Goal: Task Accomplishment & Management: Complete application form

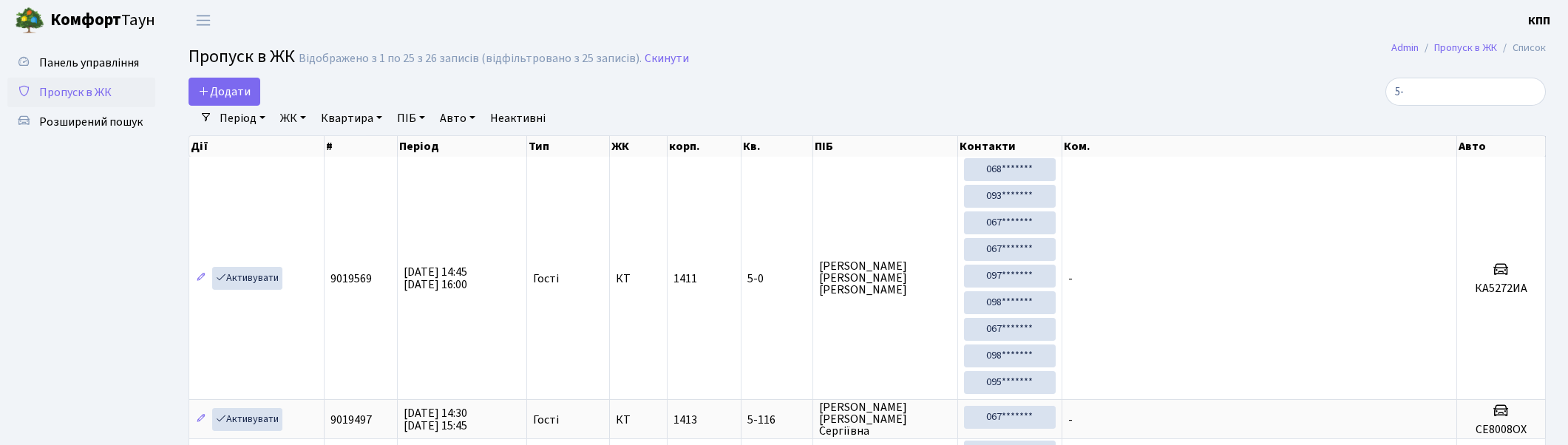
select select "25"
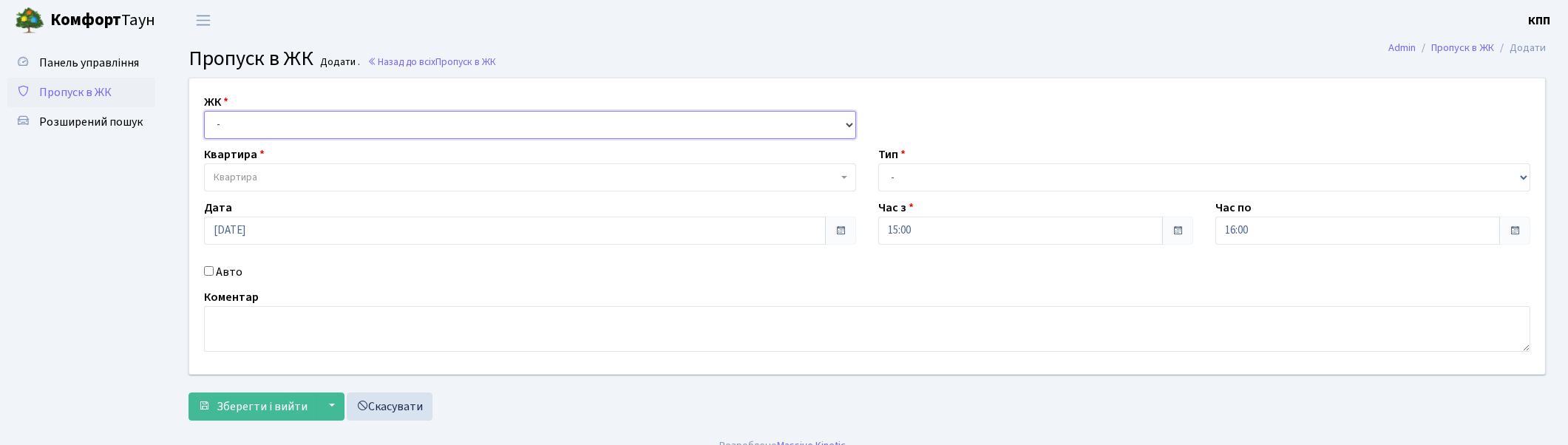
click at [287, 122] on select "- КТ, вул. Регенераторна, 4 КТ2, просп. Соборності, 17 КТ3, вул. Березнева, 16 …" at bounding box center [531, 125] width 652 height 28
select select "271"
click at [204, 111] on select "- КТ, вул. Регенераторна, 4 КТ2, просп. Соборності, 17 КТ3, вул. Березнева, 16 …" at bounding box center [531, 125] width 652 height 28
select select
click at [322, 179] on span "Квартира" at bounding box center [525, 177] width 624 height 14
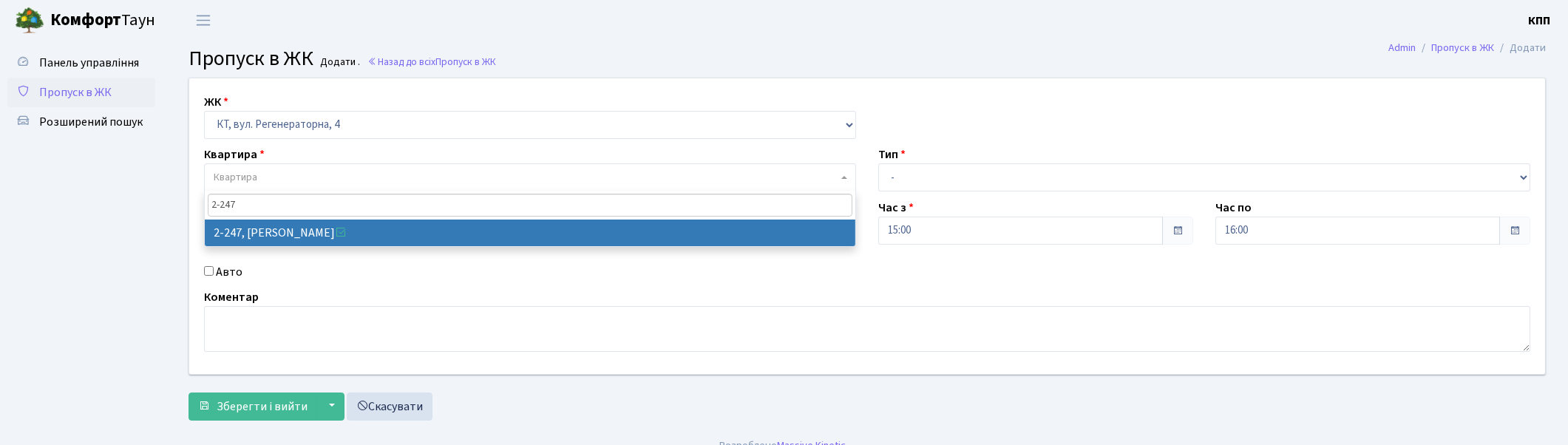
type input "2-247"
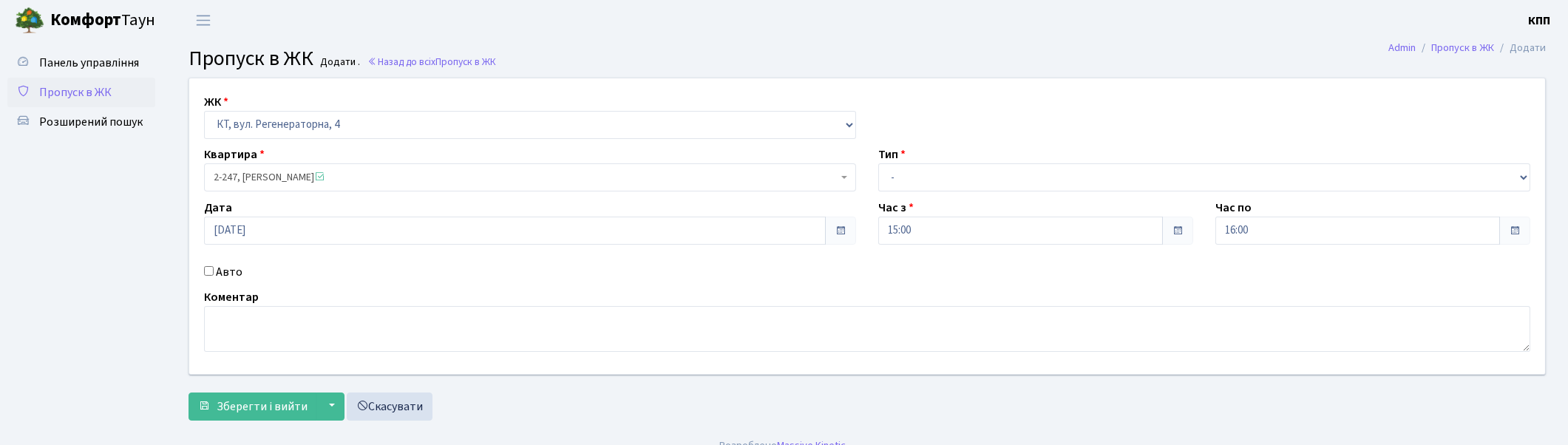
select select "512"
click at [914, 176] on select "- Доставка Таксі Гості Сервіс" at bounding box center [1205, 177] width 652 height 28
select select "1"
click at [879, 163] on select "- Доставка Таксі Гості Сервіс" at bounding box center [1205, 177] width 652 height 28
click at [248, 402] on span "Зберегти і вийти" at bounding box center [262, 406] width 91 height 16
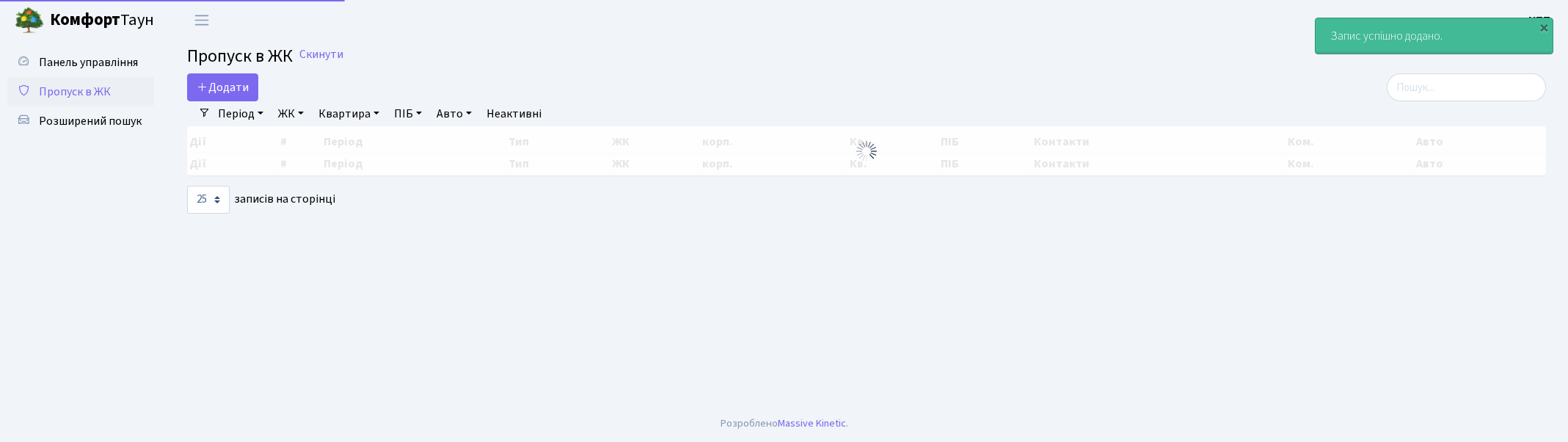
select select "25"
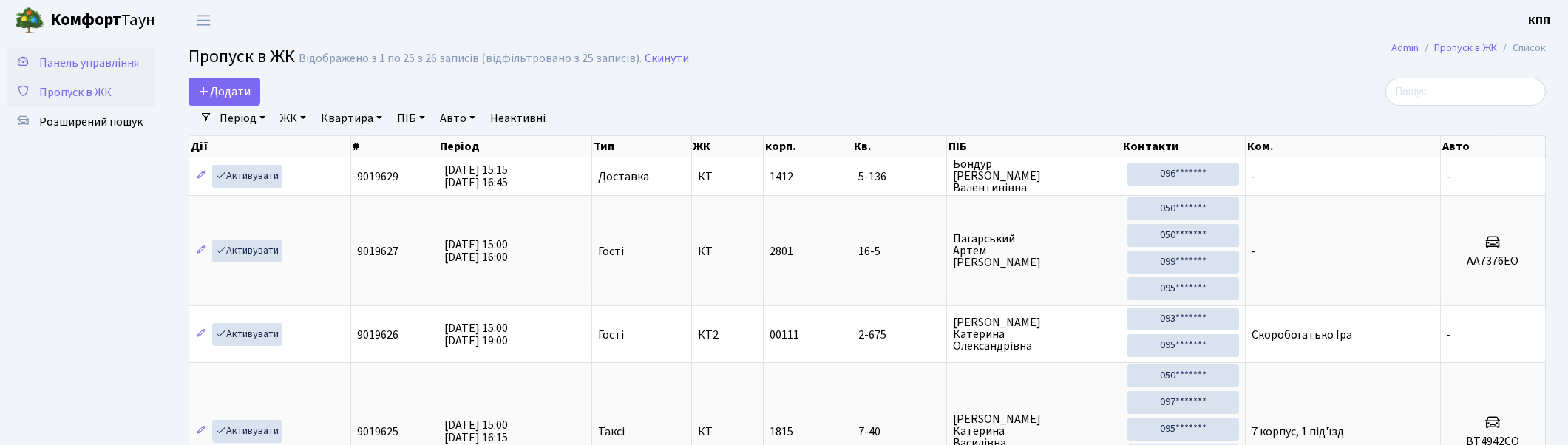
click at [116, 74] on link "Панель управління" at bounding box center [81, 62] width 148 height 30
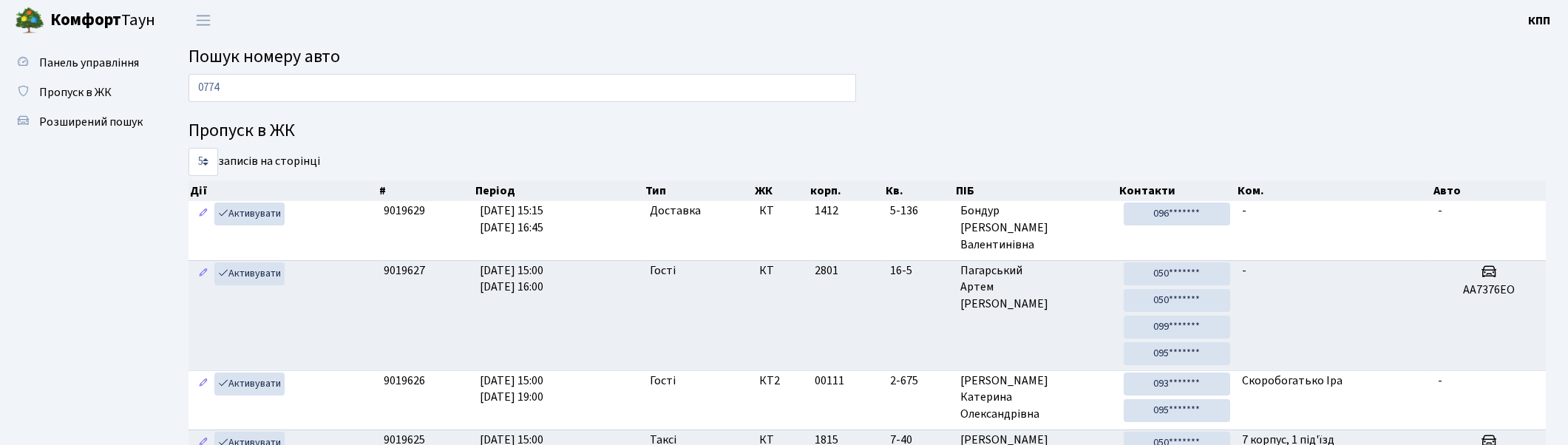
type input "0774"
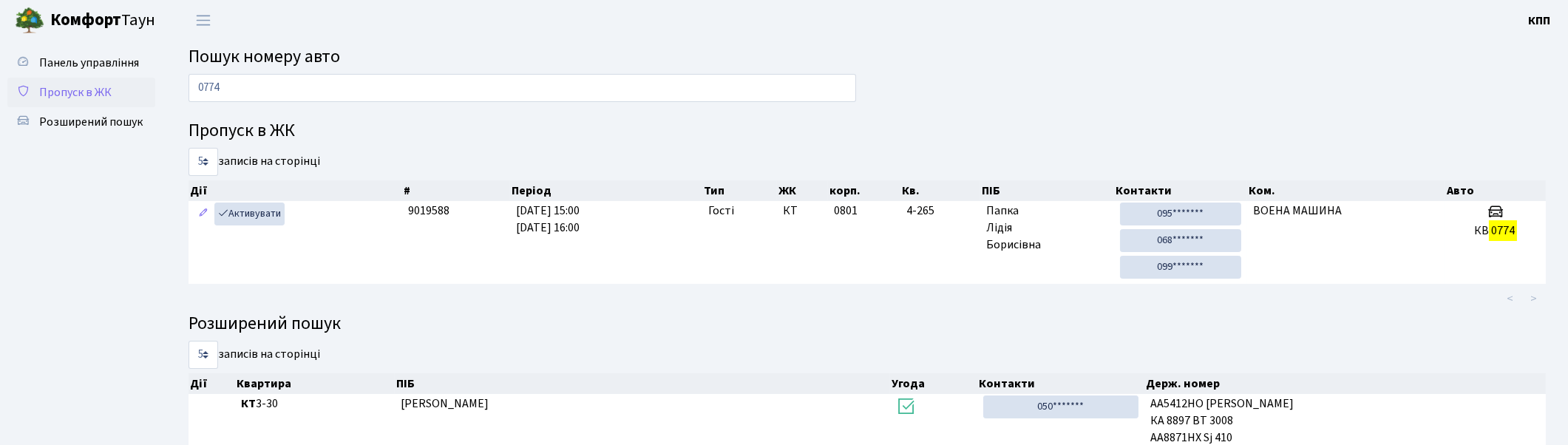
click at [70, 92] on span "Пропуск в ЖК" at bounding box center [75, 92] width 72 height 16
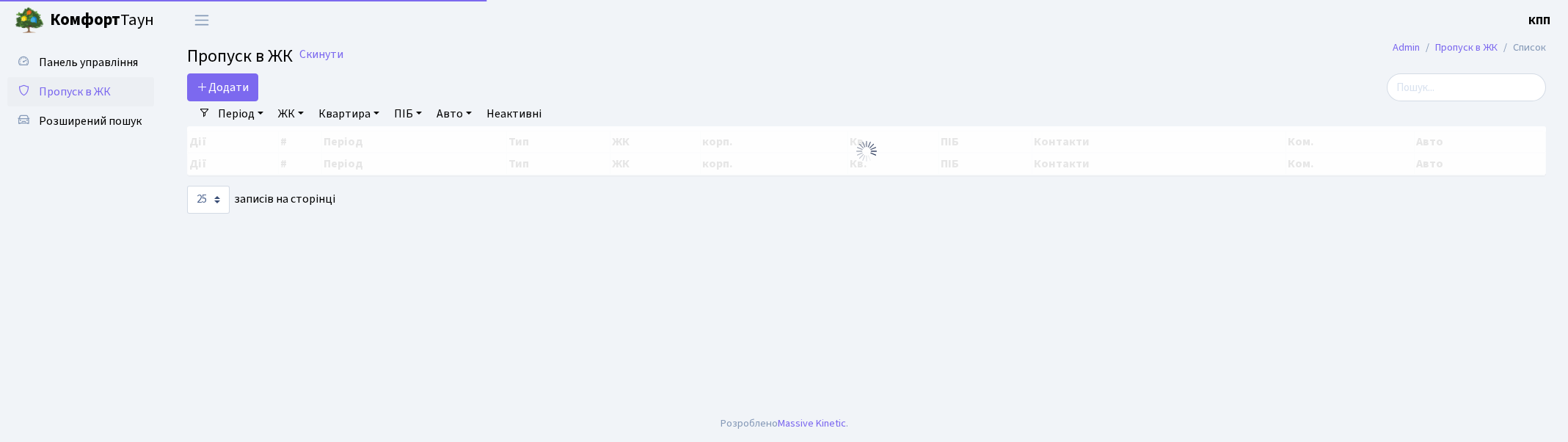
select select "25"
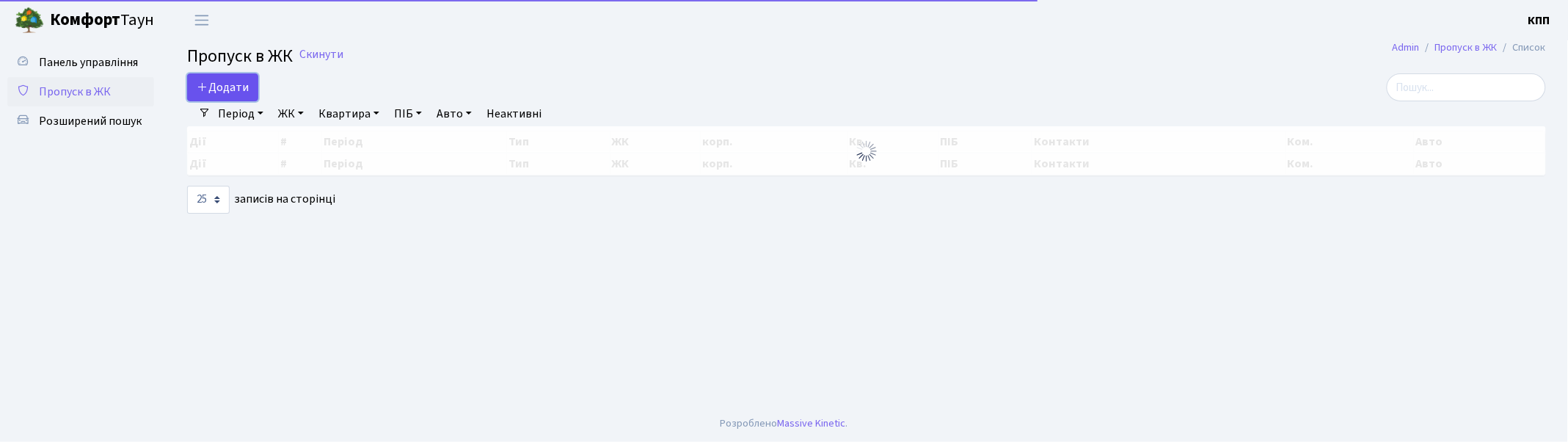
click at [206, 89] on icon at bounding box center [203, 87] width 12 height 12
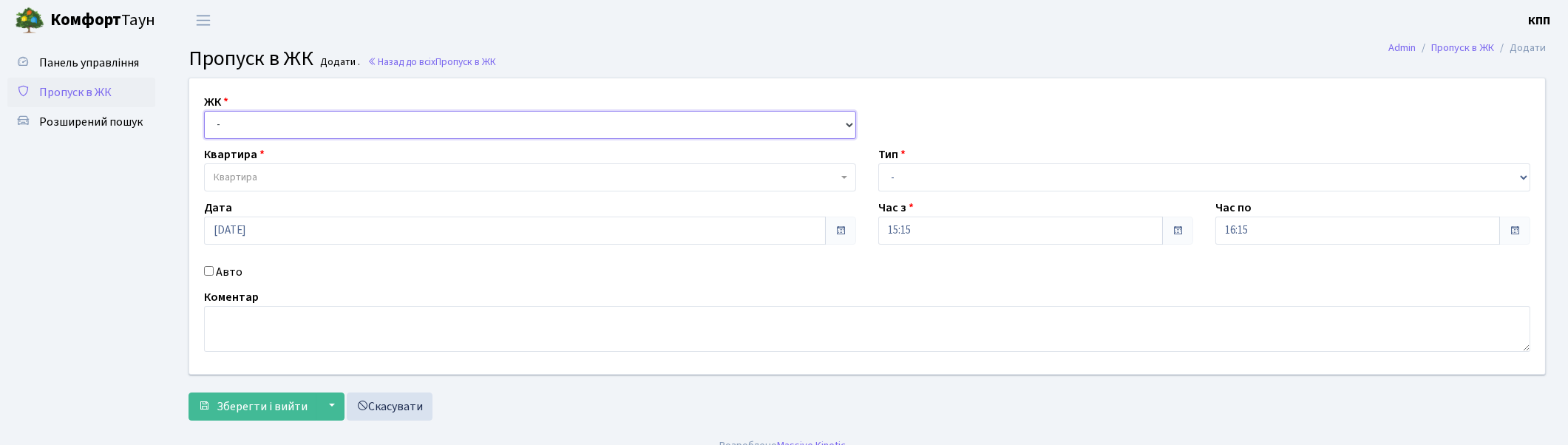
drag, startPoint x: 0, startPoint y: 0, endPoint x: 265, endPoint y: 118, distance: 290.1
click at [265, 117] on select "- КТ, вул. Регенераторна, 4 КТ2, просп. Соборності, 17 КТ3, вул. Березнева, 16 …" at bounding box center [531, 125] width 652 height 28
select select "271"
click at [204, 111] on select "- КТ, вул. Регенераторна, 4 КТ2, просп. Соборності, 17 КТ3, вул. Березнева, 16 …" at bounding box center [531, 125] width 652 height 28
select select
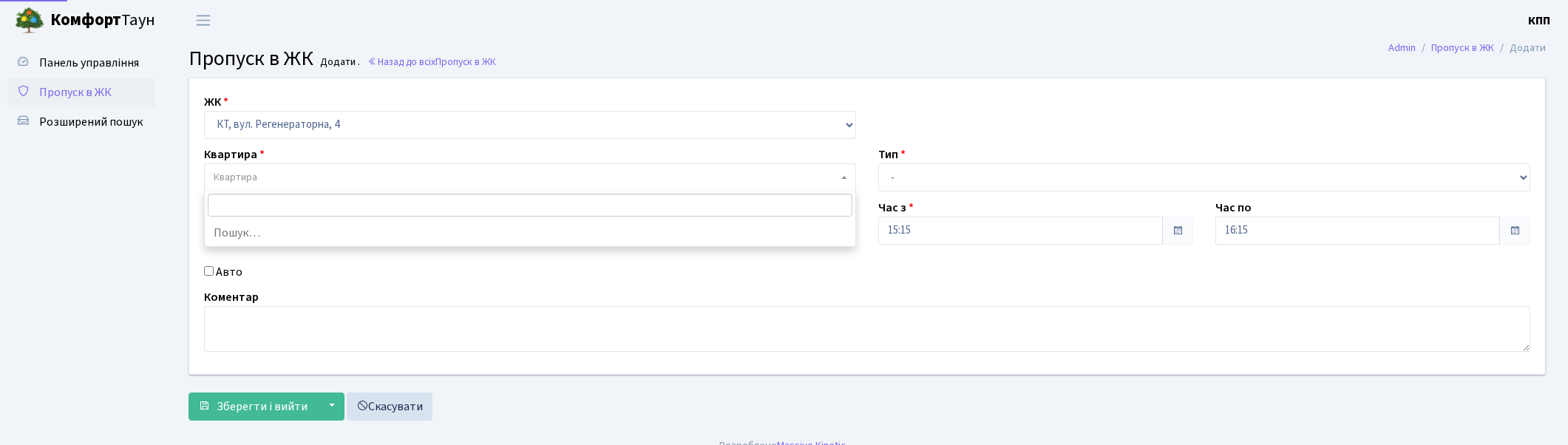
click at [290, 170] on span "Квартира" at bounding box center [531, 177] width 652 height 28
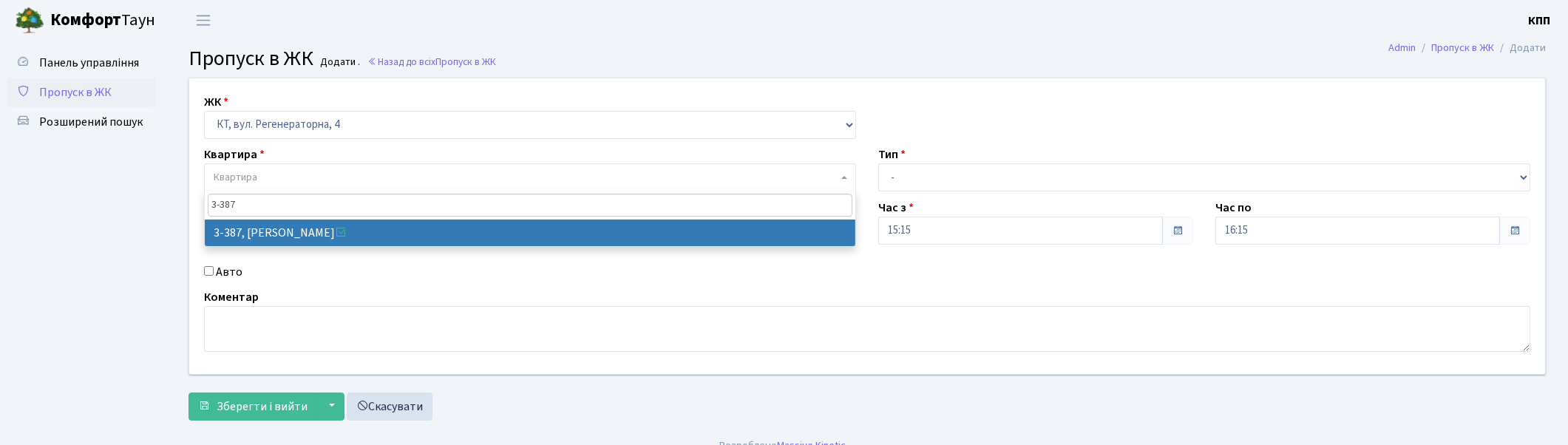
type input "3-387"
drag, startPoint x: 328, startPoint y: 235, endPoint x: 241, endPoint y: 261, distance: 90.8
select select "1605"
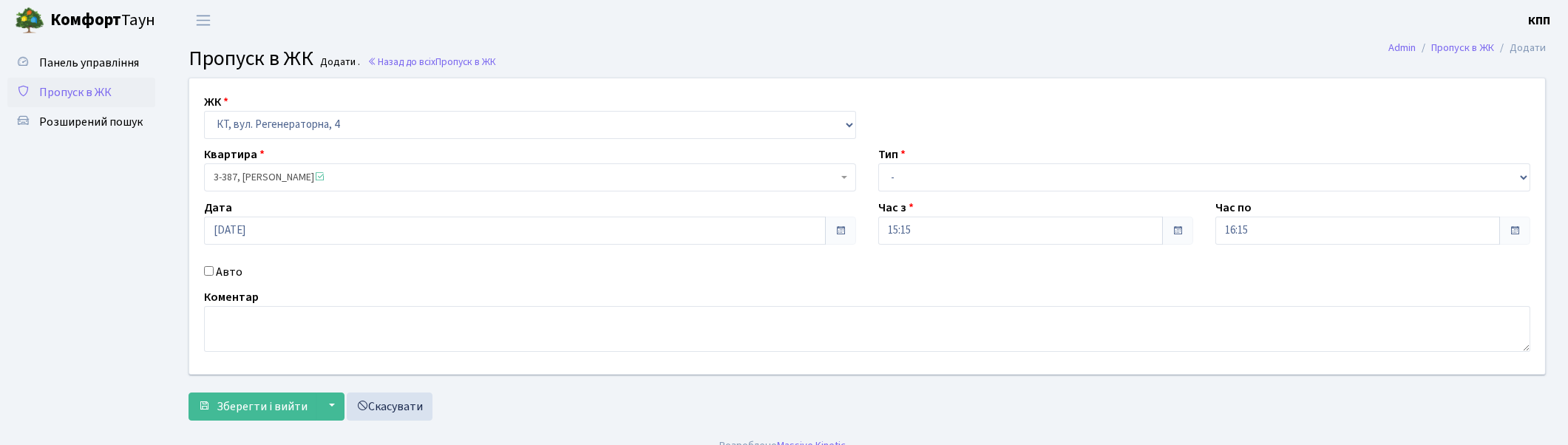
click at [228, 268] on label "Авто" at bounding box center [229, 271] width 27 height 17
click at [214, 268] on input "Авто" at bounding box center [209, 270] width 10 height 10
checkbox input "true"
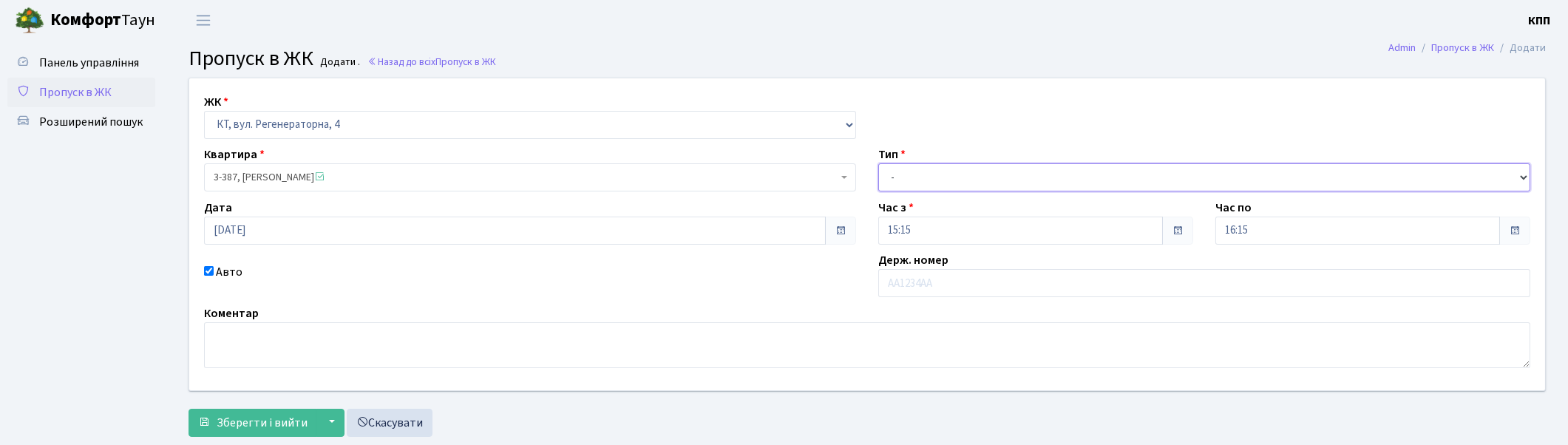
drag, startPoint x: 947, startPoint y: 177, endPoint x: 944, endPoint y: 189, distance: 12.4
click at [947, 177] on select "- Доставка Таксі Гості Сервіс" at bounding box center [1205, 177] width 652 height 28
select select "2"
click at [879, 163] on select "- Доставка Таксі Гості Сервіс" at bounding box center [1205, 177] width 652 height 28
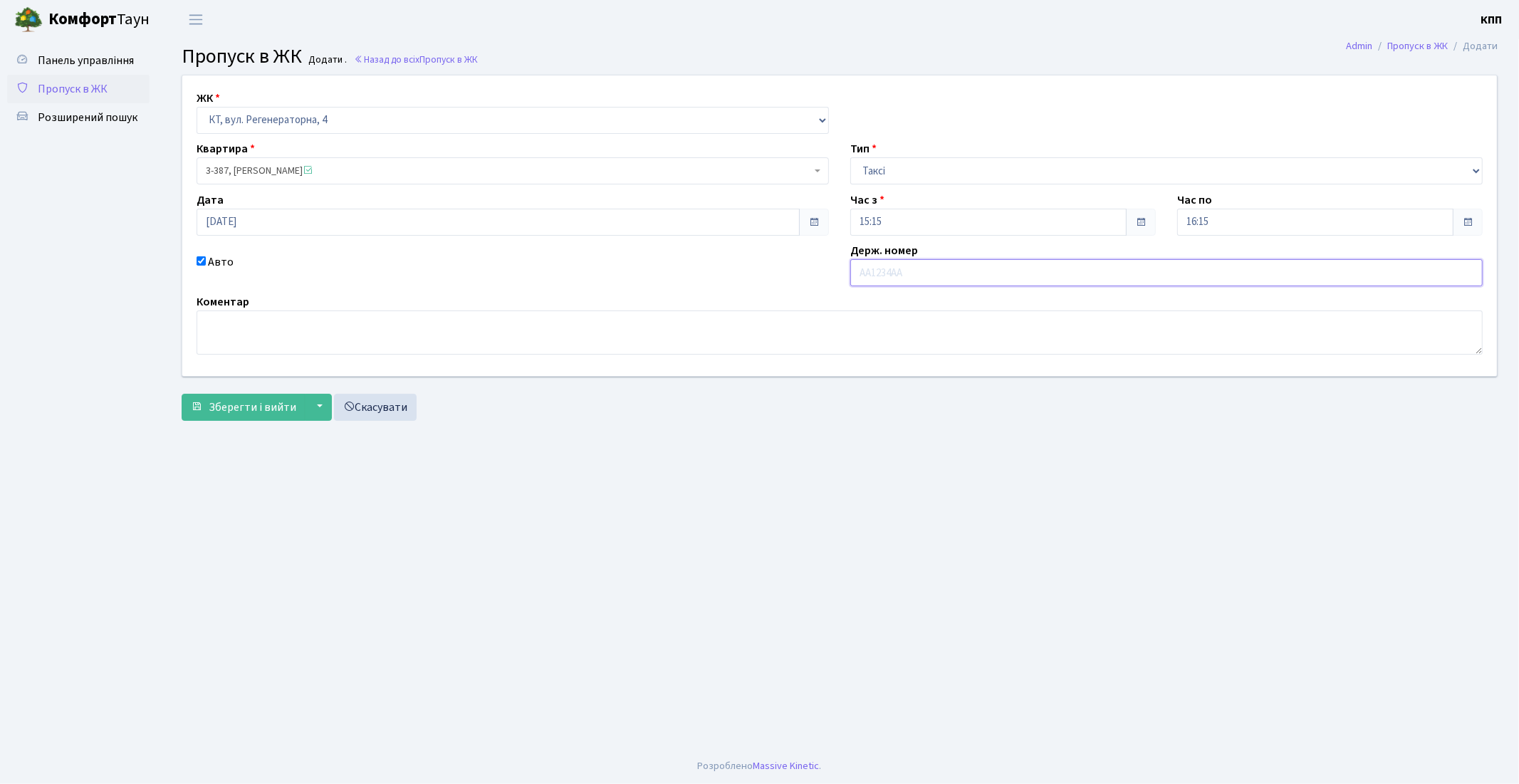
click at [961, 266] on input "text" at bounding box center [1167, 272] width 632 height 27
type input "КА4633КК"
drag, startPoint x: 202, startPoint y: 408, endPoint x: 403, endPoint y: 414, distance: 201.1
click at [204, 408] on button "Зберегти і вийти" at bounding box center [243, 407] width 124 height 27
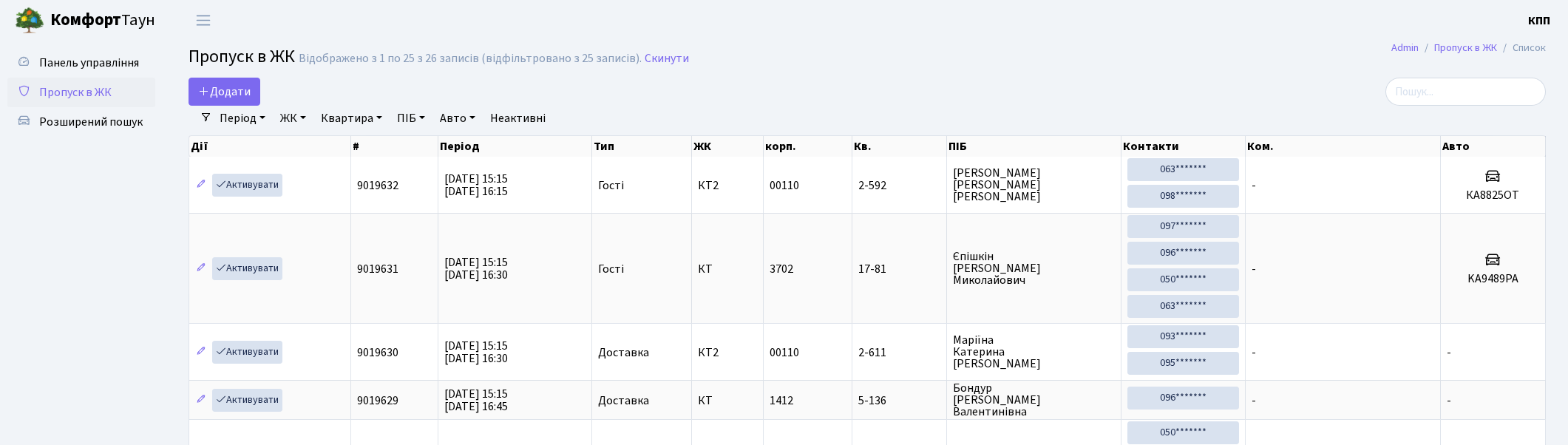
select select "25"
click at [1437, 93] on input "search" at bounding box center [1465, 91] width 160 height 28
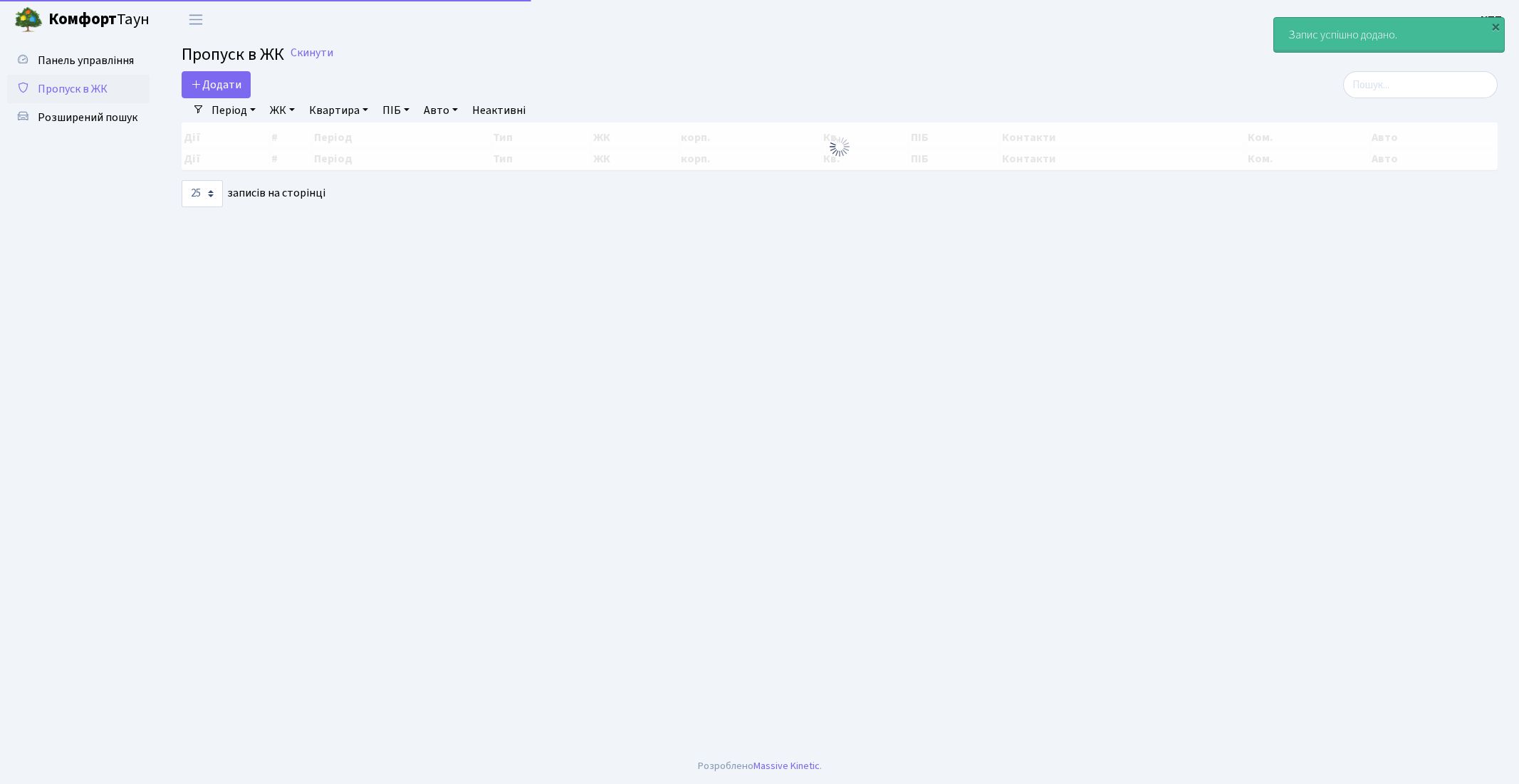
select select "25"
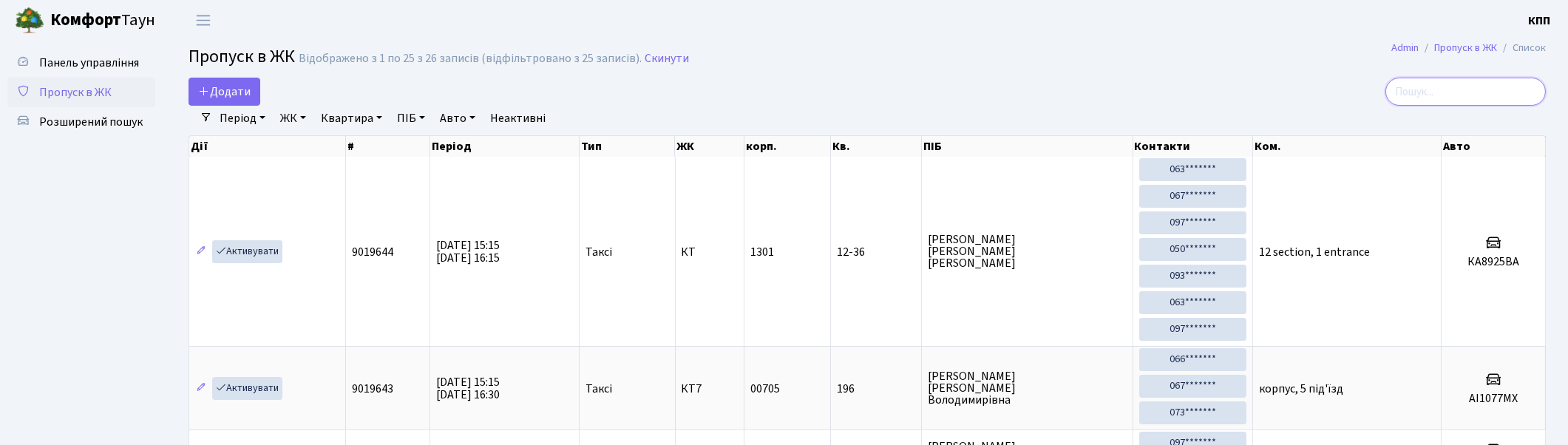
click at [1454, 92] on input "search" at bounding box center [1465, 91] width 160 height 28
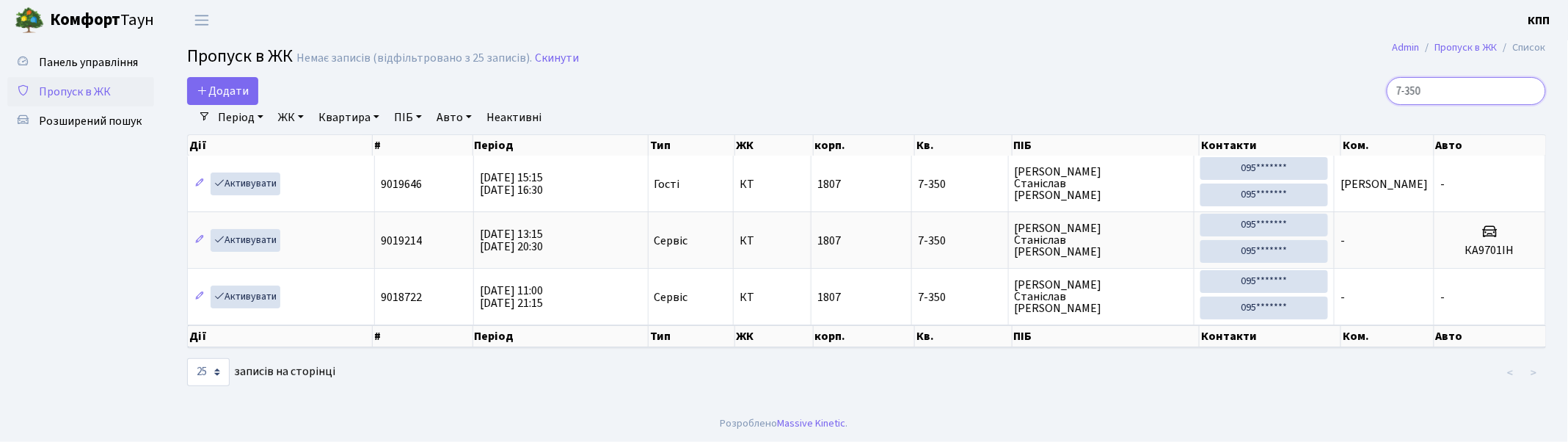
drag, startPoint x: 1463, startPoint y: 88, endPoint x: 1324, endPoint y: 64, distance: 141.1
click at [1325, 64] on main "Admin Пропуск в ЖК Список Пропуск в ЖК Немає записів (відфільтровано з 25 запис…" at bounding box center [867, 223] width 1403 height 365
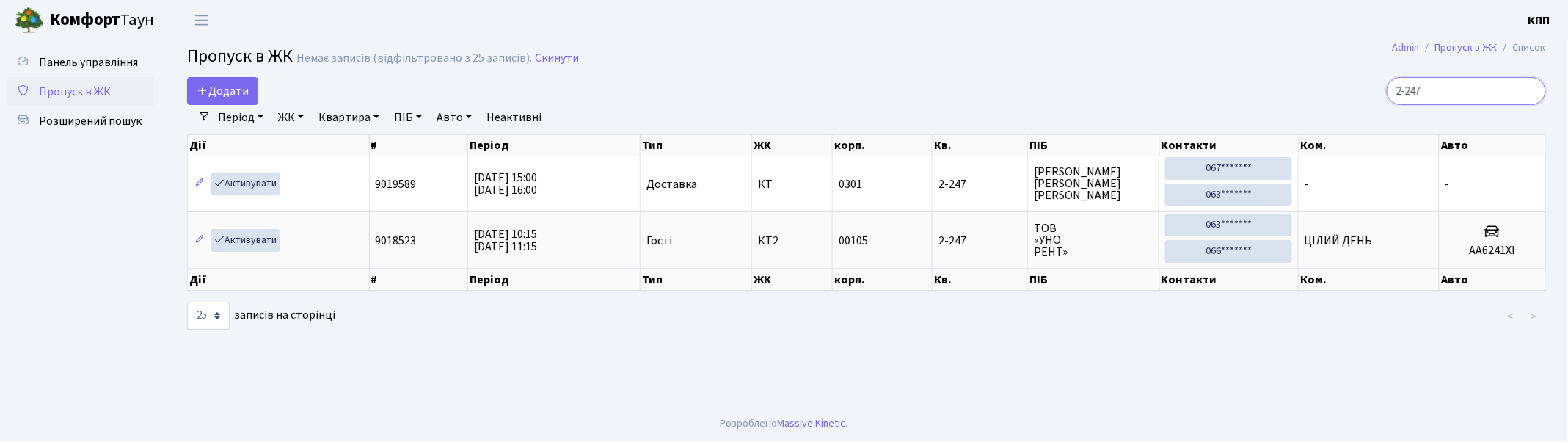
drag, startPoint x: 1381, startPoint y: 89, endPoint x: 1204, endPoint y: 78, distance: 177.3
click at [1232, 78] on div "2-247" at bounding box center [1327, 91] width 438 height 28
click at [1468, 90] on input "2-247" at bounding box center [1466, 91] width 159 height 28
drag, startPoint x: 1468, startPoint y: 90, endPoint x: 1344, endPoint y: 76, distance: 124.8
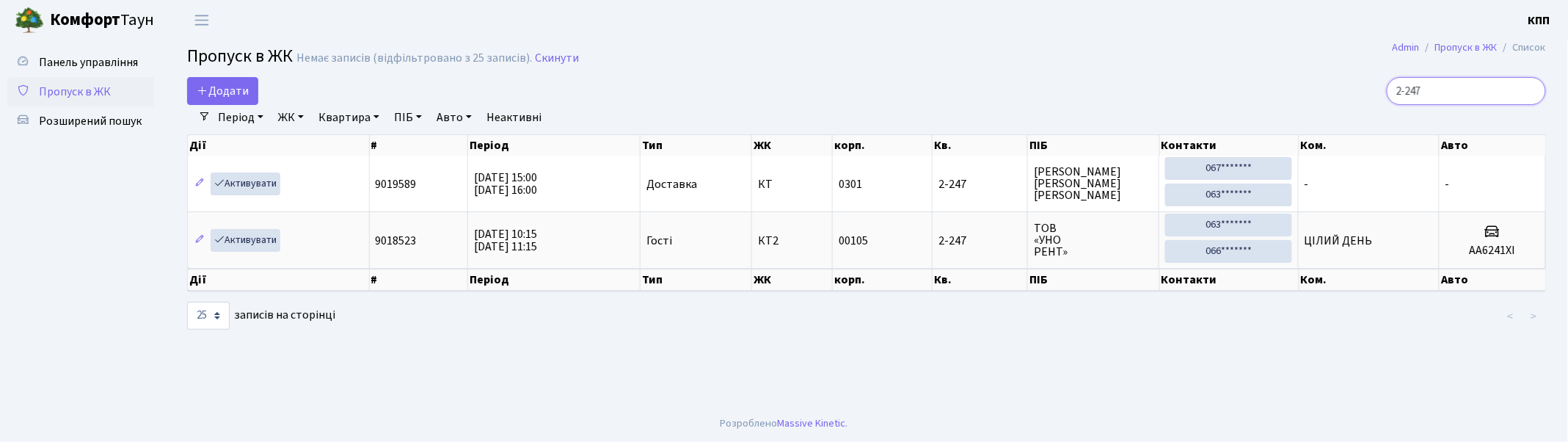
click at [1344, 77] on div "2-247" at bounding box center [1327, 91] width 438 height 28
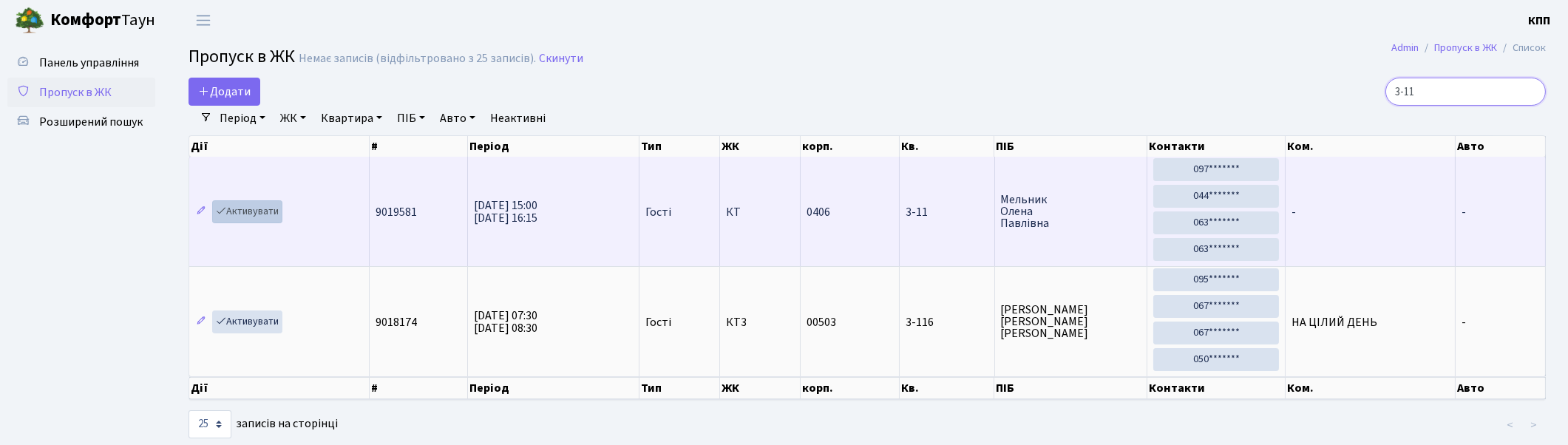
type input "3-11"
click at [271, 207] on link "Активувати" at bounding box center [247, 212] width 70 height 23
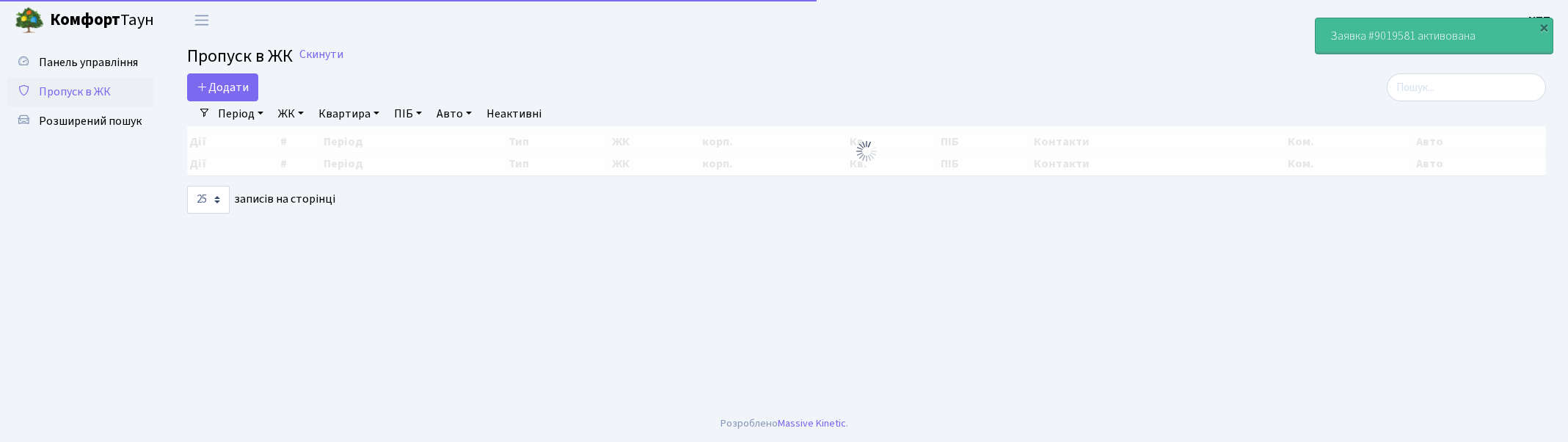
select select "25"
click at [1433, 96] on input "search" at bounding box center [1466, 87] width 159 height 28
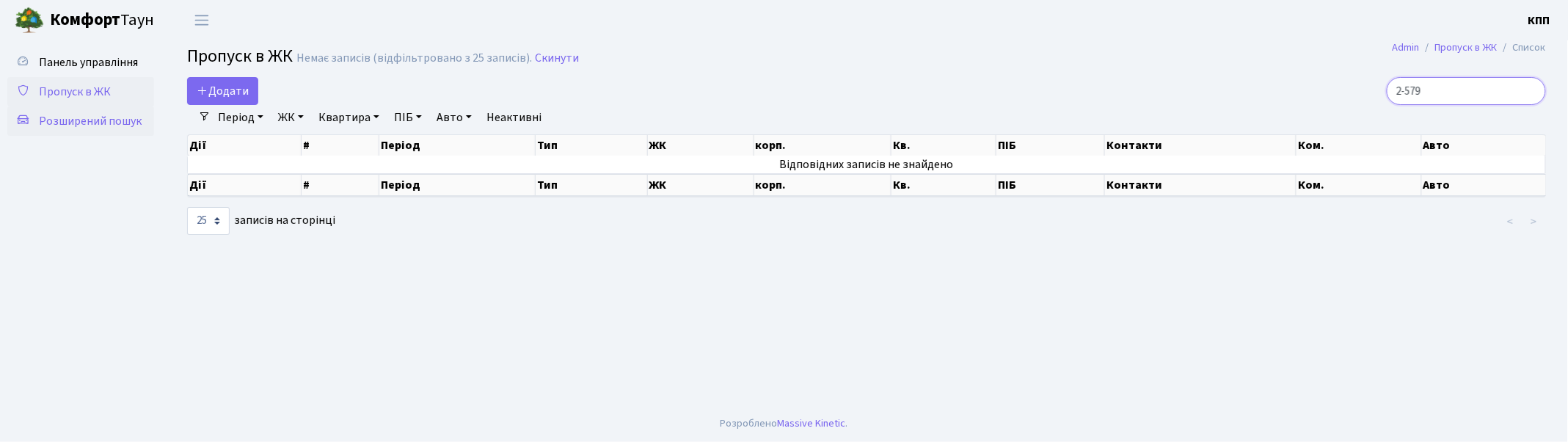
type input "2-579"
click at [88, 122] on span "Розширений пошук" at bounding box center [91, 121] width 103 height 16
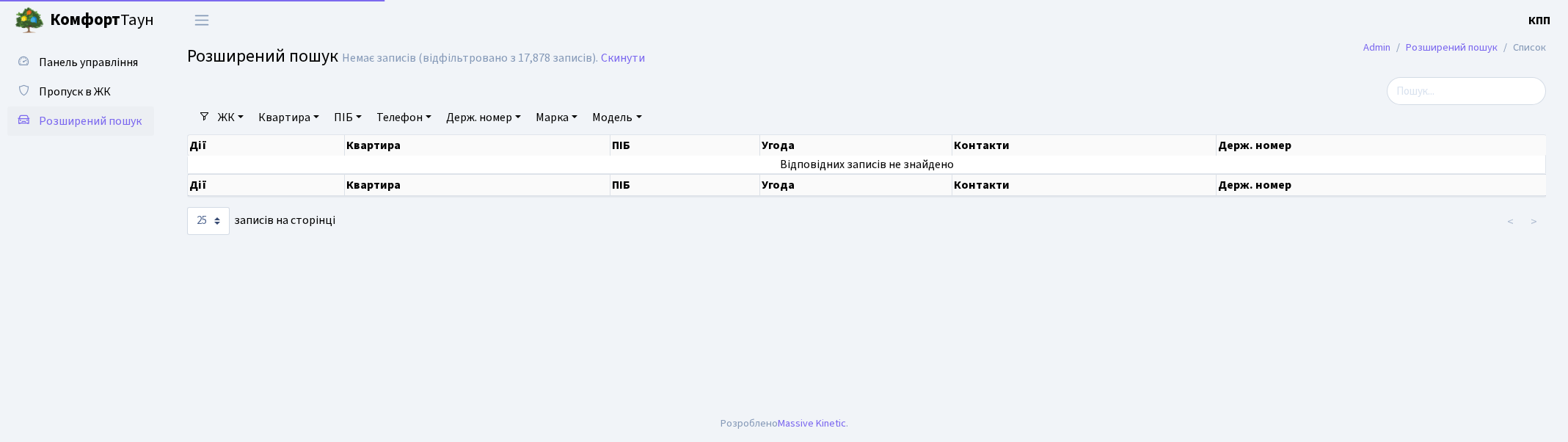
select select "25"
click at [284, 110] on link "Квартира" at bounding box center [289, 117] width 72 height 25
type input "2-579"
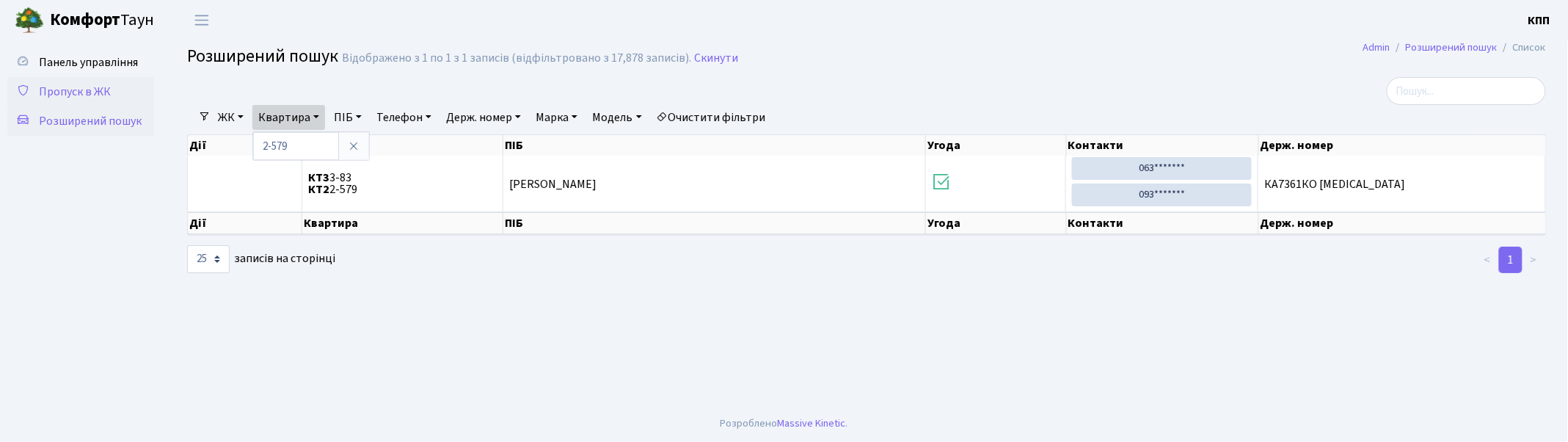
click at [100, 77] on link "Пропуск в ЖК" at bounding box center [81, 91] width 147 height 29
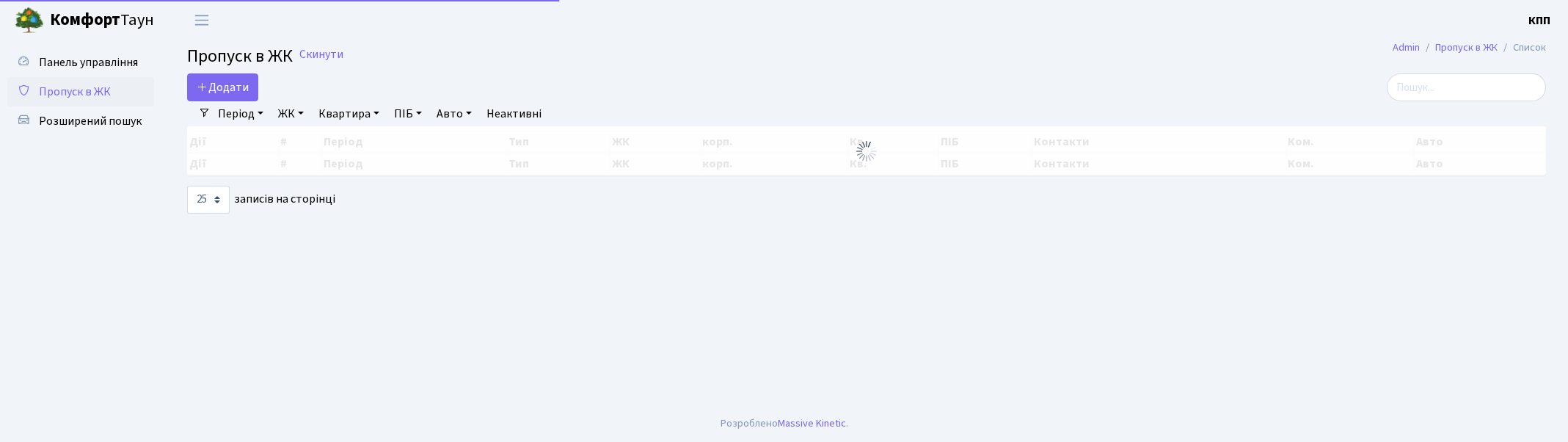
select select "25"
click at [1425, 94] on input "search" at bounding box center [1466, 87] width 159 height 28
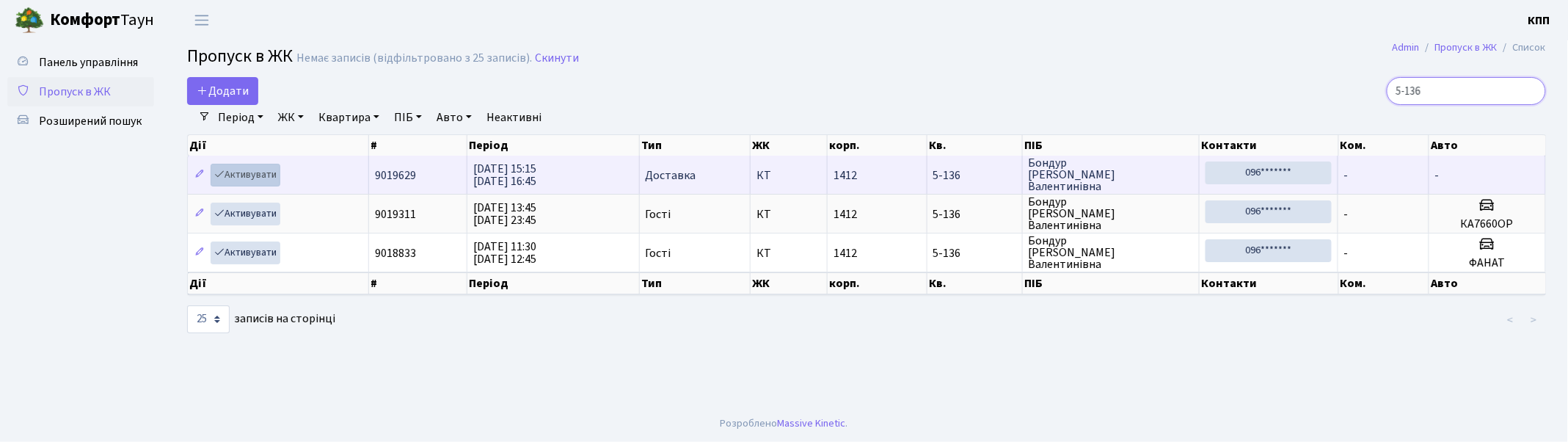
type input "5-136"
click at [257, 171] on link "Активувати" at bounding box center [245, 175] width 69 height 23
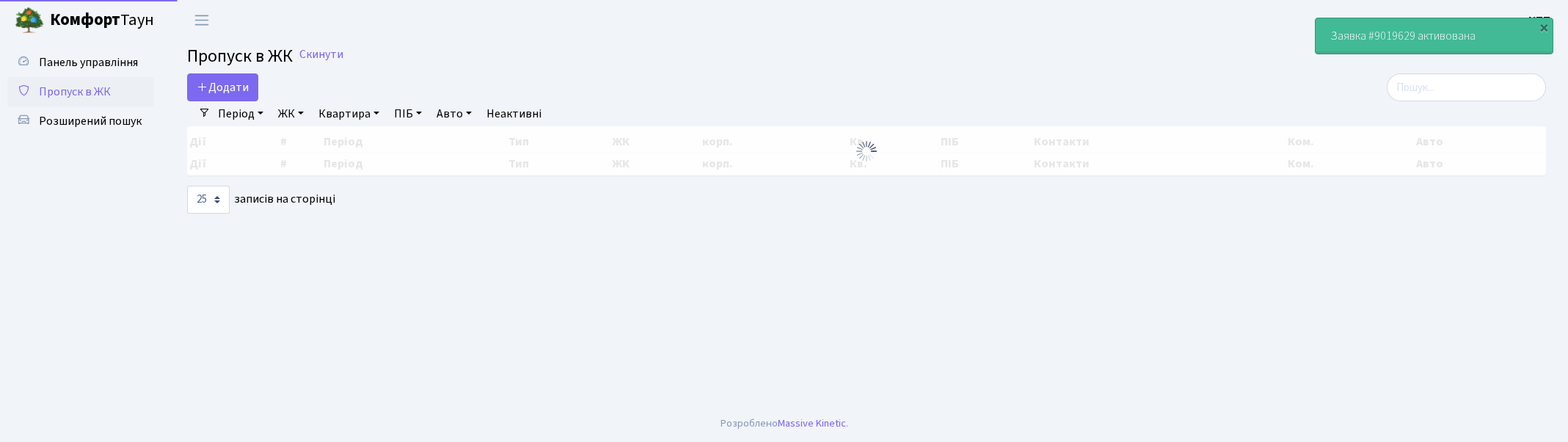
select select "25"
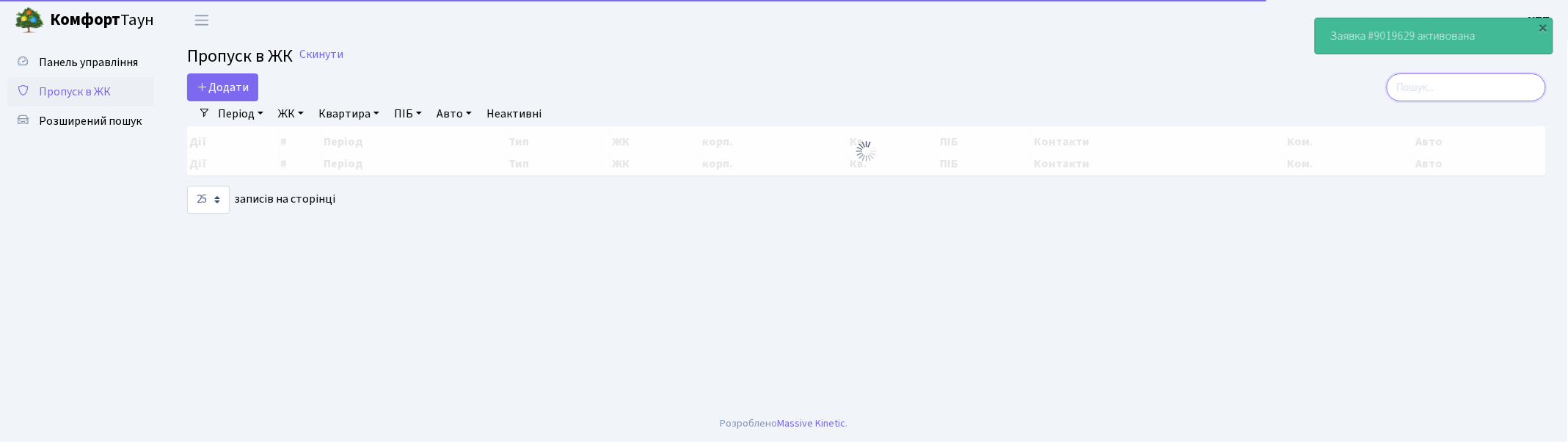
click at [1426, 92] on input "search" at bounding box center [1466, 87] width 159 height 28
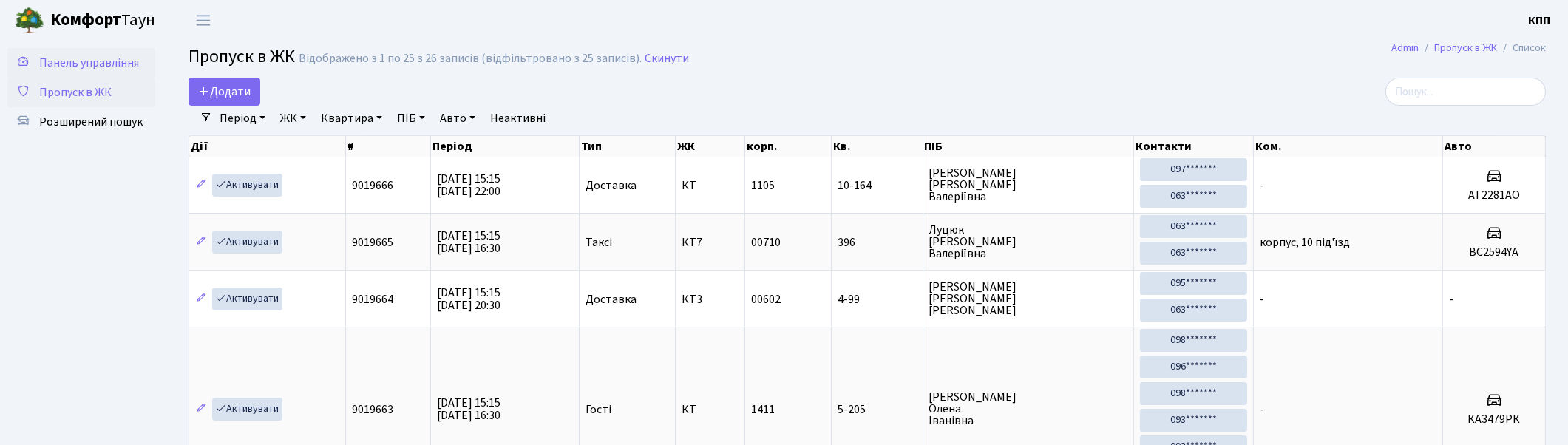
click at [109, 65] on span "Панель управління" at bounding box center [89, 62] width 100 height 16
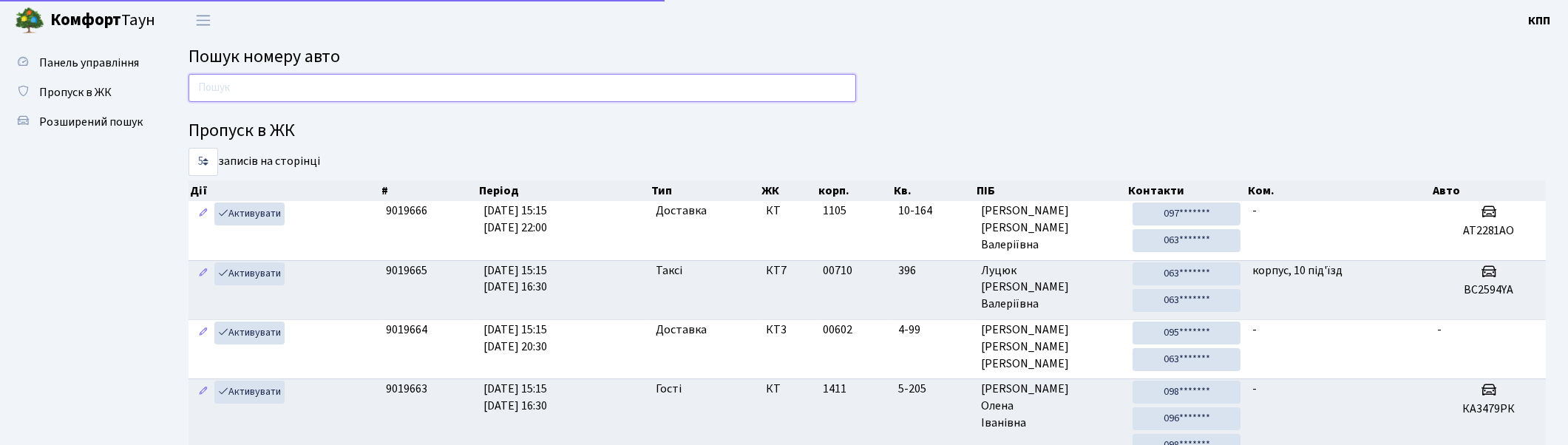
drag, startPoint x: 0, startPoint y: 0, endPoint x: 334, endPoint y: 96, distance: 347.5
click at [334, 96] on input "text" at bounding box center [522, 87] width 667 height 28
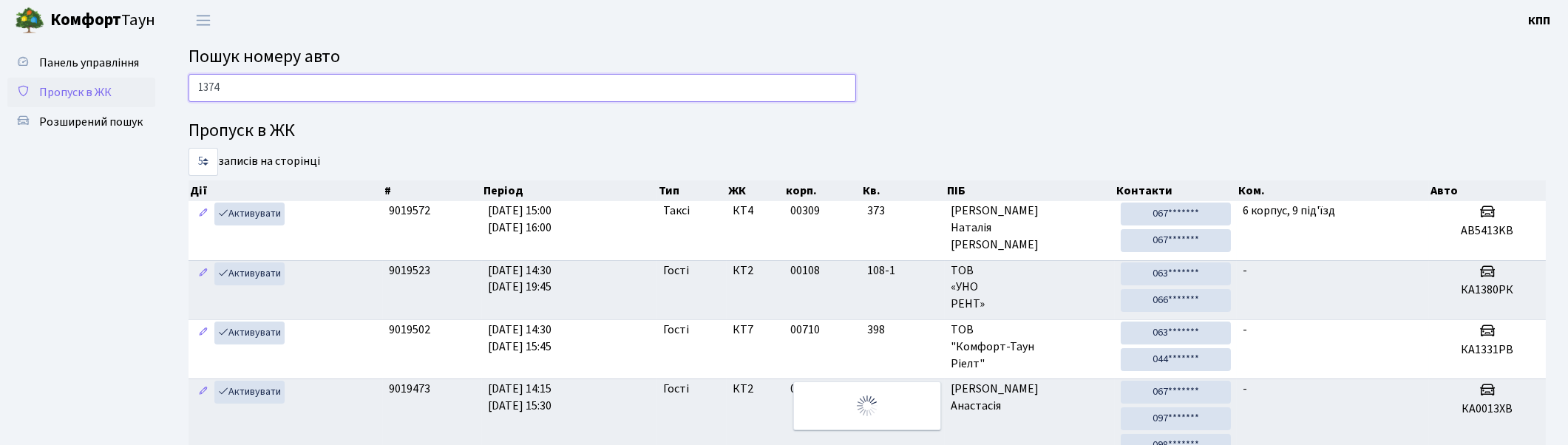
type input "1374"
click at [114, 87] on link "Пропуск в ЖК" at bounding box center [81, 92] width 148 height 30
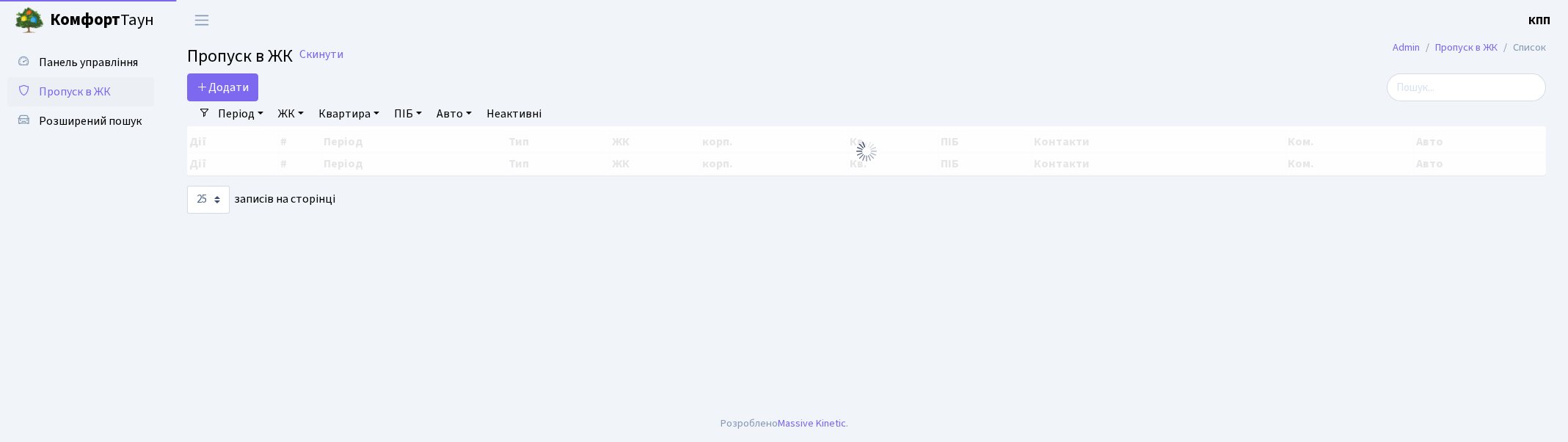
select select "25"
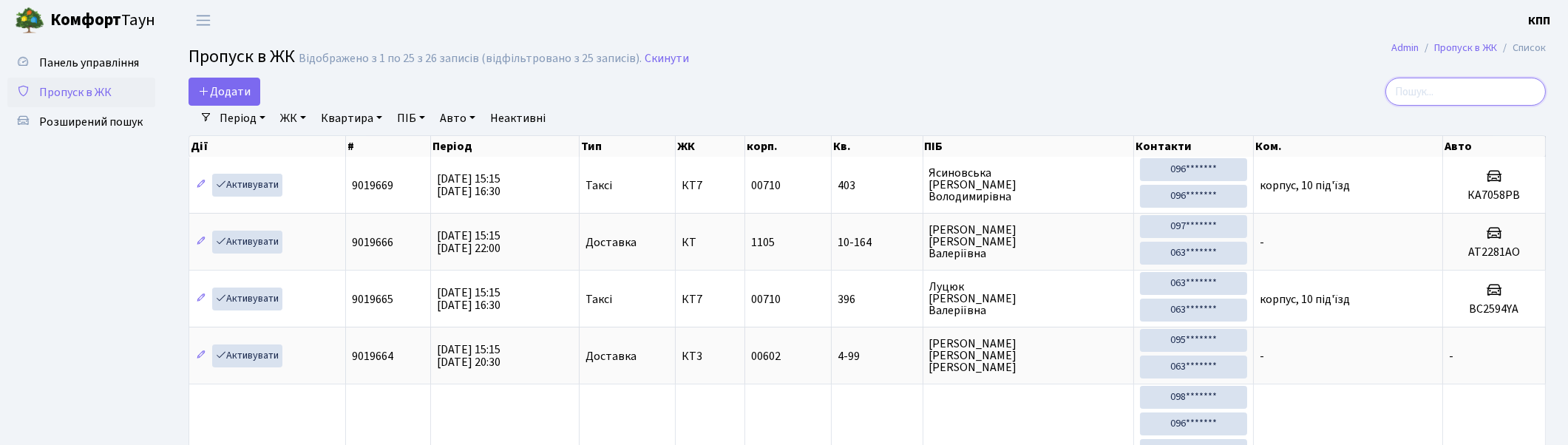
click at [1465, 91] on input "search" at bounding box center [1465, 91] width 160 height 28
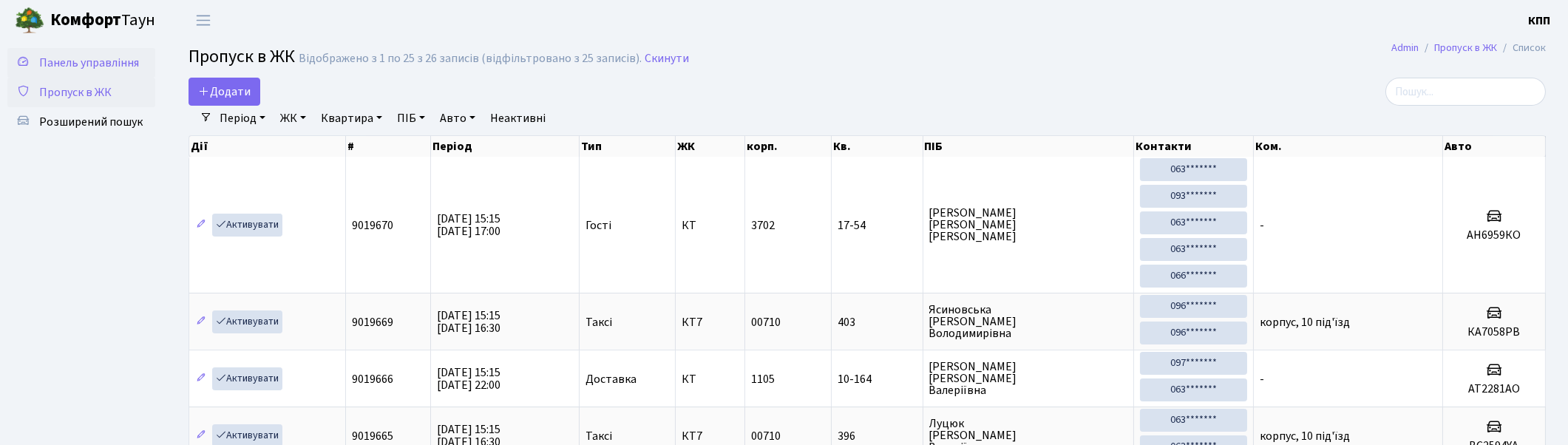
click at [90, 63] on span "Панель управління" at bounding box center [89, 62] width 100 height 16
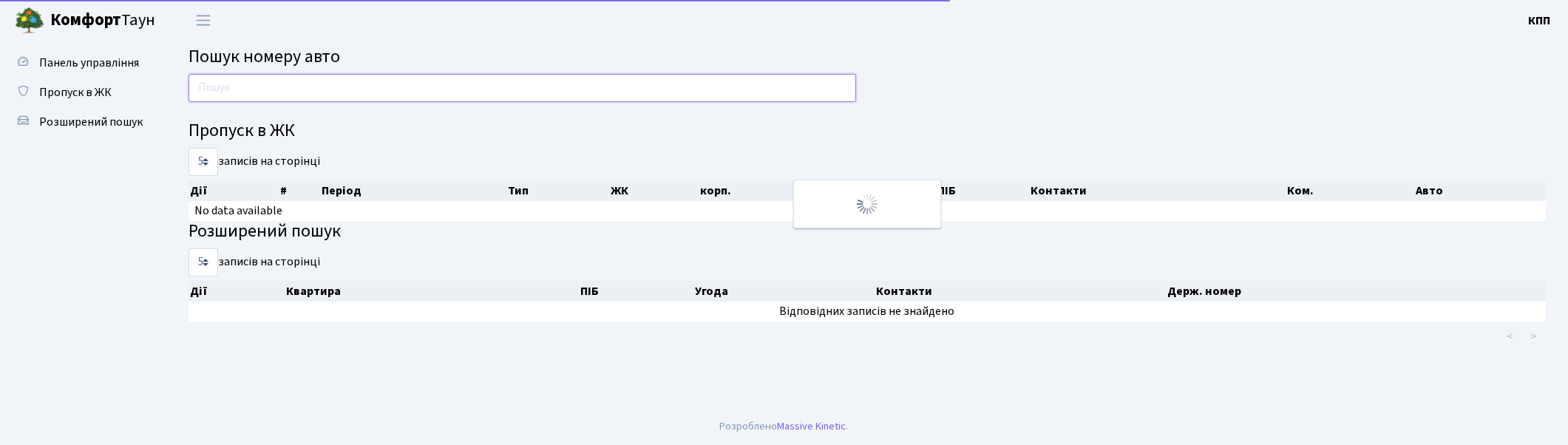
click at [274, 90] on input "text" at bounding box center [522, 87] width 667 height 28
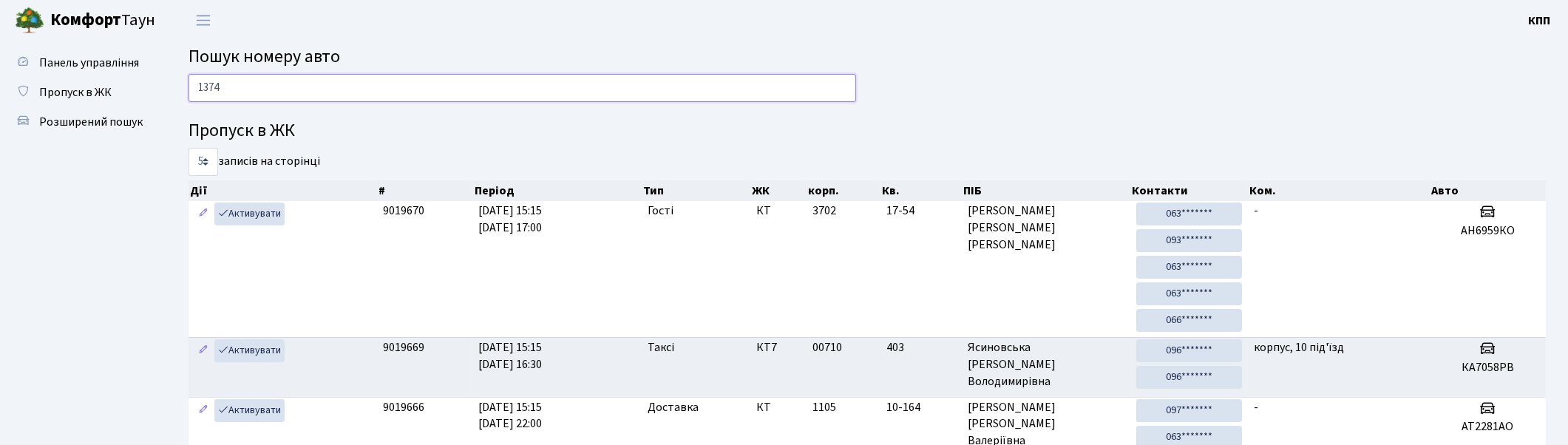
type input "1374"
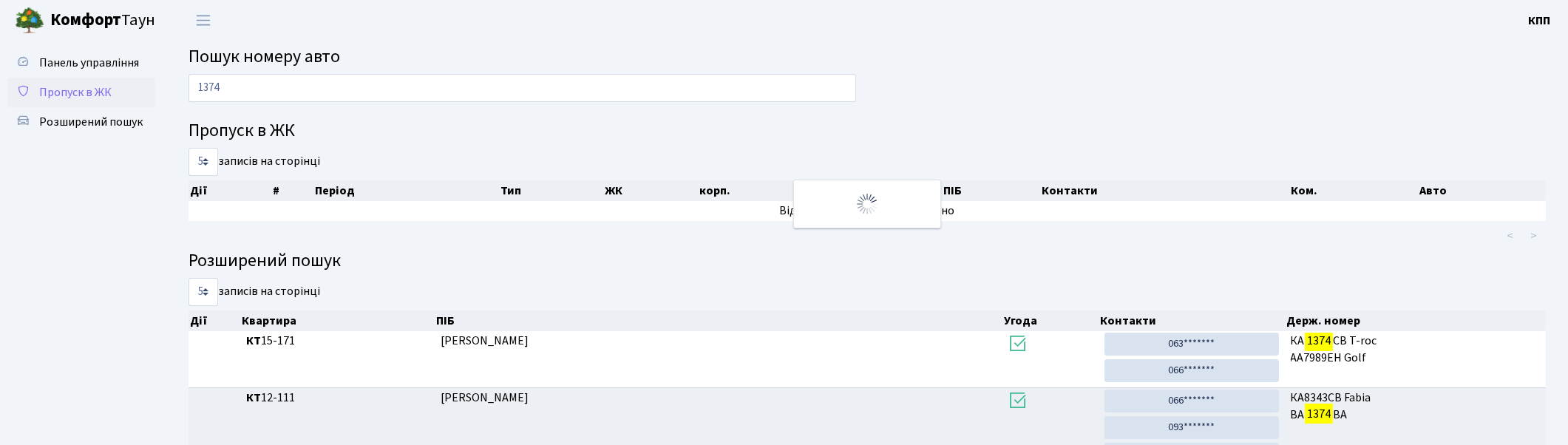
click at [87, 84] on span "Пропуск в ЖК" at bounding box center [75, 92] width 72 height 16
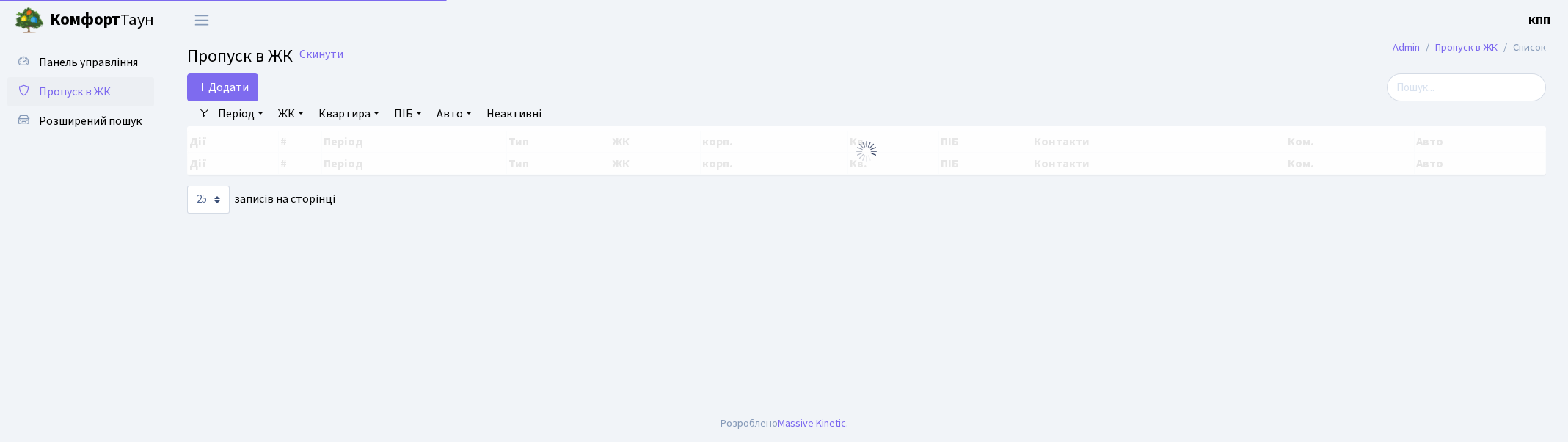
select select "25"
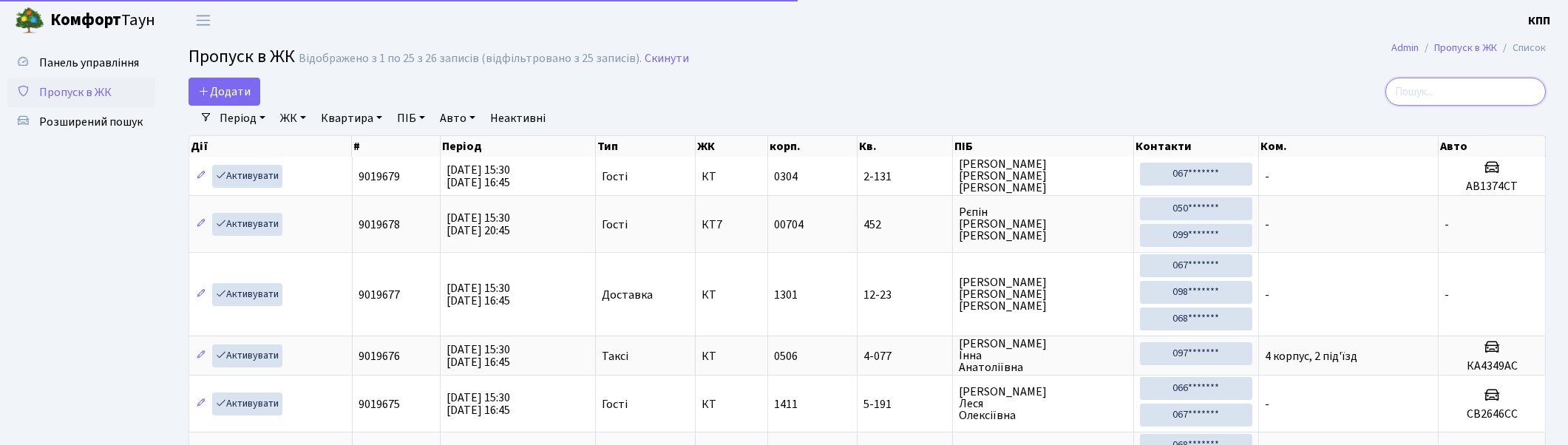
click at [1452, 91] on input "search" at bounding box center [1465, 91] width 160 height 28
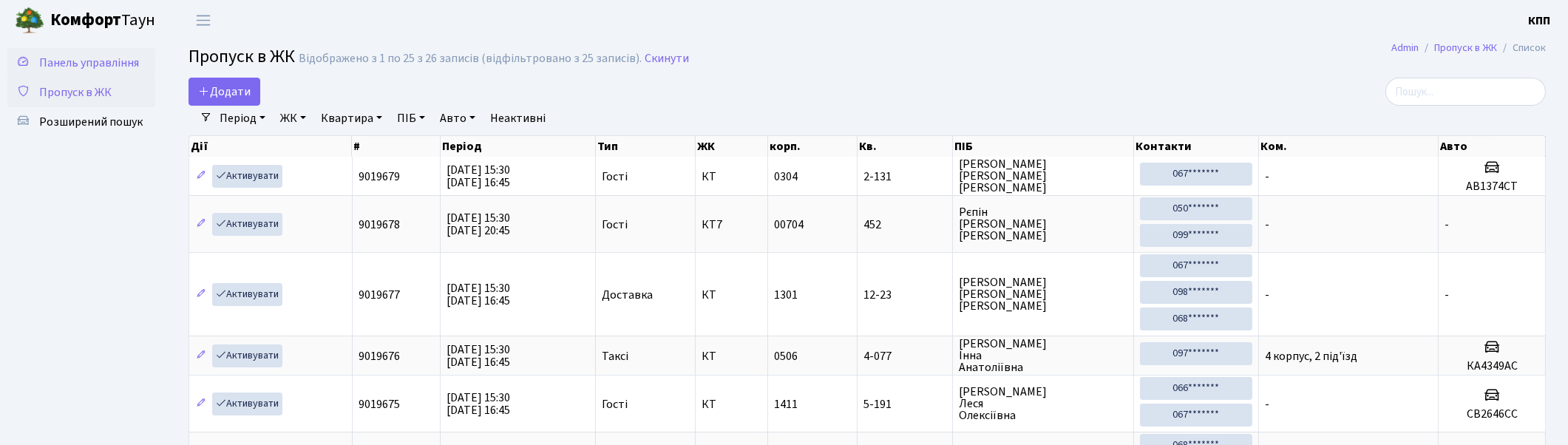
click at [101, 55] on span "Панель управління" at bounding box center [89, 62] width 100 height 16
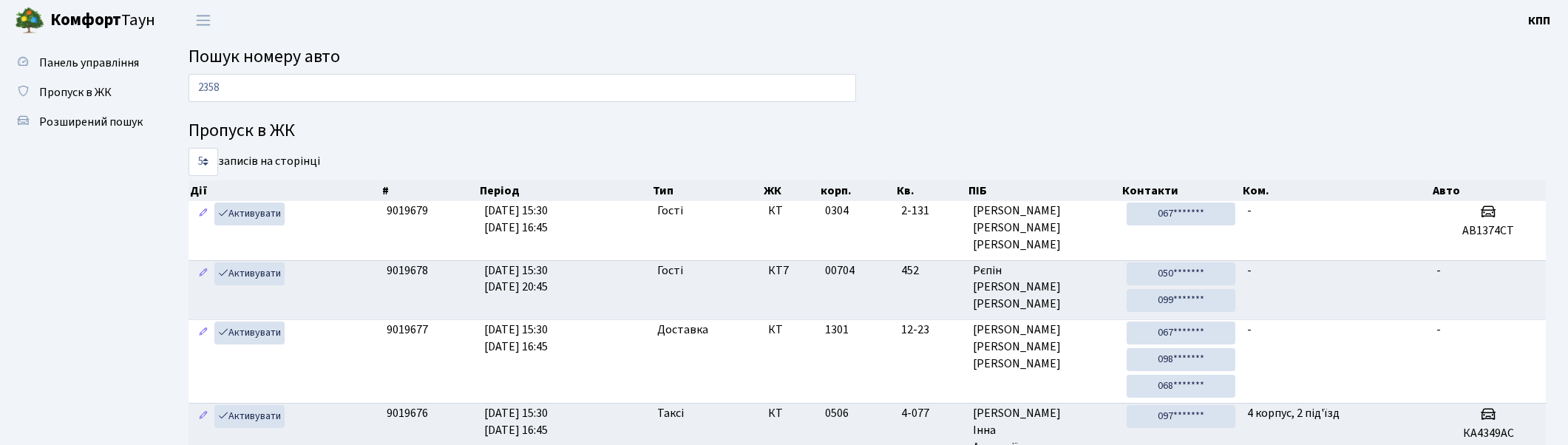
type input "2358"
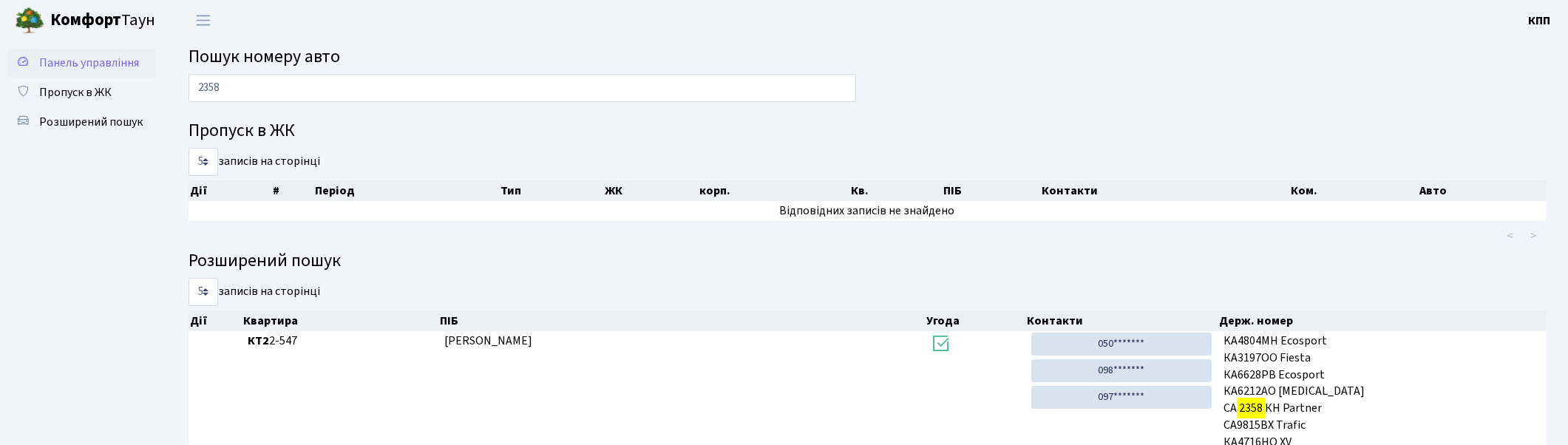
click at [72, 55] on span "Панель управління" at bounding box center [89, 62] width 100 height 16
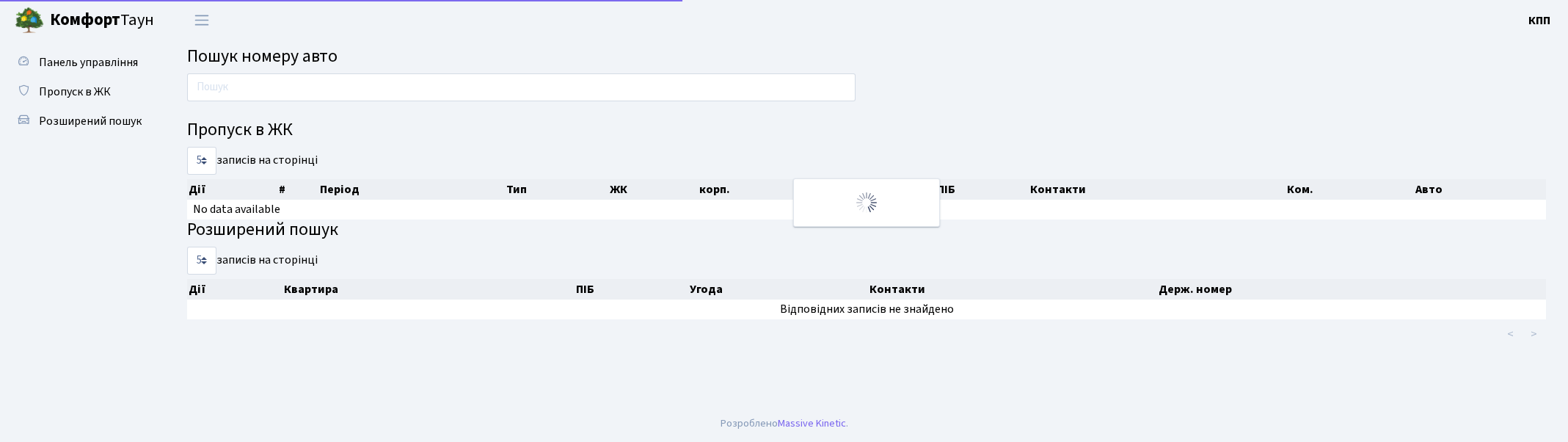
click at [264, 94] on input "text" at bounding box center [521, 87] width 668 height 28
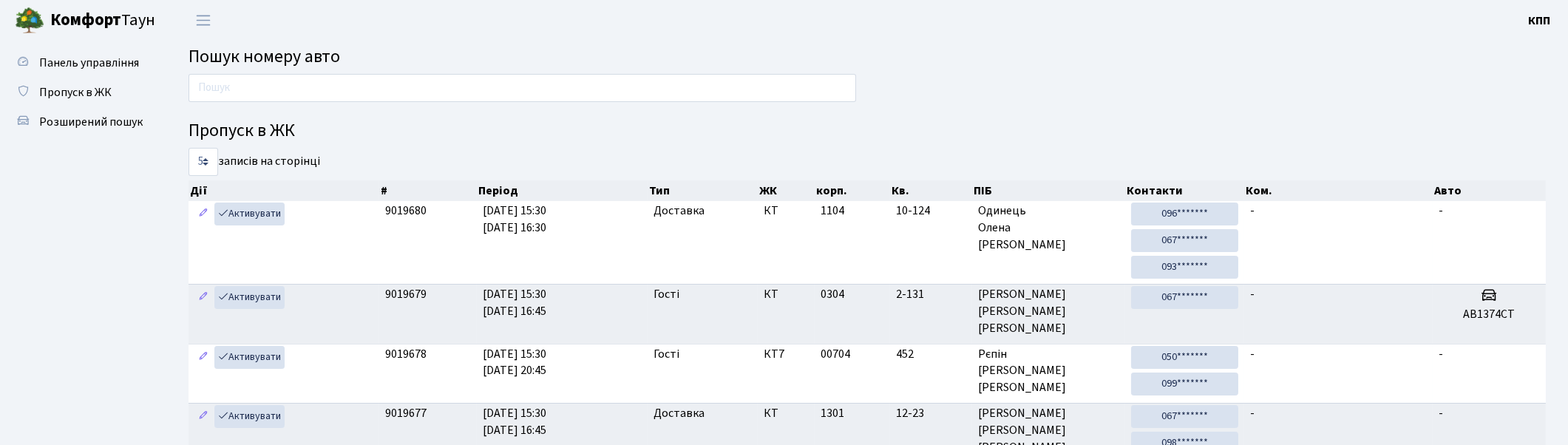
click at [337, 79] on input "text" at bounding box center [522, 87] width 667 height 28
click at [44, 92] on span "Пропуск в ЖК" at bounding box center [75, 92] width 72 height 16
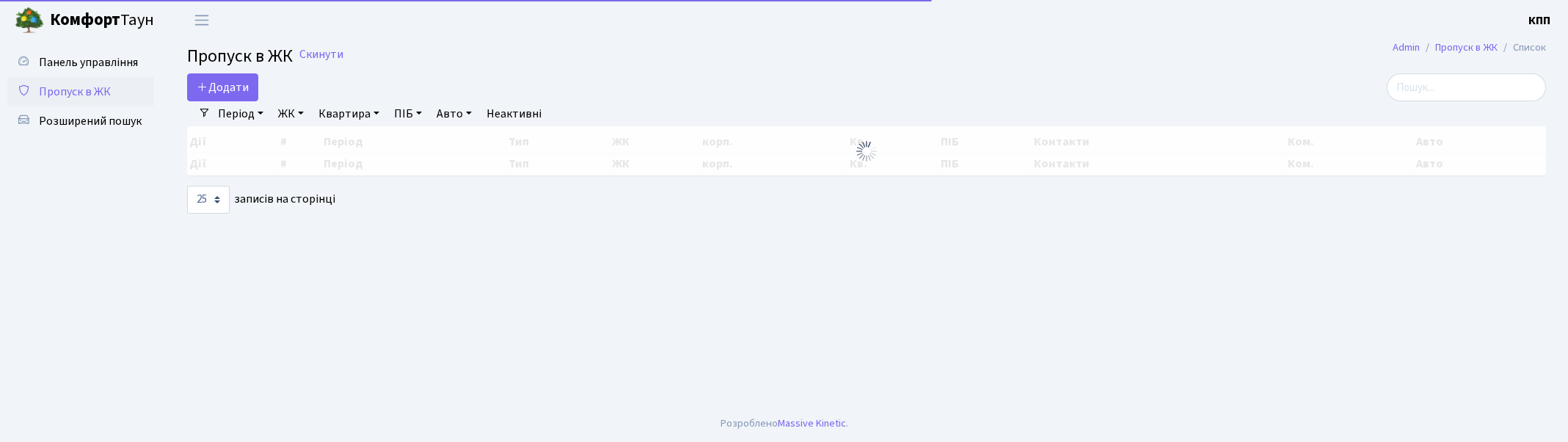
select select "25"
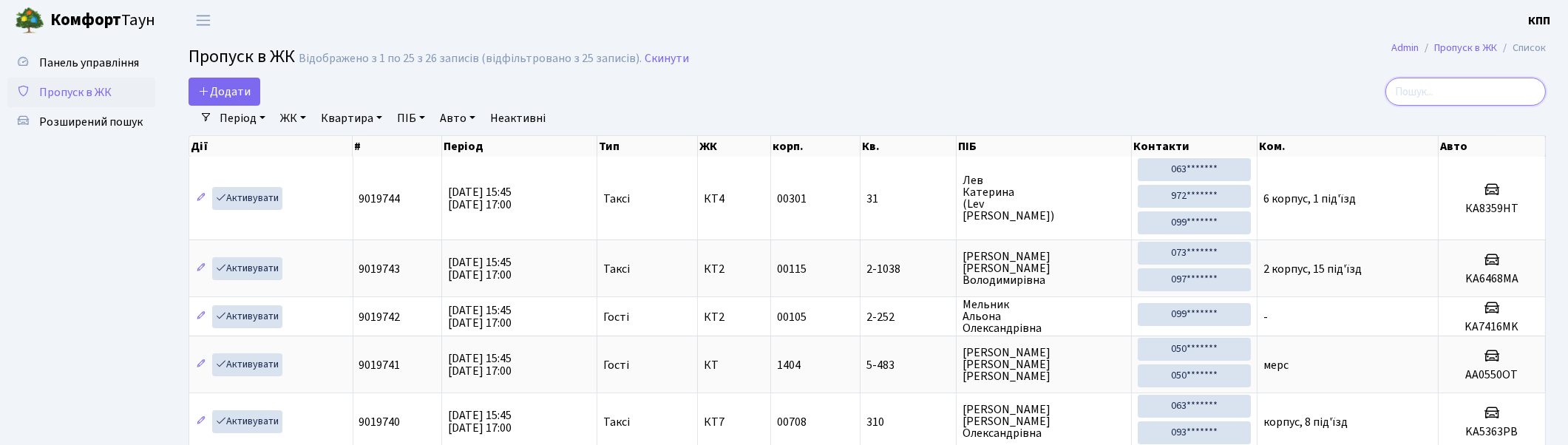
click at [1482, 78] on input "search" at bounding box center [1465, 91] width 160 height 28
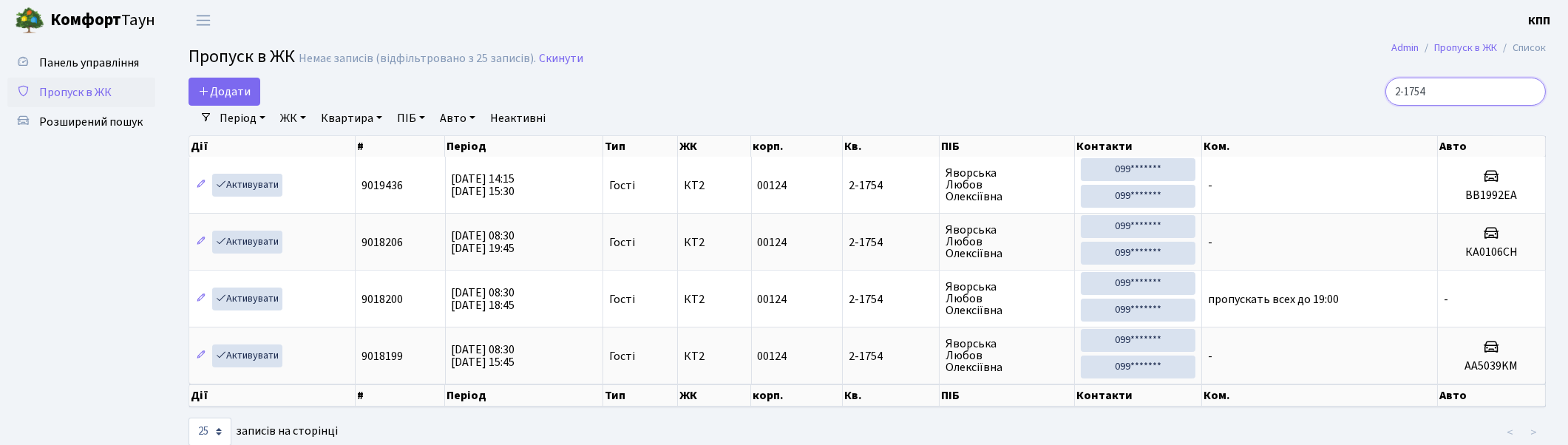
type input "2-1754"
click at [102, 97] on span "Пропуск в ЖК" at bounding box center [75, 92] width 72 height 16
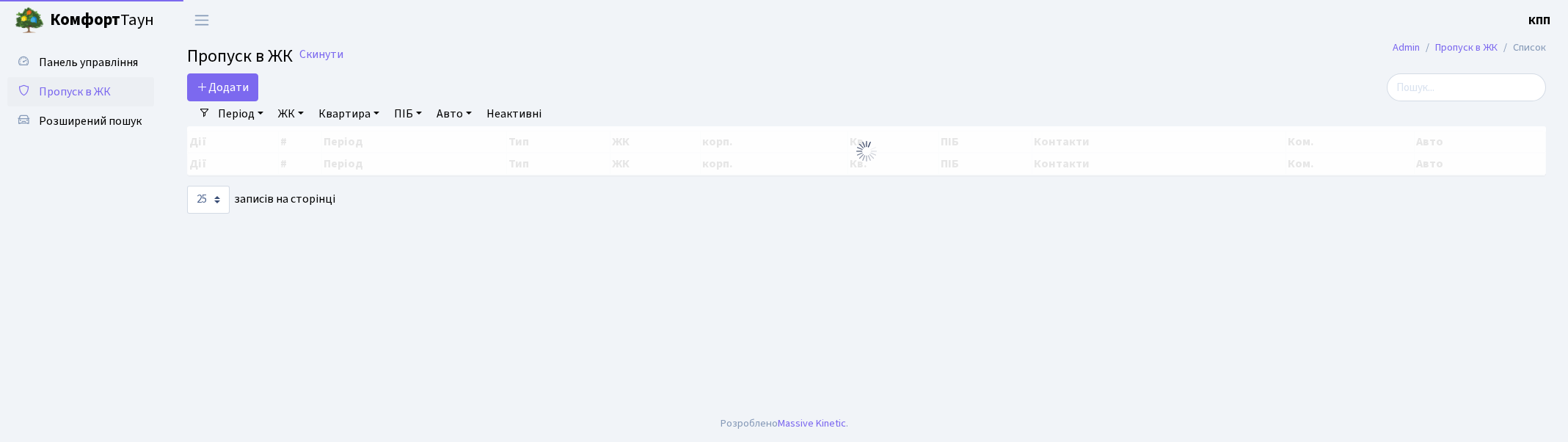
select select "25"
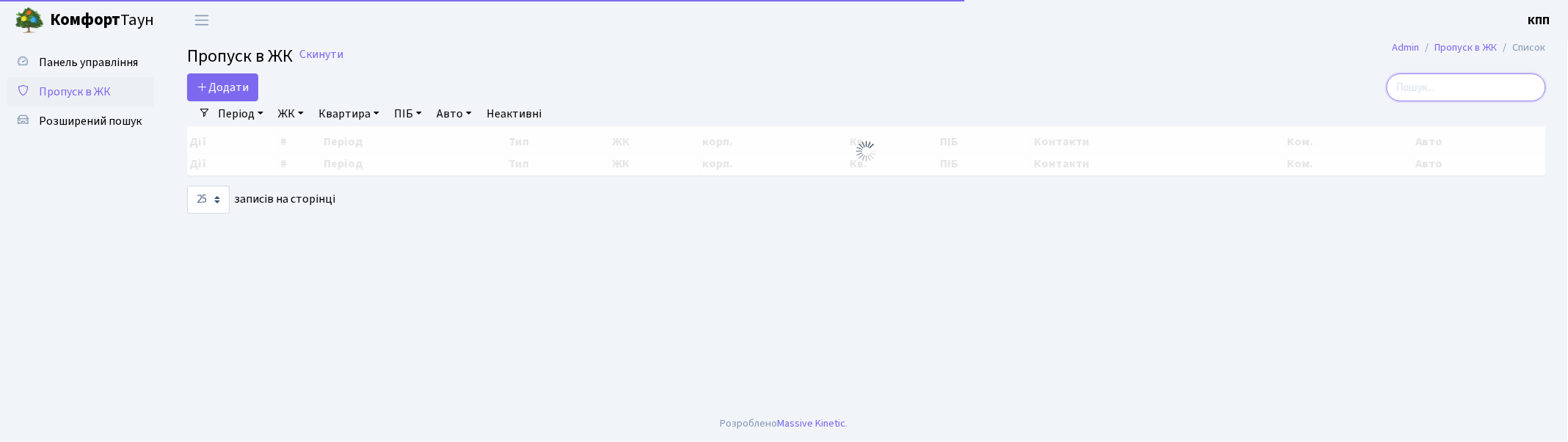
click at [1483, 84] on input "search" at bounding box center [1466, 87] width 159 height 28
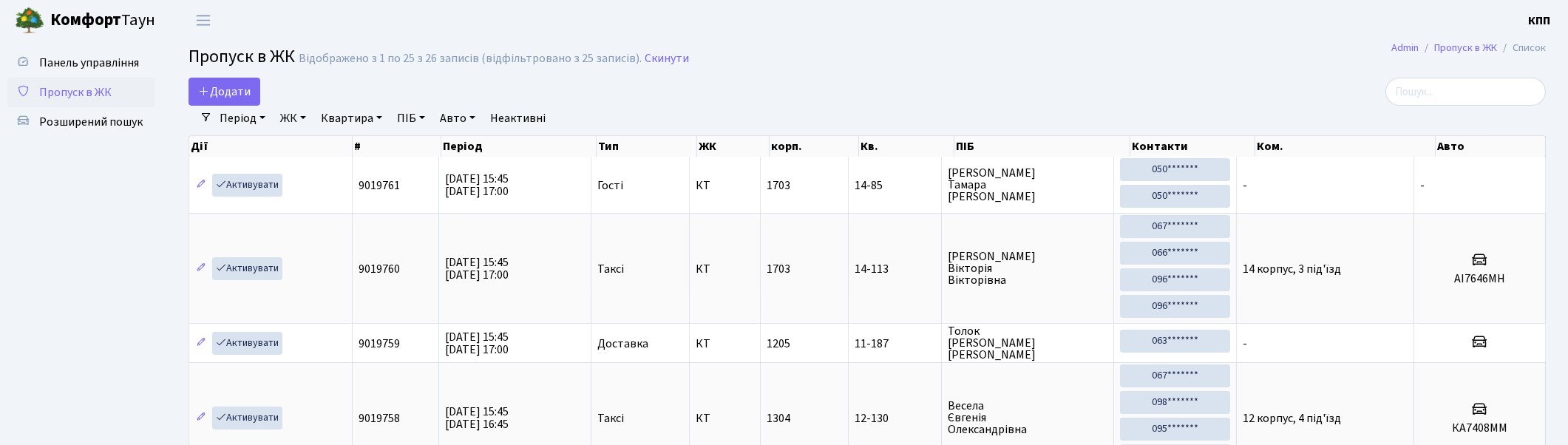
click at [215, 109] on link "Період" at bounding box center [242, 118] width 58 height 25
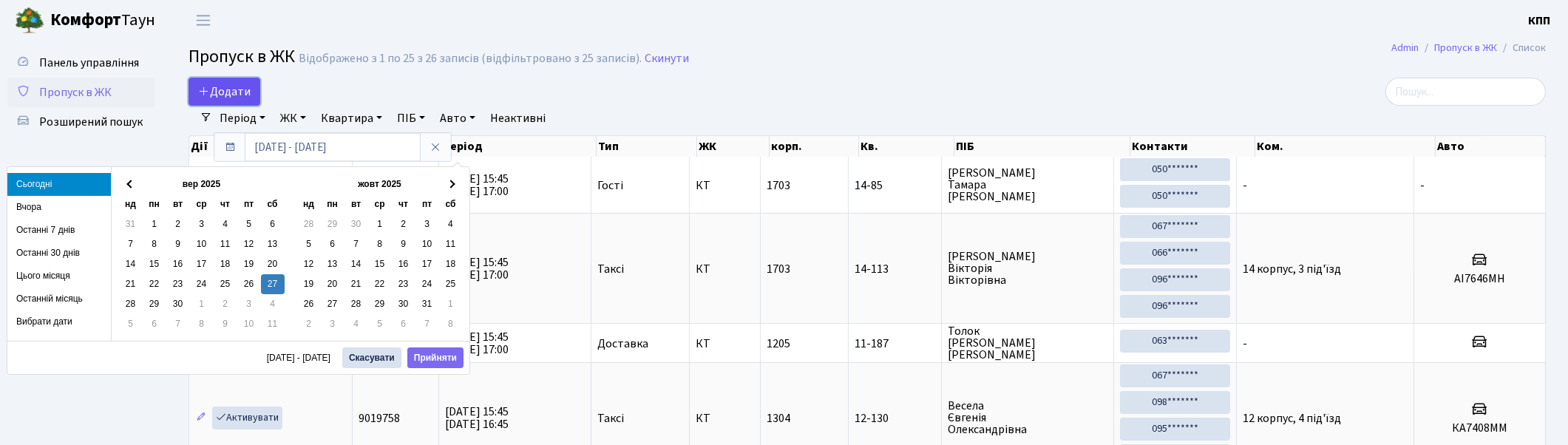
click at [215, 100] on link "Додати" at bounding box center [224, 91] width 71 height 28
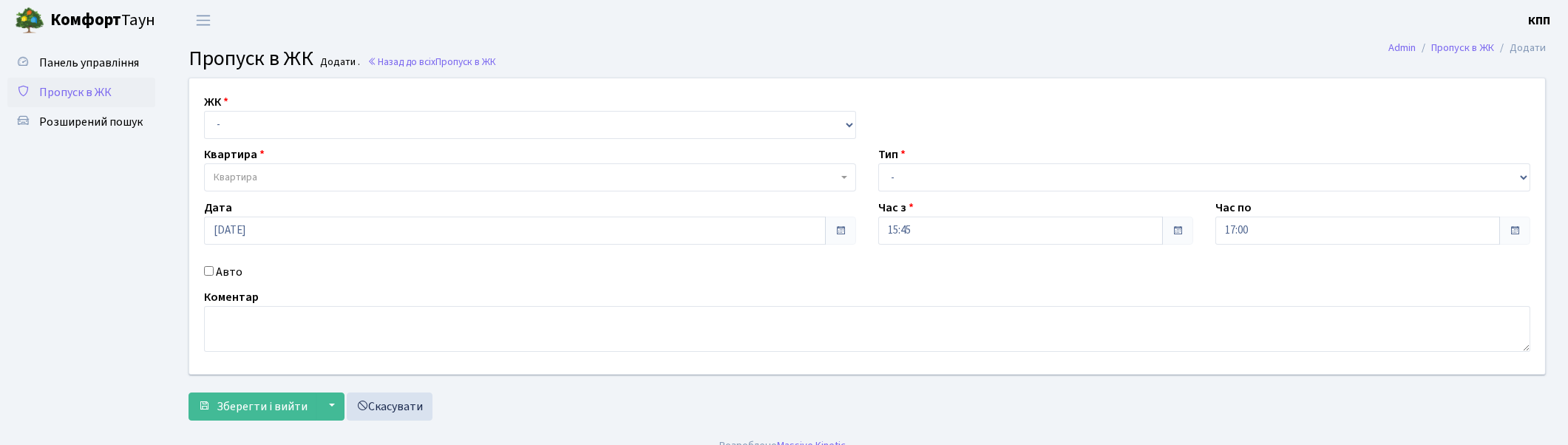
select select "271"
click at [204, 111] on select "- КТ, вул. Регенераторна, 4 КТ2, просп. Соборності, 17 КТ3, вул. Березнева, 16 …" at bounding box center [531, 125] width 652 height 28
select select
click at [276, 173] on span "Квартира" at bounding box center [525, 177] width 624 height 14
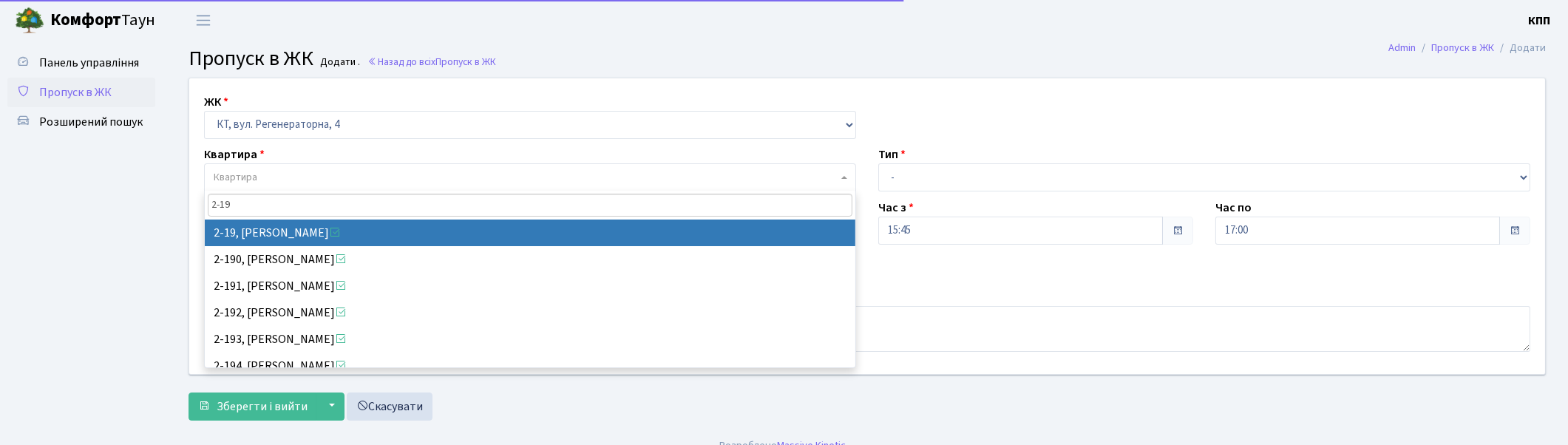
type input "2-19"
select select "714"
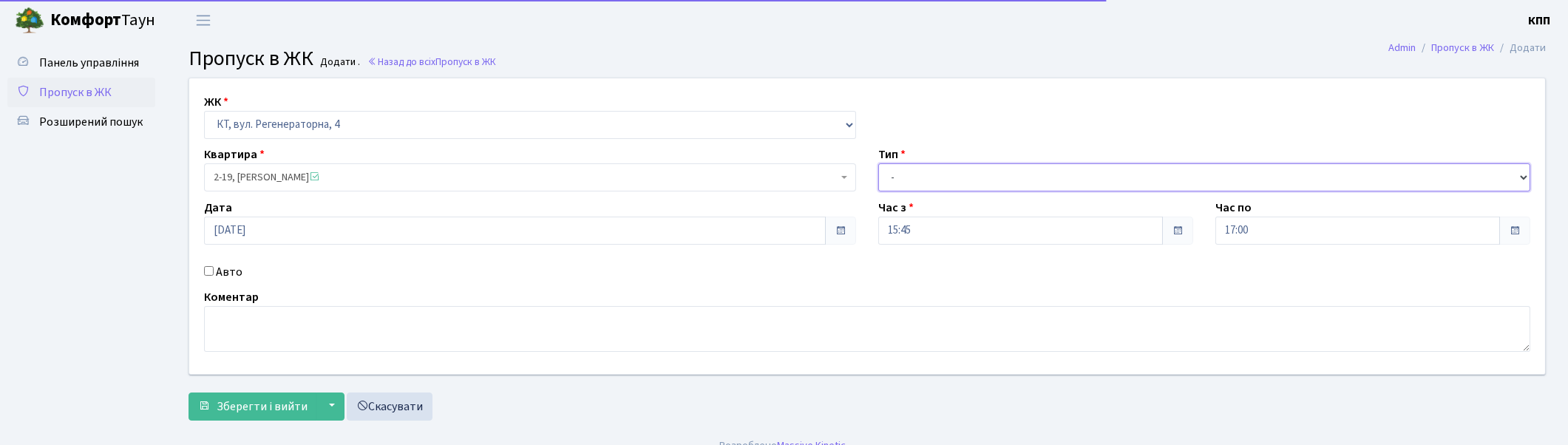
click at [934, 188] on select "- Доставка Таксі Гості Сервіс" at bounding box center [1205, 177] width 652 height 28
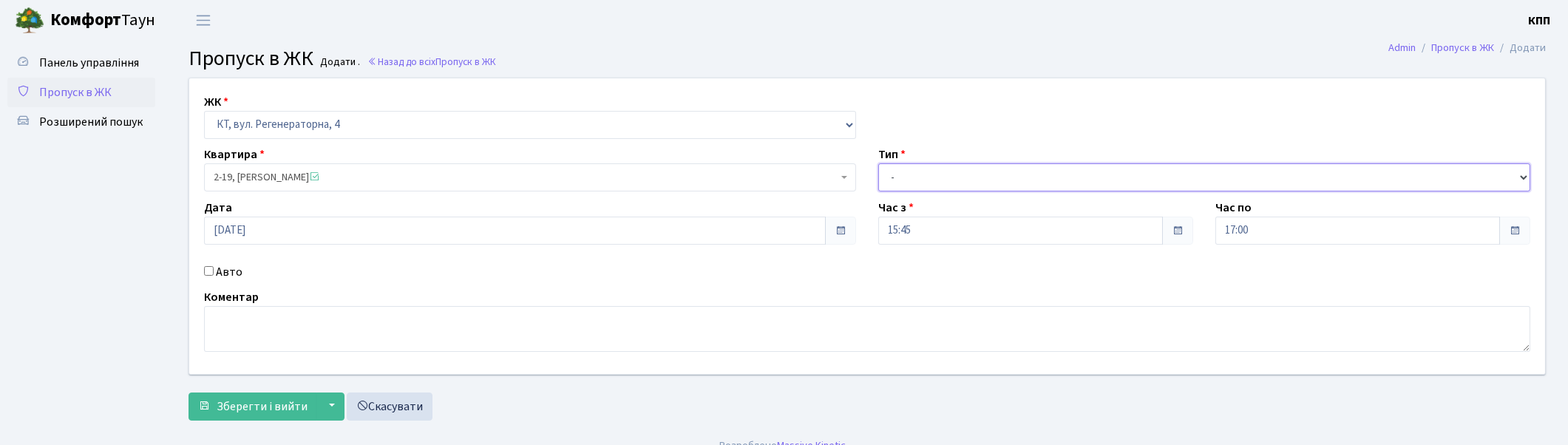
select select "3"
click at [879, 163] on select "- Доставка Таксі Гості Сервіс" at bounding box center [1205, 177] width 652 height 28
click at [263, 407] on span "Зберегти і вийти" at bounding box center [262, 406] width 91 height 16
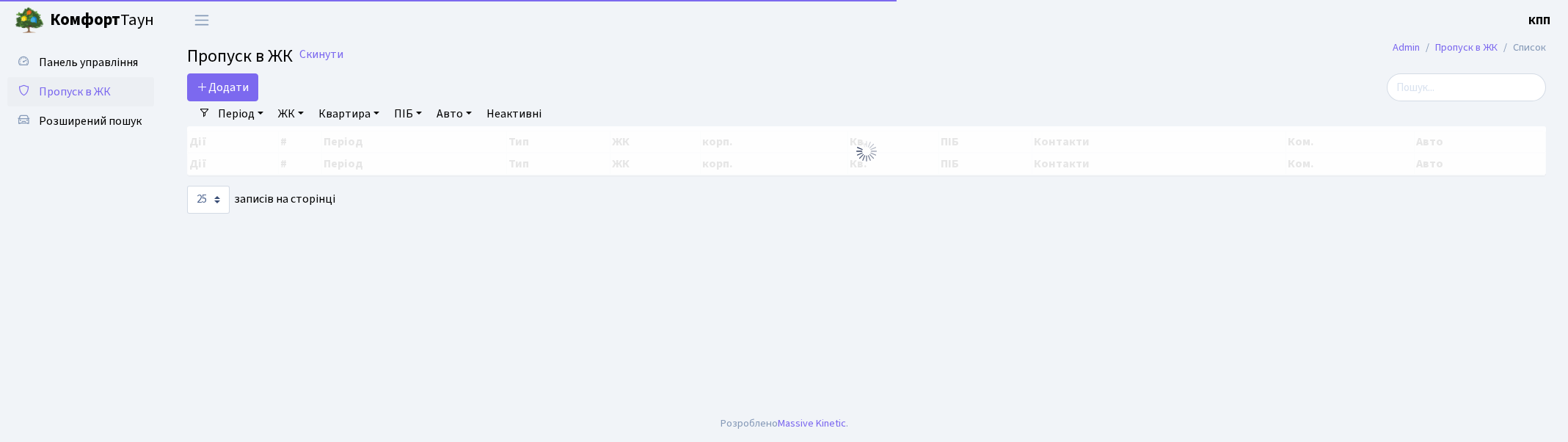
select select "25"
click at [223, 89] on span "Додати" at bounding box center [222, 87] width 52 height 16
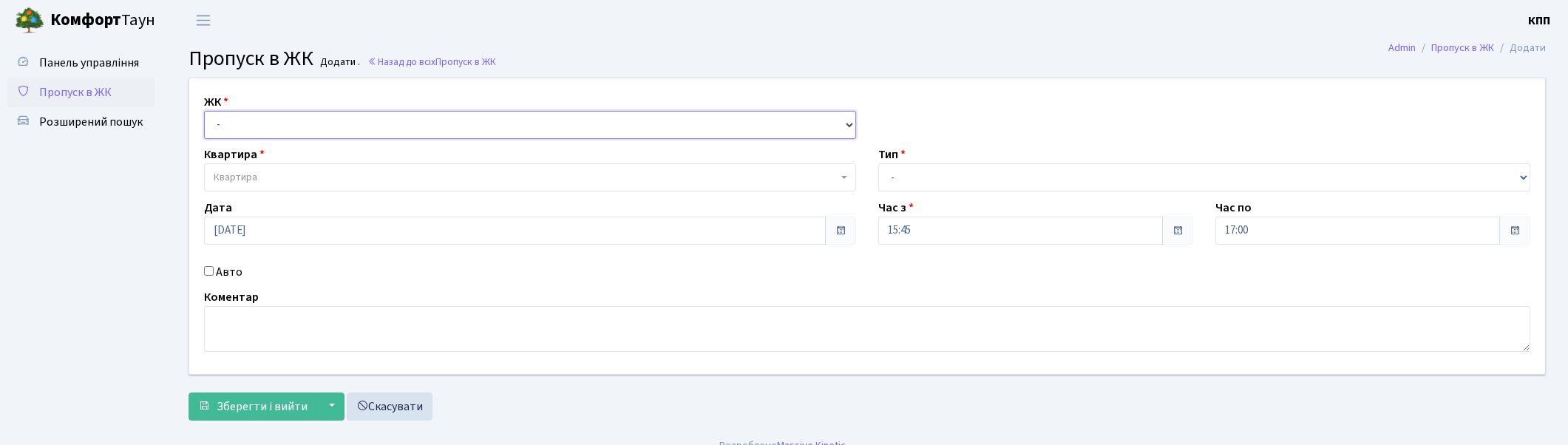
click at [318, 126] on select "- КТ, вул. Регенераторна, 4 КТ2, просп. Соборності, 17 КТ3, вул. Березнева, 16 …" at bounding box center [531, 125] width 652 height 28
select select "271"
click at [204, 111] on select "- КТ, вул. Регенераторна, 4 КТ2, просп. Соборності, 17 КТ3, вул. Березнева, 16 …" at bounding box center [531, 125] width 652 height 28
select select
click at [304, 187] on span "Квартира" at bounding box center [531, 177] width 652 height 28
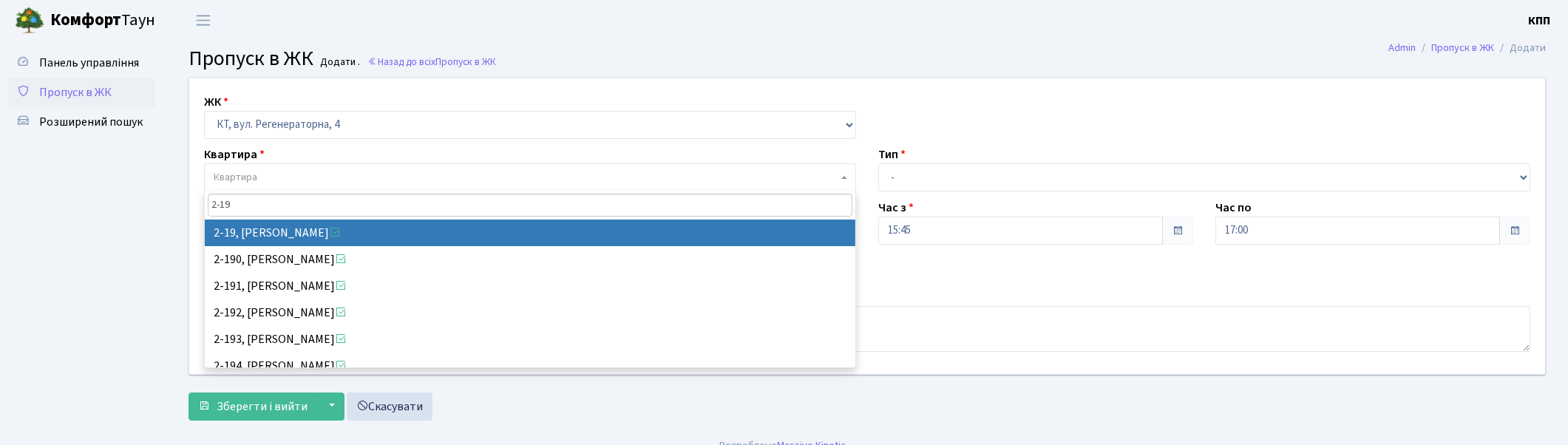
type input "2-19"
select select "714"
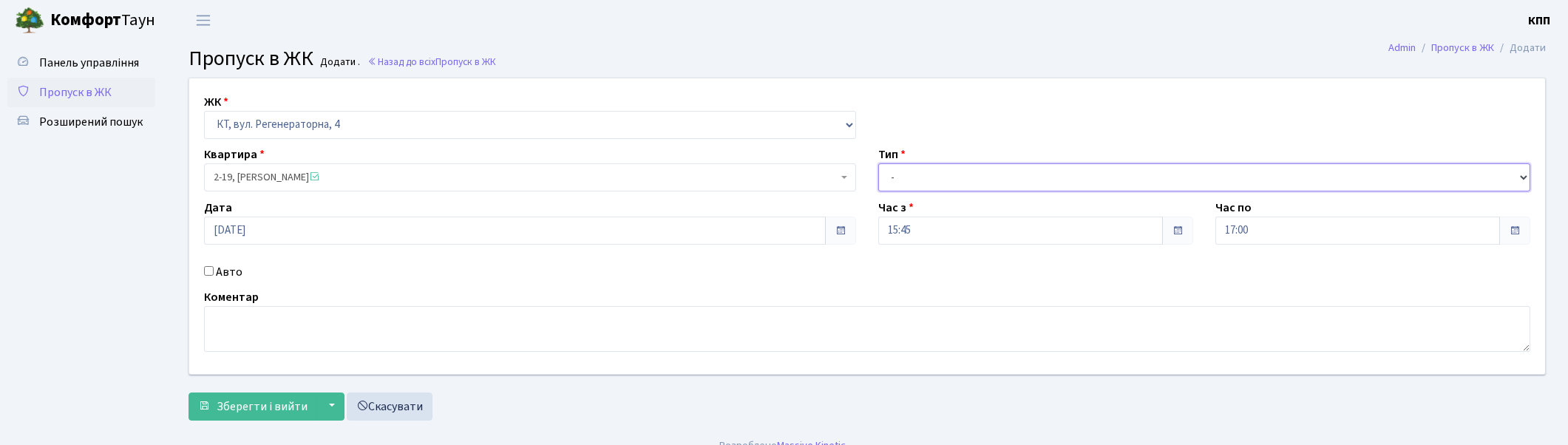
drag, startPoint x: 980, startPoint y: 181, endPoint x: 965, endPoint y: 190, distance: 17.5
click at [979, 181] on select "- Доставка Таксі Гості Сервіс" at bounding box center [1205, 177] width 652 height 28
select select "3"
click at [879, 163] on select "- Доставка Таксі Гості Сервіс" at bounding box center [1205, 177] width 652 height 28
click at [268, 395] on button "Зберегти і вийти" at bounding box center [252, 406] width 128 height 28
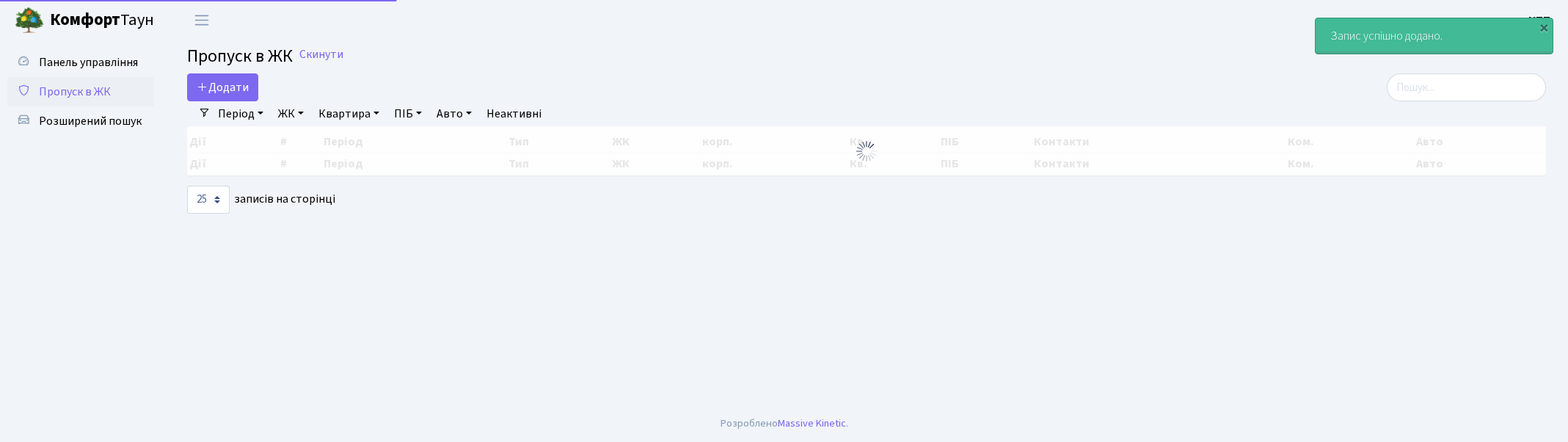
select select "25"
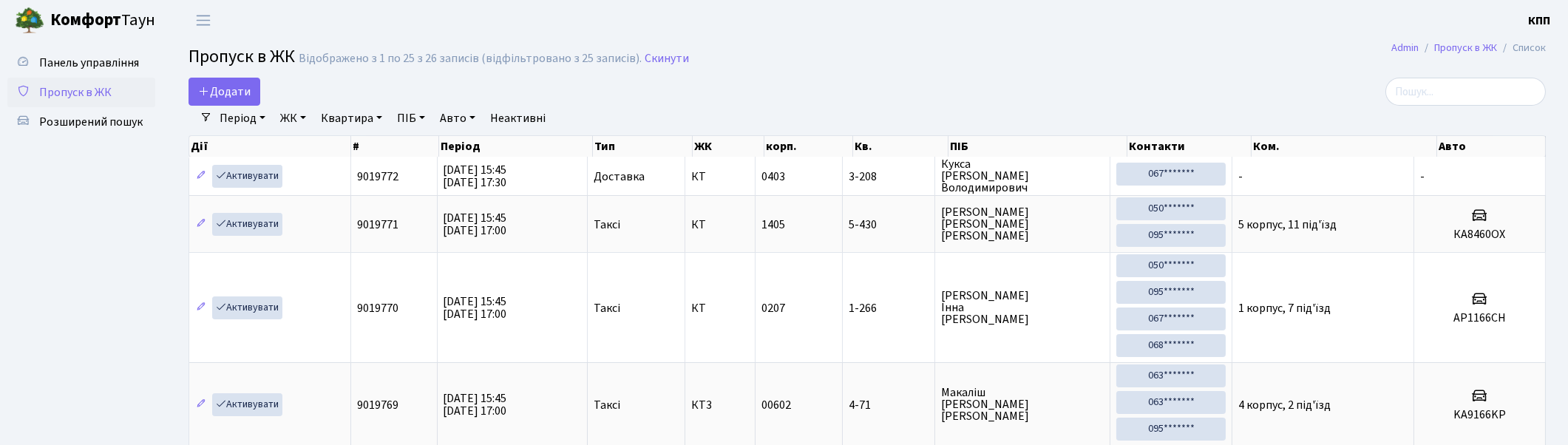
click at [83, 93] on span "Пропуск в ЖК" at bounding box center [75, 92] width 72 height 16
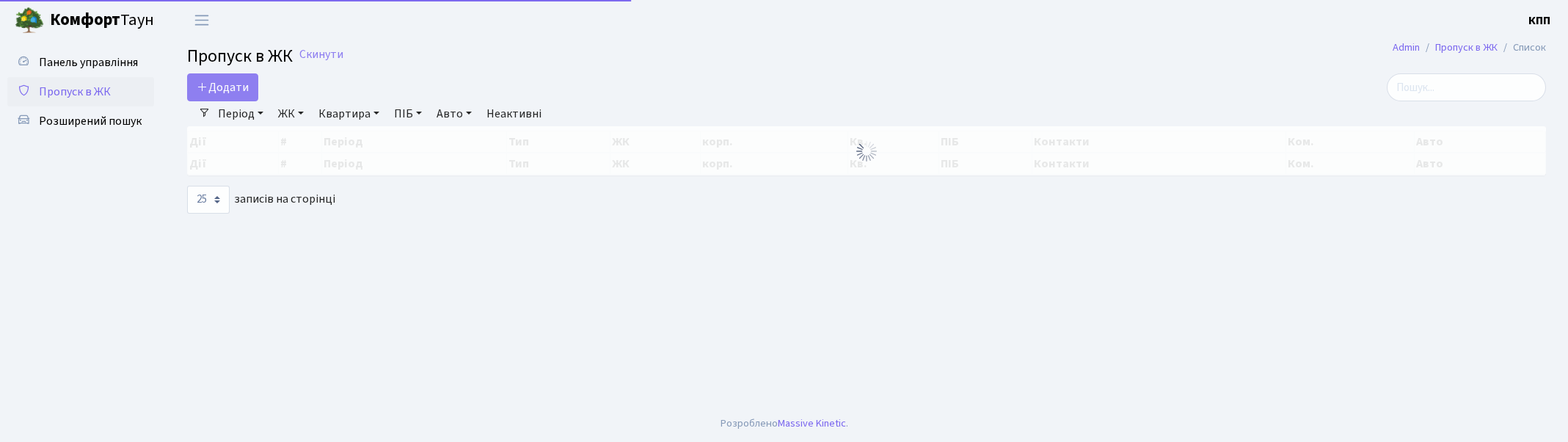
select select "25"
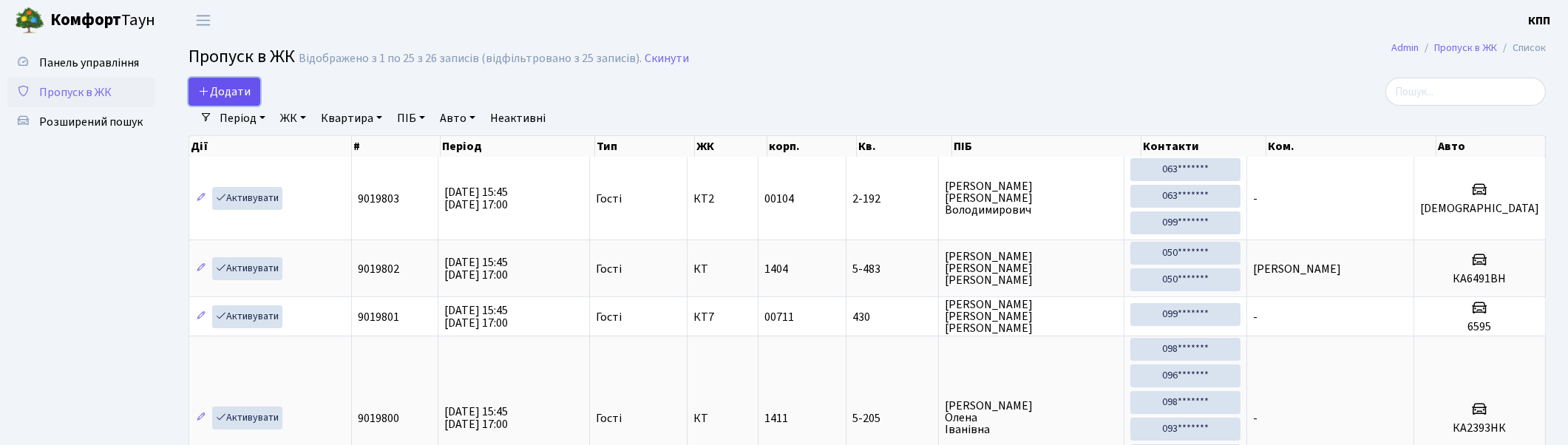
click at [258, 95] on link "Додати" at bounding box center [224, 91] width 71 height 28
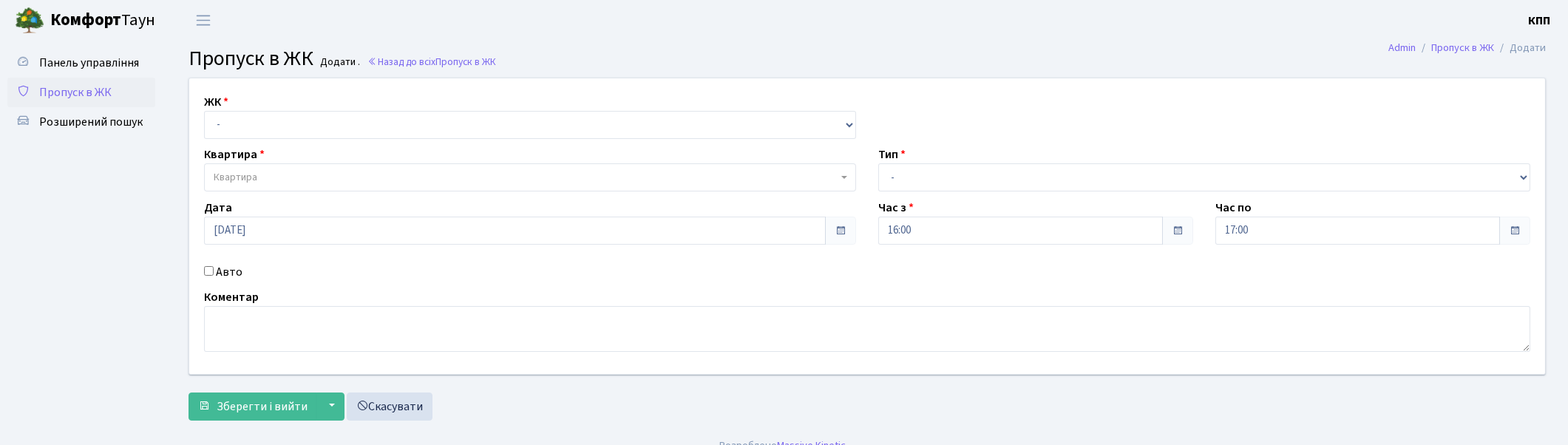
select select "271"
click at [204, 111] on select "- КТ, вул. Регенераторна, 4 КТ2, просп. Соборності, 17 КТ3, вул. Березнева, 16 …" at bounding box center [531, 125] width 652 height 28
select select
click at [255, 174] on span "Квартира" at bounding box center [235, 177] width 43 height 14
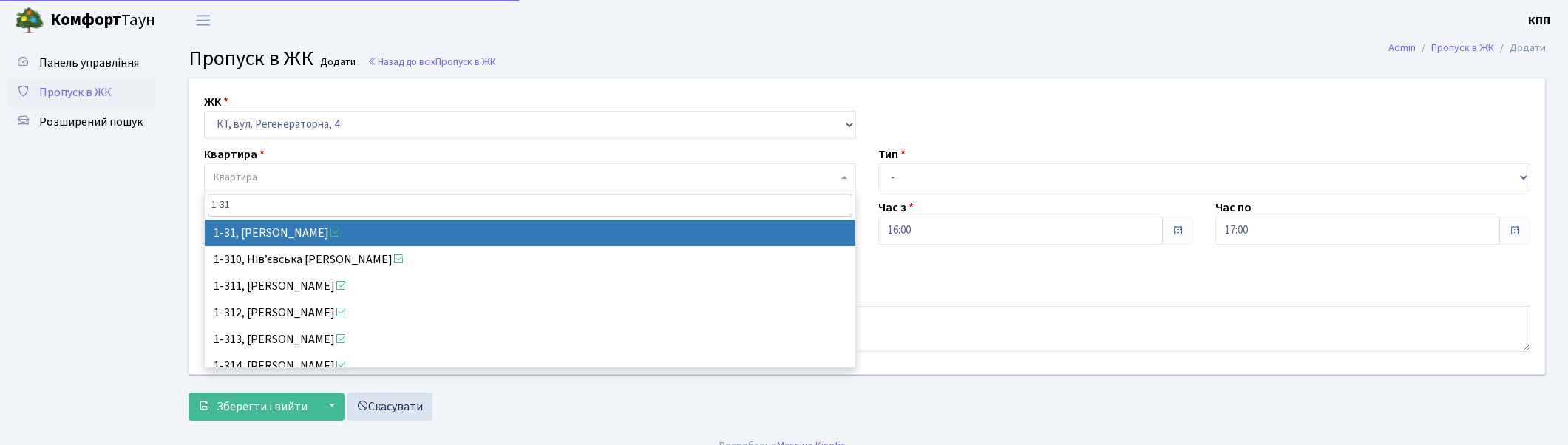
type input "1-31"
select select "31"
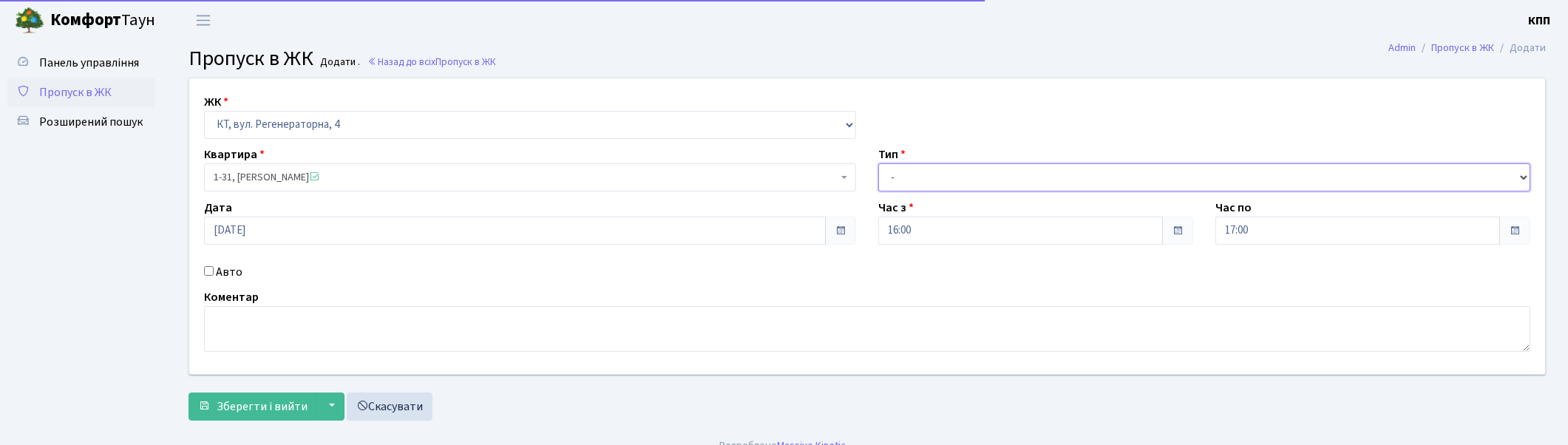
click at [946, 185] on select "- Доставка Таксі Гості Сервіс" at bounding box center [1205, 177] width 652 height 28
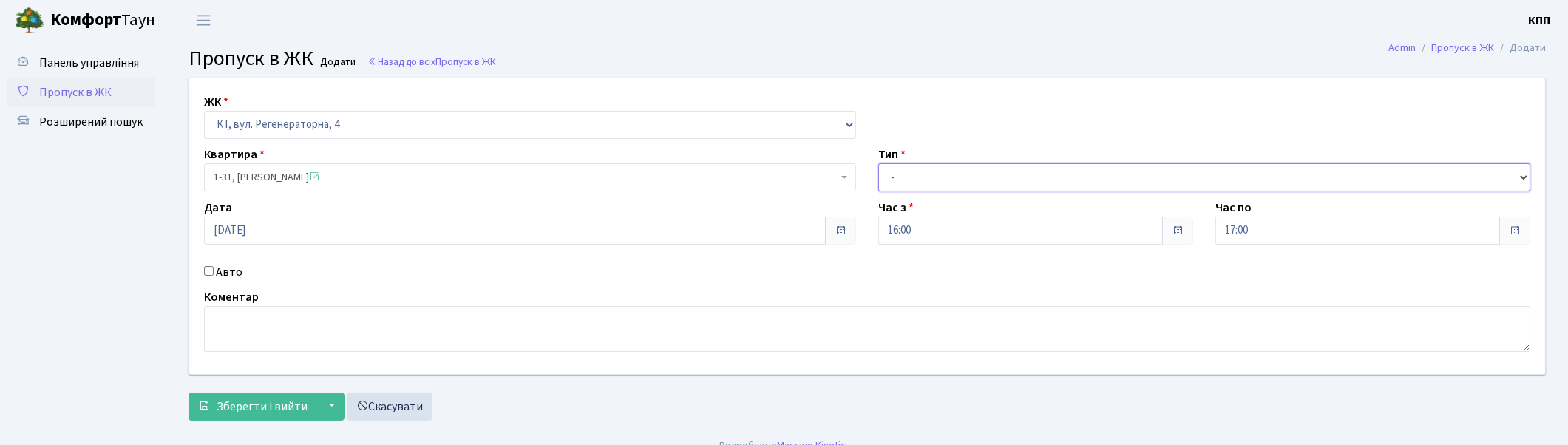
select select "3"
click at [879, 163] on select "- Доставка Таксі Гості Сервіс" at bounding box center [1205, 177] width 652 height 28
click at [228, 269] on label "Авто" at bounding box center [229, 271] width 27 height 17
click at [214, 269] on input "Авто" at bounding box center [209, 270] width 10 height 10
checkbox input "true"
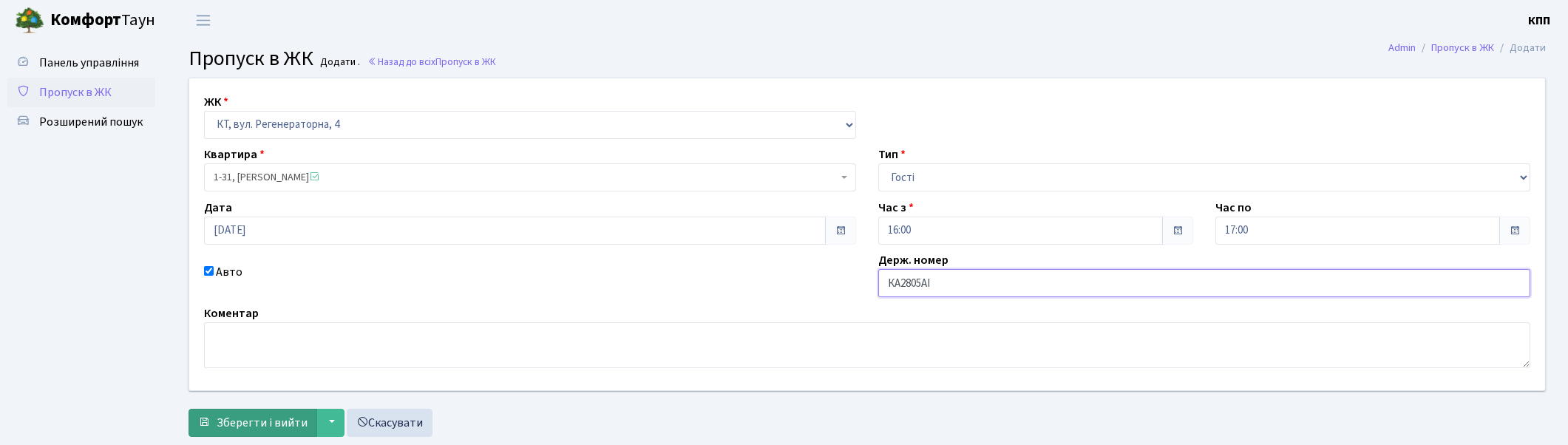
type input "КА2805АІ"
click at [235, 415] on span "Зберегти і вийти" at bounding box center [262, 422] width 91 height 16
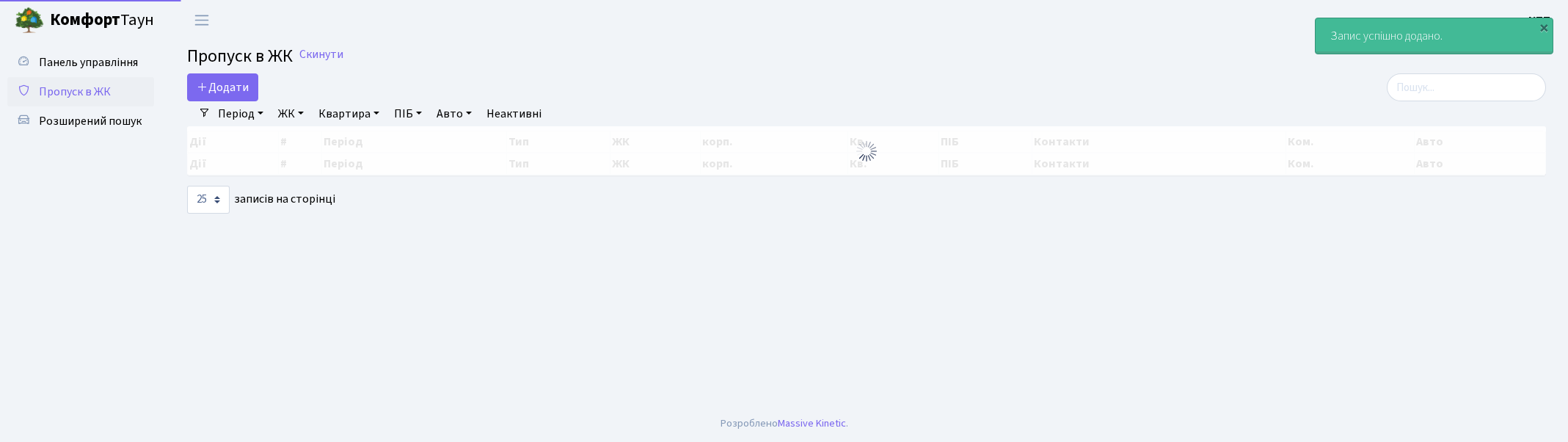
select select "25"
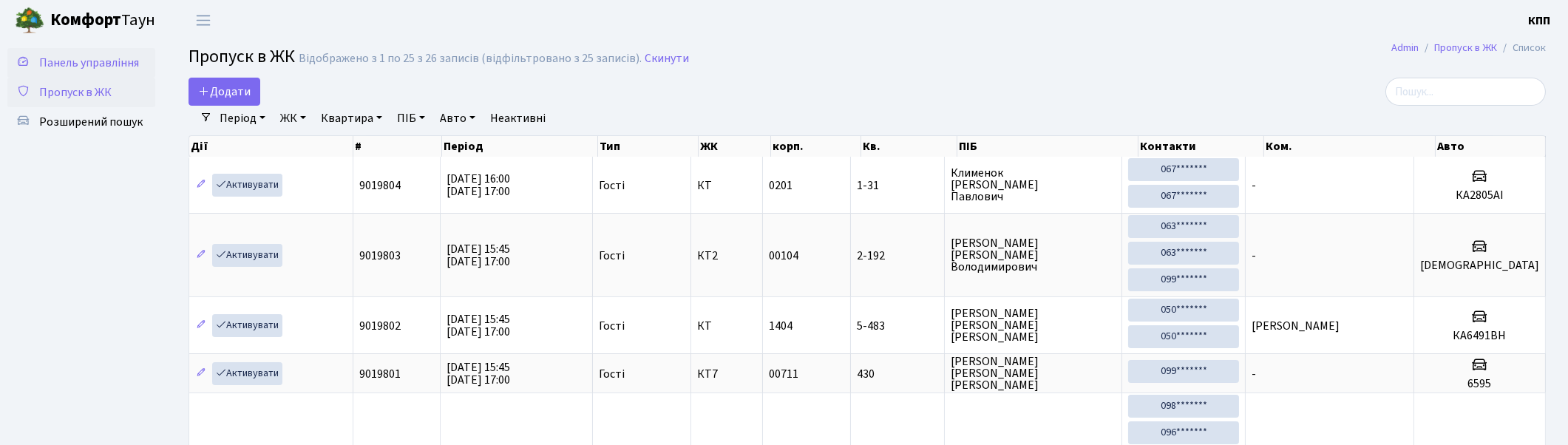
click at [87, 59] on span "Панель управління" at bounding box center [89, 62] width 100 height 16
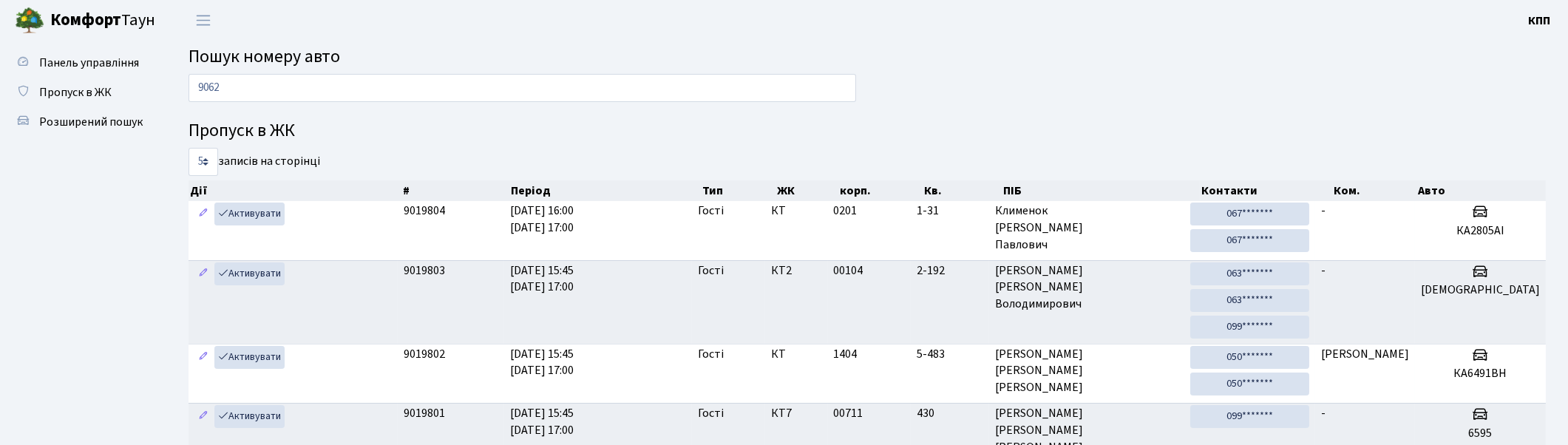
type input "9062"
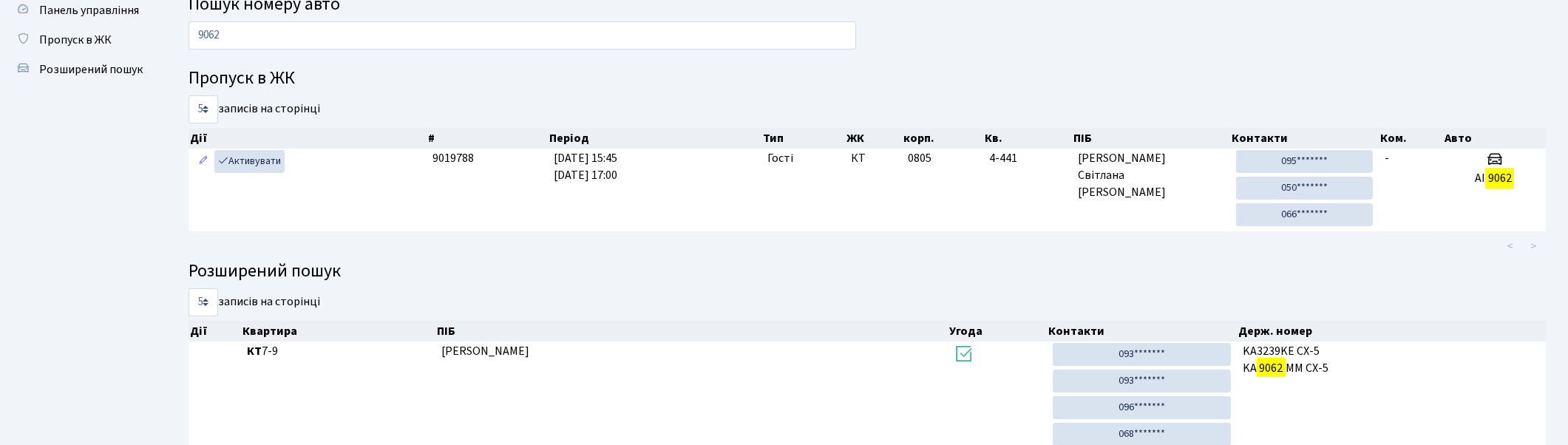
scroll to position [82, 0]
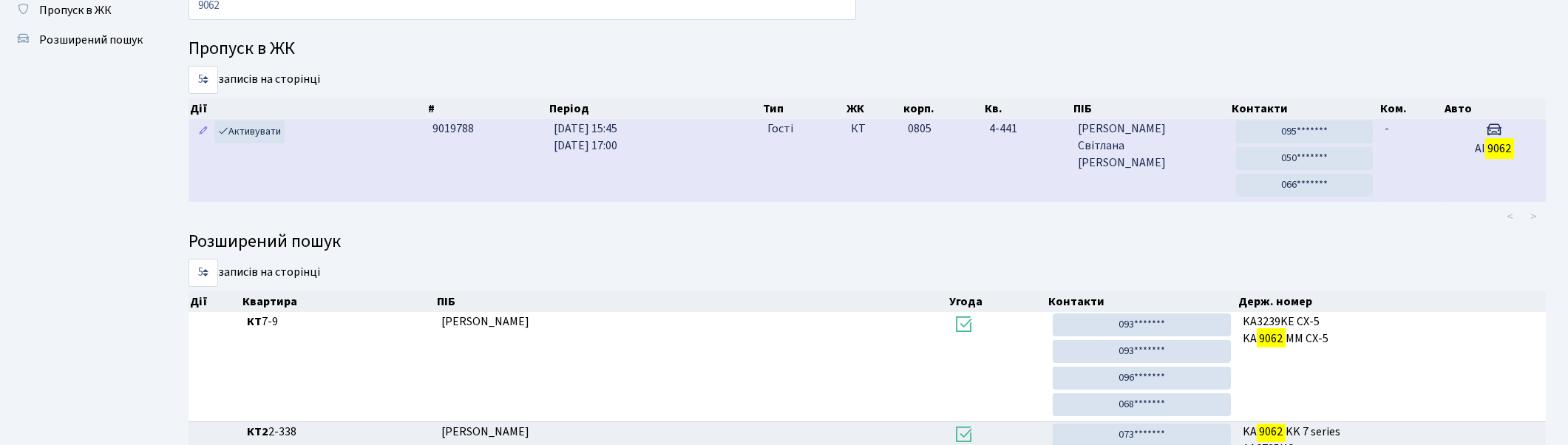
click at [902, 156] on td "0805" at bounding box center [942, 160] width 81 height 83
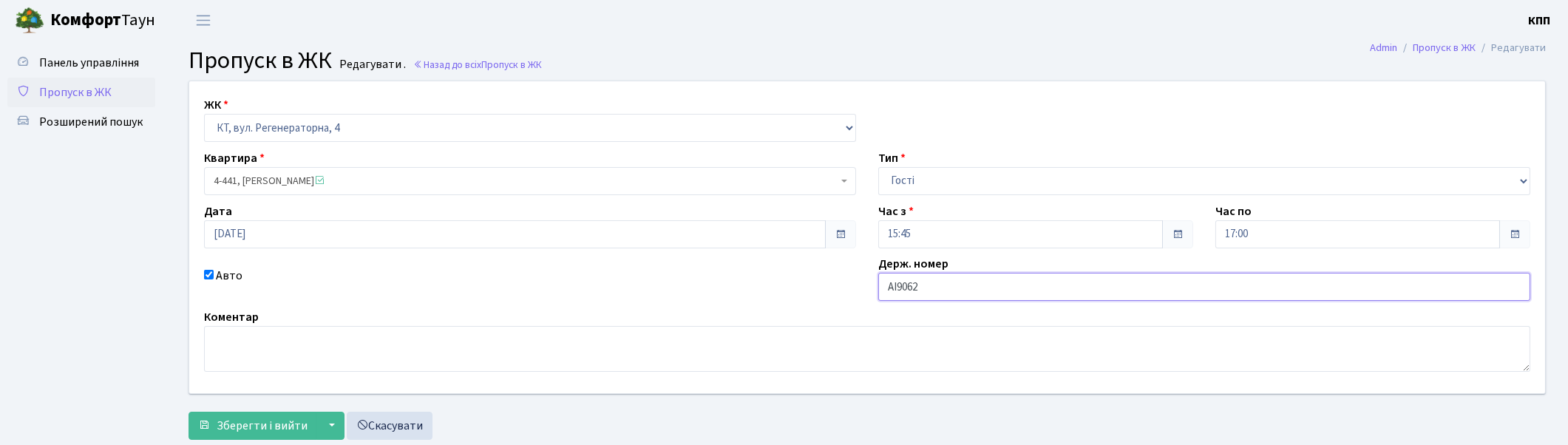
click at [988, 284] on input "АІ9062" at bounding box center [1205, 286] width 652 height 28
type input "АІ9062МВ"
click at [300, 423] on span "Зберегти і вийти" at bounding box center [262, 425] width 91 height 16
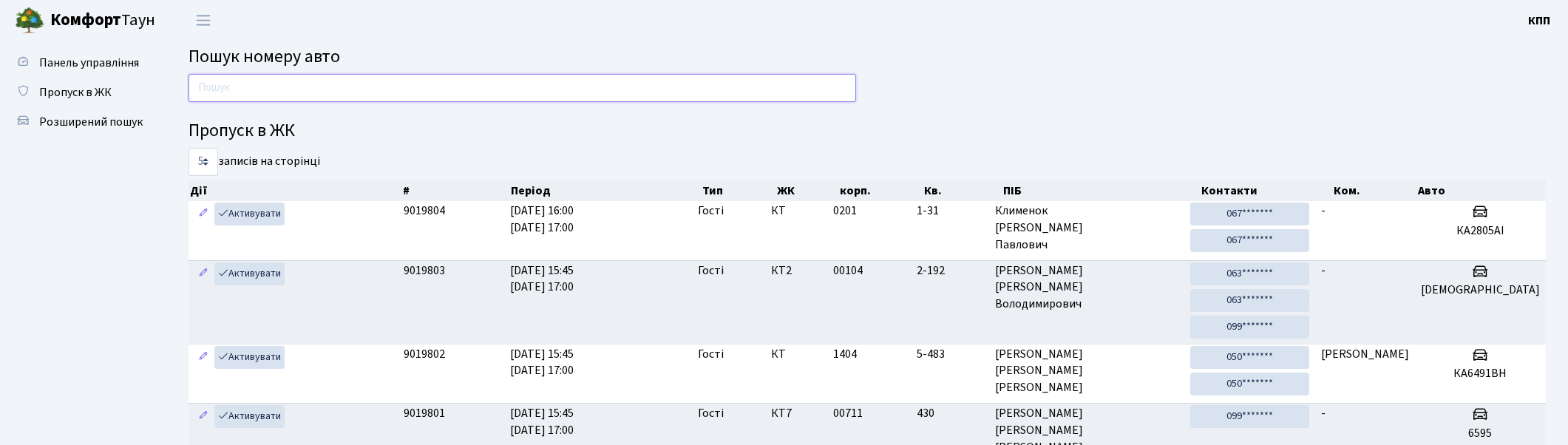
click at [320, 83] on input "text" at bounding box center [522, 87] width 667 height 28
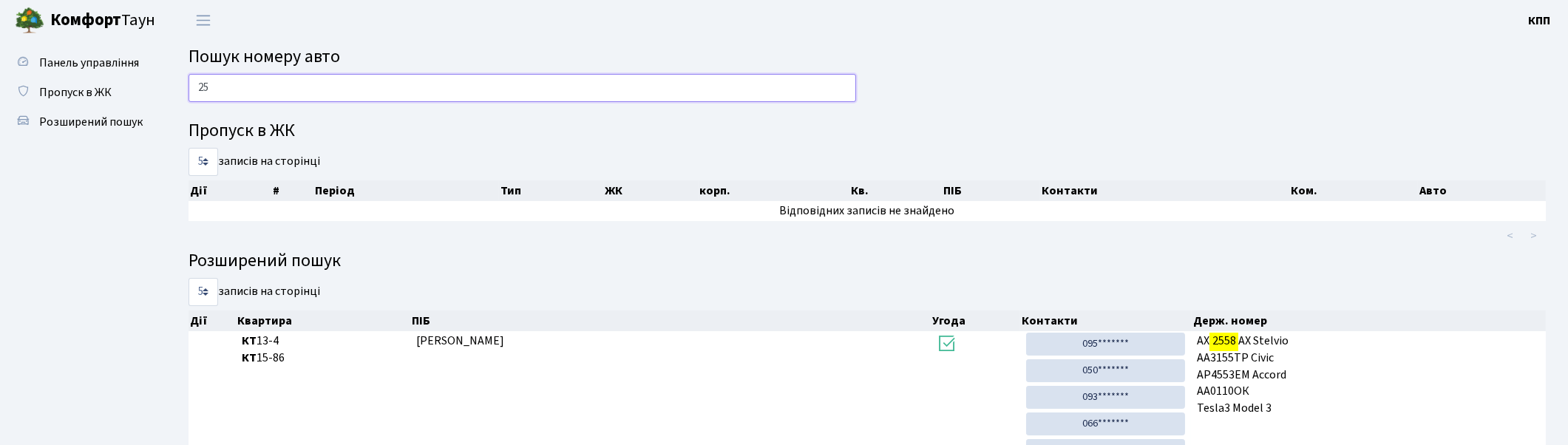
type input "2"
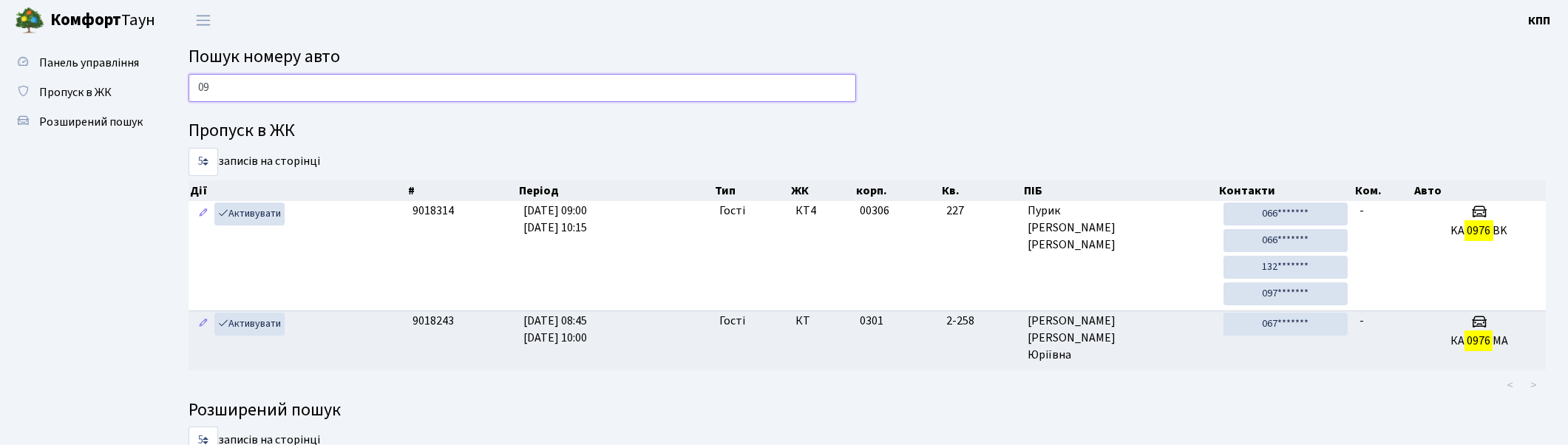
type input "0"
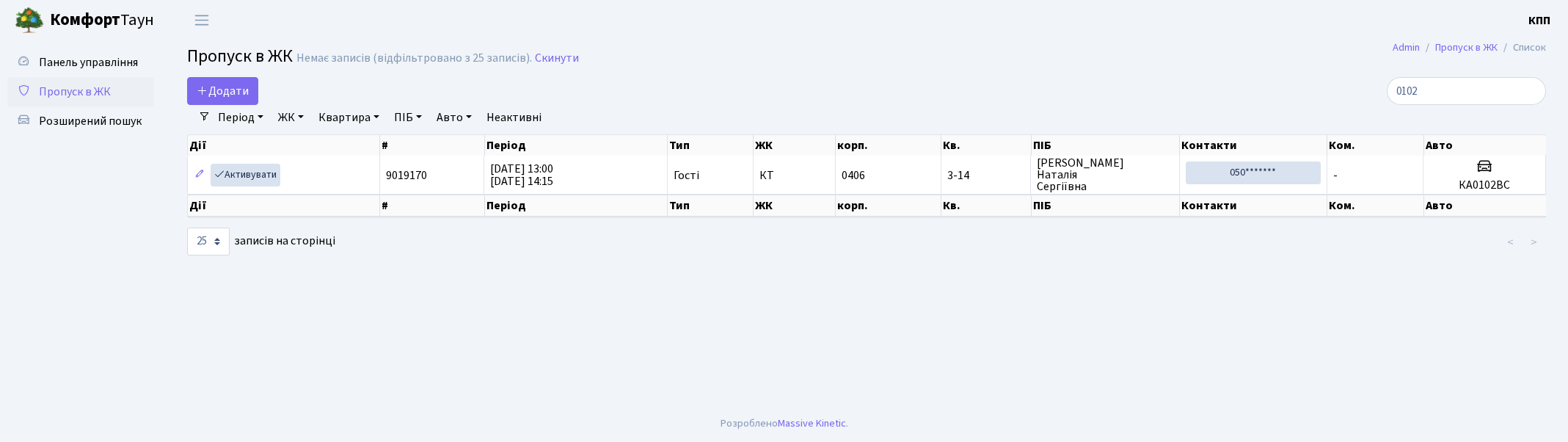
select select "25"
click at [75, 91] on span "Пропуск в ЖК" at bounding box center [75, 91] width 72 height 16
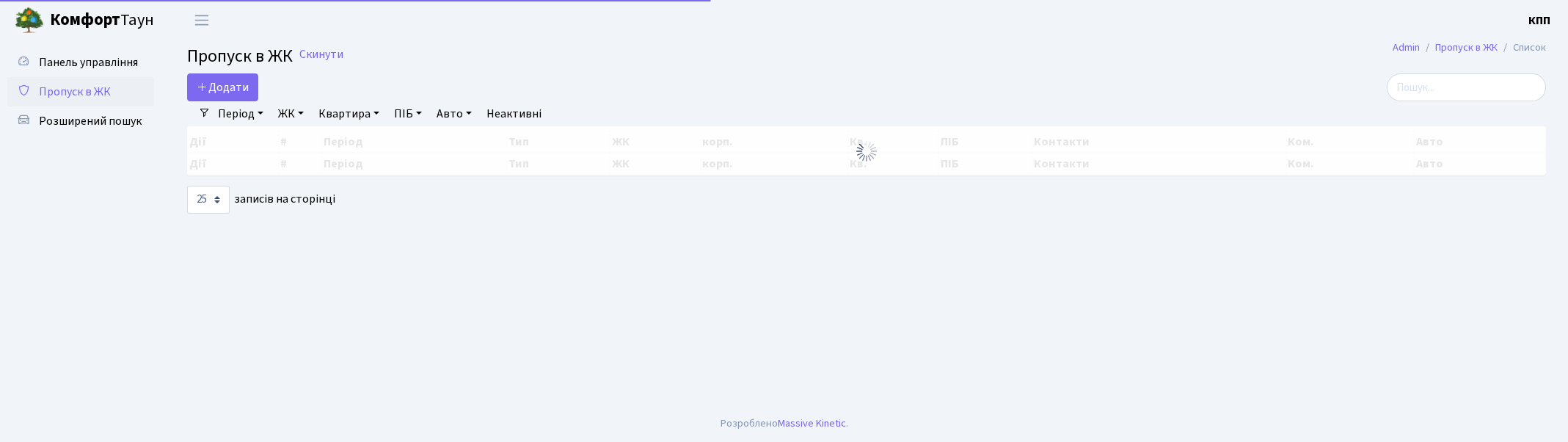
select select "25"
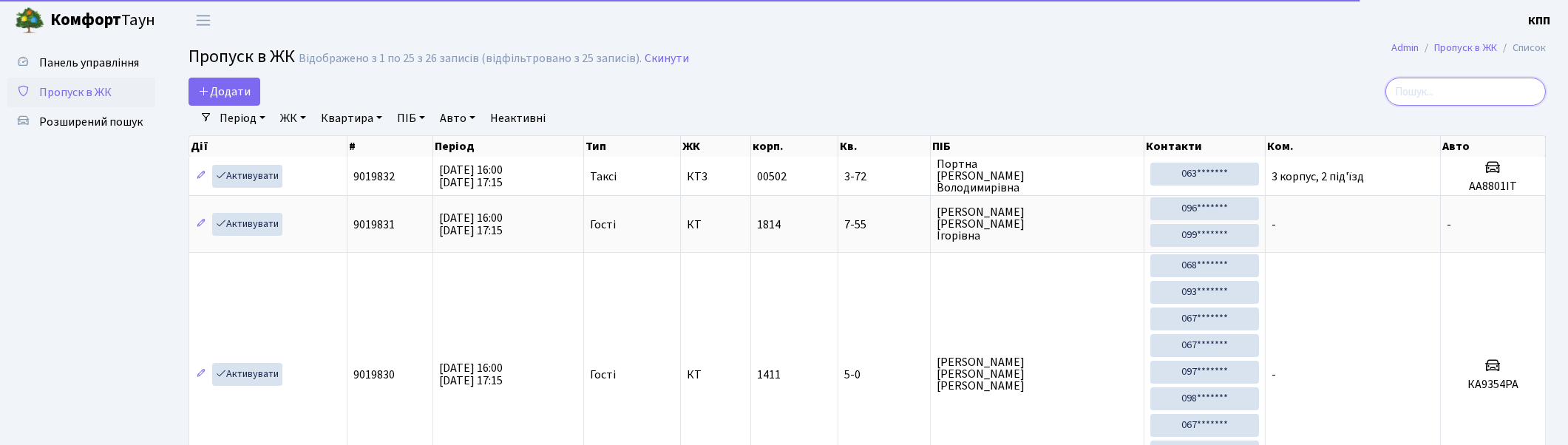
click at [1487, 82] on input "search" at bounding box center [1465, 91] width 160 height 28
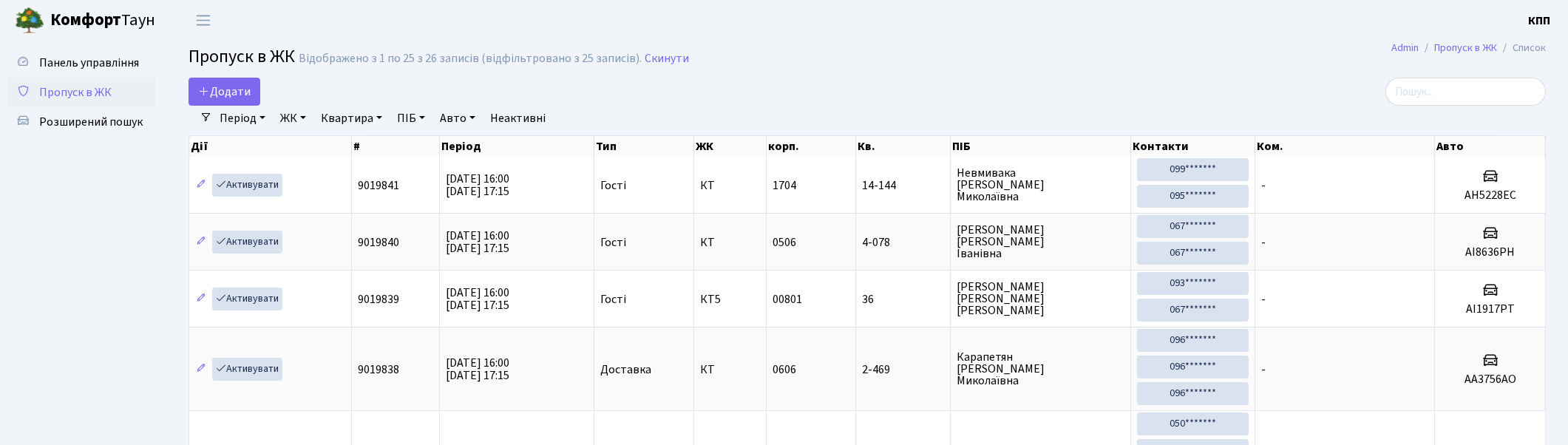
drag, startPoint x: 126, startPoint y: 46, endPoint x: 126, endPoint y: 56, distance: 10.0
click at [126, 56] on span "Панель управління" at bounding box center [89, 62] width 100 height 16
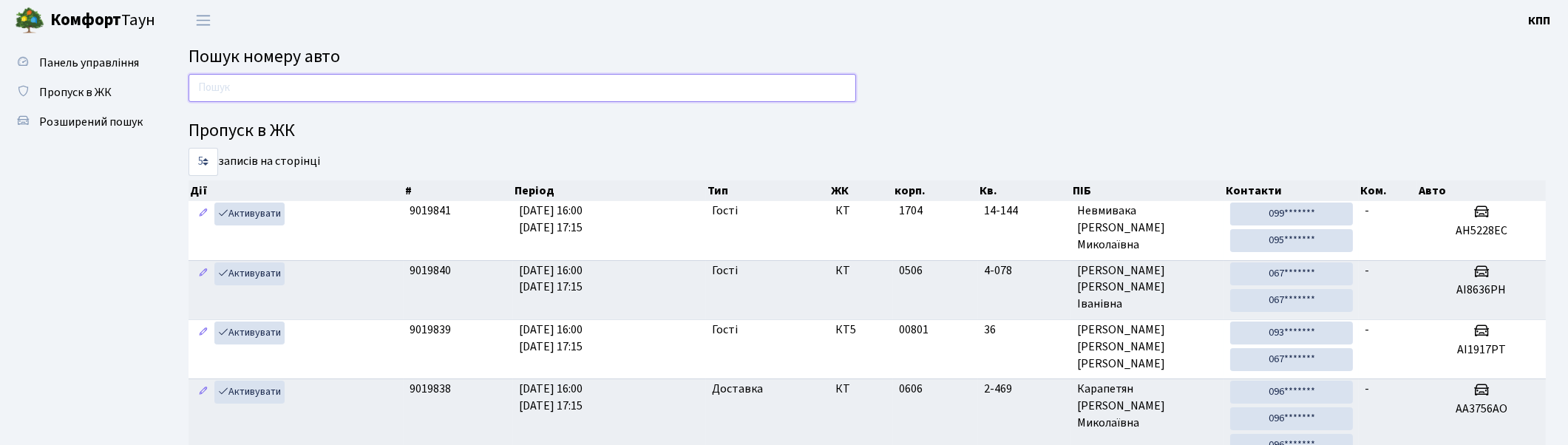
click at [223, 90] on input "text" at bounding box center [522, 87] width 667 height 28
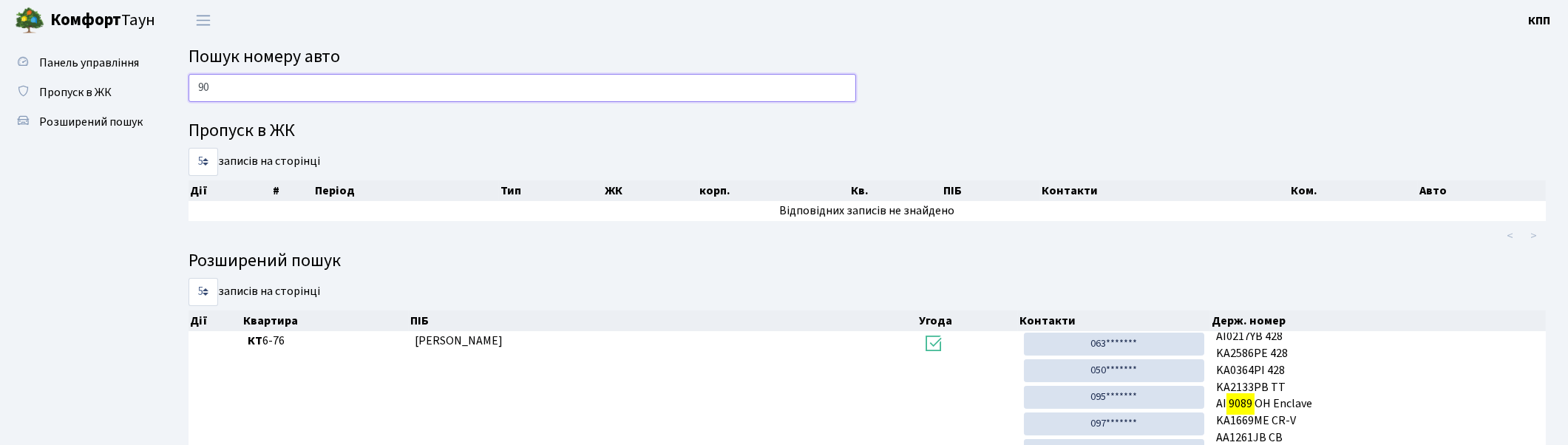
type input "9"
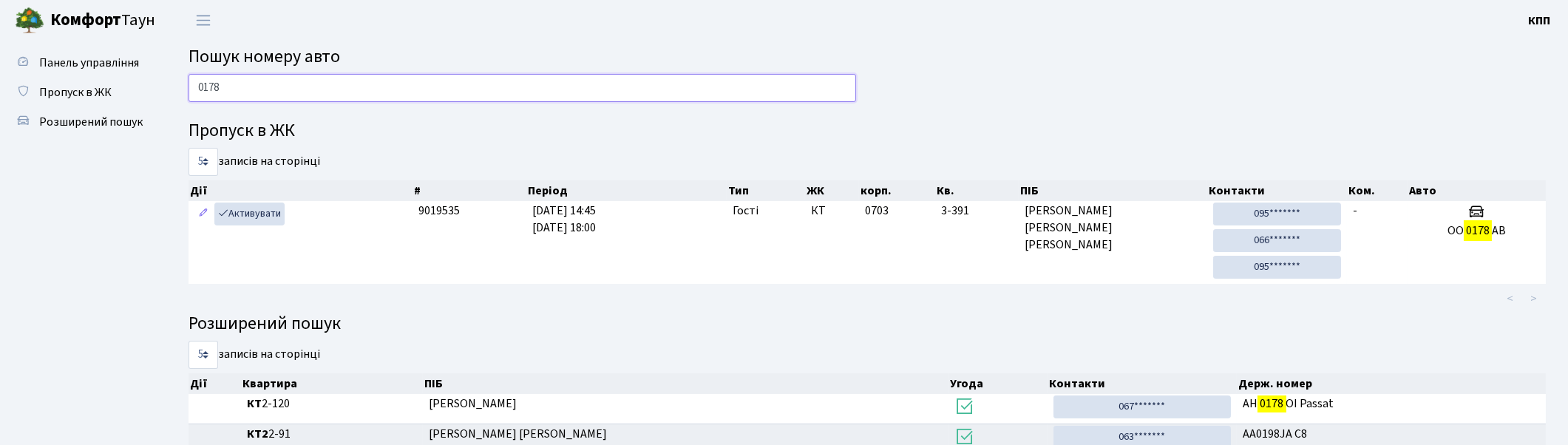
click at [749, 91] on input "0178" at bounding box center [522, 87] width 667 height 28
type input "0"
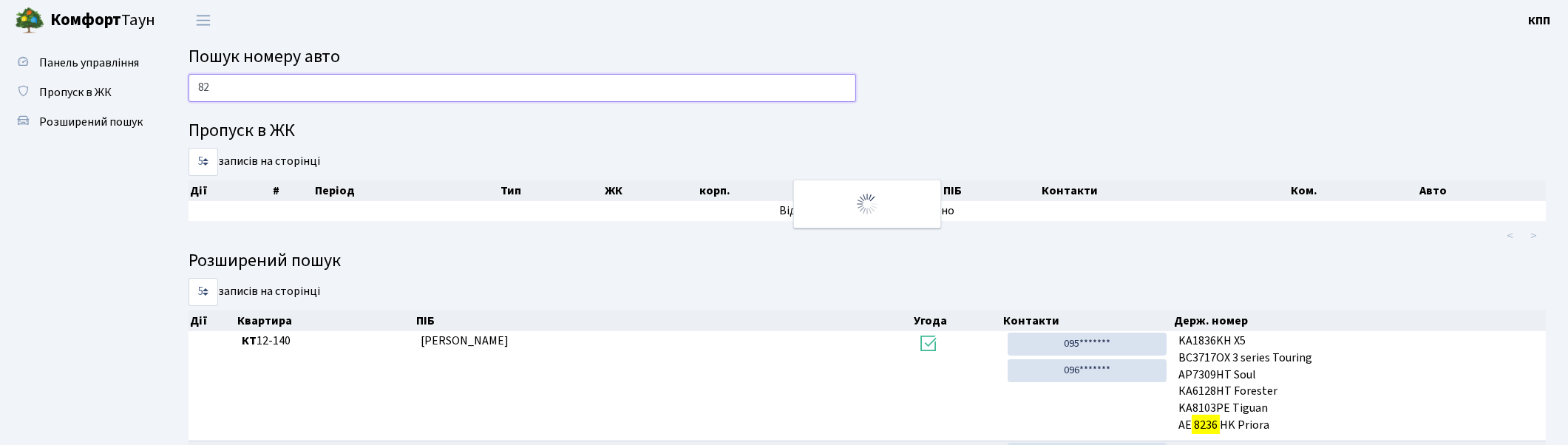
type input "8"
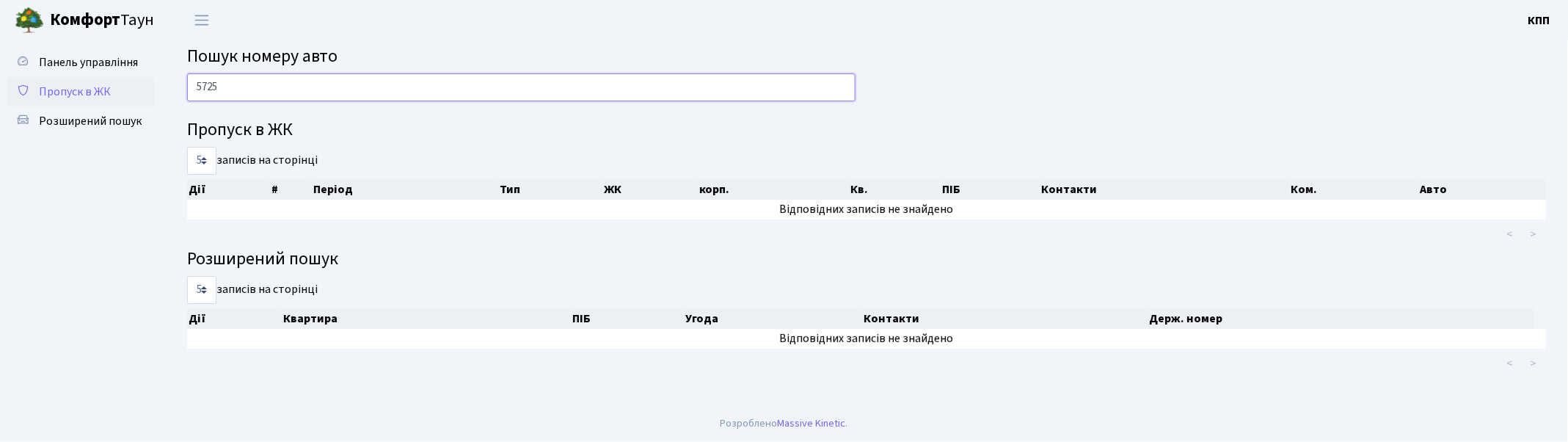
type input "5725"
click at [67, 95] on span "Пропуск в ЖК" at bounding box center [75, 91] width 72 height 16
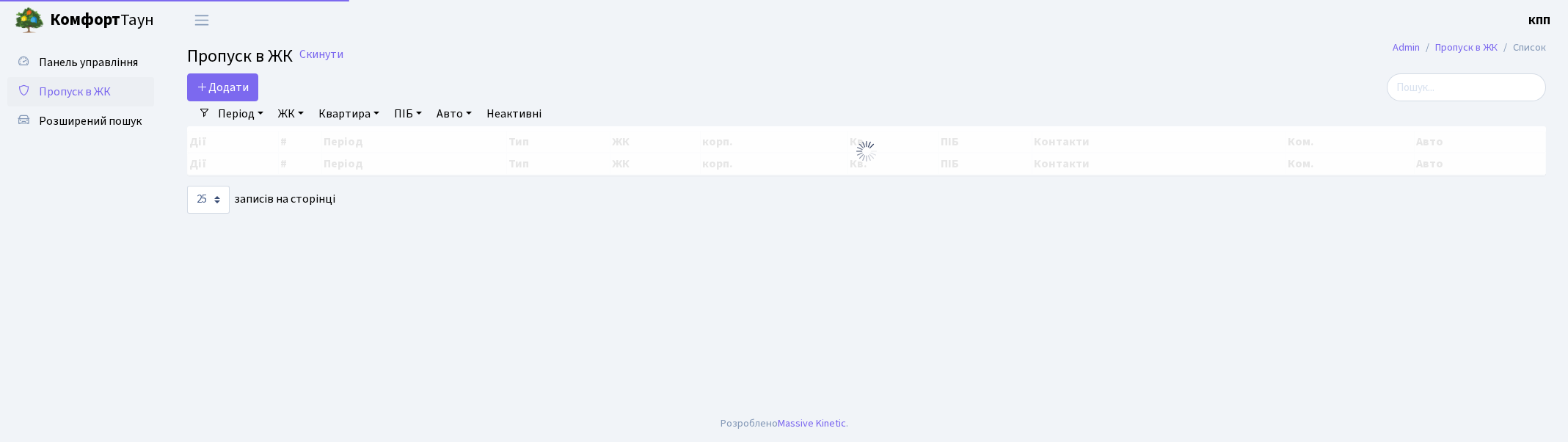
select select "25"
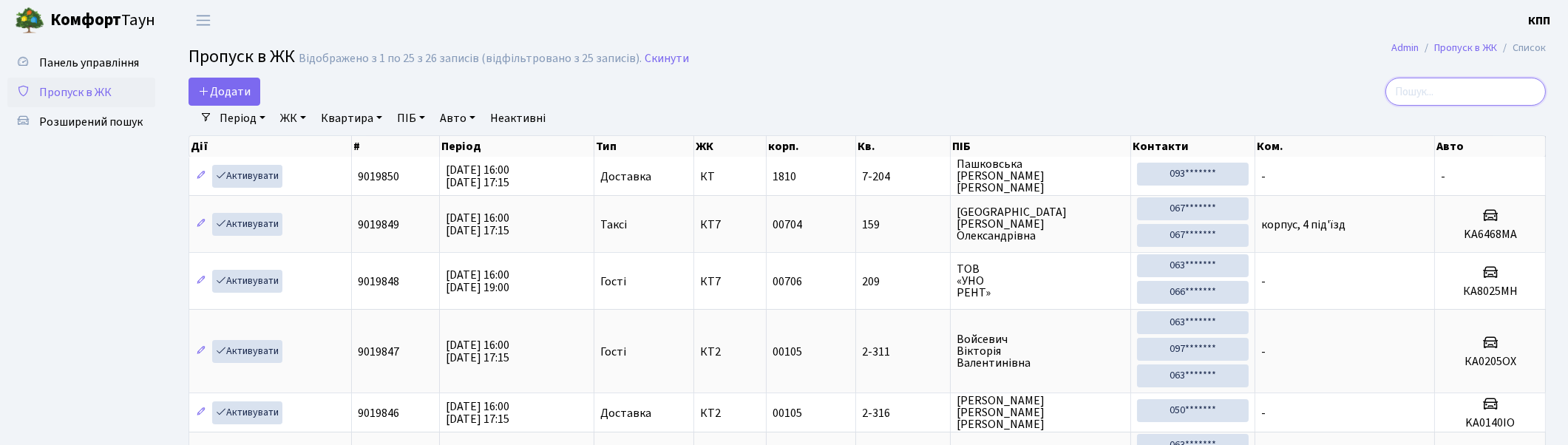
click at [1506, 91] on input "search" at bounding box center [1465, 91] width 160 height 28
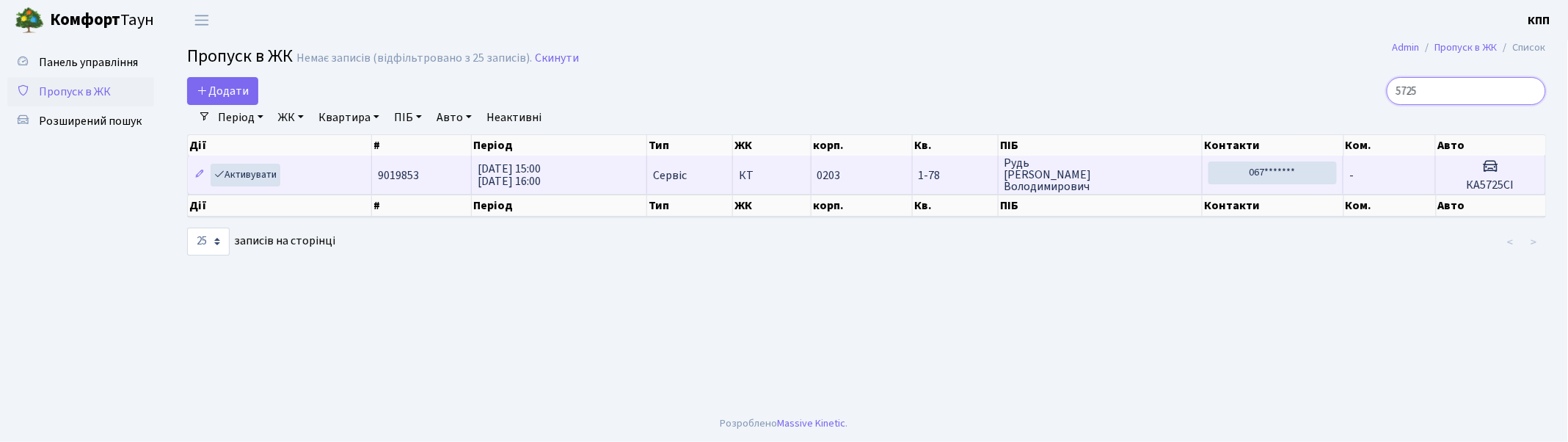
type input "5725"
click at [919, 180] on td "1-78" at bounding box center [956, 174] width 86 height 38
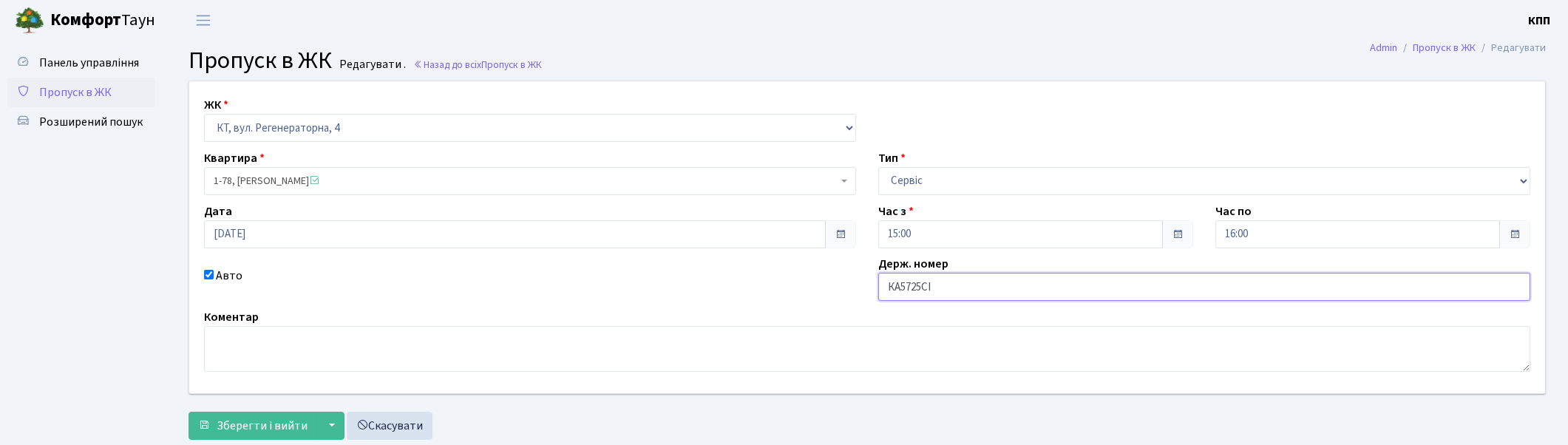
click at [927, 289] on input "КА5725СІ" at bounding box center [1205, 286] width 652 height 28
type input "КА5725МІ"
click at [277, 412] on button "Зберегти і вийти" at bounding box center [252, 425] width 128 height 28
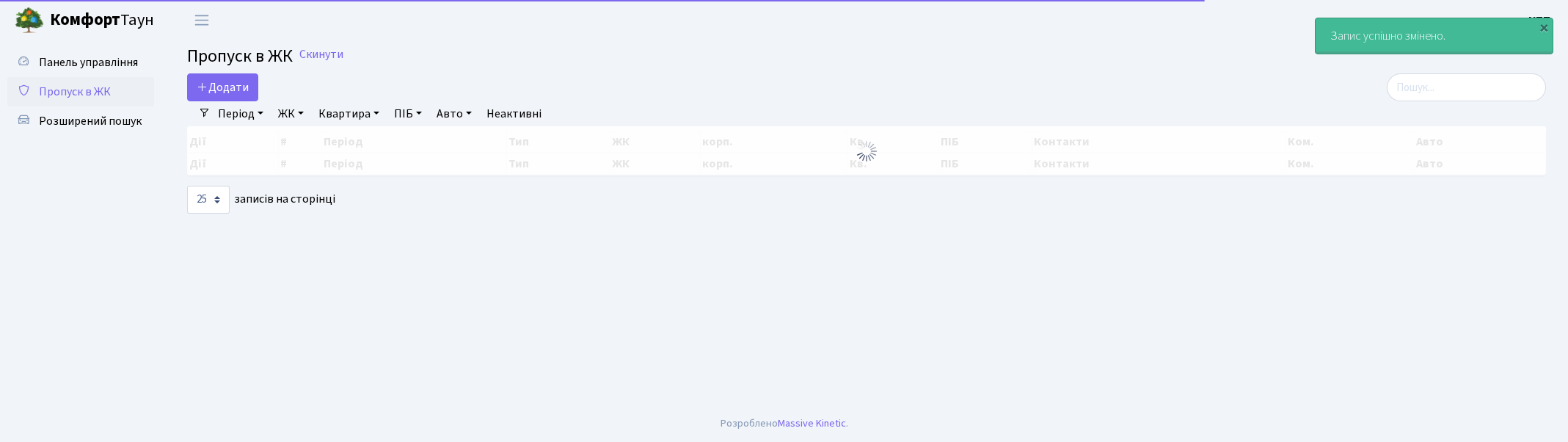
select select "25"
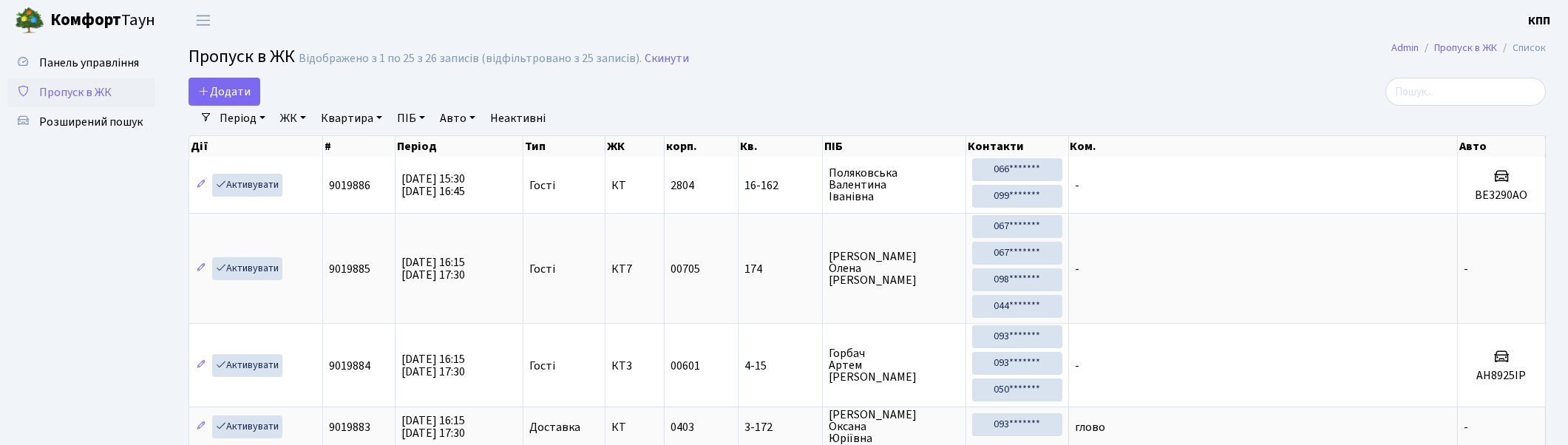
drag, startPoint x: 1380, startPoint y: 225, endPoint x: 1451, endPoint y: 116, distance: 130.1
click at [1464, 96] on input "search" at bounding box center [1465, 91] width 160 height 28
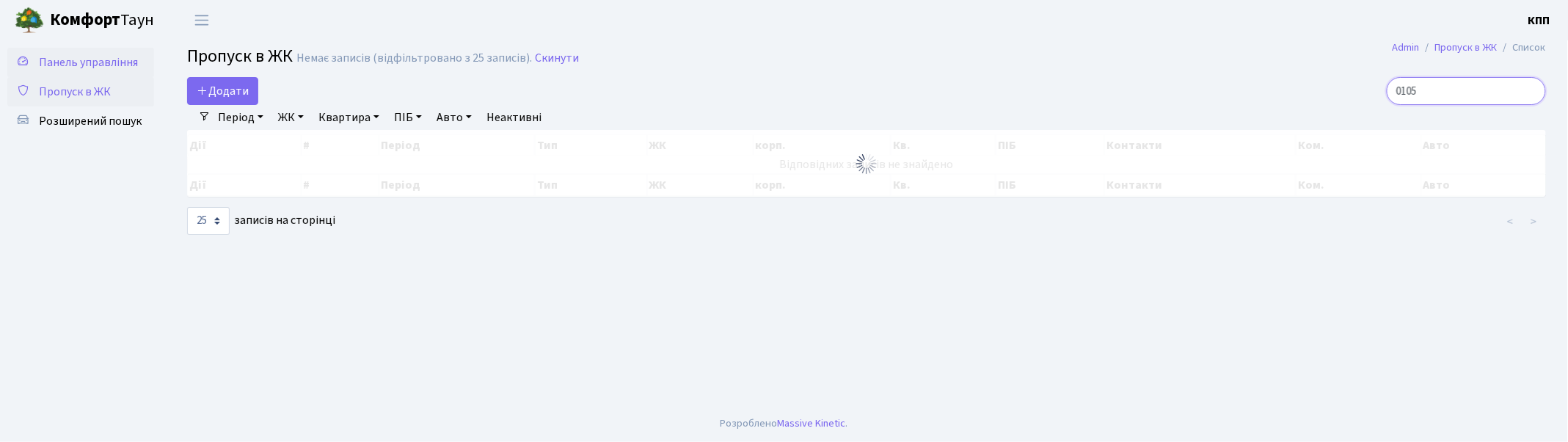
type input "0105"
click at [99, 68] on span "Панель управління" at bounding box center [88, 62] width 99 height 16
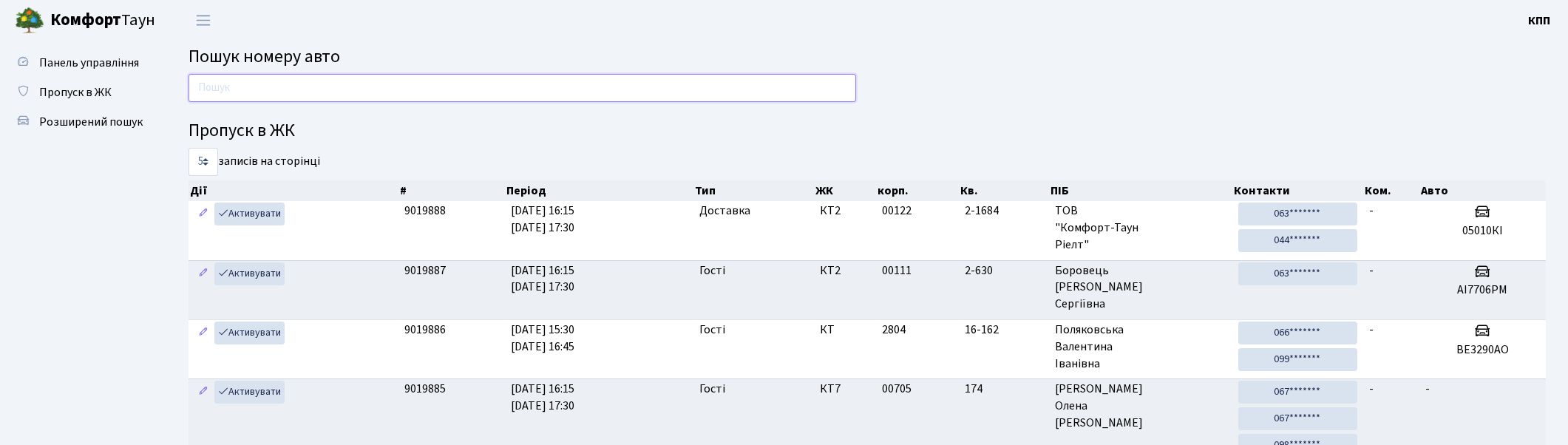
click at [724, 92] on input "text" at bounding box center [522, 87] width 667 height 28
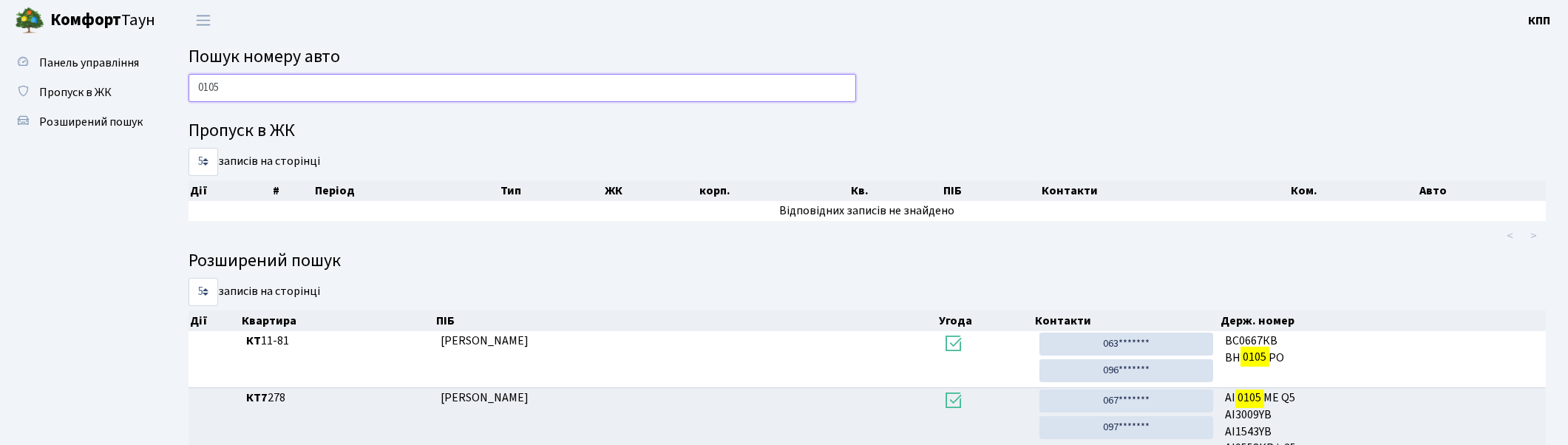
type input "0105"
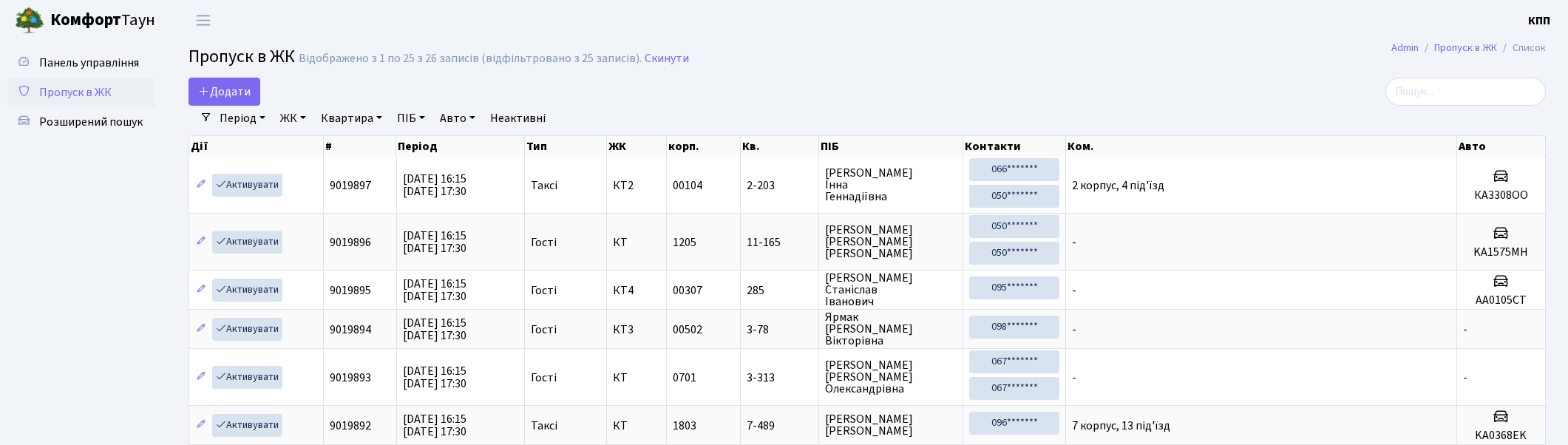
select select "25"
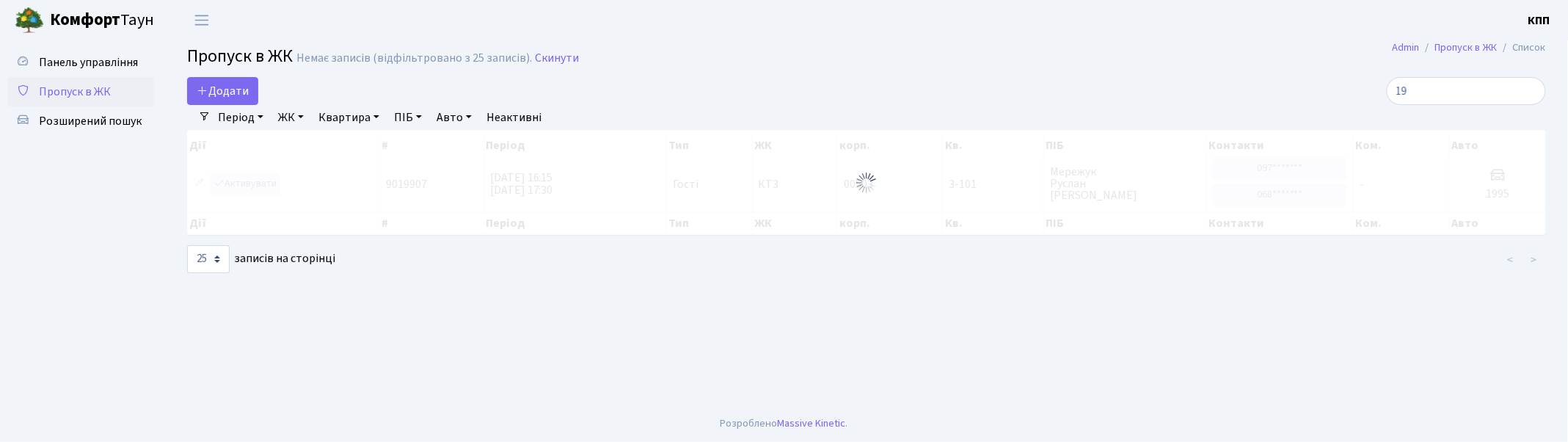
type input "1"
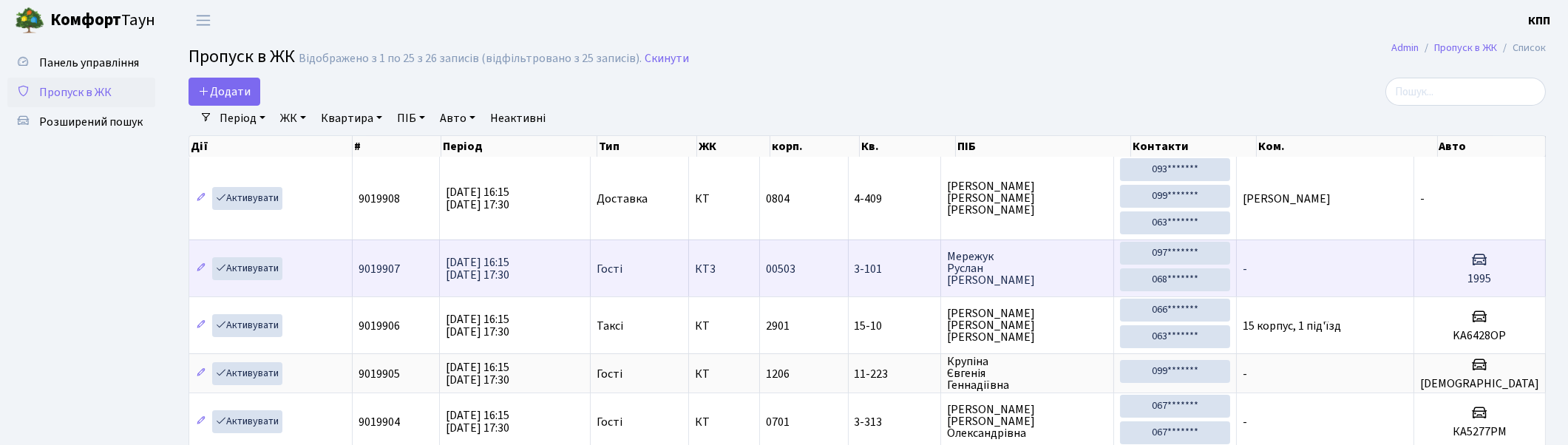
click at [1411, 273] on td "-" at bounding box center [1326, 267] width 177 height 57
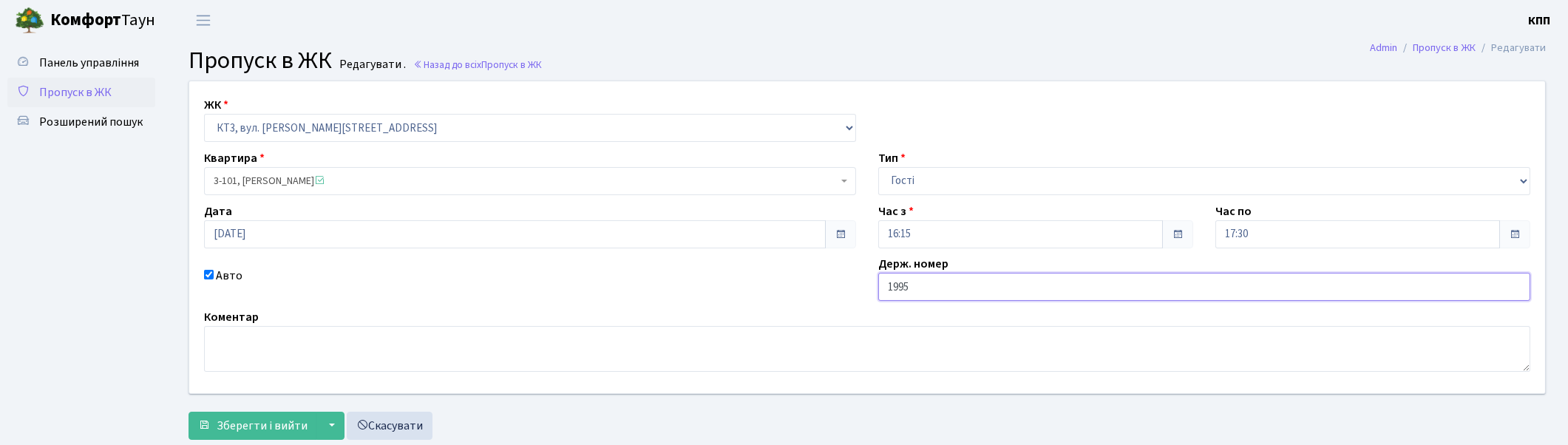
click at [887, 286] on input "1995" at bounding box center [1205, 286] width 652 height 28
type input "КІ1995АС"
click at [272, 418] on span "Зберегти і вийти" at bounding box center [262, 425] width 91 height 16
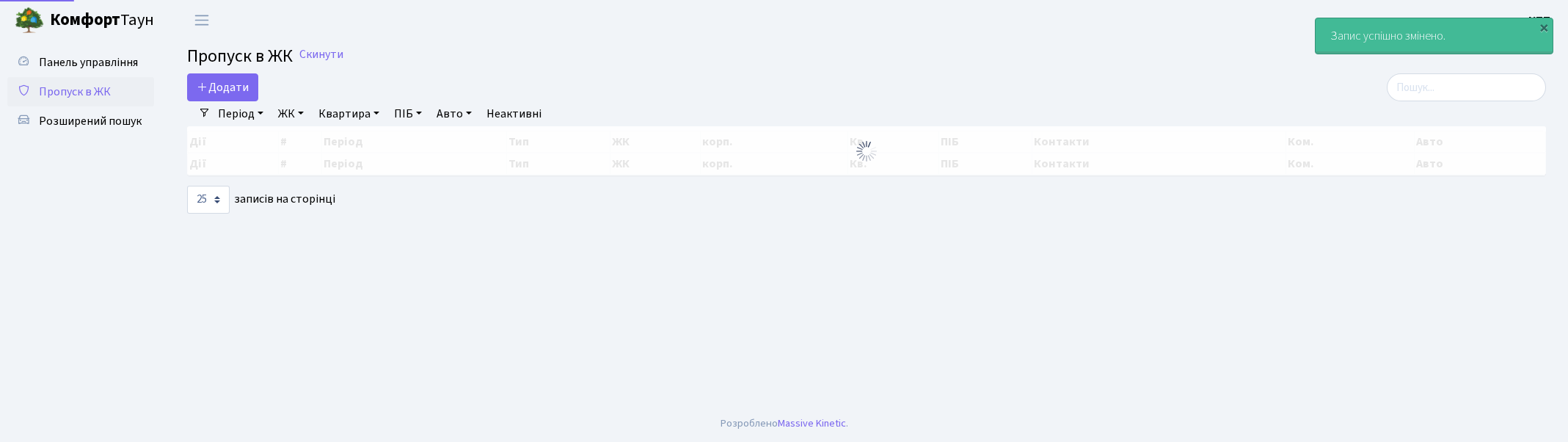
select select "25"
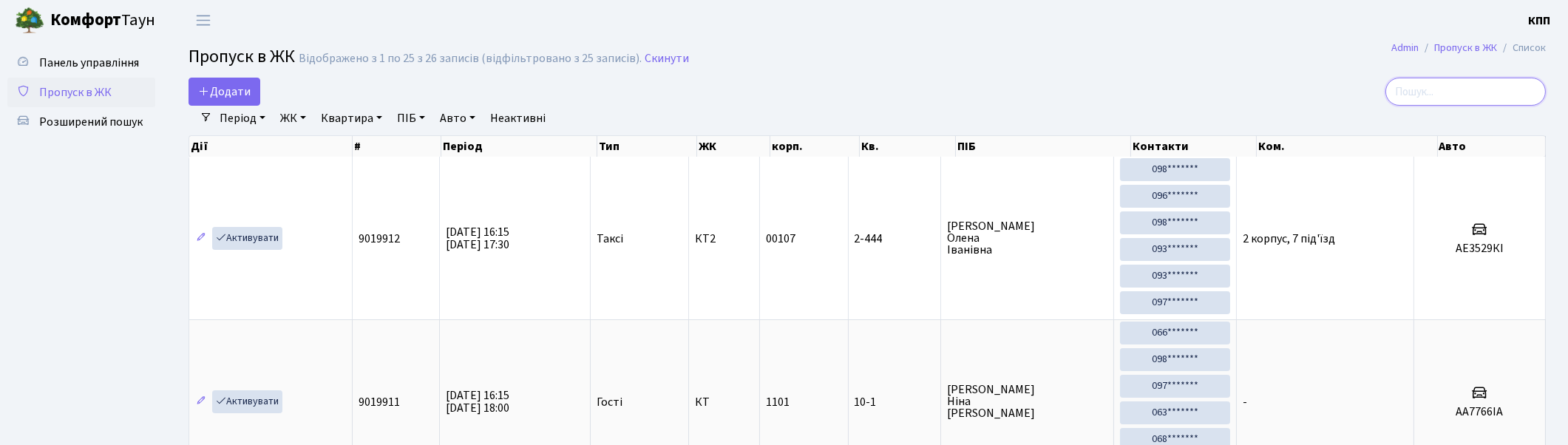
click at [1444, 93] on input "search" at bounding box center [1465, 91] width 160 height 28
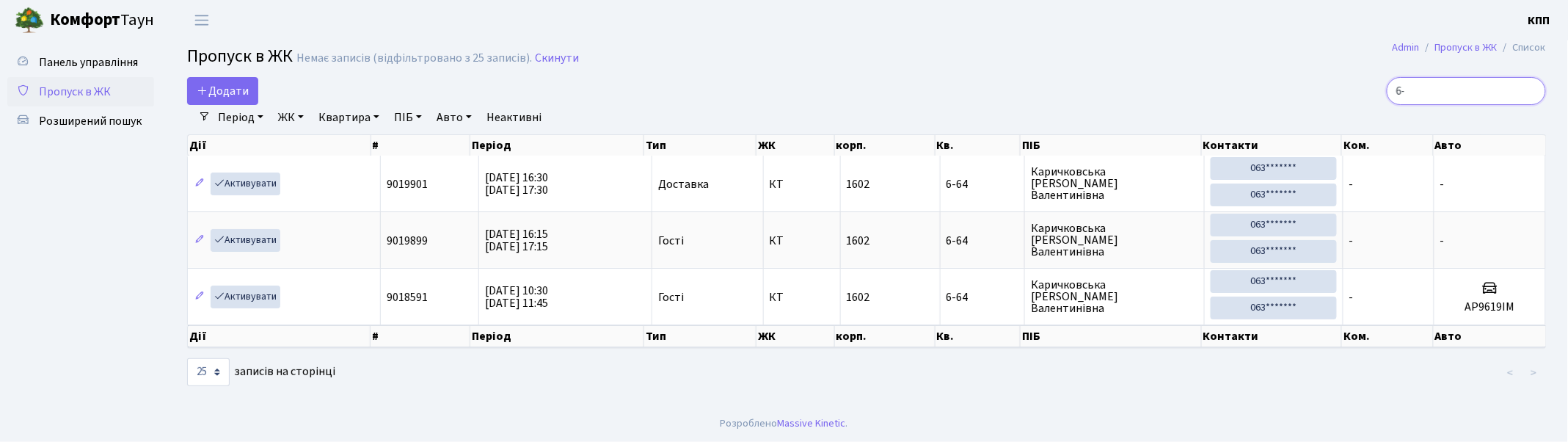
type input "6"
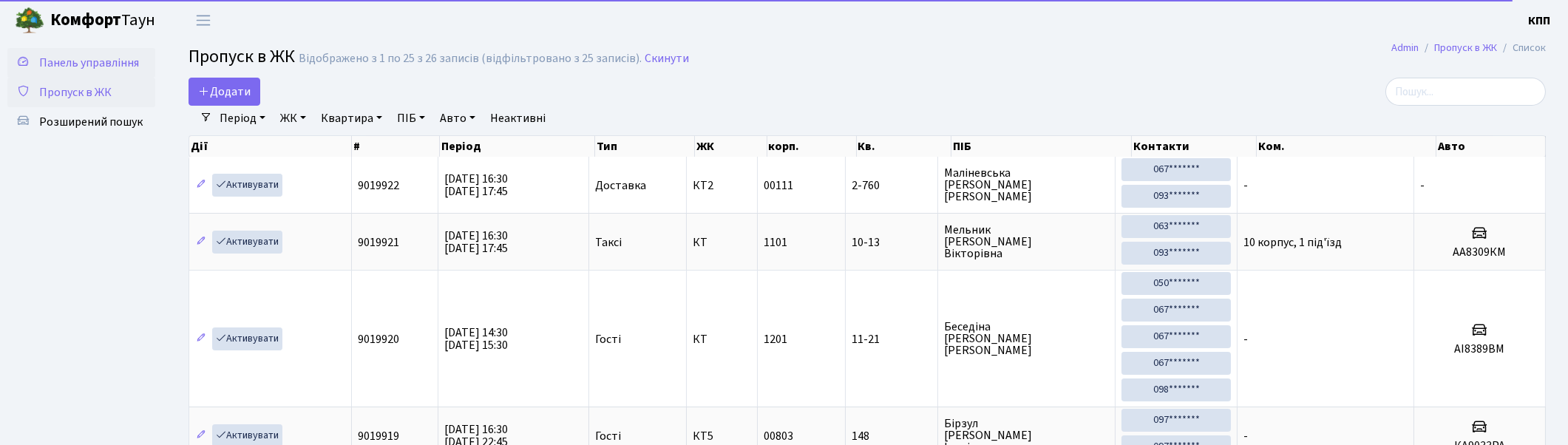
click at [83, 68] on span "Панель управління" at bounding box center [89, 62] width 100 height 16
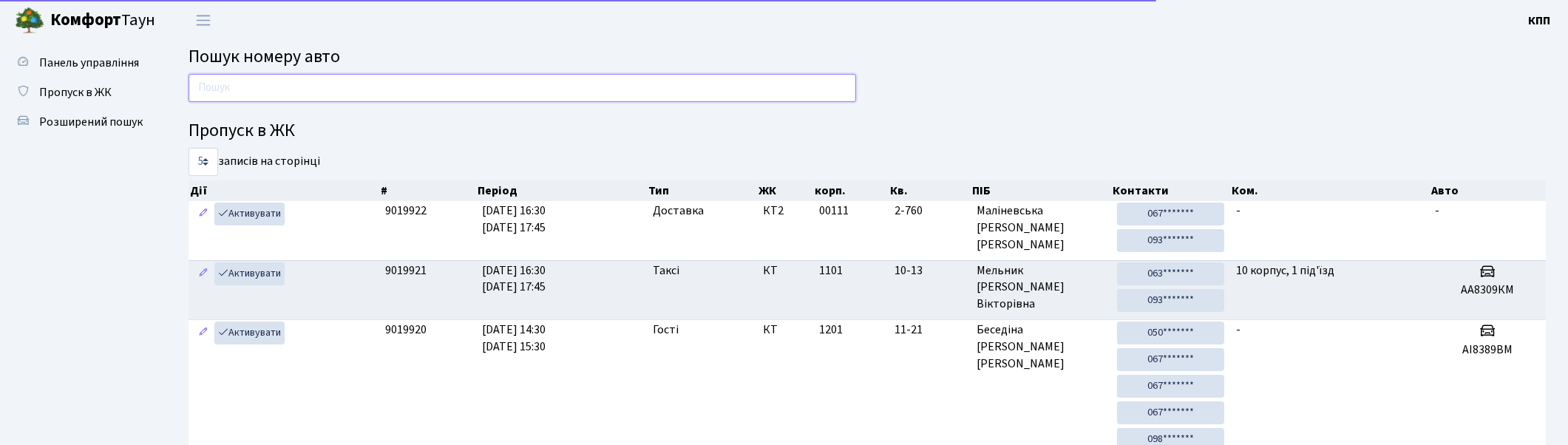
click at [292, 87] on input "text" at bounding box center [522, 87] width 667 height 28
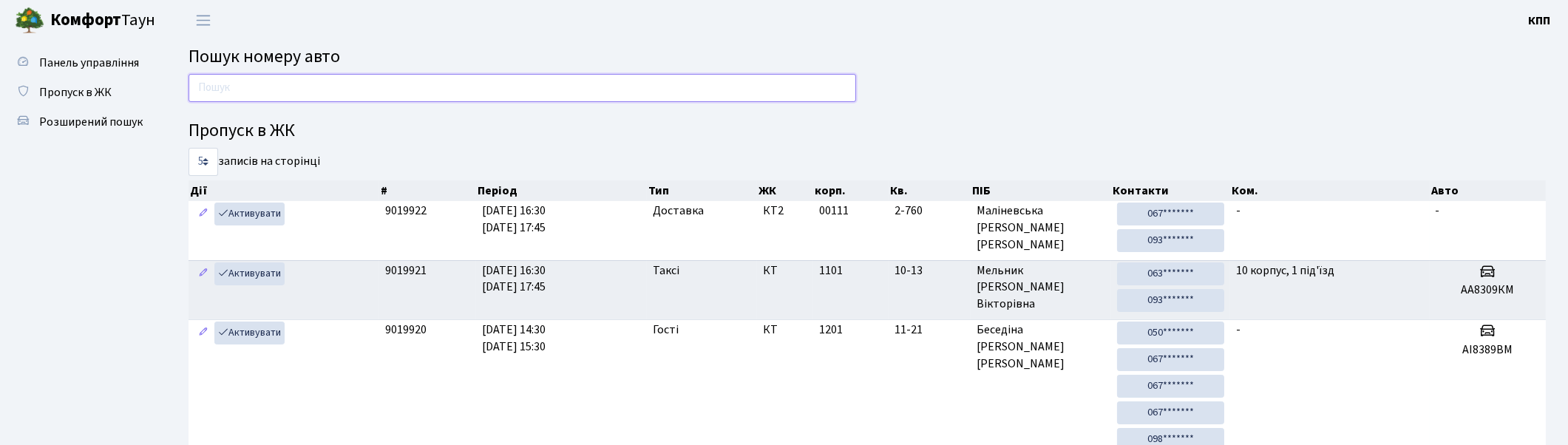
type input ","
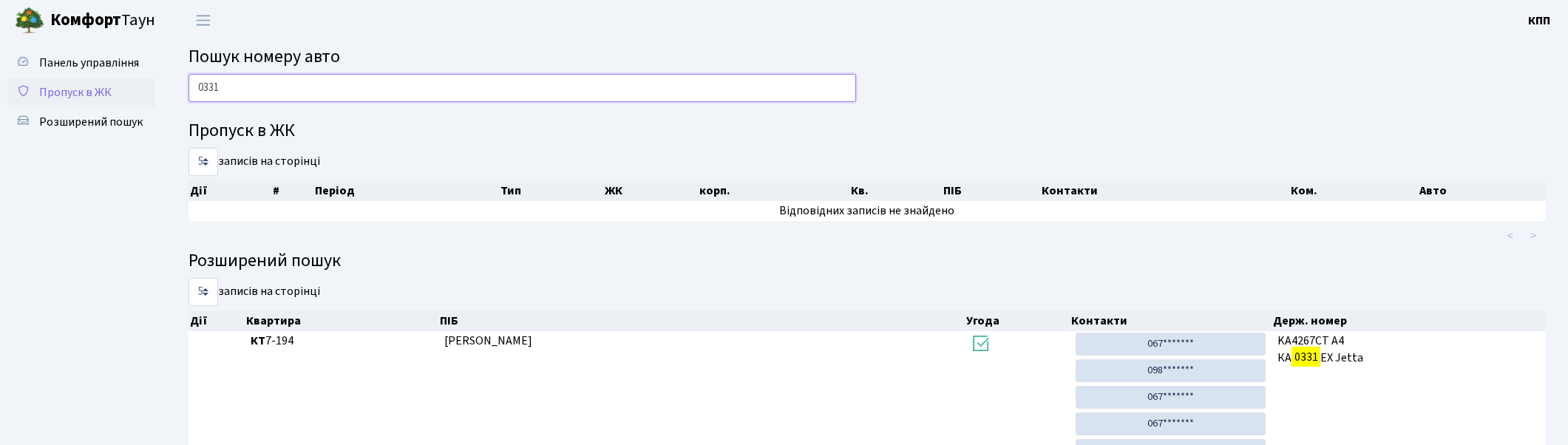
type input "0331"
click at [115, 101] on link "Пропуск в ЖК" at bounding box center [81, 92] width 148 height 30
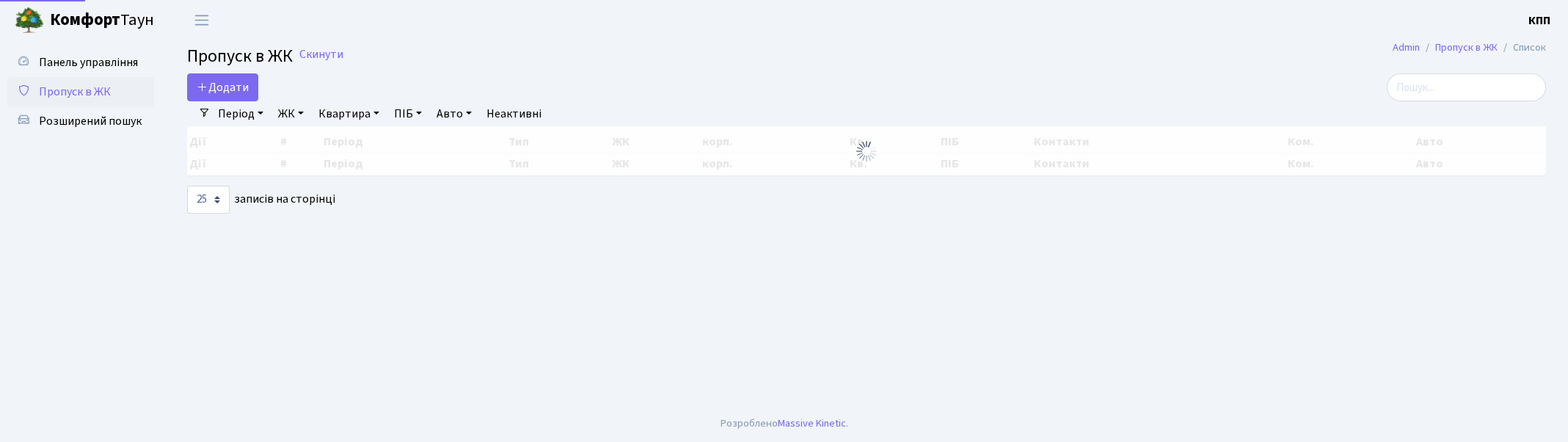
select select "25"
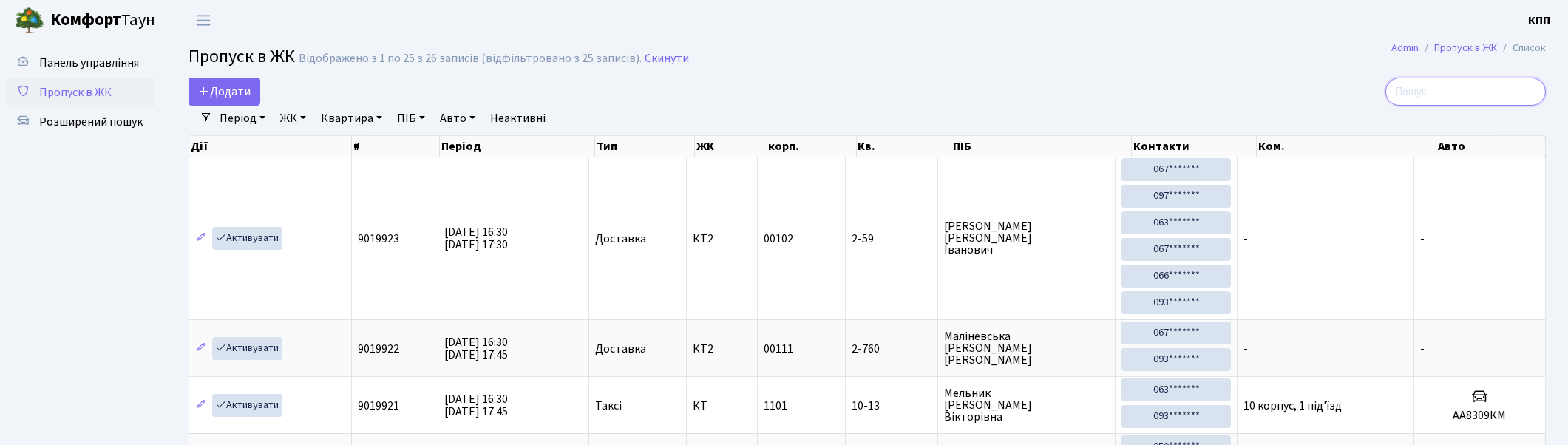
click at [1503, 93] on input "search" at bounding box center [1465, 91] width 160 height 28
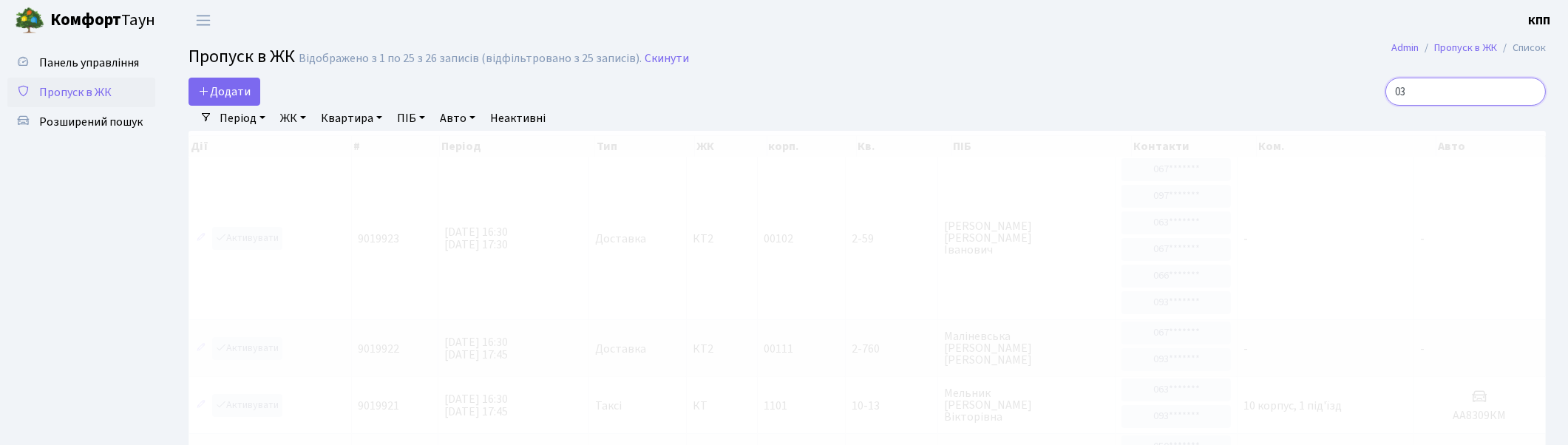
type input "0"
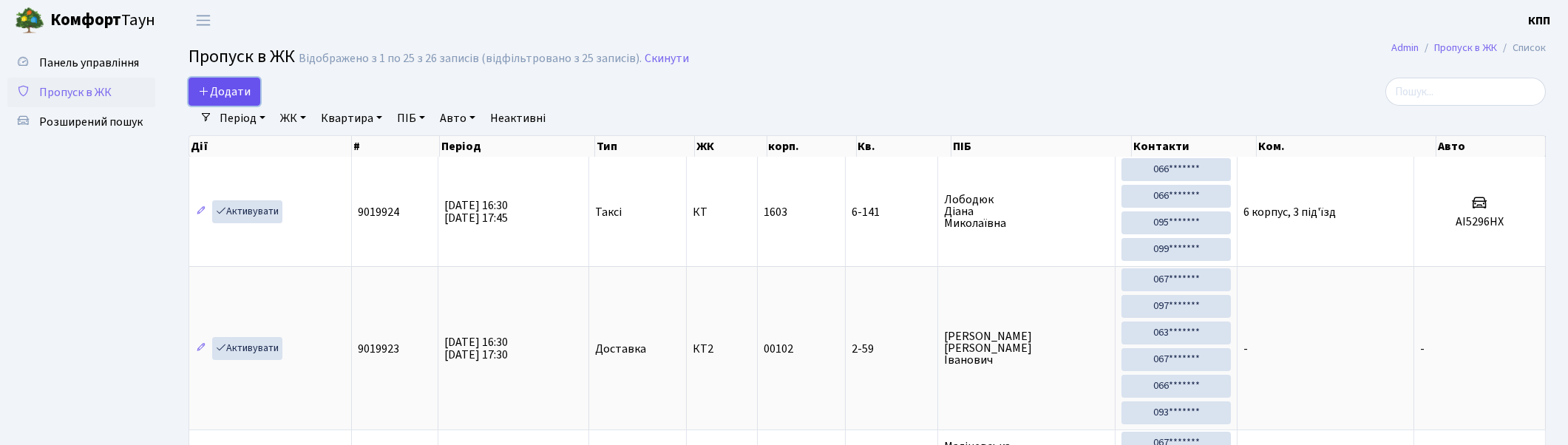
click at [213, 98] on span "Додати" at bounding box center [224, 91] width 52 height 16
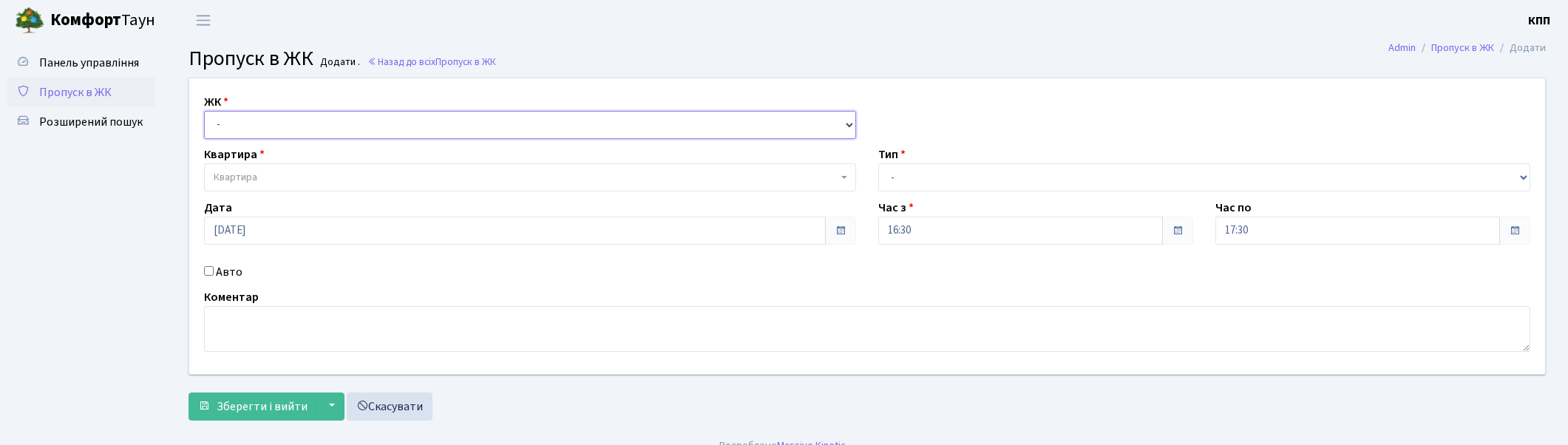
drag, startPoint x: 241, startPoint y: 121, endPoint x: 241, endPoint y: 129, distance: 8.0
click at [241, 121] on select "- КТ, вул. Регенераторна, 4 КТ2, просп. [STREET_ADDRESS] [STREET_ADDRESS] [PERS…" at bounding box center [531, 125] width 652 height 28
select select "271"
click at [204, 111] on select "- КТ, вул. Регенераторна, 4 КТ2, просп. [STREET_ADDRESS] [STREET_ADDRESS] [PERS…" at bounding box center [531, 125] width 652 height 28
select select
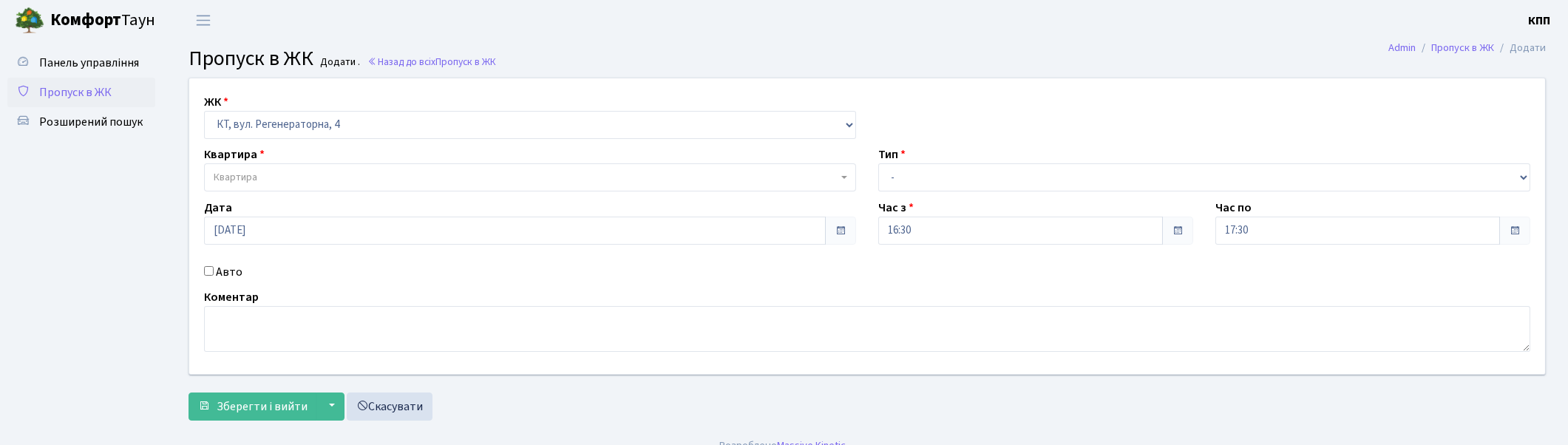
click at [265, 175] on span "Квартира" at bounding box center [525, 177] width 624 height 14
click at [208, 268] on input "Авто" at bounding box center [209, 270] width 10 height 10
checkbox input "true"
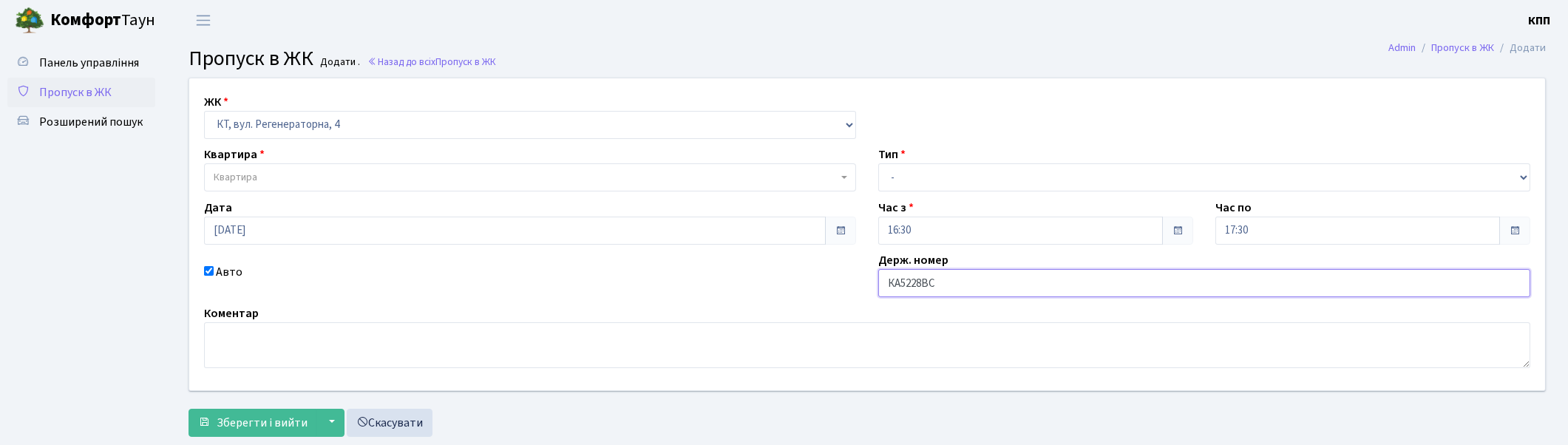
type input "КА5228ВС"
click at [425, 178] on span "Квартира" at bounding box center [525, 177] width 624 height 14
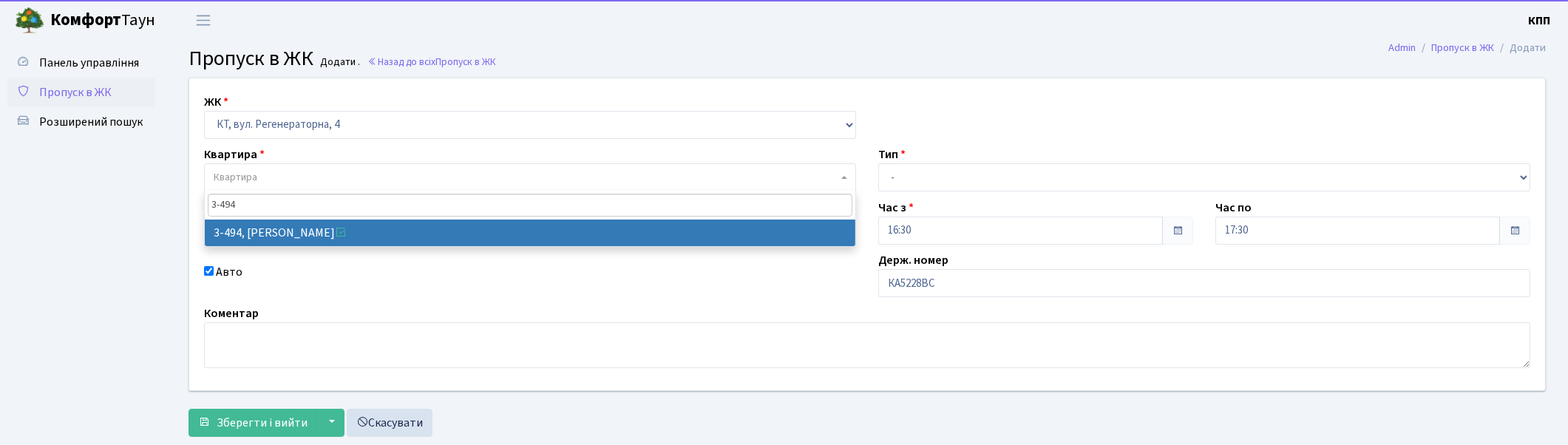
type input "3-494"
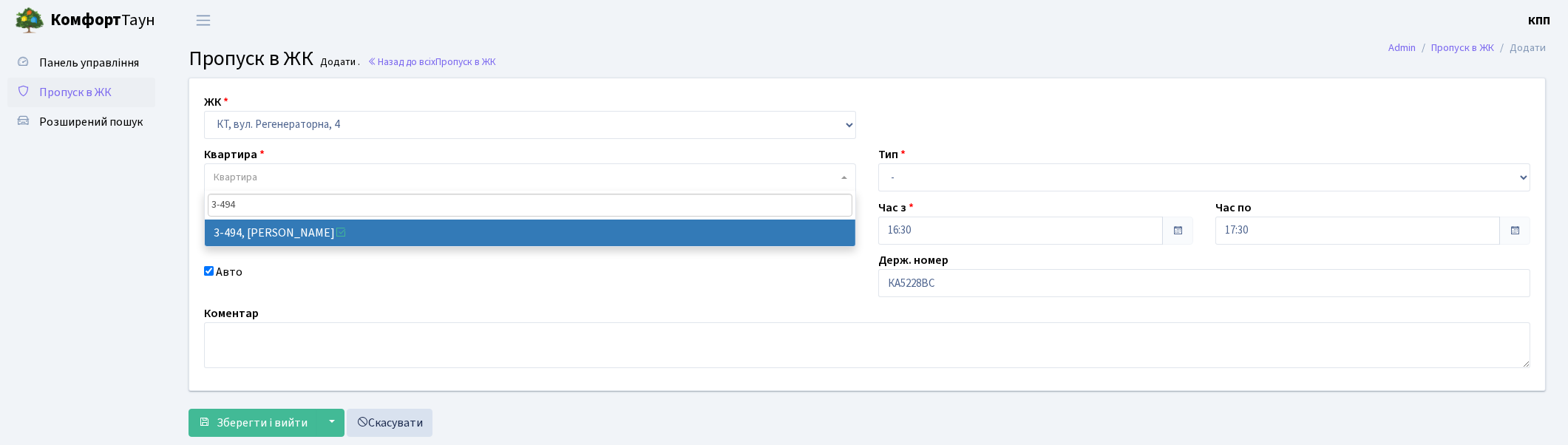
drag, startPoint x: 414, startPoint y: 239, endPoint x: 559, endPoint y: 215, distance: 147.0
select select "1712"
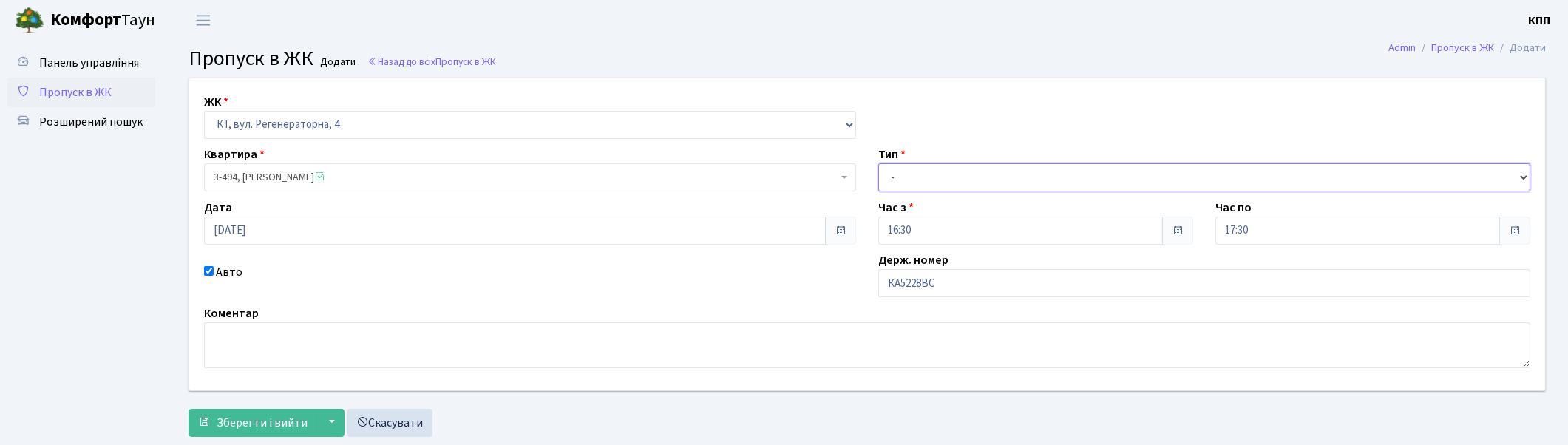
drag, startPoint x: 882, startPoint y: 173, endPoint x: 893, endPoint y: 175, distance: 11.2
click at [892, 171] on select "- Доставка Таксі Гості Сервіс" at bounding box center [1205, 177] width 652 height 28
select select "3"
click at [879, 163] on select "- Доставка Таксі Гості Сервіс" at bounding box center [1205, 177] width 652 height 28
click at [277, 424] on span "Зберегти і вийти" at bounding box center [262, 422] width 91 height 16
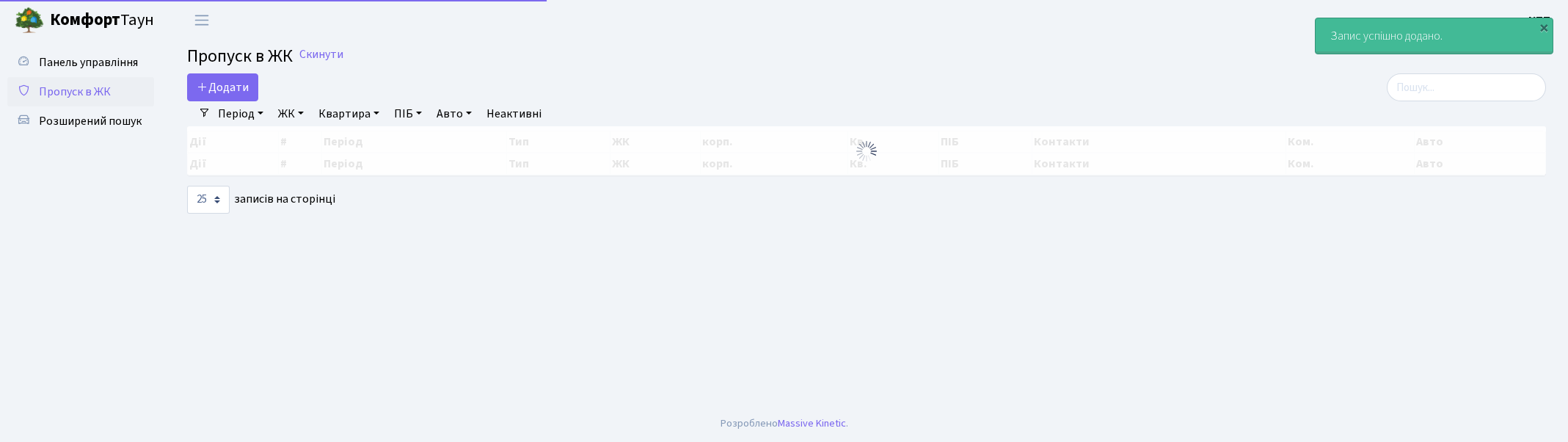
select select "25"
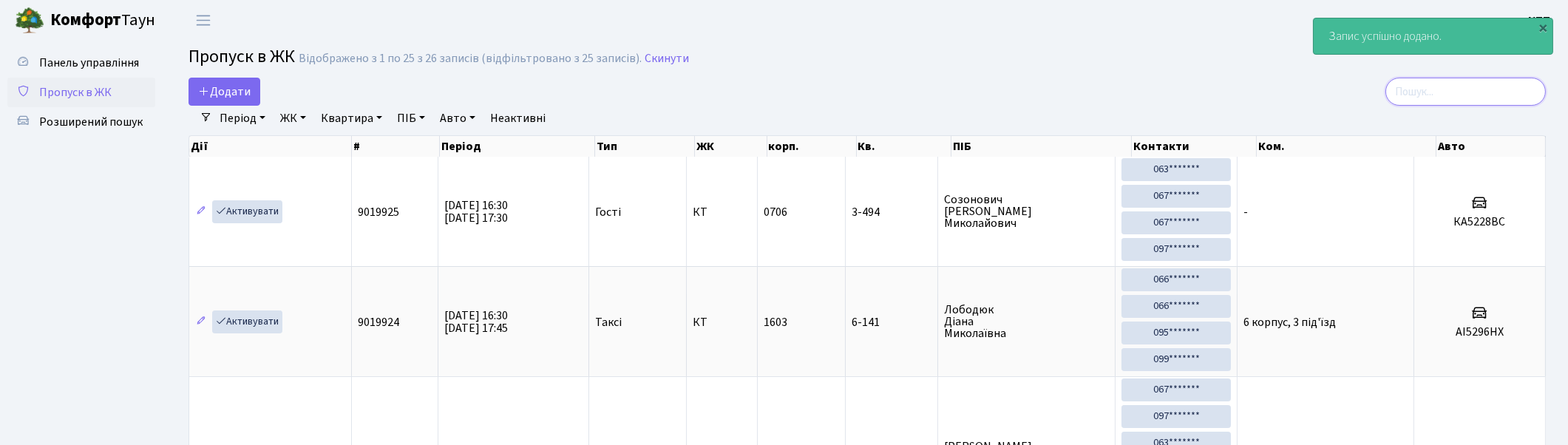
drag, startPoint x: 1498, startPoint y: 99, endPoint x: 1490, endPoint y: 105, distance: 10.0
click at [1497, 99] on input "search" at bounding box center [1465, 91] width 160 height 28
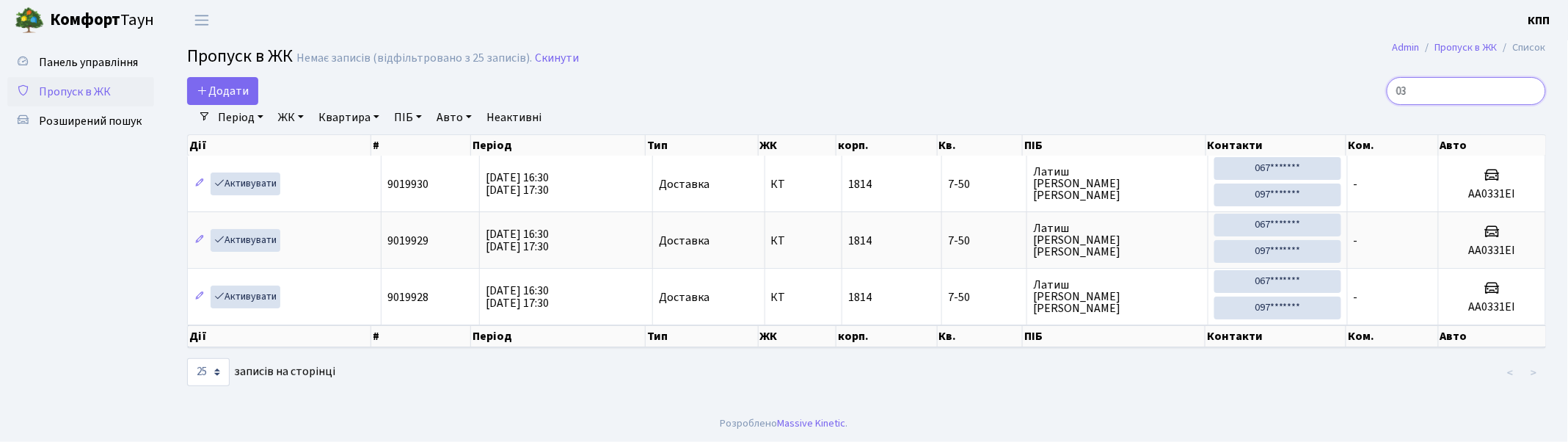
type input "0"
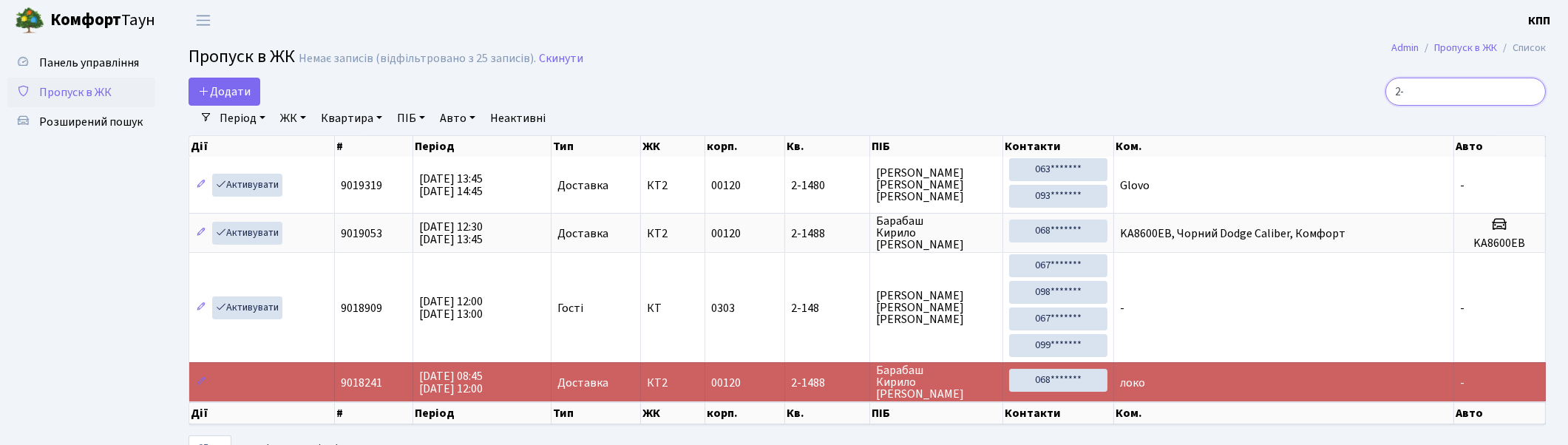
type input "2"
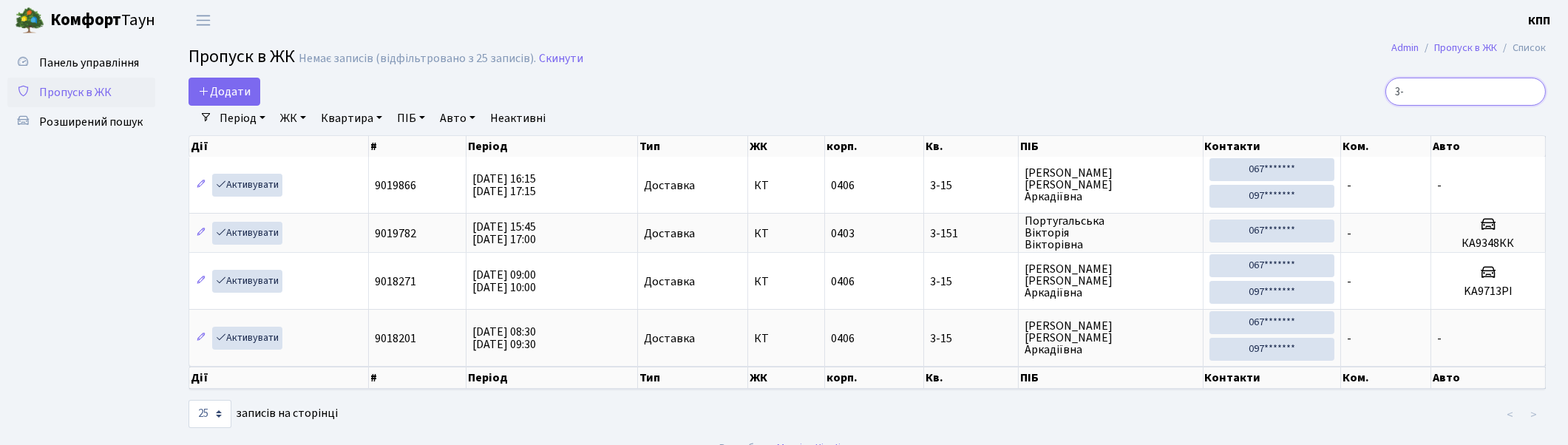
type input "3"
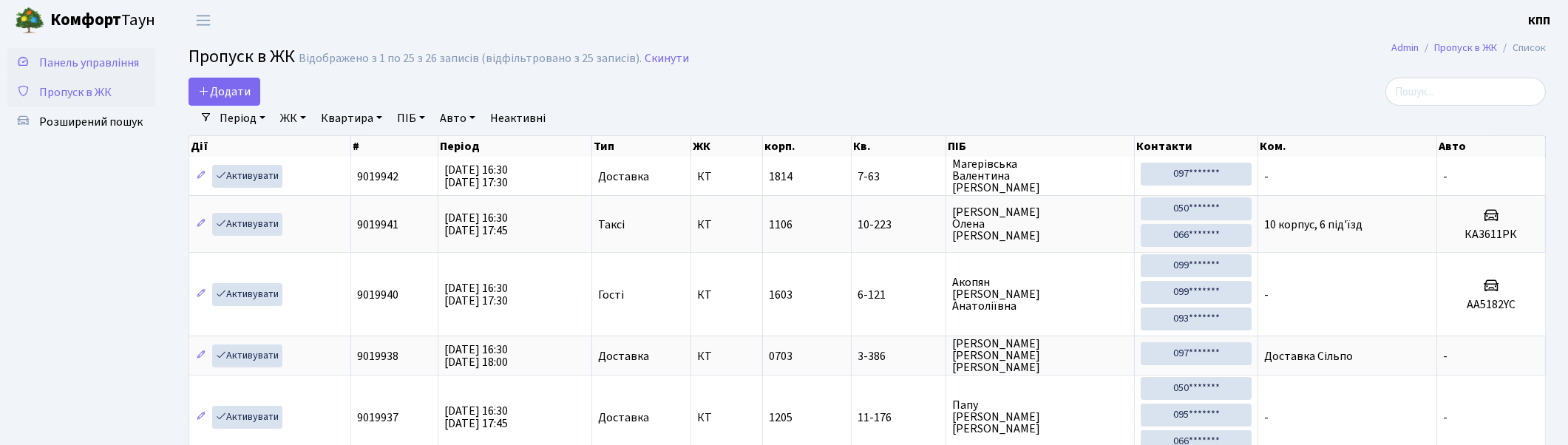
click at [115, 48] on link "Панель управління" at bounding box center [81, 62] width 148 height 30
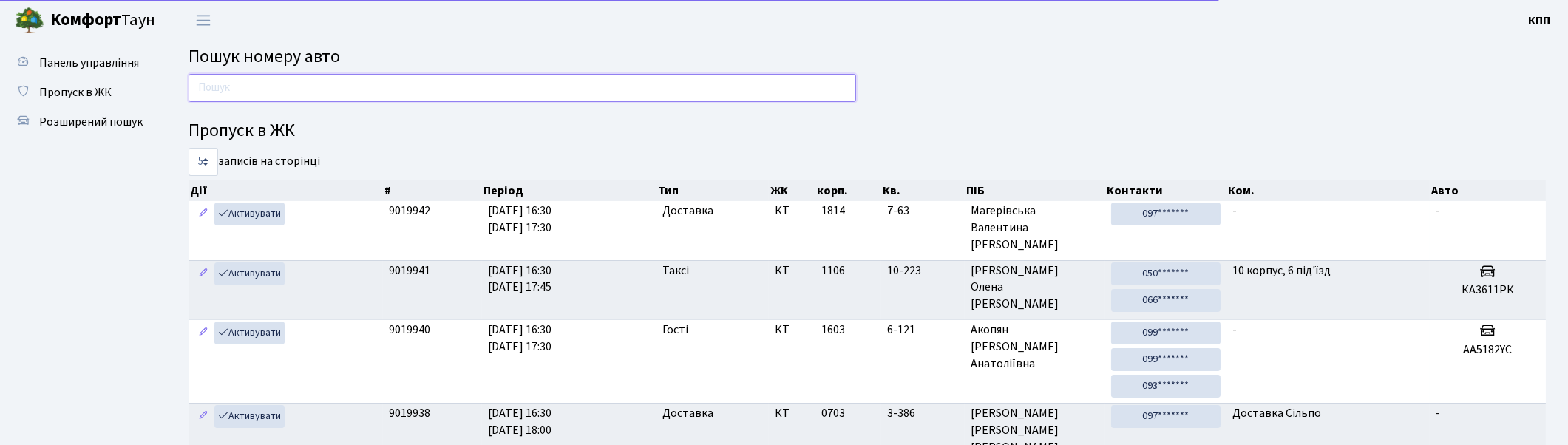
drag, startPoint x: 749, startPoint y: 77, endPoint x: 743, endPoint y: 83, distance: 8.5
click at [749, 77] on input "text" at bounding box center [522, 87] width 667 height 28
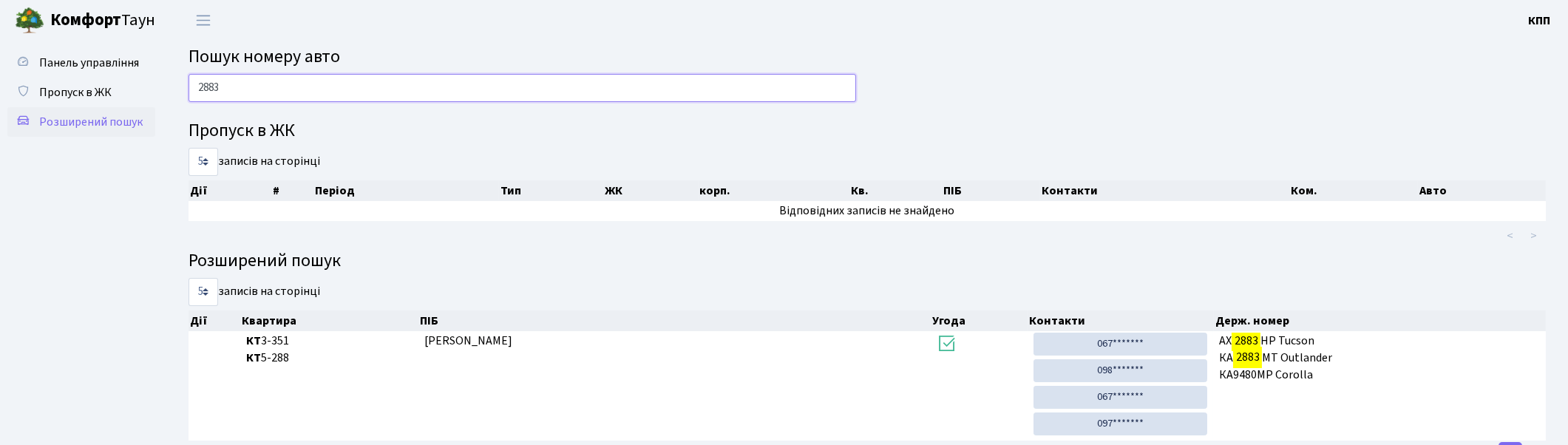
type input "2883"
click at [119, 107] on link "Розширений пошук" at bounding box center [81, 122] width 148 height 30
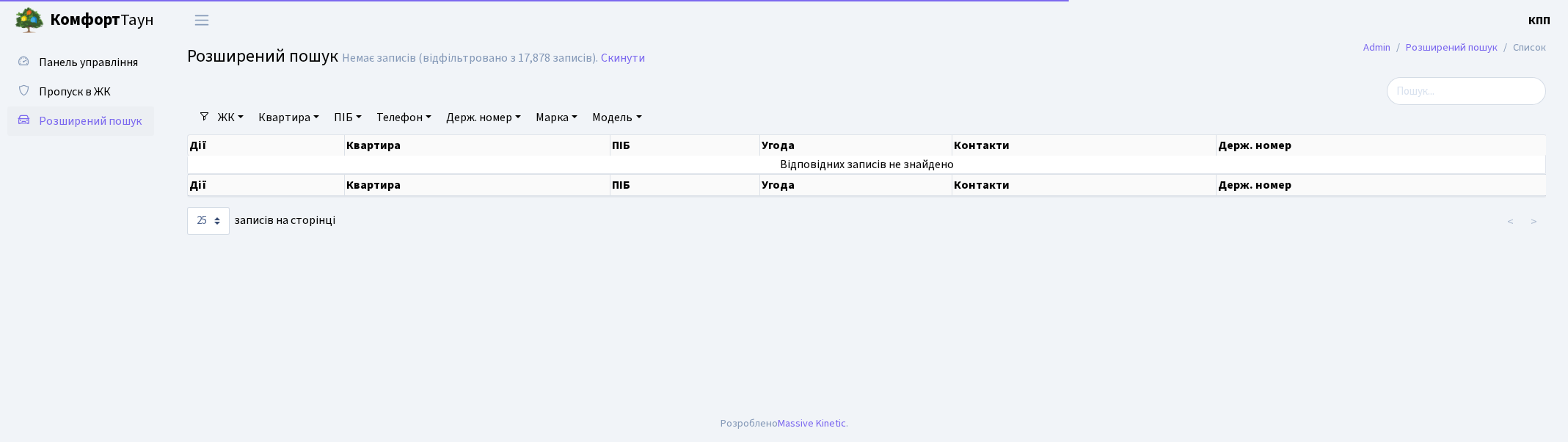
select select "25"
click at [149, 106] on link "Розширений пошук" at bounding box center [81, 121] width 147 height 29
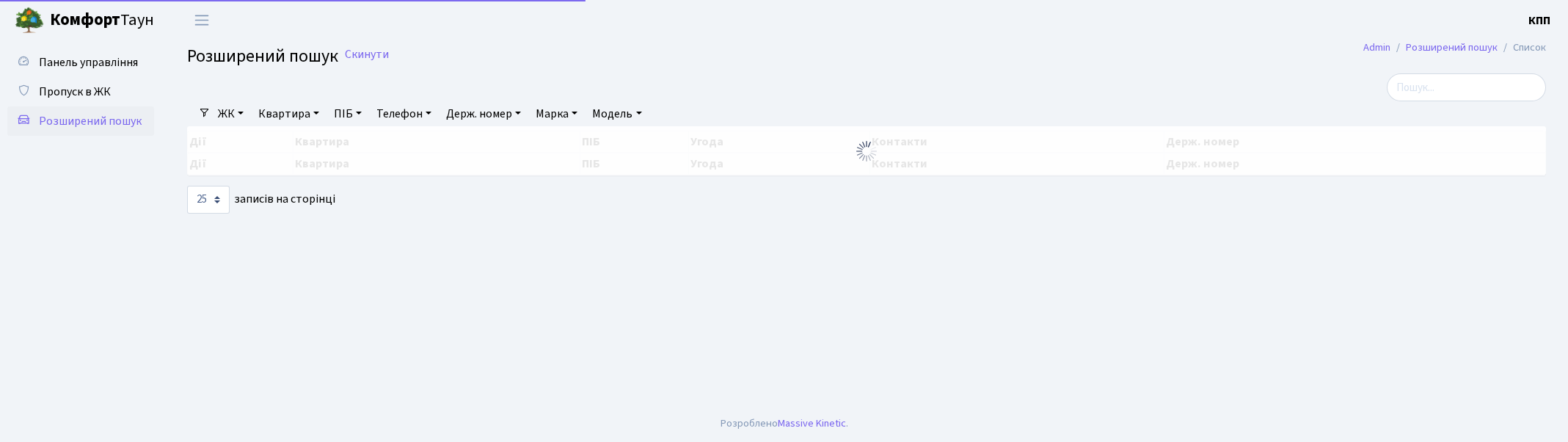
select select "25"
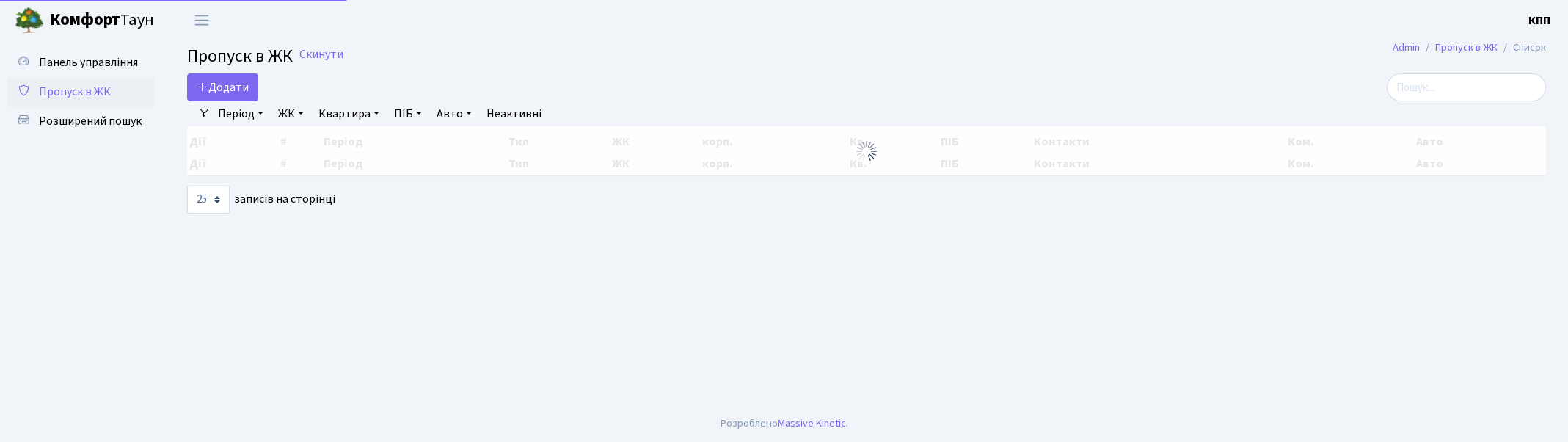
select select "25"
click at [188, 88] on div "Додати" at bounding box center [636, 87] width 921 height 28
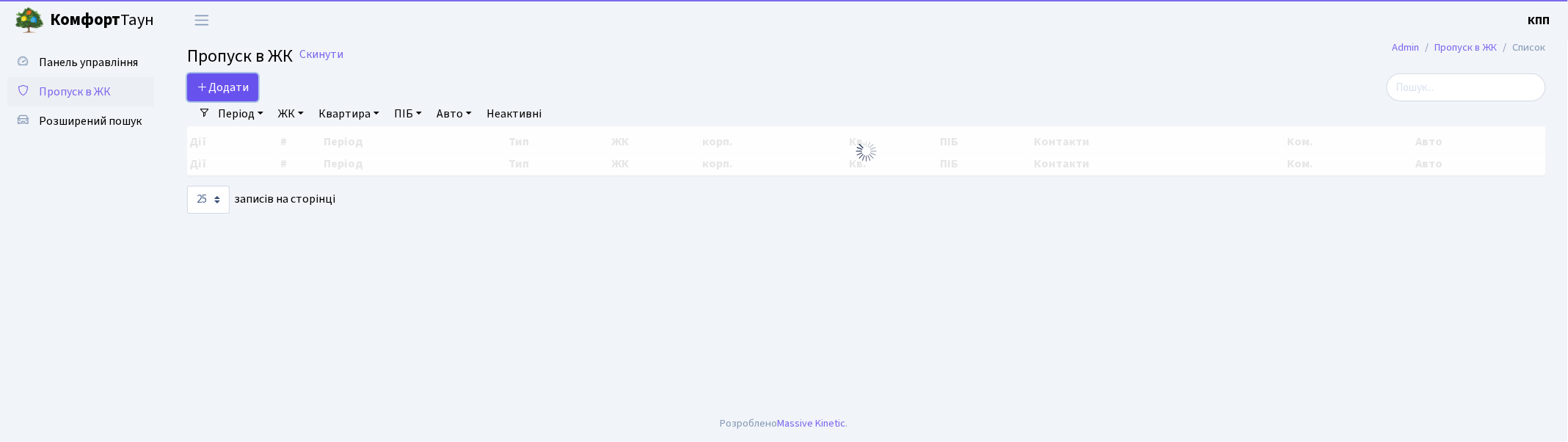
click at [207, 84] on icon at bounding box center [203, 87] width 12 height 12
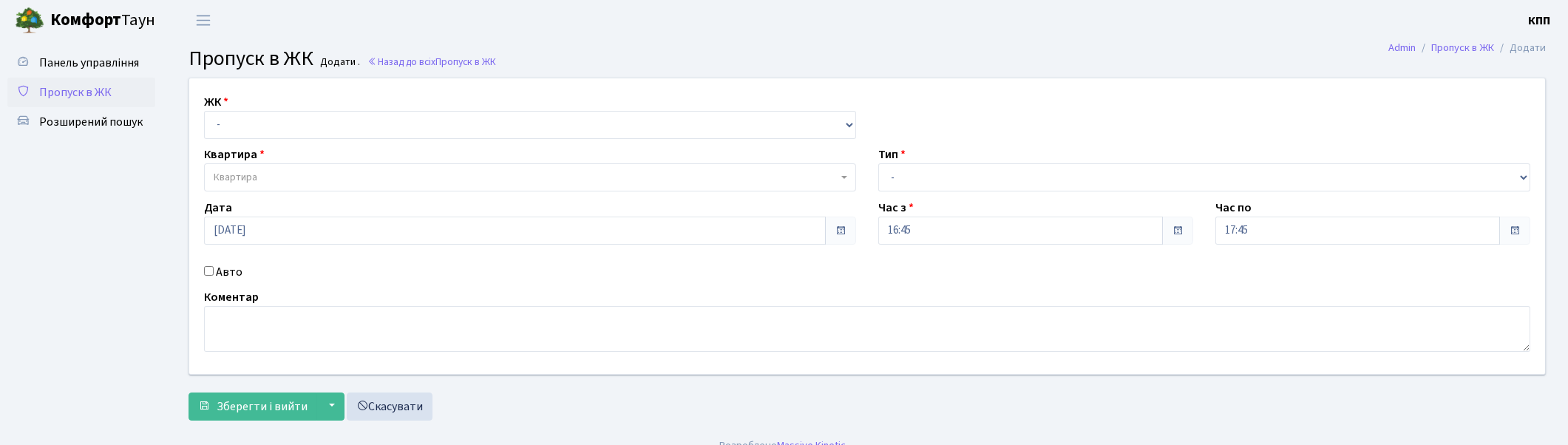
drag, startPoint x: 239, startPoint y: 98, endPoint x: 235, endPoint y: 120, distance: 22.4
click at [239, 106] on div "ЖК - КТ, вул. Регенераторна, 4 КТ2, просп. Соборності, 17 КТ3, вул. Березнева, …" at bounding box center [530, 116] width 674 height 46
click at [233, 127] on select "- КТ, вул. Регенераторна, 4 КТ2, просп. Соборності, 17 КТ3, вул. Березнева, 16 …" at bounding box center [531, 125] width 652 height 28
select select "271"
click at [204, 111] on select "- КТ, вул. Регенераторна, 4 КТ2, просп. Соборності, 17 КТ3, вул. Березнева, 16 …" at bounding box center [531, 125] width 652 height 28
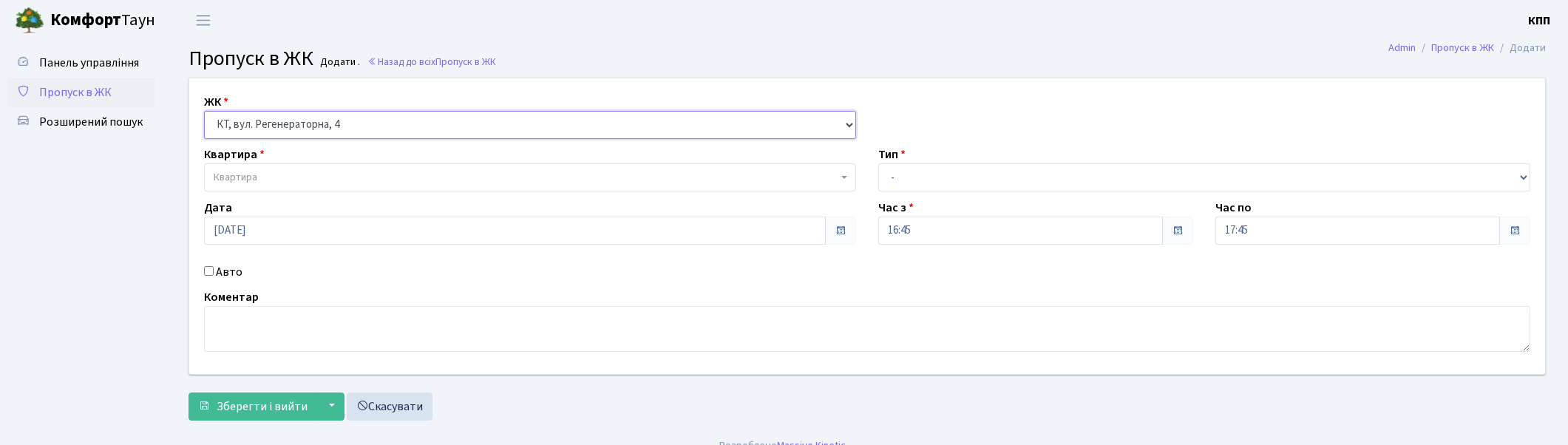
select select
click at [205, 271] on input "Авто" at bounding box center [209, 270] width 10 height 10
checkbox input "true"
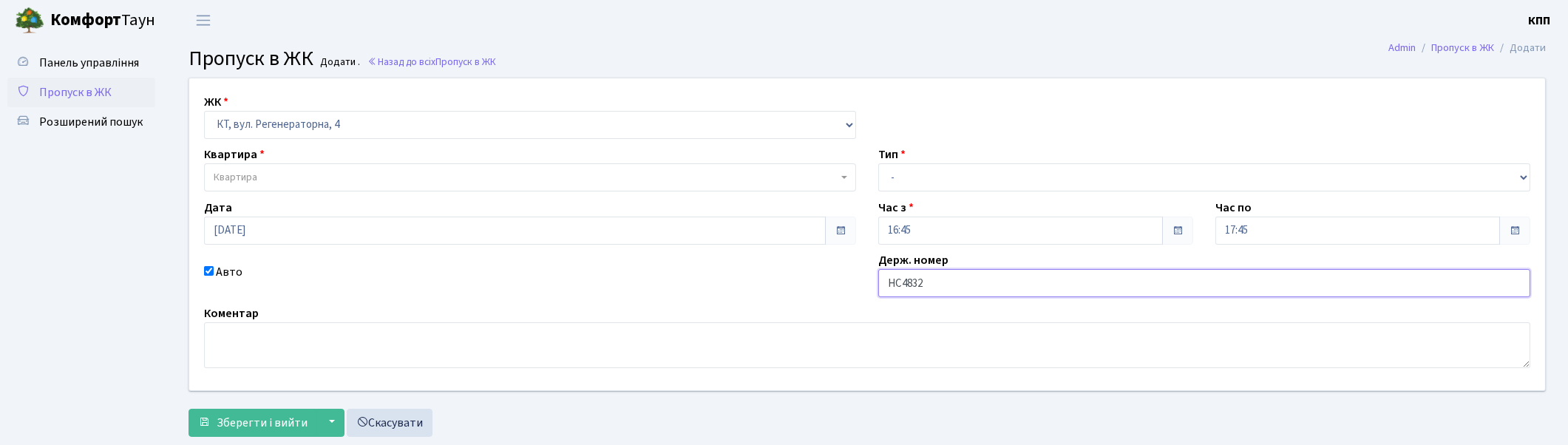
type input "НС4832"
click at [945, 182] on select "- Доставка Таксі Гості Сервіс" at bounding box center [1205, 177] width 652 height 28
select select "3"
click at [879, 163] on select "- Доставка Таксі Гості Сервіс" at bounding box center [1205, 177] width 652 height 28
click at [318, 181] on span "Квартира" at bounding box center [525, 177] width 624 height 14
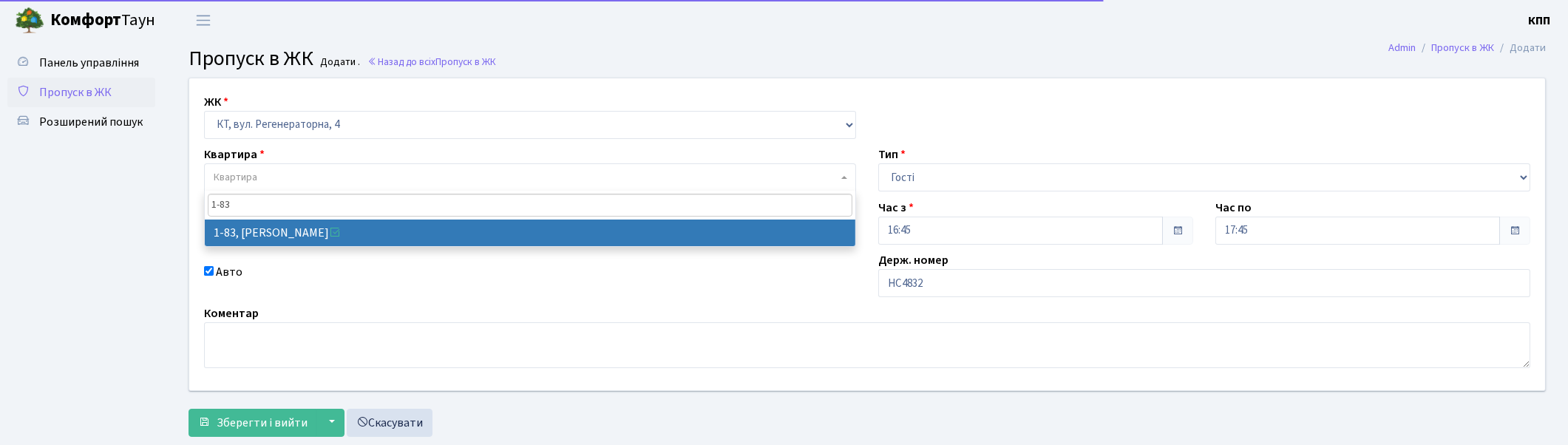
type input "1-83"
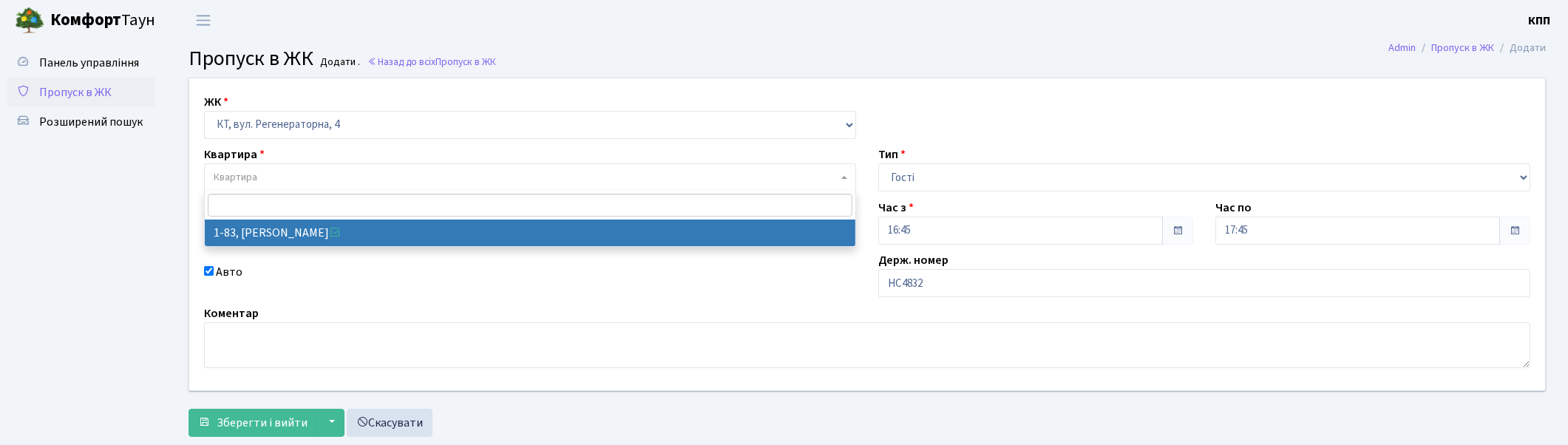
select select "83"
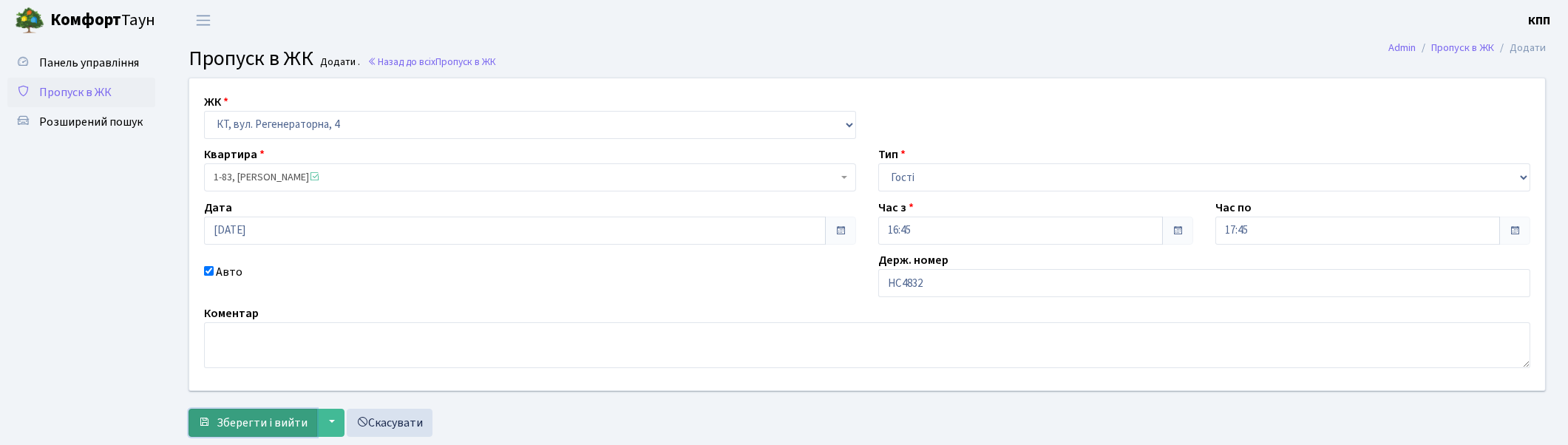
click at [216, 418] on button "Зберегти і вийти" at bounding box center [252, 422] width 128 height 28
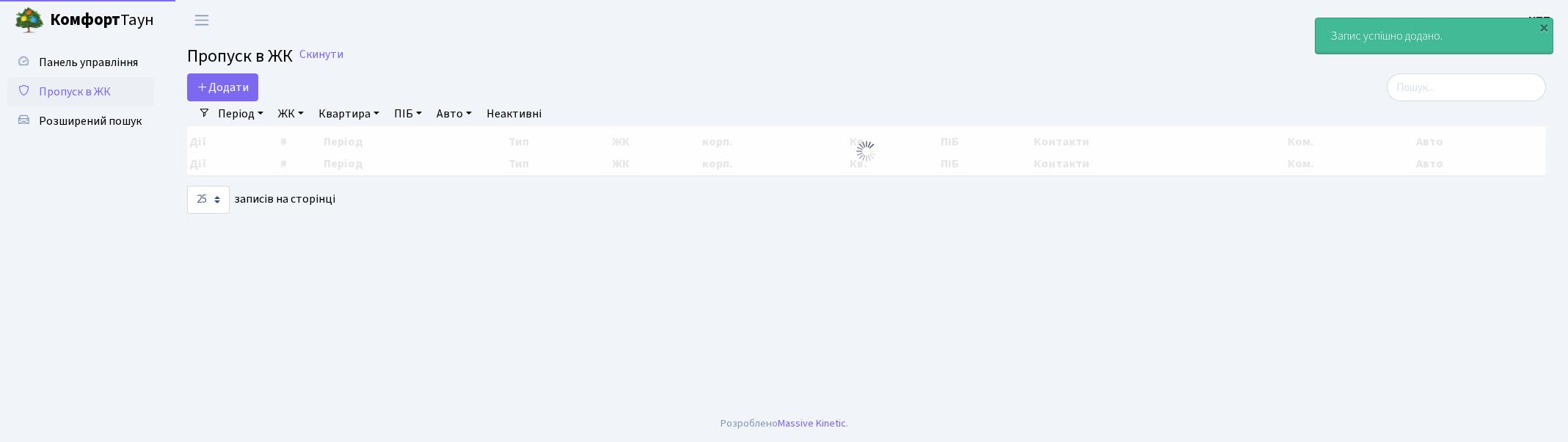
select select "25"
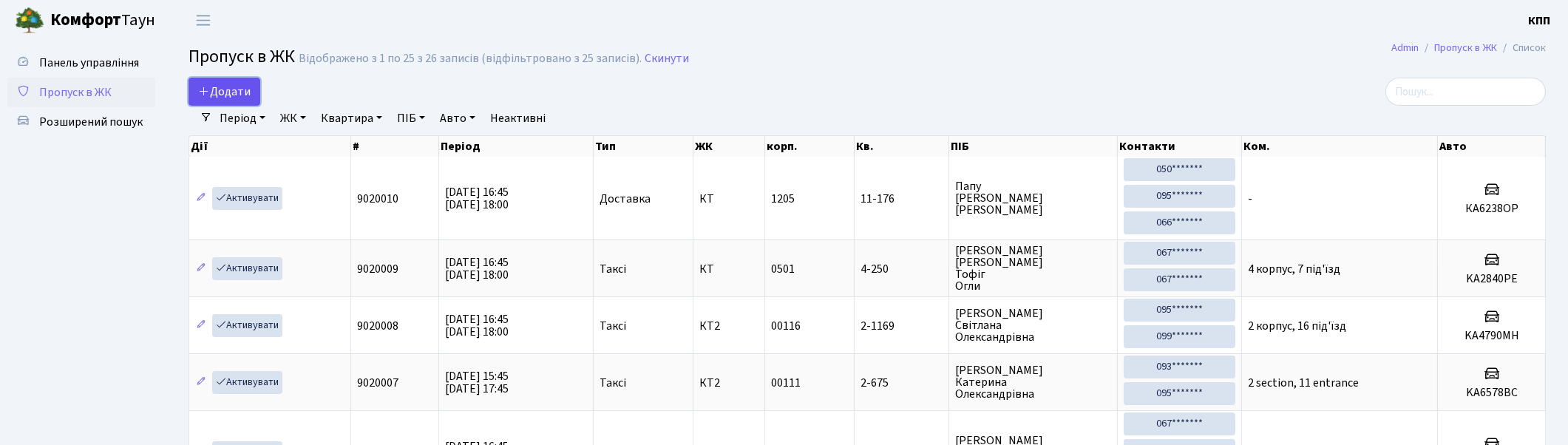
click at [230, 84] on span "Додати" at bounding box center [224, 91] width 52 height 16
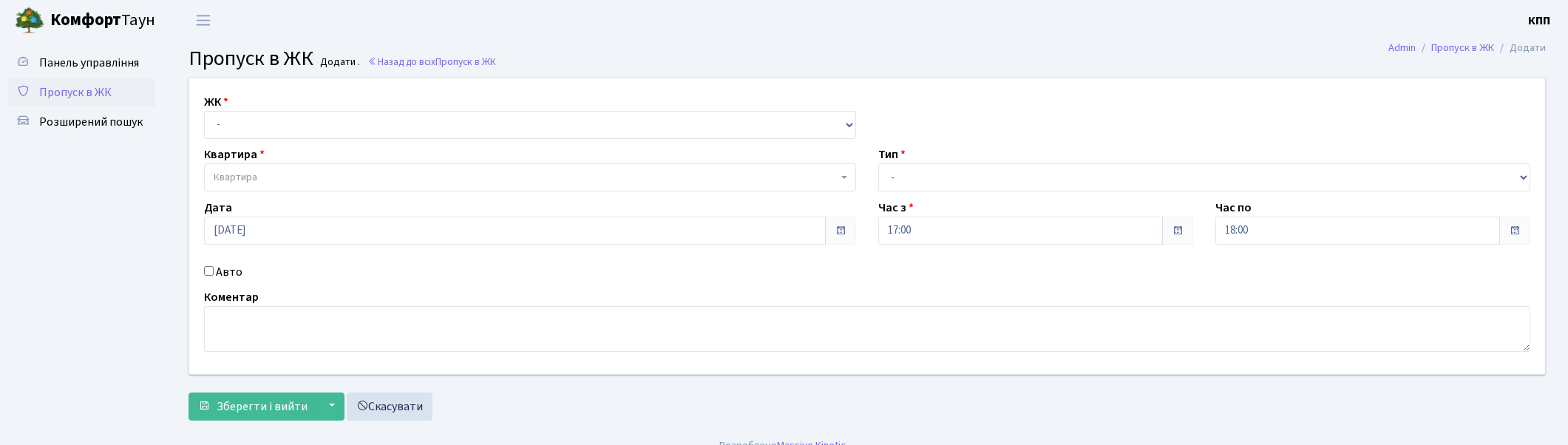
click at [244, 109] on div "ЖК - КТ, вул. Регенераторна, 4 КТ2, просп. Соборності, 17 КТ3, вул. Березнева, …" at bounding box center [530, 116] width 674 height 46
click at [242, 118] on select "- КТ, вул. Регенераторна, 4 КТ2, просп. Соборності, 17 КТ3, вул. Березнева, 16 …" at bounding box center [531, 125] width 652 height 28
select select "271"
click at [204, 111] on select "- КТ, вул. Регенераторна, 4 КТ2, просп. Соборності, 17 КТ3, вул. Березнева, 16 …" at bounding box center [531, 125] width 652 height 28
select select
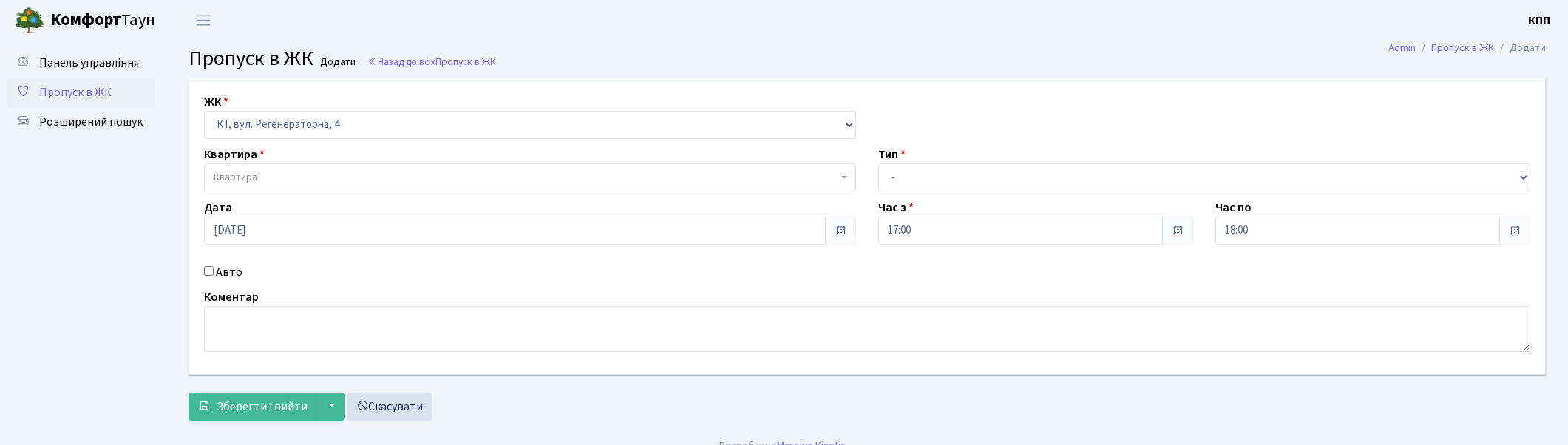
click at [211, 274] on input "Авто" at bounding box center [209, 270] width 10 height 10
checkbox input "true"
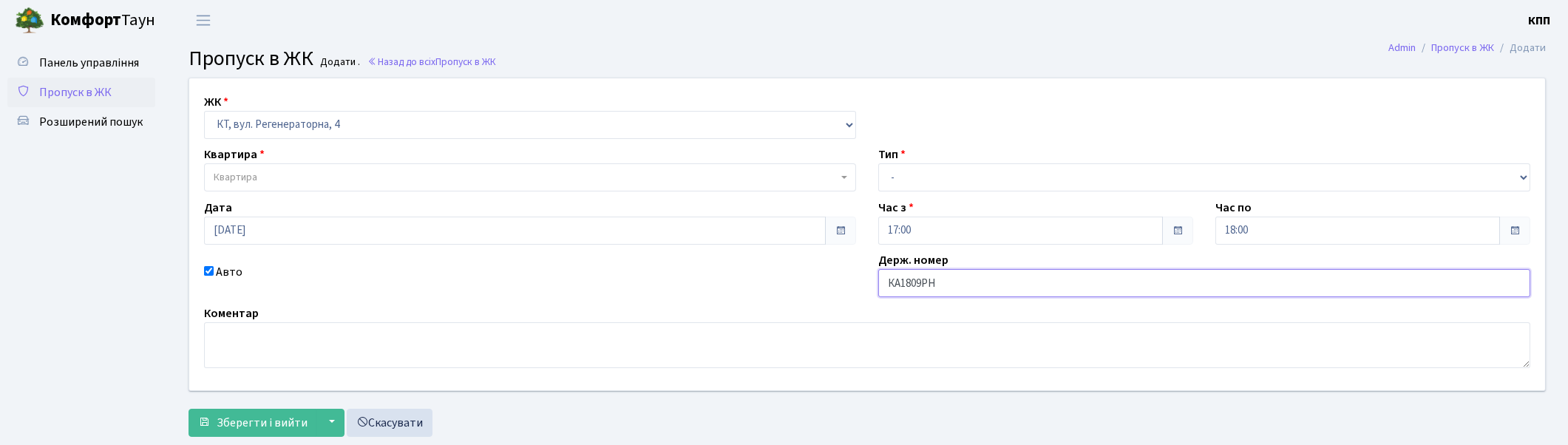
type input "КА1809РН"
click at [390, 175] on span "Квартира" at bounding box center [525, 177] width 624 height 14
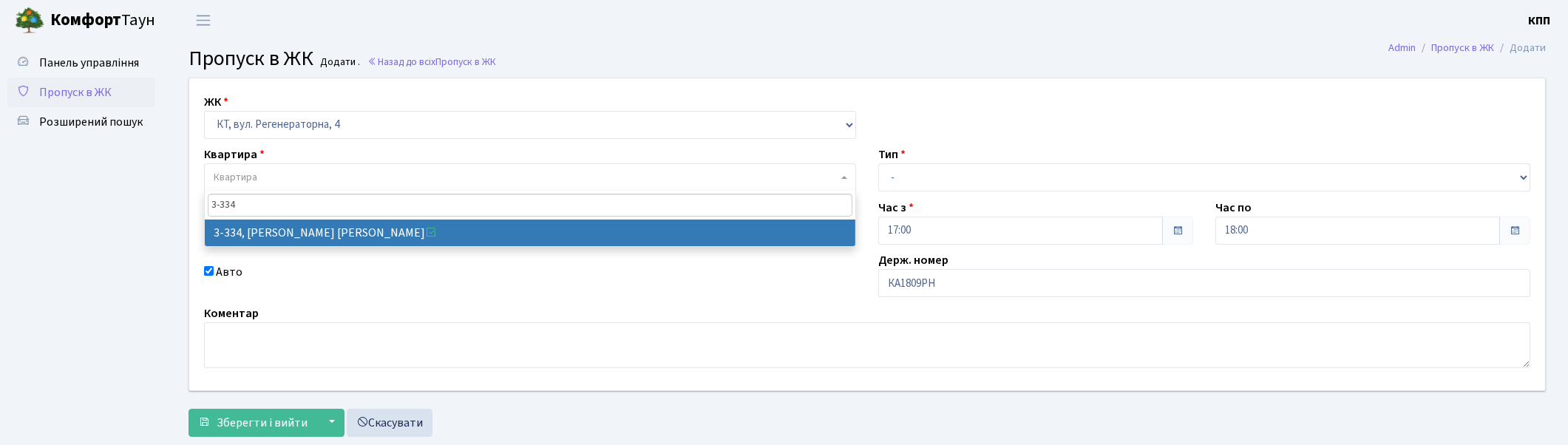
type input "3-334"
select select "1552"
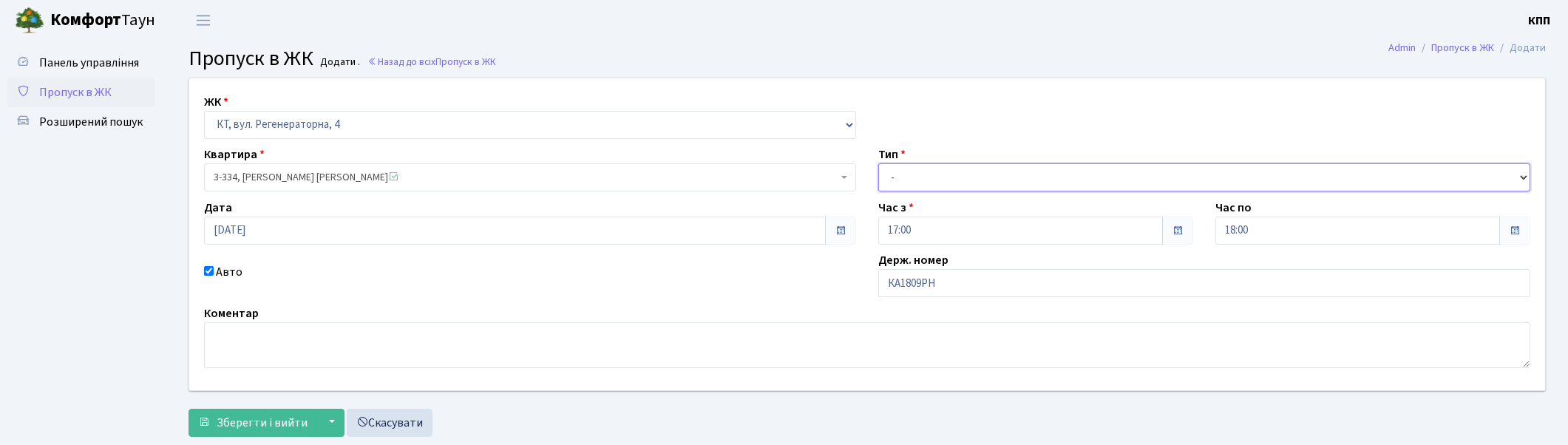
click at [939, 185] on select "- Доставка Таксі Гості Сервіс" at bounding box center [1205, 177] width 652 height 28
select select "3"
click at [879, 163] on select "- Доставка Таксі Гості Сервіс" at bounding box center [1205, 177] width 652 height 28
click at [284, 415] on span "Зберегти і вийти" at bounding box center [262, 422] width 91 height 16
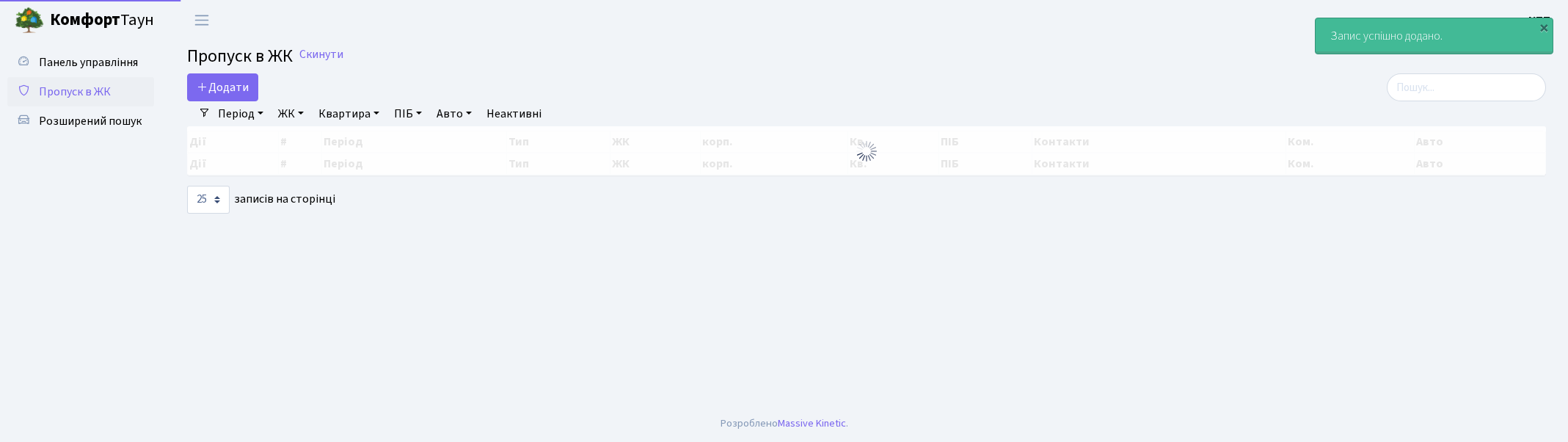
select select "25"
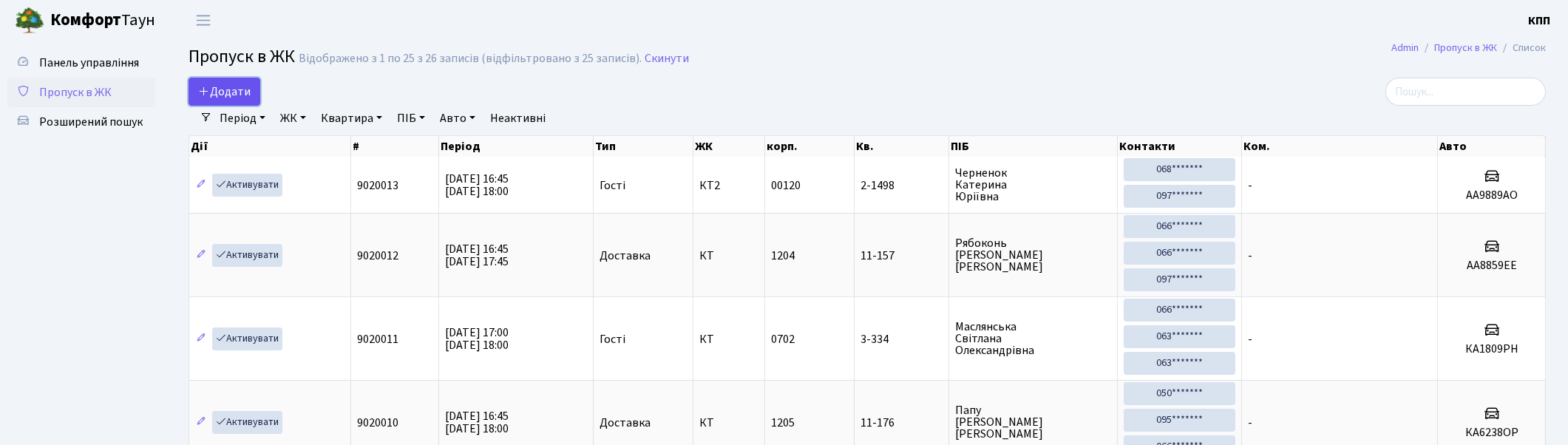
click at [242, 84] on span "Додати" at bounding box center [224, 91] width 52 height 16
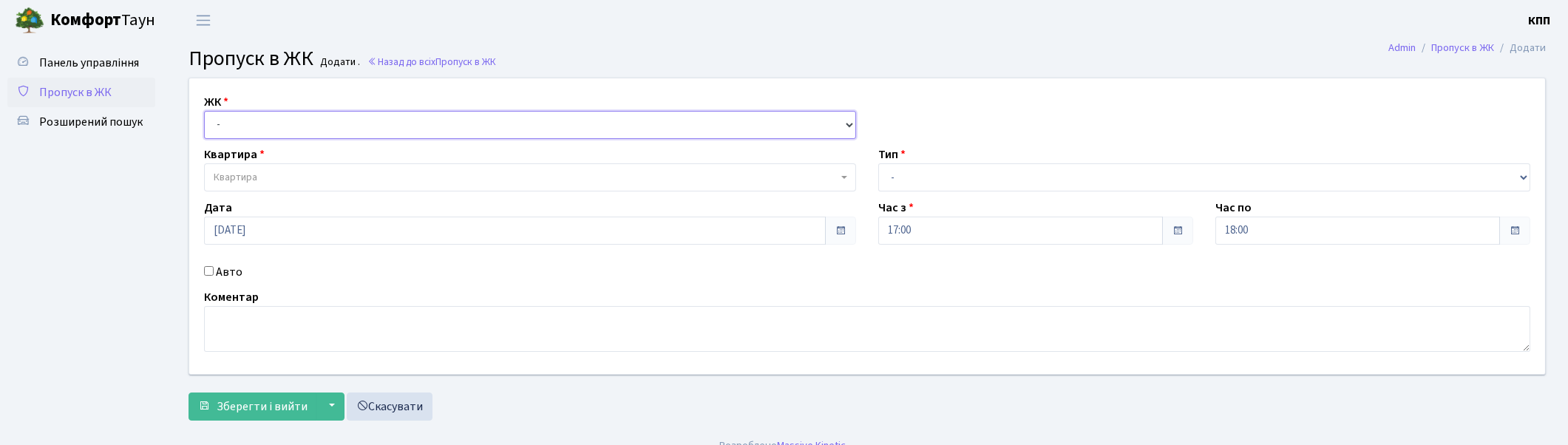
drag, startPoint x: 242, startPoint y: 122, endPoint x: 242, endPoint y: 135, distance: 13.0
click at [242, 122] on select "- КТ, вул. Регенераторна, 4 КТ2, просп. [STREET_ADDRESS] [STREET_ADDRESS] [PERS…" at bounding box center [531, 125] width 652 height 28
select select "271"
click at [204, 111] on select "- КТ, вул. Регенераторна, 4 КТ2, просп. Соборності, 17 КТ3, вул. Березнева, 16 …" at bounding box center [531, 125] width 652 height 28
select select
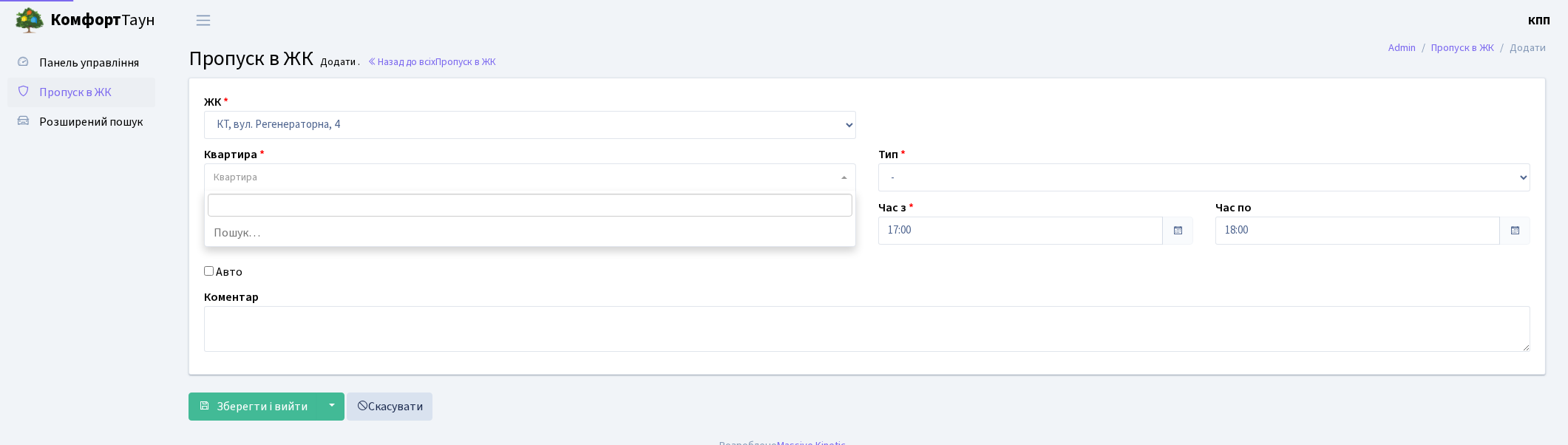
click at [272, 168] on span "Квартира" at bounding box center [531, 177] width 652 height 28
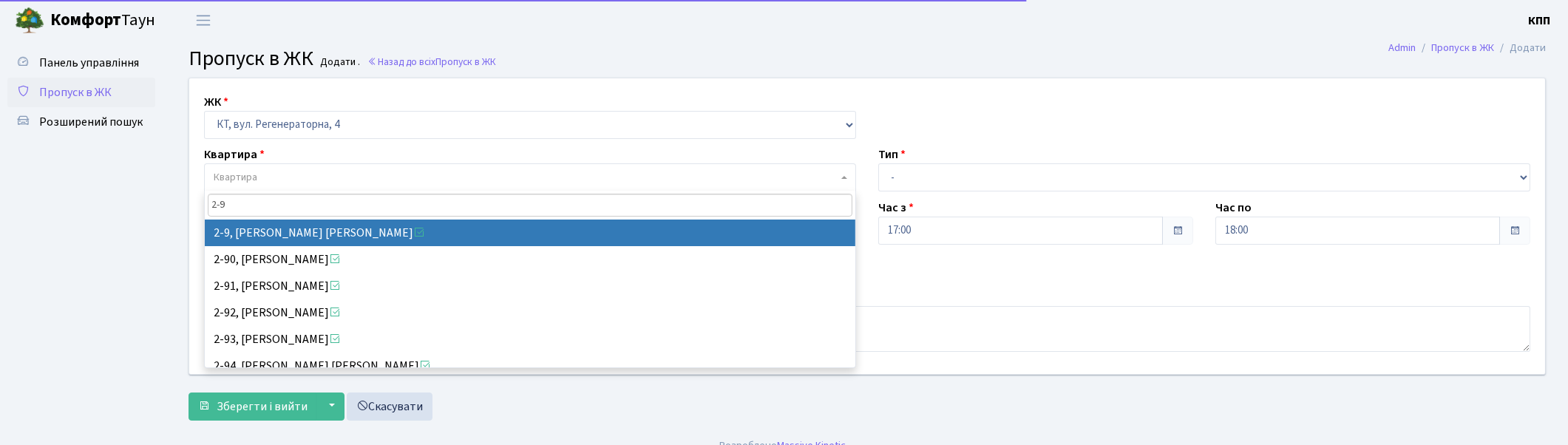
type input "2-9"
select select "704"
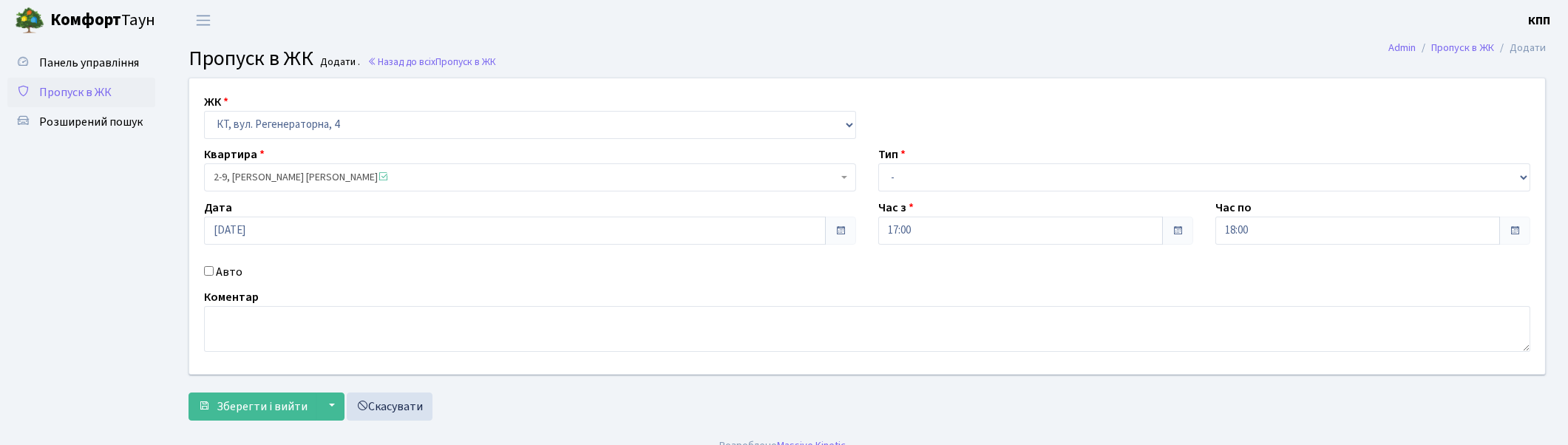
click at [429, 173] on span "2-9, Обхольцер Ольга Володимирівна" at bounding box center [525, 177] width 624 height 14
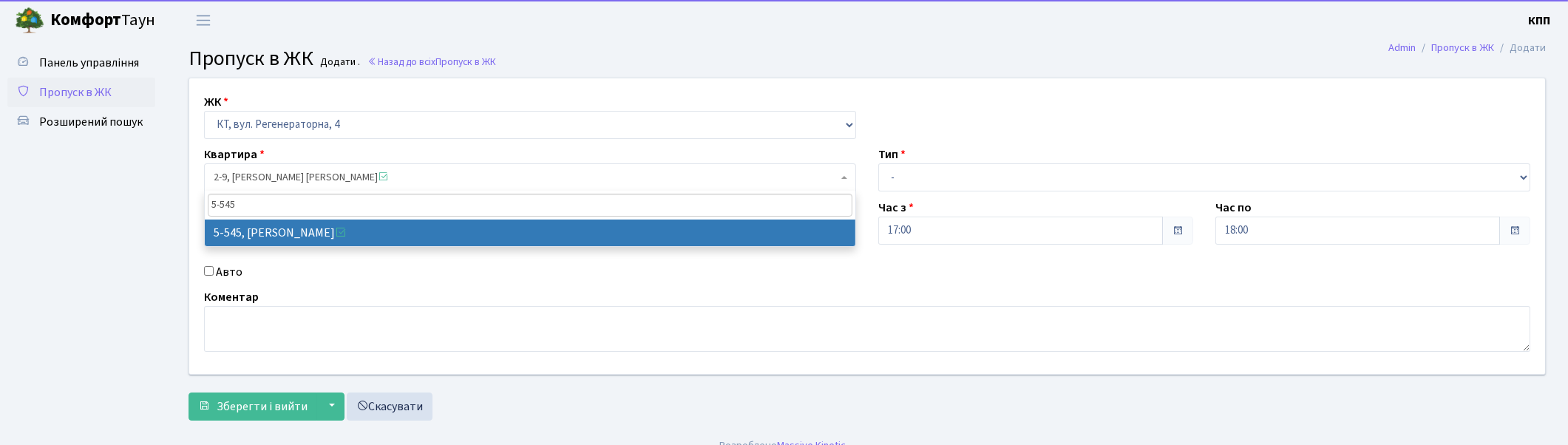
type input "5-545"
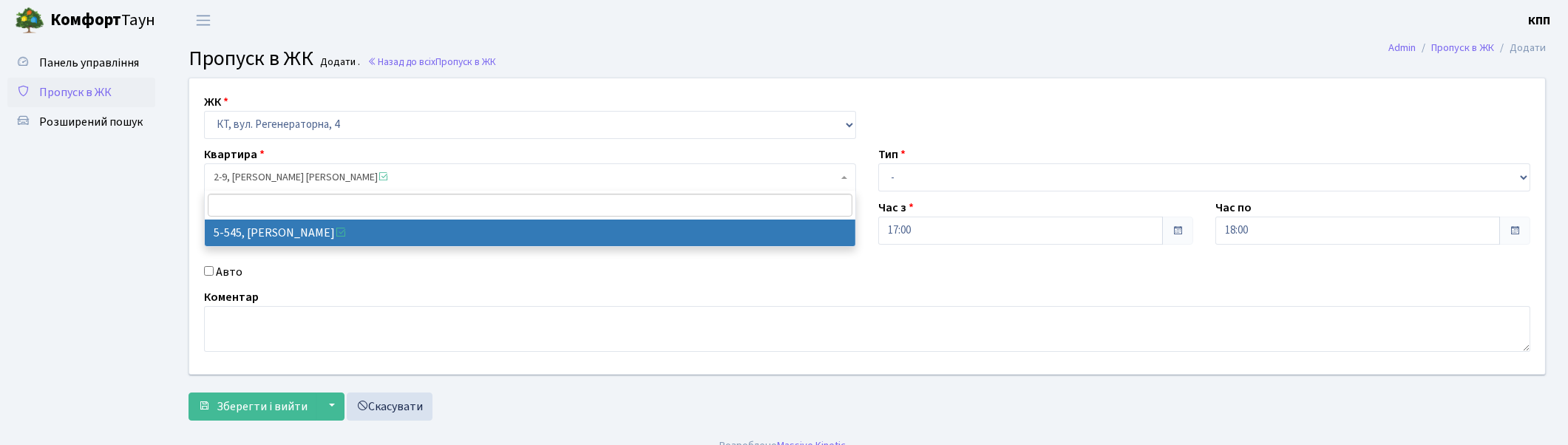
select select "2011"
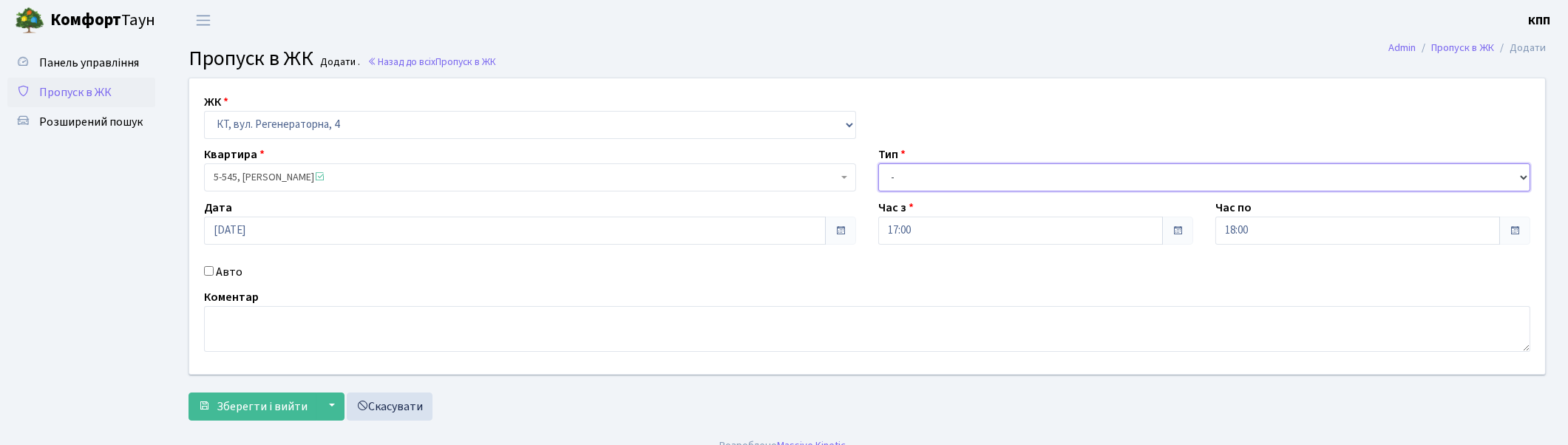
drag, startPoint x: 971, startPoint y: 167, endPoint x: 955, endPoint y: 196, distance: 33.1
click at [955, 196] on div "ЖК - КТ, вул. Регенераторна, 4 КТ2, просп. Соборності, 17 КТ3, вул. Березнева, …" at bounding box center [866, 226] width 1378 height 295
select select "3"
click at [879, 163] on select "- Доставка Таксі Гості Сервіс" at bounding box center [1205, 177] width 652 height 28
click at [271, 404] on span "Зберегти і вийти" at bounding box center [262, 406] width 91 height 16
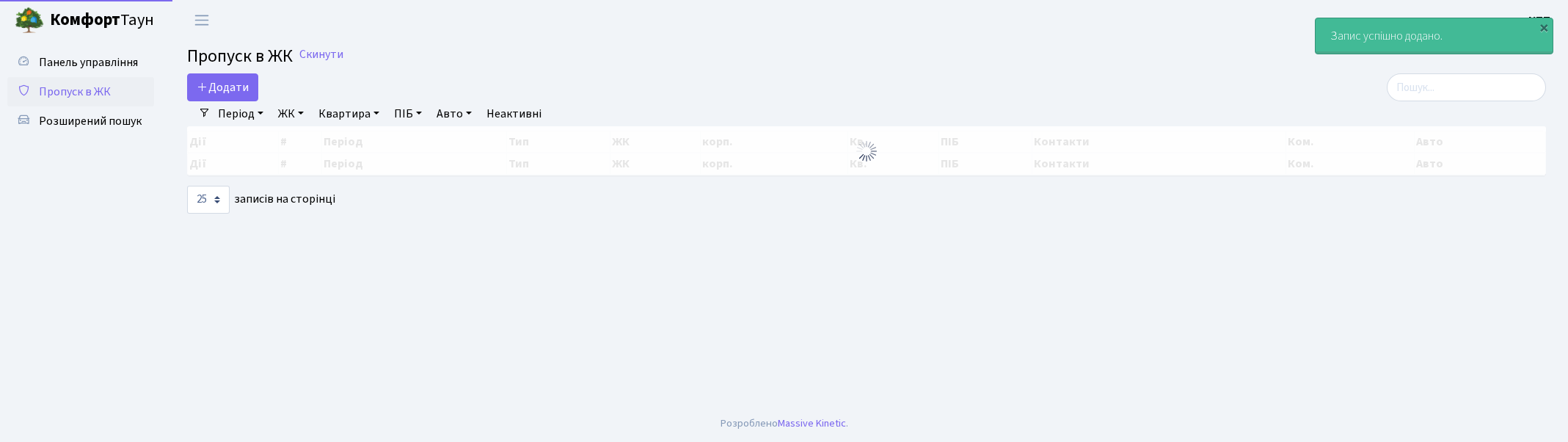
select select "25"
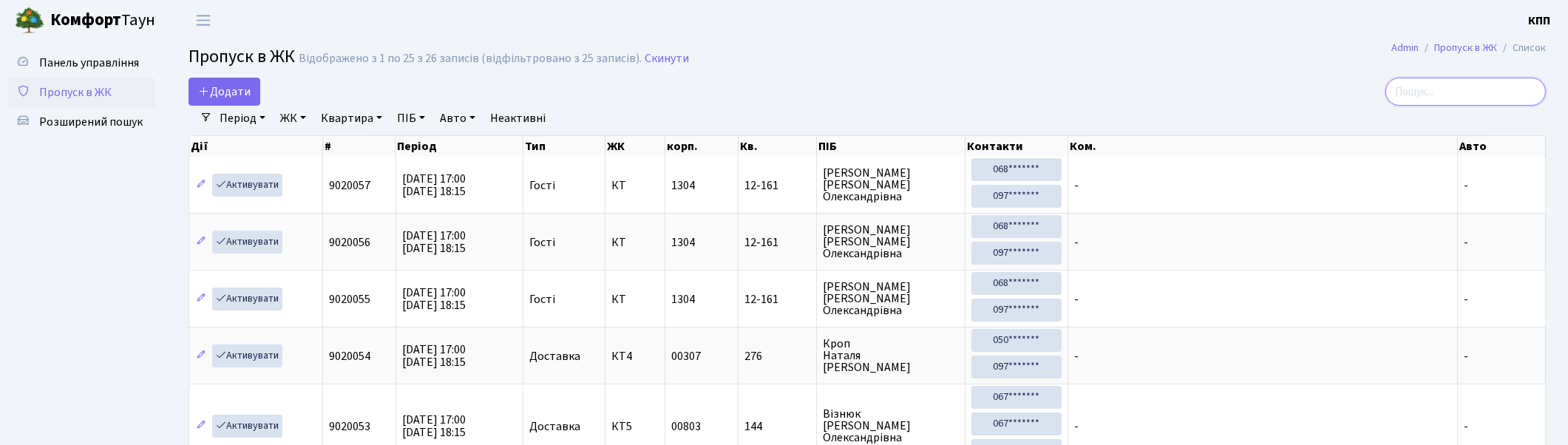
click at [1451, 91] on input "search" at bounding box center [1465, 91] width 160 height 28
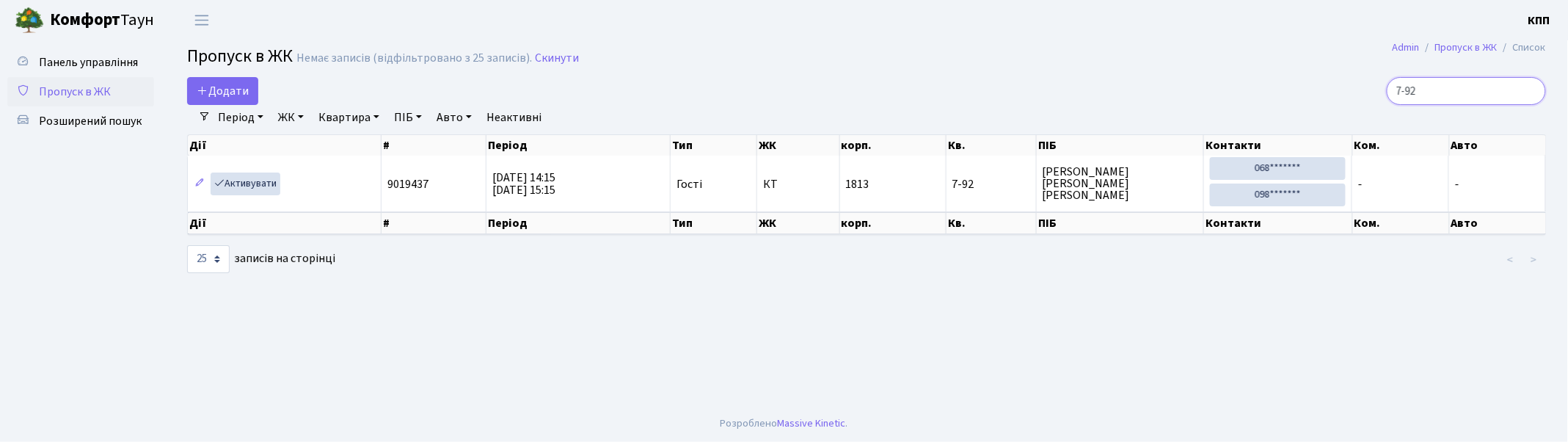
type input "7-92"
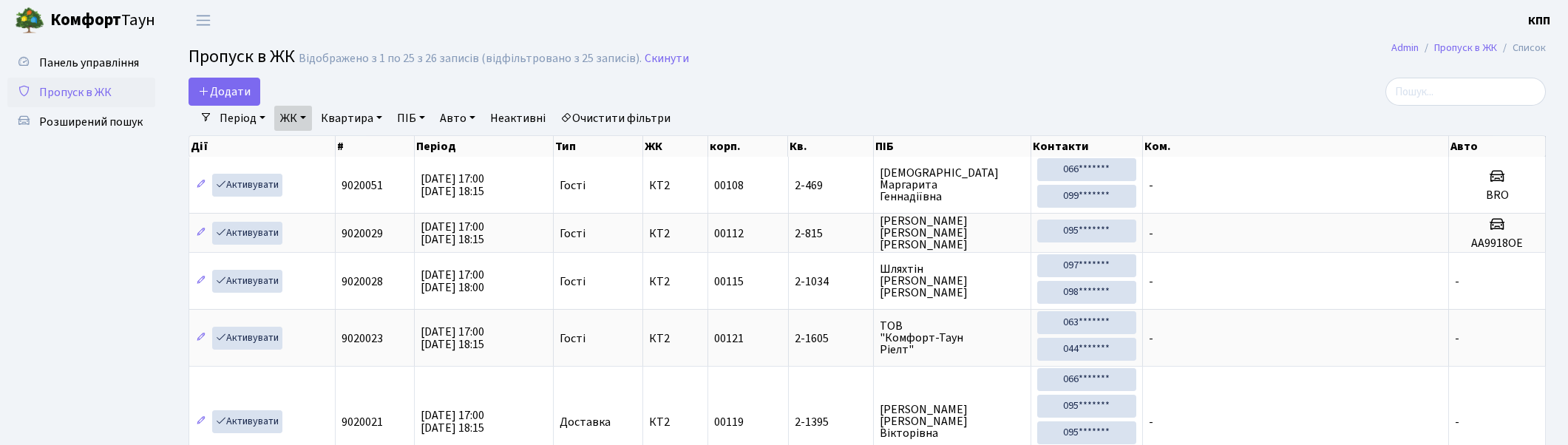
select select "25"
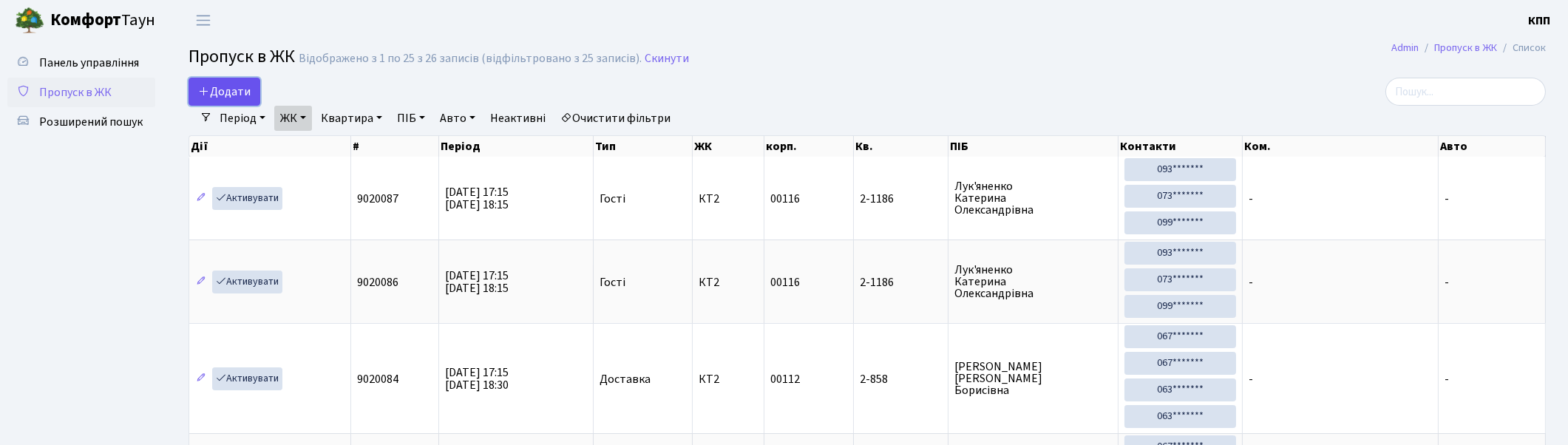
click at [193, 87] on link "Додати" at bounding box center [224, 91] width 71 height 28
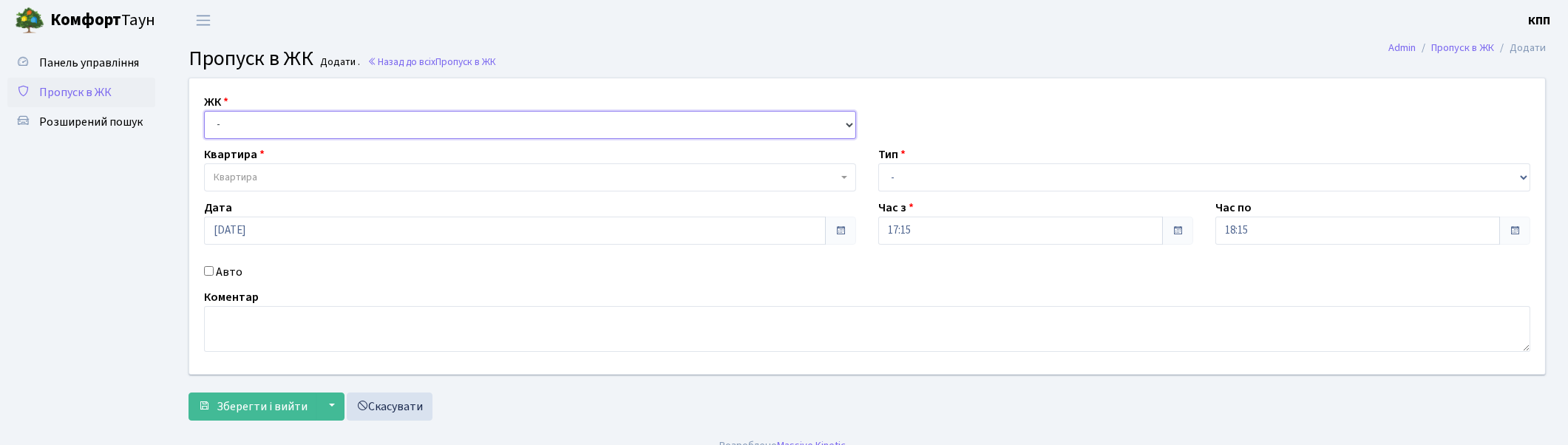
drag, startPoint x: 282, startPoint y: 125, endPoint x: 285, endPoint y: 137, distance: 12.4
click at [282, 125] on select "- КТ, вул. Регенераторна, 4 КТ2, просп. [STREET_ADDRESS] [STREET_ADDRESS] [PERS…" at bounding box center [531, 125] width 652 height 28
select select "271"
click at [204, 111] on select "- КТ, вул. Регенераторна, 4 КТ2, просп. [STREET_ADDRESS] [STREET_ADDRESS] [PERS…" at bounding box center [531, 125] width 652 height 28
select select
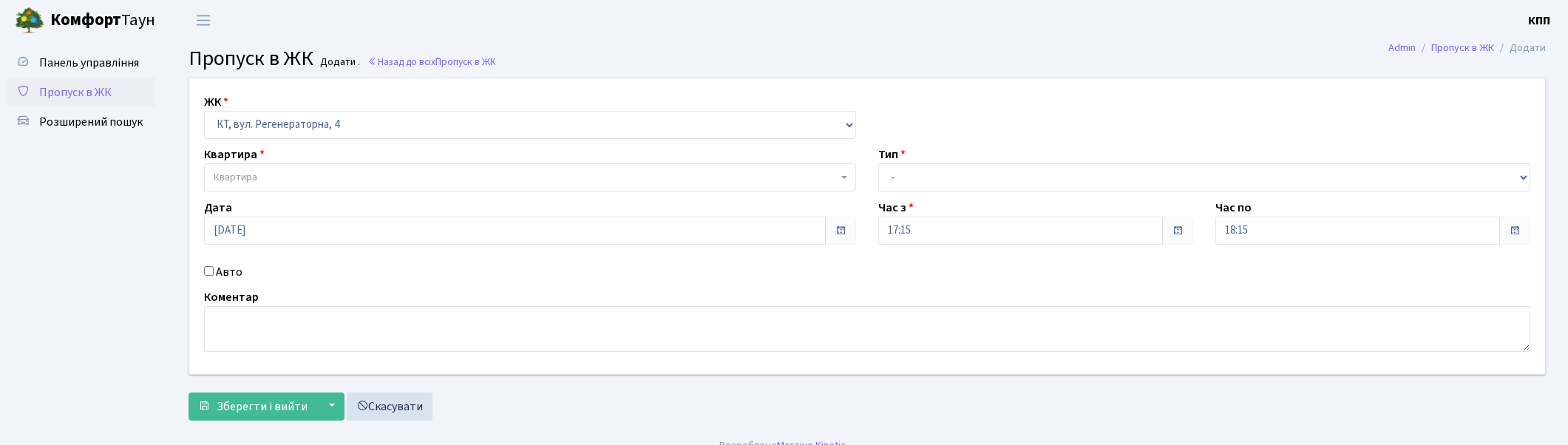
click at [209, 278] on div "Авто" at bounding box center [530, 271] width 674 height 17
click at [211, 270] on input "Авто" at bounding box center [209, 270] width 10 height 10
checkbox input "true"
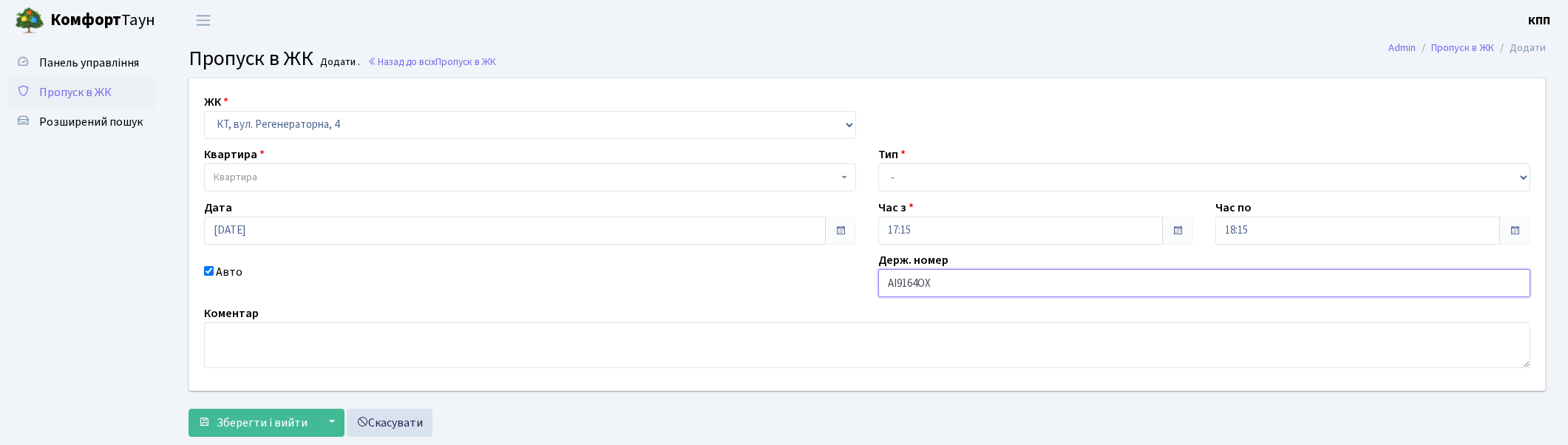
type input "АІ9164ОХ"
click at [361, 187] on span "Квартира" at bounding box center [531, 177] width 652 height 28
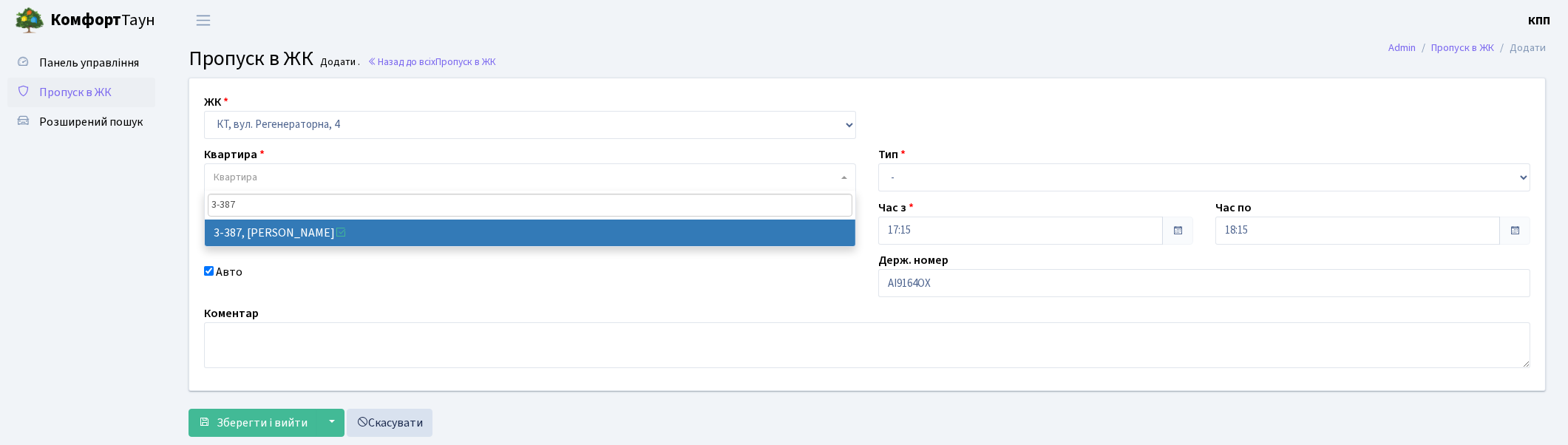
type input "3-387"
drag, startPoint x: 373, startPoint y: 233, endPoint x: 964, endPoint y: 201, distance: 591.9
select select "1605"
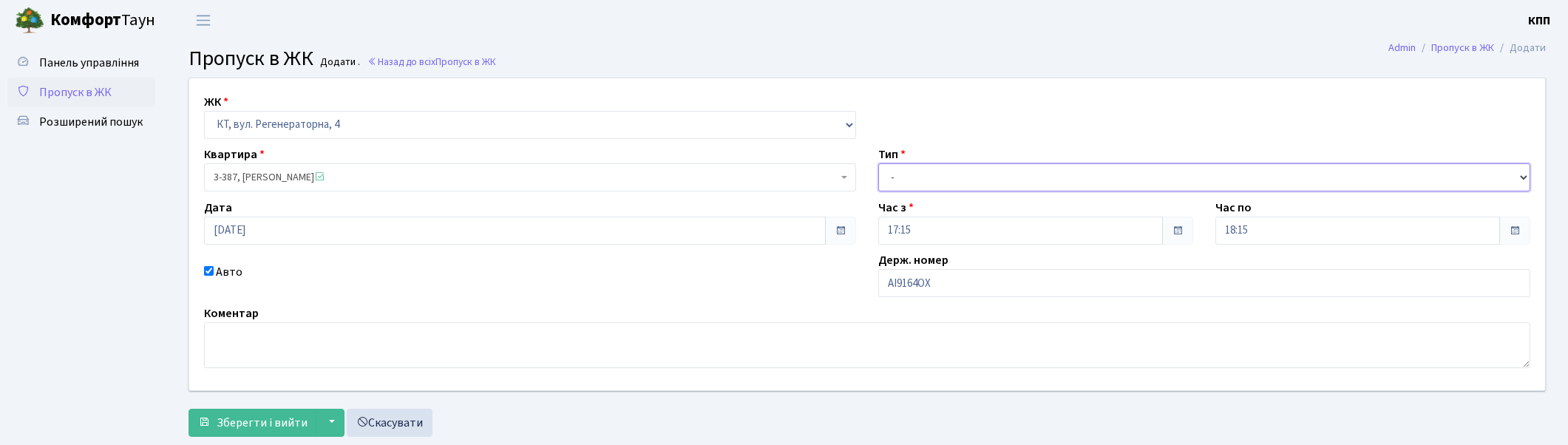
drag, startPoint x: 994, startPoint y: 179, endPoint x: 994, endPoint y: 190, distance: 11.0
click at [994, 179] on select "- Доставка Таксі Гості Сервіс" at bounding box center [1205, 177] width 652 height 28
select select "2"
click at [879, 163] on select "- Доставка Таксі Гості Сервіс" at bounding box center [1205, 177] width 652 height 28
click at [268, 419] on span "Зберегти і вийти" at bounding box center [262, 422] width 91 height 16
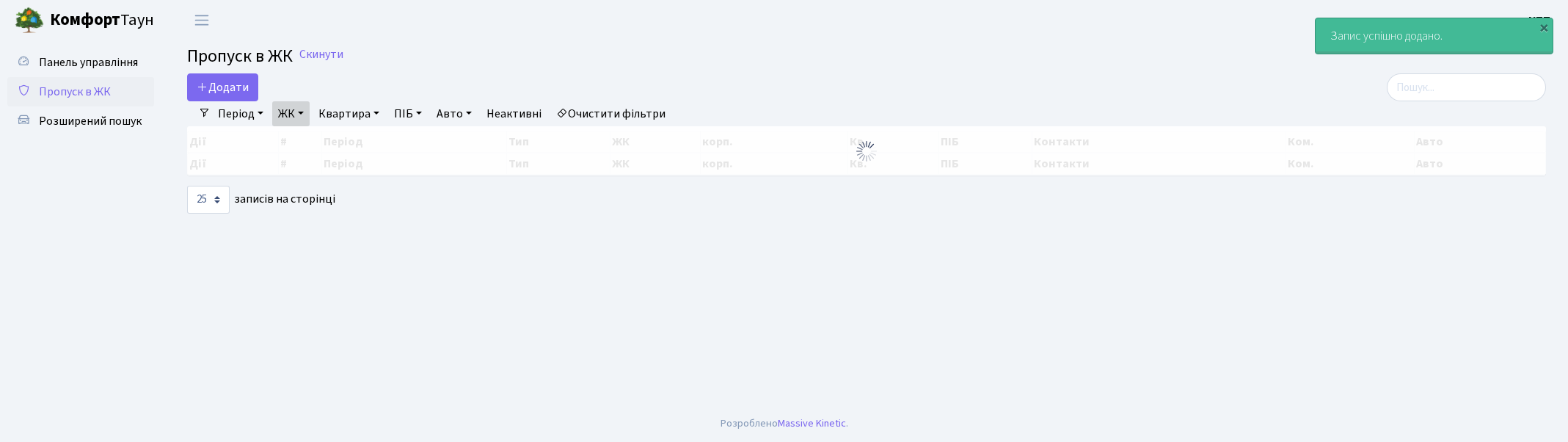
select select "25"
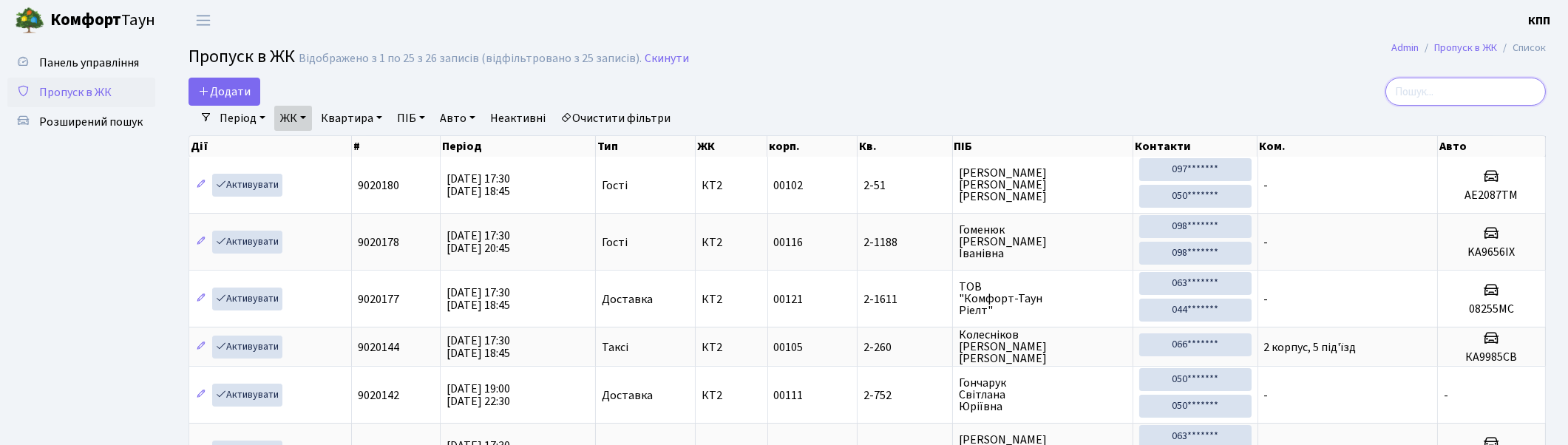
click at [1484, 90] on input "search" at bounding box center [1465, 91] width 160 height 28
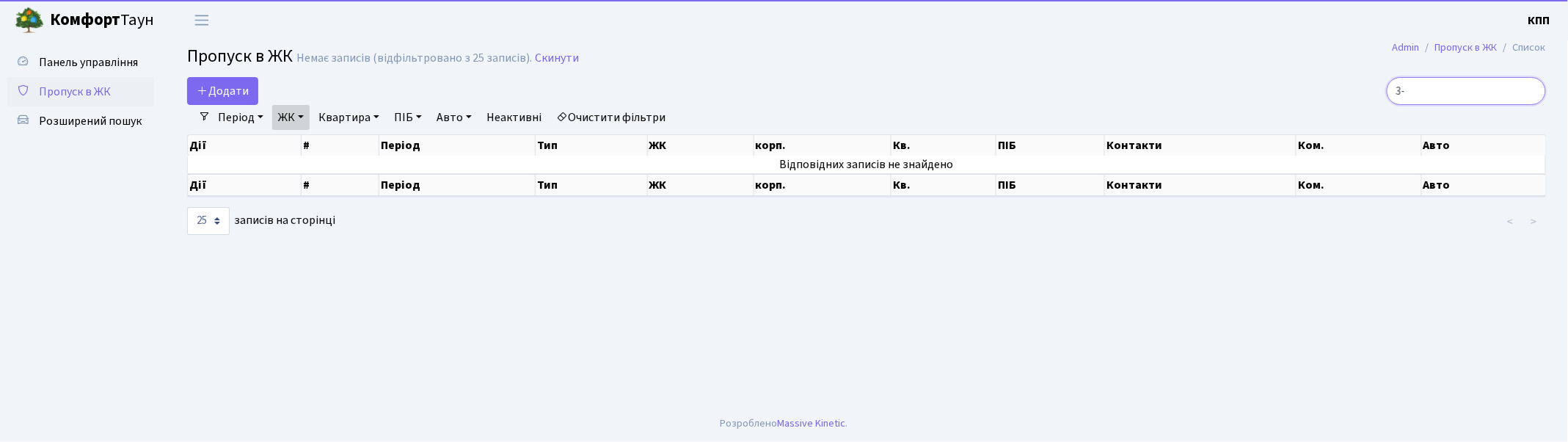
type input "3"
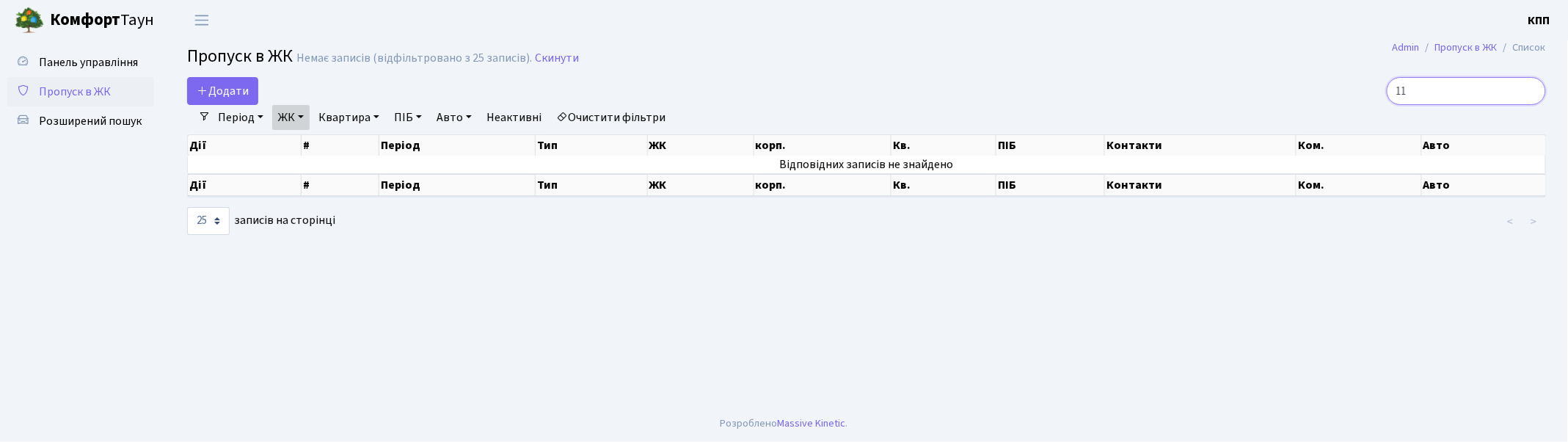
type input "1"
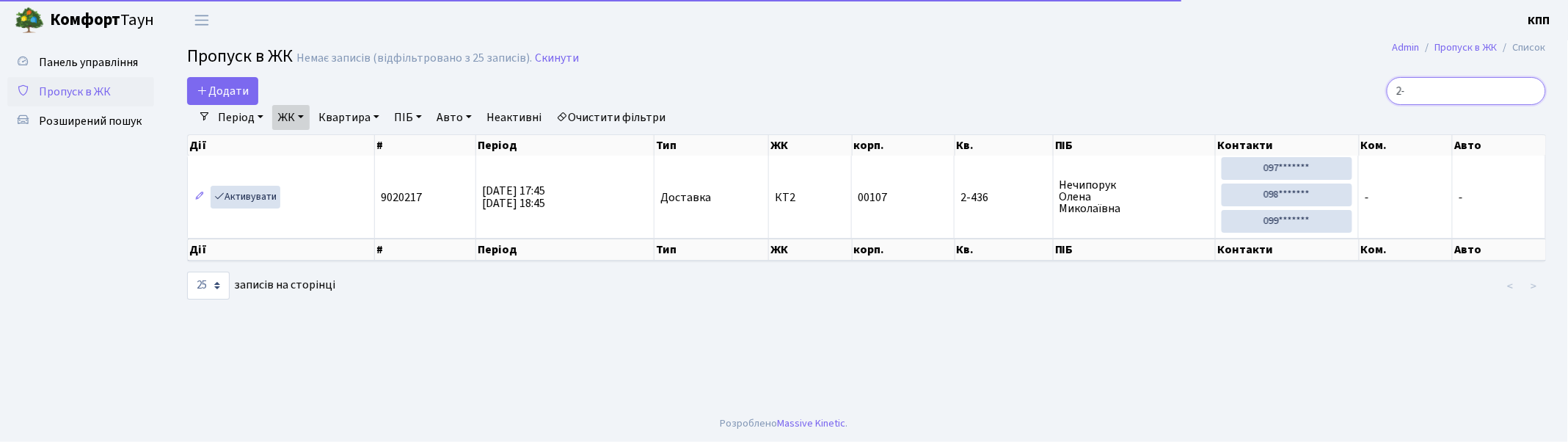
type input "2"
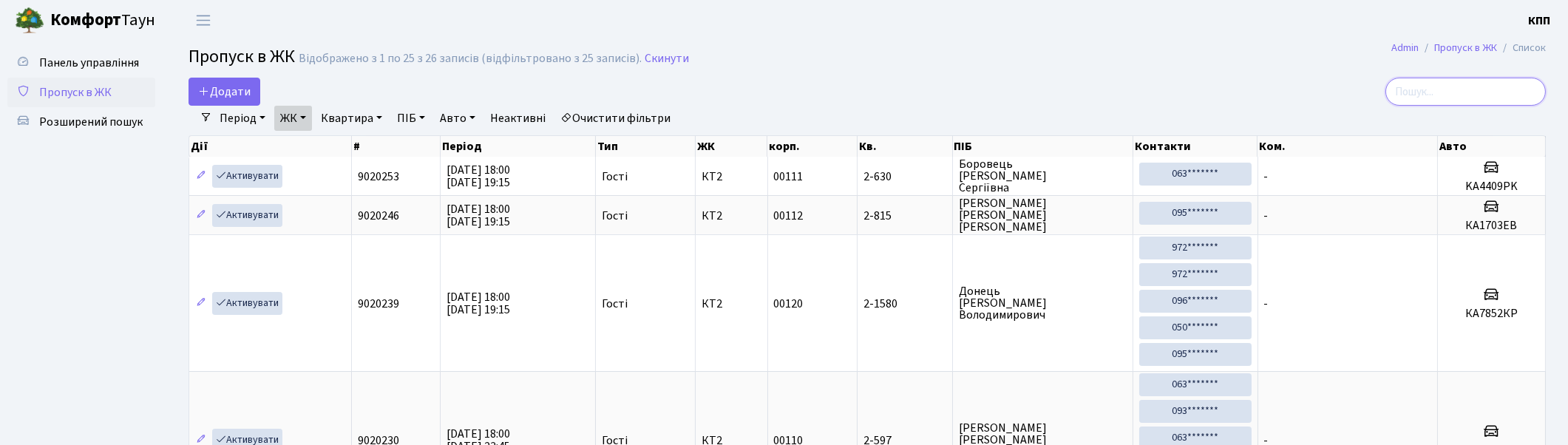
type input "8"
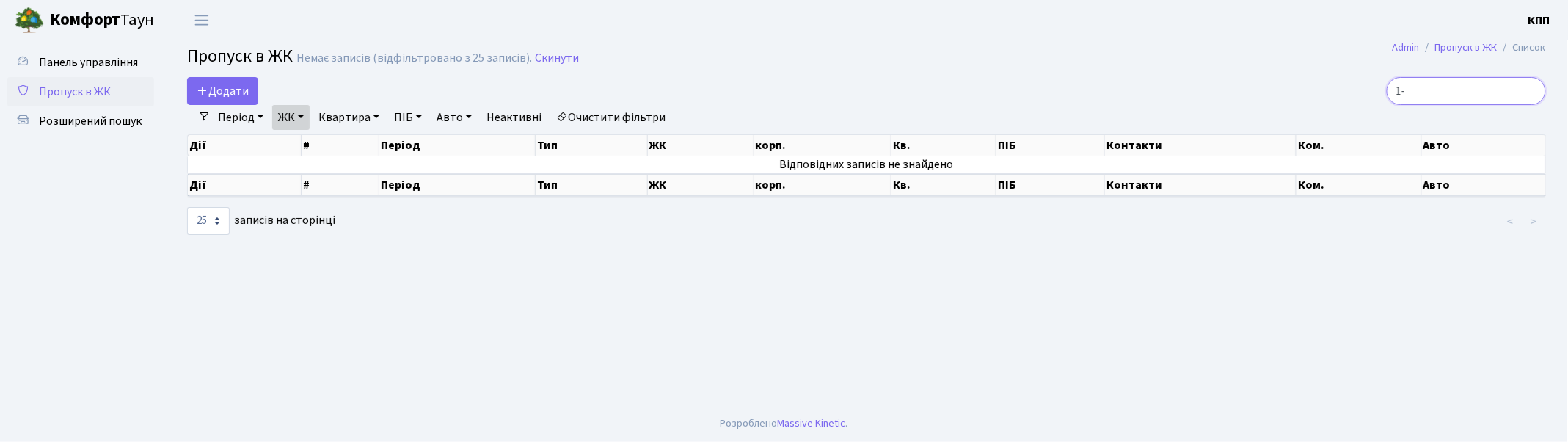
type input "1"
type input "7"
type input "7080"
click at [97, 54] on span "Панель управління" at bounding box center [88, 62] width 99 height 16
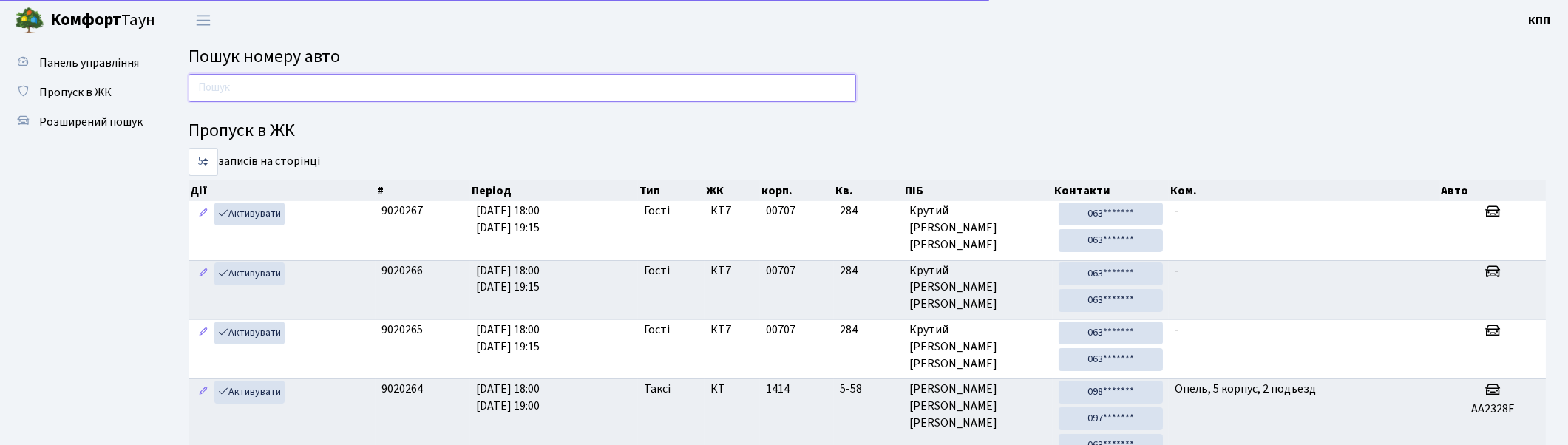
click at [242, 91] on input "text" at bounding box center [522, 87] width 667 height 28
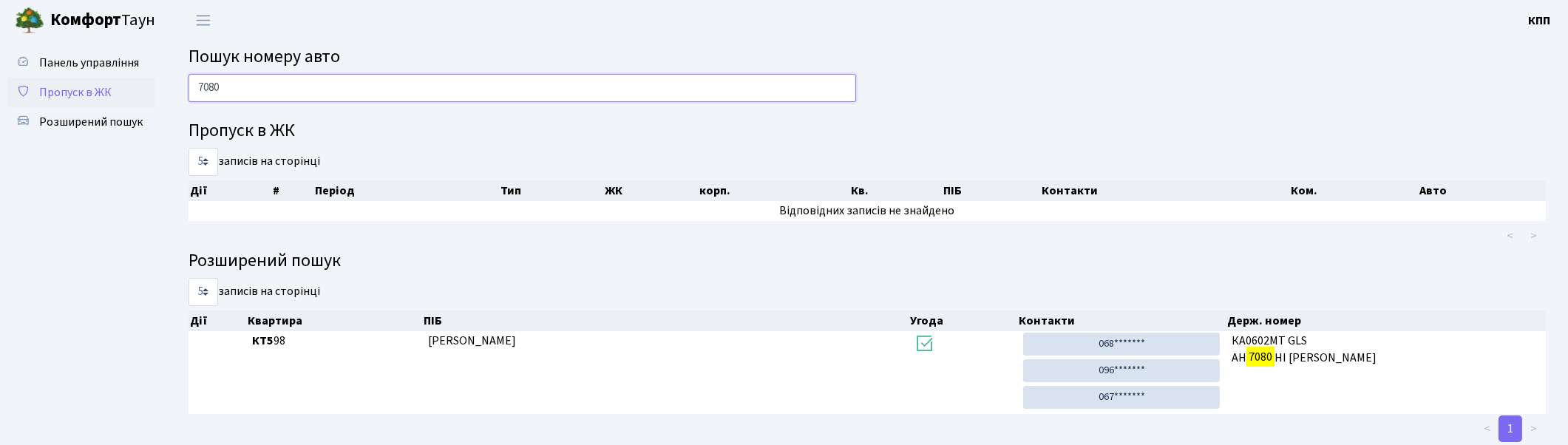
type input "7080"
click at [84, 89] on span "Пропуск в ЖК" at bounding box center [75, 92] width 72 height 16
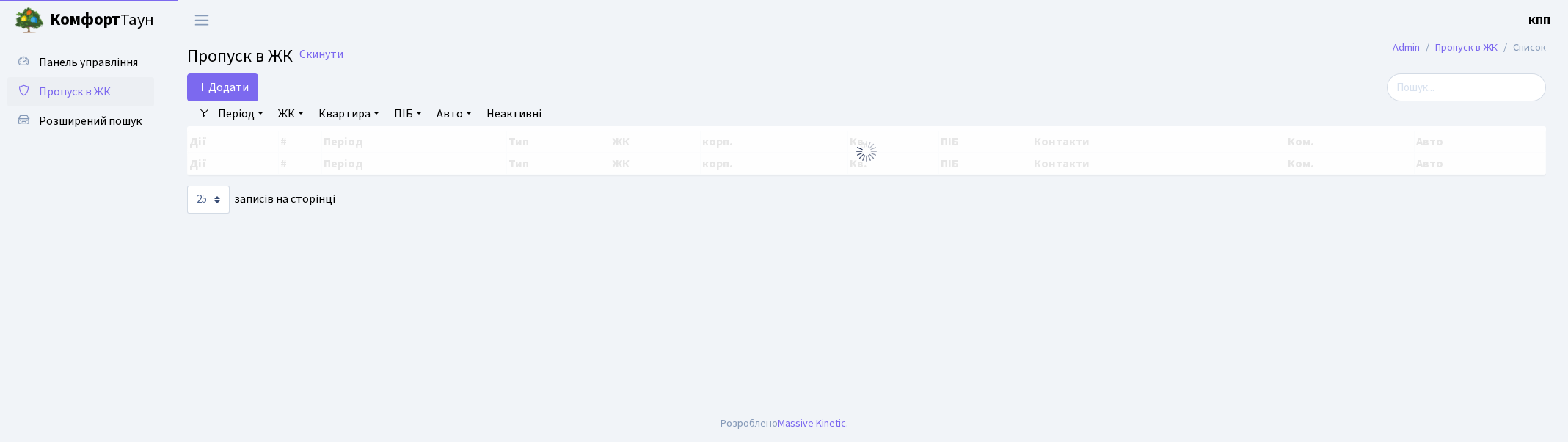
select select "25"
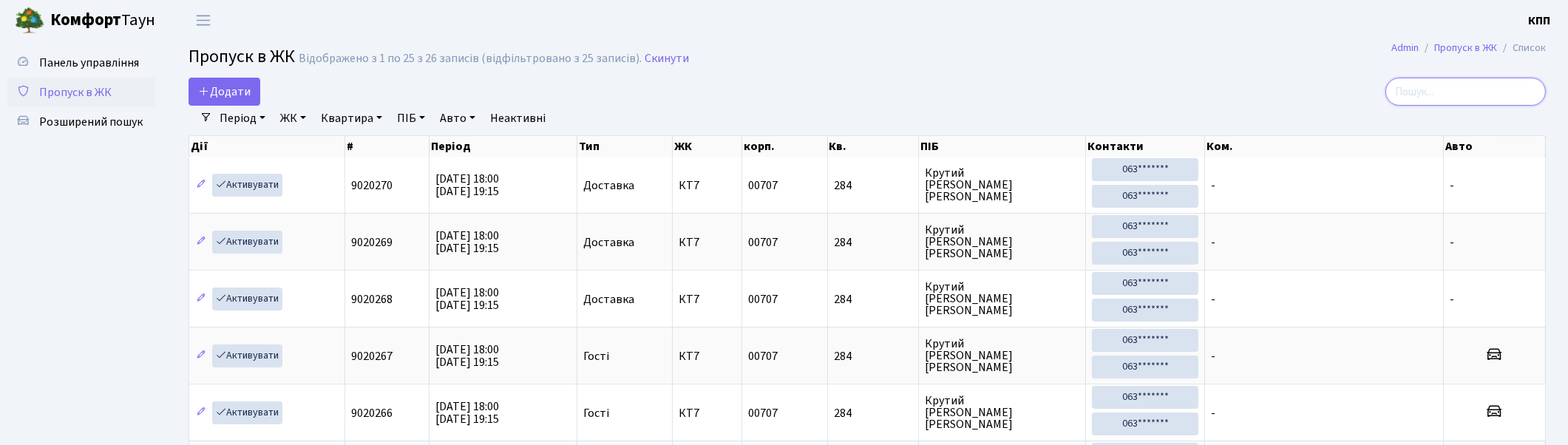
click at [1455, 94] on input "search" at bounding box center [1465, 91] width 160 height 28
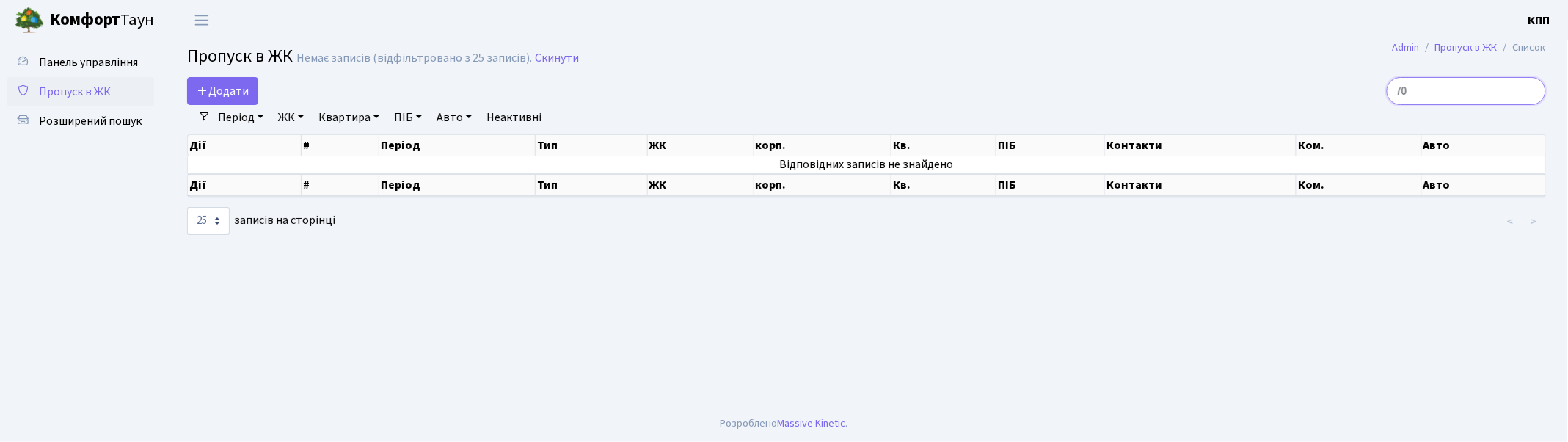
type input "7"
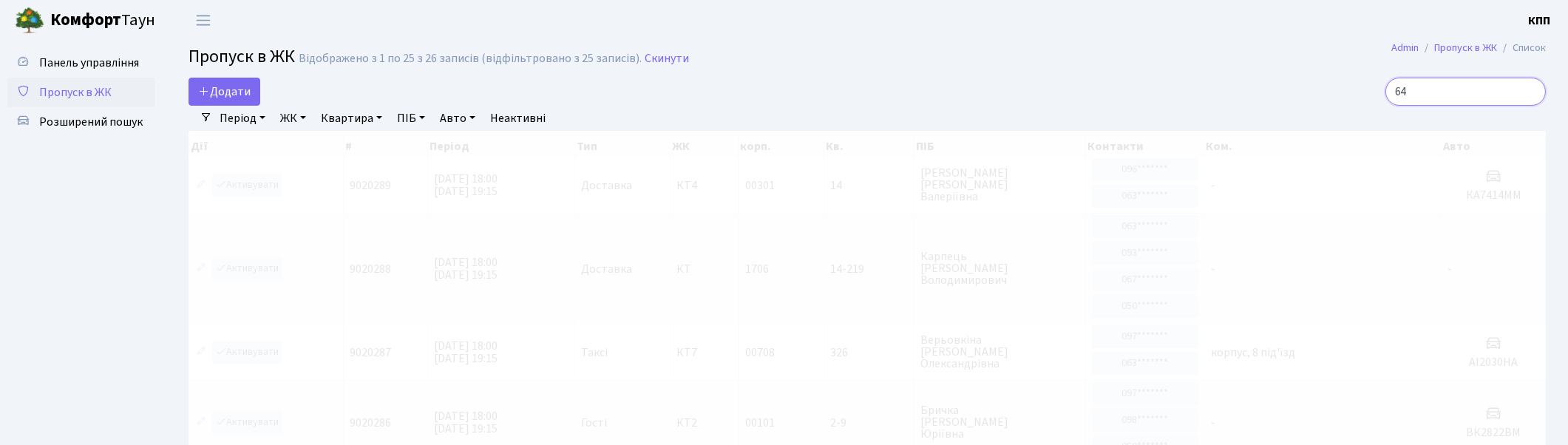
type input "6"
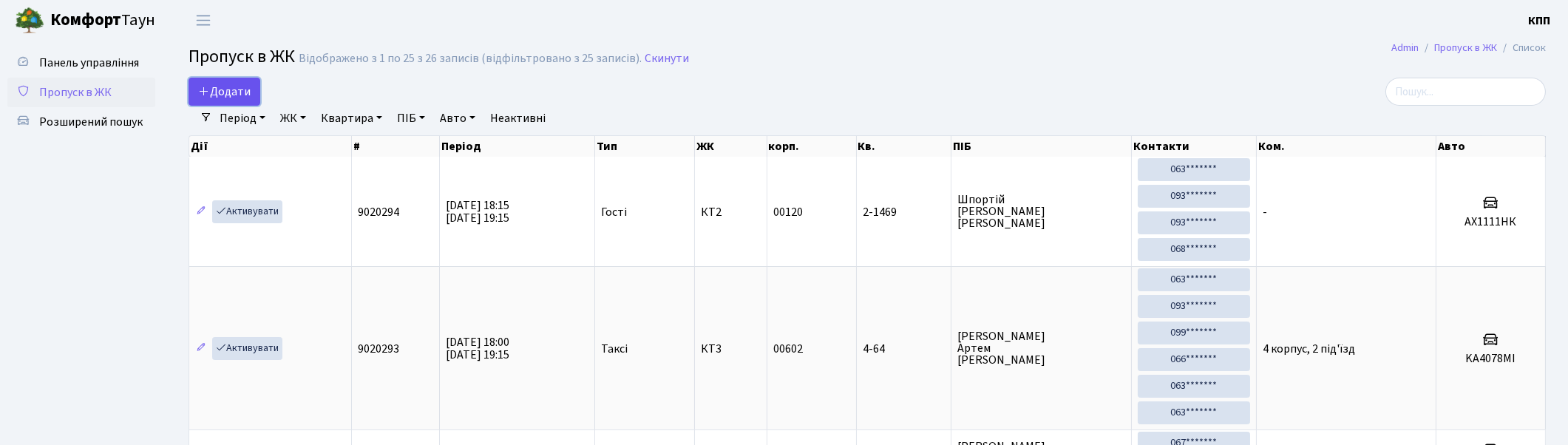
click at [202, 85] on icon at bounding box center [204, 91] width 12 height 12
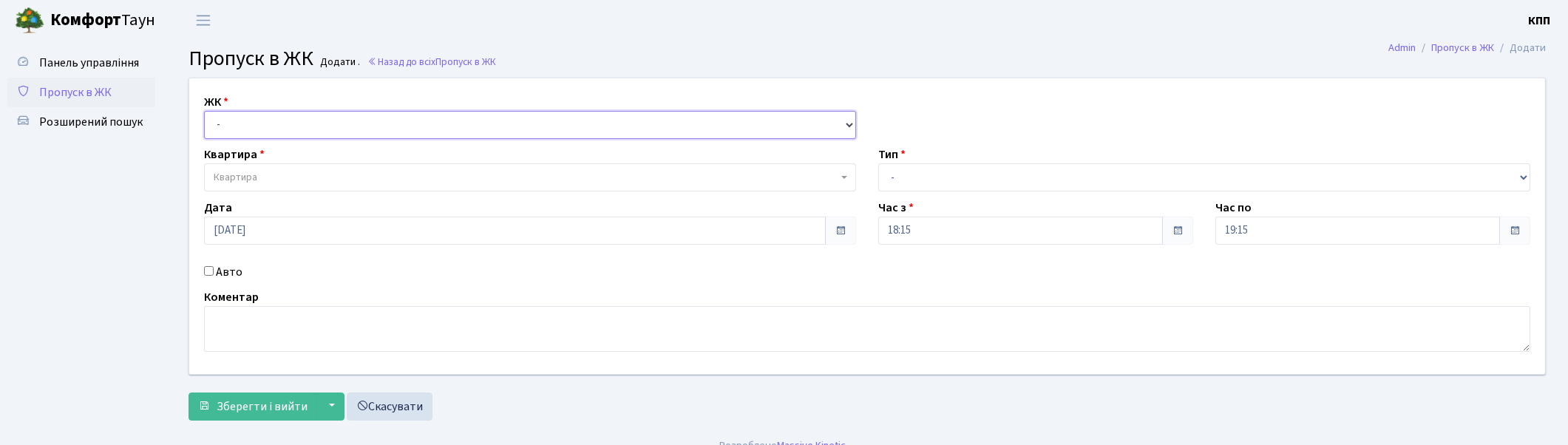
click at [237, 117] on select "- КТ, вул. Регенераторна, 4 КТ2, просп. Соборності, 17 КТ3, вул. Березнева, 16 …" at bounding box center [531, 125] width 652 height 28
select select "271"
click at [204, 111] on select "- КТ, вул. Регенераторна, 4 КТ2, просп. Соборності, 17 КТ3, вул. Березнева, 16 …" at bounding box center [531, 125] width 652 height 28
select select
click at [268, 180] on span "Квартира" at bounding box center [525, 177] width 624 height 14
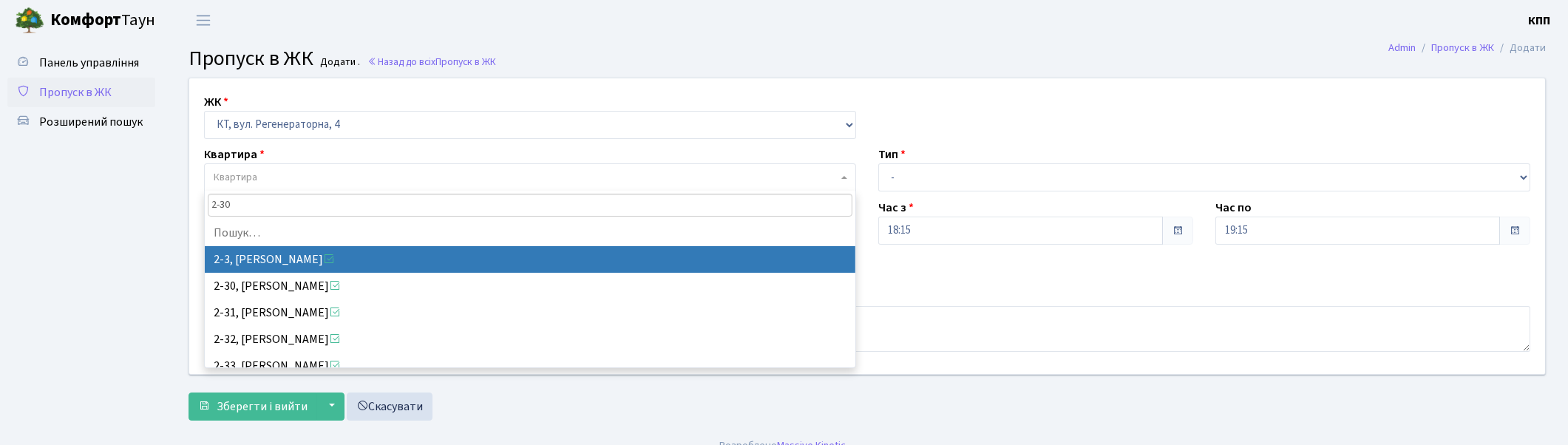
type input "2-301"
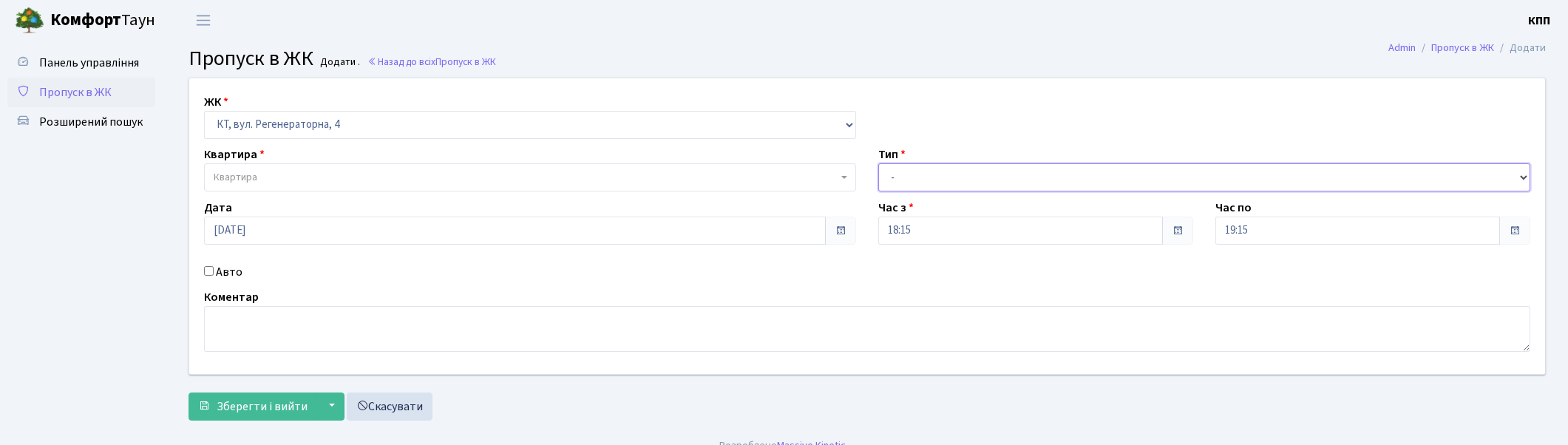
click at [958, 178] on select "- Доставка Таксі Гості Сервіс" at bounding box center [1205, 177] width 652 height 28
click at [879, 163] on select "- Доставка Таксі Гості Сервіс" at bounding box center [1205, 177] width 652 height 28
click at [928, 158] on div "ЖК - КТ, вул. Регенераторна, 4 КТ2, просп. Соборності, 17 КТ3, вул. Березнева, …" at bounding box center [866, 226] width 1378 height 295
click at [926, 169] on select "- Доставка Таксі Гості Сервіс" at bounding box center [1205, 177] width 652 height 28
select select "3"
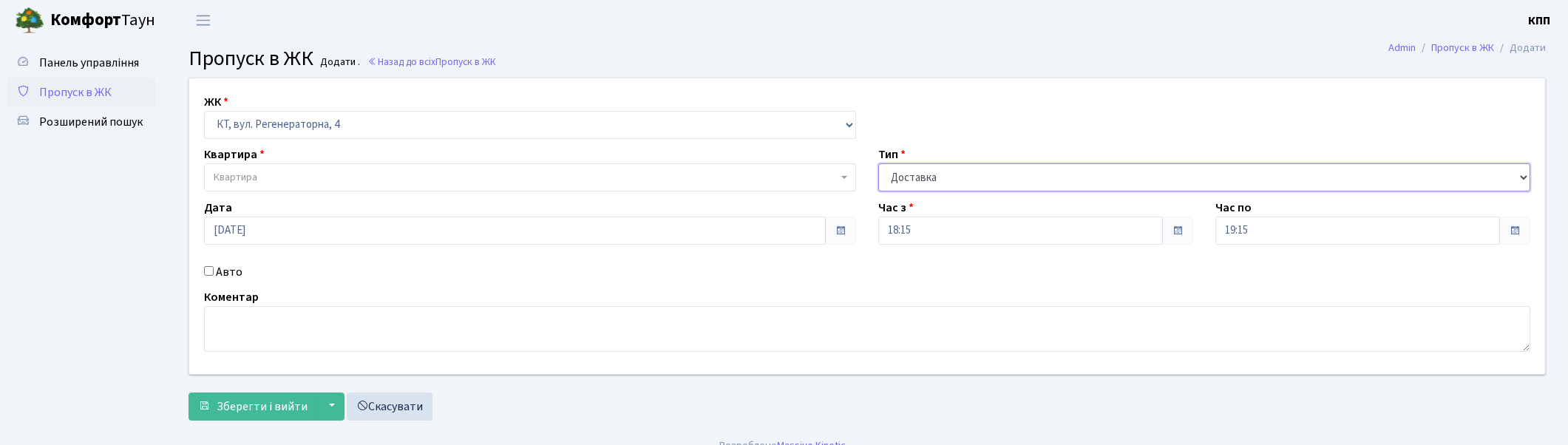
click at [879, 163] on select "- Доставка Таксі Гості Сервіс" at bounding box center [1205, 177] width 652 height 28
click at [388, 166] on span "Квартира" at bounding box center [531, 177] width 652 height 28
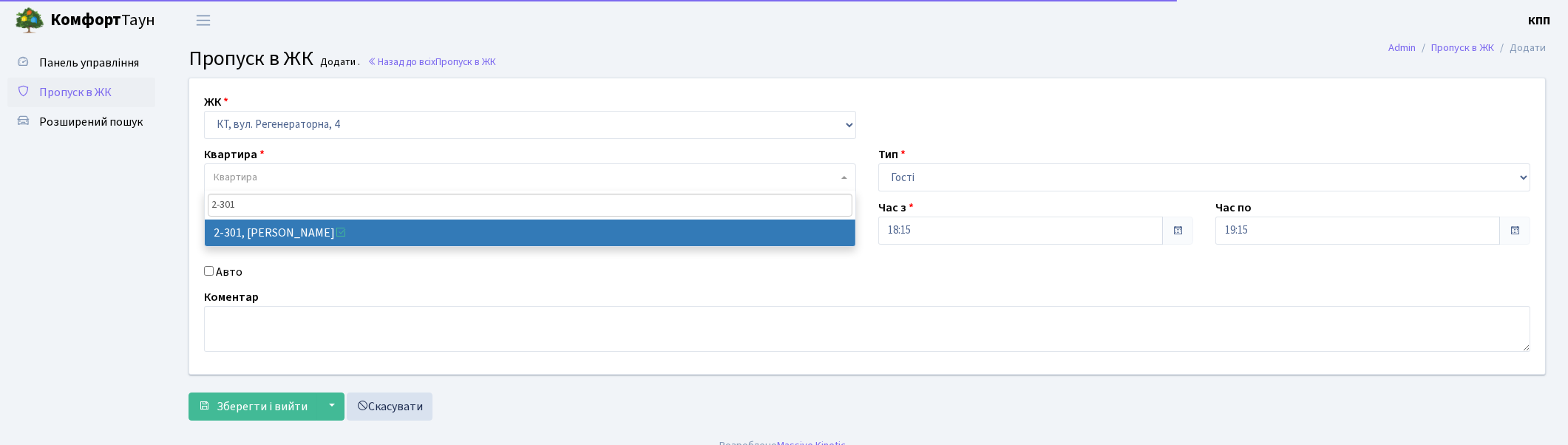
type input "2-301"
select select "1315"
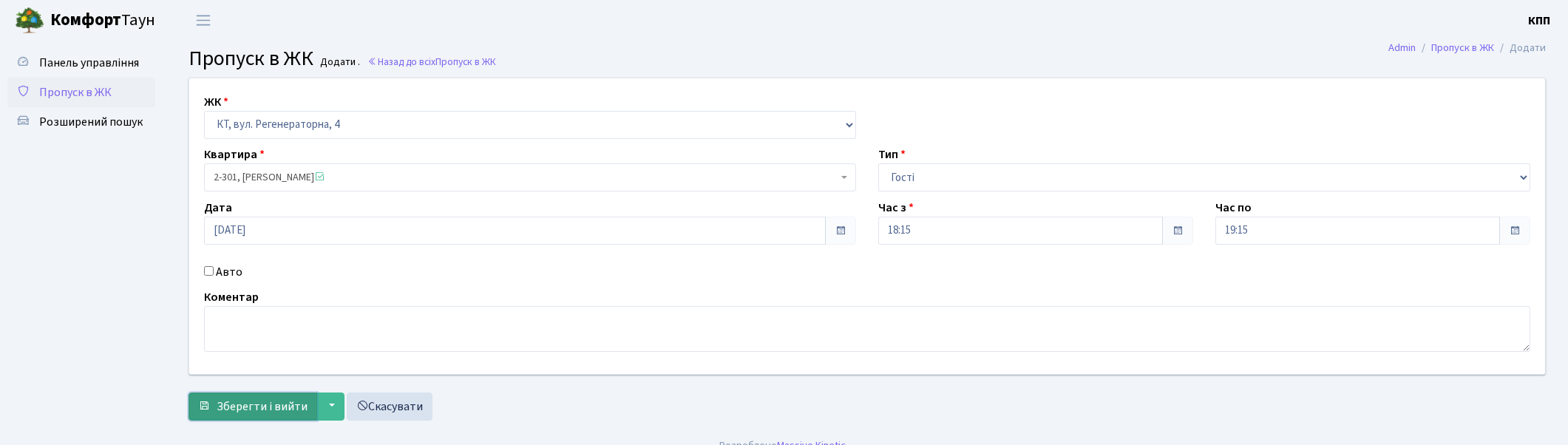
click at [252, 405] on span "Зберегти і вийти" at bounding box center [262, 406] width 91 height 16
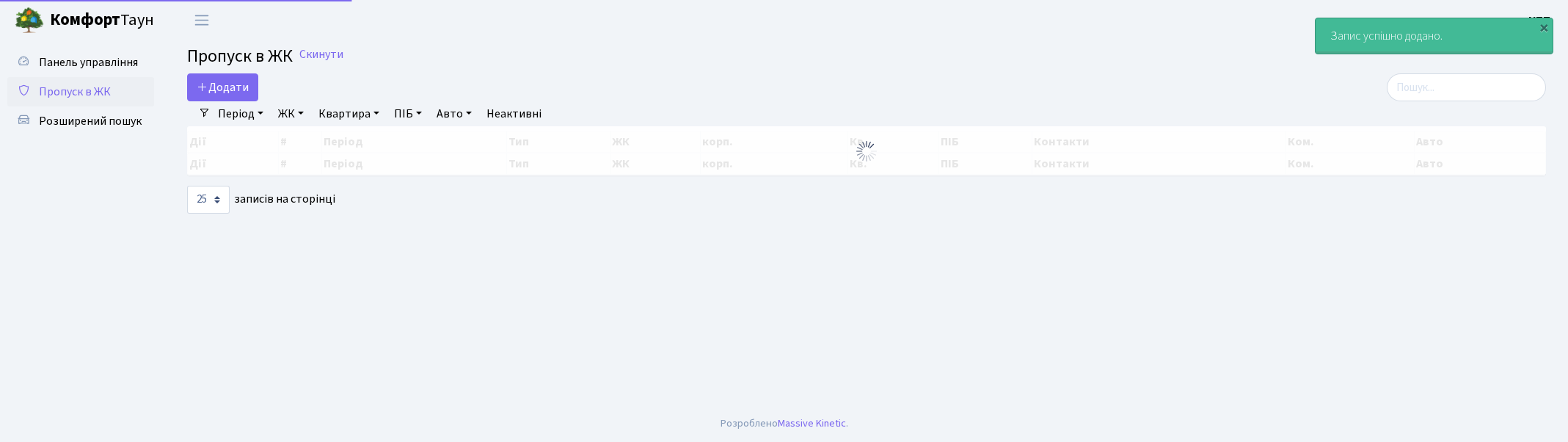
select select "25"
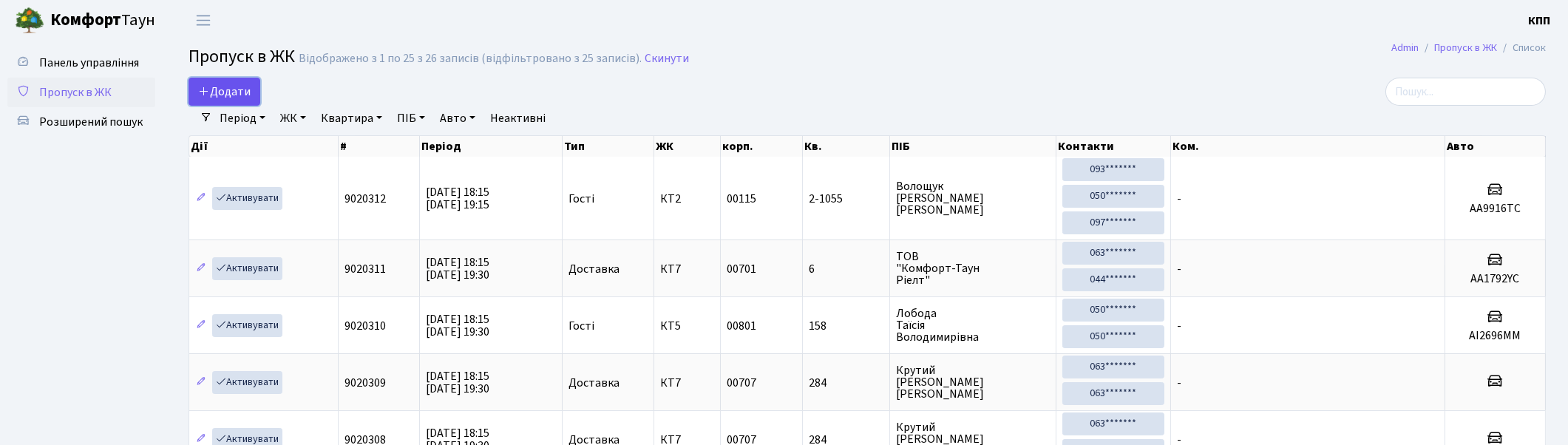
click at [204, 96] on icon at bounding box center [204, 91] width 12 height 12
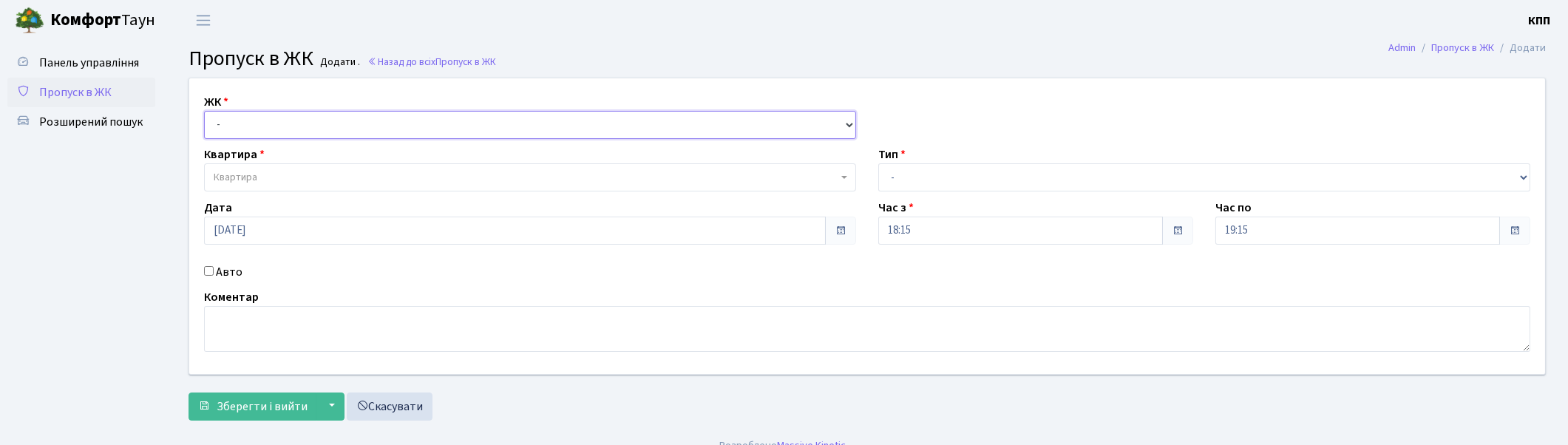
drag, startPoint x: 0, startPoint y: 0, endPoint x: 230, endPoint y: 128, distance: 263.2
click at [228, 128] on select "- КТ, вул. Регенераторна, 4 КТ2, просп. [STREET_ADDRESS] [STREET_ADDRESS] [PERS…" at bounding box center [531, 125] width 652 height 28
select select "271"
click at [204, 111] on select "- КТ, вул. Регенераторна, 4 КТ2, просп. [STREET_ADDRESS] [STREET_ADDRESS] [PERS…" at bounding box center [531, 125] width 652 height 28
select select
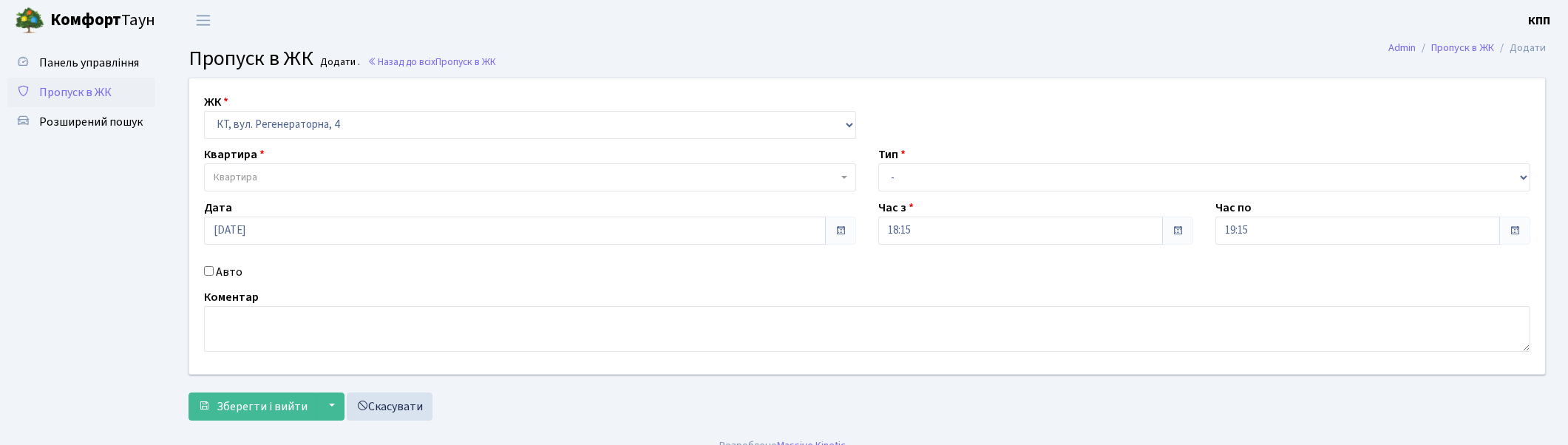
click at [201, 271] on div "Авто" at bounding box center [530, 271] width 674 height 17
click at [202, 272] on div "Авто" at bounding box center [530, 271] width 674 height 17
click at [207, 270] on input "Авто" at bounding box center [209, 270] width 10 height 10
checkbox input "true"
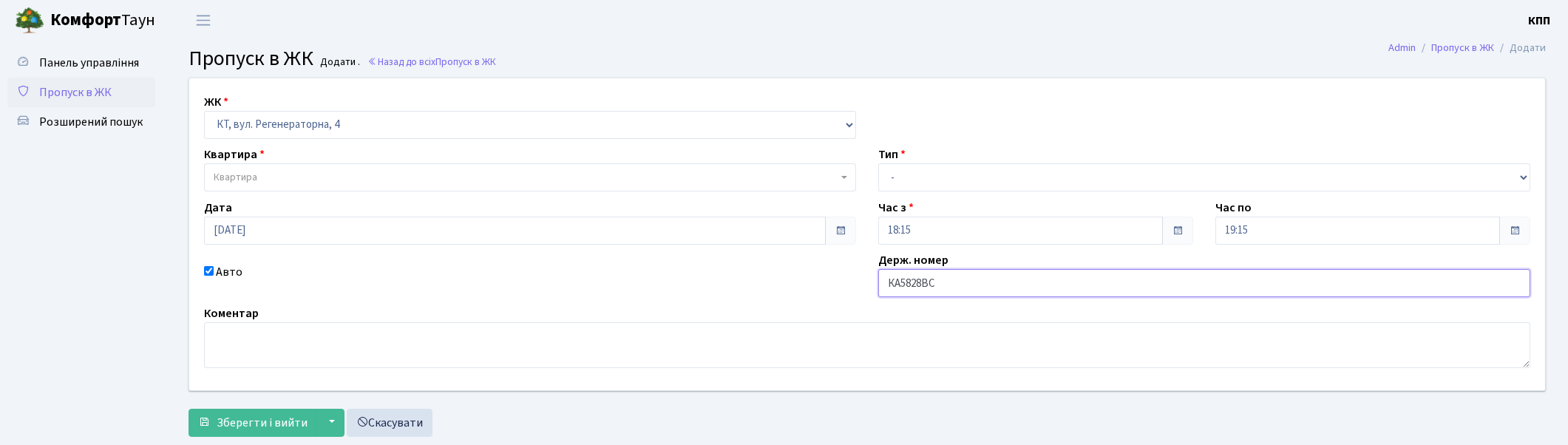
type input "КА5828ВС"
click at [570, 176] on span "Квартира" at bounding box center [525, 177] width 624 height 14
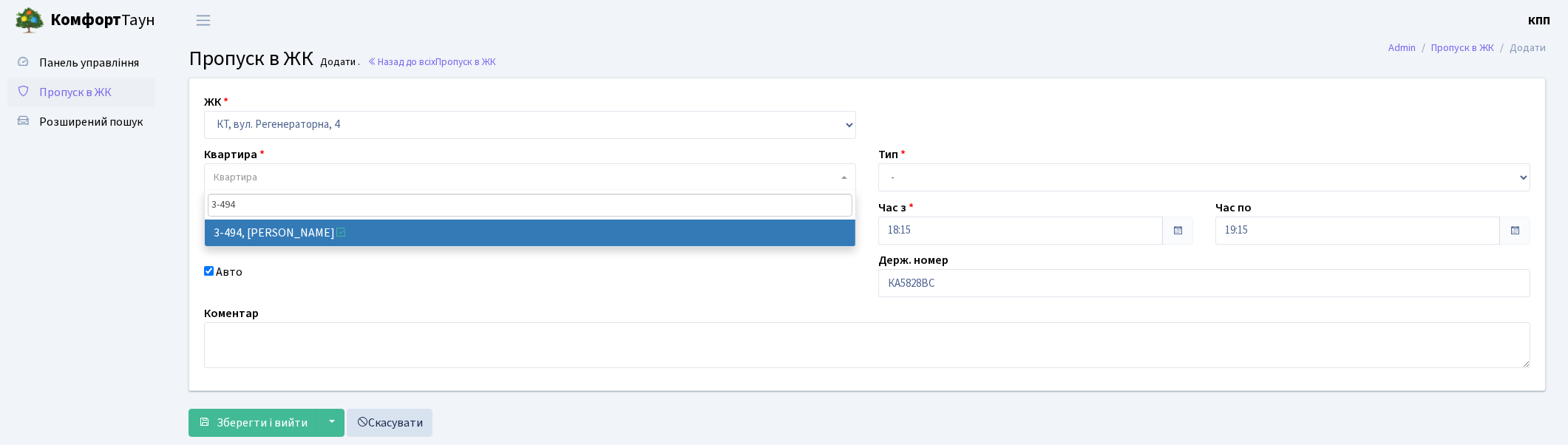
type input "3-494"
drag, startPoint x: 580, startPoint y: 232, endPoint x: 882, endPoint y: 260, distance: 303.3
select select "1712"
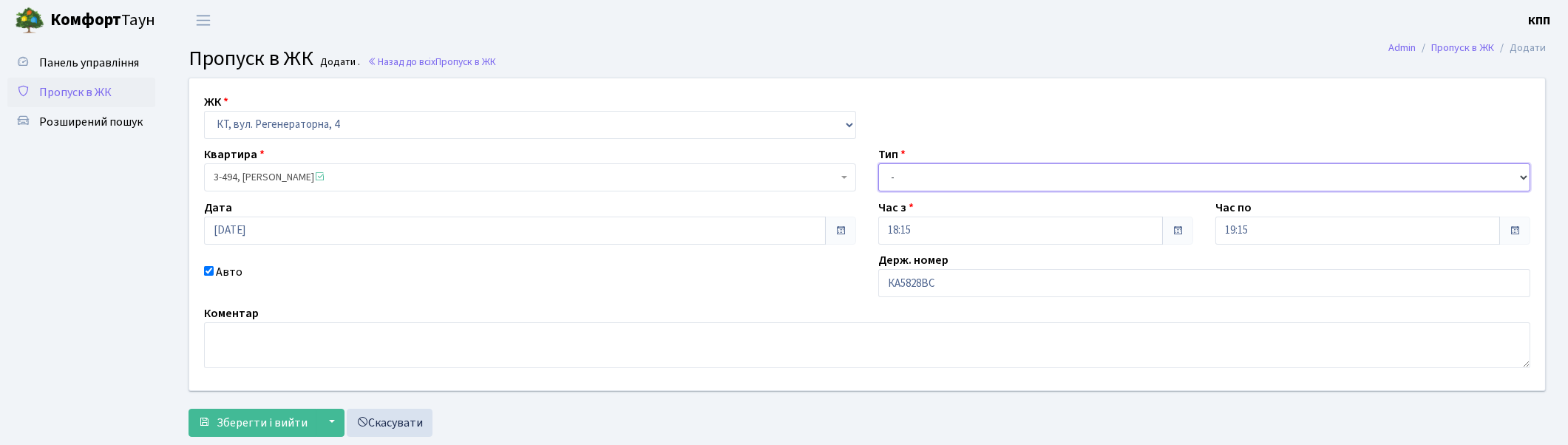
drag, startPoint x: 1051, startPoint y: 189, endPoint x: 1052, endPoint y: 180, distance: 9.1
click at [1052, 180] on select "- Доставка Таксі Гості Сервіс" at bounding box center [1205, 177] width 652 height 28
select select "3"
click at [879, 163] on select "- Доставка Таксі Гості Сервіс" at bounding box center [1205, 177] width 652 height 28
click at [227, 425] on span "Зберегти і вийти" at bounding box center [262, 422] width 91 height 16
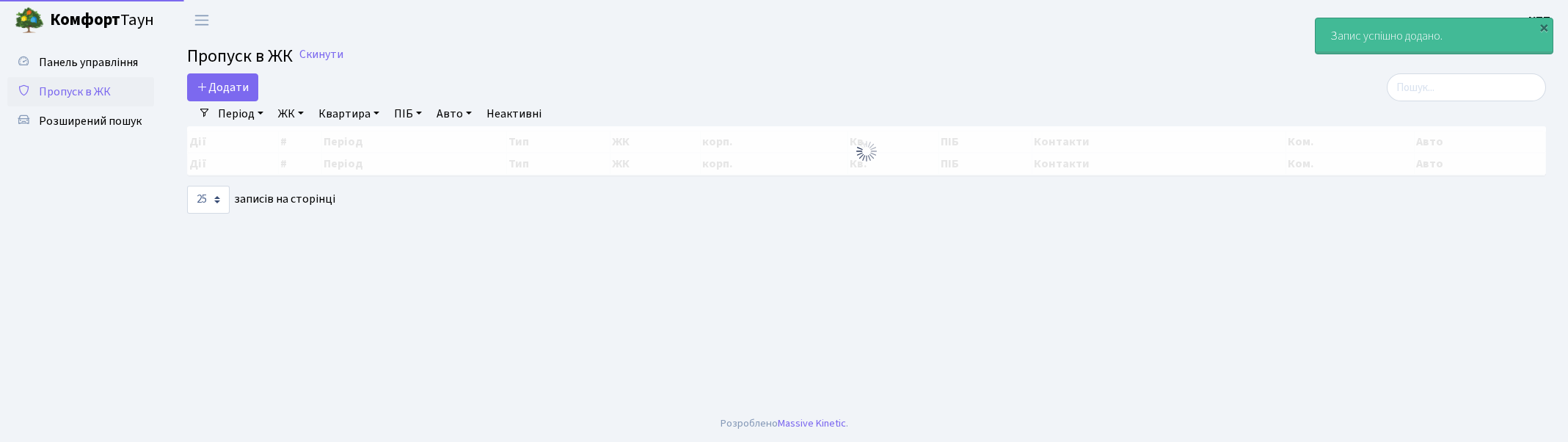
select select "25"
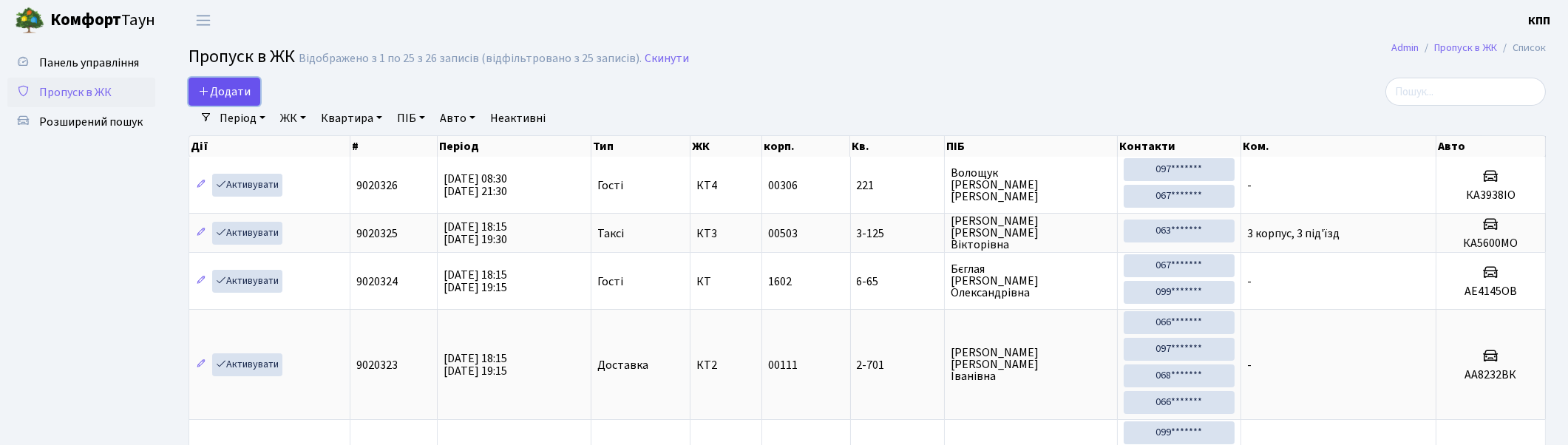
click at [256, 92] on link "Додати" at bounding box center [224, 91] width 71 height 28
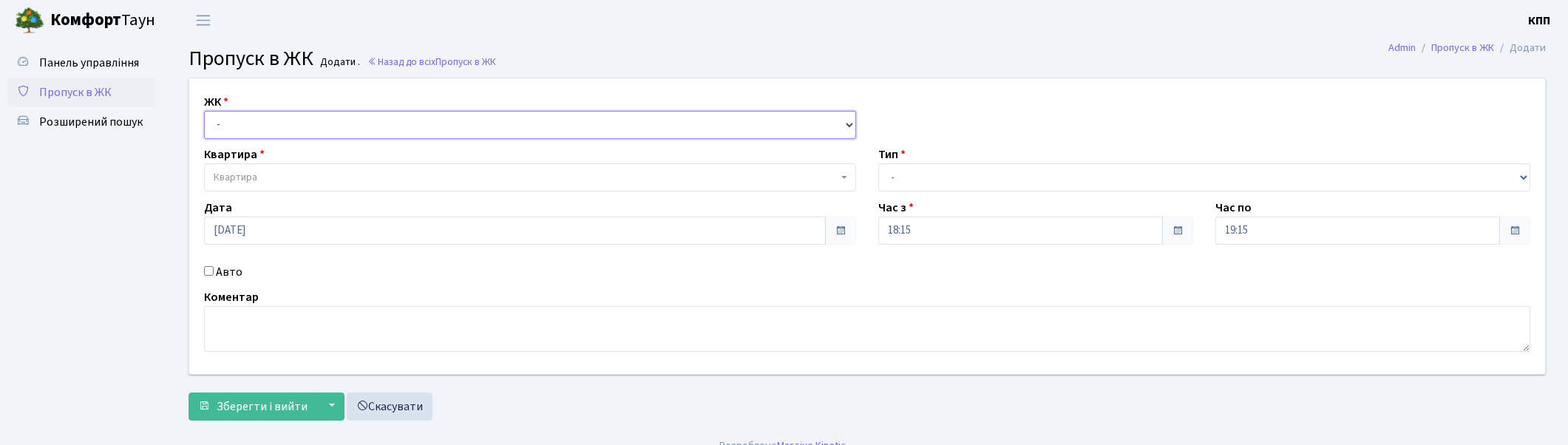
drag, startPoint x: 0, startPoint y: 0, endPoint x: 259, endPoint y: 131, distance: 290.2
click at [259, 131] on select "- КТ, вул. Регенераторна, 4 КТ2, просп. [STREET_ADDRESS] [STREET_ADDRESS] [PERS…" at bounding box center [531, 125] width 652 height 28
select select "271"
click at [204, 111] on select "- КТ, вул. Регенераторна, 4 КТ2, просп. [STREET_ADDRESS] [STREET_ADDRESS] [PERS…" at bounding box center [531, 125] width 652 height 28
select select
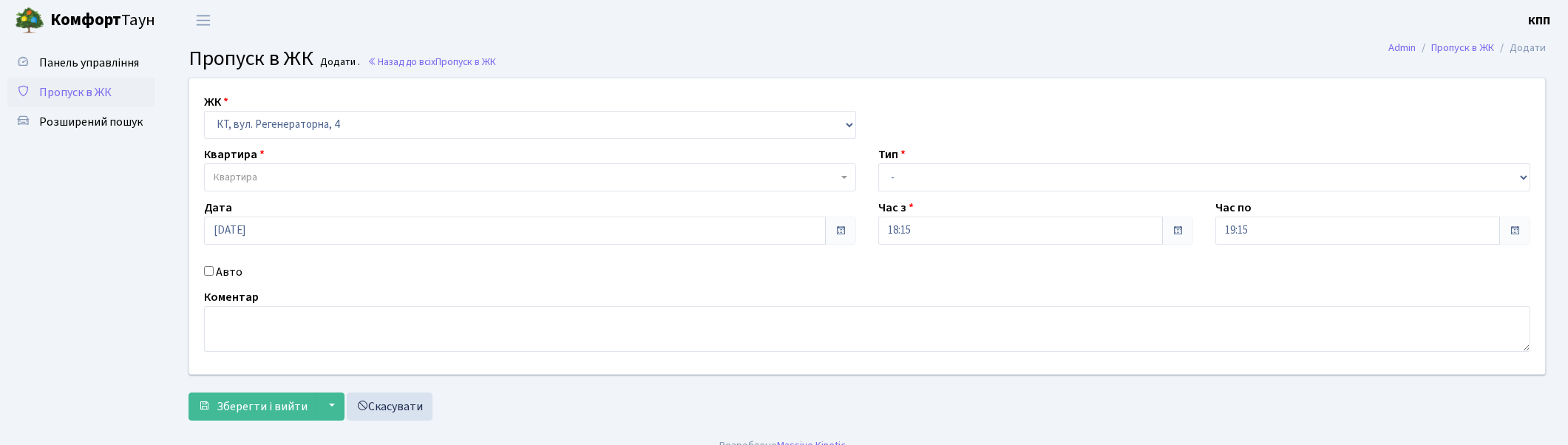
click at [289, 173] on span "Квартира" at bounding box center [525, 177] width 624 height 14
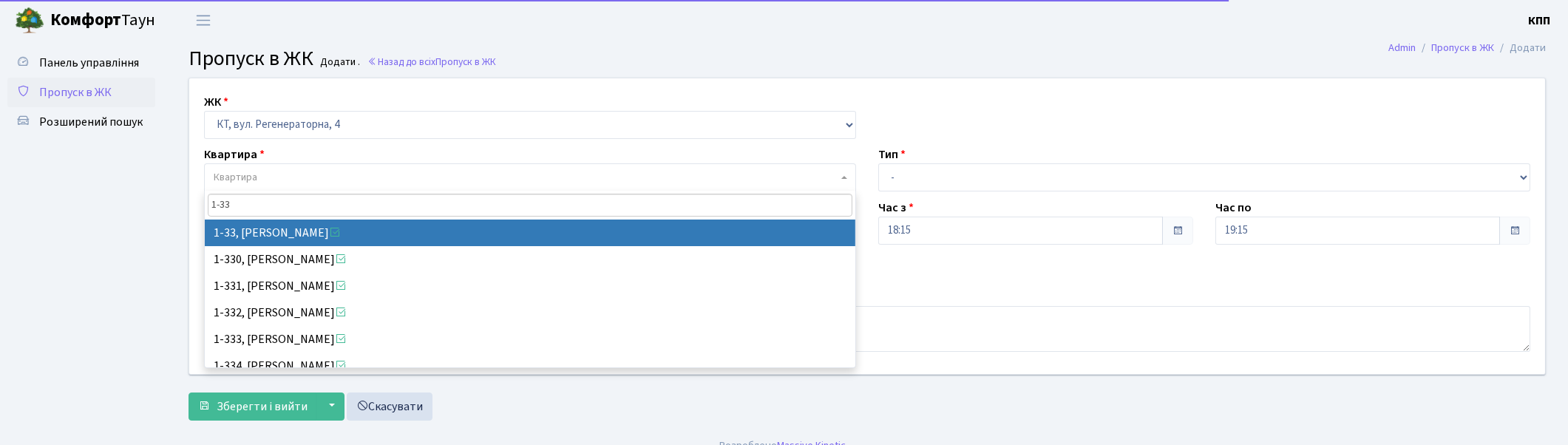
type input "1-33"
select select "33"
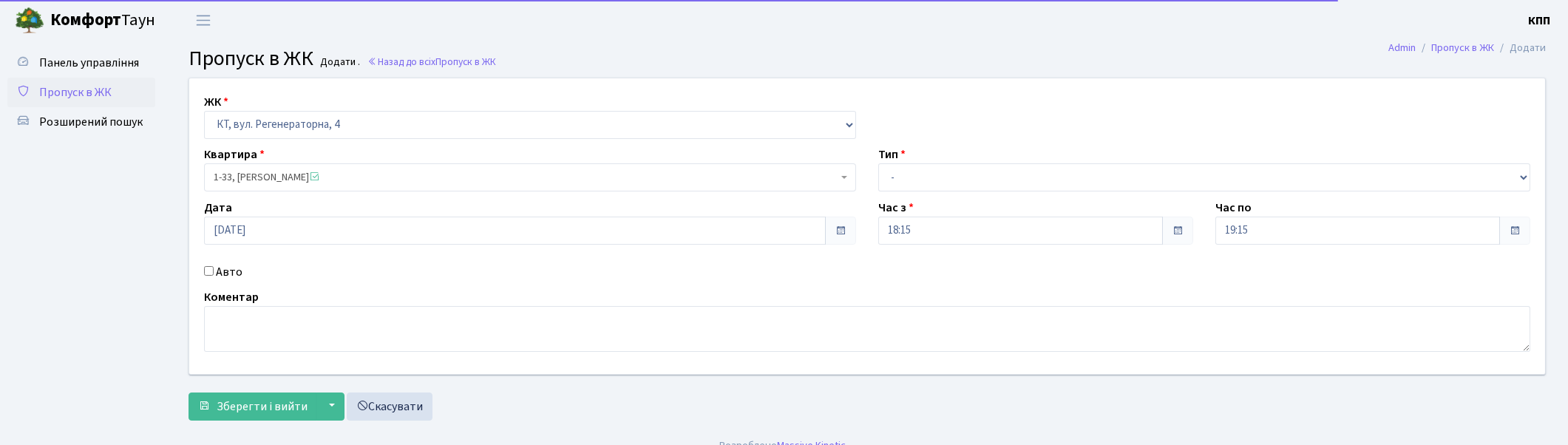
click at [210, 270] on input "Авто" at bounding box center [209, 270] width 10 height 10
checkbox input "true"
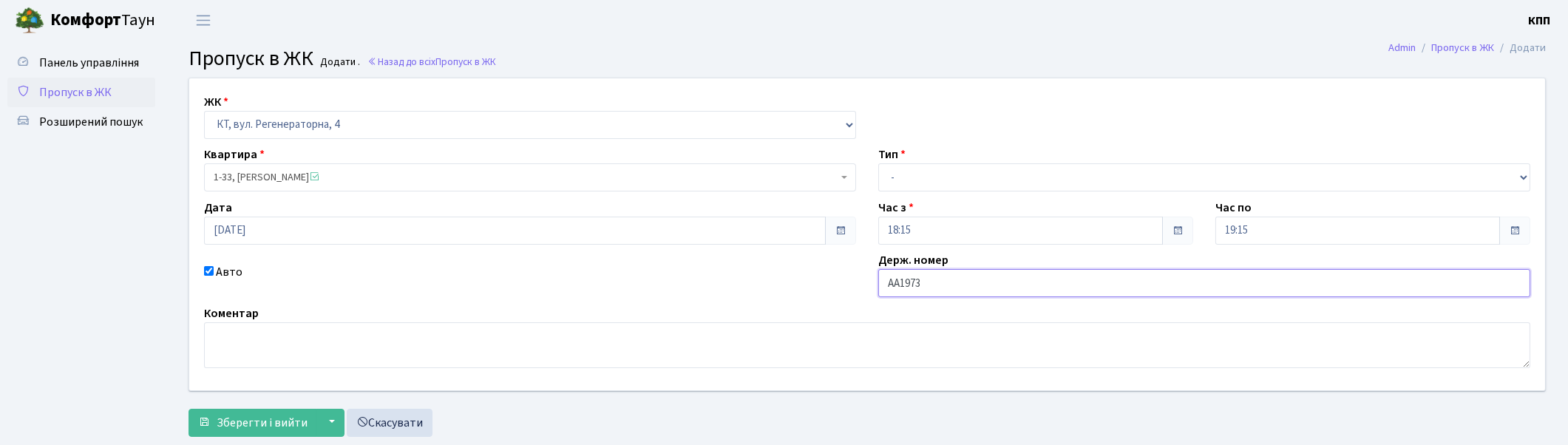
type input "АА1973ММ"
drag, startPoint x: 911, startPoint y: 170, endPoint x: 912, endPoint y: 187, distance: 17.0
click at [911, 170] on select "- Доставка Таксі Гості Сервіс" at bounding box center [1205, 177] width 652 height 28
select select "3"
click at [879, 163] on select "- Доставка Таксі Гості Сервіс" at bounding box center [1205, 177] width 652 height 28
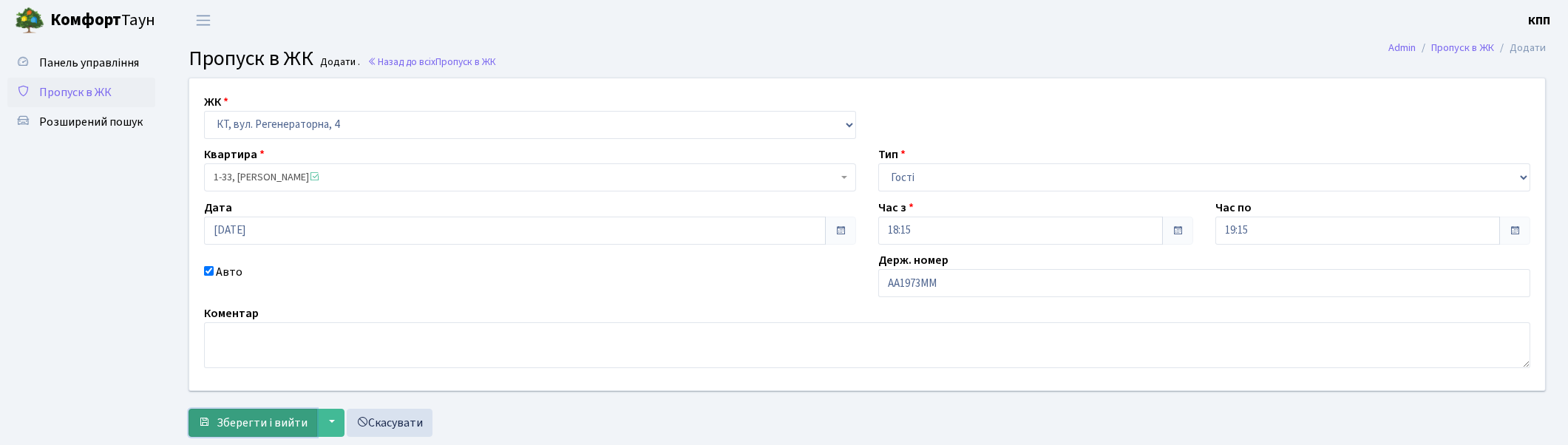
click at [244, 415] on span "Зберегти і вийти" at bounding box center [262, 422] width 91 height 16
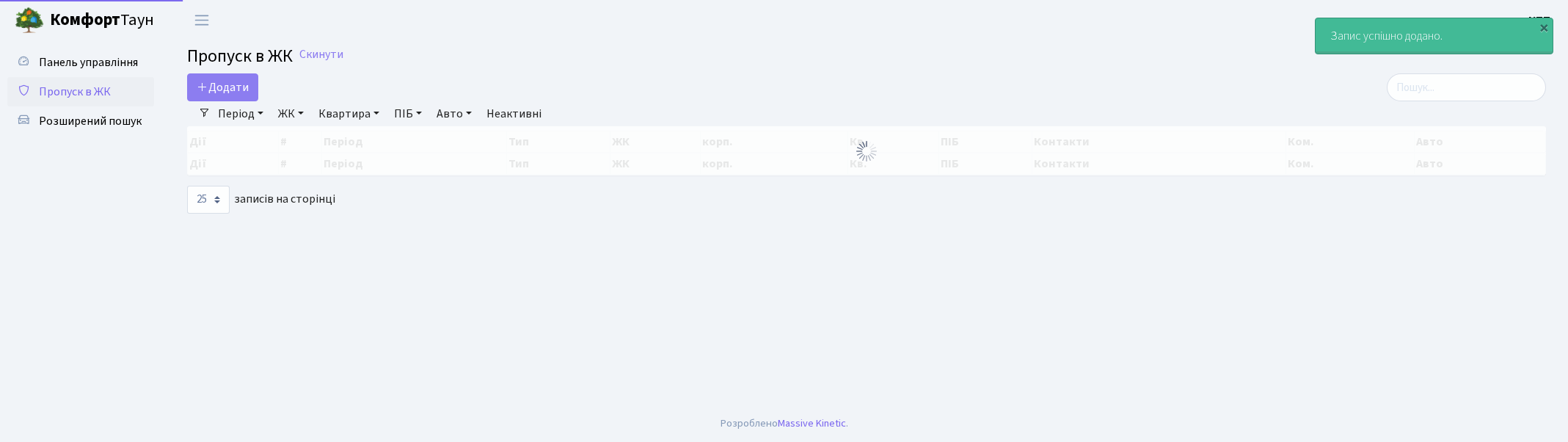
select select "25"
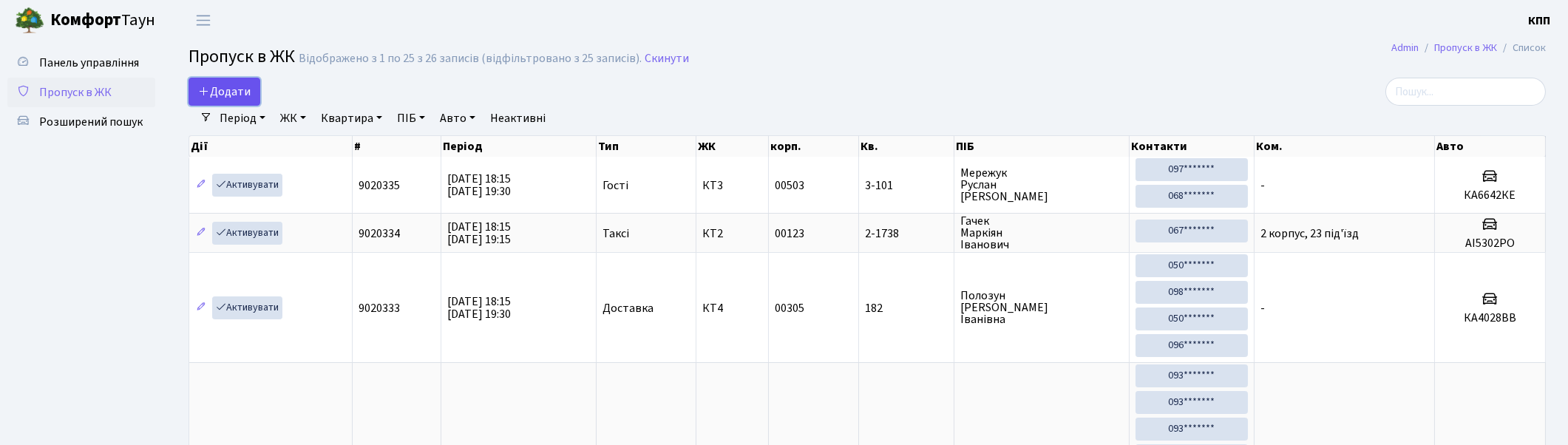
click at [204, 96] on icon at bounding box center [204, 91] width 12 height 12
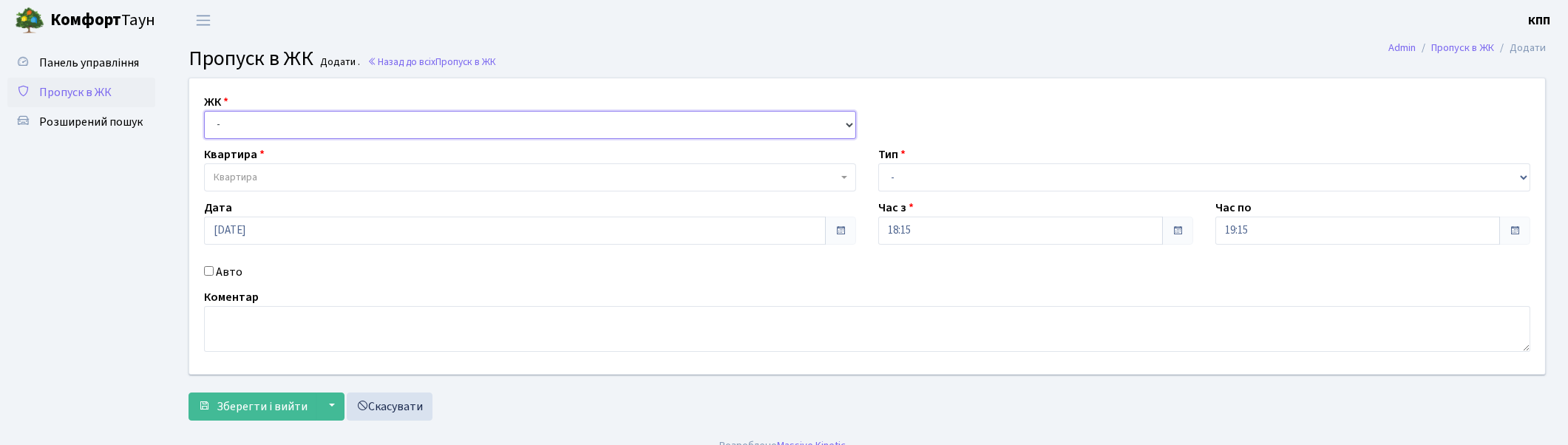
click at [227, 119] on select "- КТ, вул. Регенераторна, 4 КТ2, просп. [STREET_ADDRESS] [STREET_ADDRESS] [PERS…" at bounding box center [531, 125] width 652 height 28
select select "271"
click at [204, 111] on select "- КТ, вул. Регенераторна, 4 КТ2, просп. [STREET_ADDRESS] [STREET_ADDRESS] [PERS…" at bounding box center [531, 125] width 652 height 28
select select
click at [254, 171] on span "Квартира" at bounding box center [235, 177] width 43 height 14
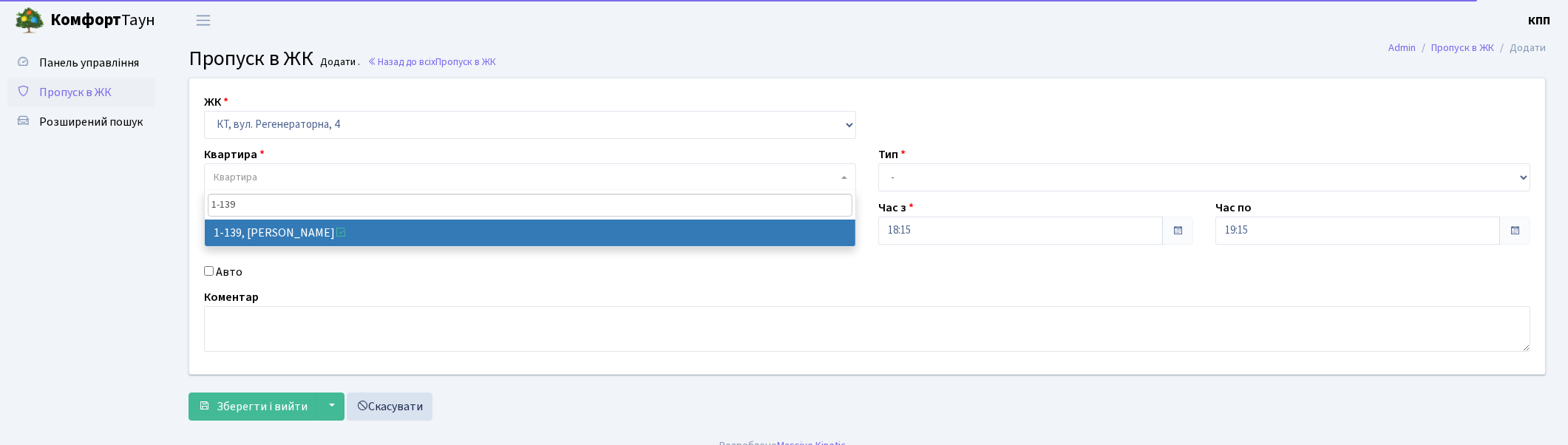
type input "1-139"
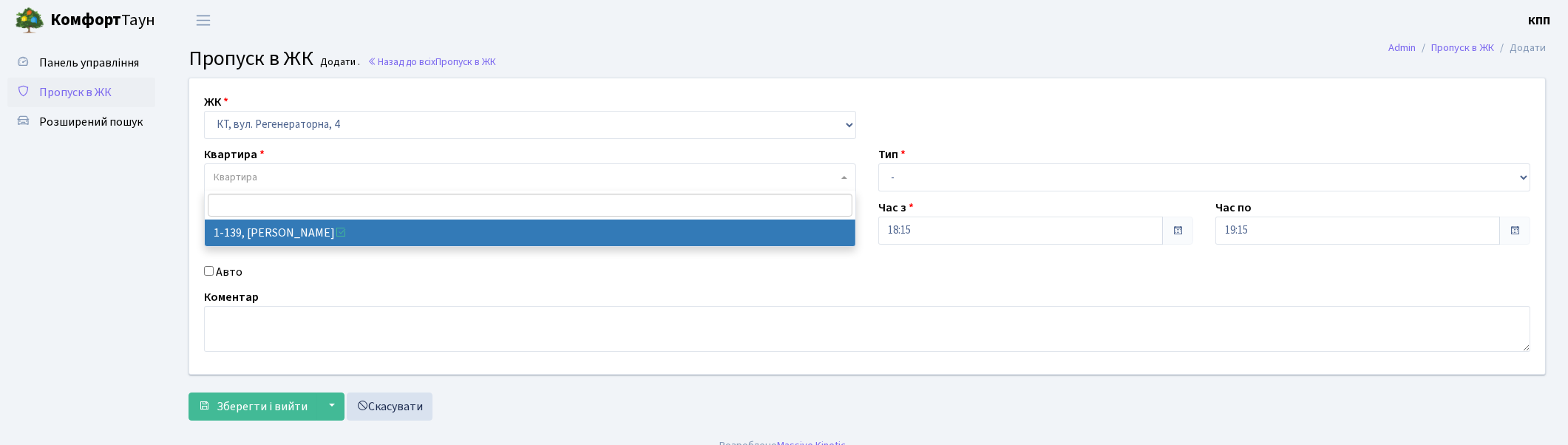
select select "139"
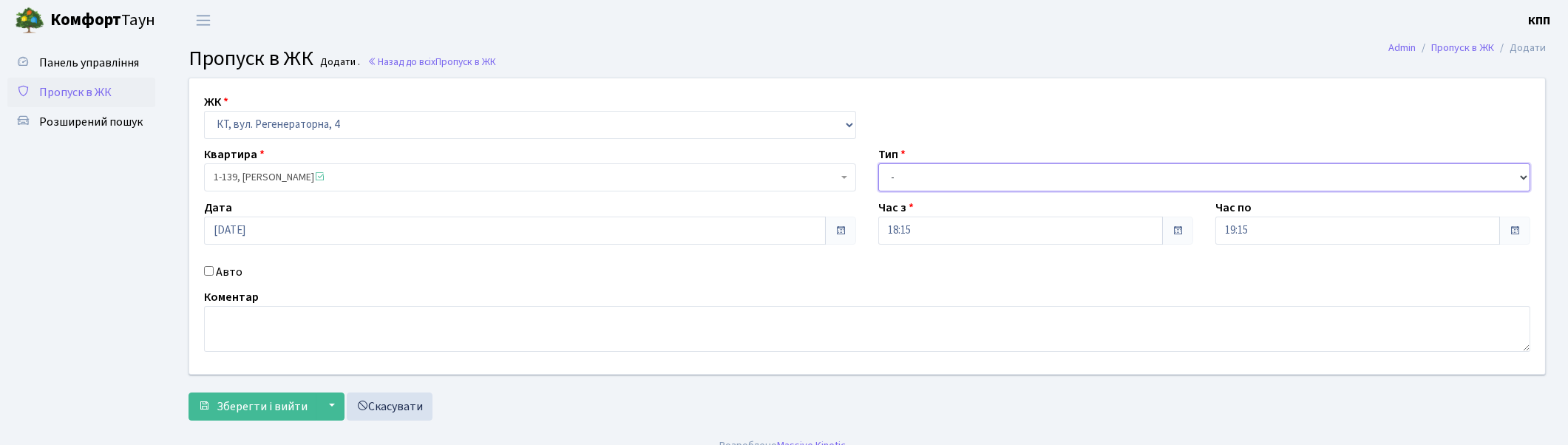
click at [944, 181] on select "- Доставка Таксі Гості Сервіс" at bounding box center [1205, 177] width 652 height 28
select select "1"
click at [879, 163] on select "- Доставка Таксі Гості Сервіс" at bounding box center [1205, 177] width 652 height 28
click at [272, 399] on span "Зберегти і вийти" at bounding box center [262, 406] width 91 height 16
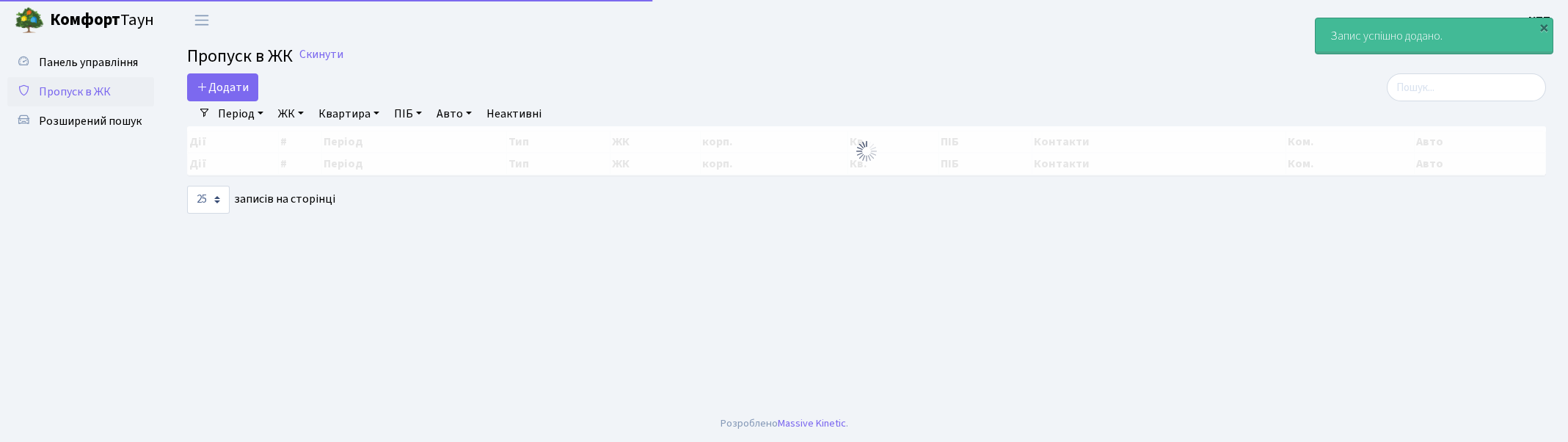
select select "25"
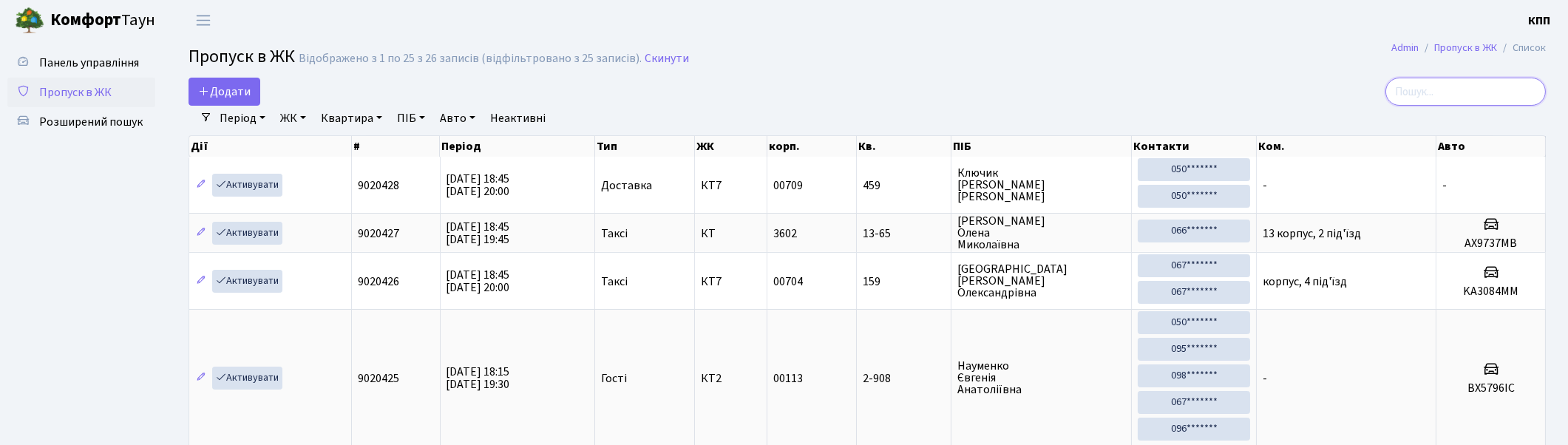
click at [1430, 80] on input "search" at bounding box center [1465, 91] width 160 height 28
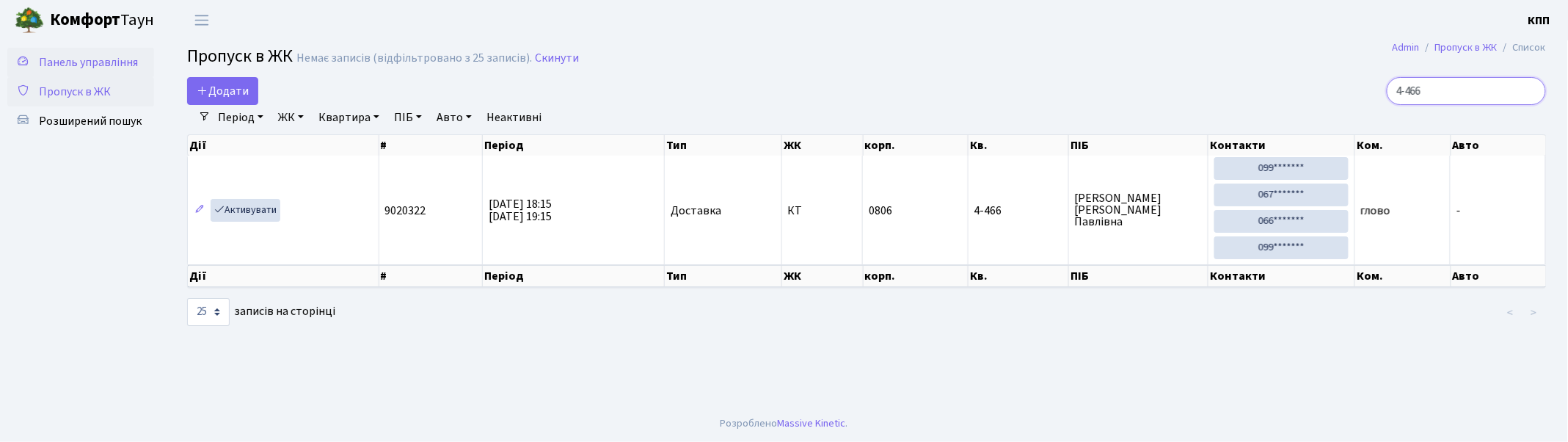
type input "4-466"
click at [74, 69] on span "Панель управління" at bounding box center [88, 62] width 99 height 16
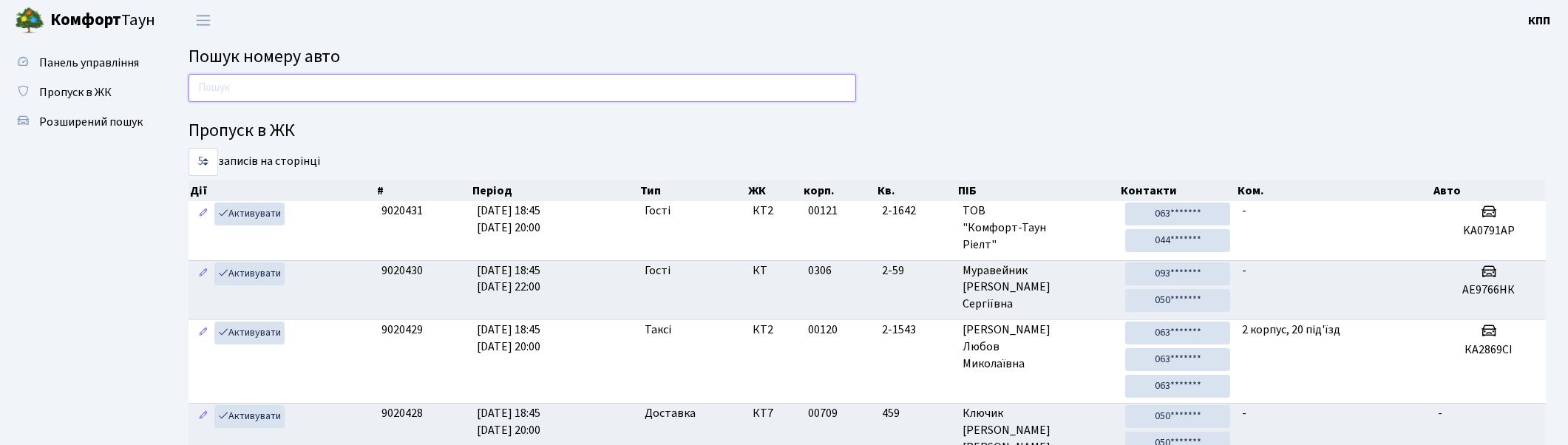
click at [280, 86] on input "text" at bounding box center [522, 87] width 667 height 28
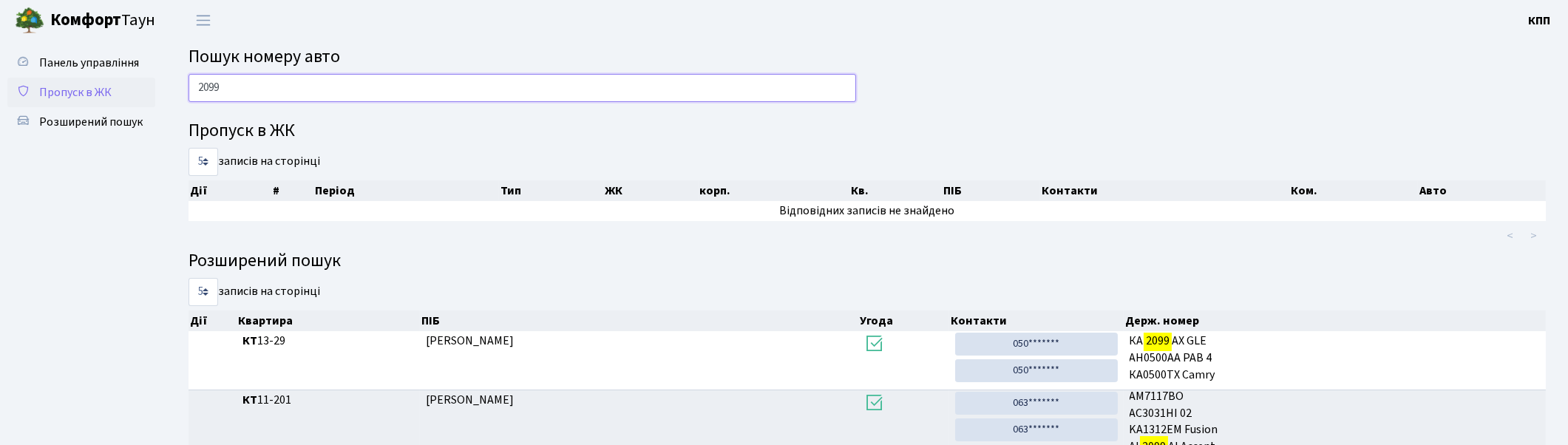
type input "2099"
click at [106, 89] on span "Пропуск в ЖК" at bounding box center [75, 92] width 72 height 16
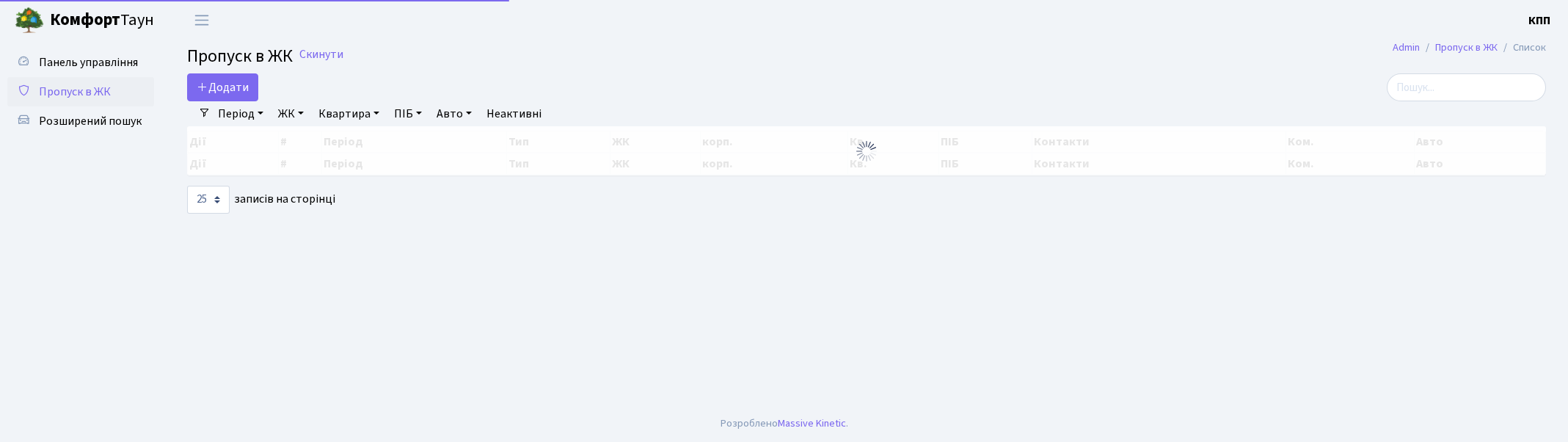
select select "25"
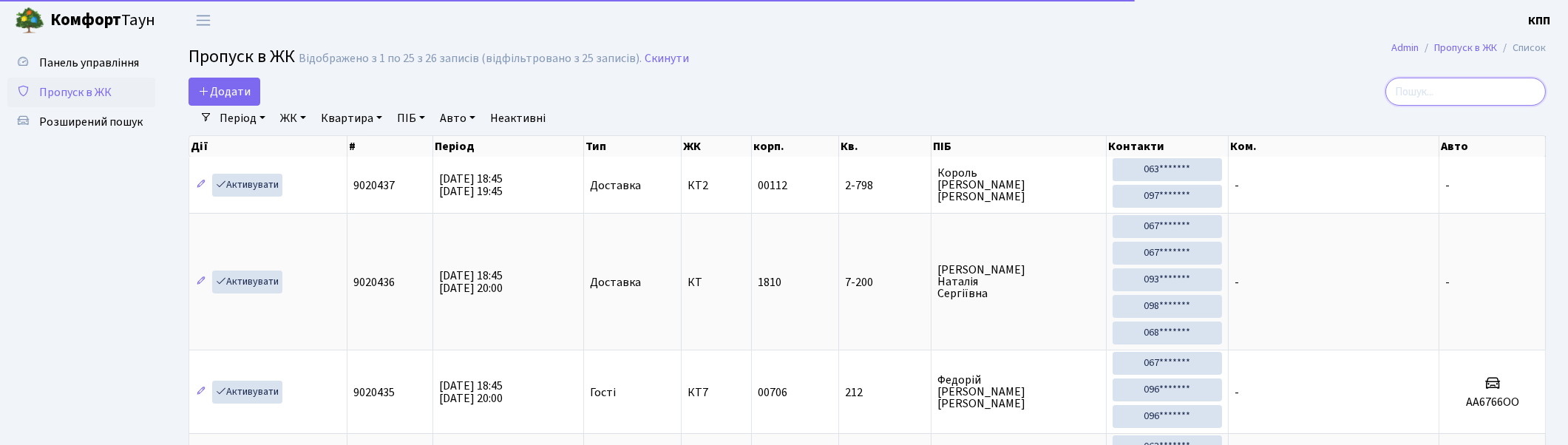
click at [1506, 90] on input "search" at bounding box center [1465, 91] width 160 height 28
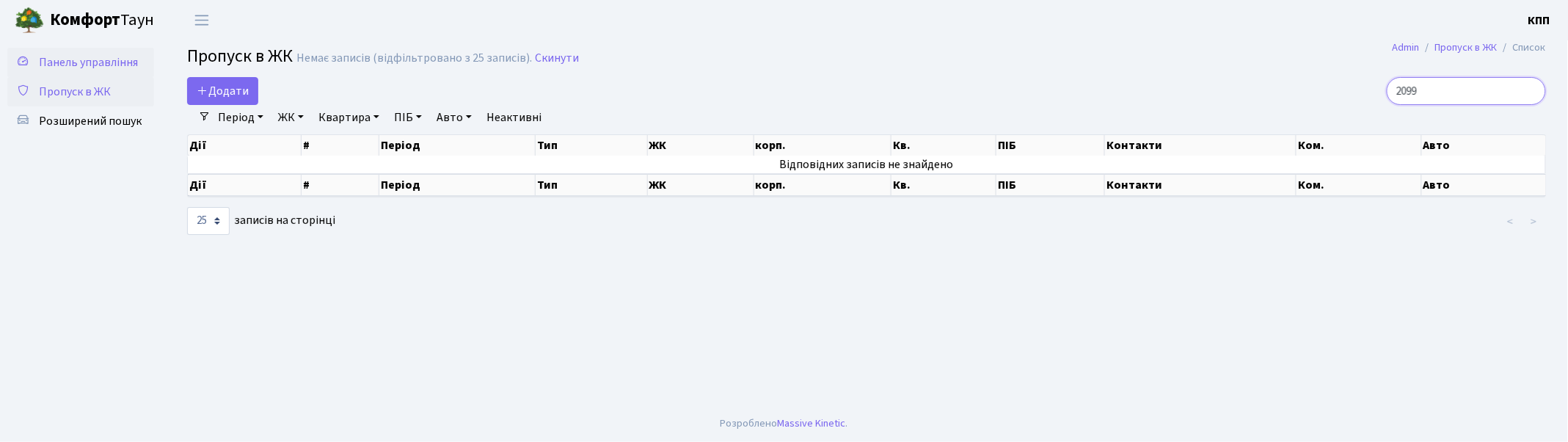
type input "2099"
click at [84, 56] on span "Панель управління" at bounding box center [88, 62] width 99 height 16
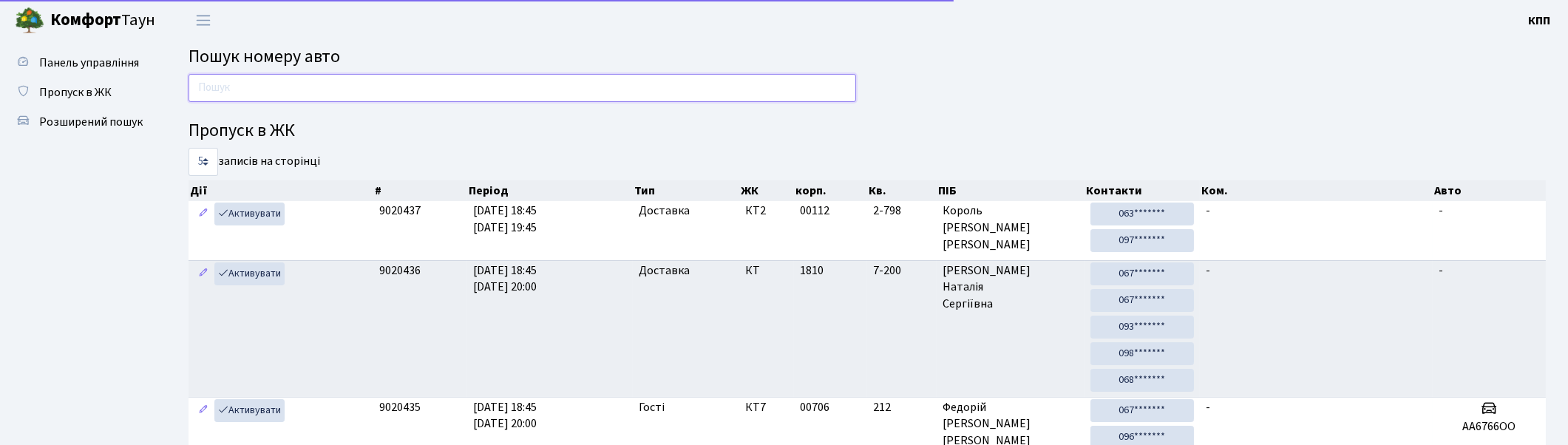
click at [222, 90] on input "text" at bounding box center [522, 87] width 667 height 28
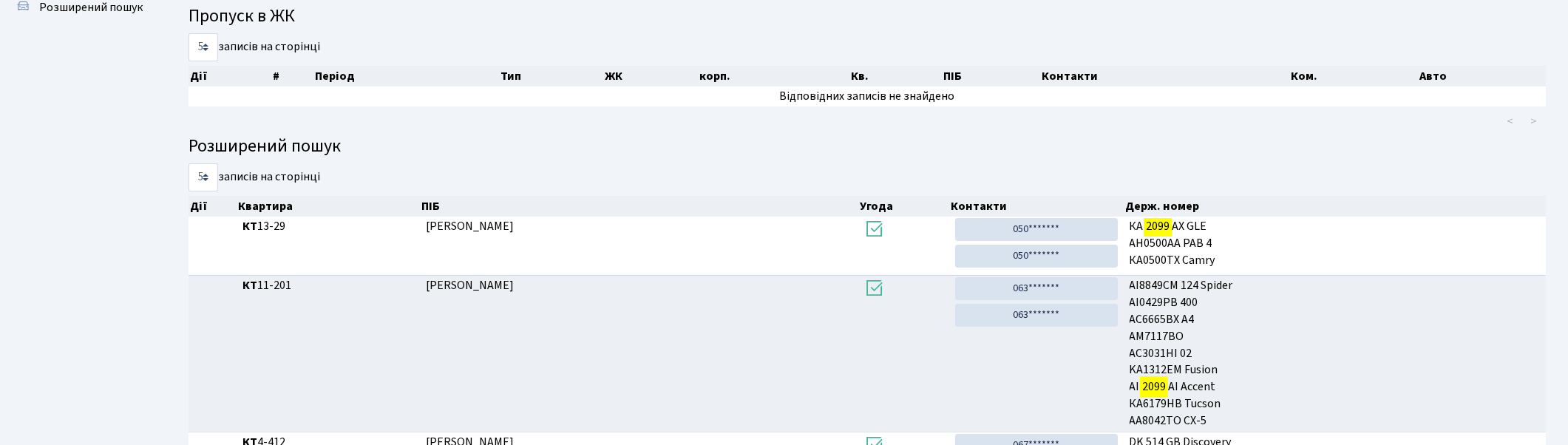
scroll to position [1, 0]
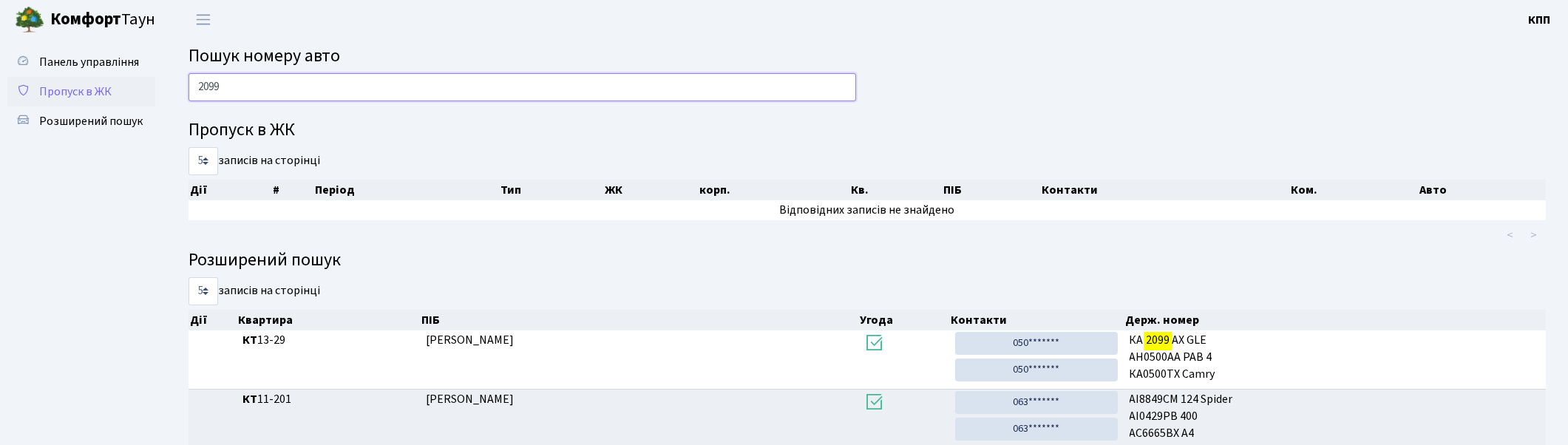
type input "2099"
click at [122, 101] on link "Пропуск в ЖК" at bounding box center [81, 91] width 148 height 30
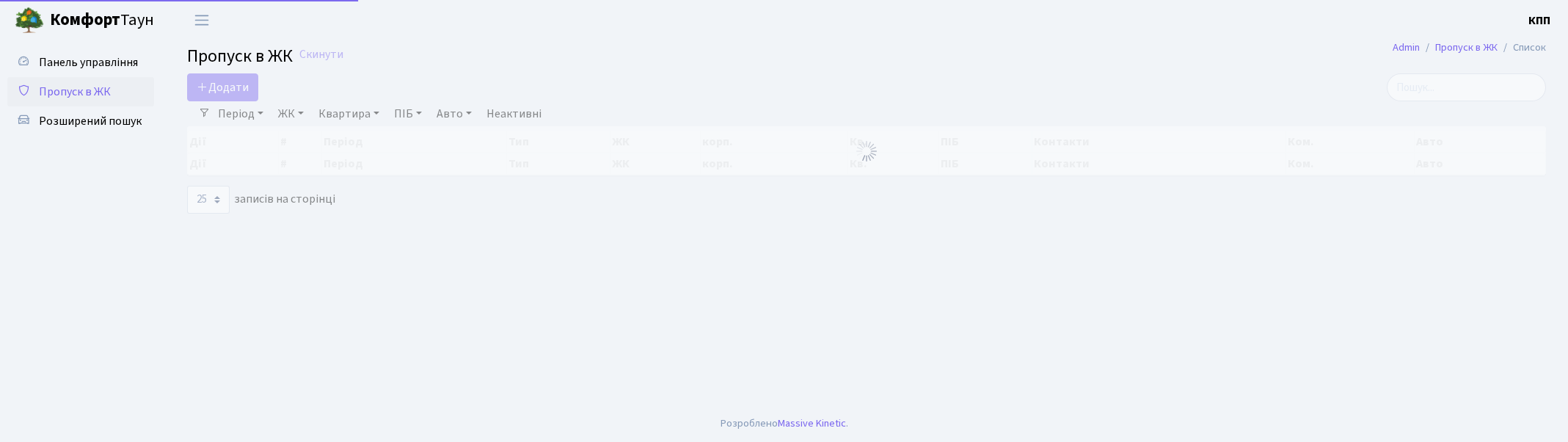
select select "25"
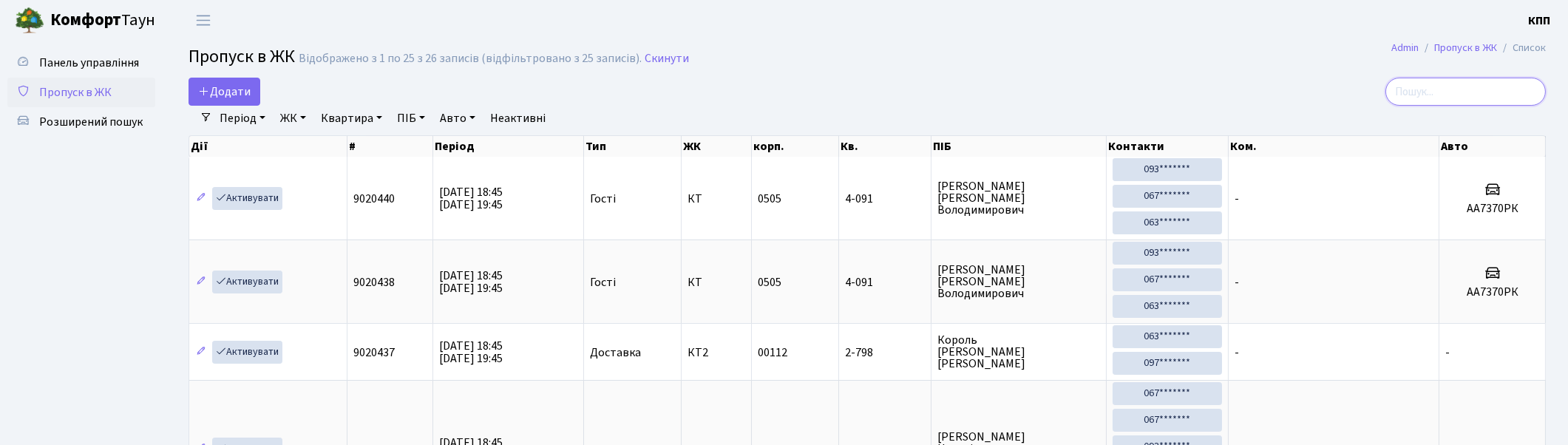
click at [1438, 95] on input "search" at bounding box center [1465, 91] width 160 height 28
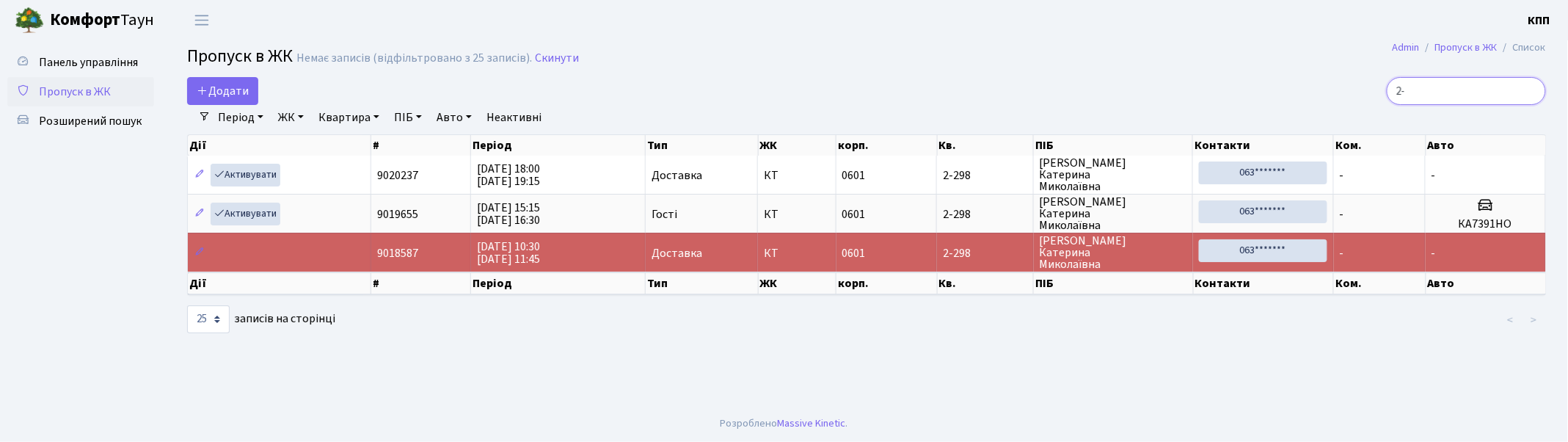
type input "2"
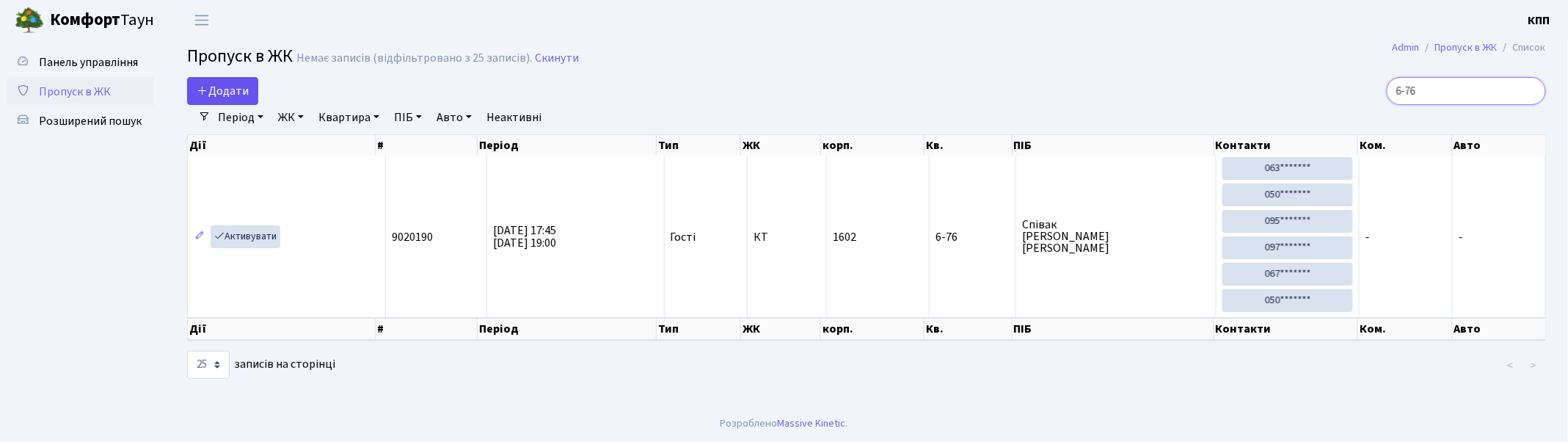
type input "6-76"
click at [235, 83] on span "Додати" at bounding box center [222, 91] width 52 height 16
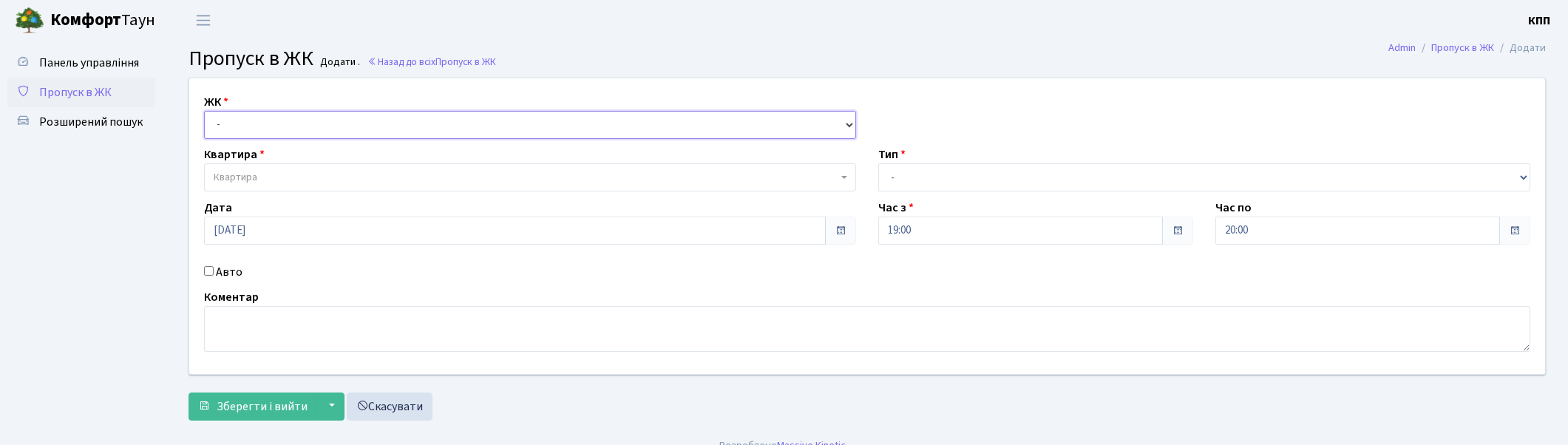
click at [248, 122] on select "- КТ, вул. Регенераторна, 4 КТ2, просп. Соборності, 17 КТ3, вул. Березнева, 16 …" at bounding box center [531, 125] width 652 height 28
select select "271"
click at [204, 111] on select "- КТ, вул. Регенераторна, 4 КТ2, просп. Соборності, 17 КТ3, вул. Березнева, 16 …" at bounding box center [531, 125] width 652 height 28
select select
click at [274, 176] on span "Квартира" at bounding box center [525, 177] width 624 height 14
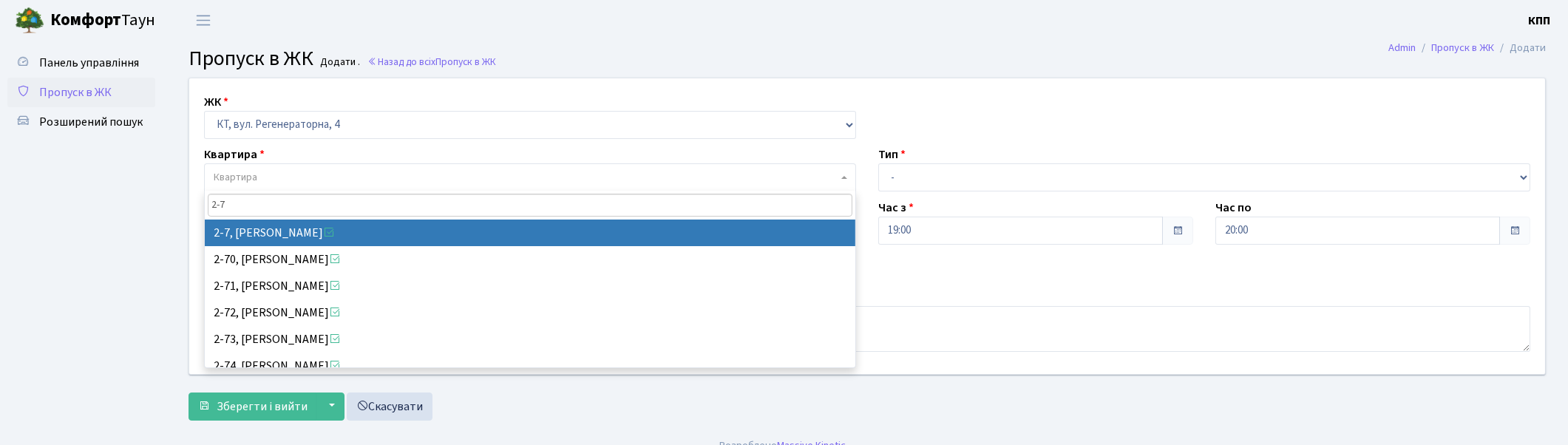
type input "2-7"
select select "702"
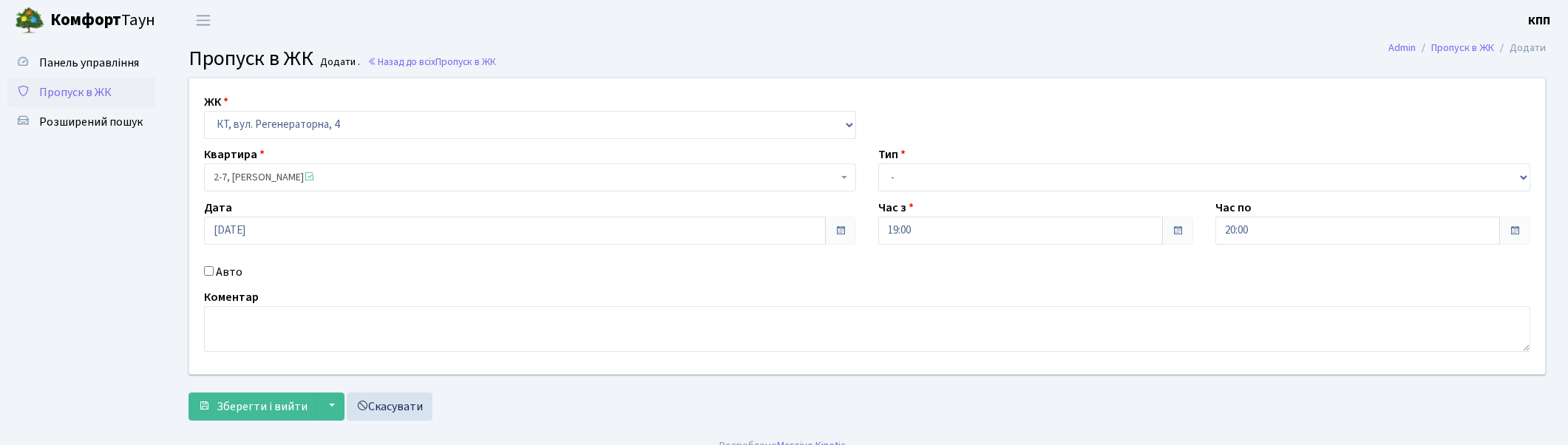
click at [213, 272] on div "Авто" at bounding box center [530, 271] width 674 height 17
click at [207, 271] on input "Авто" at bounding box center [209, 270] width 10 height 10
checkbox input "true"
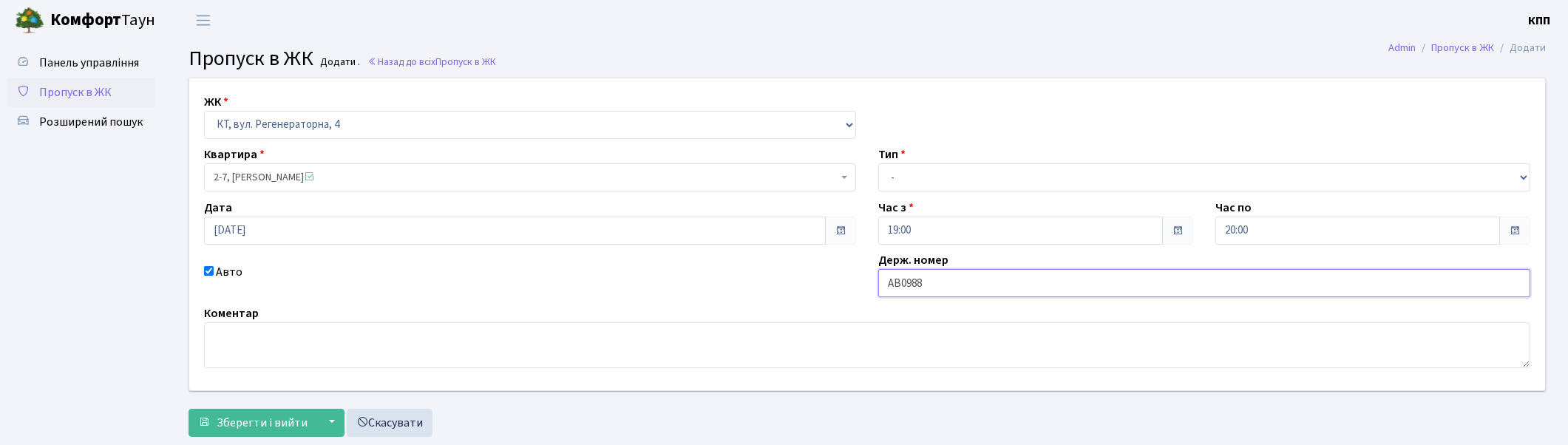
type input "АВ0988"
click at [986, 175] on select "- Доставка Таксі Гості Сервіс" at bounding box center [1205, 177] width 652 height 28
select select "2"
click at [879, 163] on select "- Доставка Таксі Гості Сервіс" at bounding box center [1205, 177] width 652 height 28
click at [969, 278] on input "АВ0988" at bounding box center [1205, 282] width 652 height 28
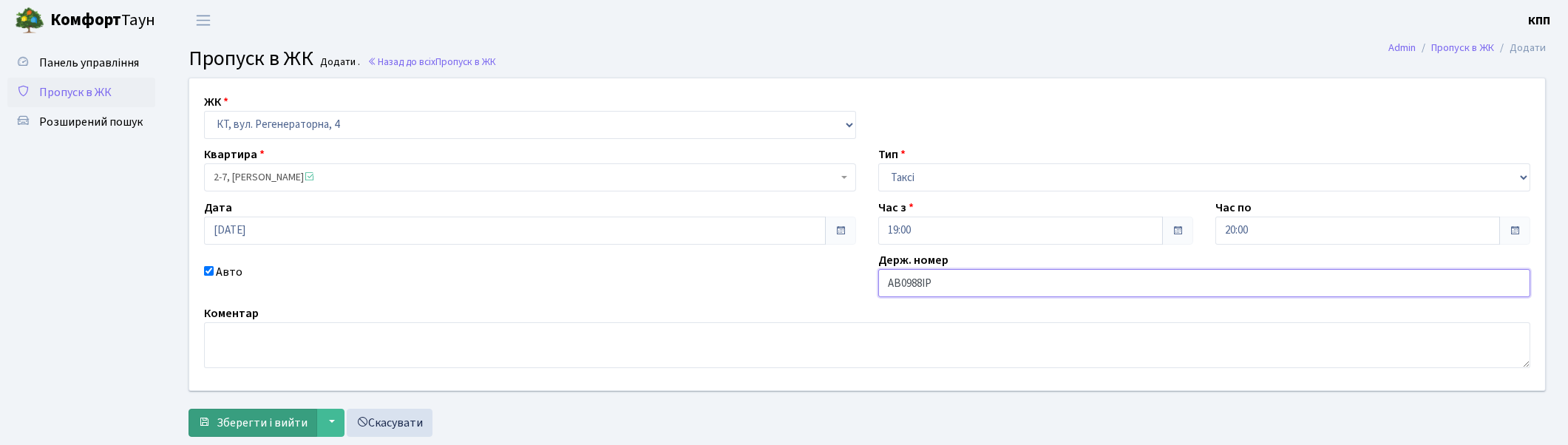
type input "АВ0988ІР"
click at [277, 410] on button "Зберегти і вийти" at bounding box center [252, 422] width 128 height 28
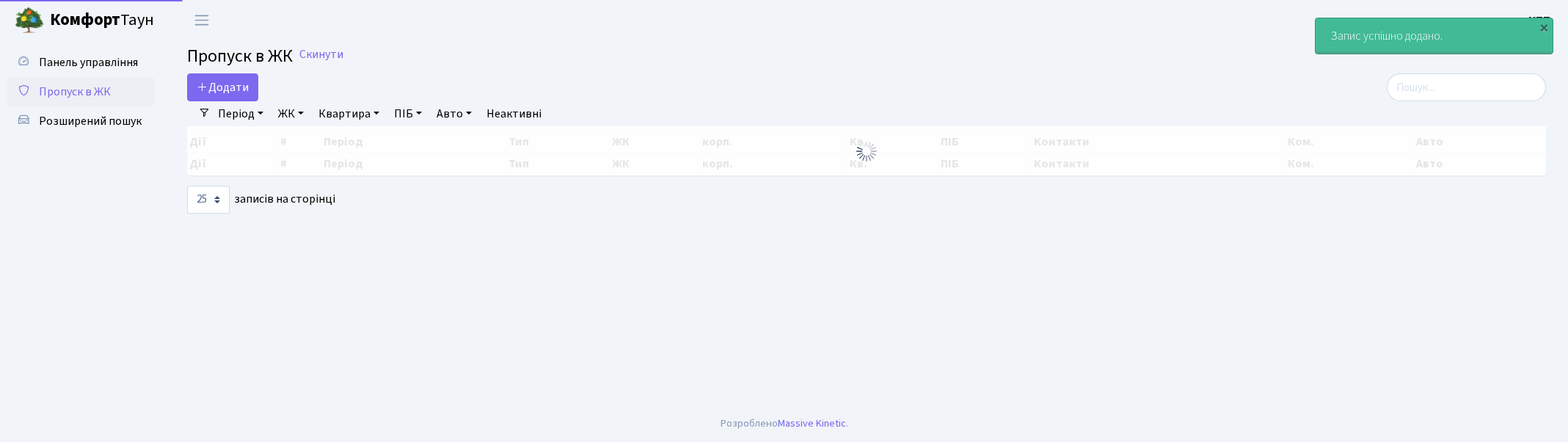
select select "25"
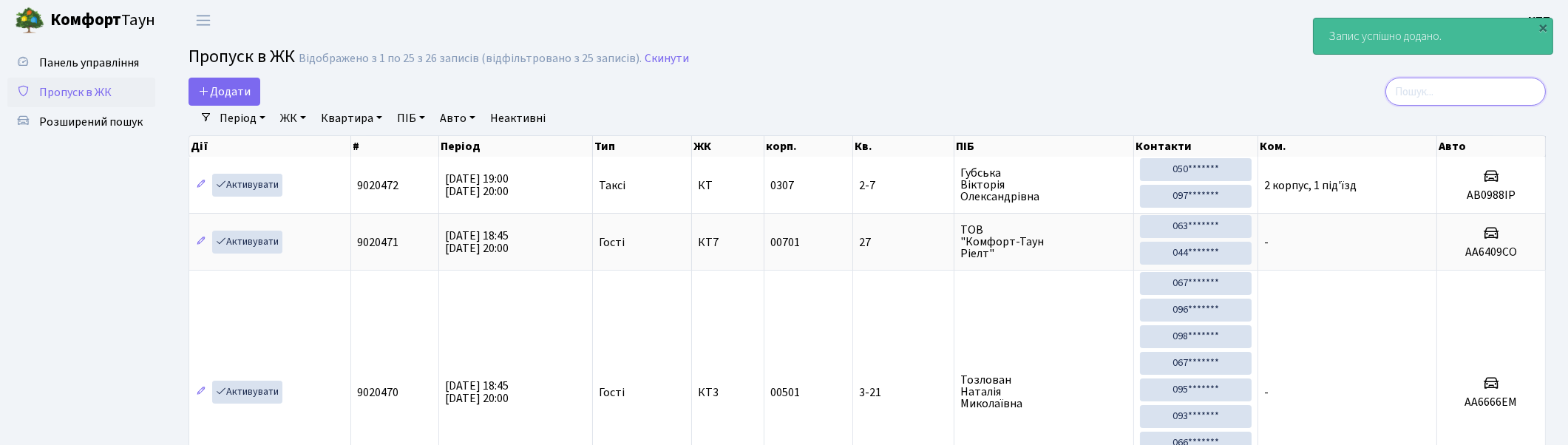
click at [1468, 100] on input "search" at bounding box center [1465, 91] width 160 height 28
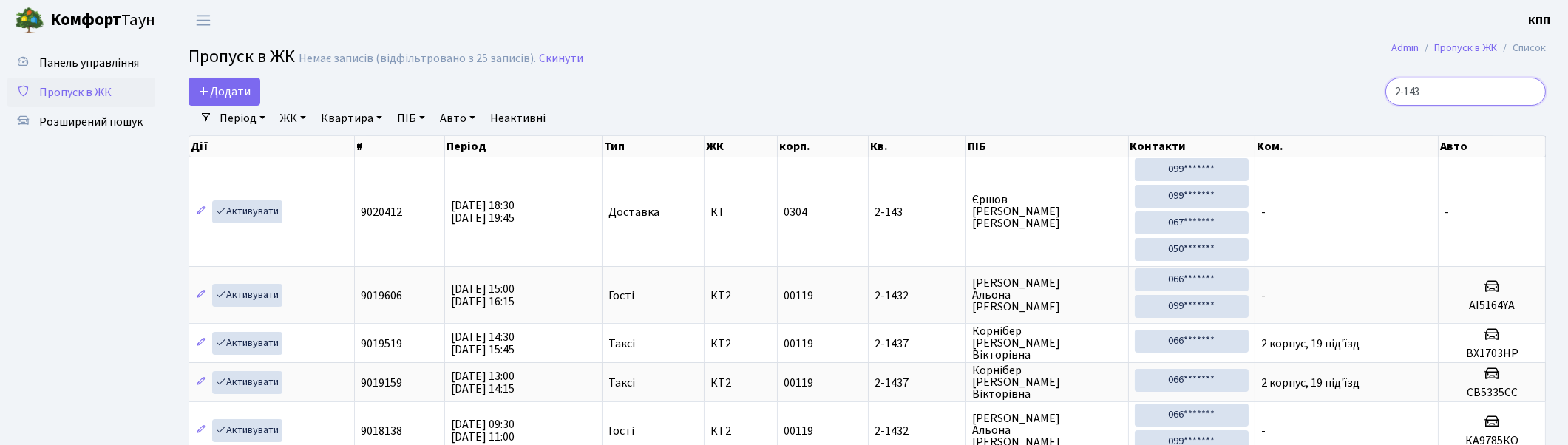
drag, startPoint x: 1464, startPoint y: 92, endPoint x: 1378, endPoint y: 87, distance: 86.1
click at [1378, 87] on div "2-143" at bounding box center [1327, 91] width 438 height 28
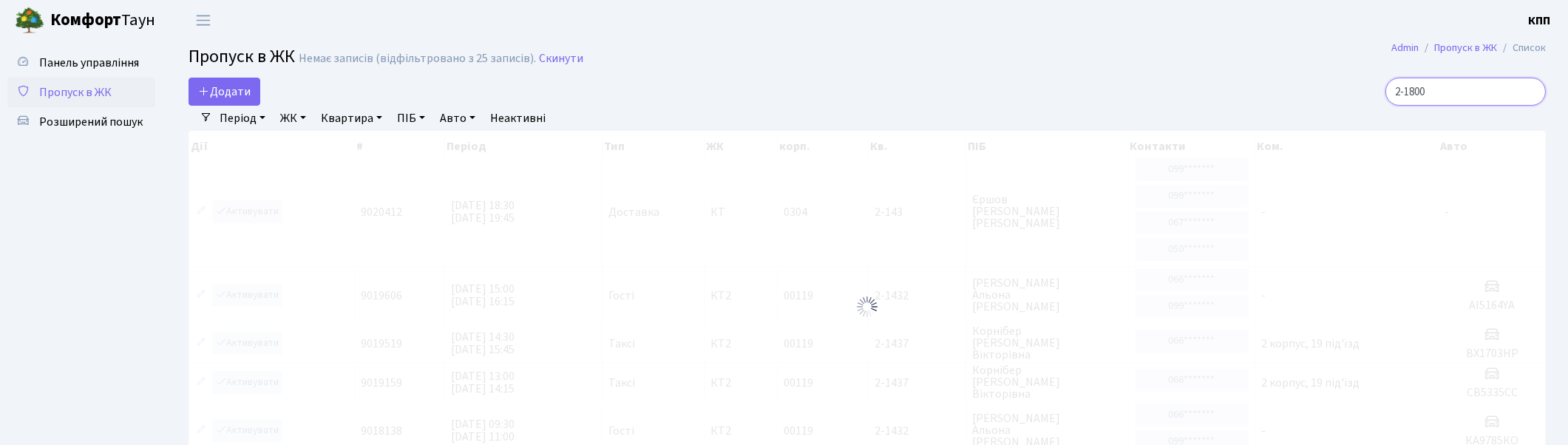
type input "2-1800"
click at [305, 121] on link "ЖК" at bounding box center [293, 118] width 38 height 25
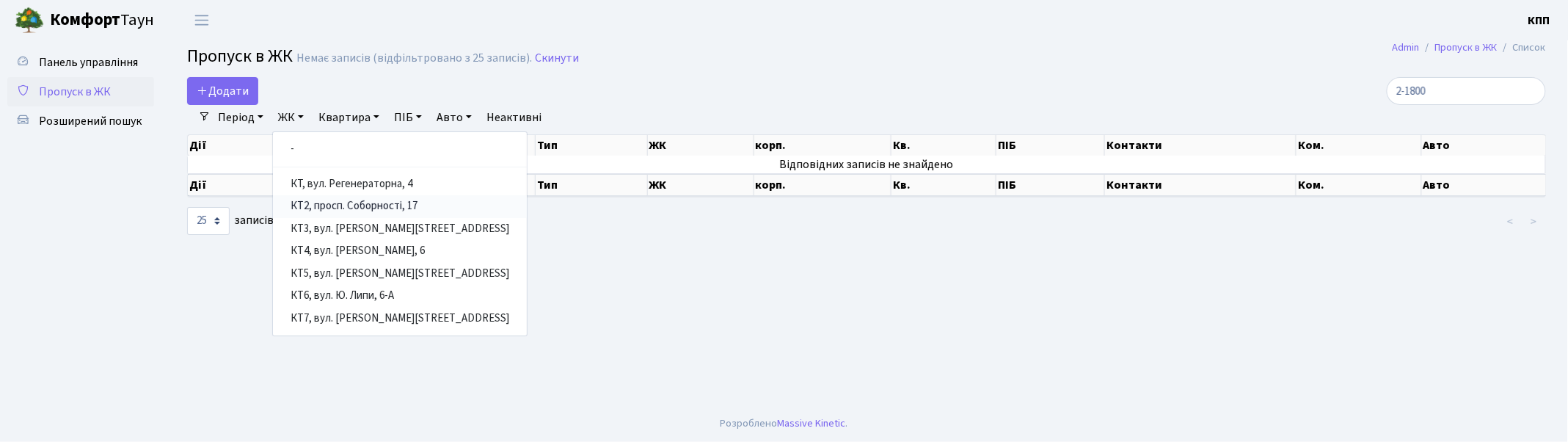
click at [371, 203] on link "КТ2, просп. Соборності, 17" at bounding box center [400, 207] width 254 height 23
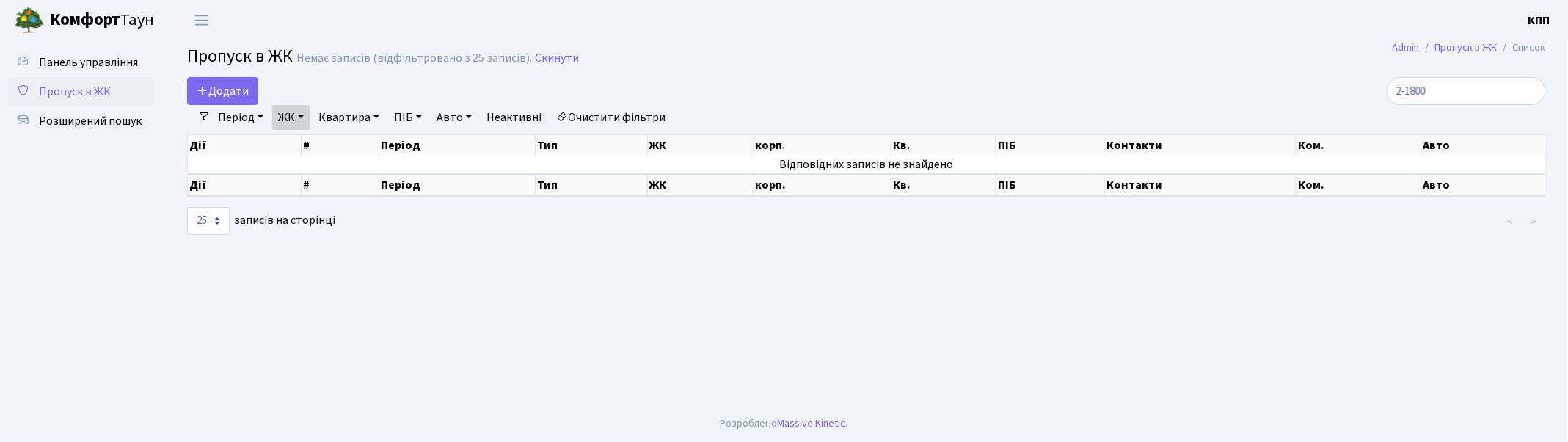
click at [302, 114] on link "ЖК" at bounding box center [291, 117] width 38 height 25
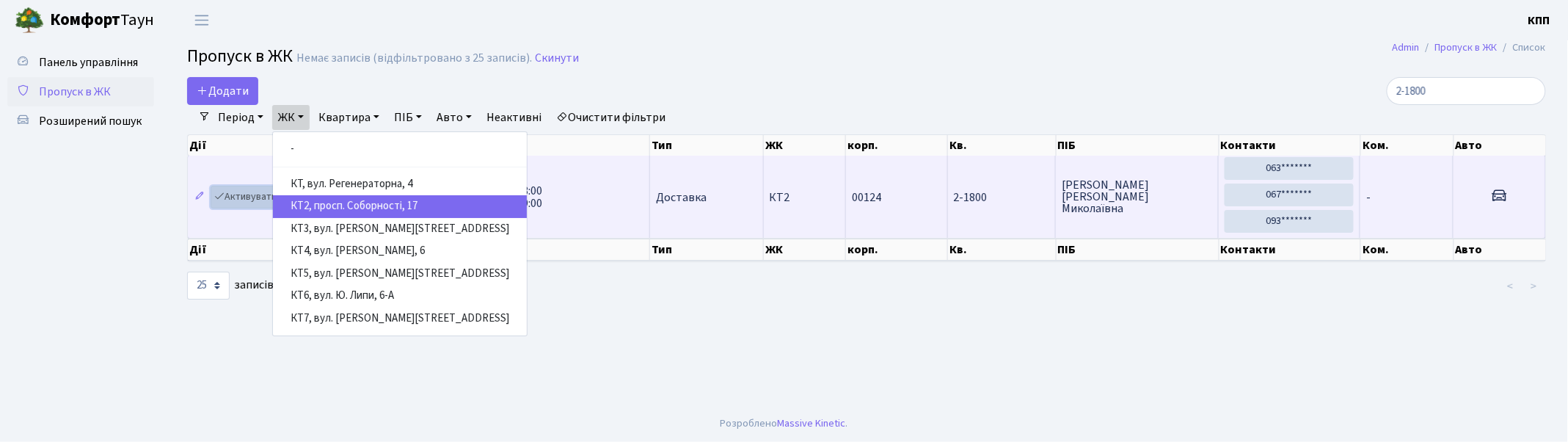
click at [239, 198] on link "Активувати" at bounding box center [245, 197] width 69 height 23
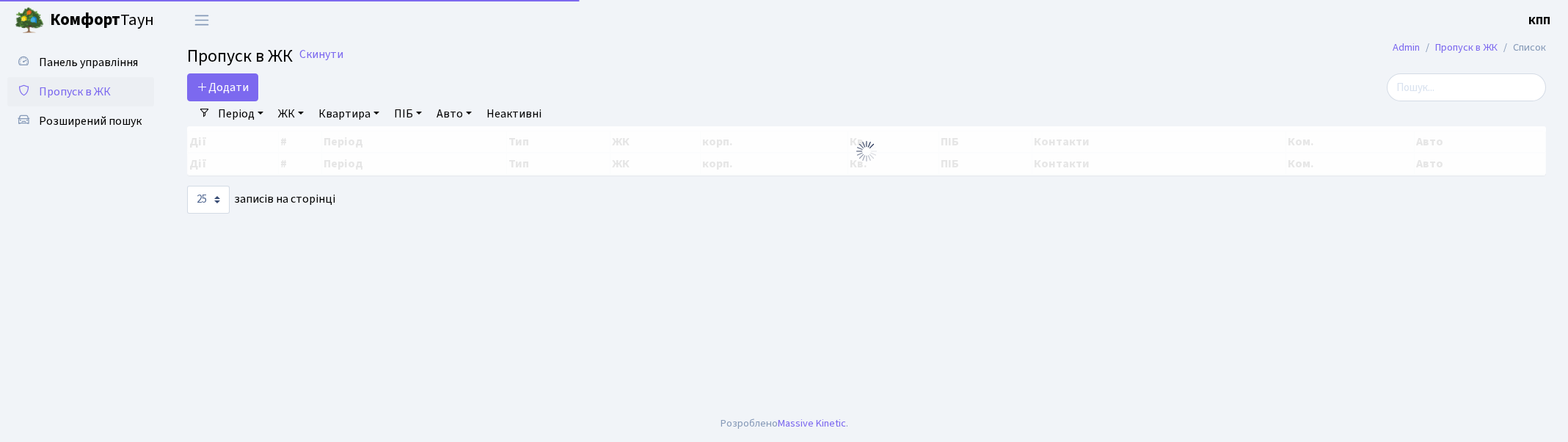
select select "25"
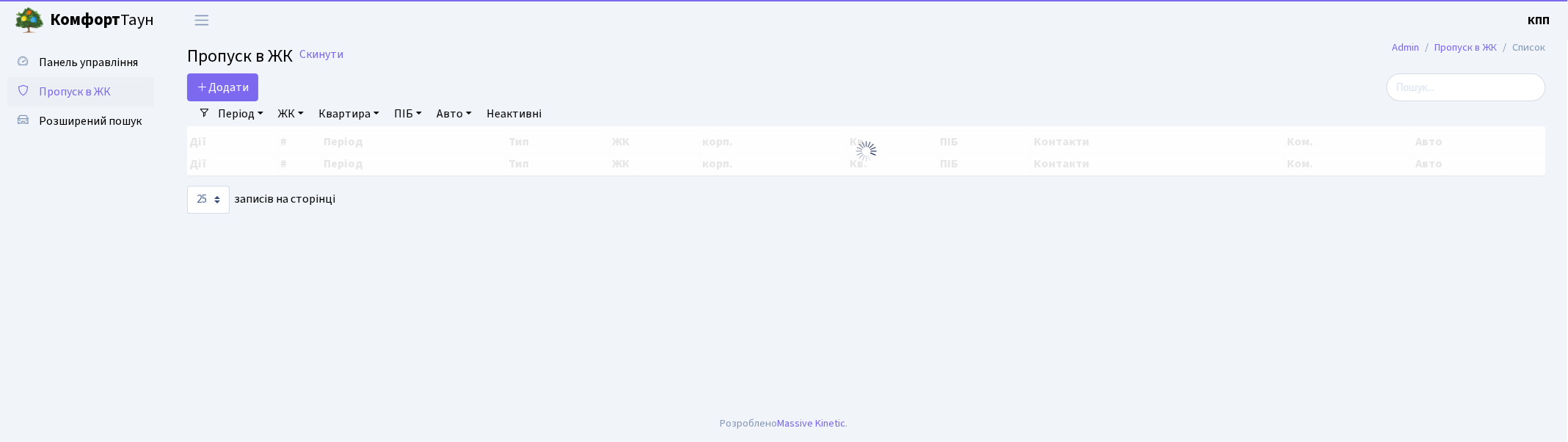
click at [84, 89] on span "Пропуск в ЖК" at bounding box center [75, 91] width 72 height 16
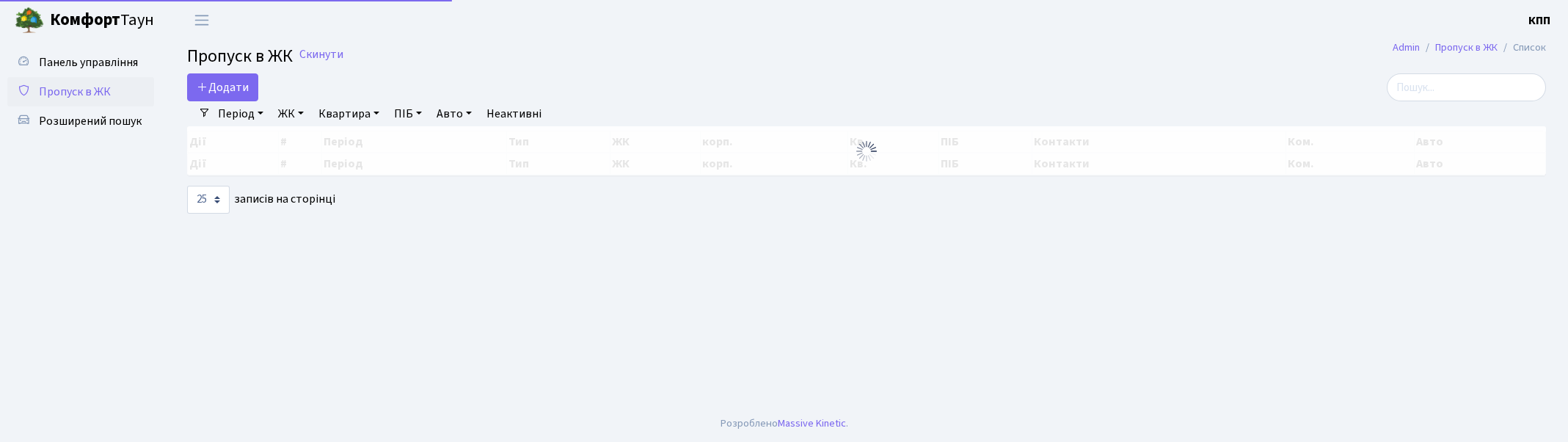
select select "25"
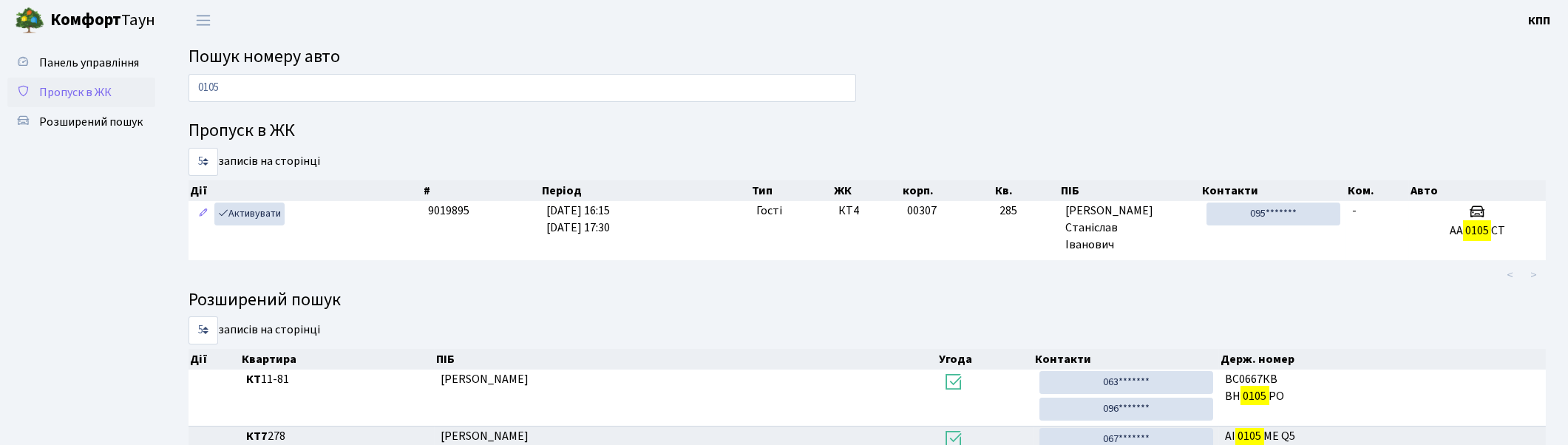
click at [80, 94] on span "Пропуск в ЖК" at bounding box center [75, 92] width 72 height 16
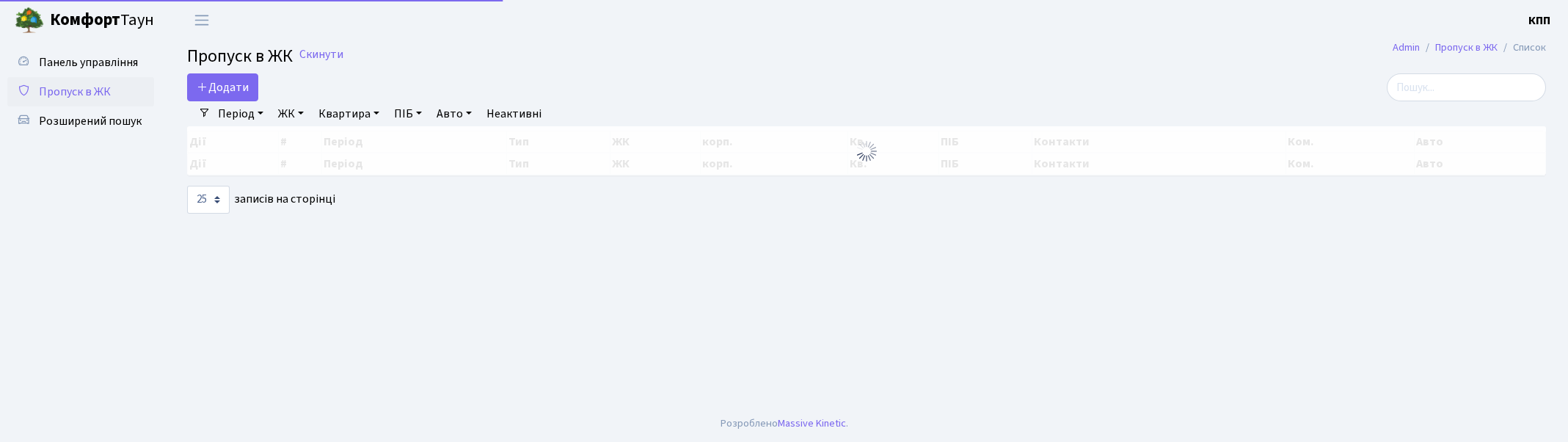
select select "25"
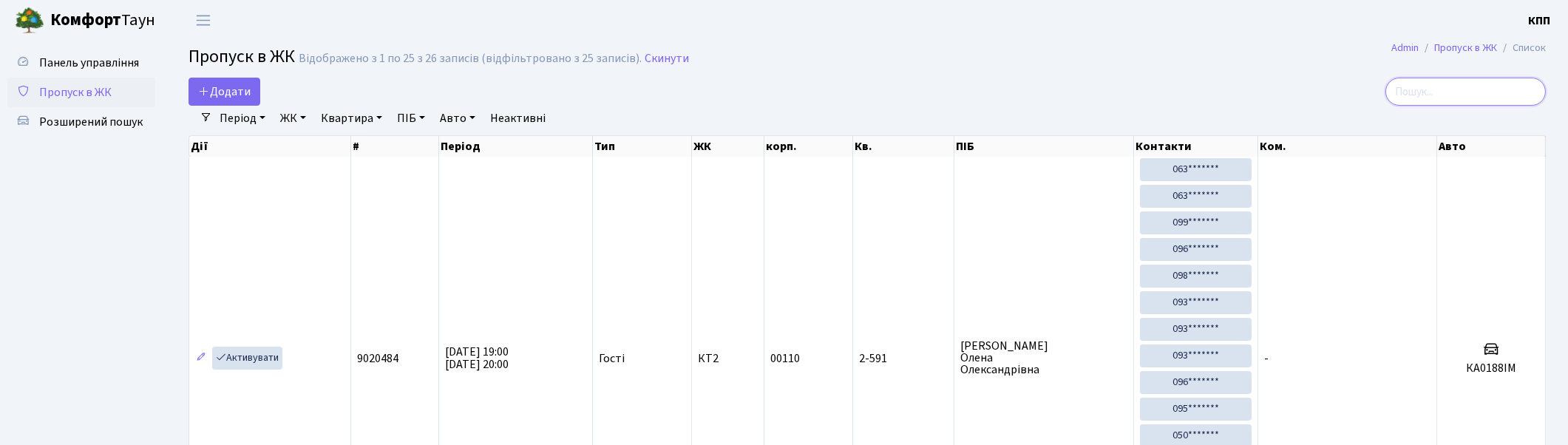
click at [1485, 98] on input "search" at bounding box center [1465, 91] width 160 height 28
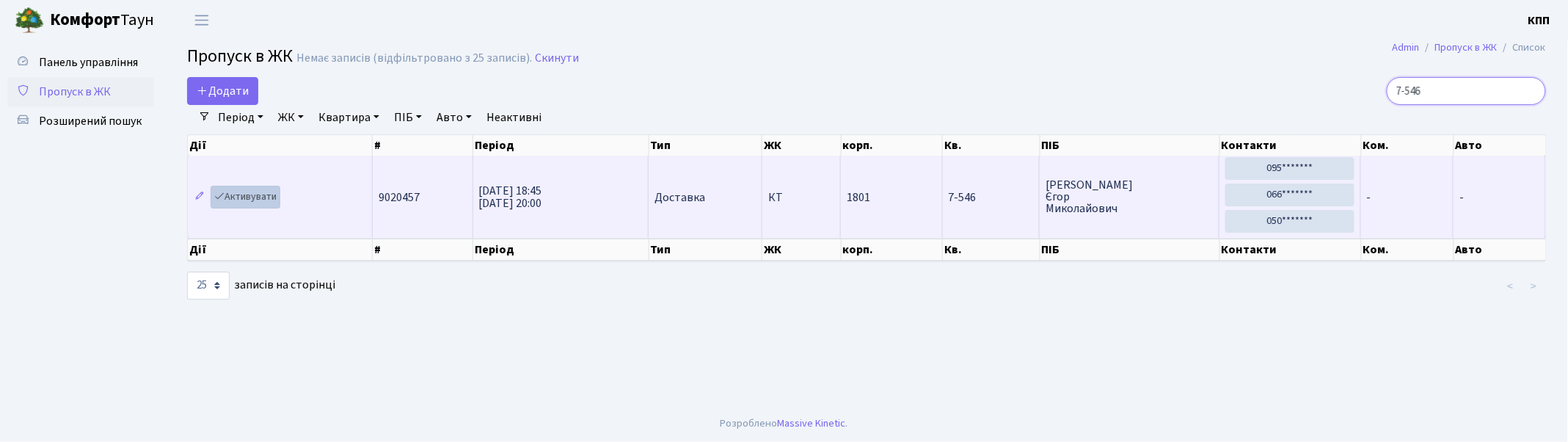
type input "7-546"
click at [250, 198] on link "Активувати" at bounding box center [245, 197] width 69 height 23
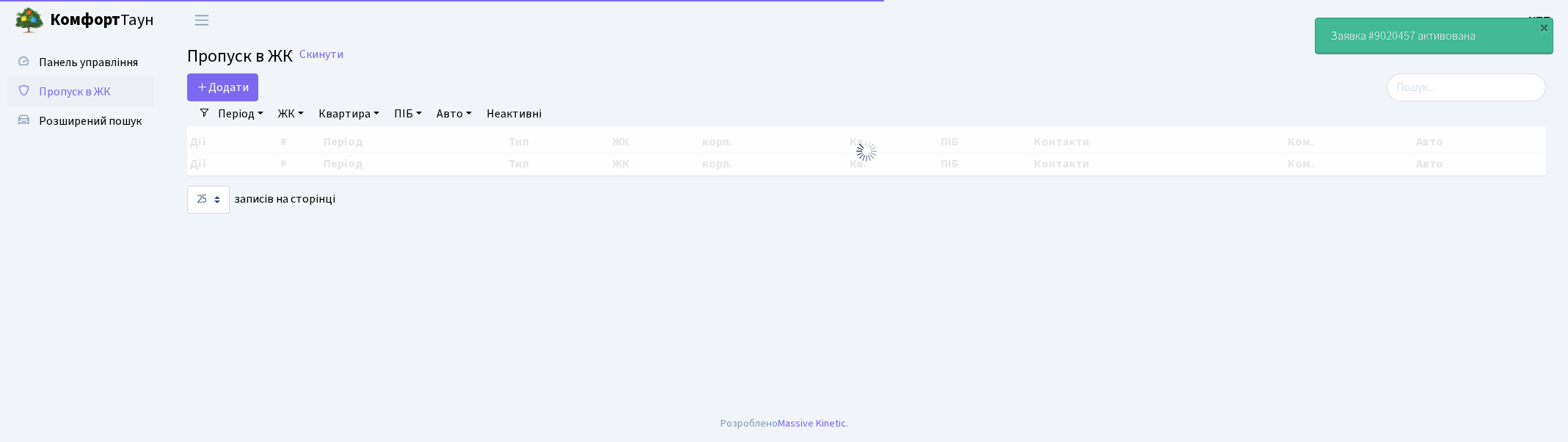
select select "25"
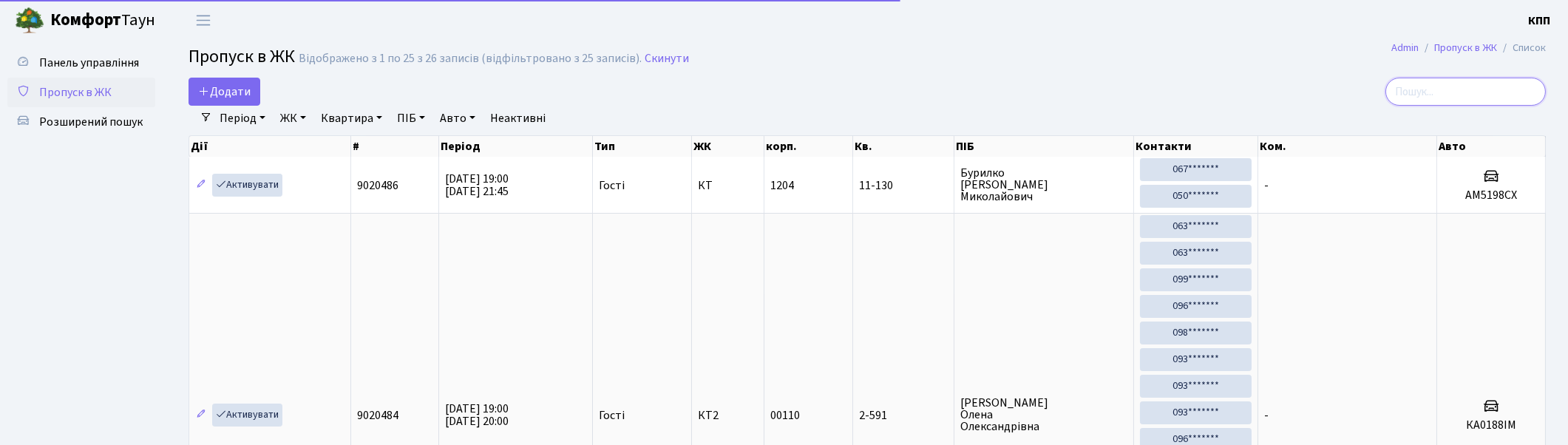
click at [1459, 98] on input "search" at bounding box center [1465, 91] width 160 height 28
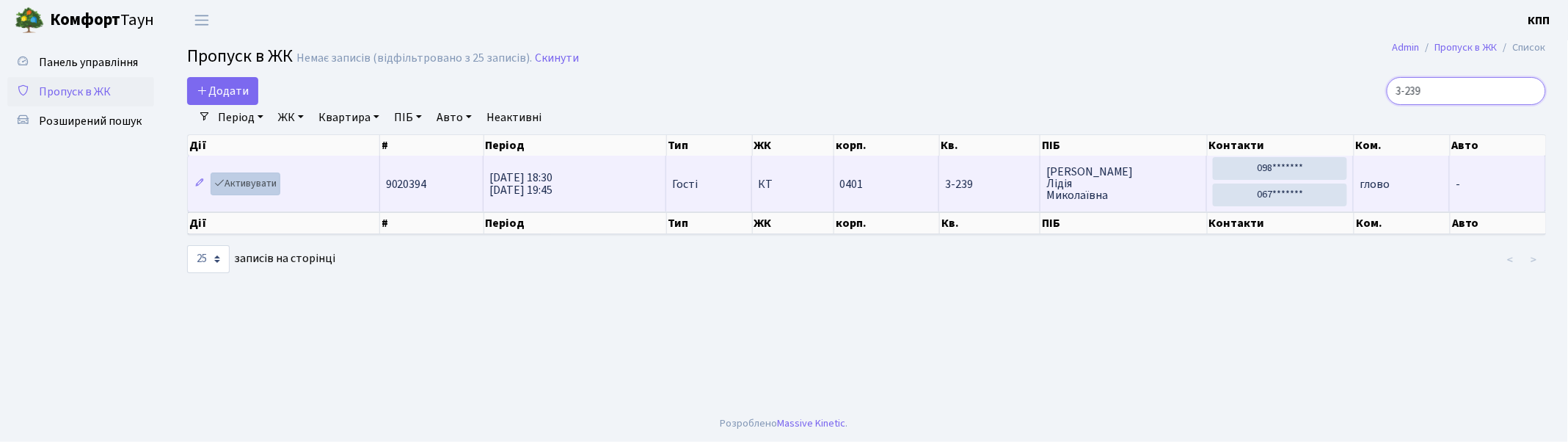
type input "3-239"
click at [275, 183] on link "Активувати" at bounding box center [245, 184] width 69 height 23
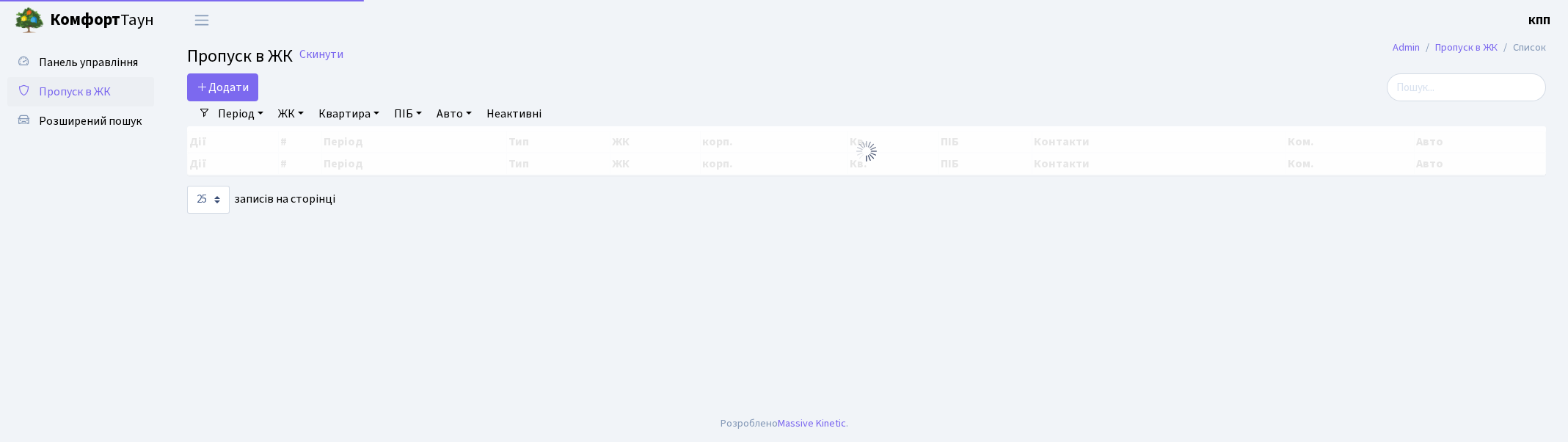
select select "25"
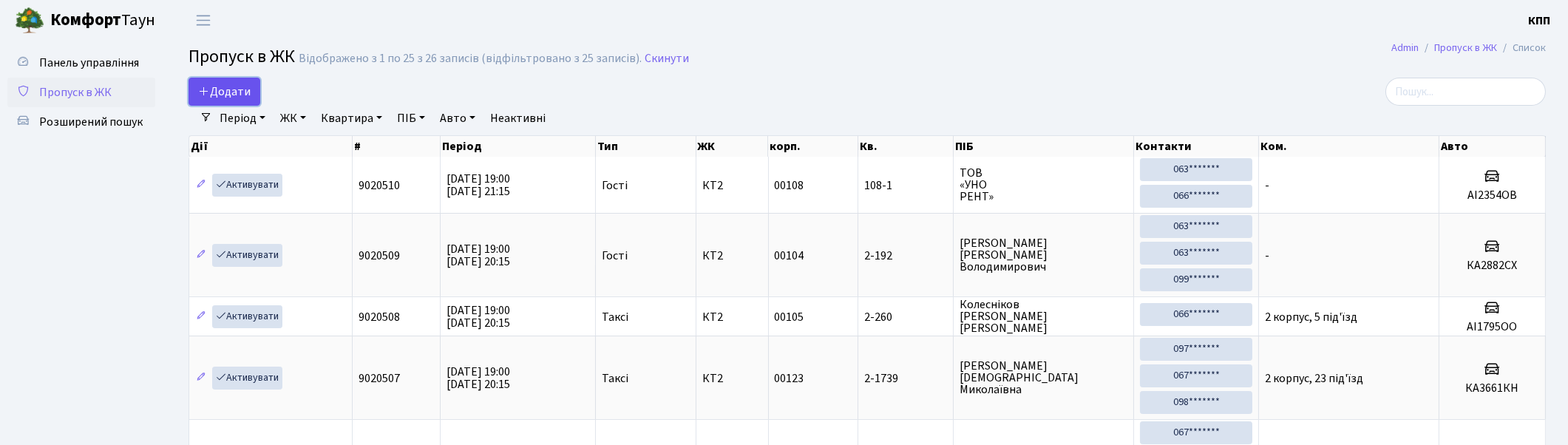
click at [234, 90] on span "Додати" at bounding box center [224, 91] width 52 height 16
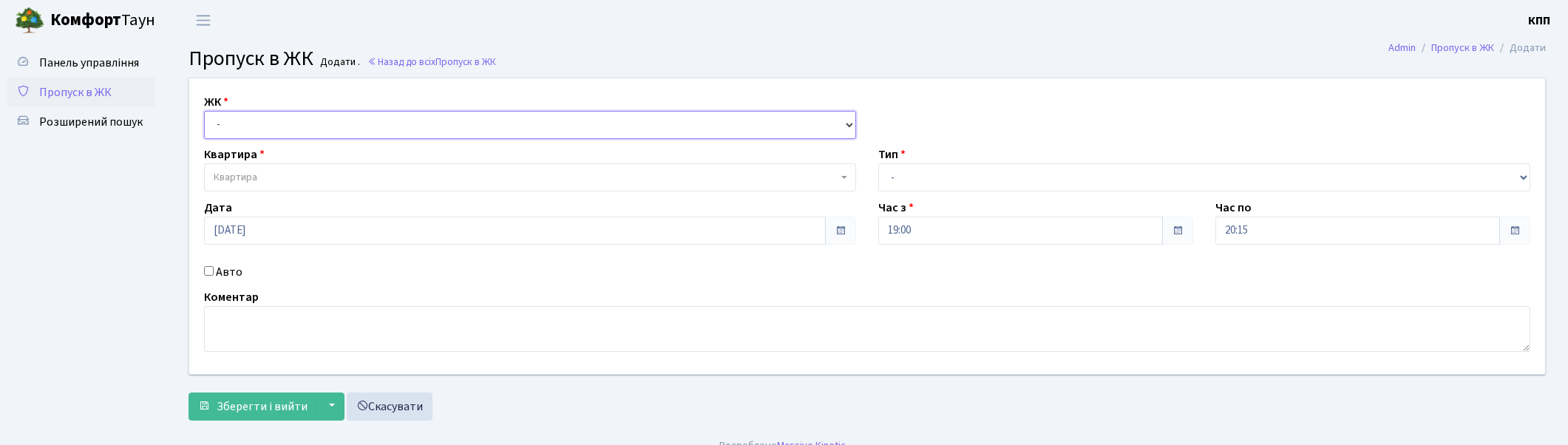
drag, startPoint x: 288, startPoint y: 122, endPoint x: 293, endPoint y: 135, distance: 13.9
click at [290, 124] on select "- КТ, вул. Регенераторна, 4 КТ2, просп. Соборності, 17 КТ3, вул. Березнева, 16 …" at bounding box center [531, 125] width 652 height 28
select select "271"
click at [204, 111] on select "- КТ, вул. Регенераторна, 4 КТ2, просп. Соборності, 17 КТ3, вул. Березнева, 16 …" at bounding box center [531, 125] width 652 height 28
select select
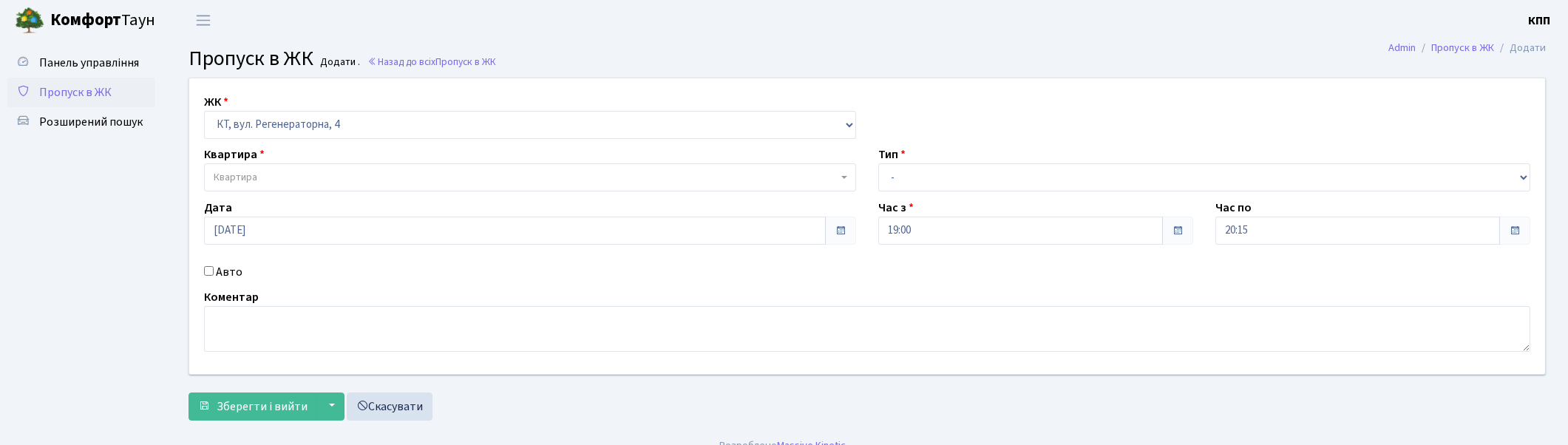
click at [306, 178] on span "Квартира" at bounding box center [525, 177] width 624 height 14
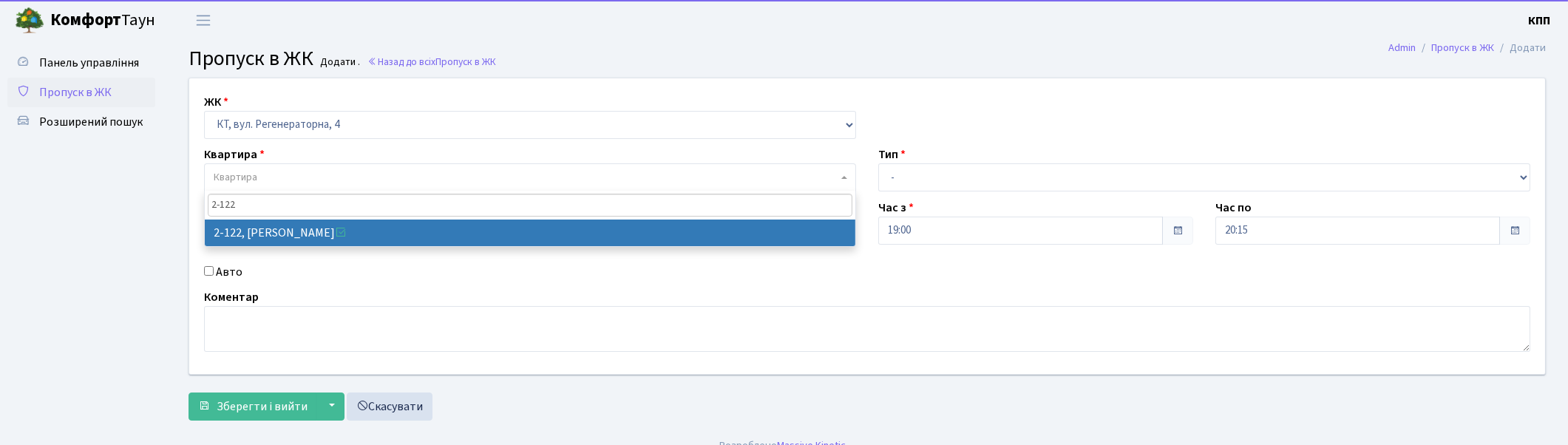
type input "2-122"
select select "612"
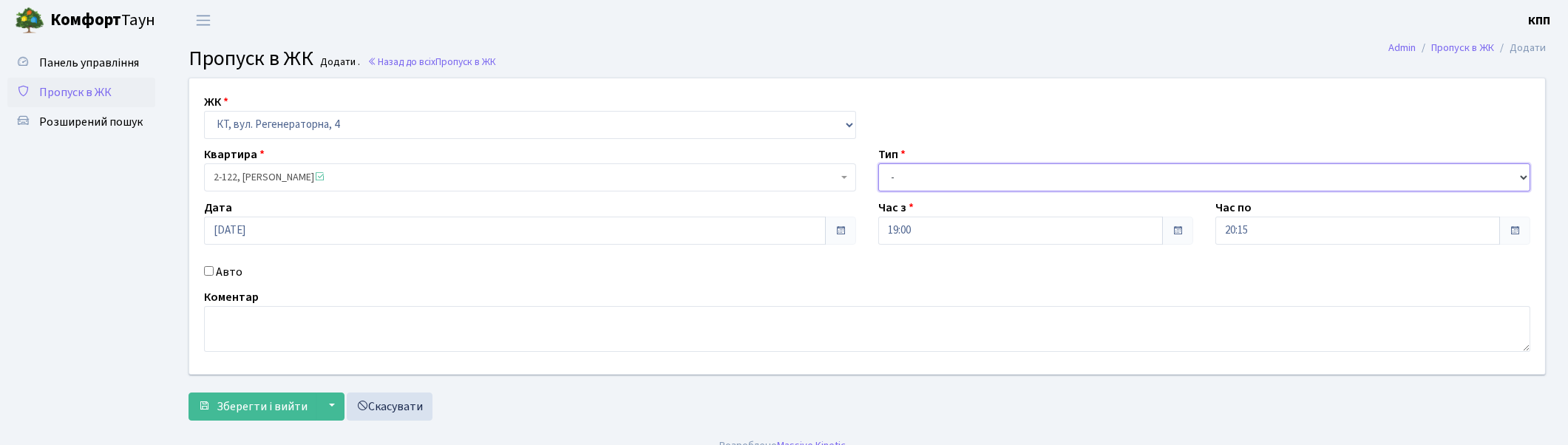
click at [932, 187] on select "- Доставка Таксі Гості Сервіс" at bounding box center [1205, 177] width 652 height 28
select select "3"
click at [879, 163] on select "- Доставка Таксі Гості Сервіс" at bounding box center [1205, 177] width 652 height 28
click at [263, 411] on span "Зберегти і вийти" at bounding box center [262, 406] width 91 height 16
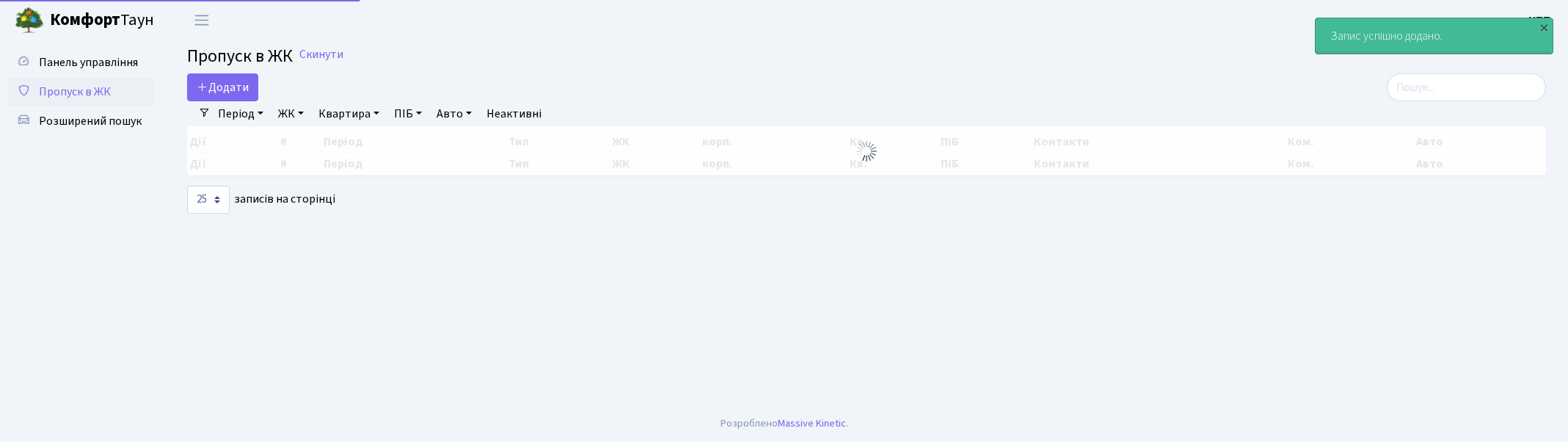
select select "25"
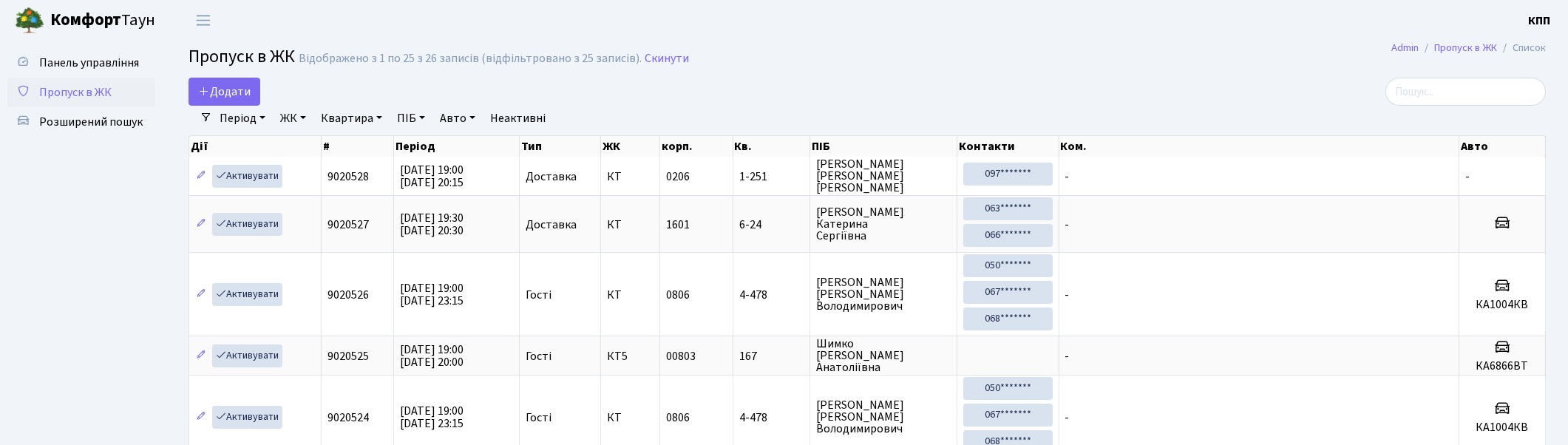
click at [233, 80] on link "Додати" at bounding box center [224, 91] width 71 height 28
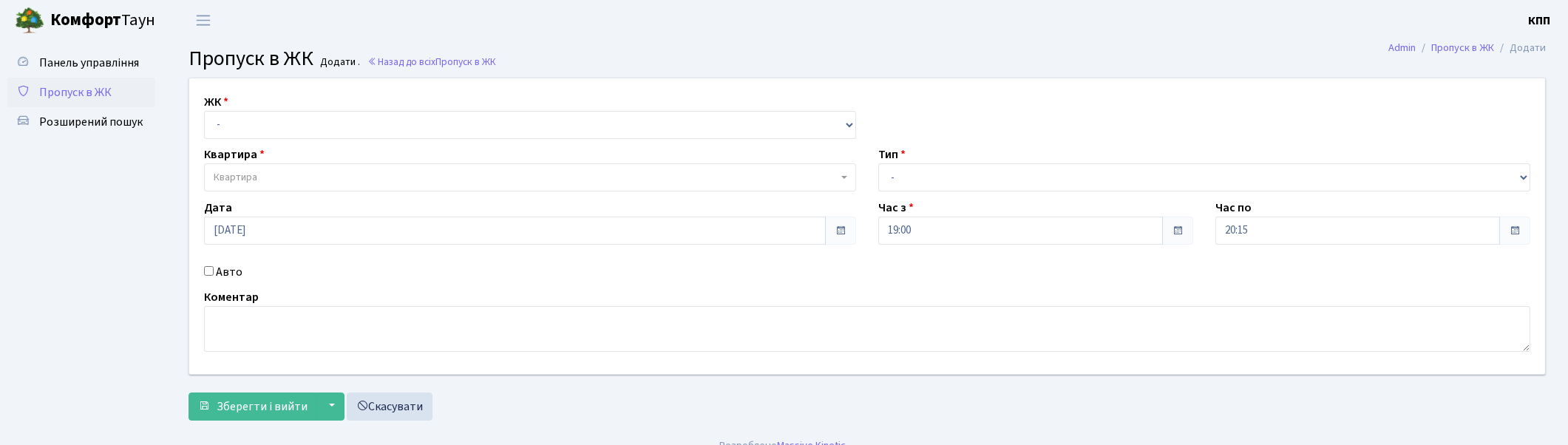
select select "271"
click at [204, 111] on select "- КТ, вул. Регенераторна, 4 КТ2, просп. [STREET_ADDRESS] [STREET_ADDRESS] [PERS…" at bounding box center [531, 125] width 652 height 28
select select
click at [261, 178] on span "Квартира" at bounding box center [525, 177] width 624 height 14
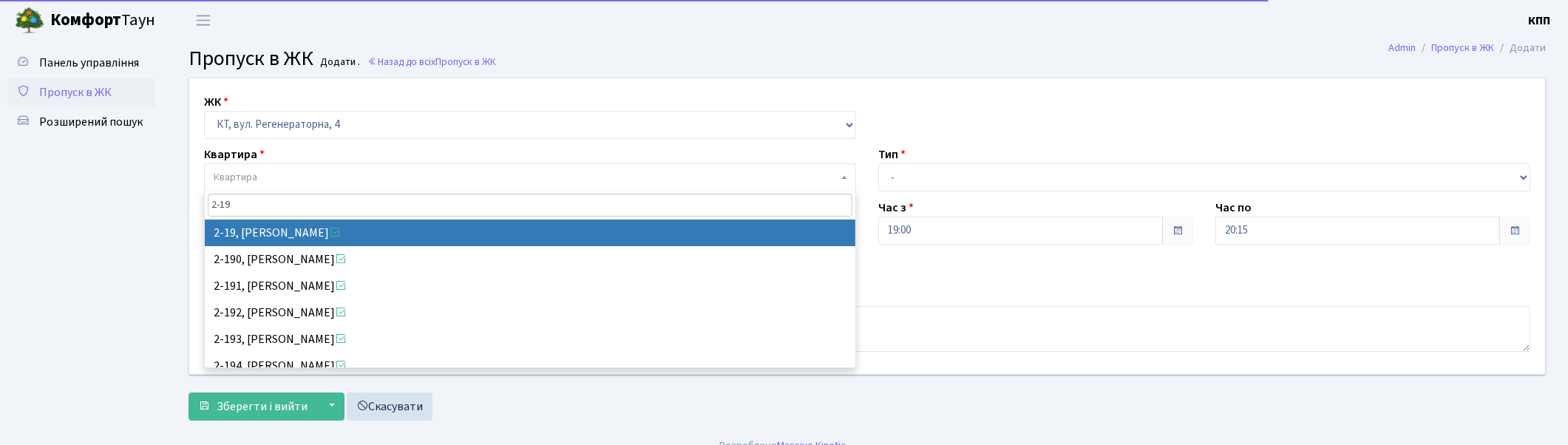
type input "2-19"
select select "714"
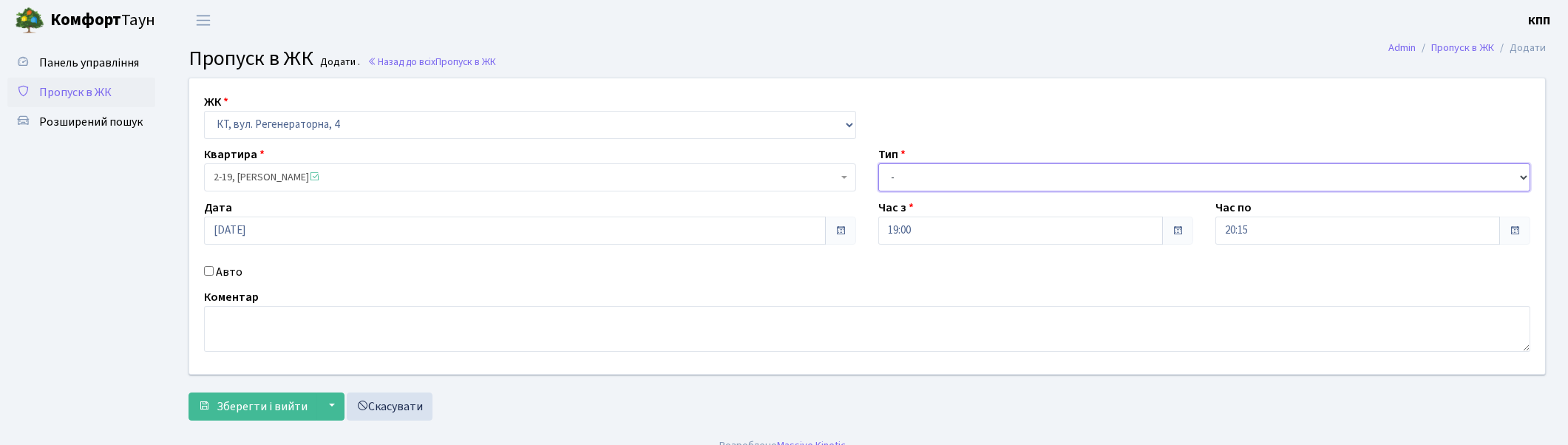
click at [943, 181] on select "- Доставка Таксі Гості Сервіс" at bounding box center [1205, 177] width 652 height 28
select select "1"
click at [879, 163] on select "- Доставка Таксі Гості Сервіс" at bounding box center [1205, 177] width 652 height 28
click at [230, 267] on label "Авто" at bounding box center [229, 271] width 27 height 17
click at [214, 267] on input "Авто" at bounding box center [209, 270] width 10 height 10
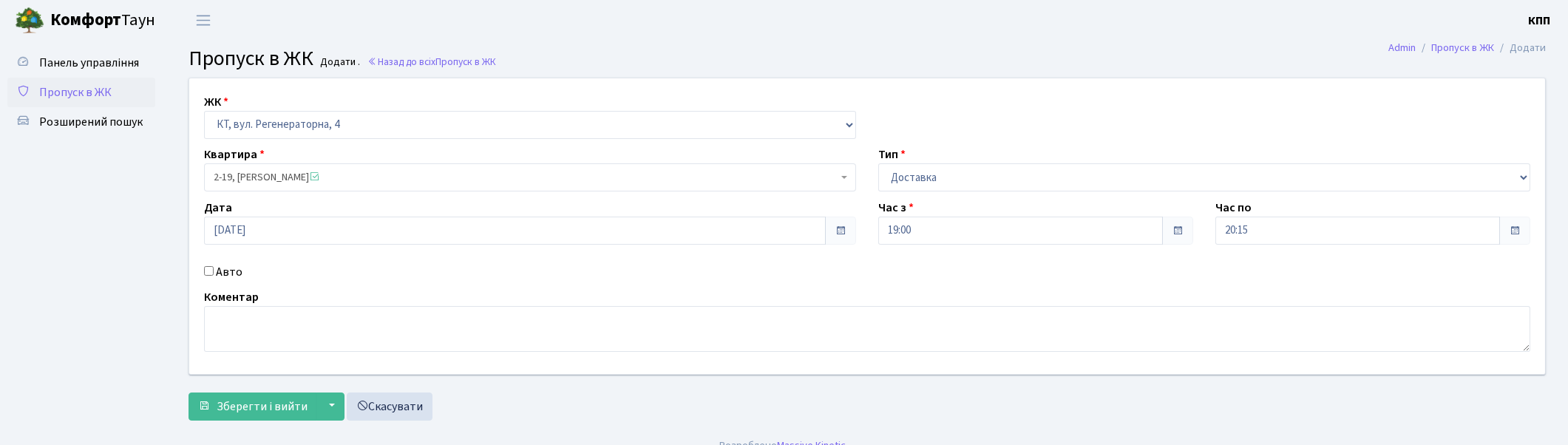
checkbox input "true"
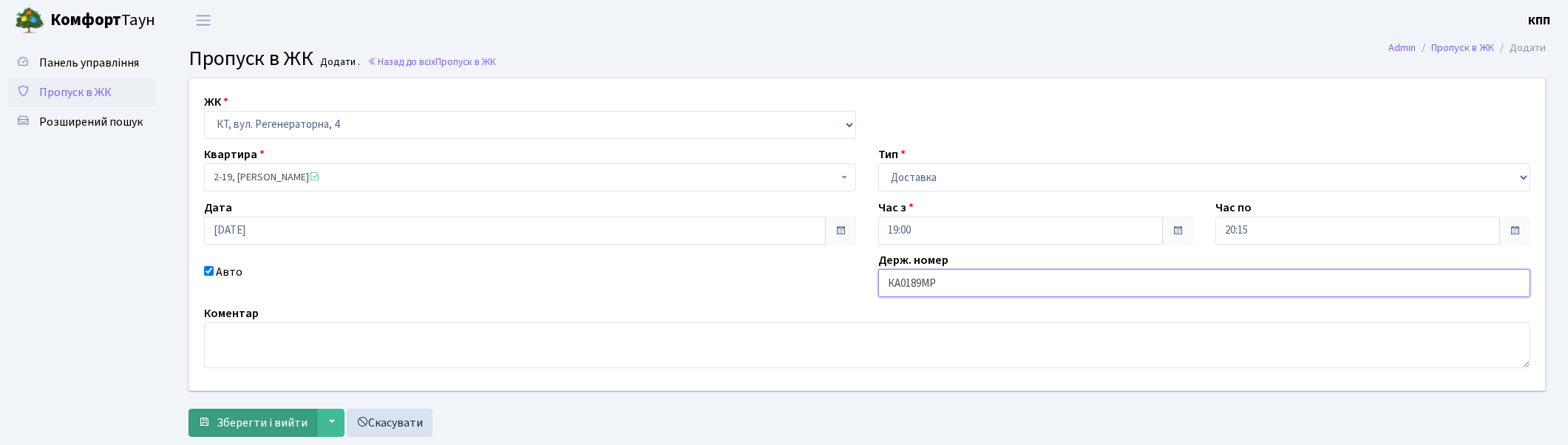
type input "КА0189МР"
click at [239, 415] on span "Зберегти і вийти" at bounding box center [262, 422] width 91 height 16
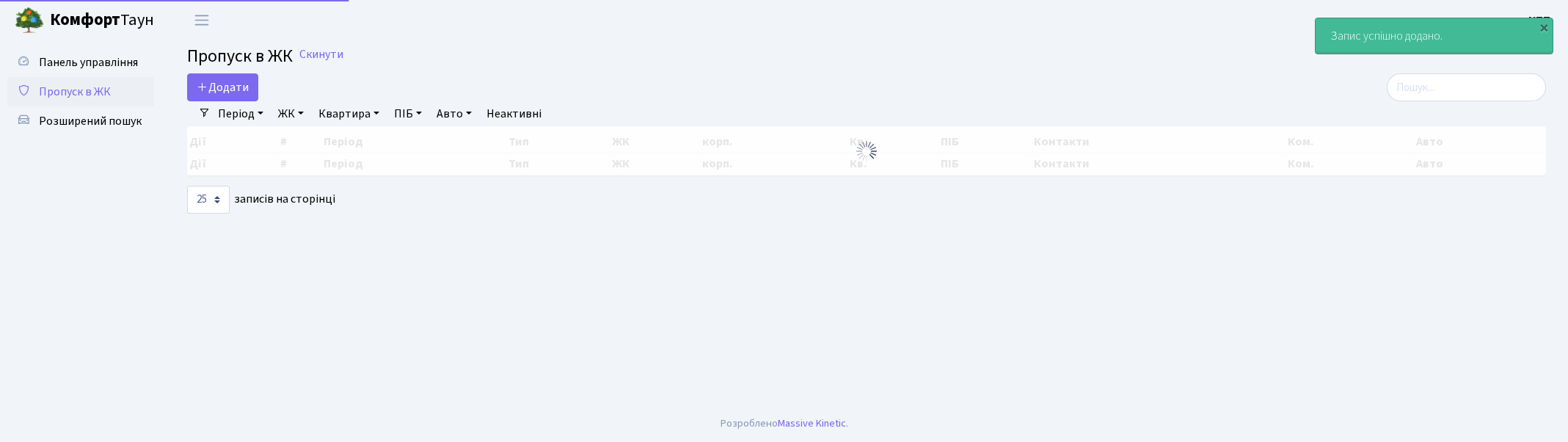
select select "25"
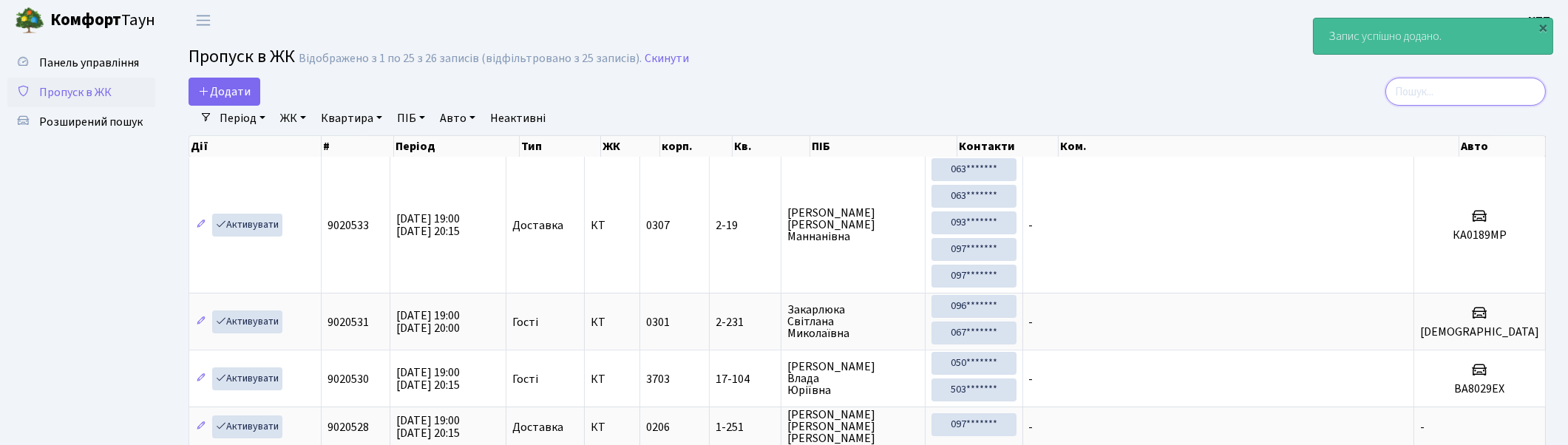
click at [1481, 96] on input "search" at bounding box center [1465, 91] width 160 height 28
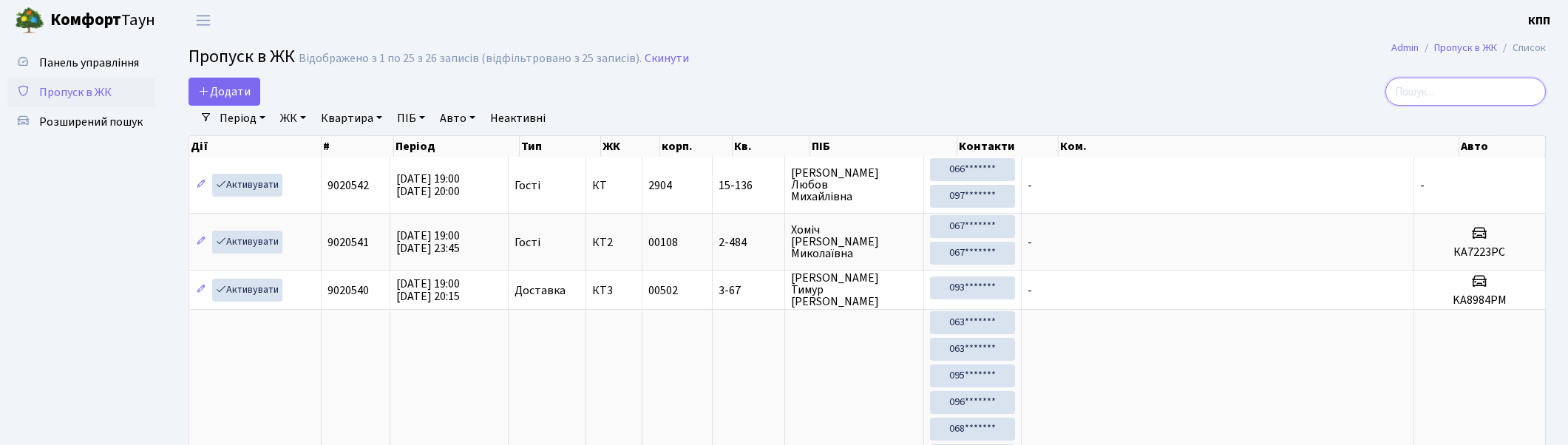
click at [1484, 90] on input "search" at bounding box center [1465, 91] width 160 height 28
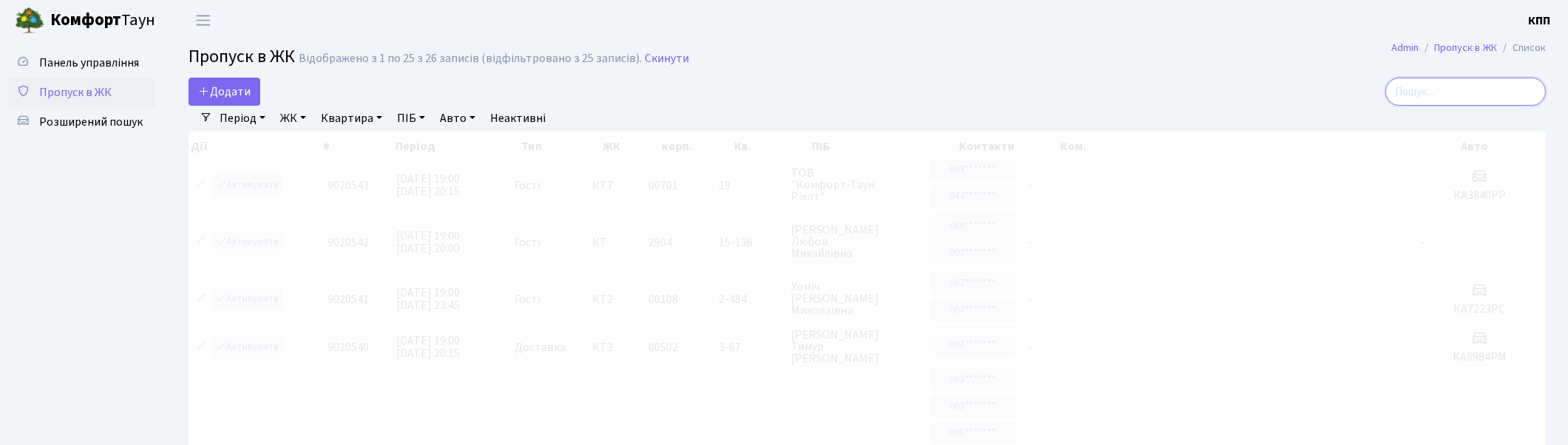
click at [1471, 90] on input "search" at bounding box center [1465, 91] width 160 height 28
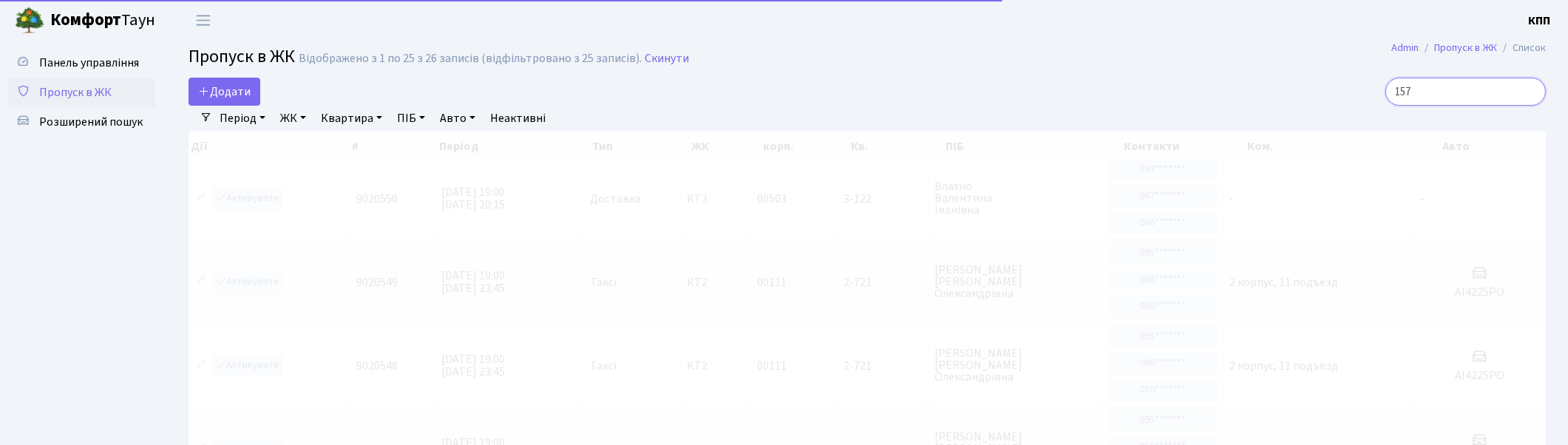
type input "157"
drag, startPoint x: 297, startPoint y: 125, endPoint x: 298, endPoint y: 118, distance: 7.1
click at [298, 125] on link "ЖК" at bounding box center [293, 118] width 38 height 25
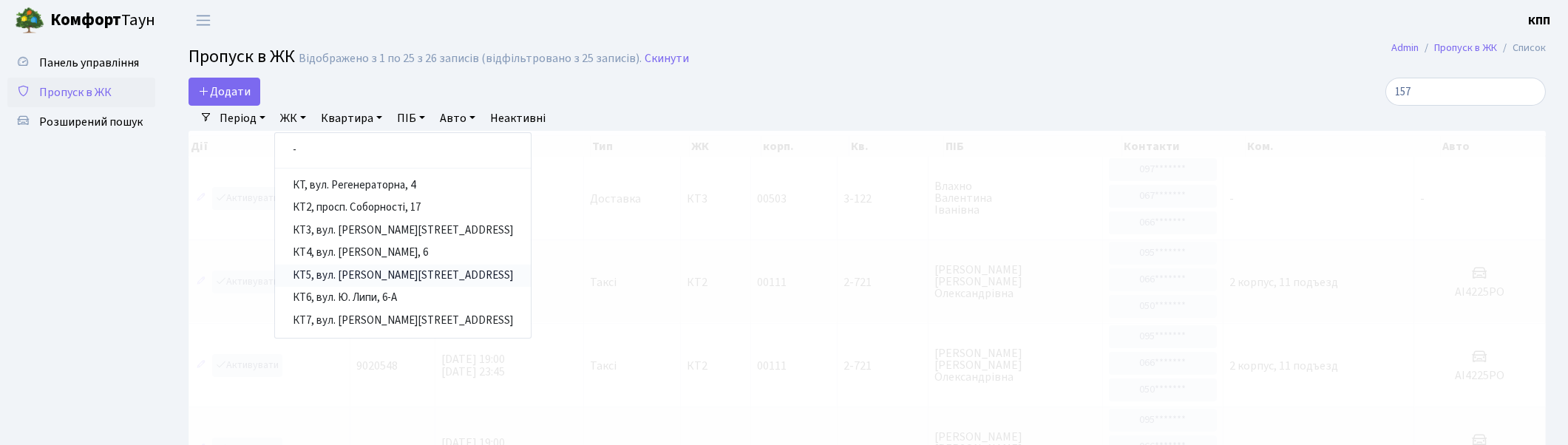
click at [359, 273] on link "КТ5, вул. [PERSON_NAME][STREET_ADDRESS]" at bounding box center [403, 276] width 256 height 23
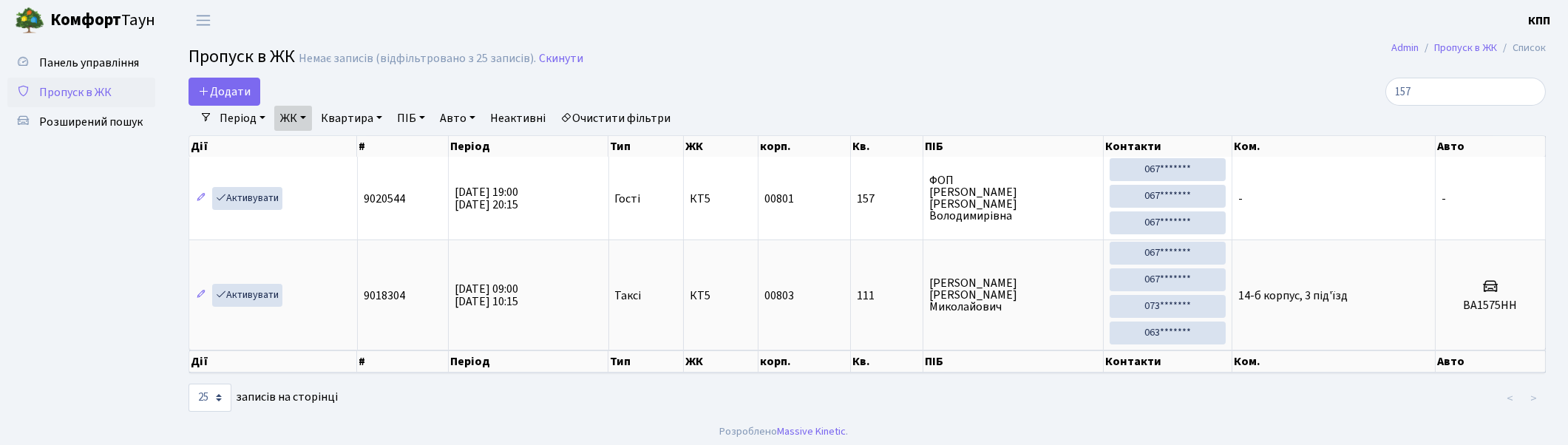
click at [91, 84] on span "Пропуск в ЖК" at bounding box center [75, 92] width 72 height 16
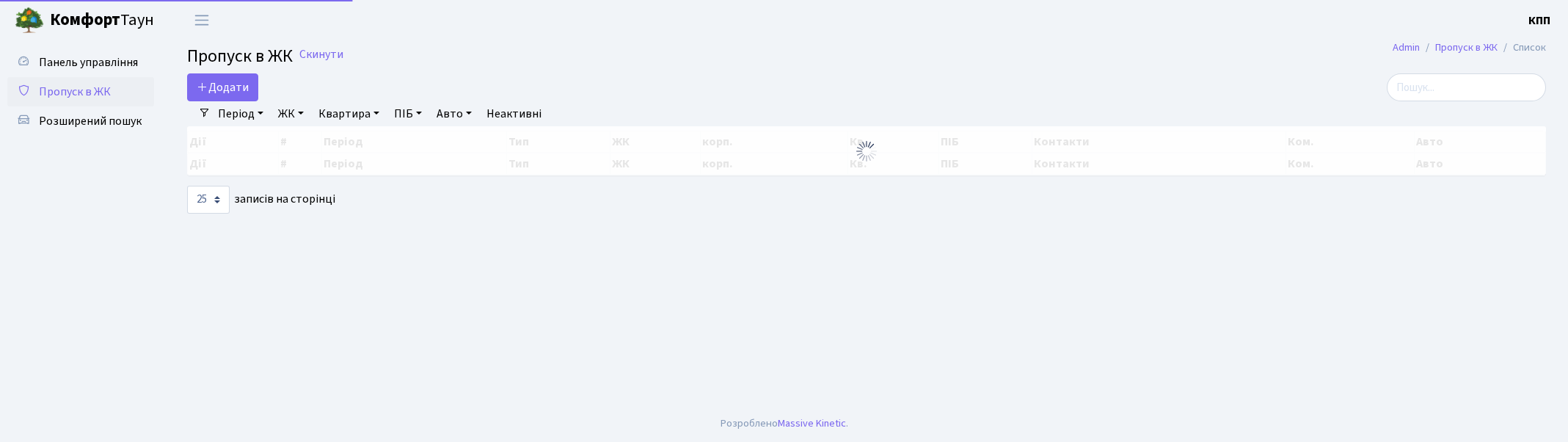
select select "25"
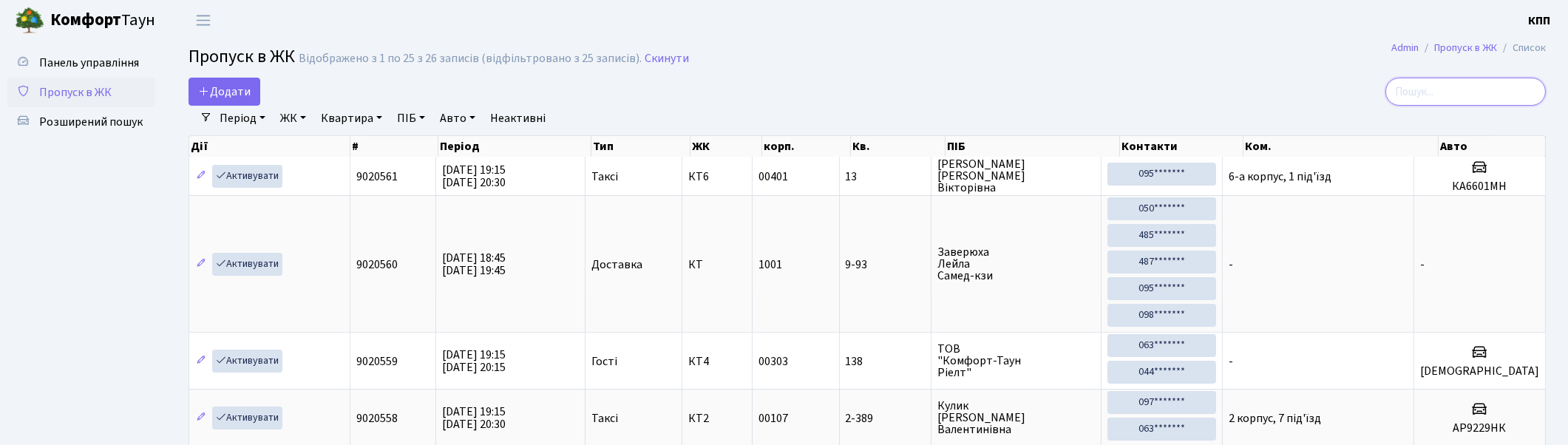
click at [1461, 95] on input "search" at bounding box center [1465, 91] width 160 height 28
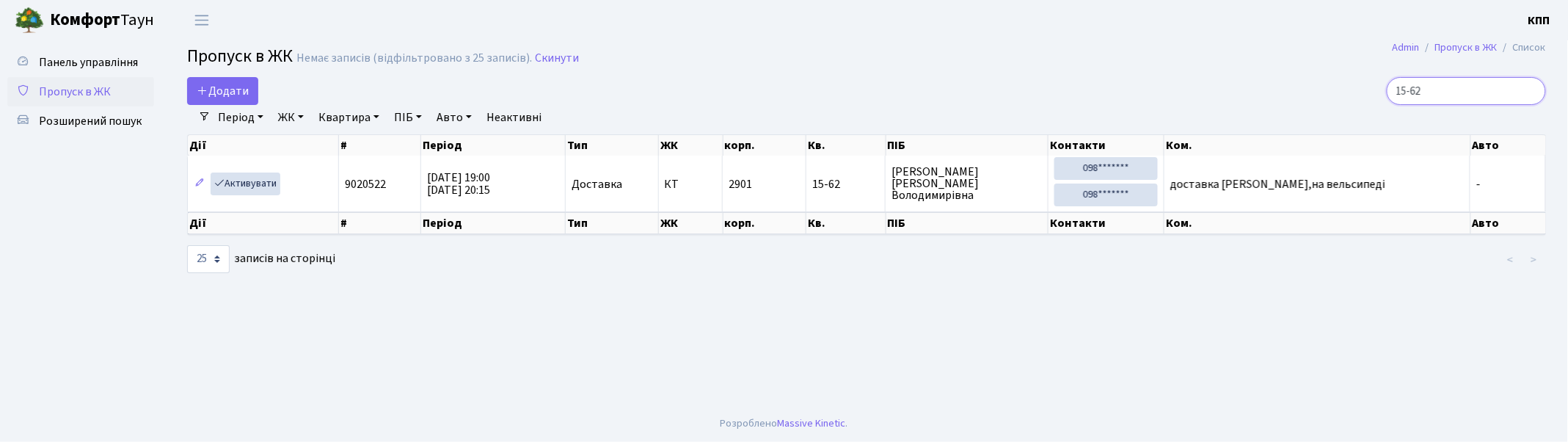
type input "15-62"
click at [111, 84] on link "Пропуск в ЖК" at bounding box center [81, 91] width 147 height 29
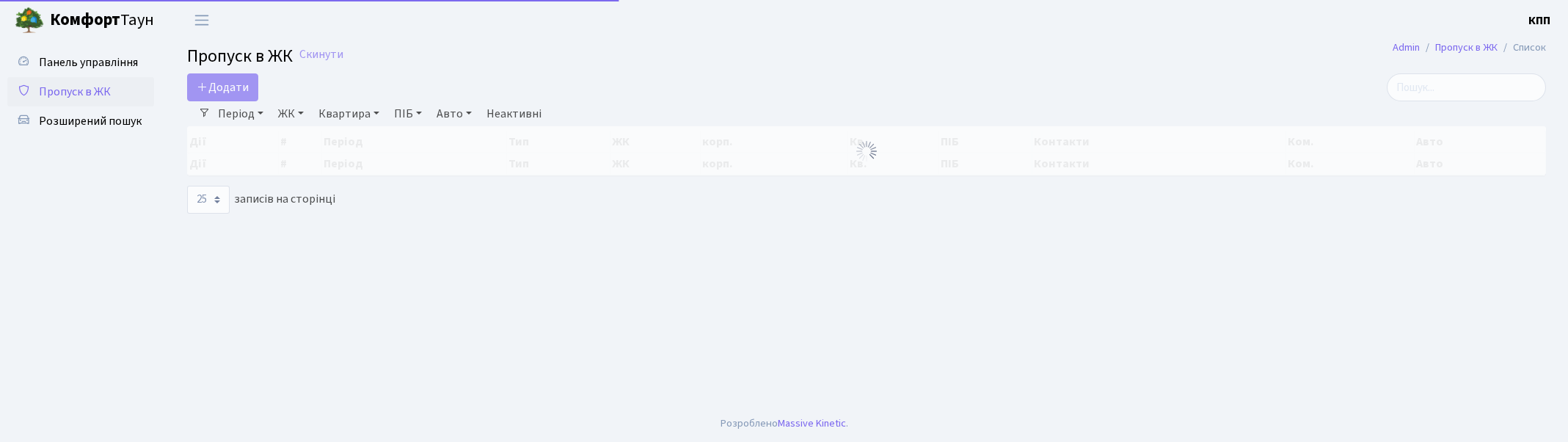
select select "25"
click at [1449, 94] on input "search" at bounding box center [1466, 87] width 159 height 28
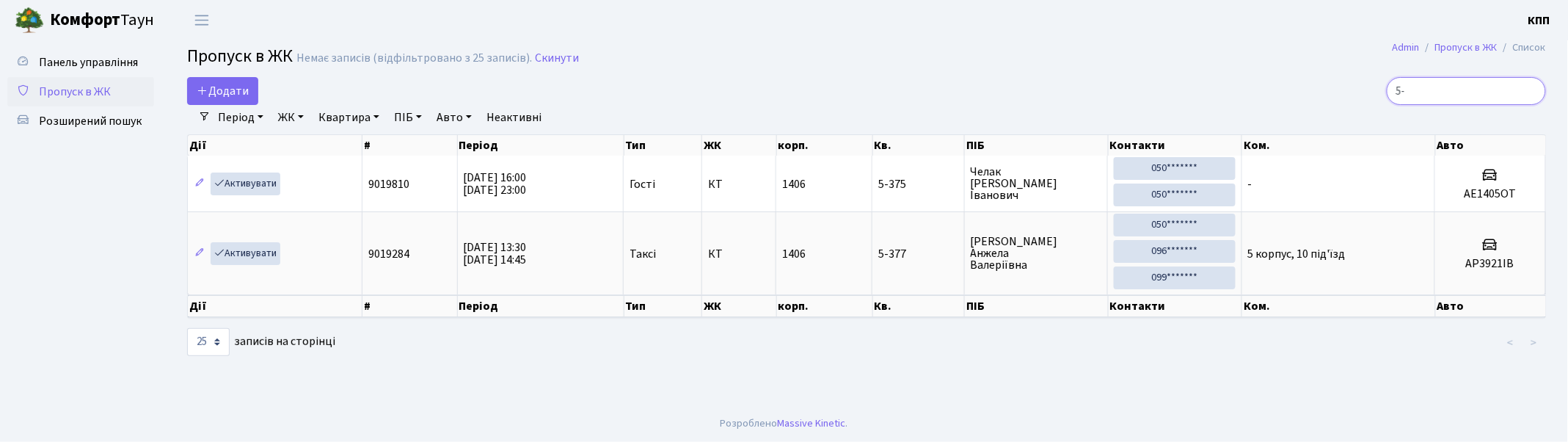
type input "5"
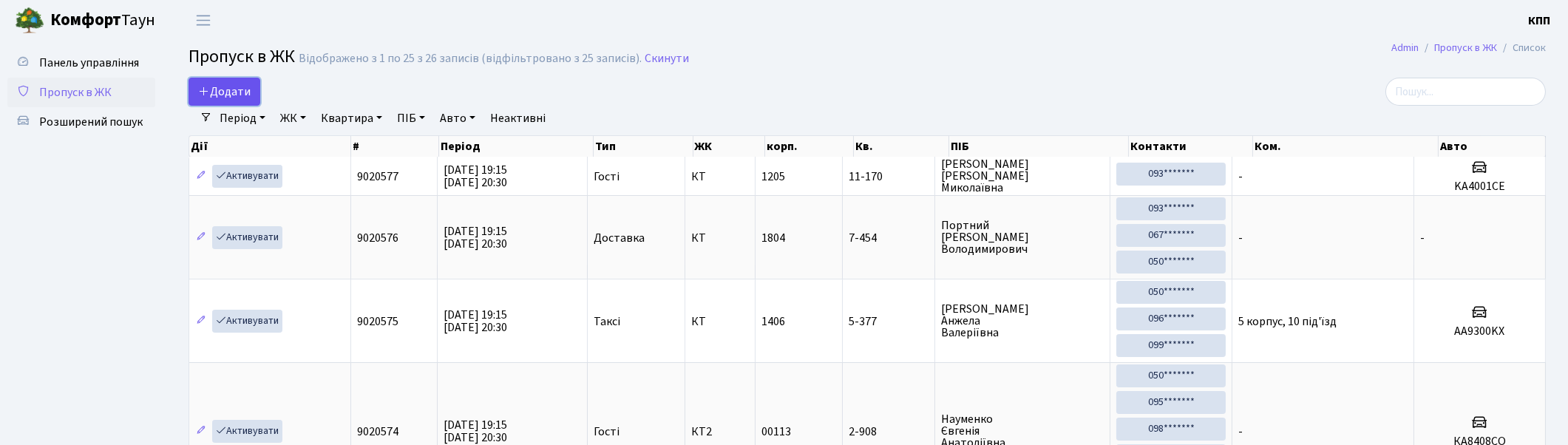
click at [220, 95] on span "Додати" at bounding box center [224, 91] width 52 height 16
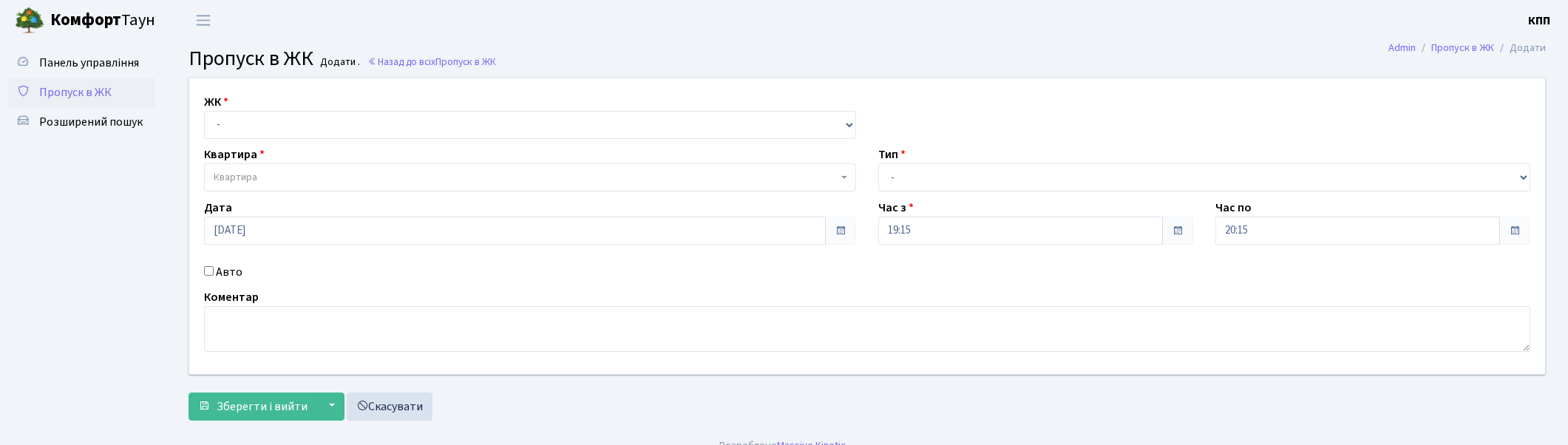
select select "295"
click at [204, 111] on select "- КТ, вул. Регенераторна, 4 КТ2, просп. [STREET_ADDRESS] [STREET_ADDRESS] [PERS…" at bounding box center [531, 125] width 652 height 28
select select
click at [272, 123] on select "- КТ, вул. Регенераторна, 4 КТ2, просп. Соборності, 17 КТ3, вул. Березнева, 16 …" at bounding box center [531, 125] width 652 height 28
select select "271"
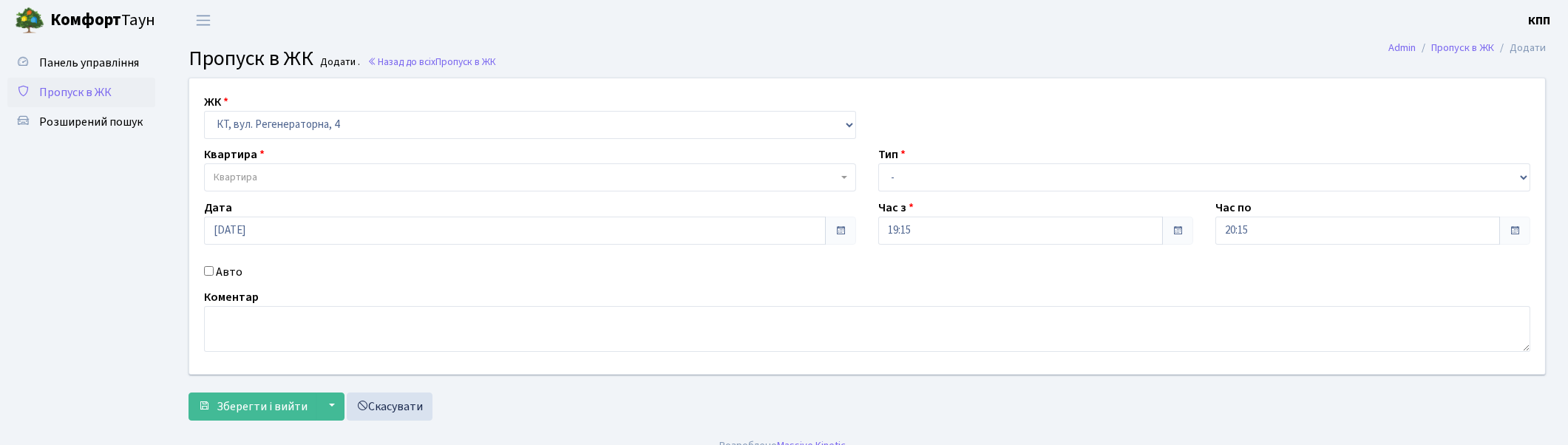
click at [204, 111] on select "- КТ, вул. Регенераторна, 4 КТ2, просп. Соборності, 17 КТ3, вул. Березнева, 16 …" at bounding box center [531, 125] width 652 height 28
select select
click at [268, 179] on span "Квартира" at bounding box center [525, 177] width 624 height 14
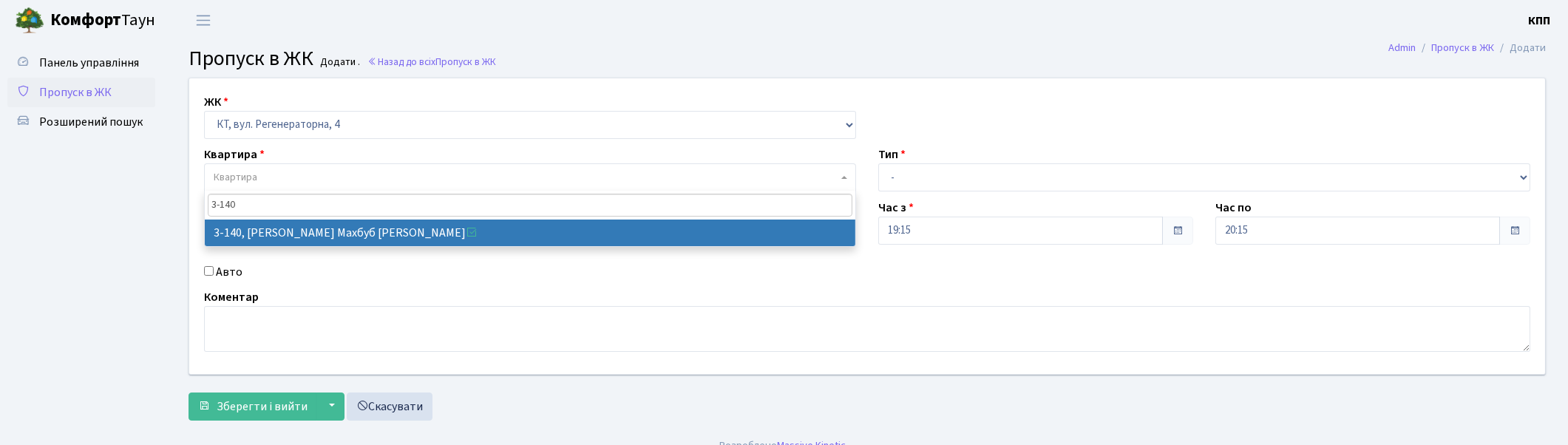
type input "3-140"
select select "807"
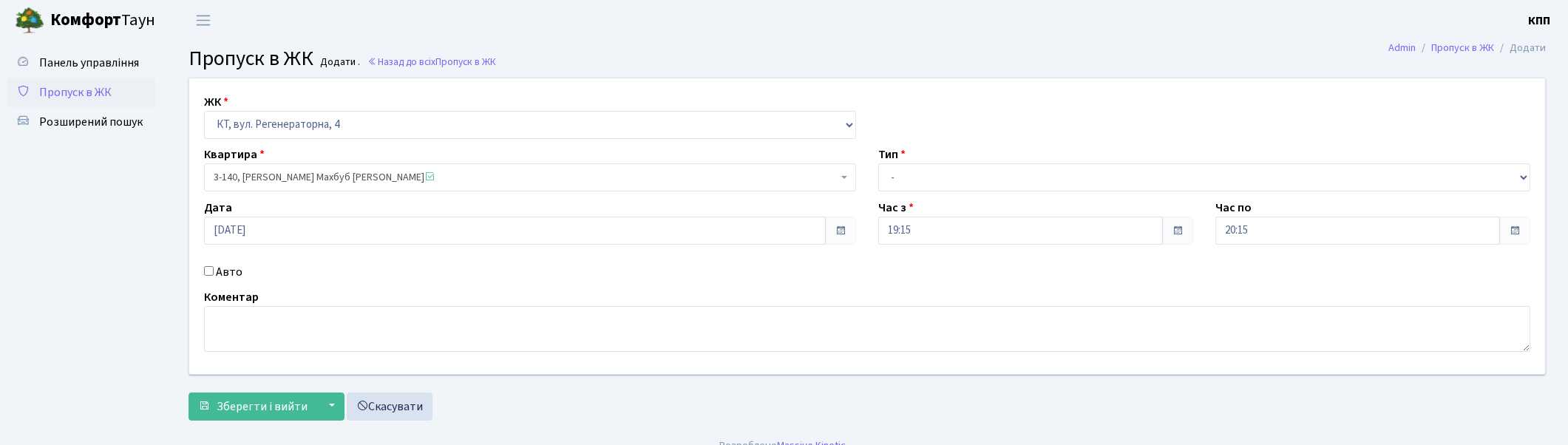
click at [231, 269] on label "Авто" at bounding box center [229, 271] width 27 height 17
click at [214, 269] on input "Авто" at bounding box center [209, 270] width 10 height 10
checkbox input "true"
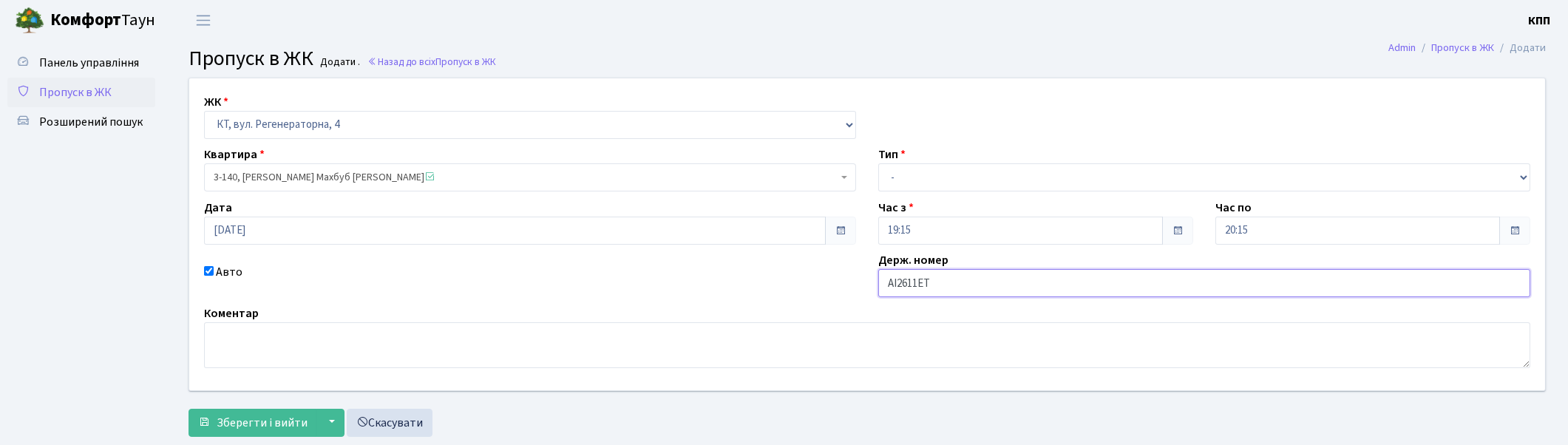
type input "АІ2611ЕТ"
click at [908, 188] on select "- Доставка Таксі Гості Сервіс" at bounding box center [1205, 177] width 652 height 28
select select "2"
click at [879, 163] on select "- Доставка Таксі Гості Сервіс" at bounding box center [1205, 177] width 652 height 28
click at [231, 421] on span "Зберегти і вийти" at bounding box center [262, 422] width 91 height 16
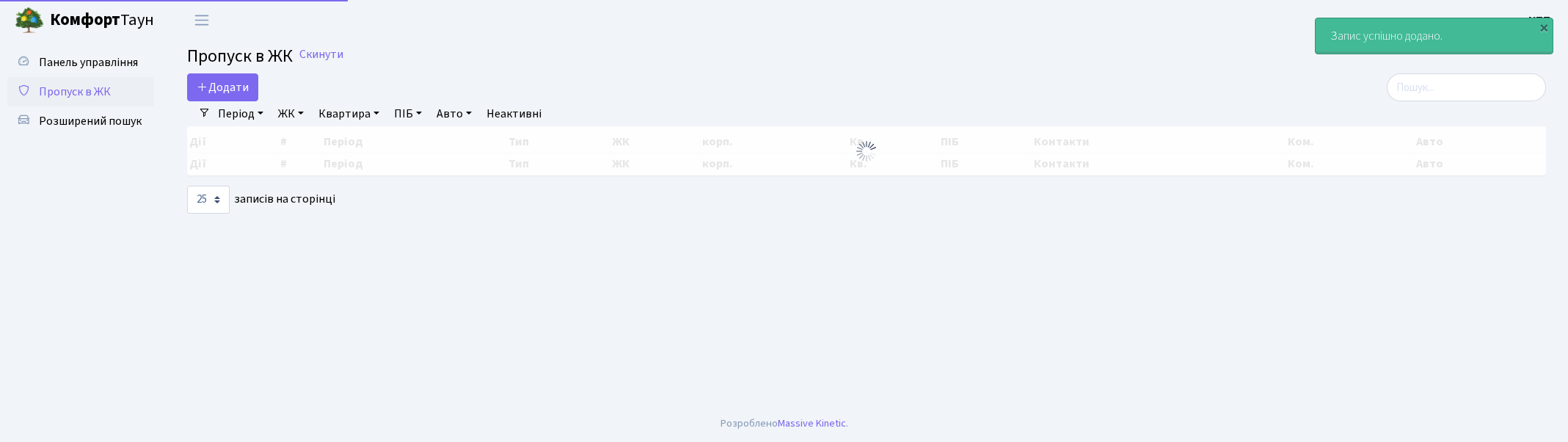
select select "25"
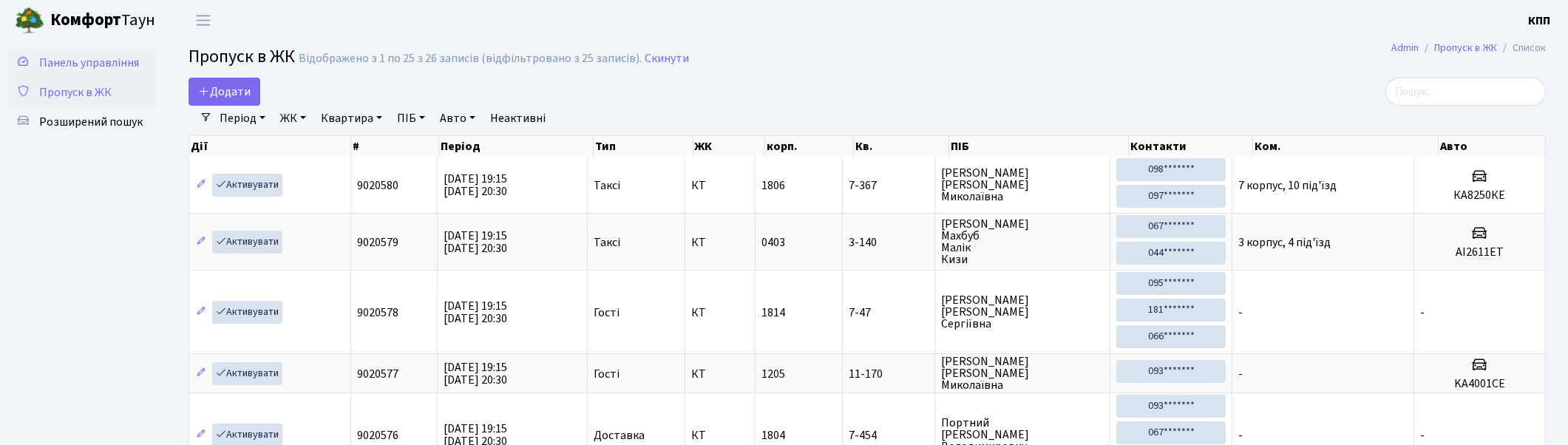
click at [111, 65] on span "Панель управління" at bounding box center [89, 62] width 100 height 16
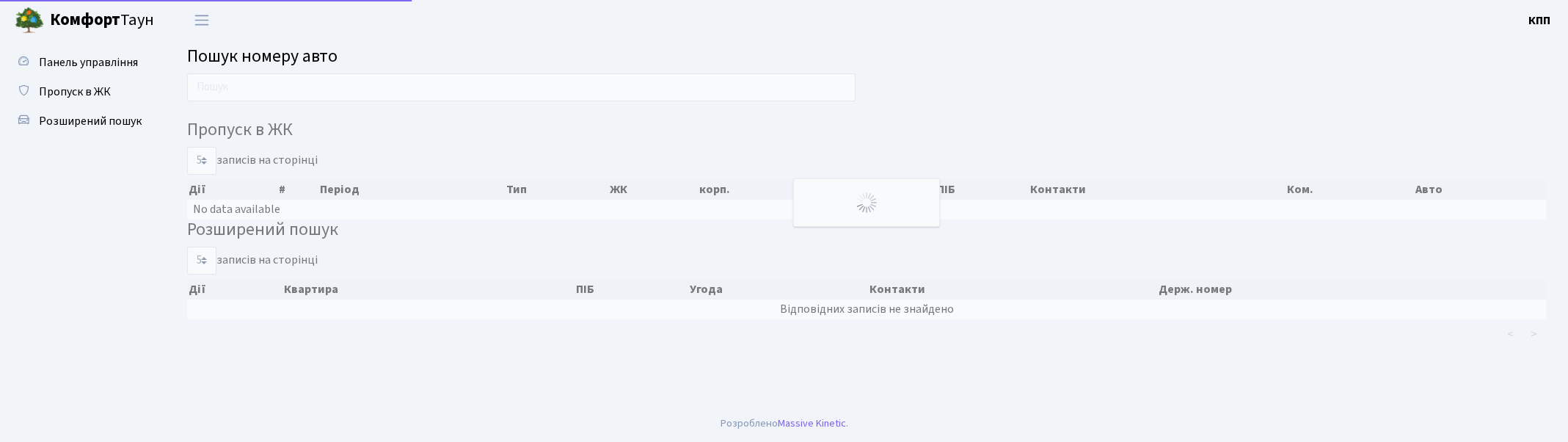
click at [284, 88] on input "text" at bounding box center [521, 87] width 668 height 28
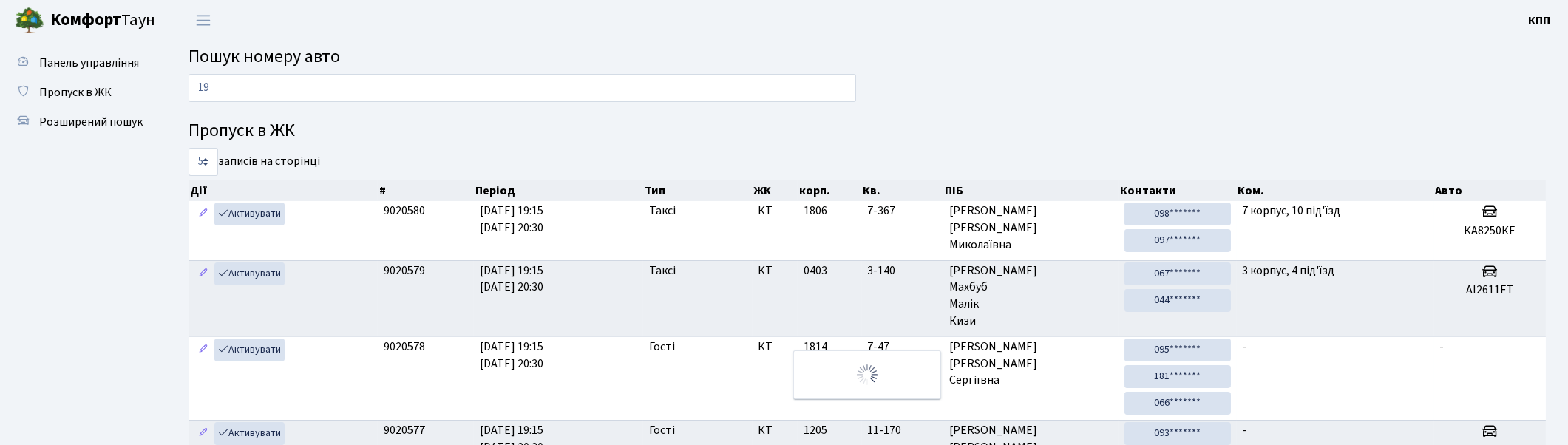
type input "1"
click at [56, 80] on link "Пропуск в ЖК" at bounding box center [81, 92] width 148 height 30
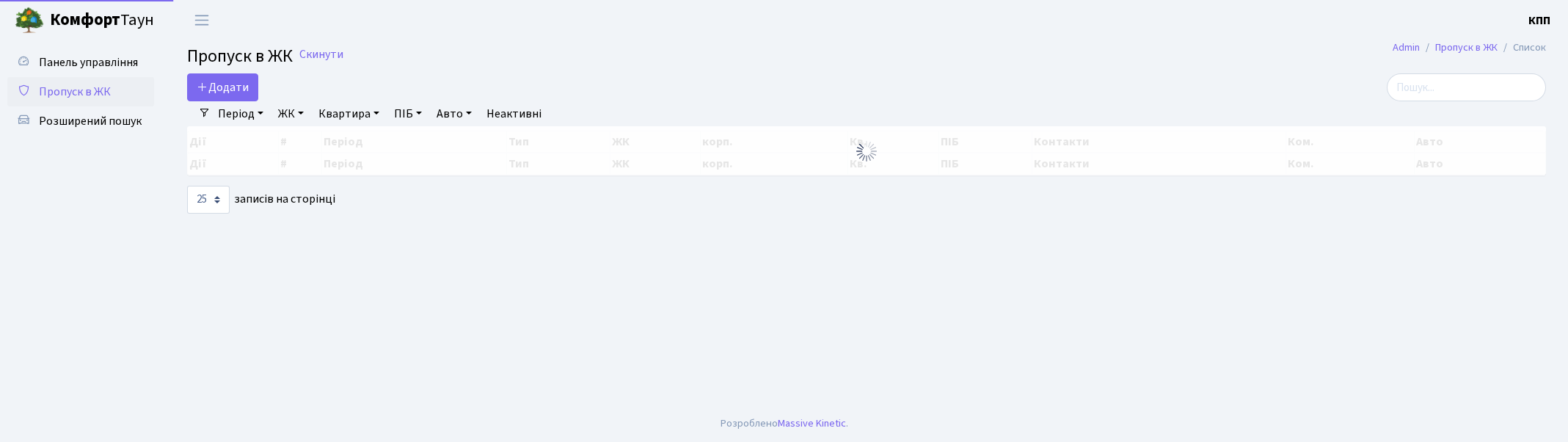
select select "25"
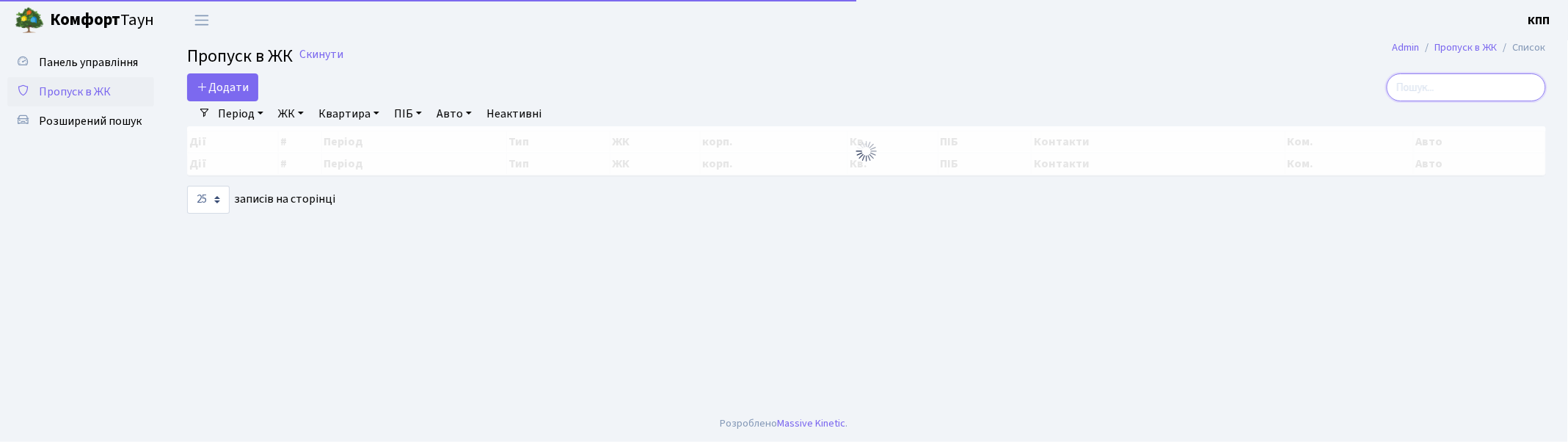
click at [1499, 90] on input "search" at bounding box center [1466, 87] width 159 height 28
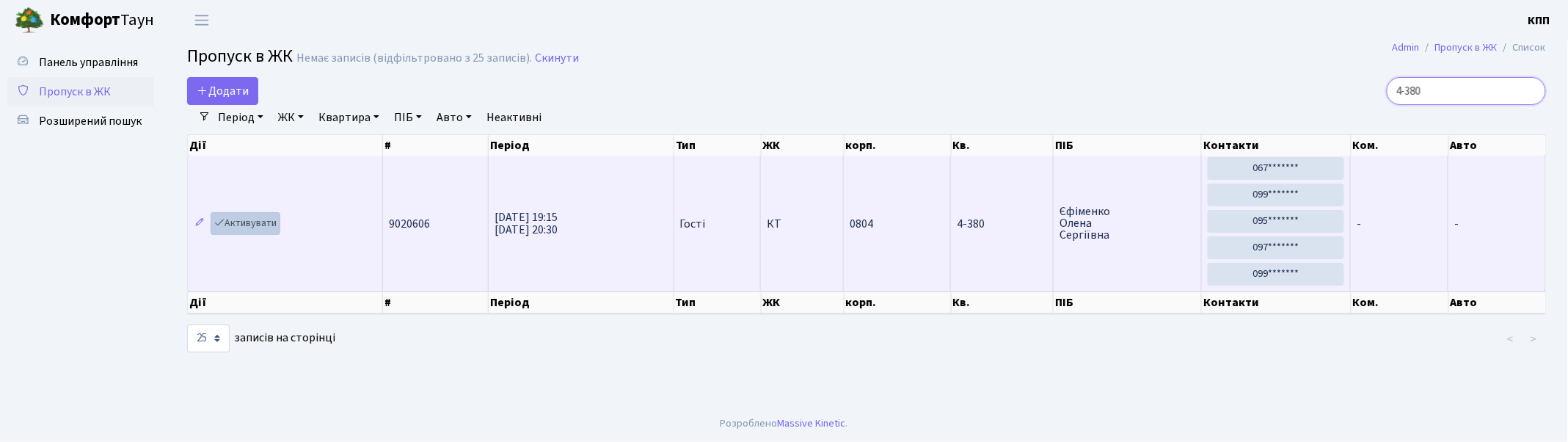
type input "4-380"
click at [221, 220] on icon at bounding box center [219, 223] width 11 height 11
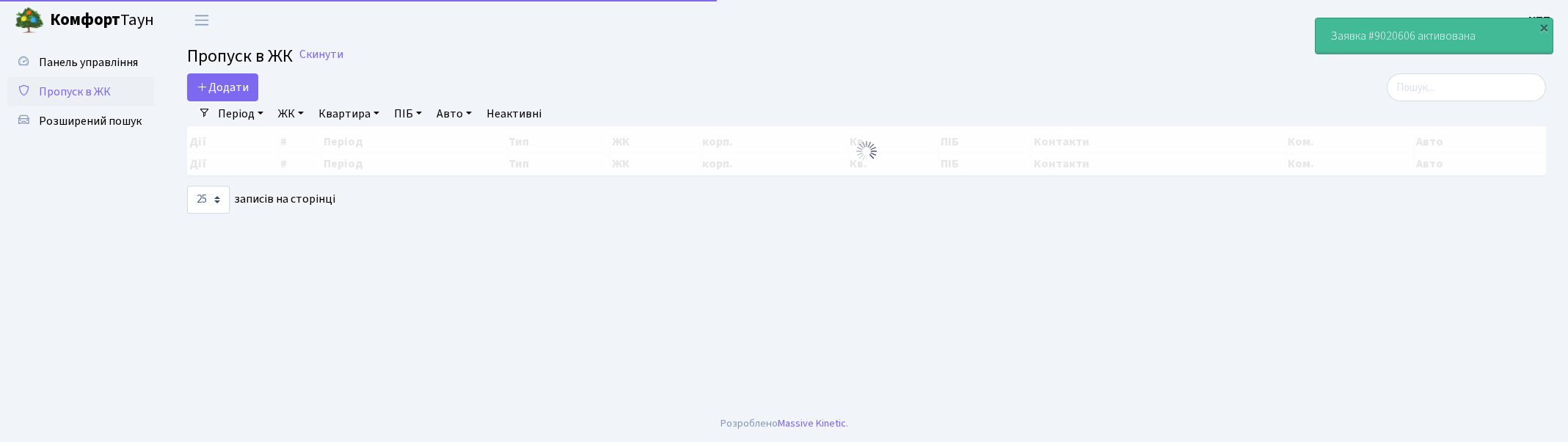
select select "25"
click at [1449, 97] on input "search" at bounding box center [1466, 87] width 159 height 28
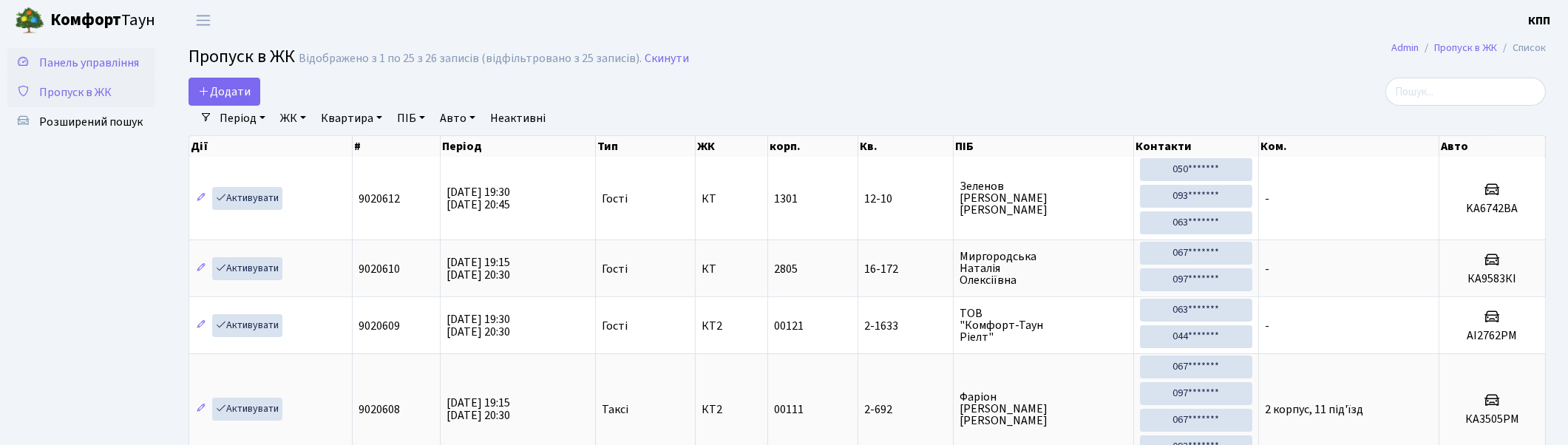
click at [85, 64] on span "Панель управління" at bounding box center [89, 62] width 100 height 16
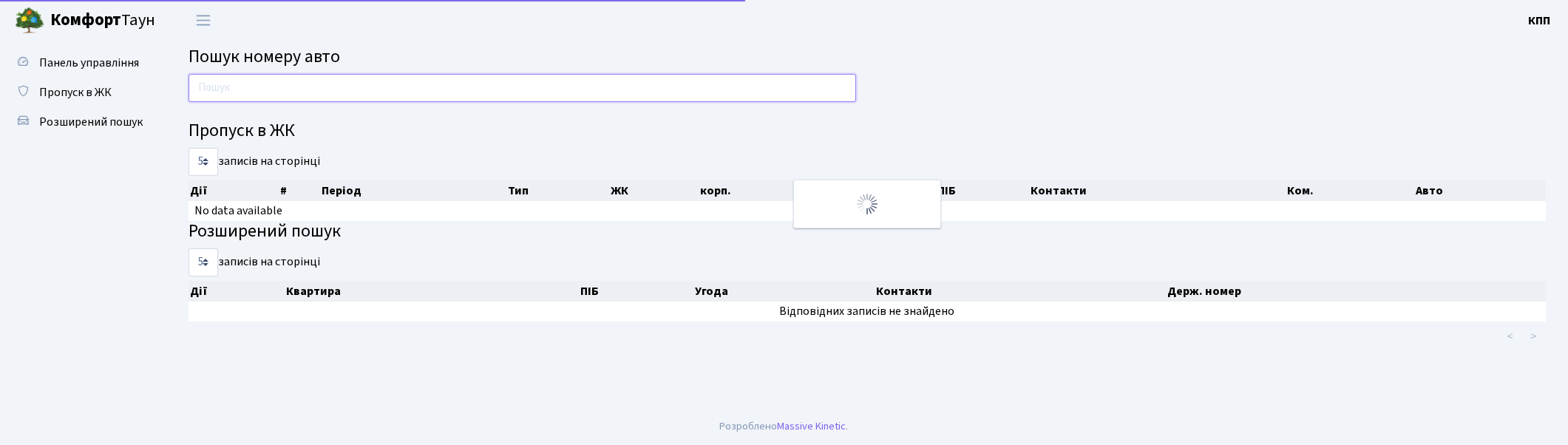
drag, startPoint x: 0, startPoint y: 0, endPoint x: 274, endPoint y: 94, distance: 289.7
click at [274, 94] on input "text" at bounding box center [522, 87] width 667 height 28
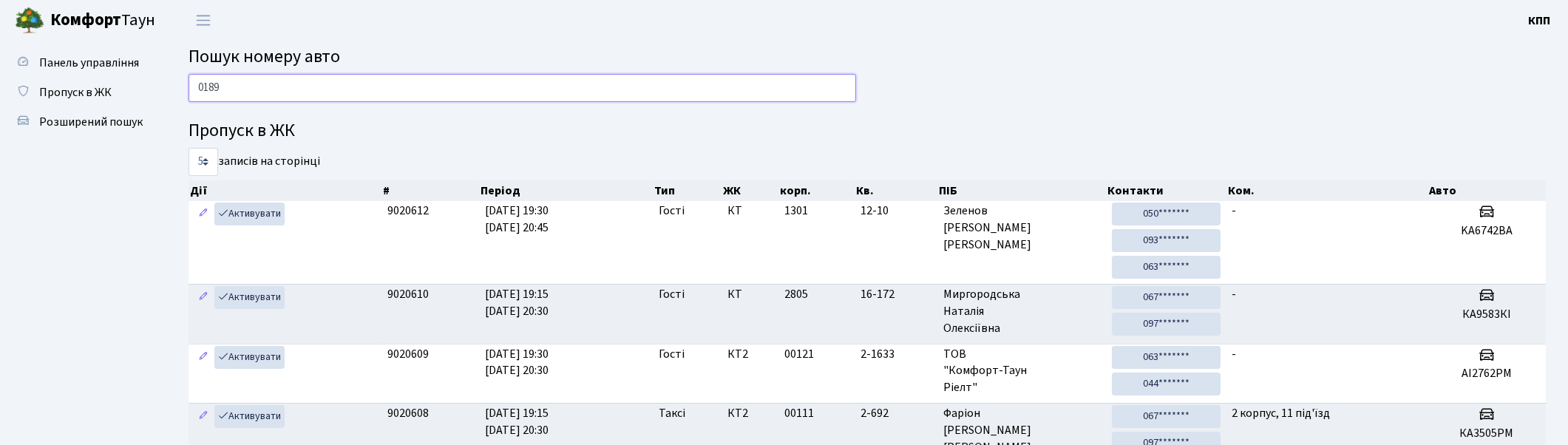
type input "0189"
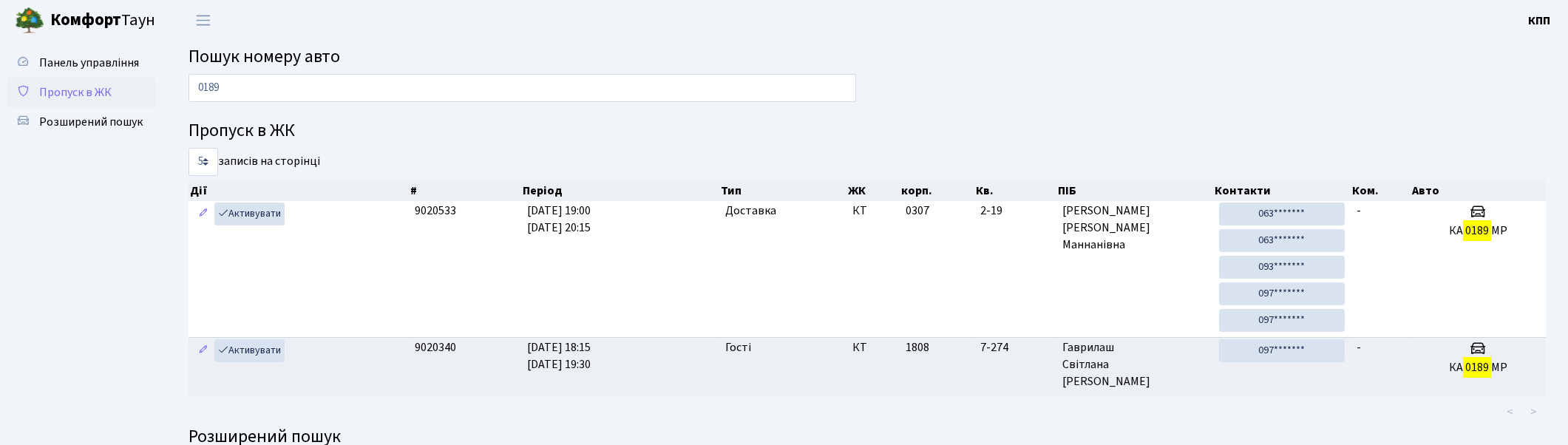
click at [92, 90] on span "Пропуск в ЖК" at bounding box center [75, 92] width 72 height 16
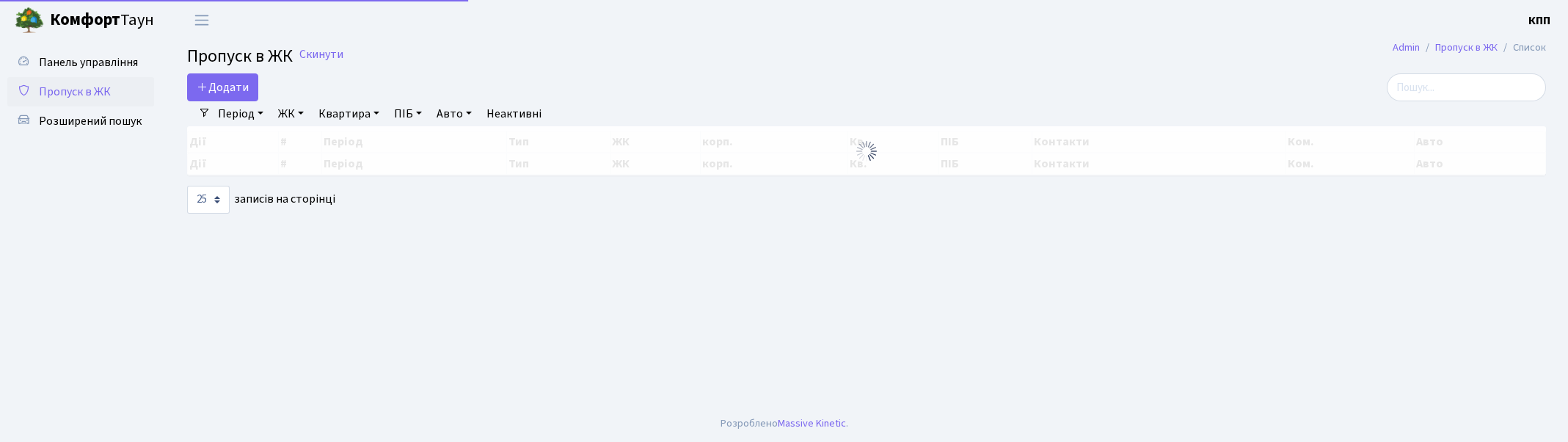
select select "25"
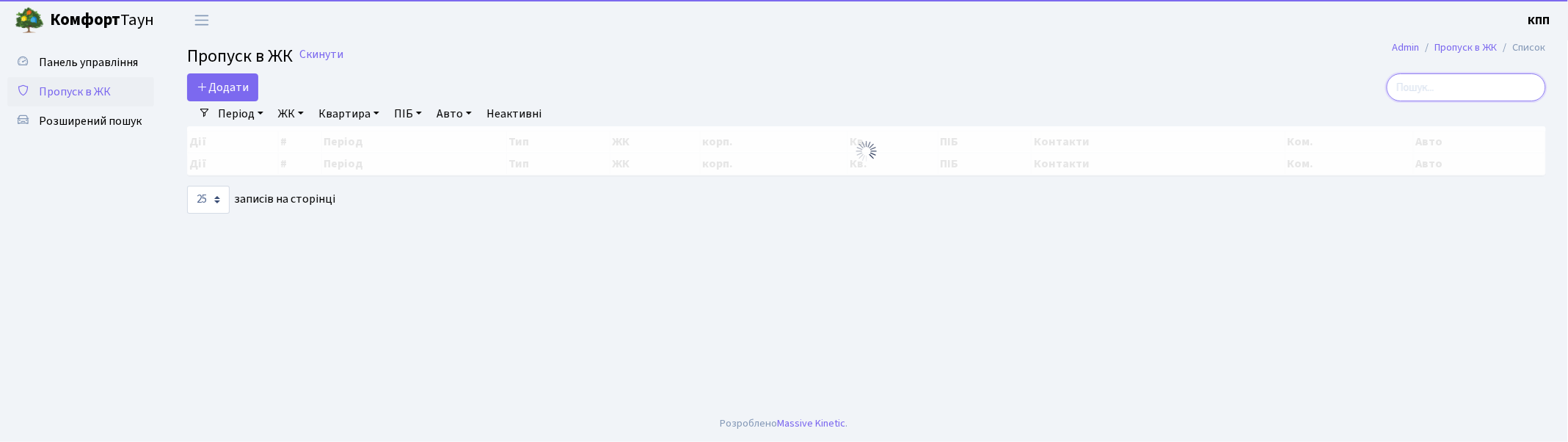
click at [1453, 81] on input "search" at bounding box center [1466, 87] width 159 height 28
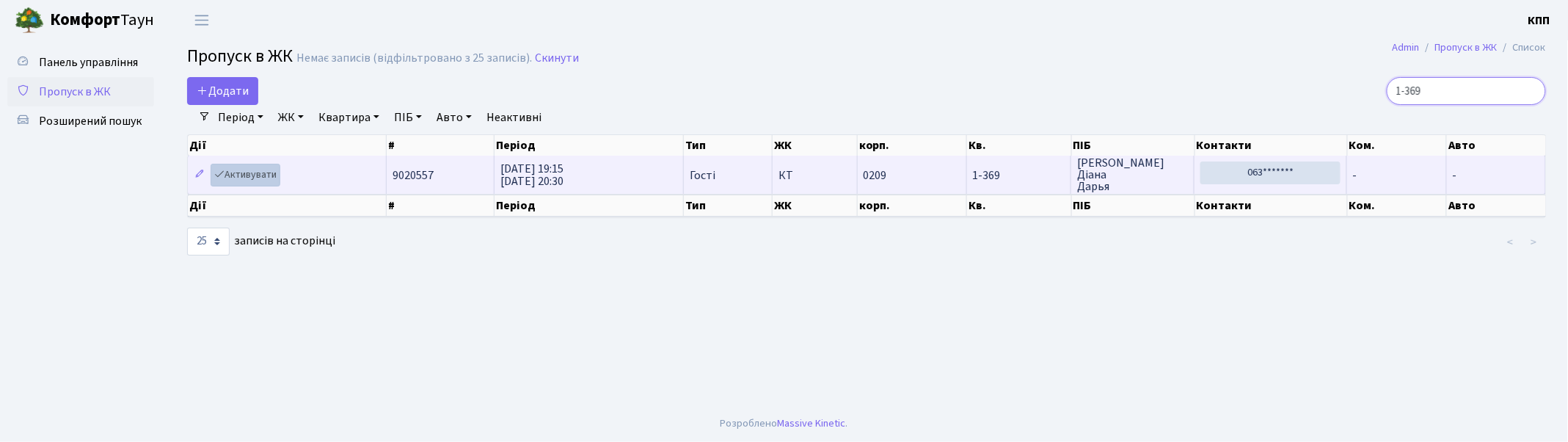
type input "1-369"
click at [243, 174] on link "Активувати" at bounding box center [245, 175] width 69 height 23
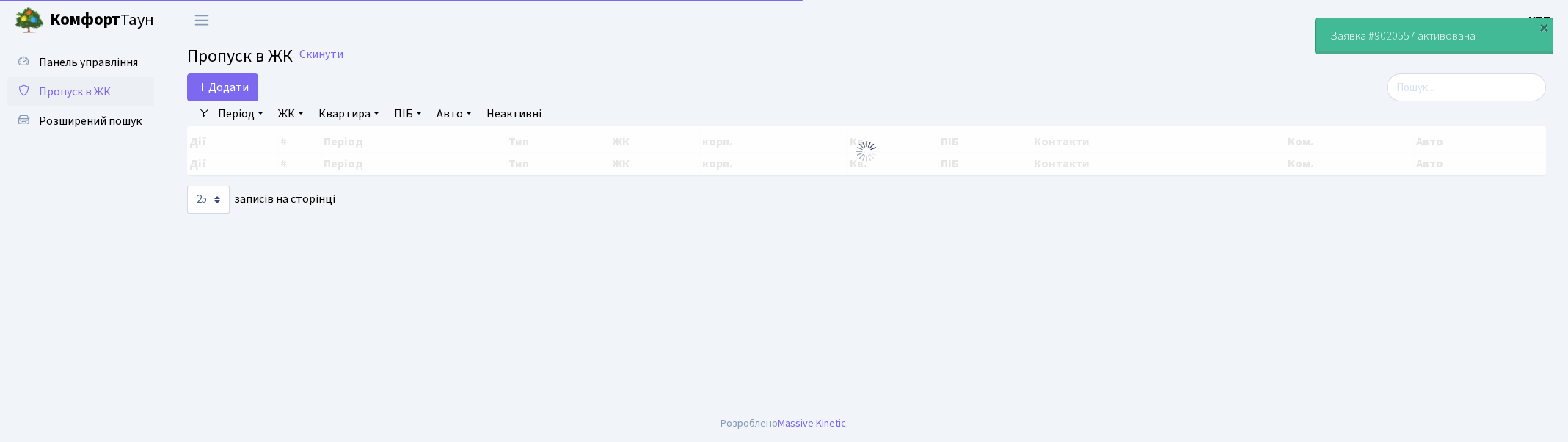
select select "25"
click at [1496, 86] on input "search" at bounding box center [1466, 87] width 159 height 28
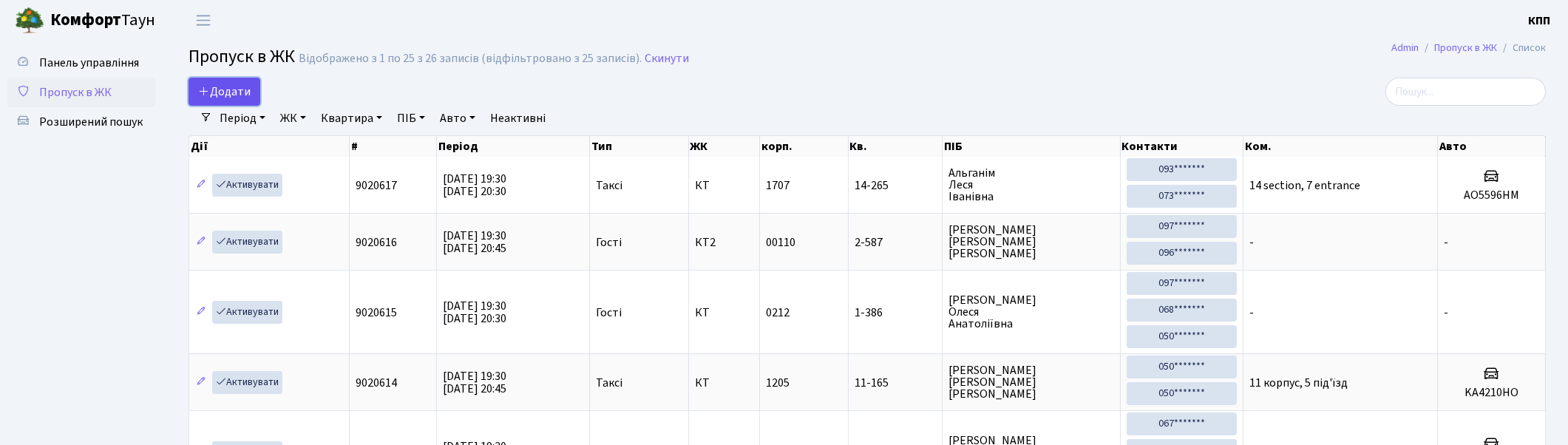
click at [237, 93] on span "Додати" at bounding box center [224, 91] width 52 height 16
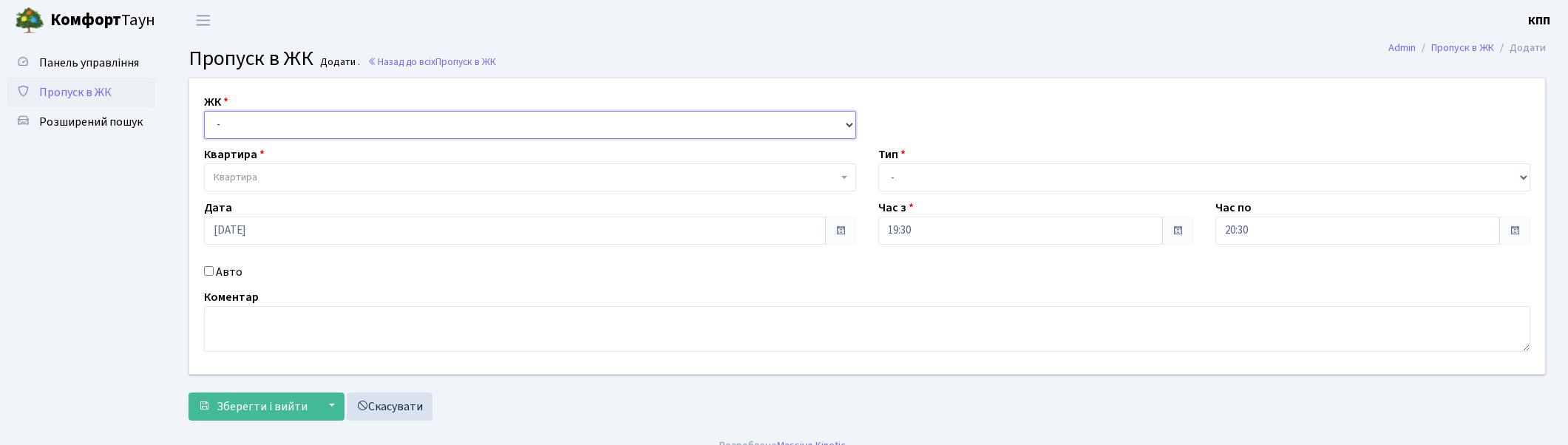
click at [282, 127] on select "- КТ, вул. Регенераторна, 4 КТ2, просп. [STREET_ADDRESS] [STREET_ADDRESS] [PERS…" at bounding box center [531, 125] width 652 height 28
select select "271"
click at [204, 111] on select "- КТ, вул. Регенераторна, 4 КТ2, просп. Соборності, 17 КТ3, вул. Березнева, 16 …" at bounding box center [531, 125] width 652 height 28
select select
click at [279, 189] on span "Квартира" at bounding box center [531, 177] width 652 height 28
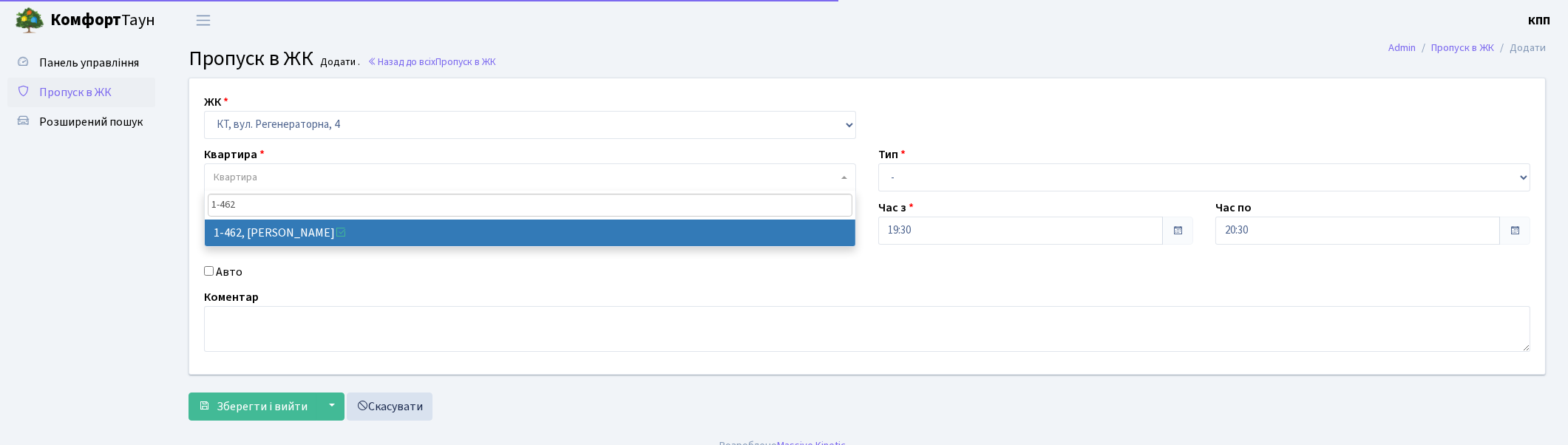
type input "1-462"
select select "381"
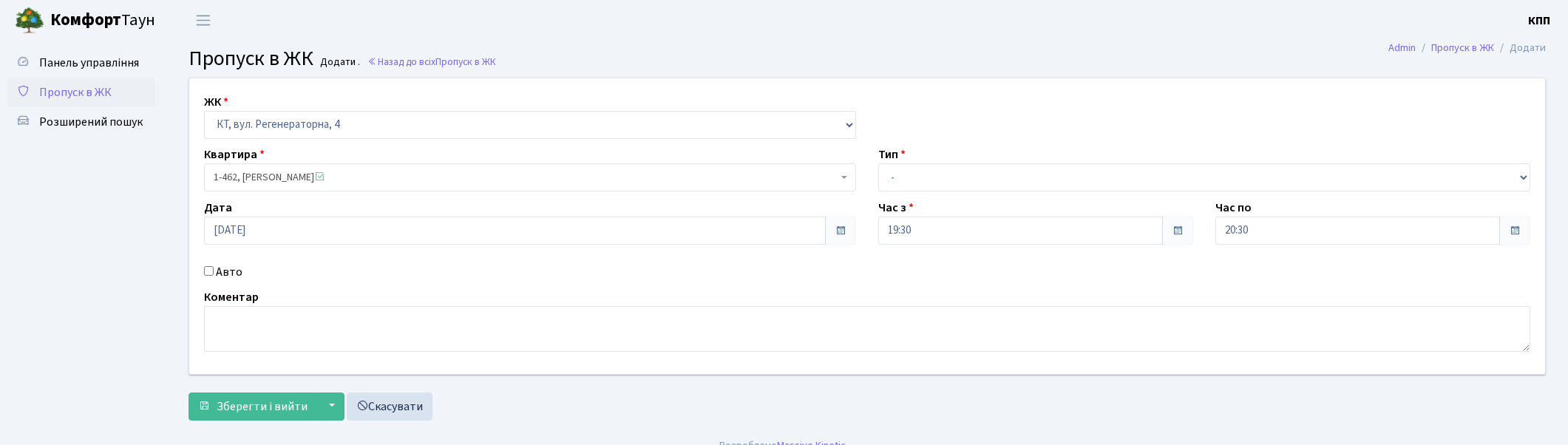
click at [231, 268] on label "Авто" at bounding box center [229, 271] width 27 height 17
click at [214, 268] on input "Авто" at bounding box center [209, 270] width 10 height 10
checkbox input "true"
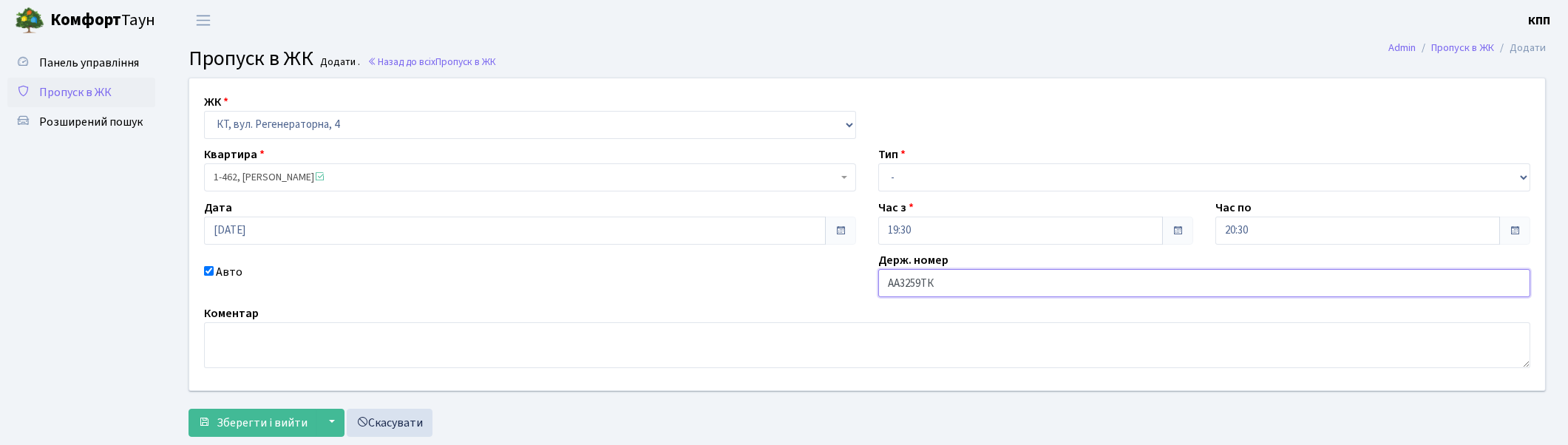
type input "АА3259ТК"
drag, startPoint x: 892, startPoint y: 171, endPoint x: 907, endPoint y: 188, distance: 22.7
click at [892, 171] on select "- Доставка Таксі Гості Сервіс" at bounding box center [1205, 177] width 652 height 28
select select "2"
click at [879, 163] on select "- Доставка Таксі Гості Сервіс" at bounding box center [1205, 177] width 652 height 28
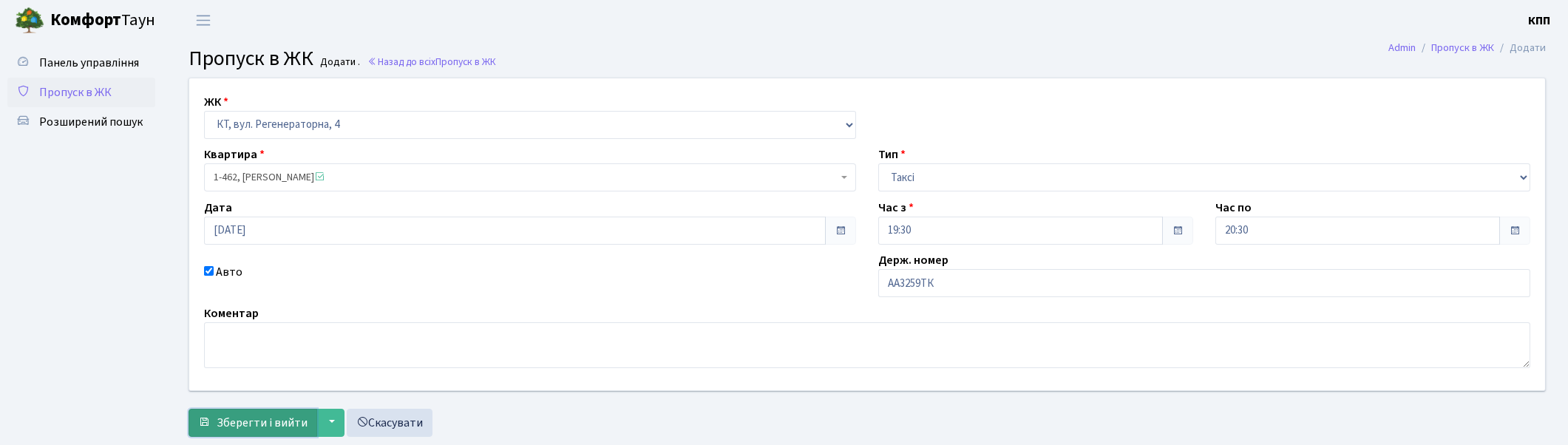
click at [262, 422] on span "Зберегти і вийти" at bounding box center [262, 422] width 91 height 16
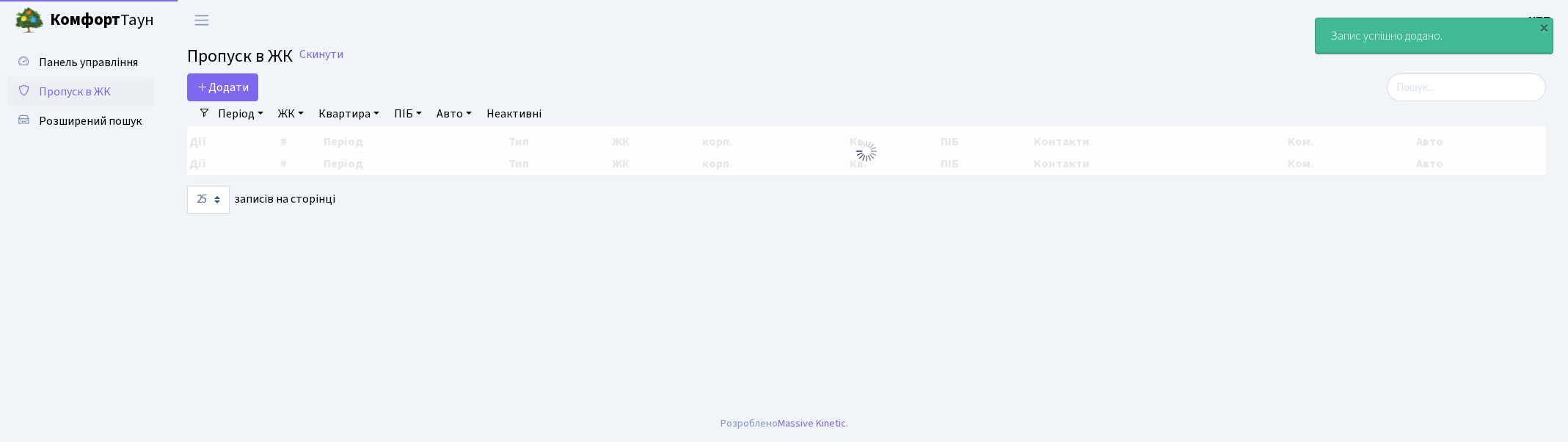
select select "25"
click at [1459, 94] on input "search" at bounding box center [1454, 87] width 159 height 28
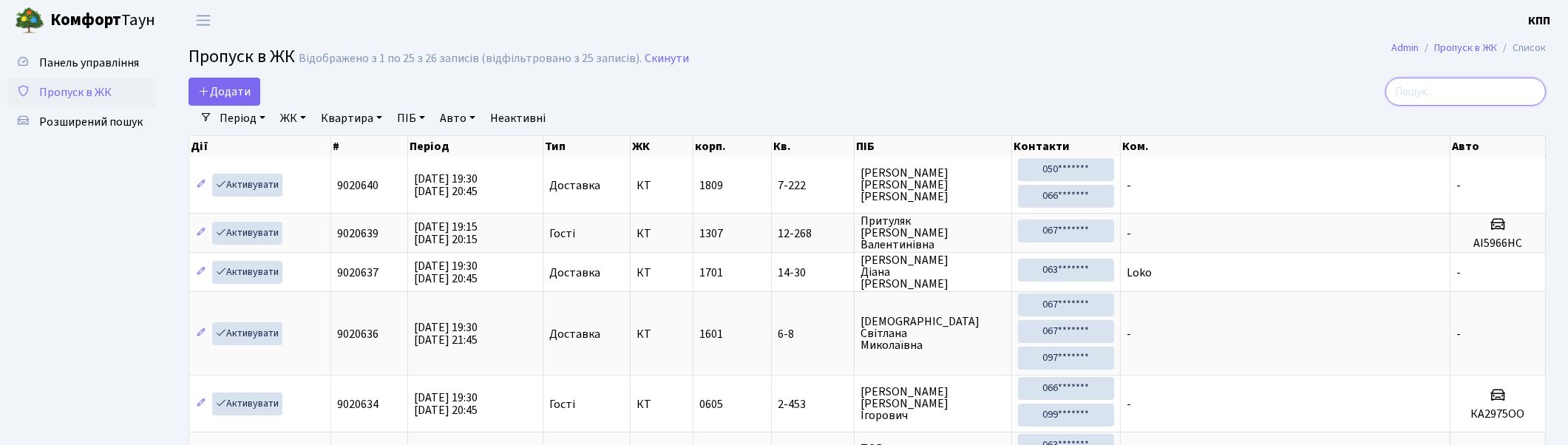
click at [1456, 90] on input "search" at bounding box center [1465, 91] width 160 height 28
click at [1452, 94] on input "search" at bounding box center [1465, 91] width 160 height 28
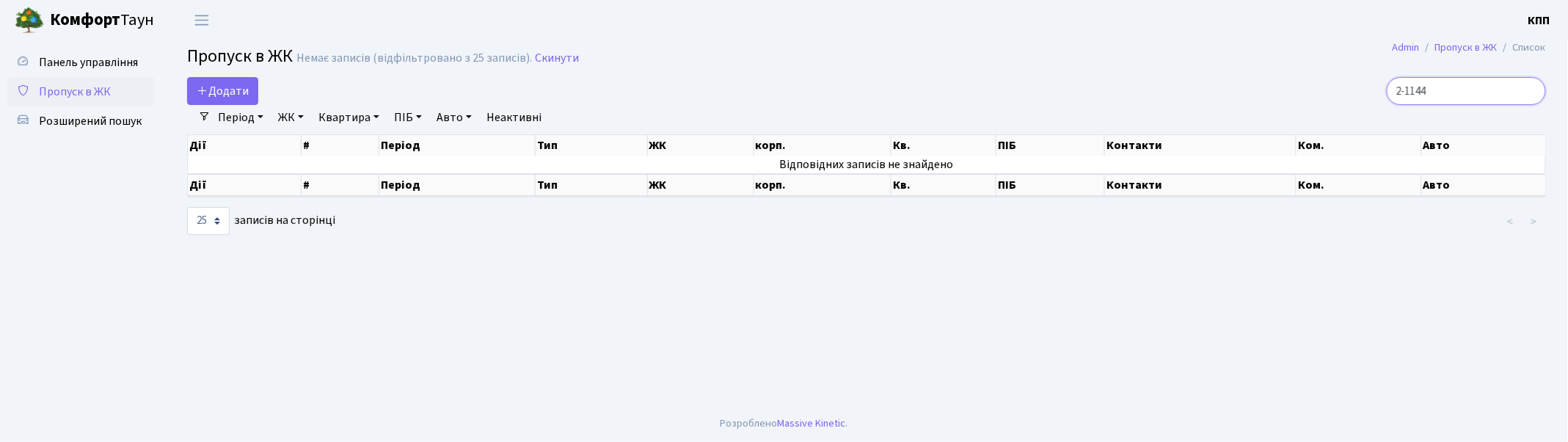
type input "2-1144"
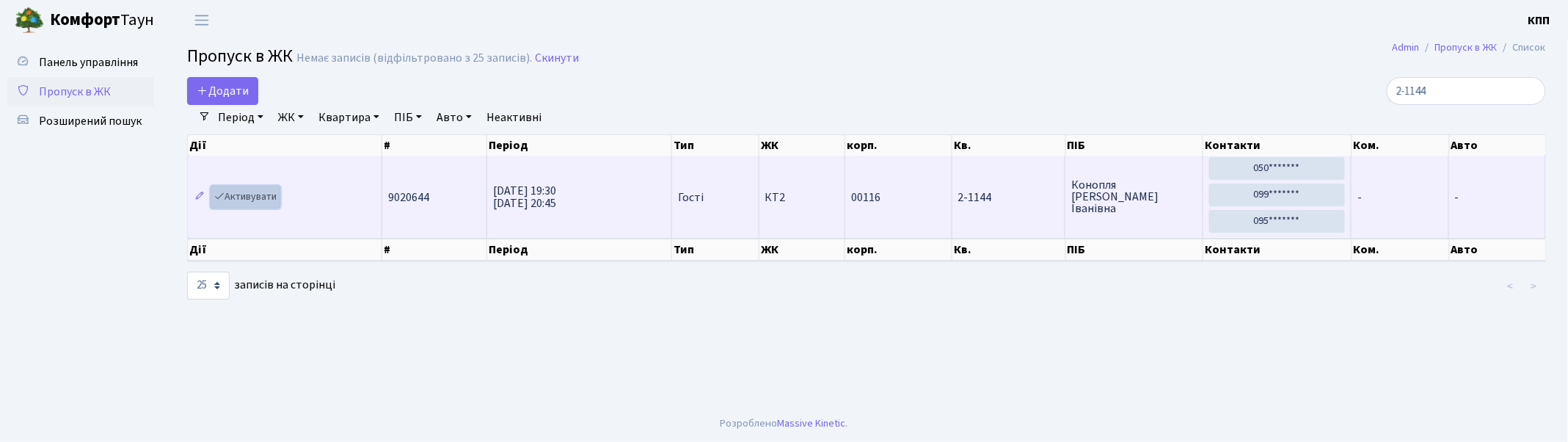
click at [259, 203] on link "Активувати" at bounding box center [245, 197] width 69 height 23
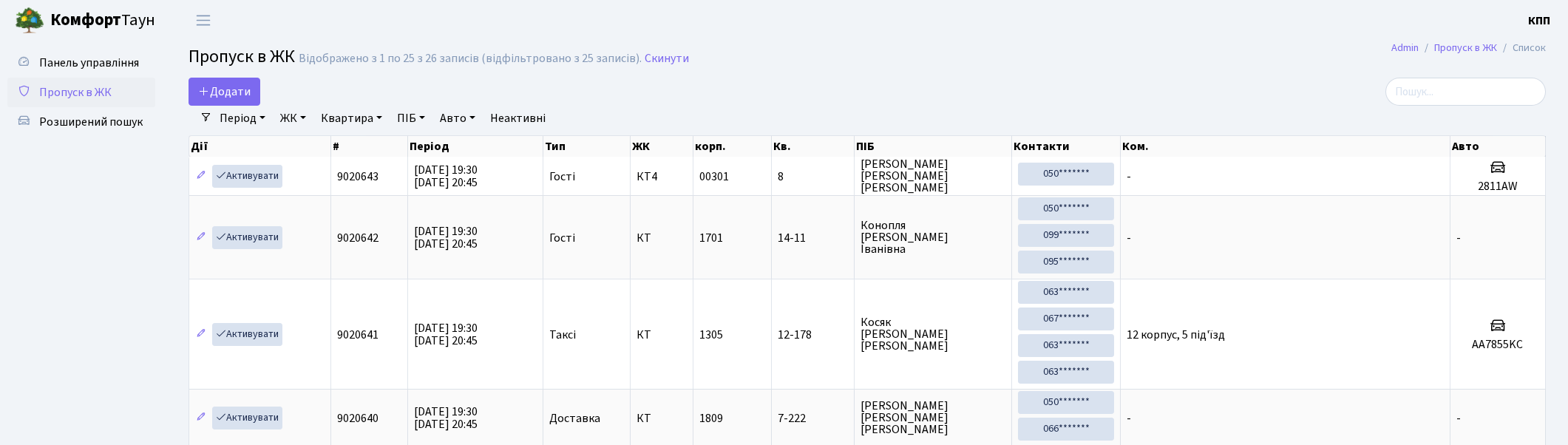
select select "25"
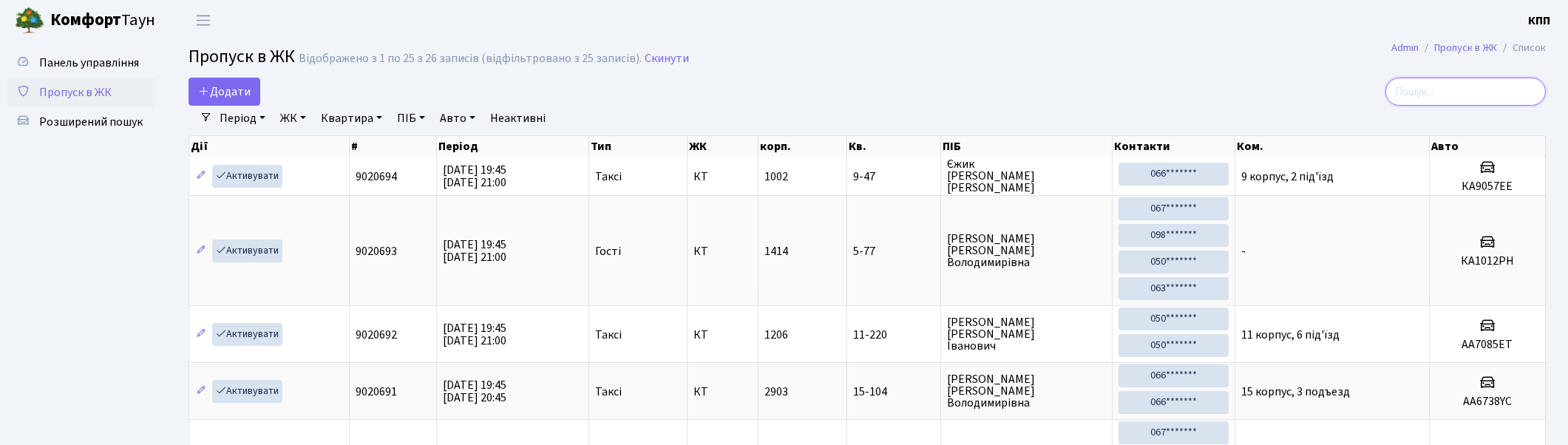
click at [1458, 90] on input "search" at bounding box center [1465, 91] width 160 height 28
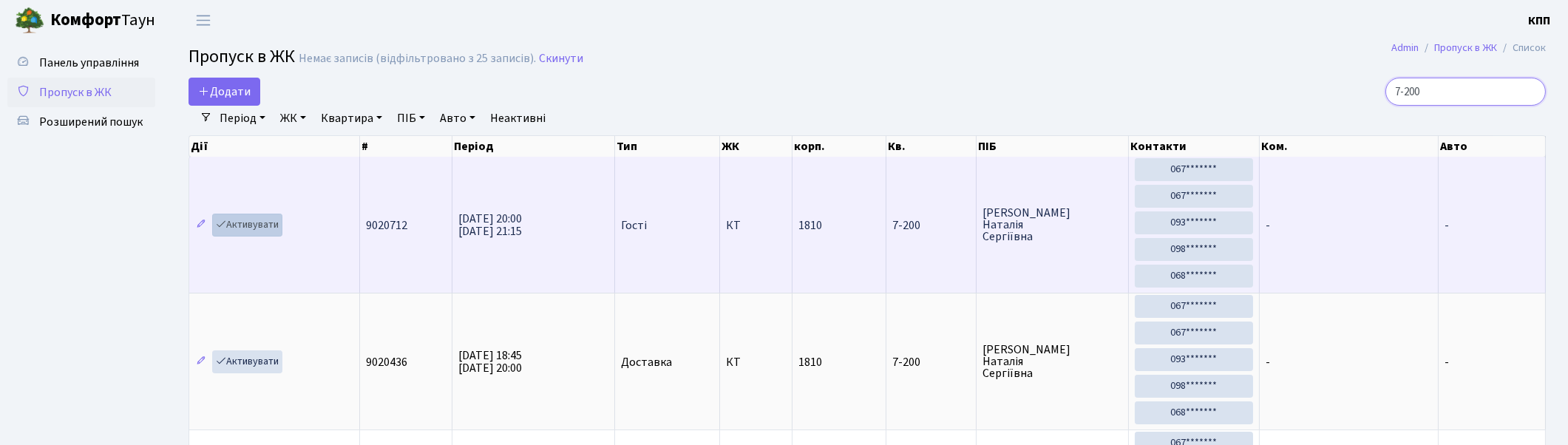
type input "7-200"
click at [249, 222] on link "Активувати" at bounding box center [247, 225] width 70 height 23
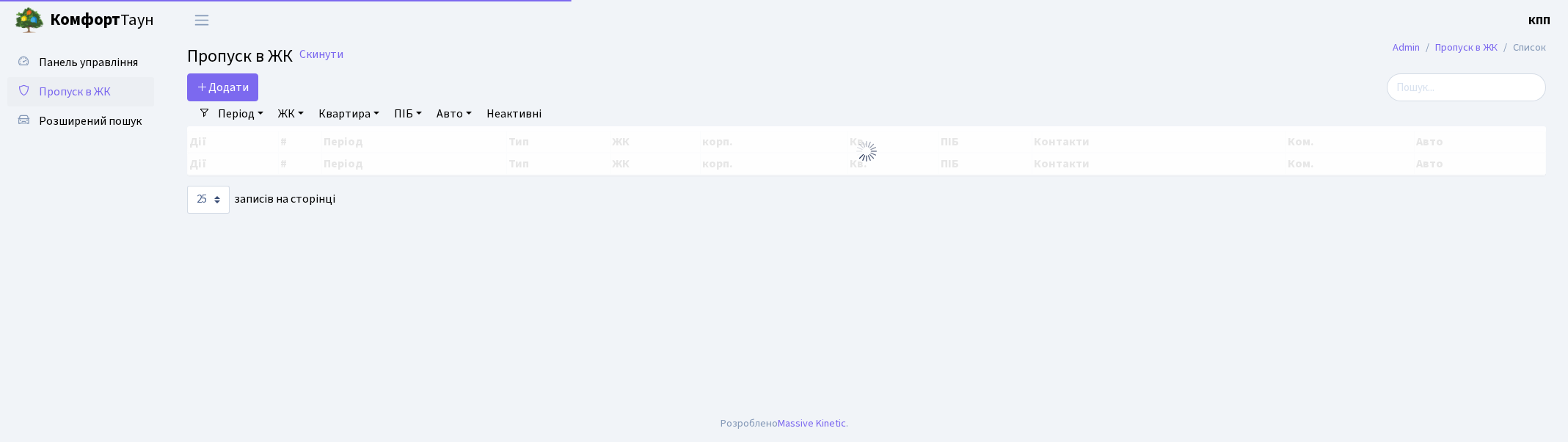
select select "25"
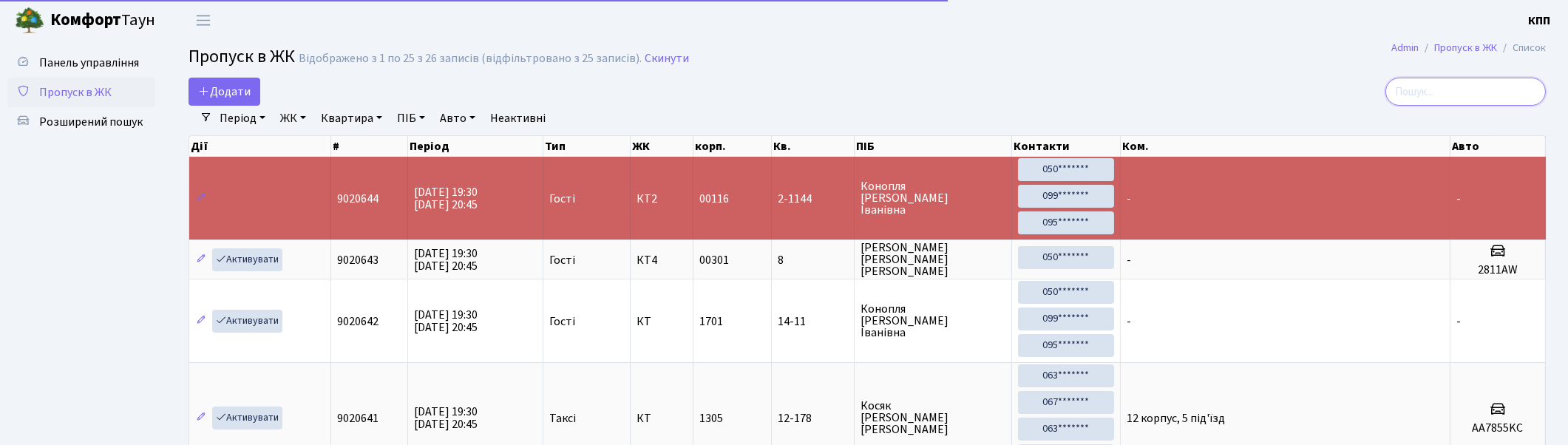
click at [1435, 96] on input "search" at bounding box center [1465, 91] width 160 height 28
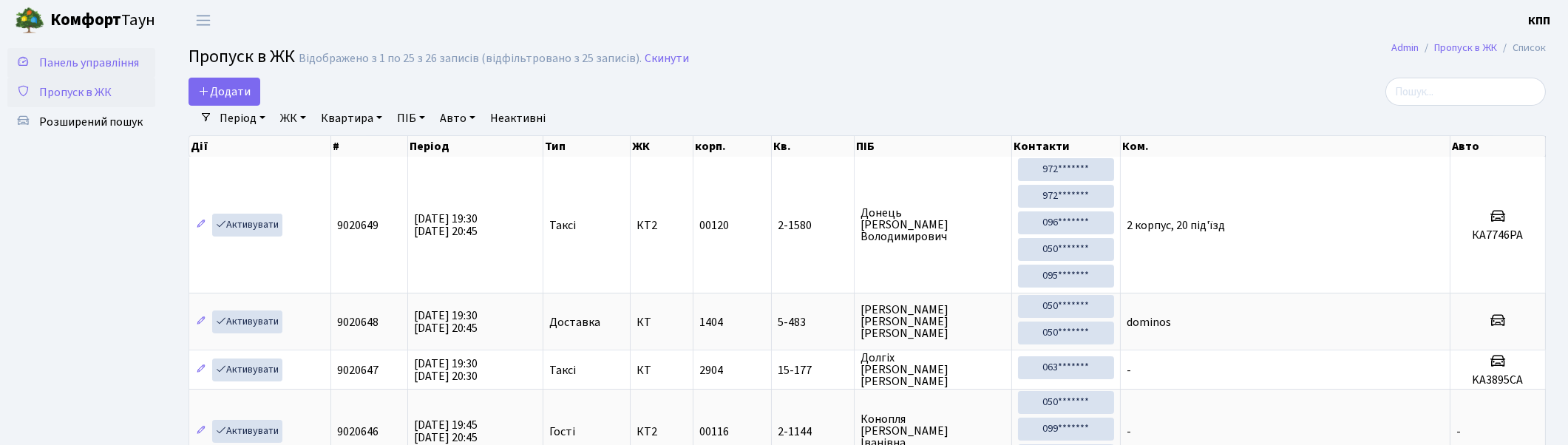
click at [131, 64] on span "Панель управління" at bounding box center [89, 62] width 100 height 16
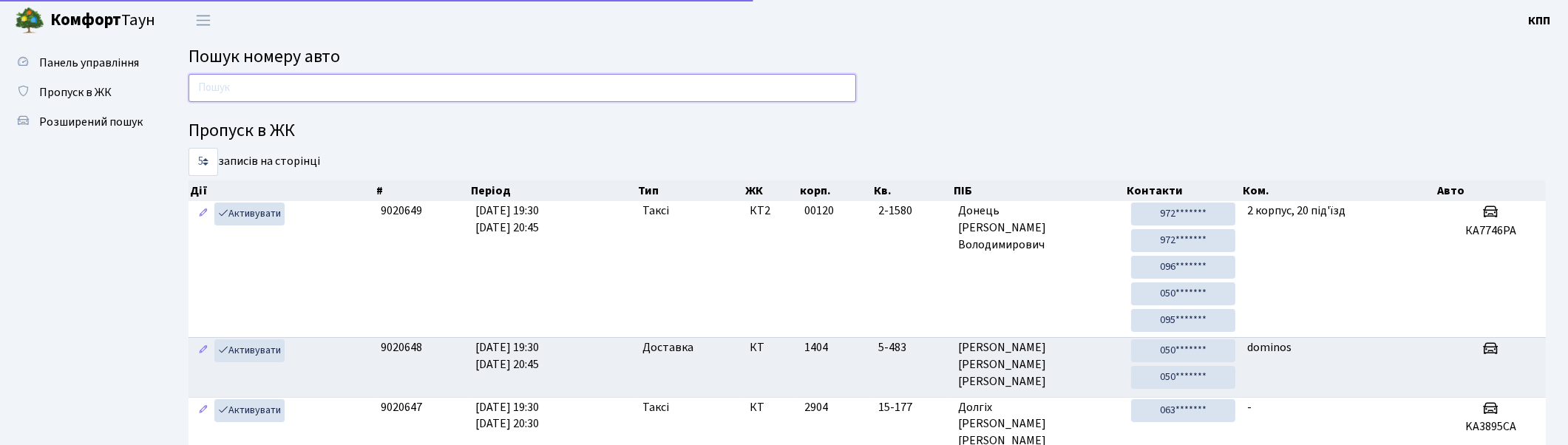
click at [327, 84] on input "text" at bounding box center [522, 87] width 667 height 28
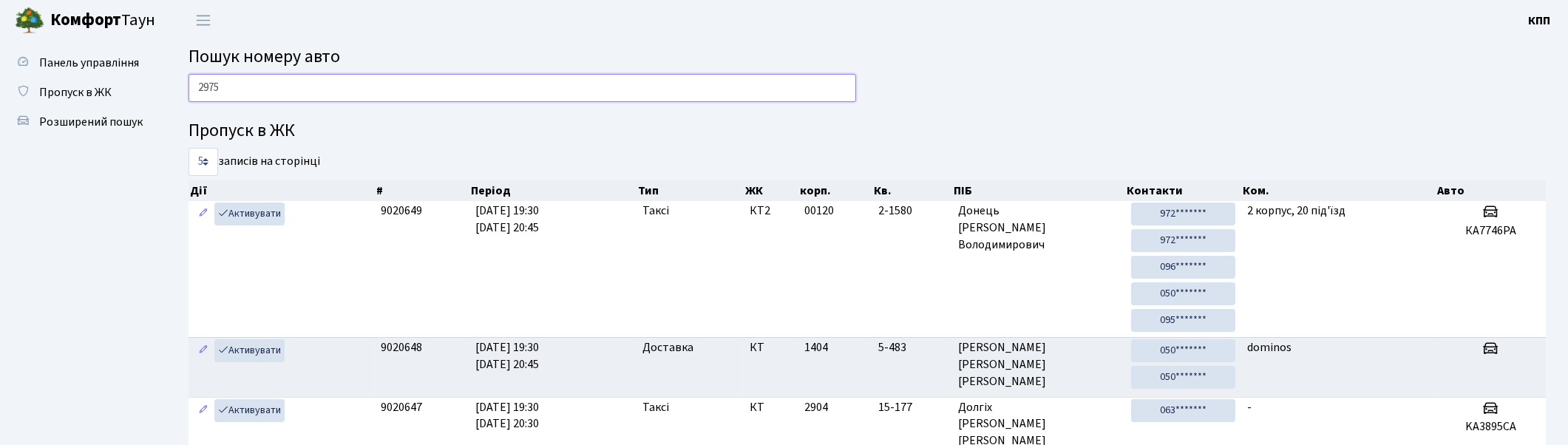
type input "2975"
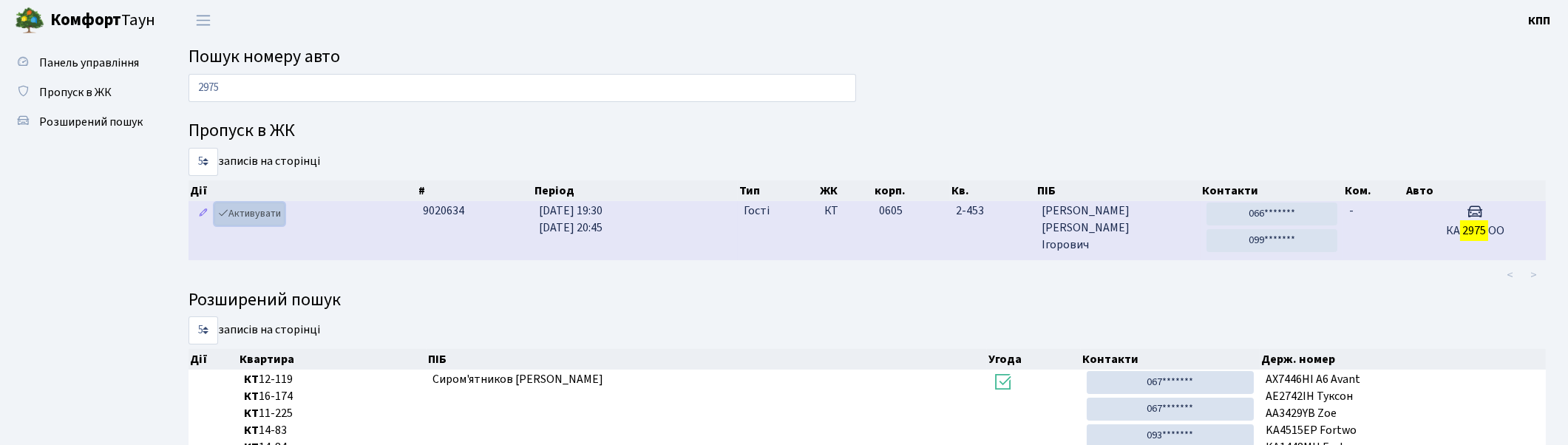
click at [261, 225] on link "Активувати" at bounding box center [249, 214] width 70 height 23
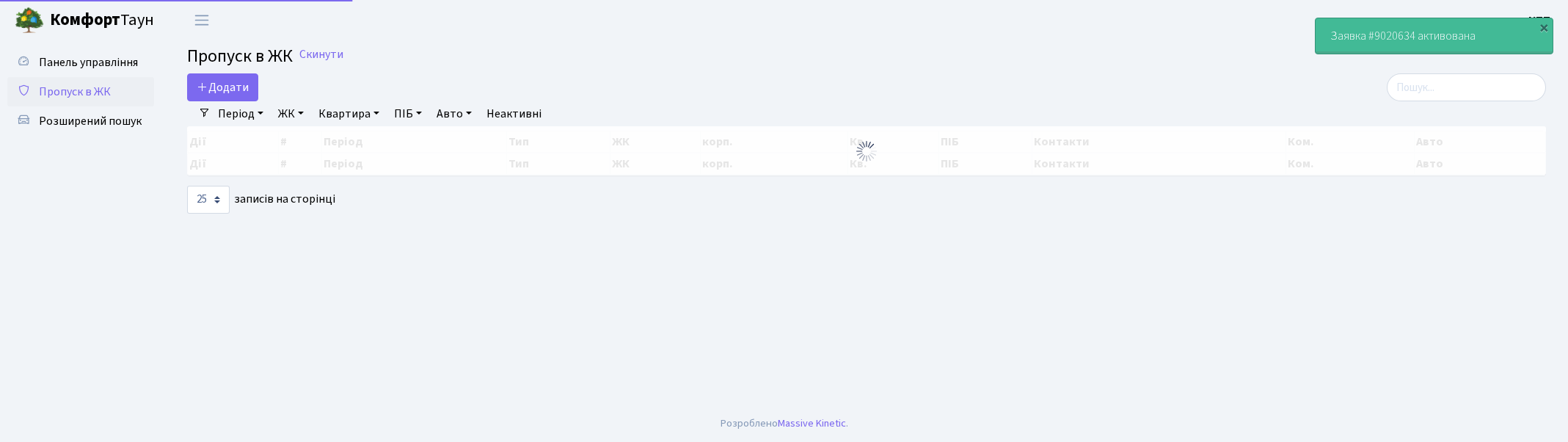
select select "25"
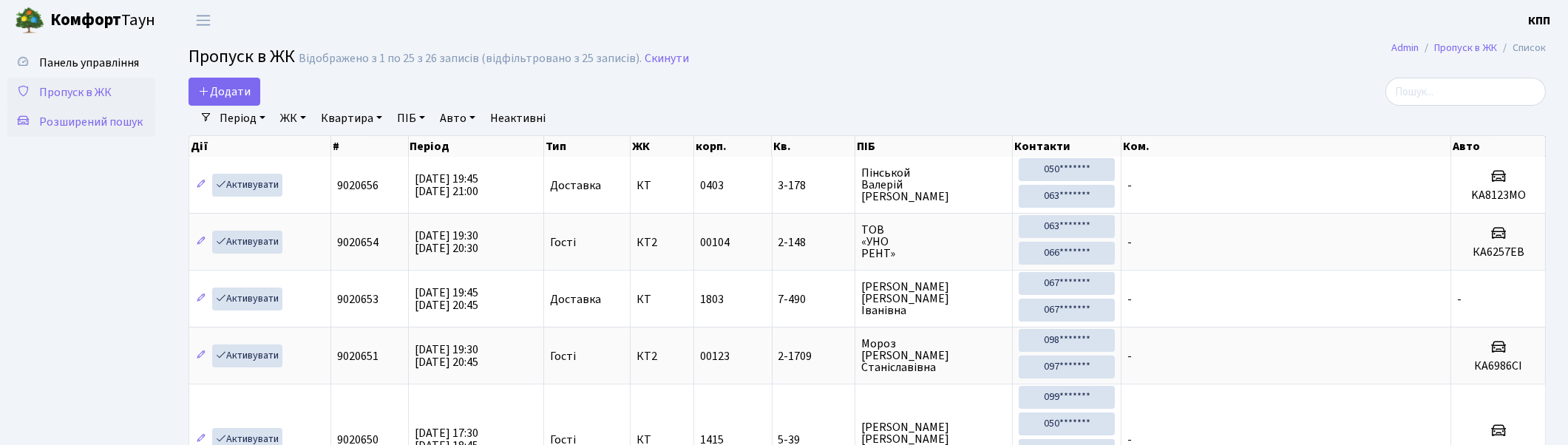
click at [80, 120] on span "Розширений пошук" at bounding box center [91, 122] width 103 height 16
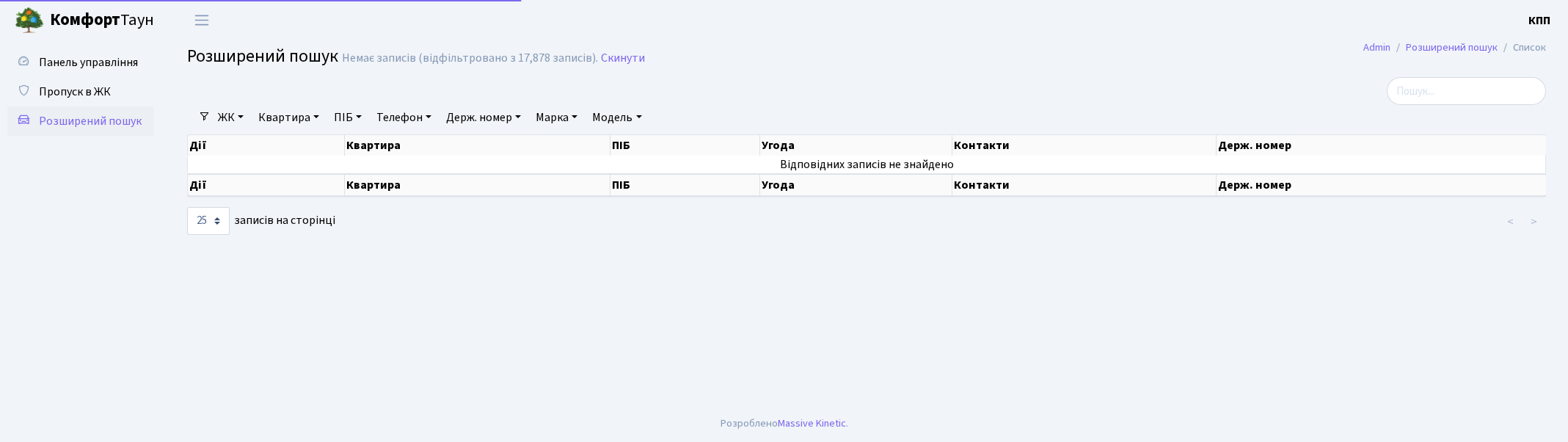
select select "25"
drag, startPoint x: 0, startPoint y: 0, endPoint x: 284, endPoint y: 140, distance: 316.6
click at [294, 109] on link "Квартира" at bounding box center [289, 117] width 72 height 25
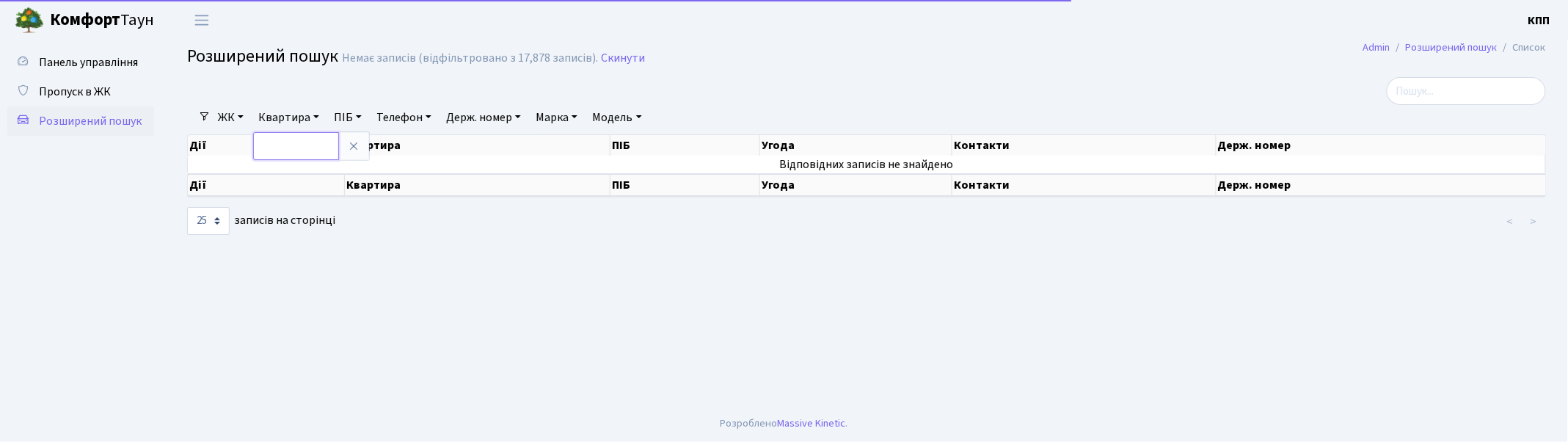
click at [292, 149] on input "text" at bounding box center [296, 146] width 86 height 28
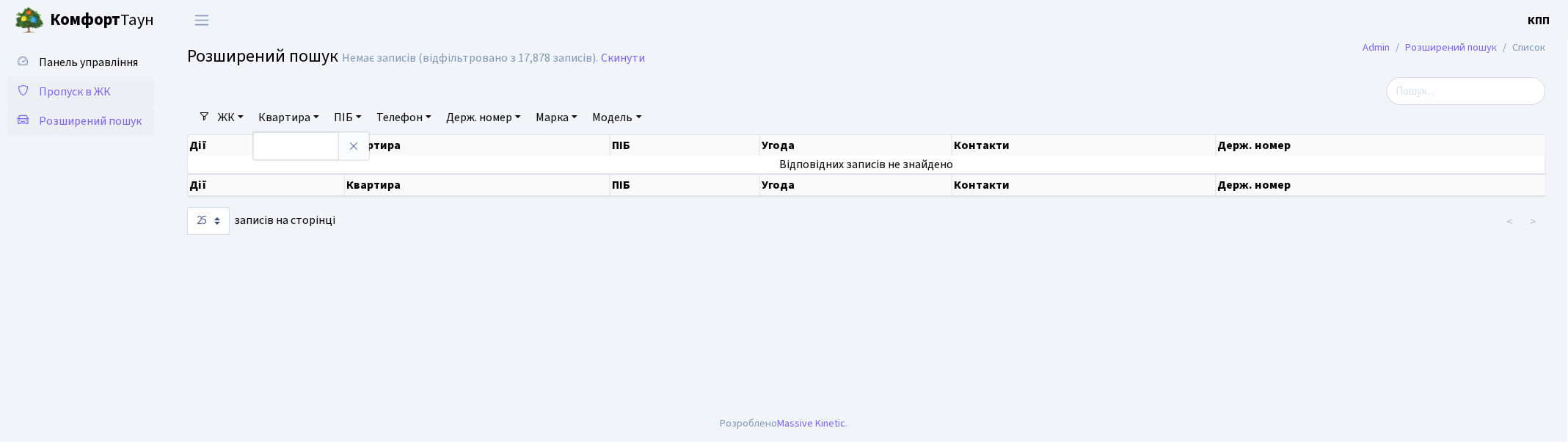
click at [95, 84] on span "Пропуск в ЖК" at bounding box center [75, 91] width 72 height 16
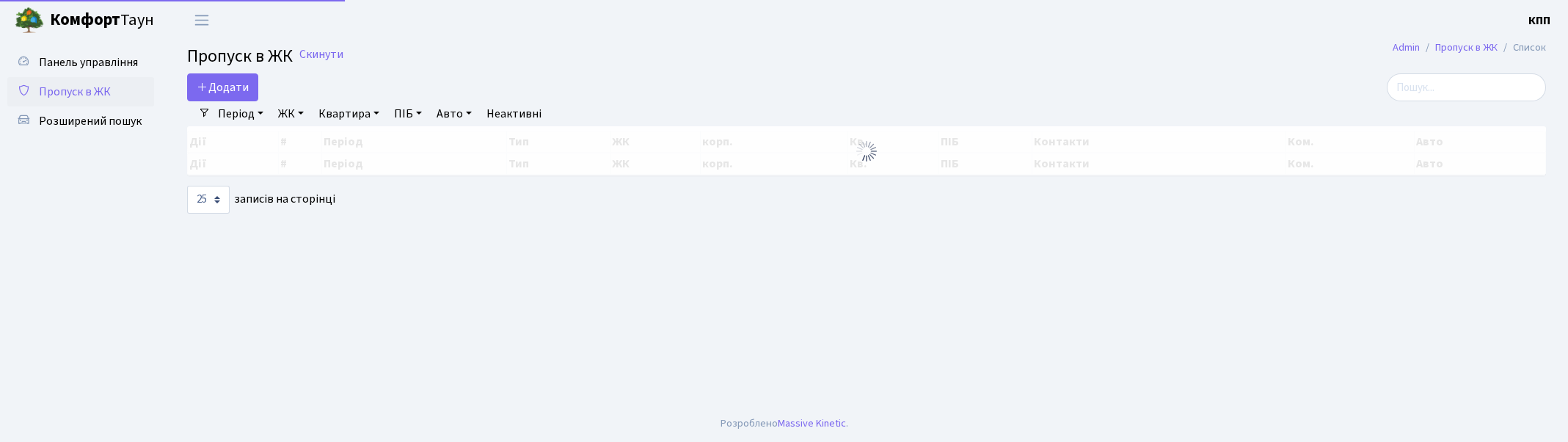
select select "25"
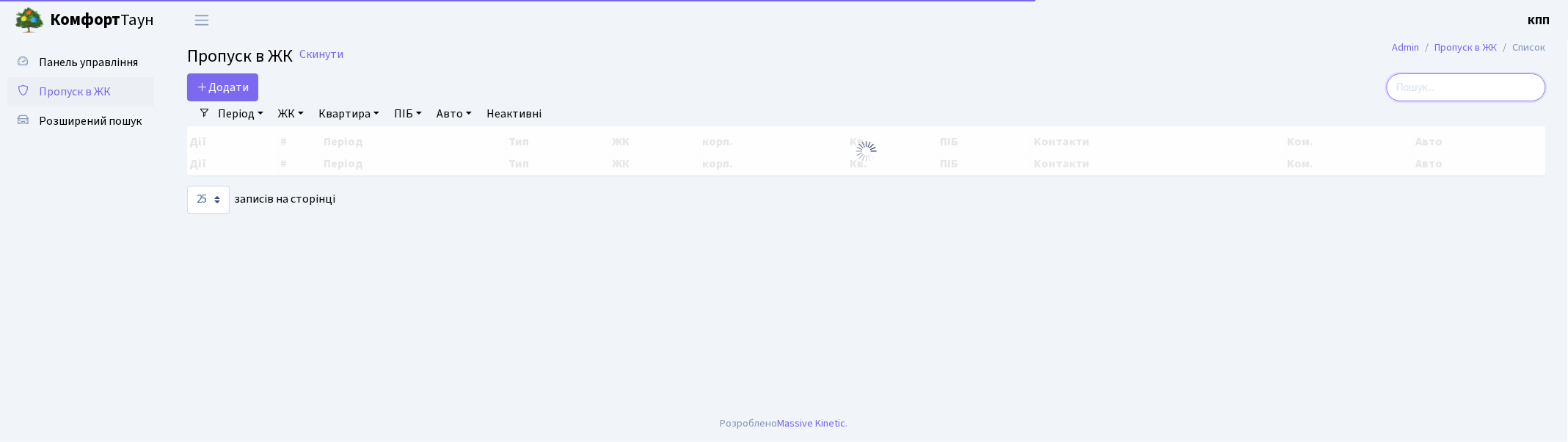
drag, startPoint x: 1519, startPoint y: 90, endPoint x: 1483, endPoint y: 90, distance: 36.0
click at [1513, 90] on input "search" at bounding box center [1466, 87] width 159 height 28
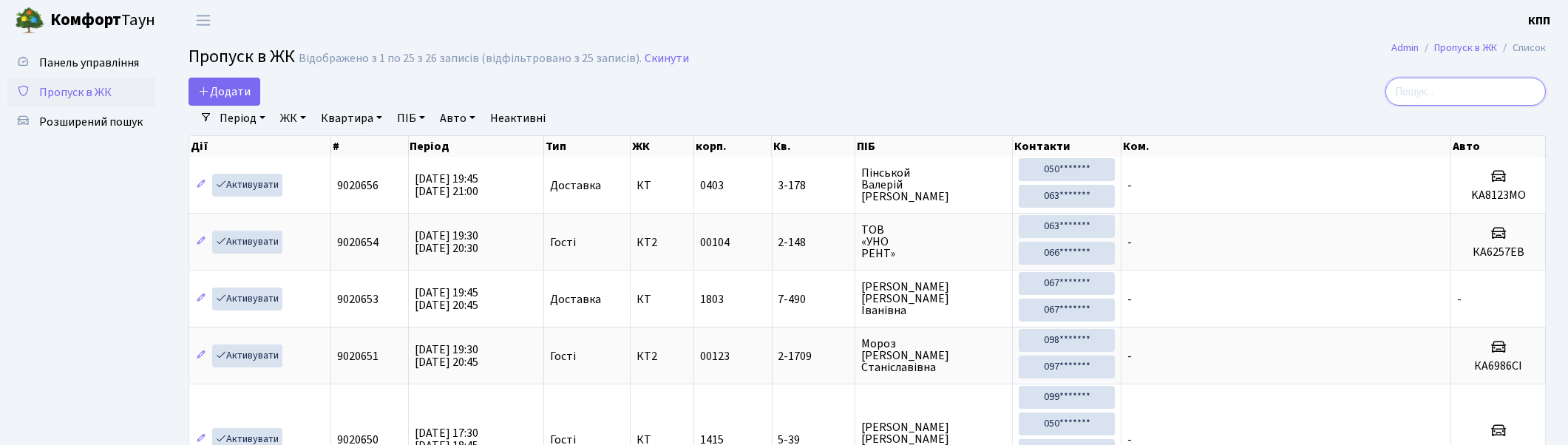
click at [1494, 90] on input "search" at bounding box center [1465, 91] width 160 height 28
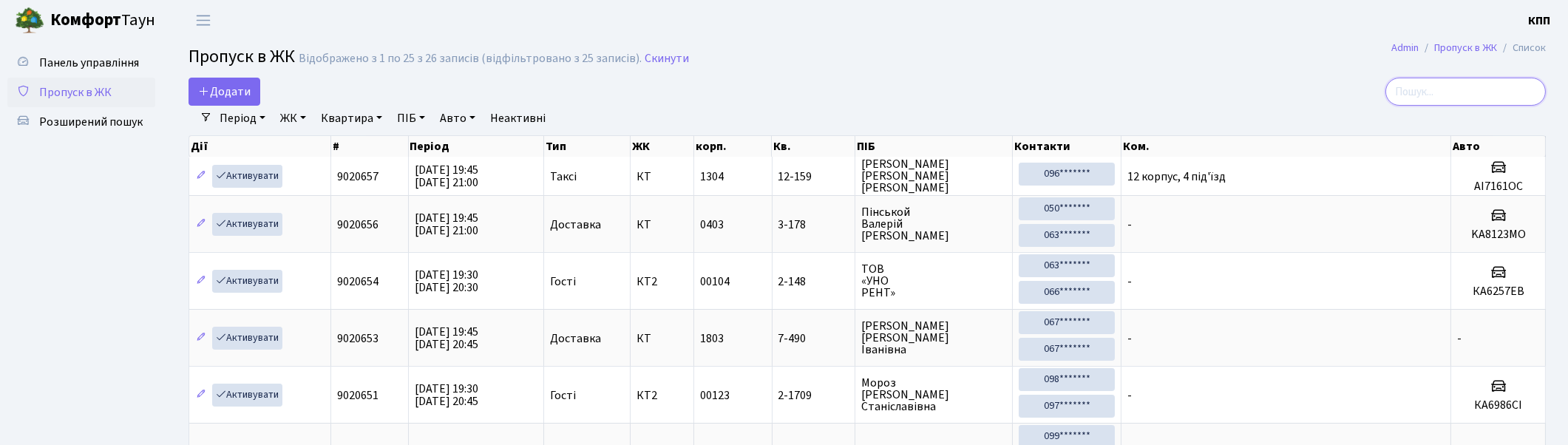
click at [1480, 96] on input "search" at bounding box center [1465, 91] width 160 height 28
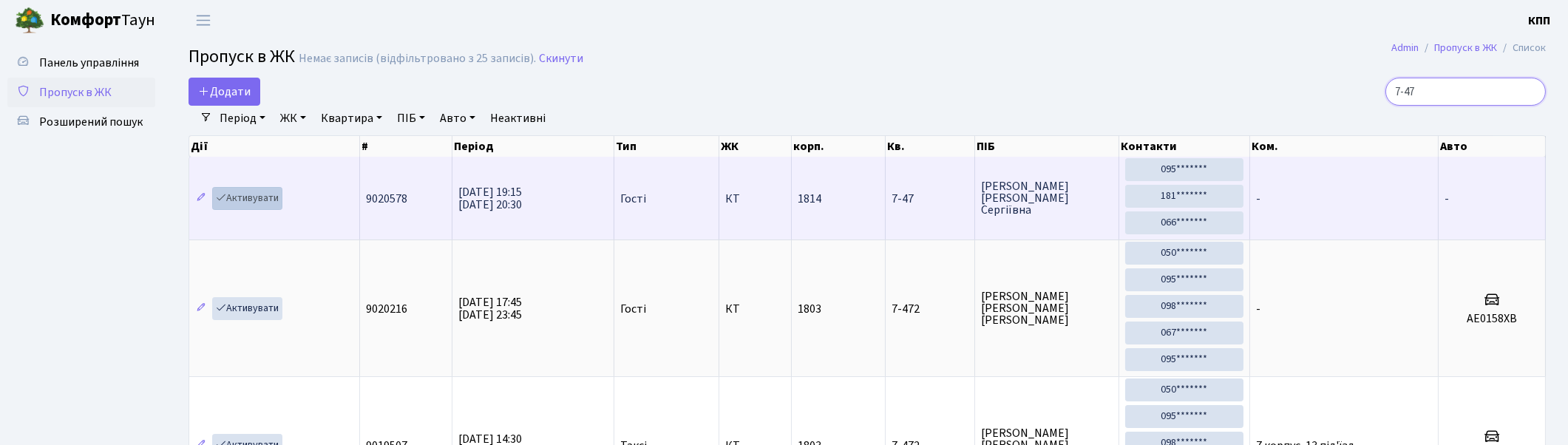
type input "7-47"
click at [271, 197] on link "Активувати" at bounding box center [247, 198] width 70 height 23
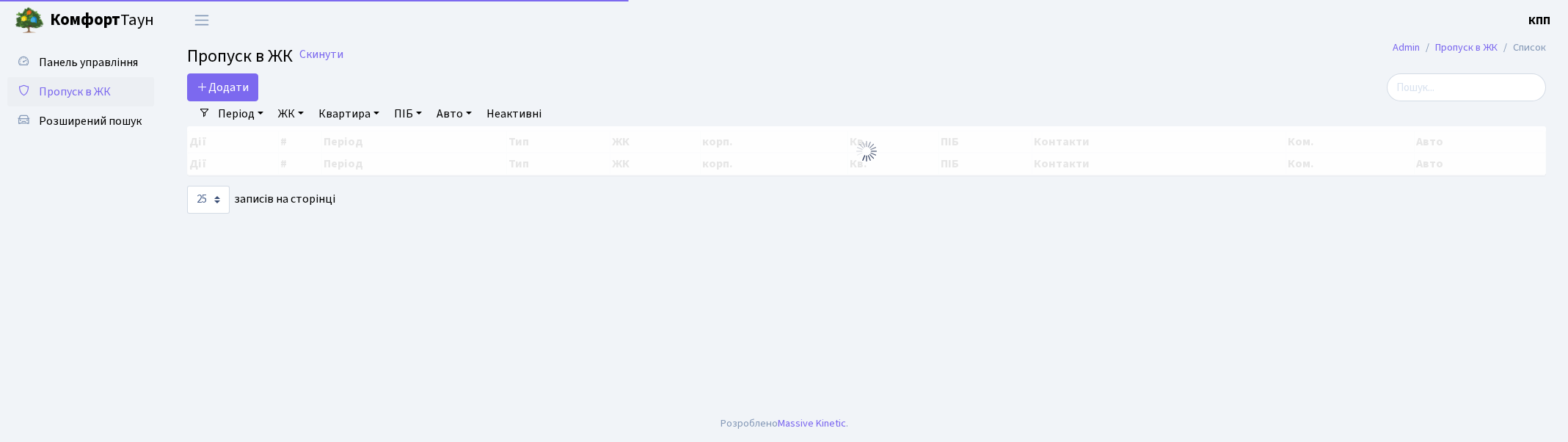
select select "25"
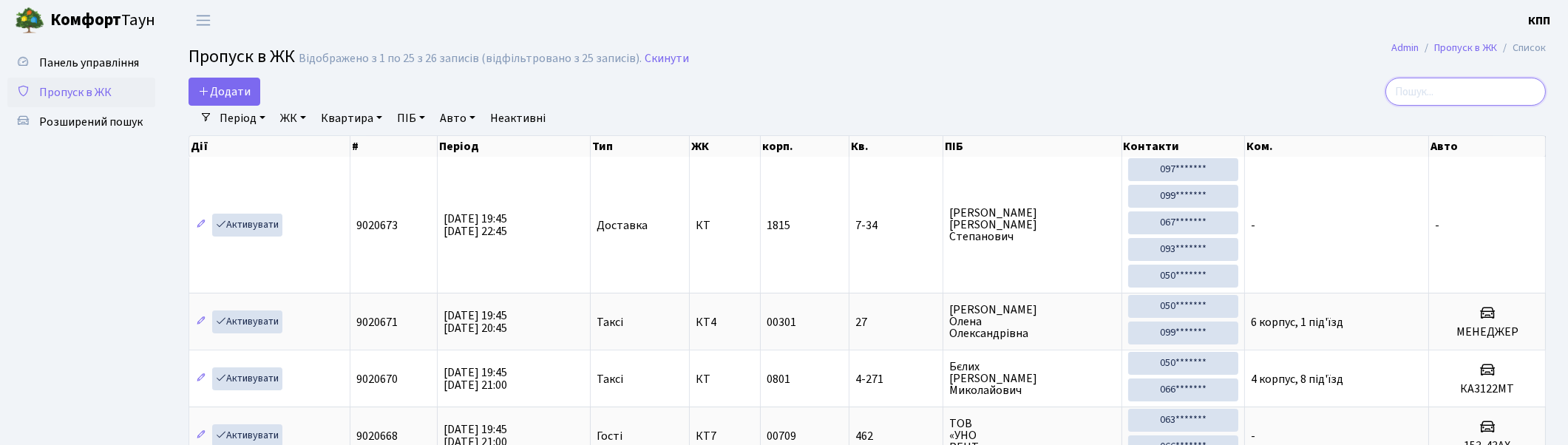
click at [1443, 81] on input "search" at bounding box center [1465, 91] width 160 height 28
type input "1-110"
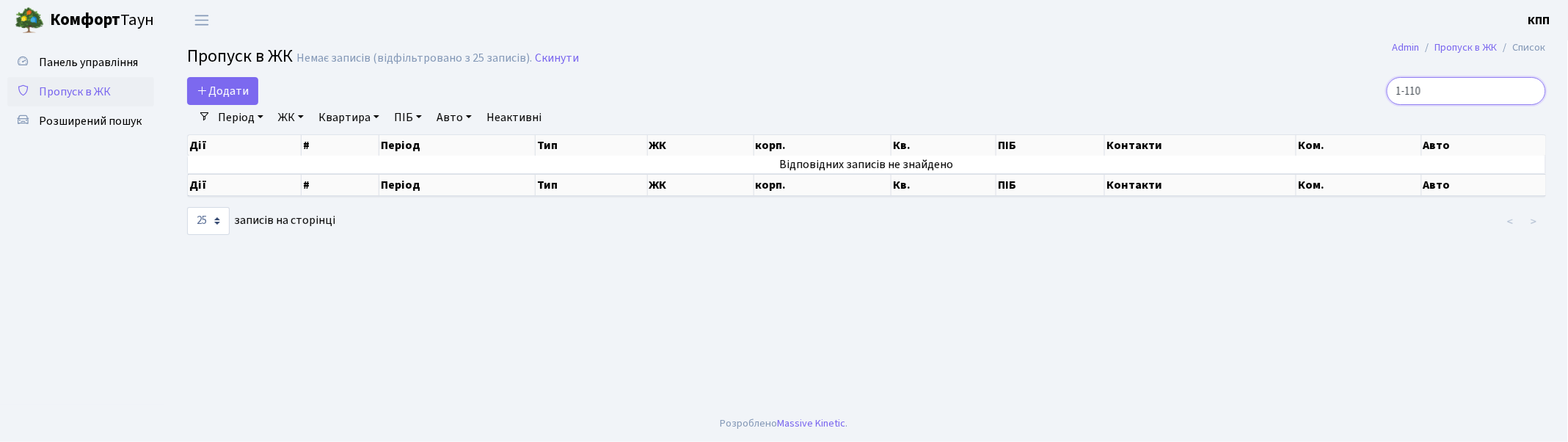
click at [1478, 89] on input "1-110" at bounding box center [1466, 91] width 159 height 28
click at [1531, 90] on input "1-110" at bounding box center [1466, 91] width 159 height 28
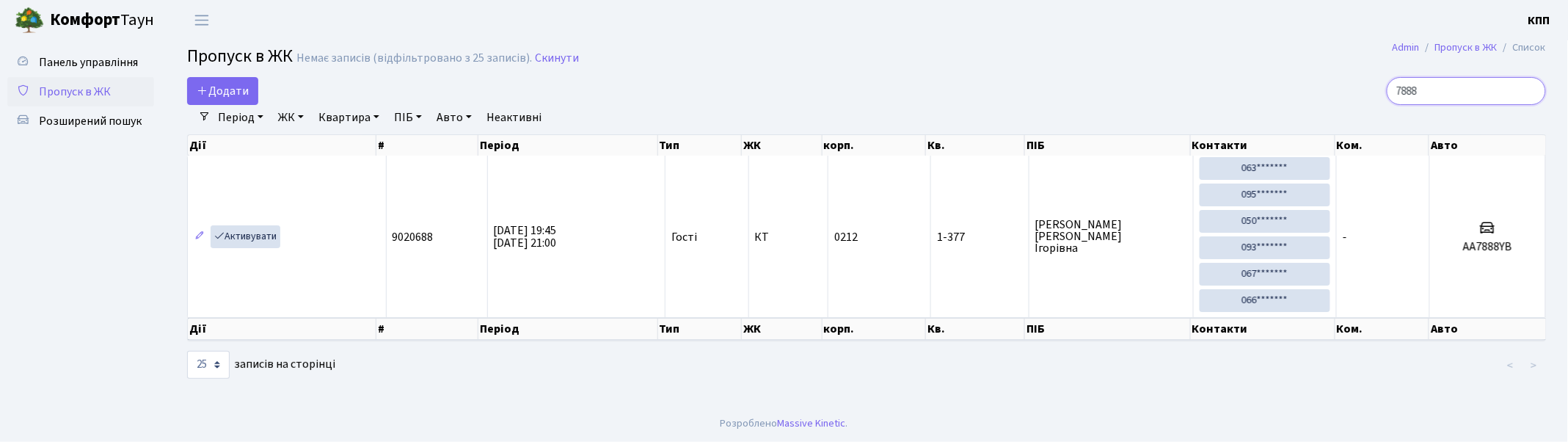
type input "7888"
click at [256, 237] on link "Активувати" at bounding box center [245, 237] width 69 height 23
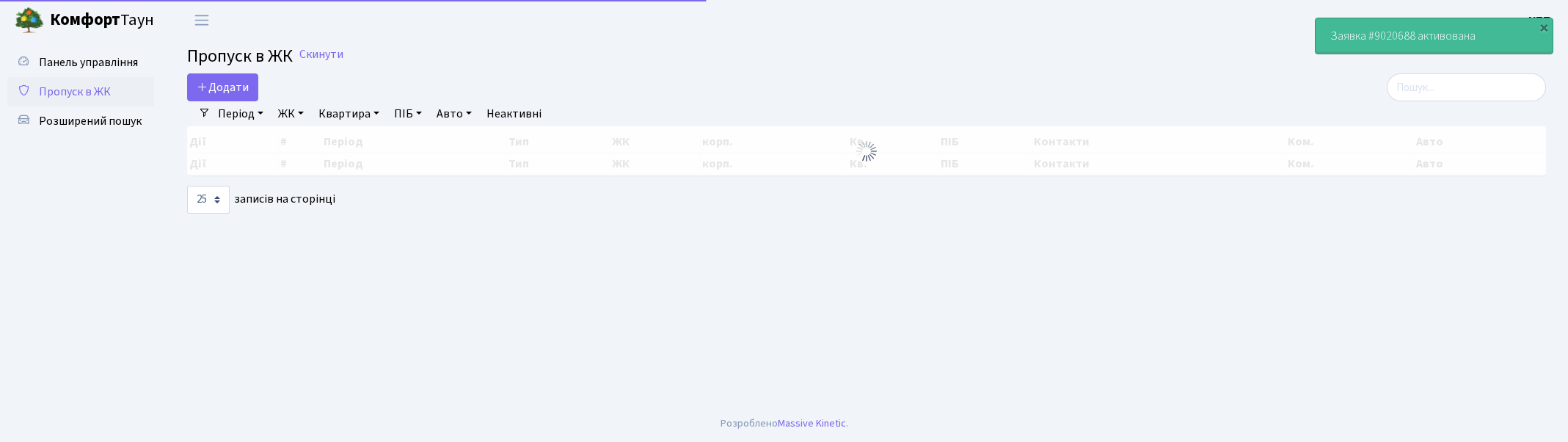
select select "25"
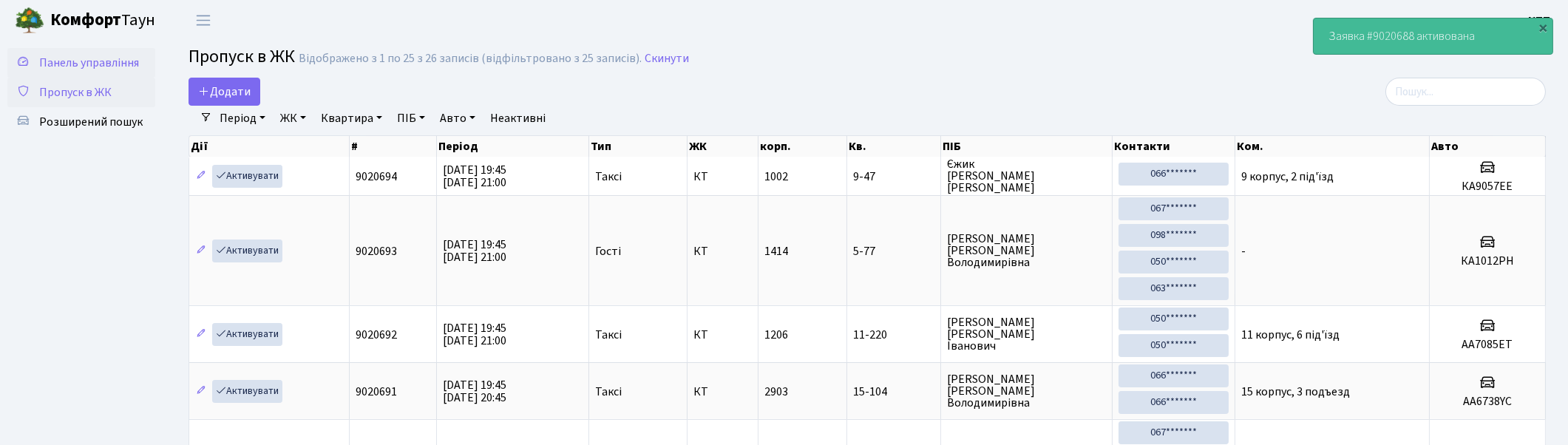
click at [93, 57] on span "Панель управління" at bounding box center [89, 62] width 100 height 16
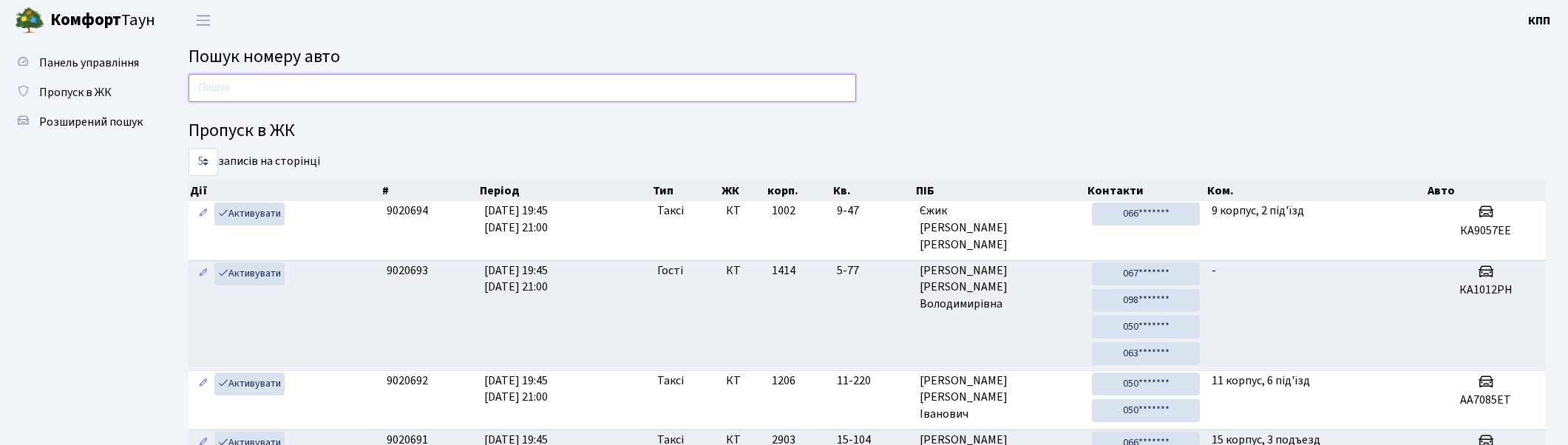
click at [274, 89] on input "text" at bounding box center [522, 87] width 667 height 28
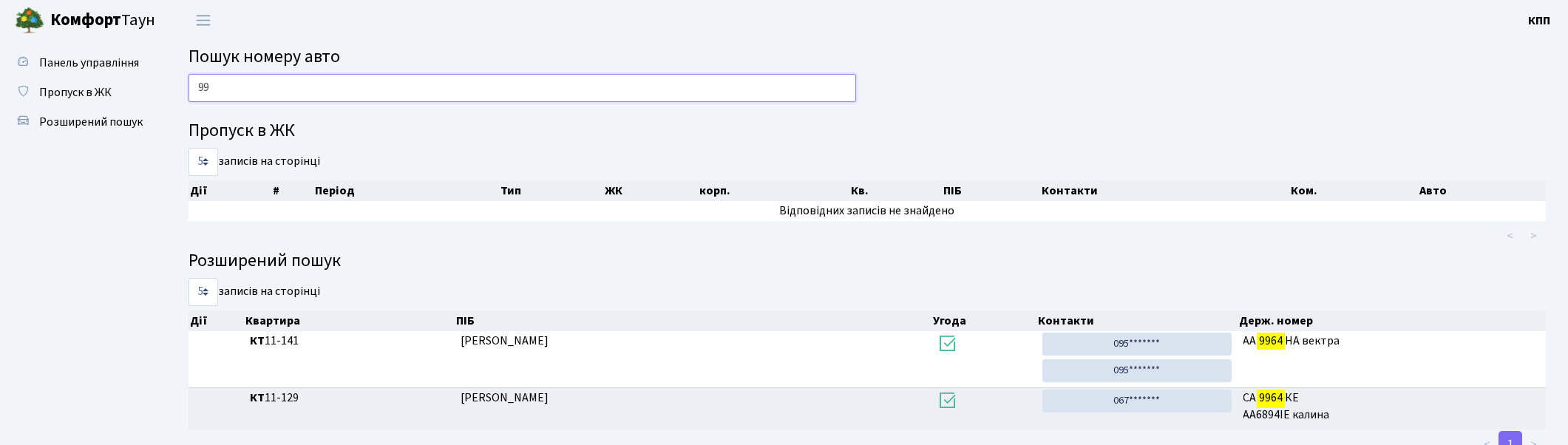
type input "9"
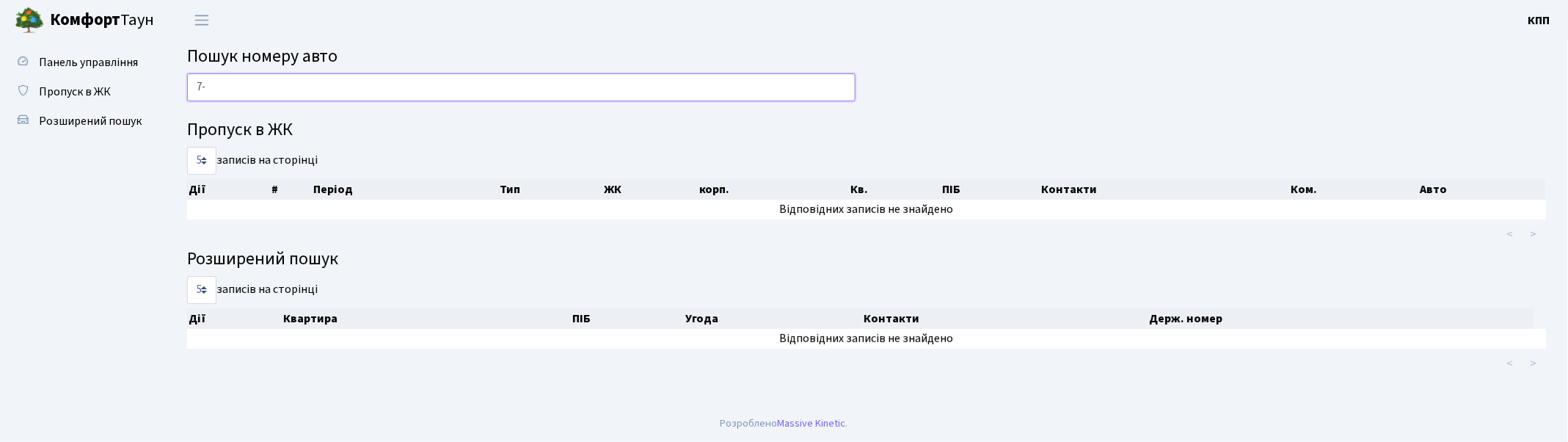
type input "7"
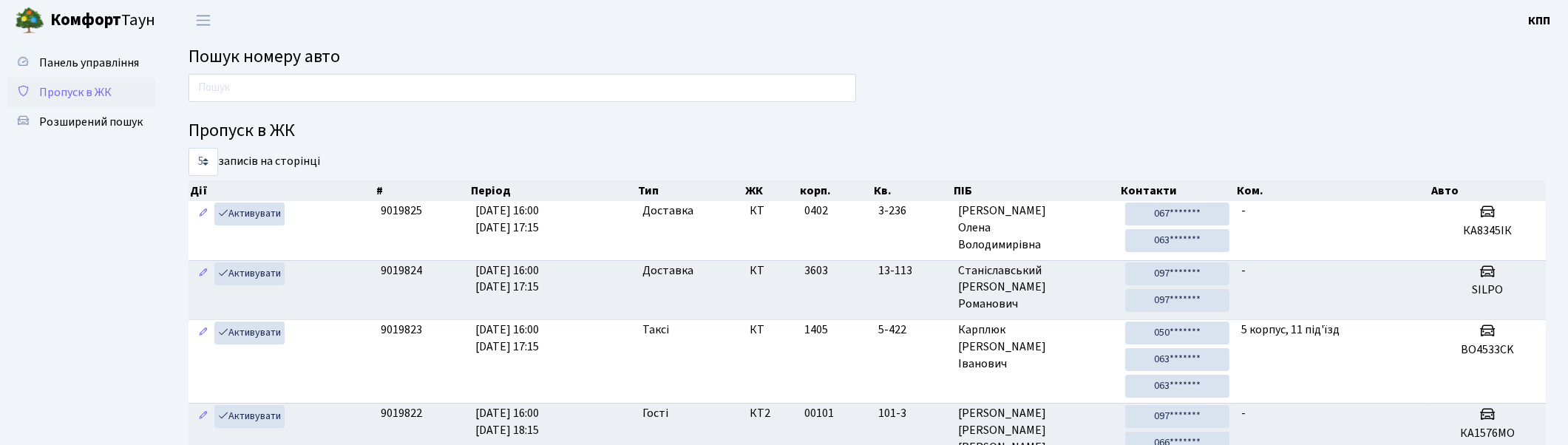
click at [86, 93] on span "Пропуск в ЖК" at bounding box center [75, 92] width 72 height 16
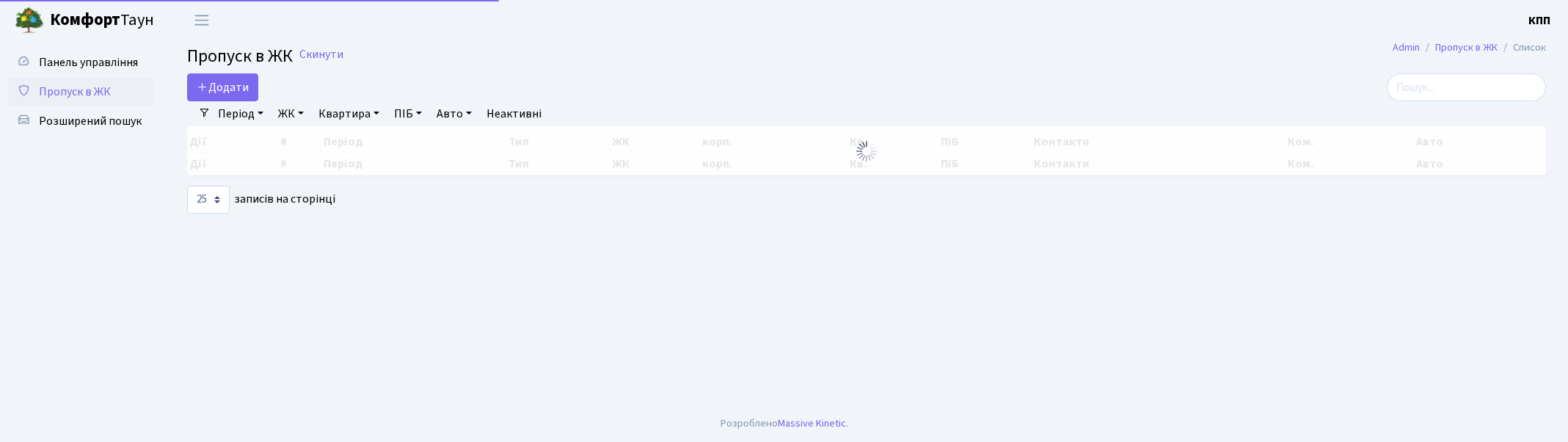
select select "25"
drag, startPoint x: 0, startPoint y: 0, endPoint x: 220, endPoint y: 92, distance: 238.5
click at [220, 92] on span "Додати" at bounding box center [222, 87] width 52 height 16
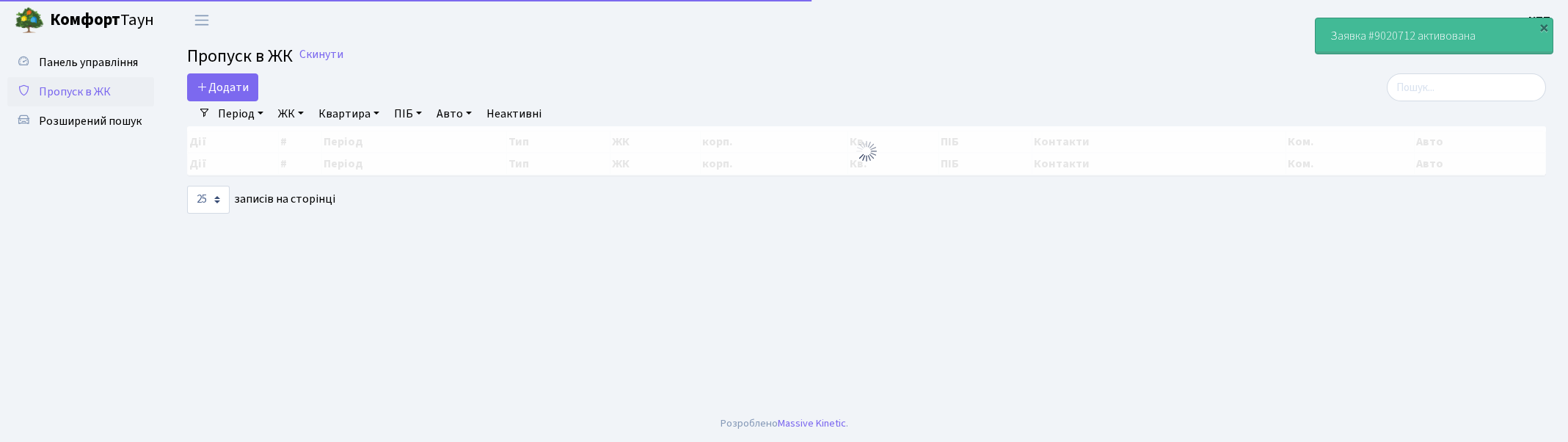
select select "25"
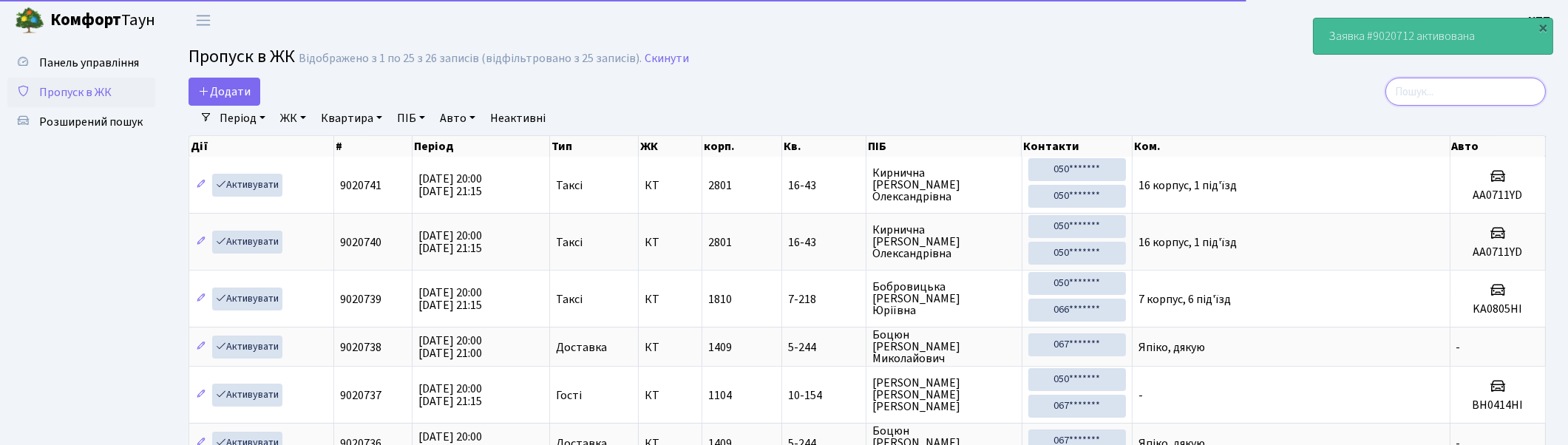
click at [1448, 83] on input "search" at bounding box center [1465, 91] width 160 height 28
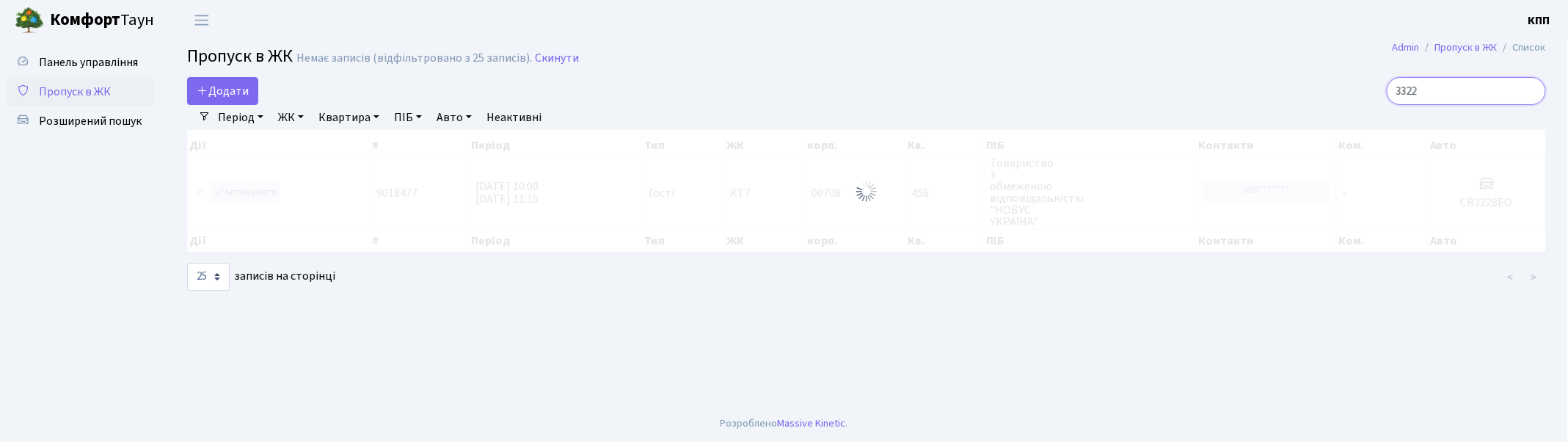
type input "3-322"
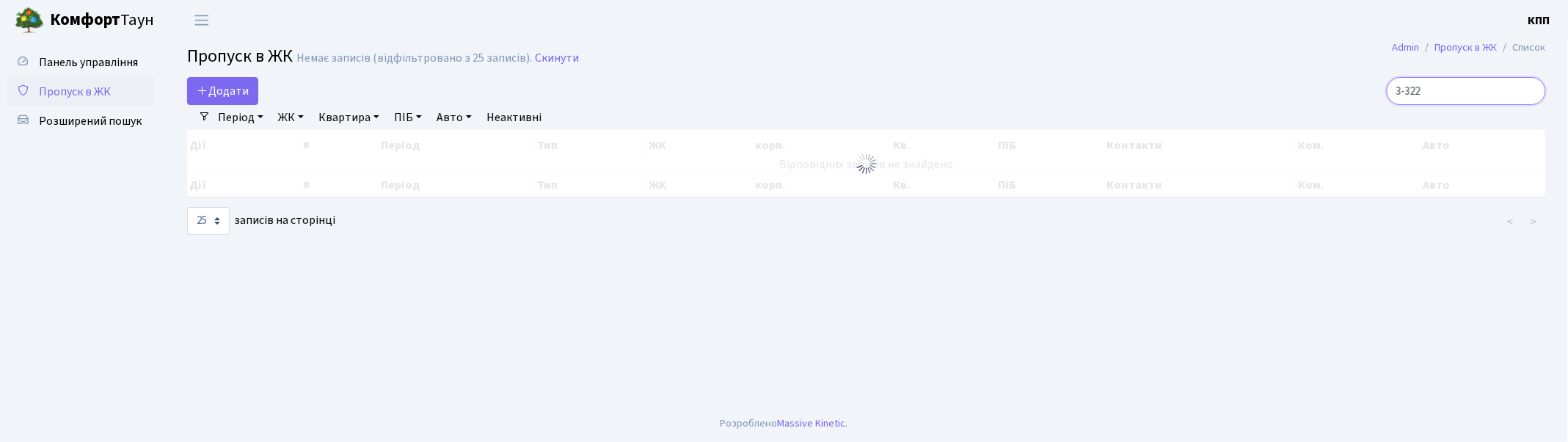
click at [1531, 91] on input "3-322" at bounding box center [1466, 91] width 159 height 28
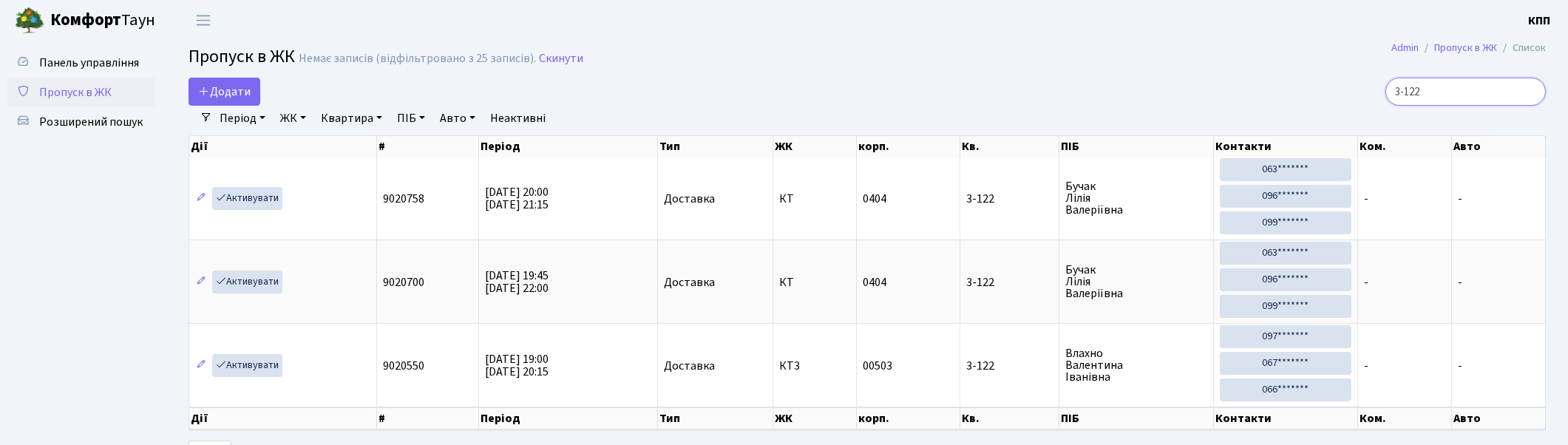
type input "3-122"
click at [252, 197] on link "Активувати" at bounding box center [247, 198] width 70 height 23
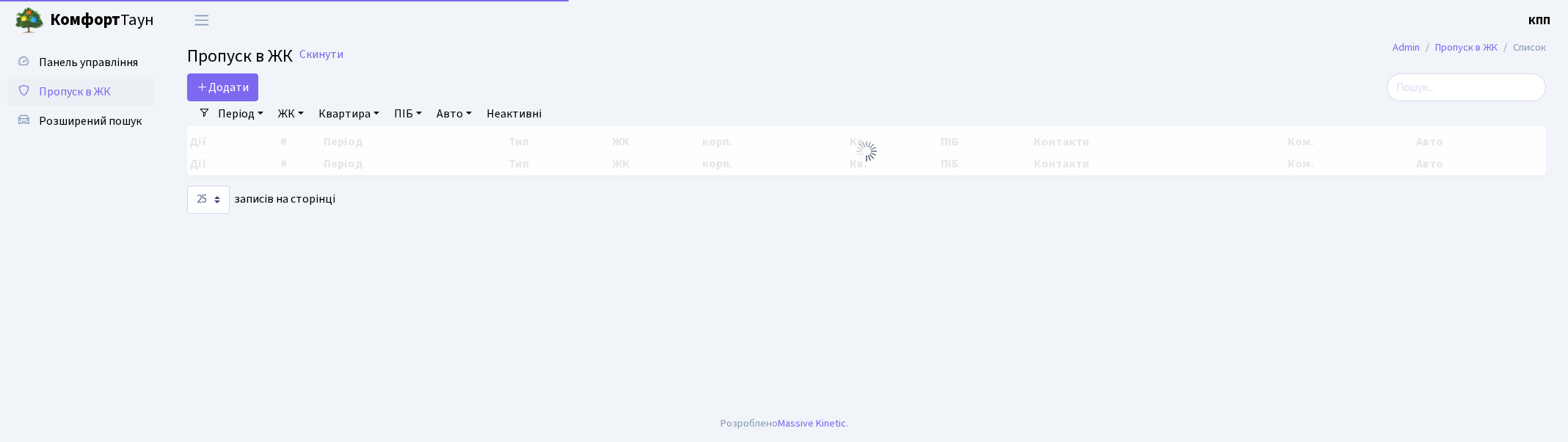
select select "25"
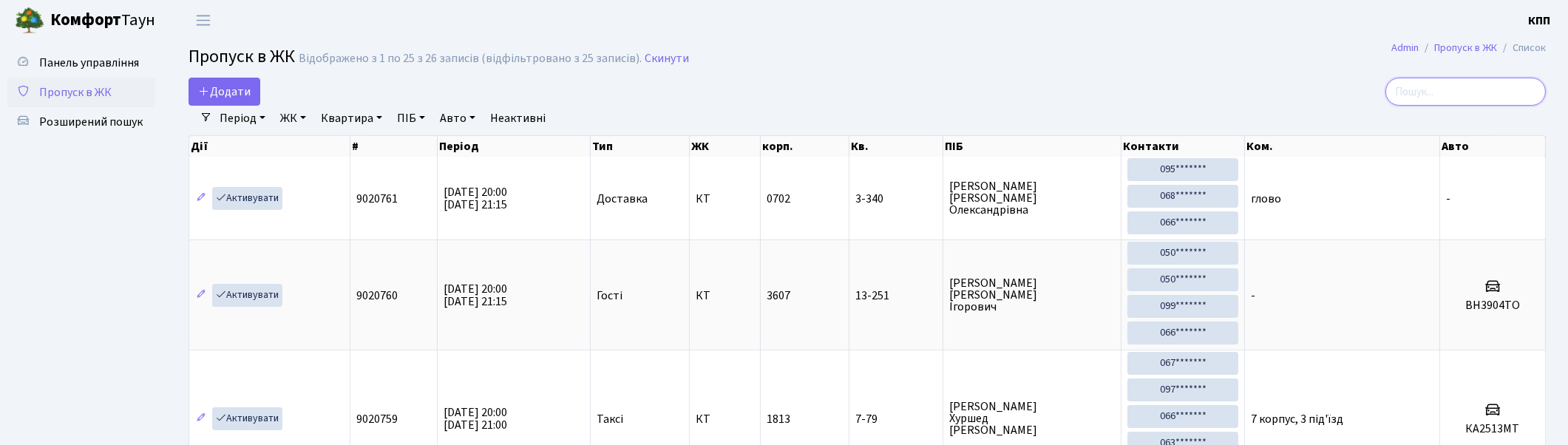
click at [1434, 90] on input "search" at bounding box center [1465, 91] width 160 height 28
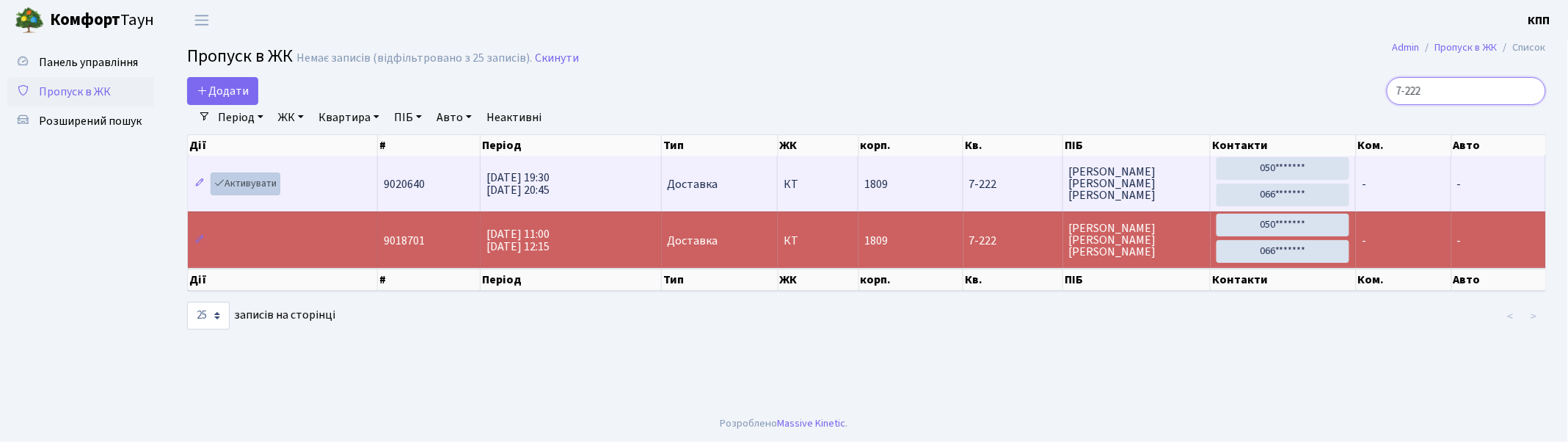
type input "7-222"
click at [242, 181] on link "Активувати" at bounding box center [245, 184] width 69 height 23
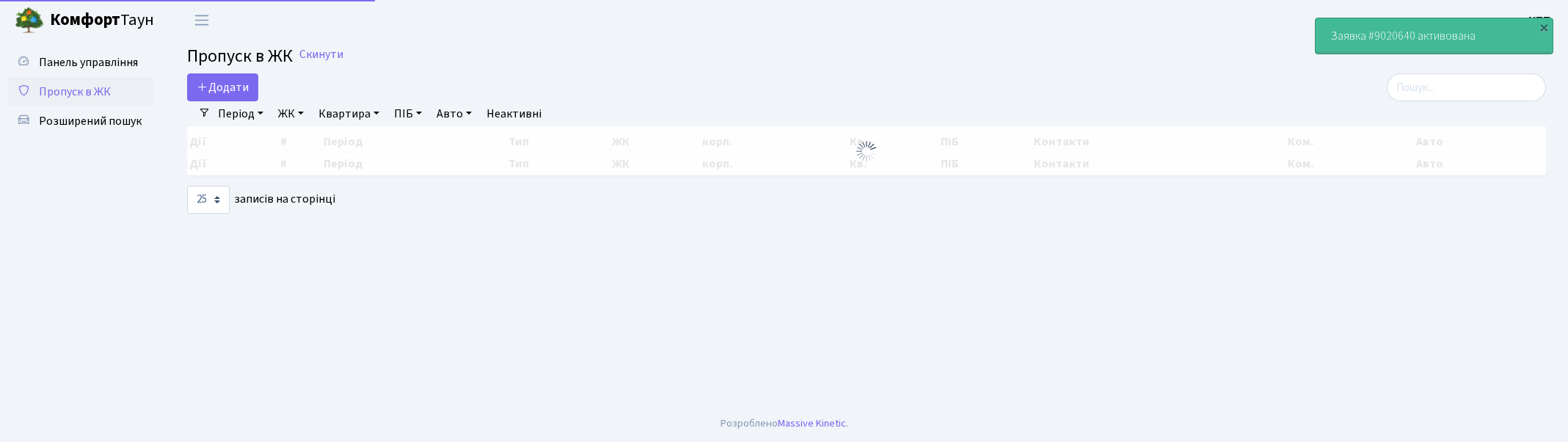
select select "25"
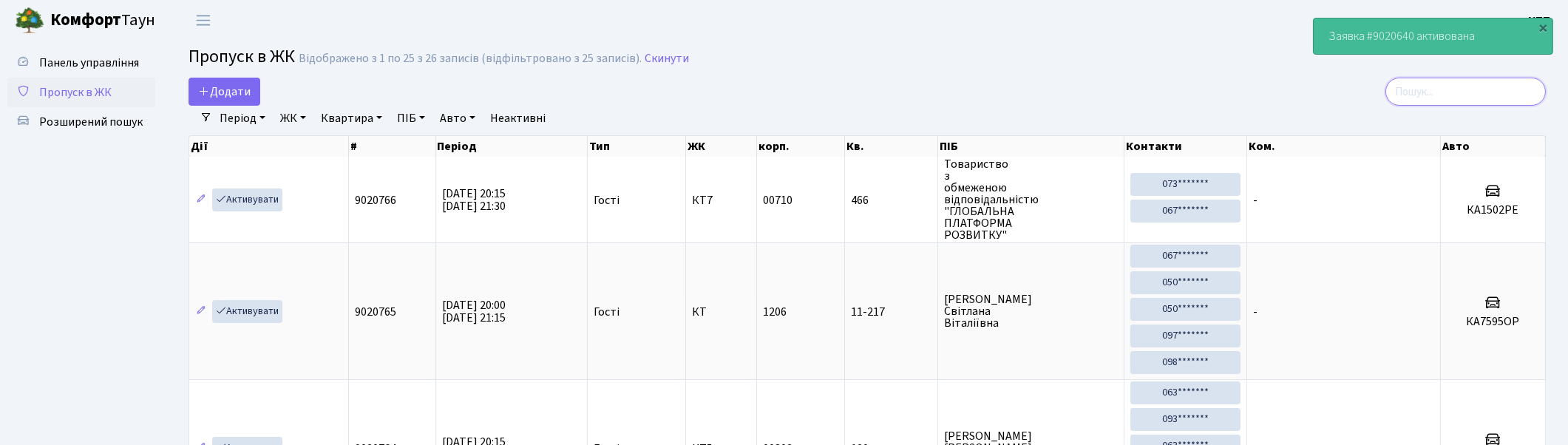
click at [1486, 93] on input "search" at bounding box center [1465, 91] width 160 height 28
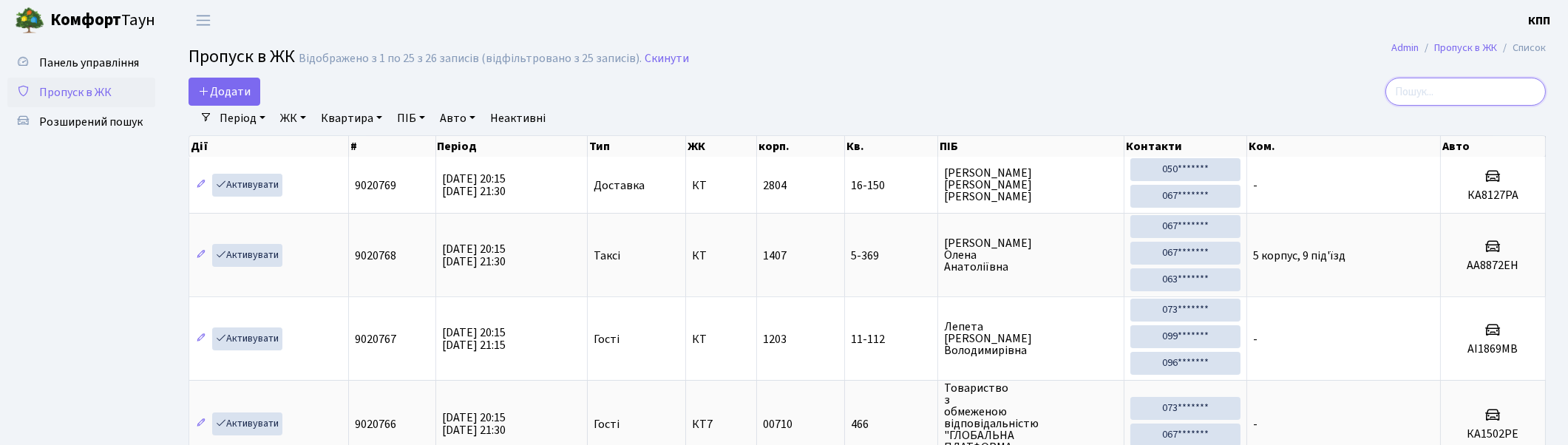
type input "4"
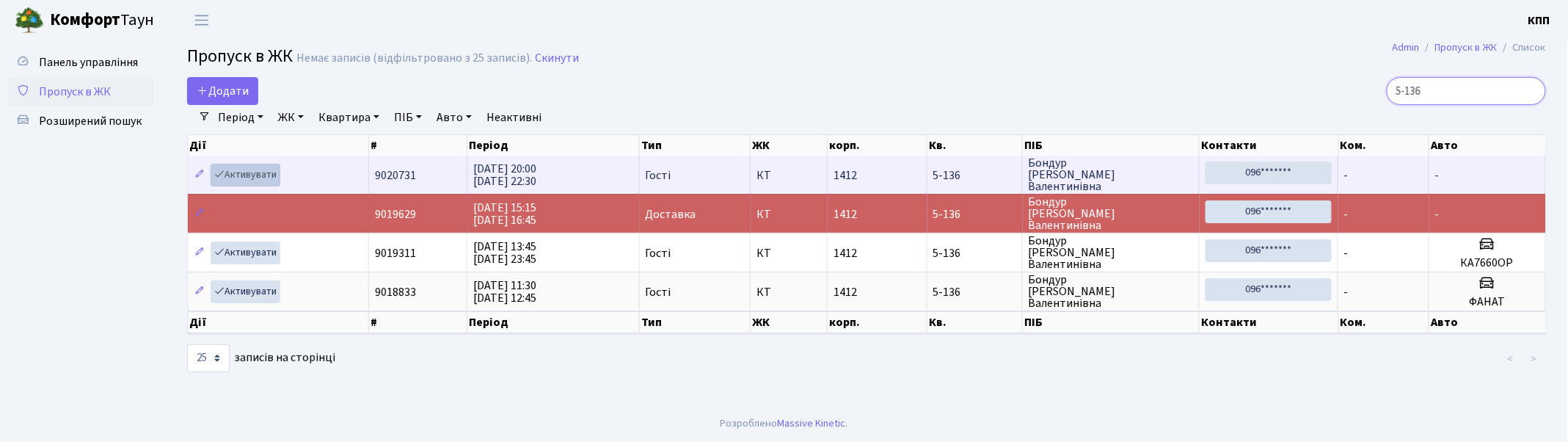
type input "5-136"
click at [240, 171] on link "Активувати" at bounding box center [245, 175] width 69 height 23
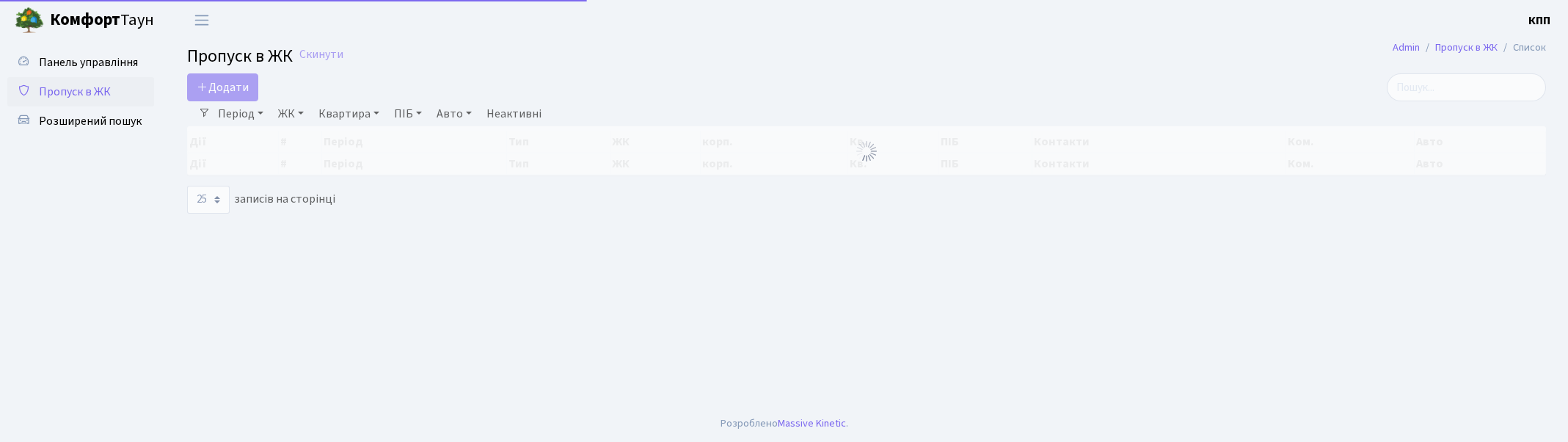
select select "25"
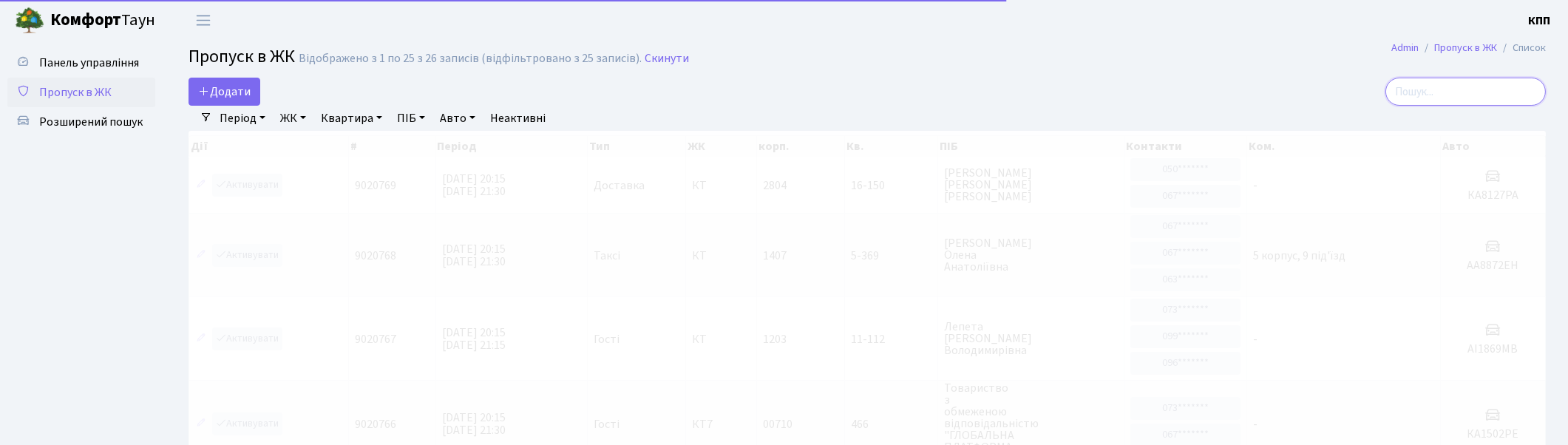
click at [1516, 87] on input "search" at bounding box center [1465, 91] width 160 height 28
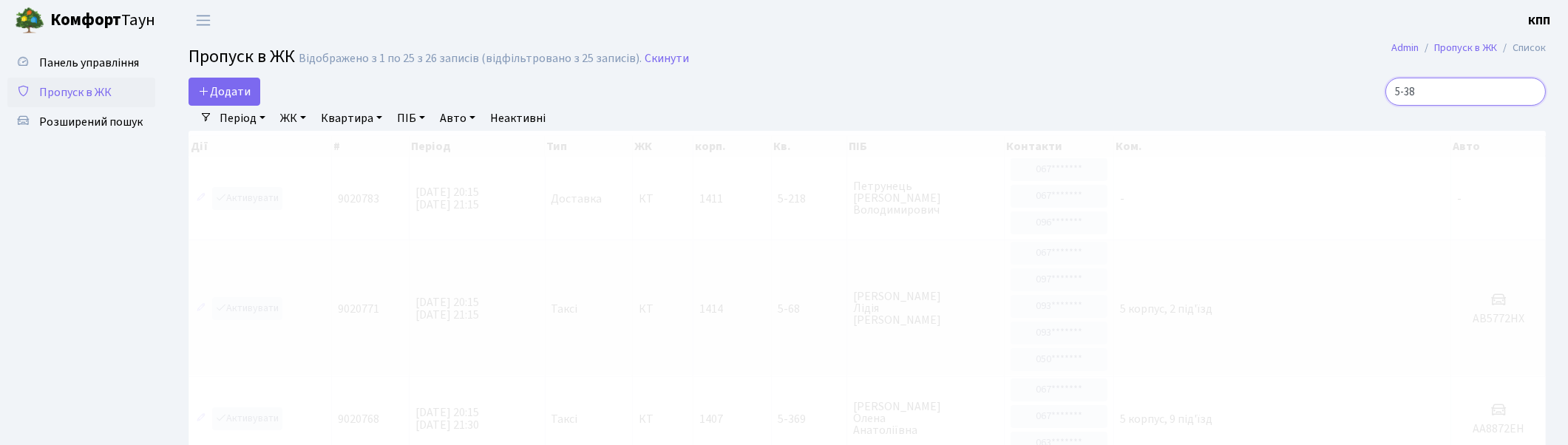
type input "5-389"
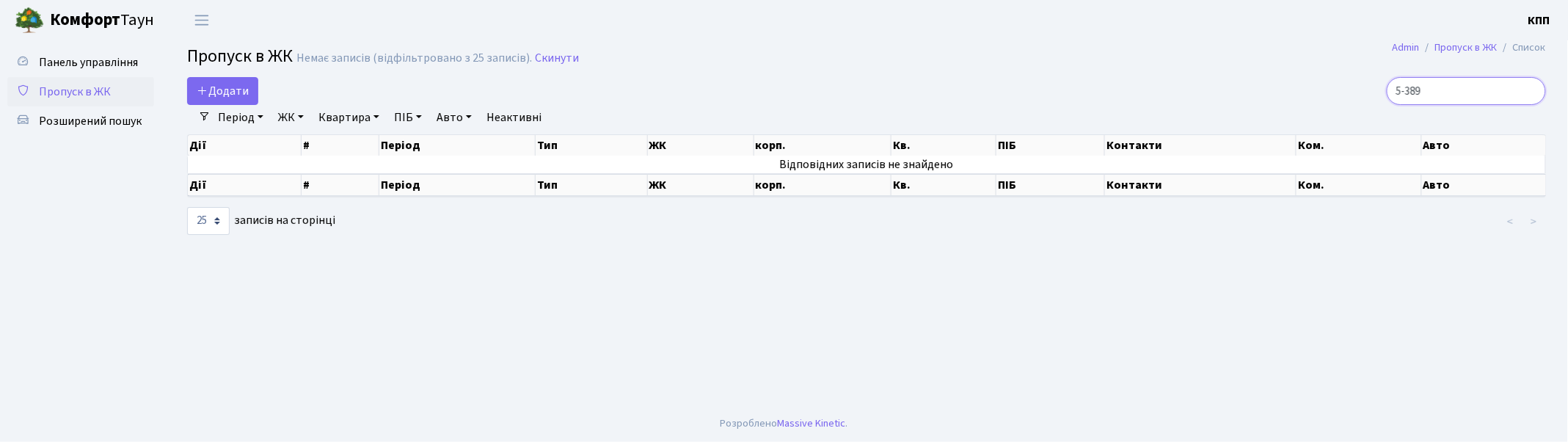
click at [1530, 90] on input "5-389" at bounding box center [1466, 91] width 159 height 28
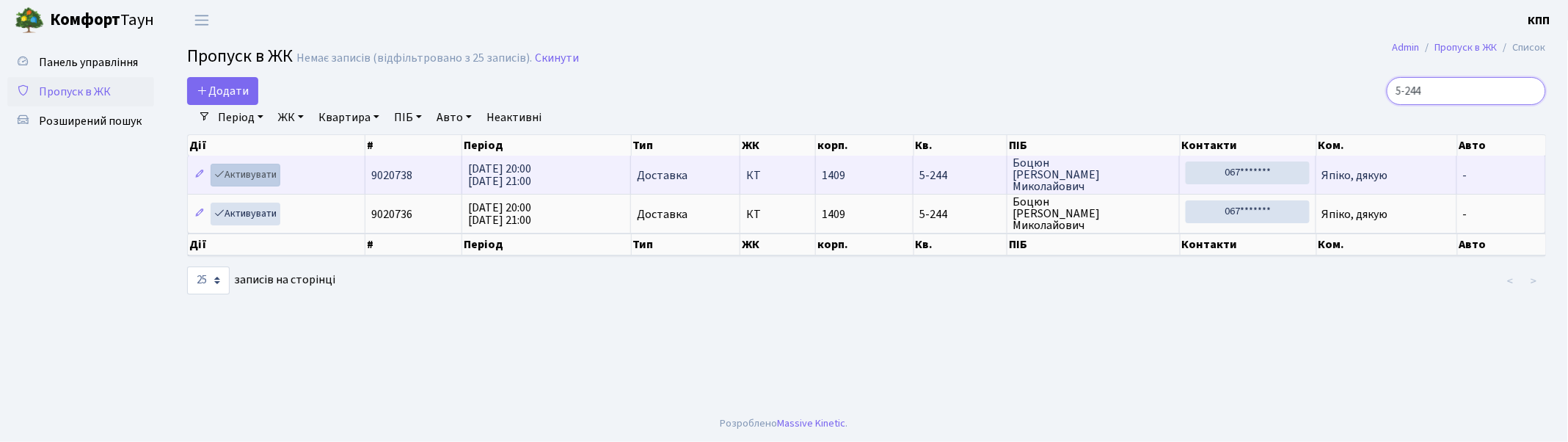
type input "5-244"
click at [245, 174] on link "Активувати" at bounding box center [245, 175] width 69 height 23
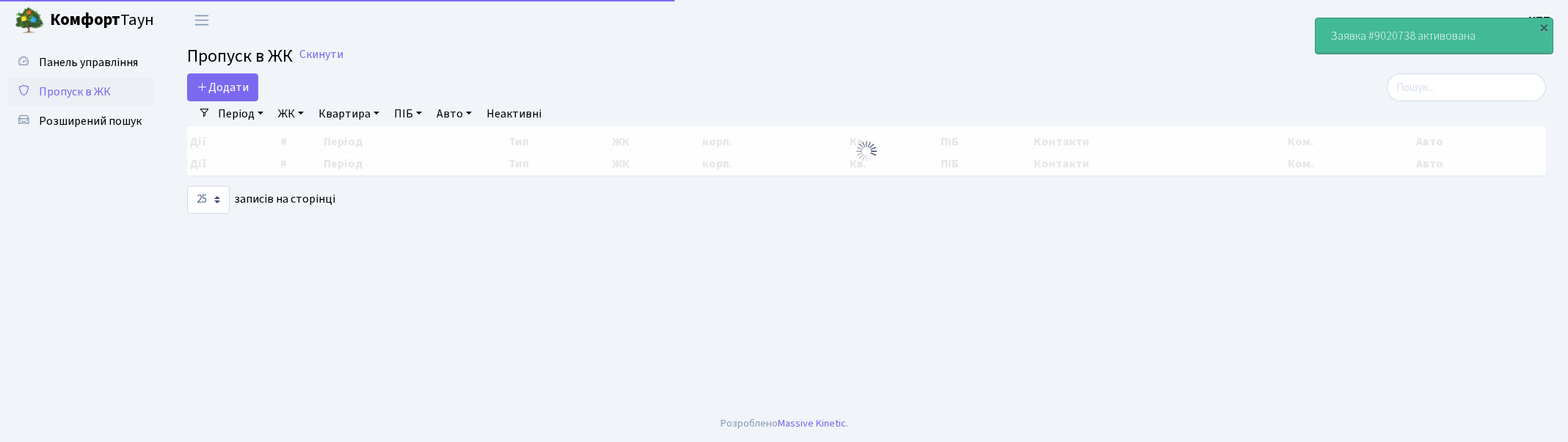
select select "25"
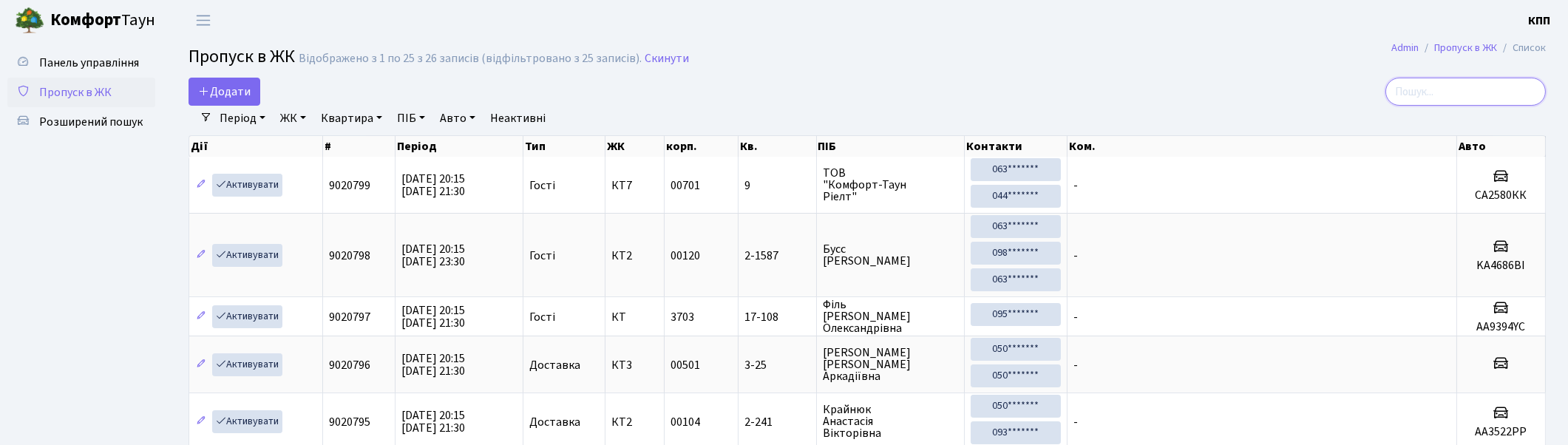
click at [1447, 93] on input "search" at bounding box center [1465, 91] width 160 height 28
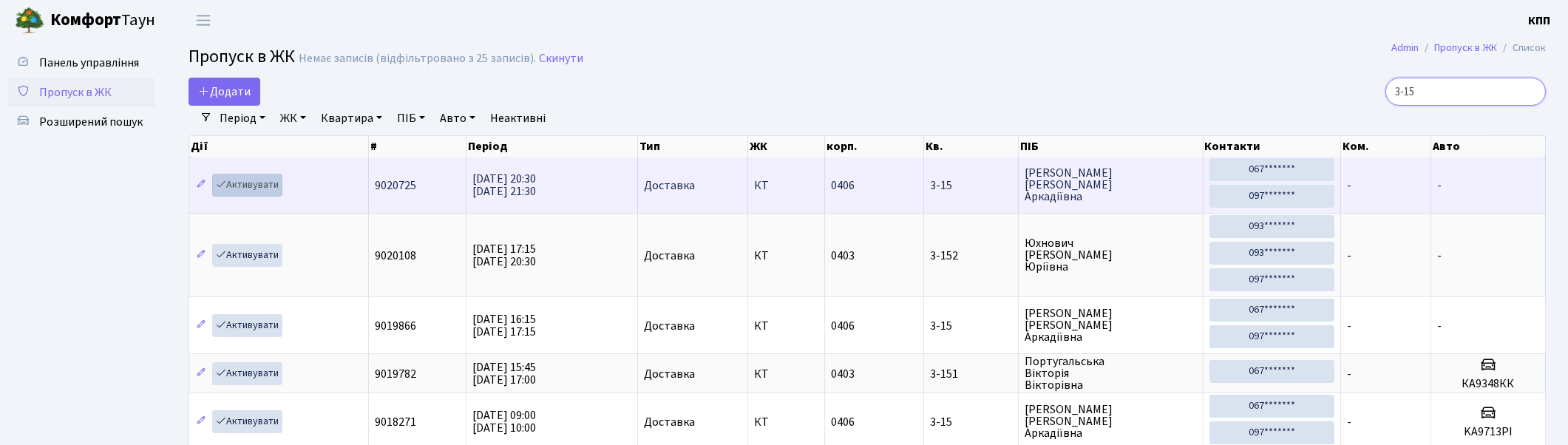
type input "3-15"
click at [245, 180] on link "Активувати" at bounding box center [247, 185] width 70 height 23
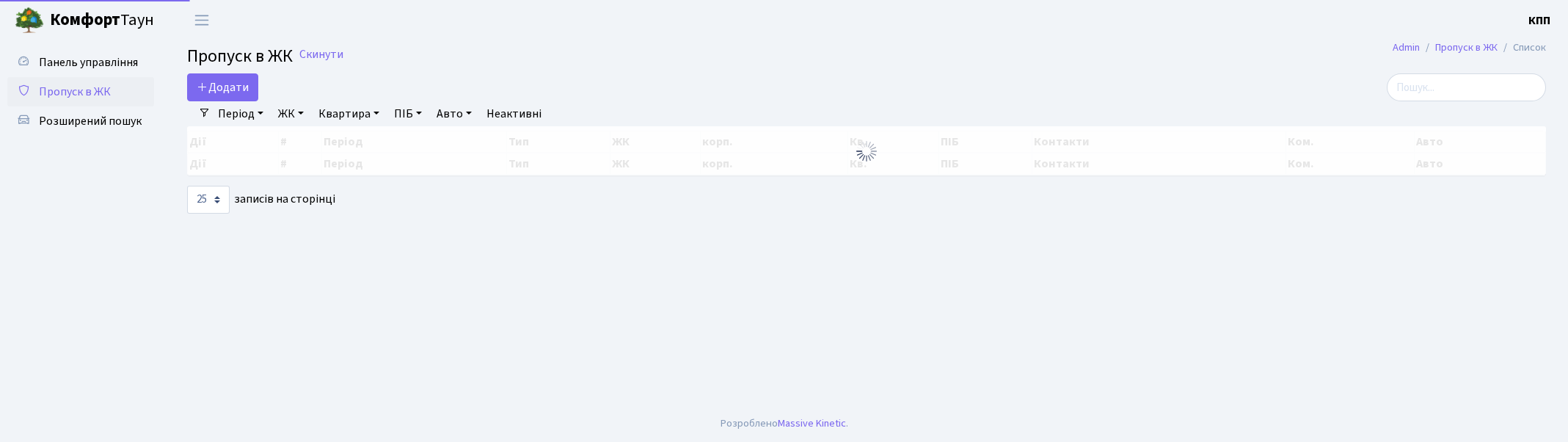
select select "25"
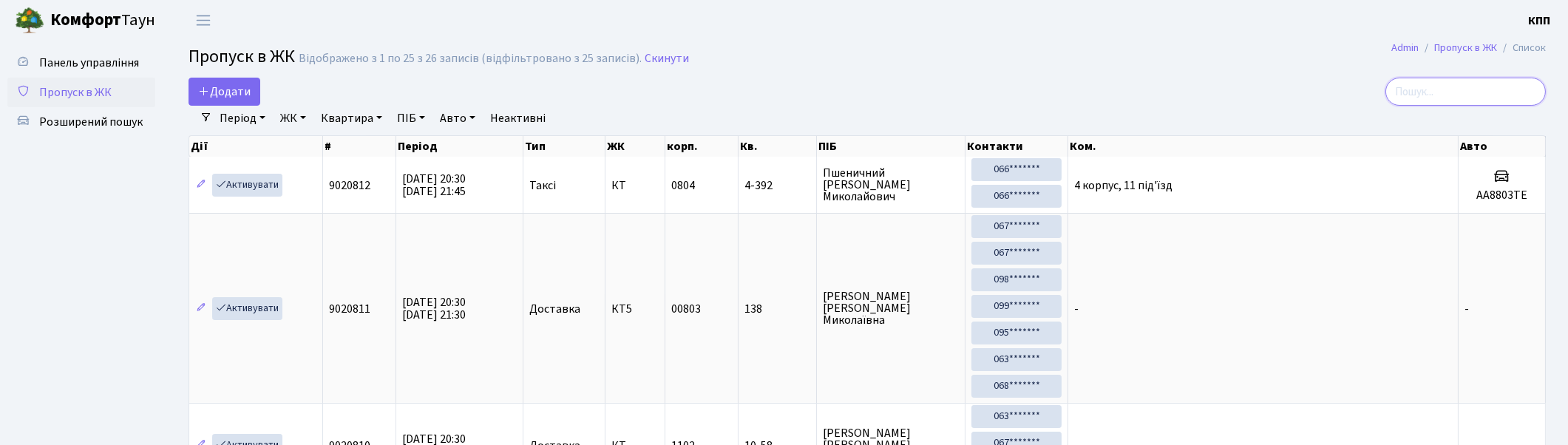
click at [1509, 90] on input "search" at bounding box center [1465, 91] width 160 height 28
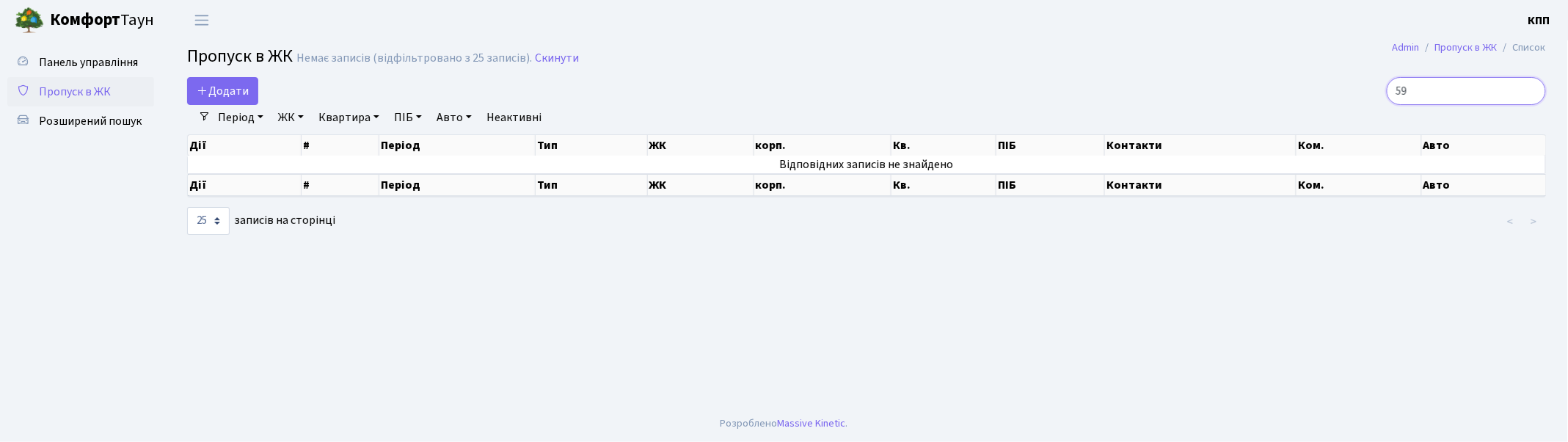
type input "5"
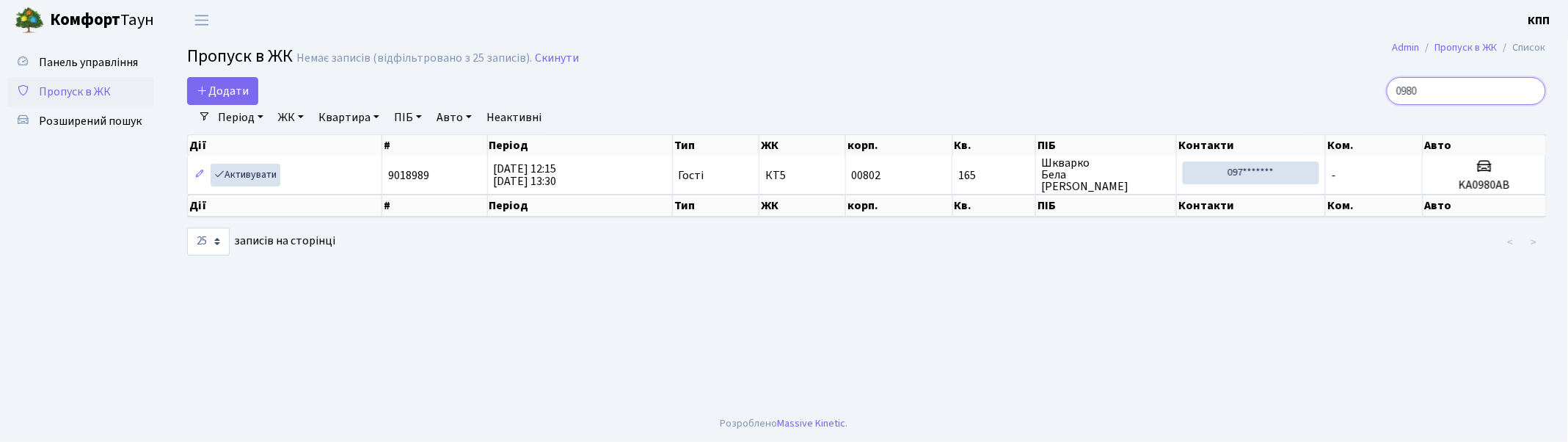
type input "0980"
click at [1531, 91] on input "0980" at bounding box center [1466, 91] width 159 height 28
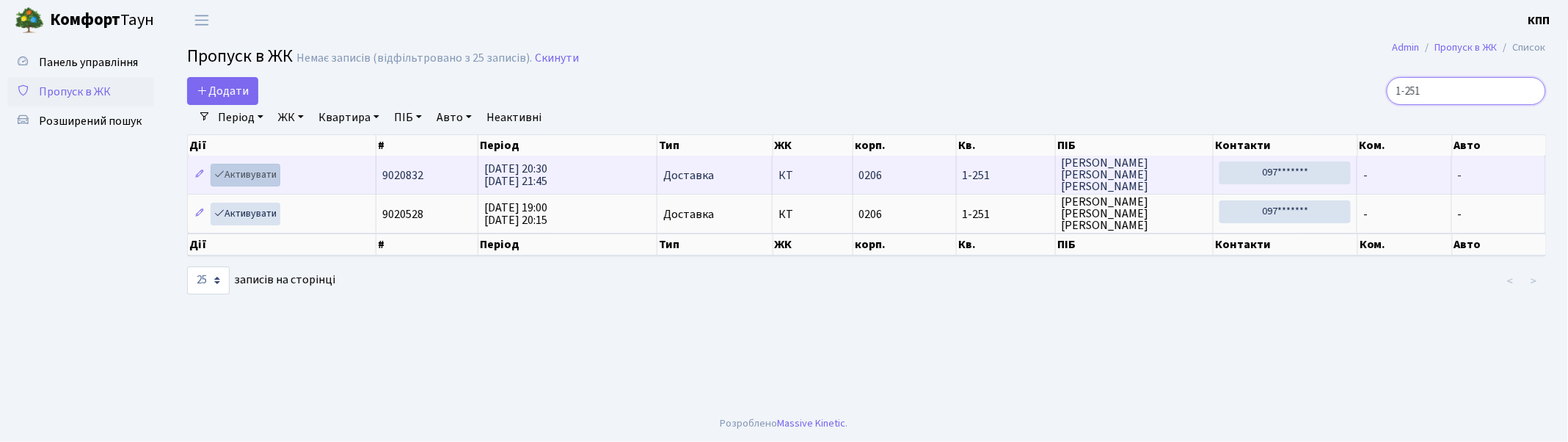
type input "1-251"
click at [244, 173] on link "Активувати" at bounding box center [245, 175] width 69 height 23
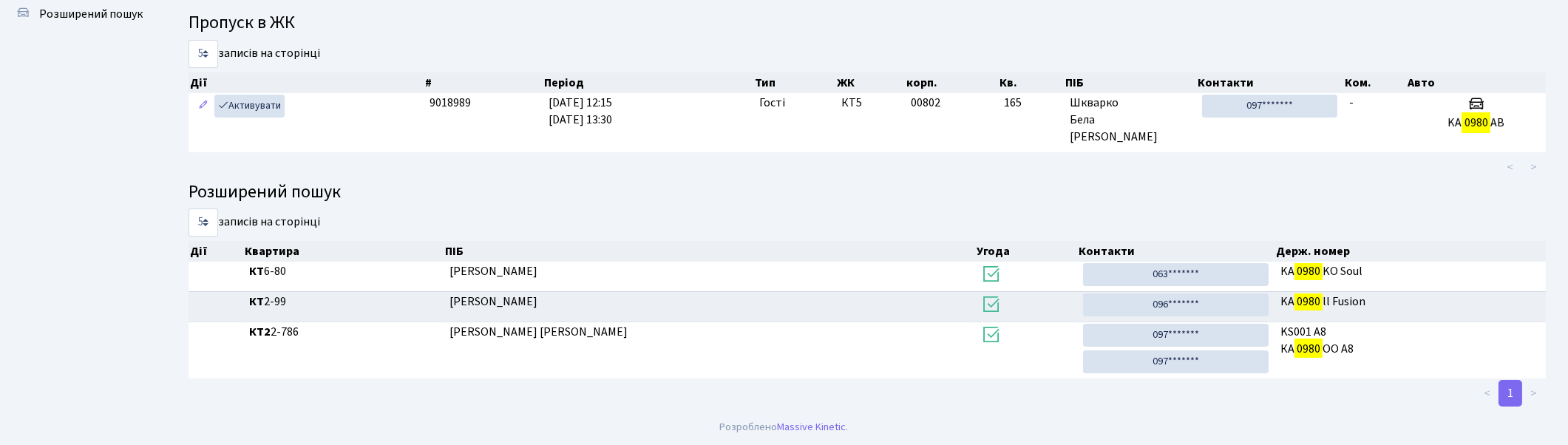
scroll to position [79, 0]
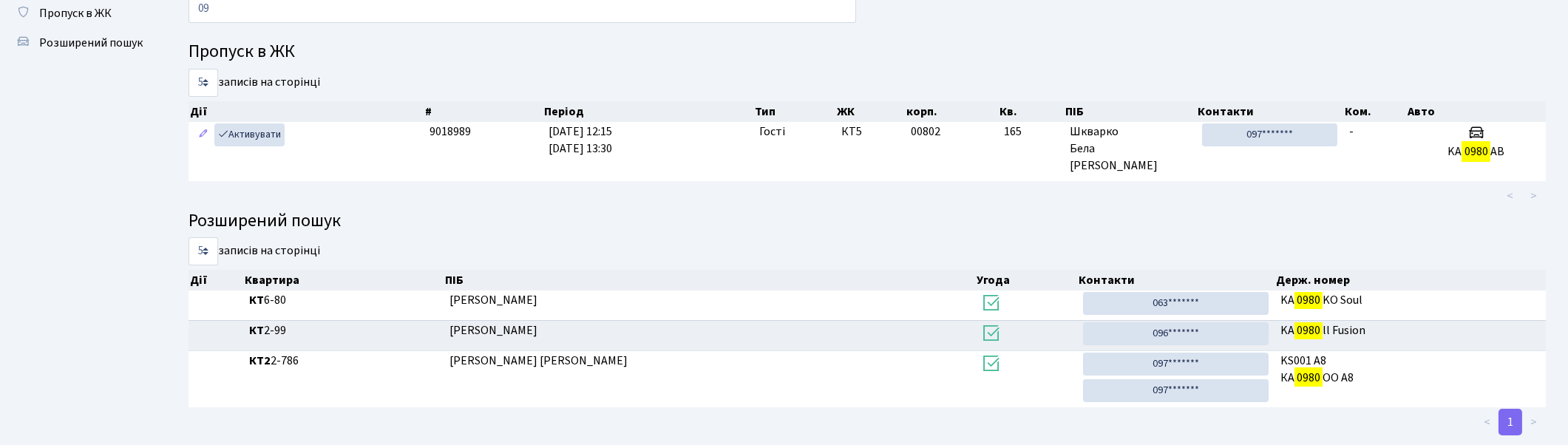
type input "0"
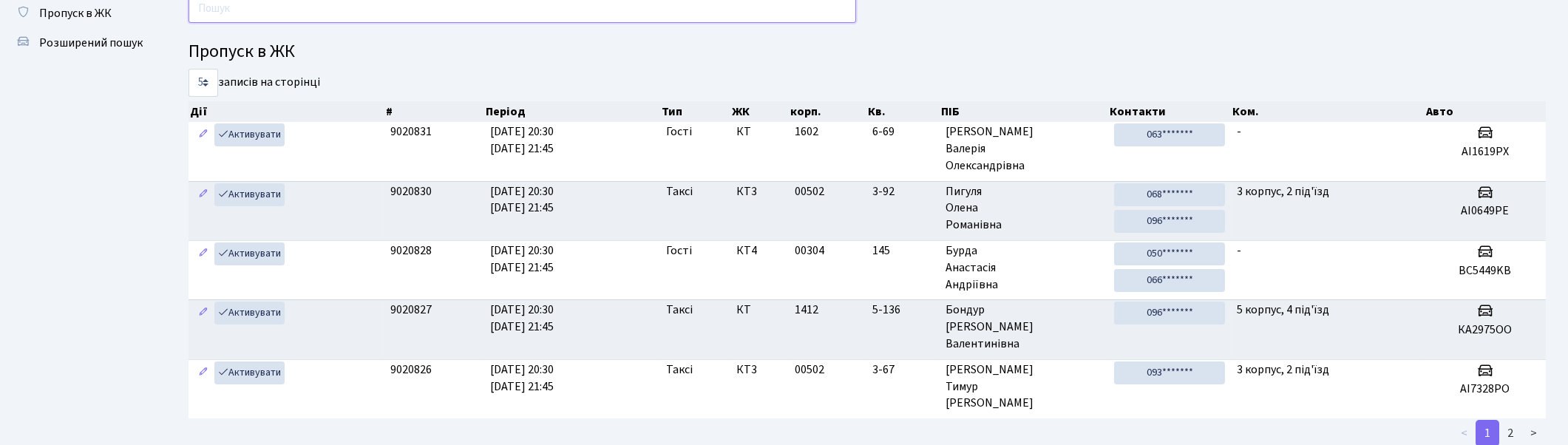
click at [336, 6] on input "text" at bounding box center [522, 8] width 667 height 28
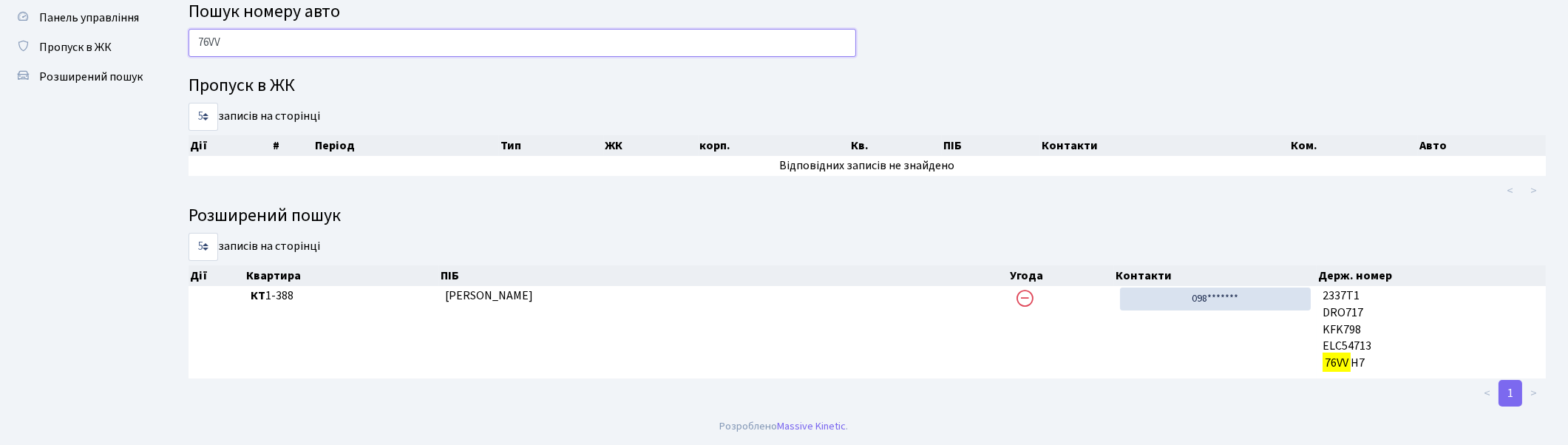
scroll to position [45, 0]
click at [324, 48] on input "76VV" at bounding box center [522, 43] width 667 height 28
type input "7"
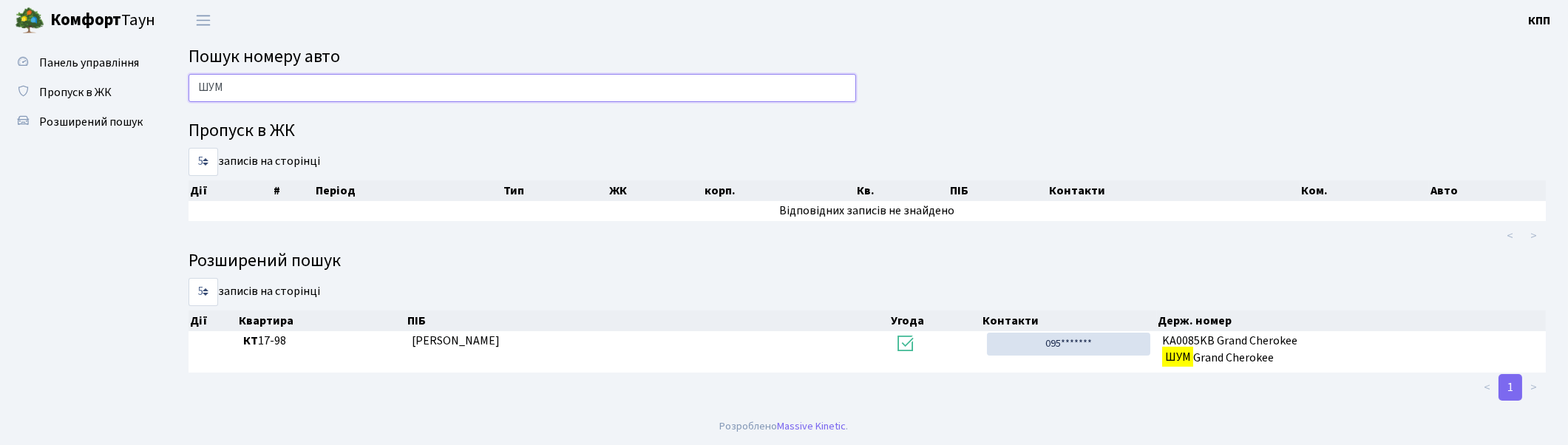
scroll to position [0, 0]
type input "Ш"
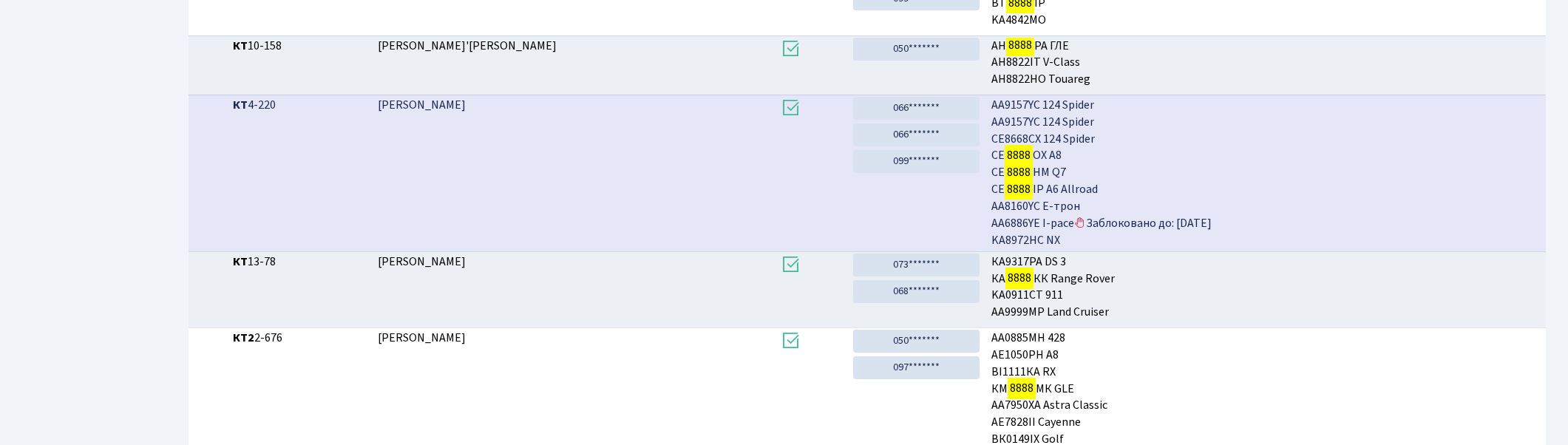
scroll to position [488, 0]
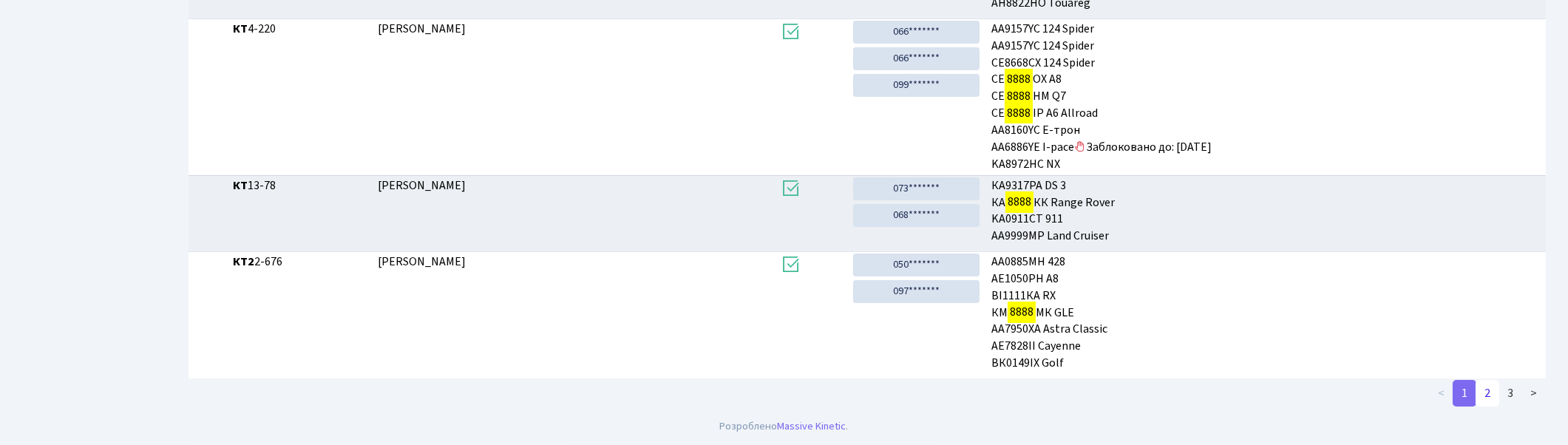
click at [1487, 387] on link "2" at bounding box center [1487, 393] width 24 height 27
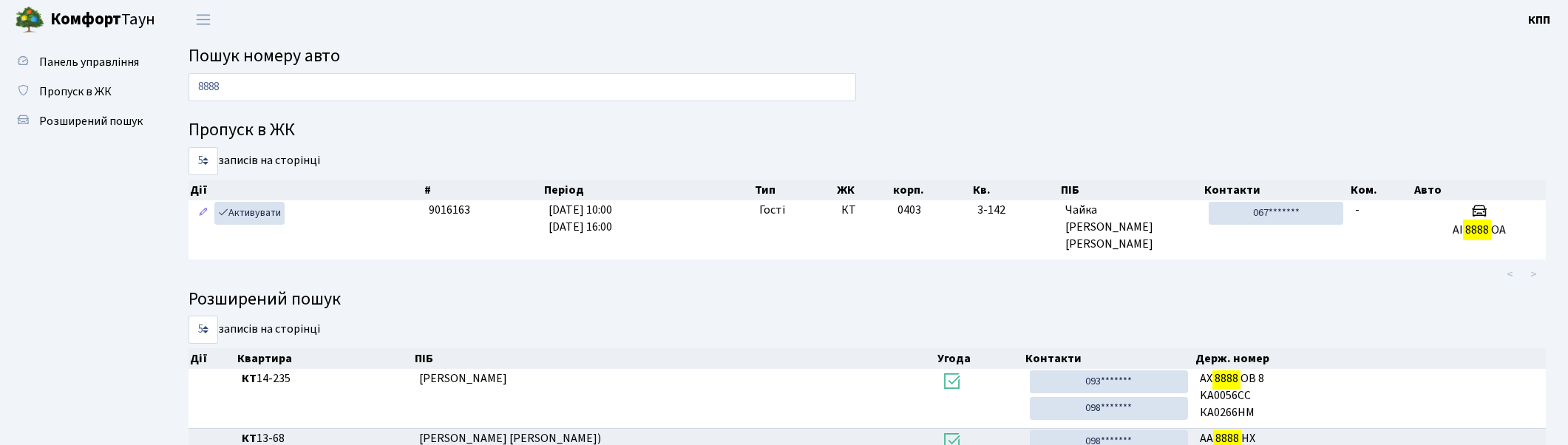
scroll to position [0, 0]
click at [694, 85] on input "8888" at bounding box center [522, 87] width 667 height 28
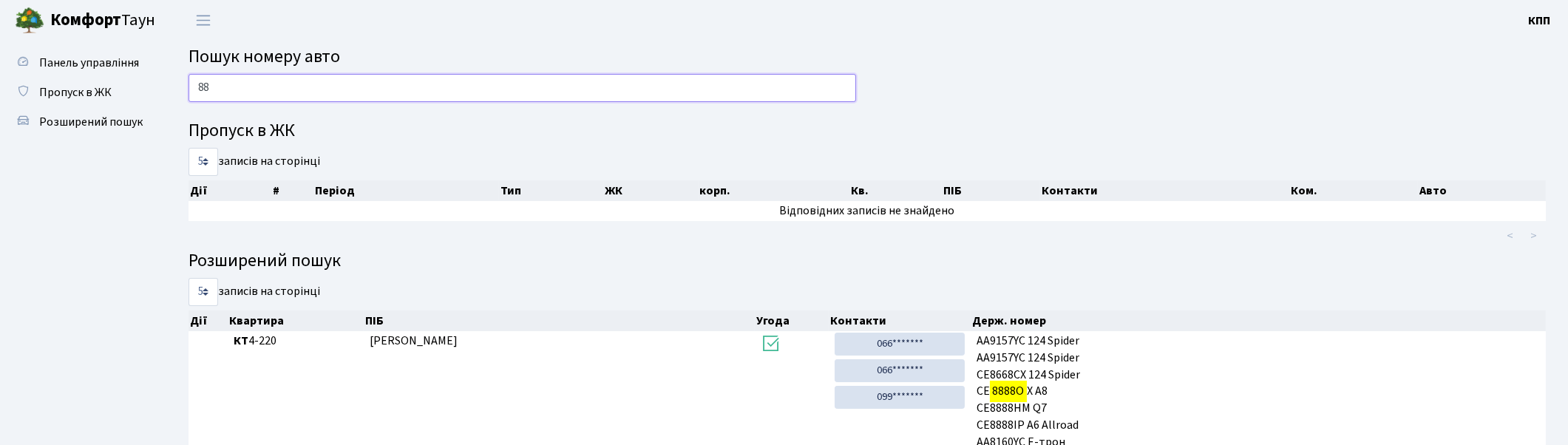
type input "8"
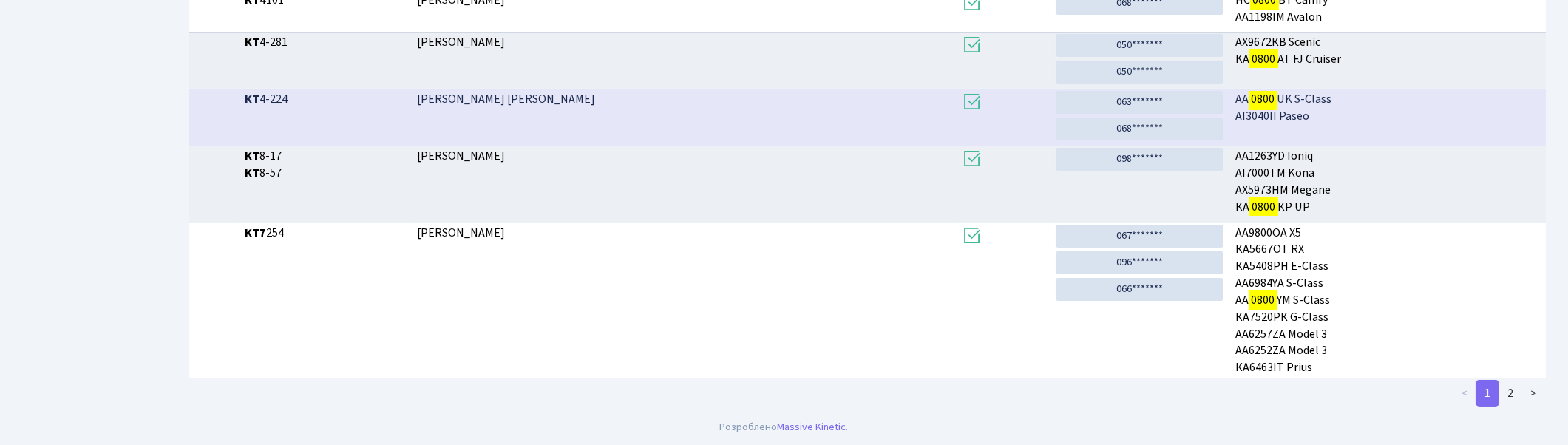
scroll to position [79, 0]
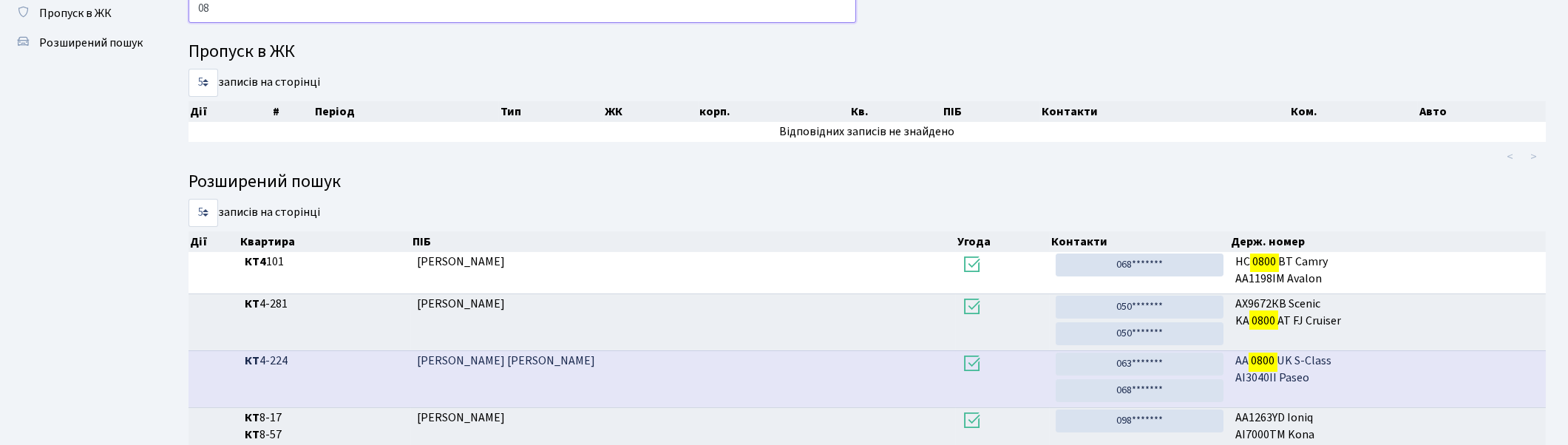
type input "0"
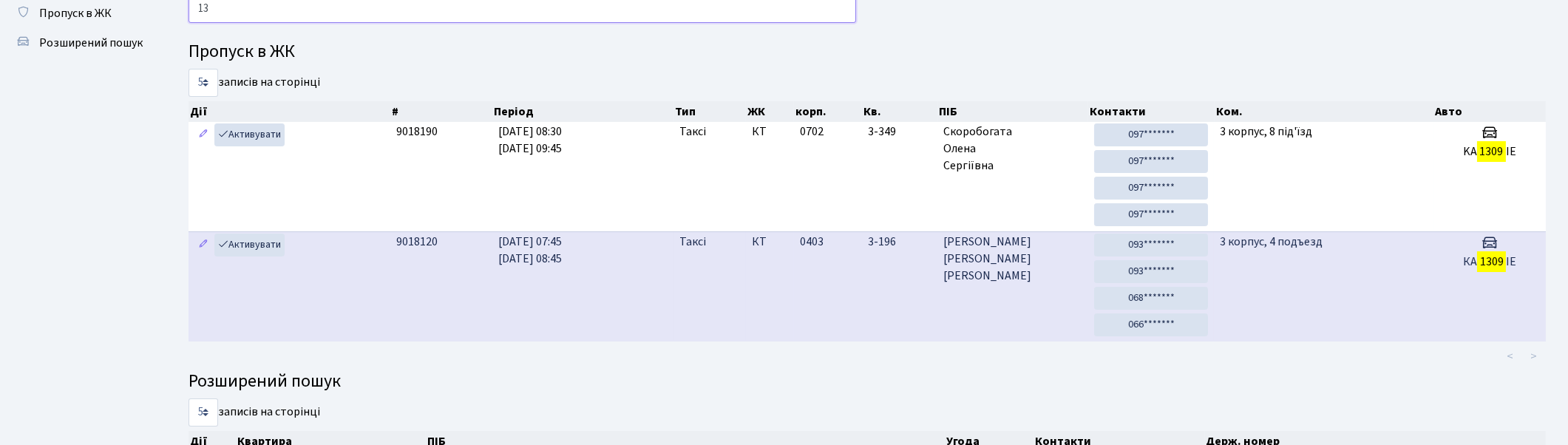
type input "1"
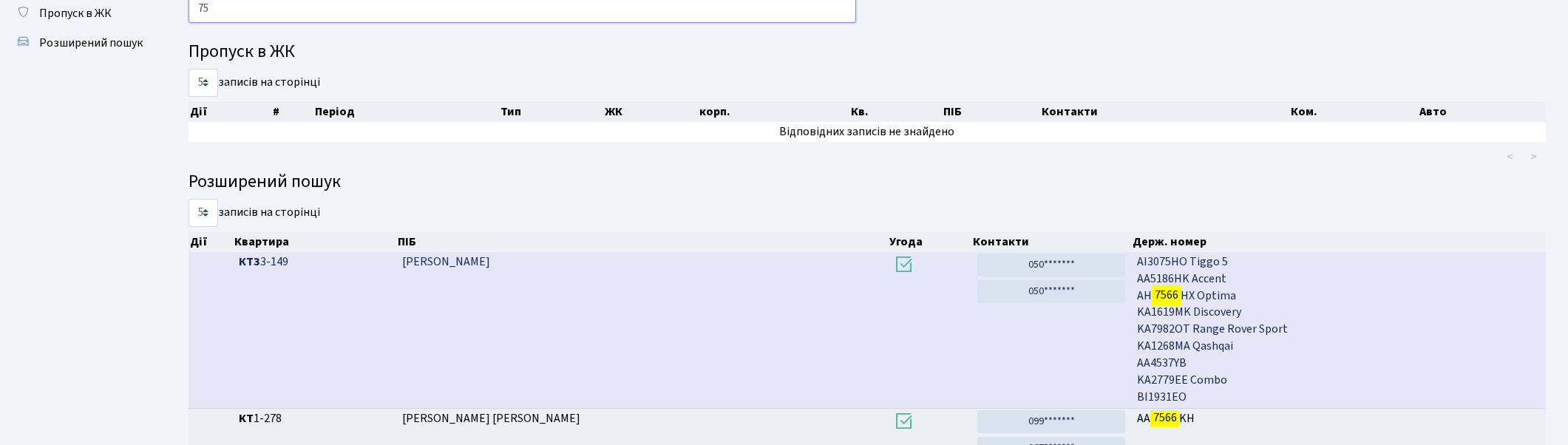
type input "7"
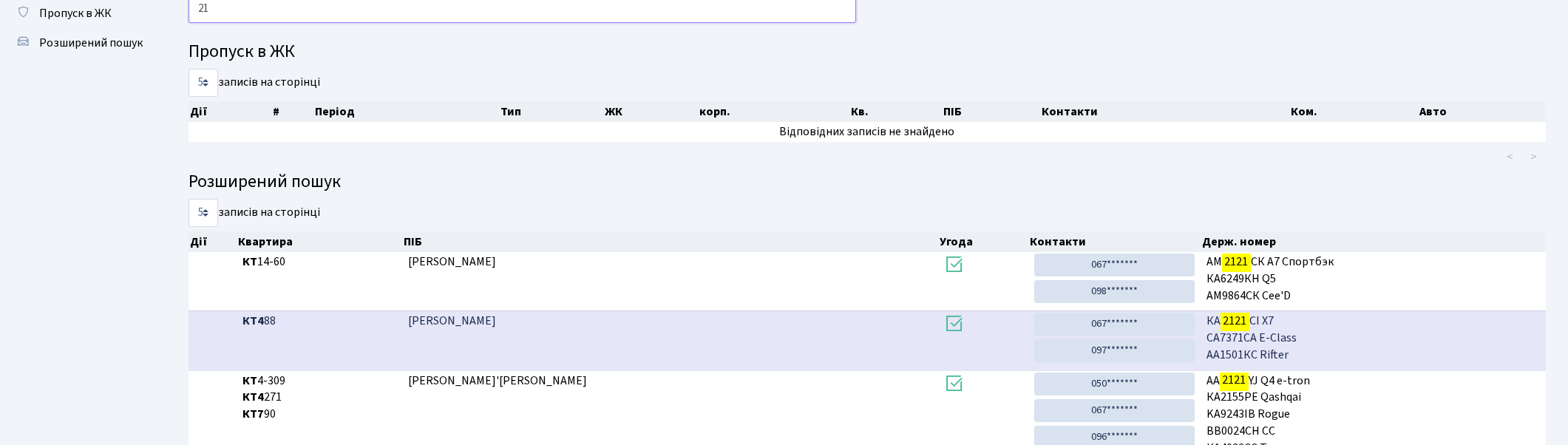
type input "2"
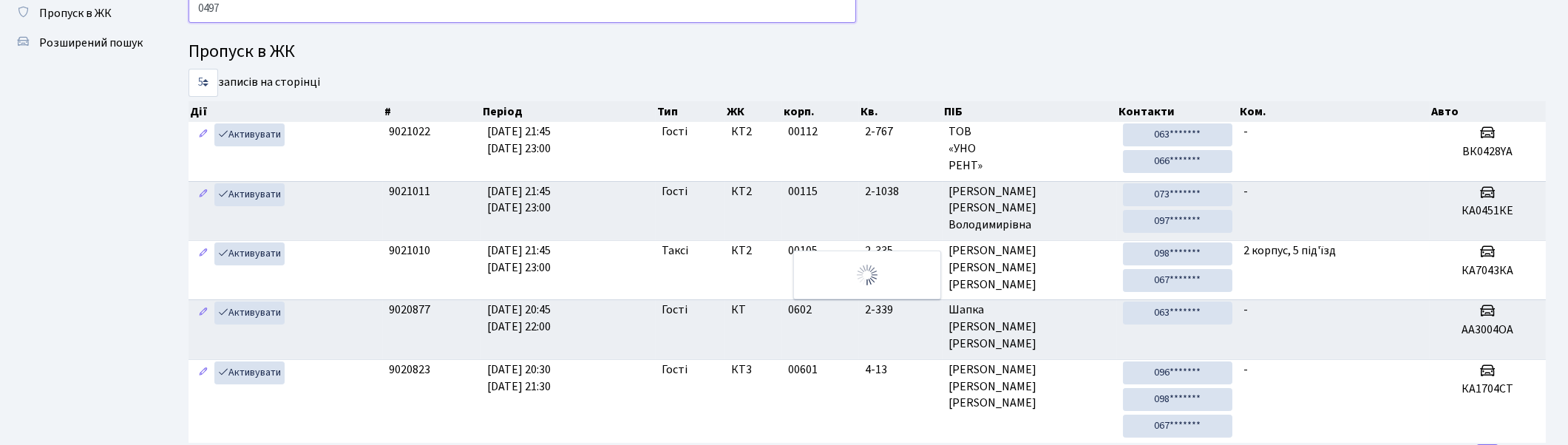
scroll to position [52, 0]
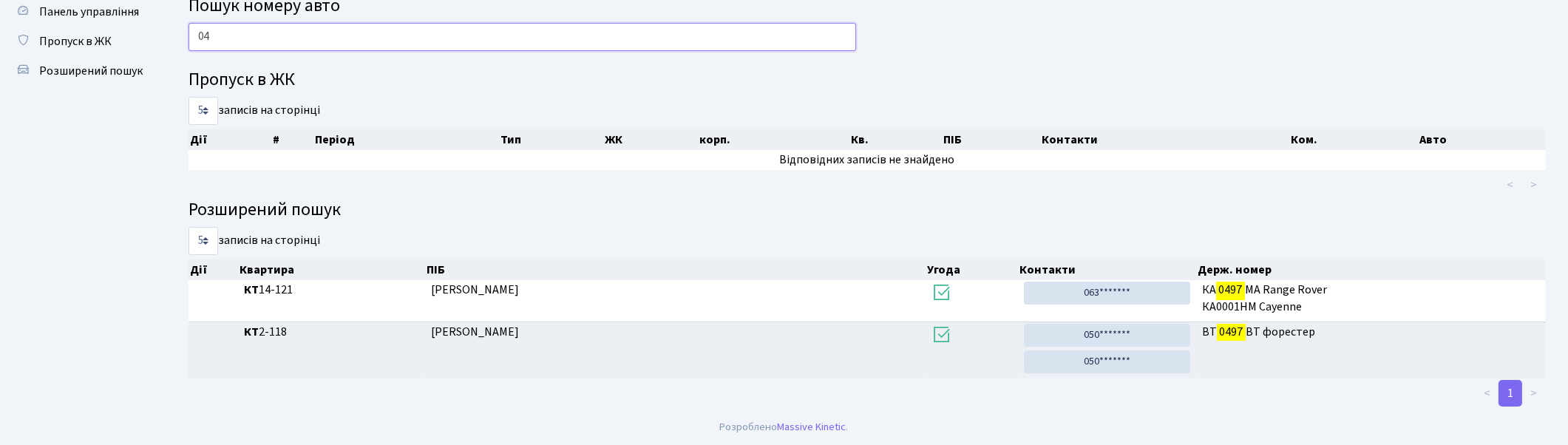
type input "0"
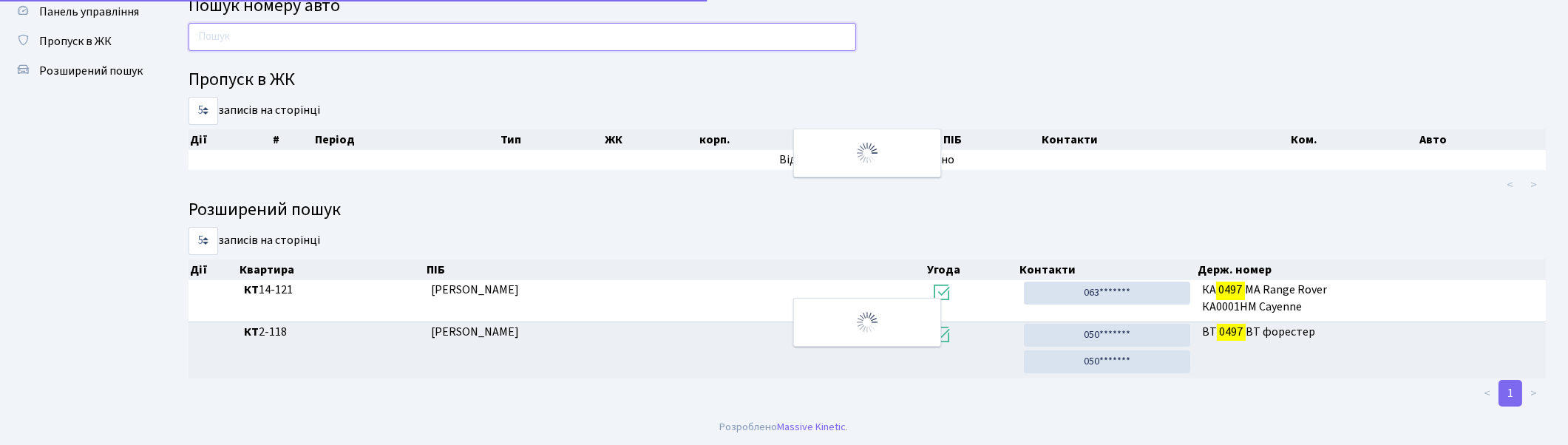
scroll to position [79, 0]
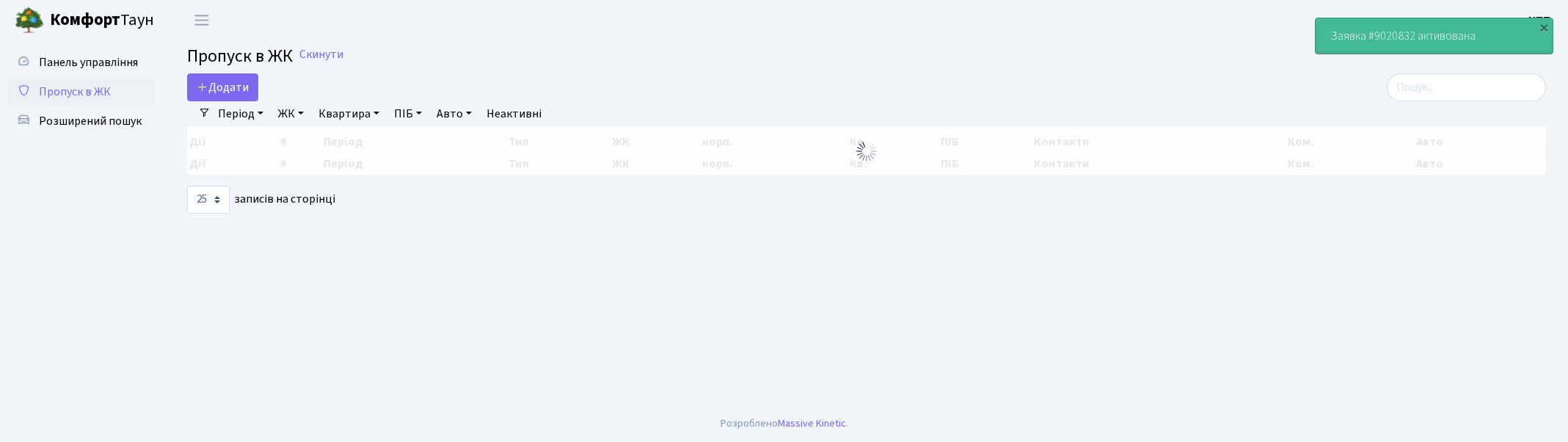
select select "25"
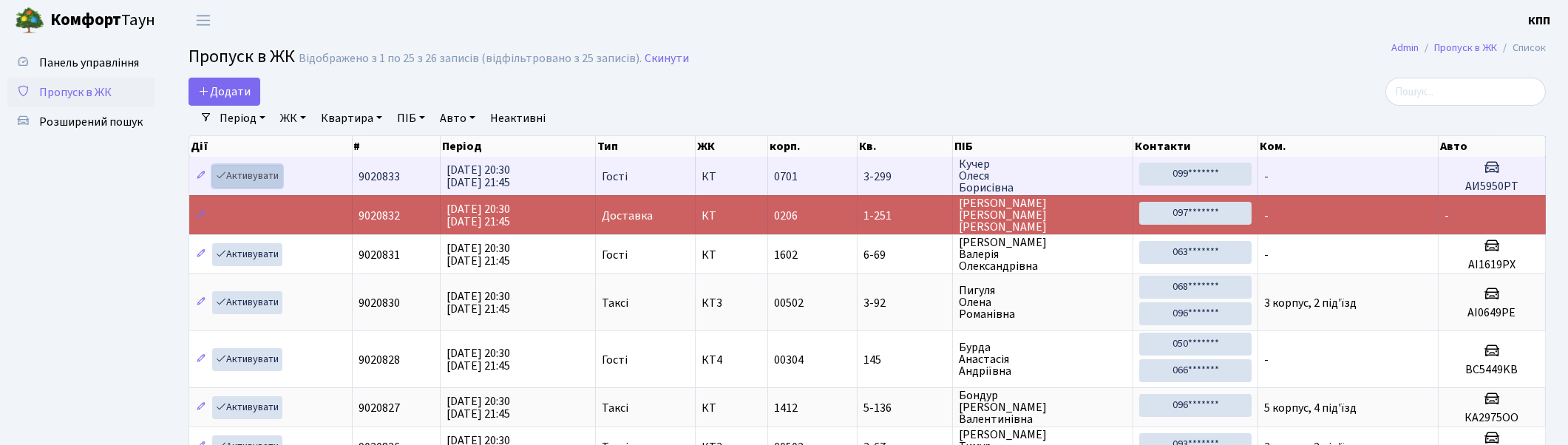
click at [248, 172] on link "Активувати" at bounding box center [247, 176] width 70 height 23
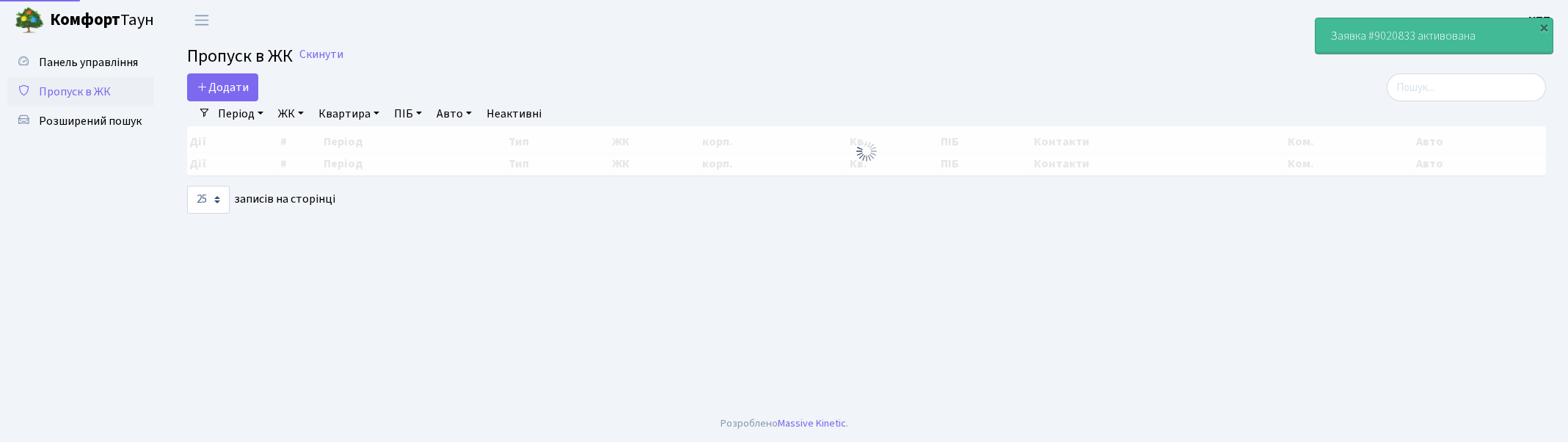
select select "25"
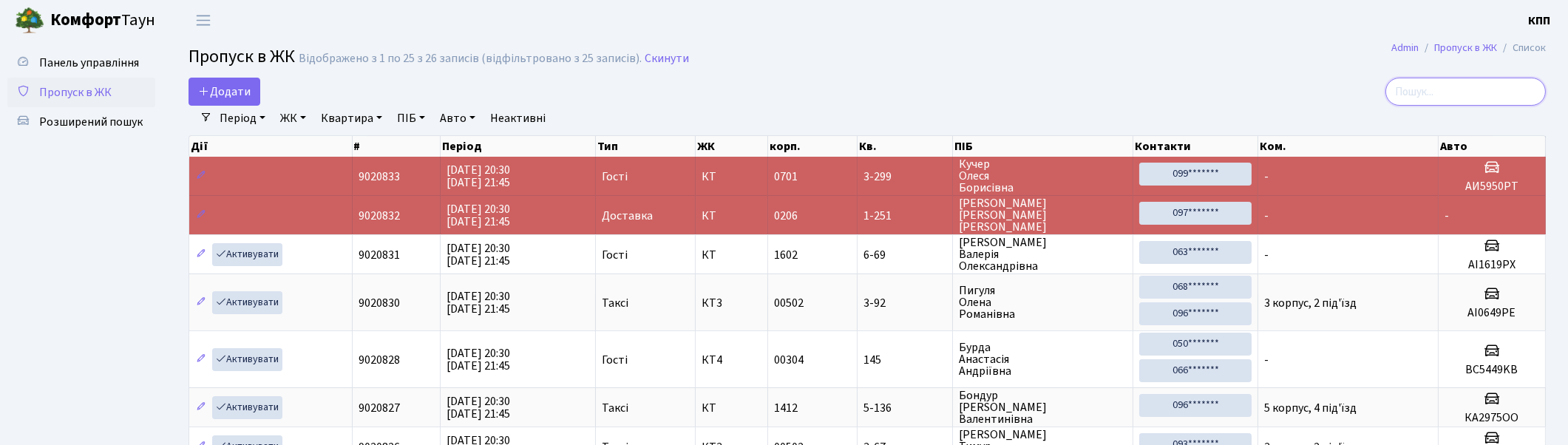
click at [1516, 86] on input "search" at bounding box center [1465, 91] width 160 height 28
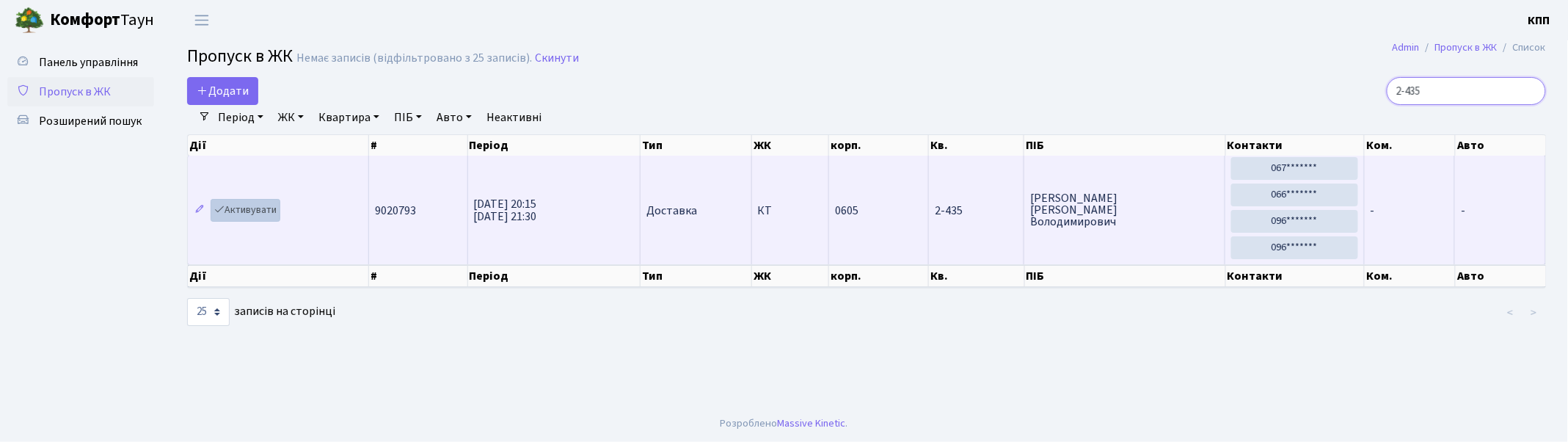
type input "2-435"
click at [258, 205] on link "Активувати" at bounding box center [245, 210] width 69 height 23
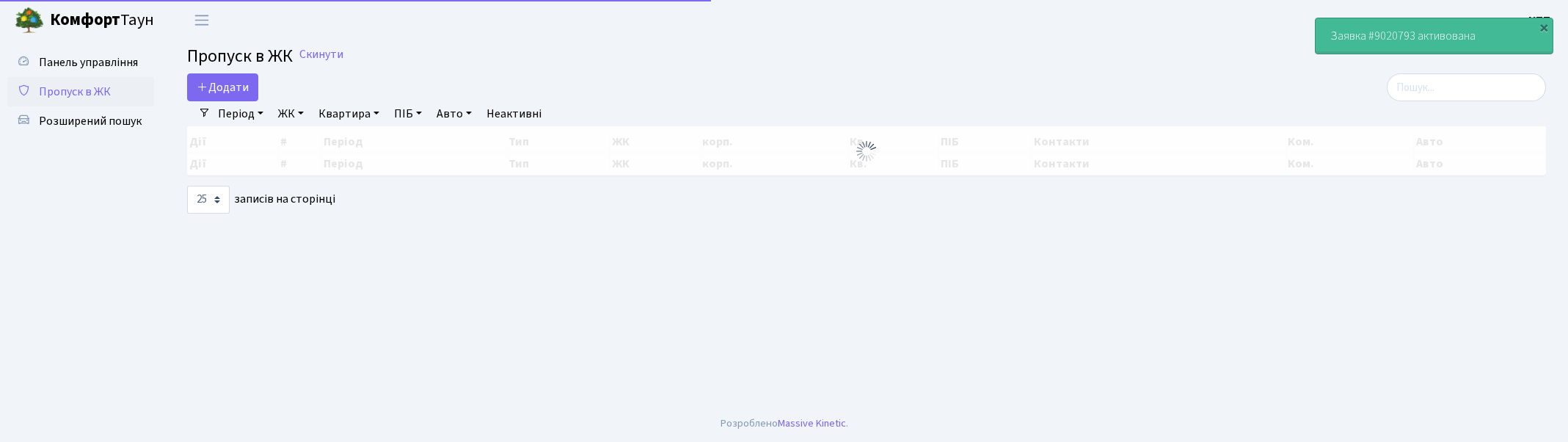
select select "25"
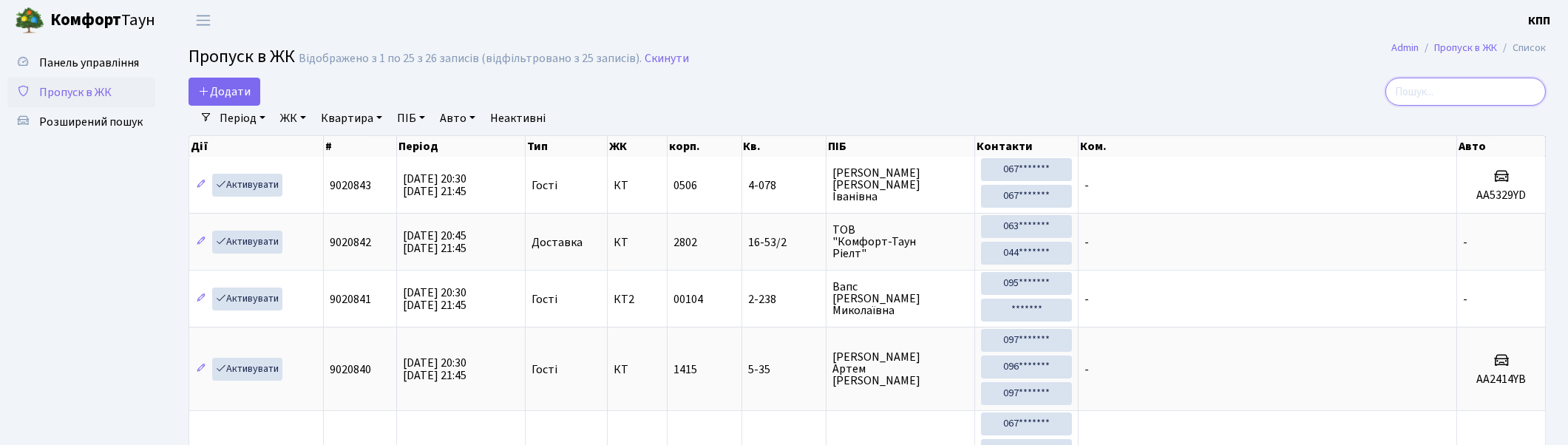
click at [1478, 95] on input "search" at bounding box center [1465, 91] width 160 height 28
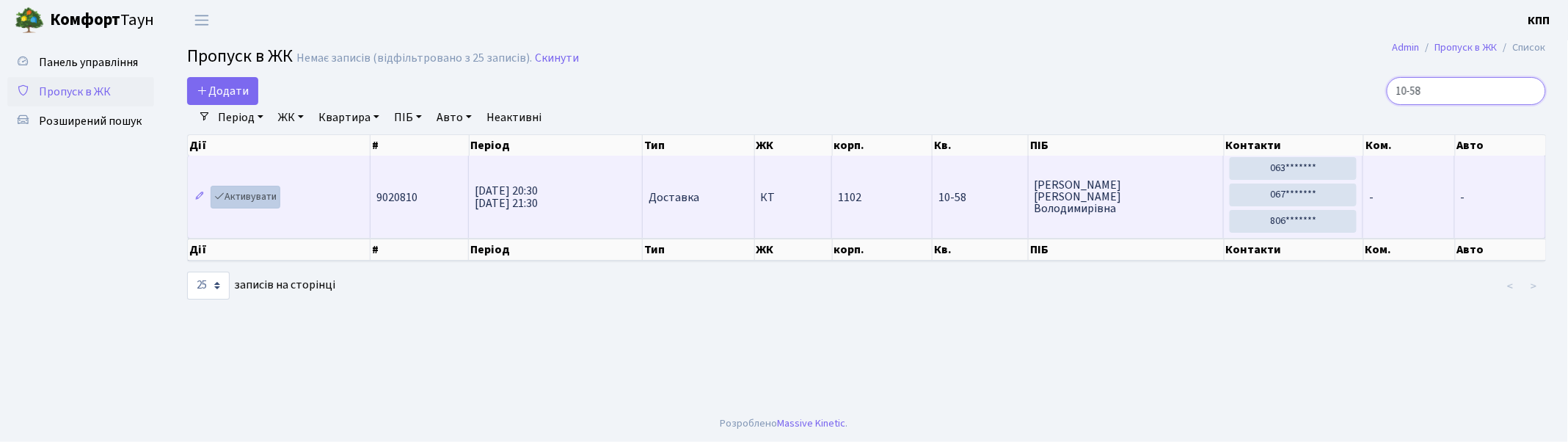
type input "10-58"
click at [248, 195] on link "Активувати" at bounding box center [245, 197] width 69 height 23
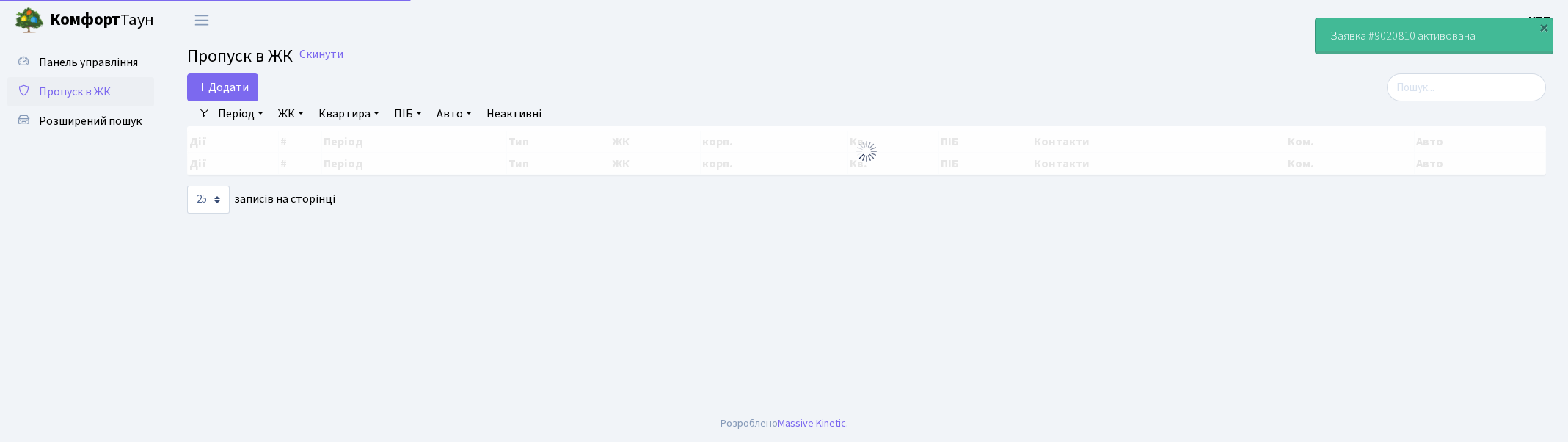
select select "25"
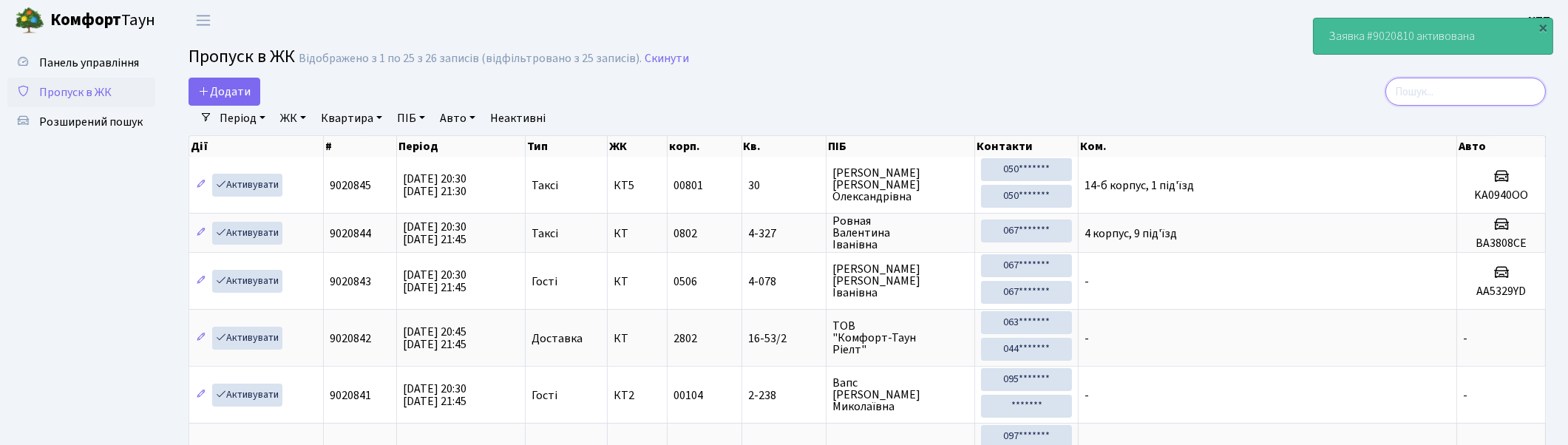
click at [1535, 89] on input "search" at bounding box center [1465, 91] width 160 height 28
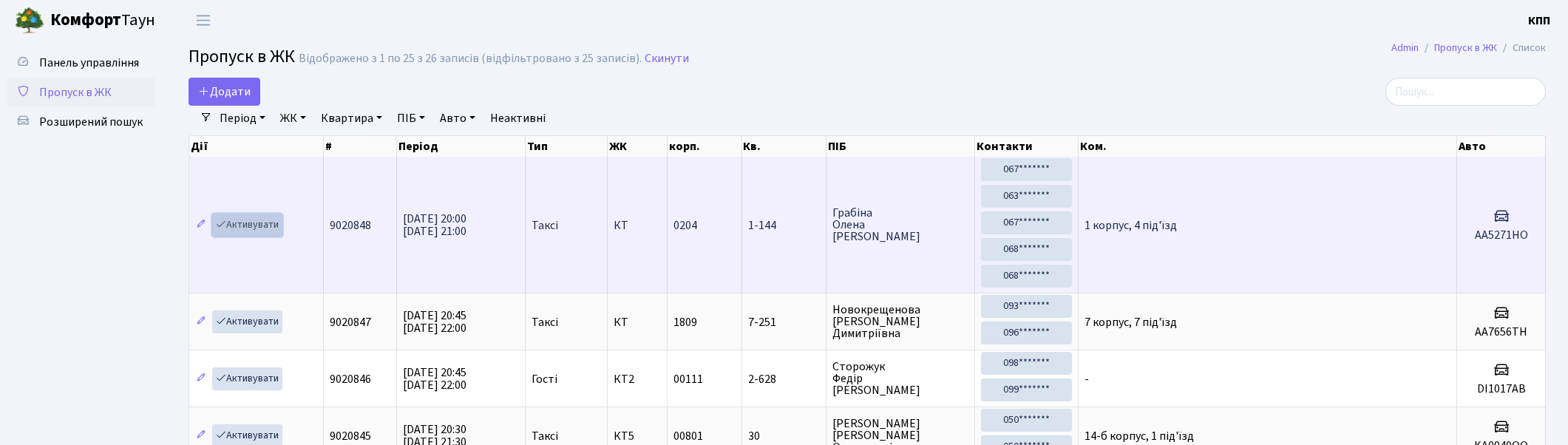
click at [247, 226] on link "Активувати" at bounding box center [247, 225] width 70 height 23
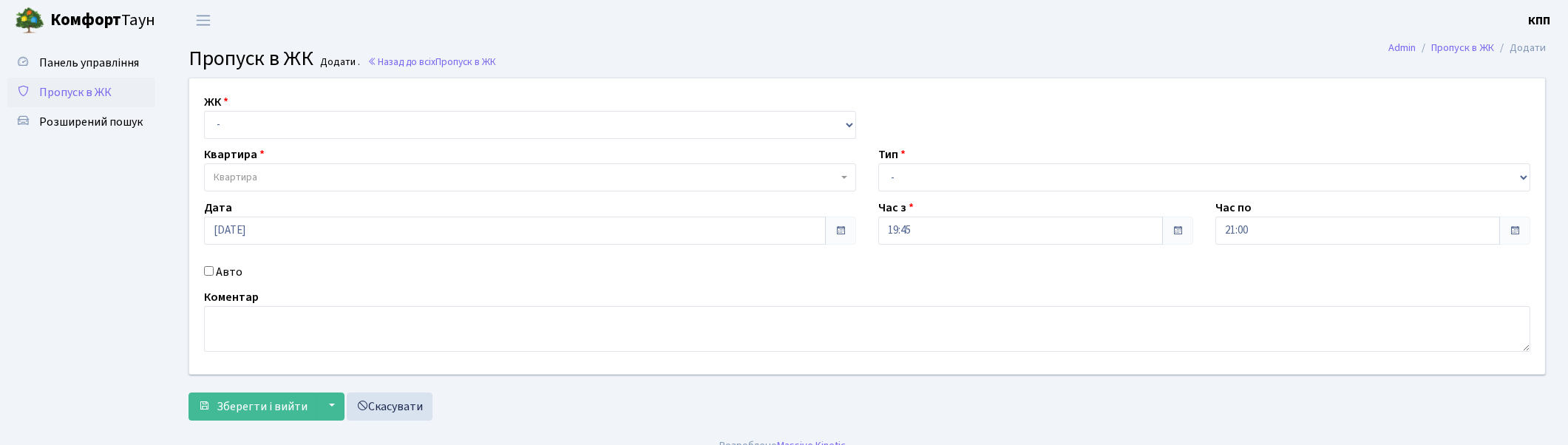
click at [211, 270] on input "Авто" at bounding box center [209, 270] width 10 height 10
checkbox input "true"
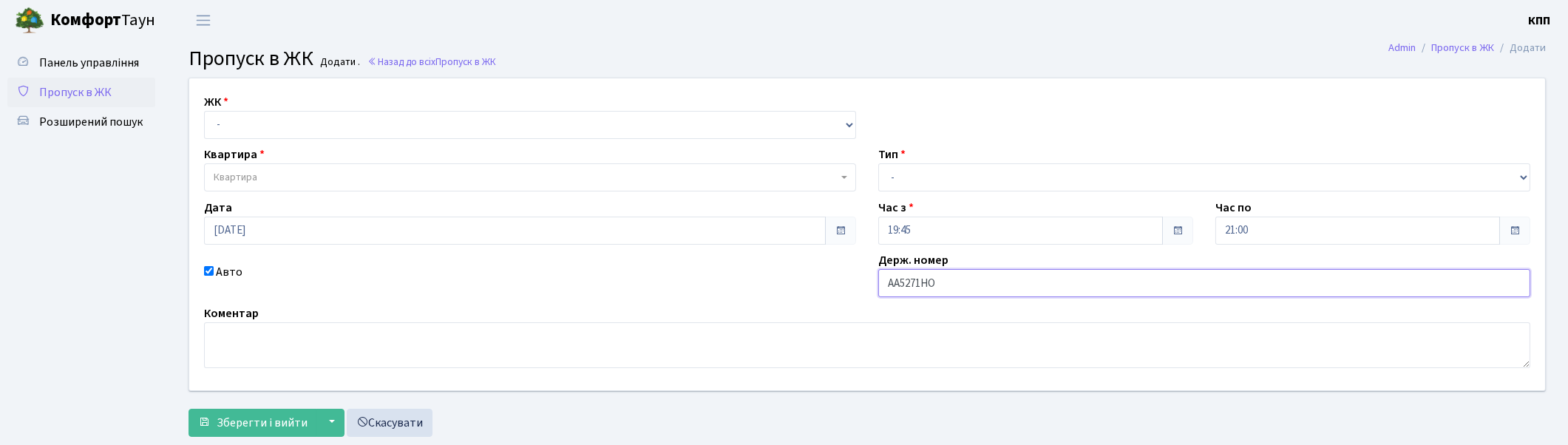
type input "АА5271НО"
click at [927, 176] on select "- Доставка Таксі Гості Сервіс" at bounding box center [1205, 177] width 652 height 28
select select "2"
click at [879, 163] on select "- Доставка Таксі Гості Сервіс" at bounding box center [1205, 177] width 652 height 28
click at [247, 128] on select "- КТ, вул. Регенераторна, 4 КТ2, просп. Соборності, 17 КТ3, вул. Березнева, 16 …" at bounding box center [531, 125] width 652 height 28
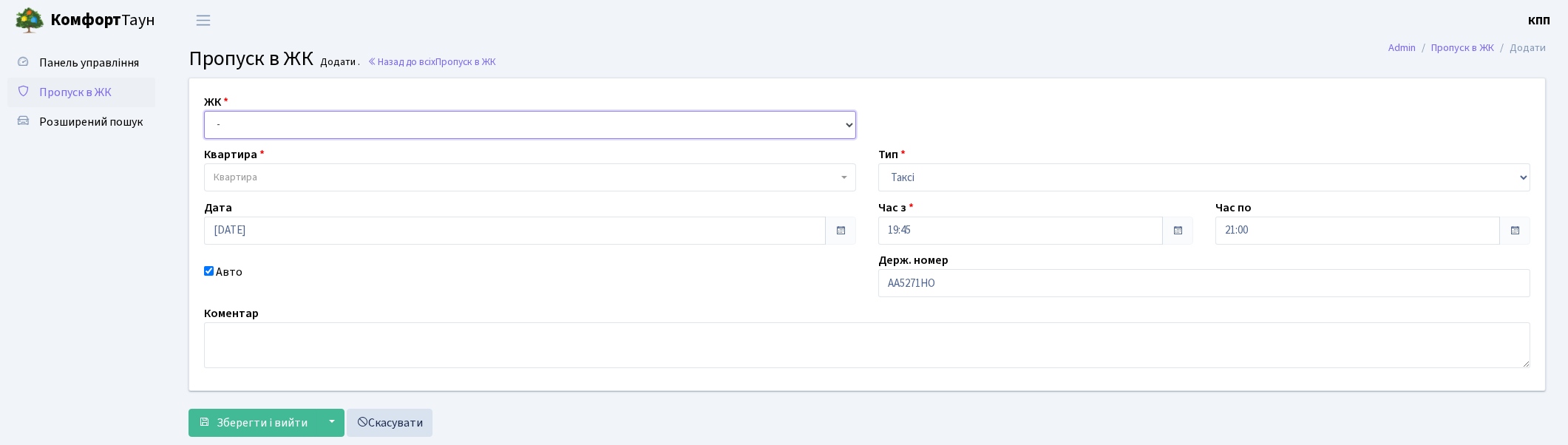
select select "271"
click at [204, 111] on select "- КТ, вул. Регенераторна, 4 КТ2, просп. [STREET_ADDRESS] [STREET_ADDRESS] [PERS…" at bounding box center [531, 125] width 652 height 28
select select
click at [271, 176] on span "Квартира" at bounding box center [525, 177] width 624 height 14
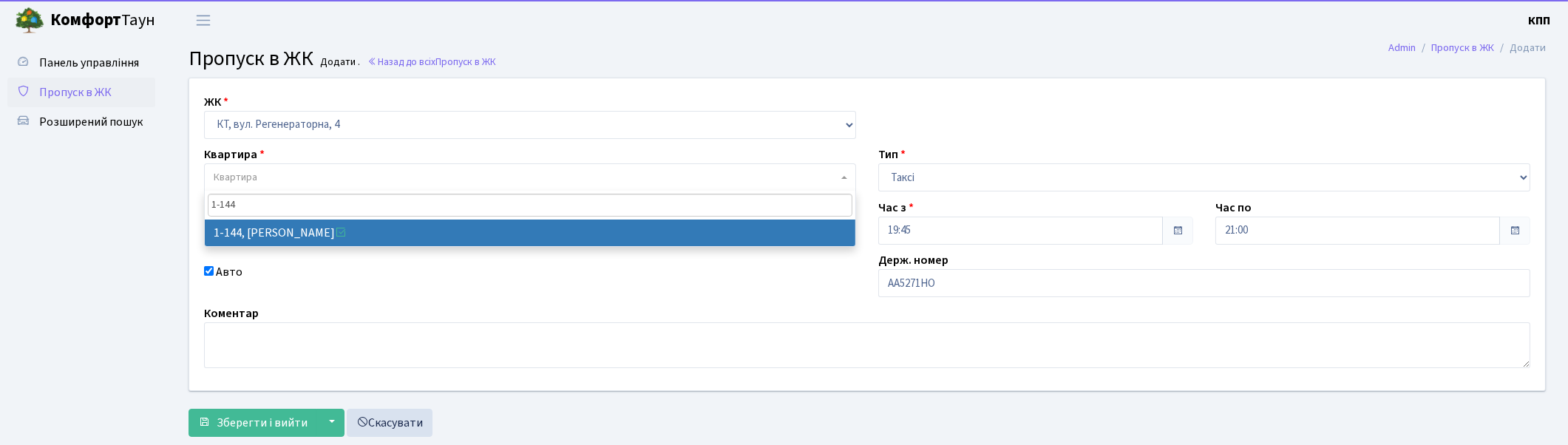
type input "1-144"
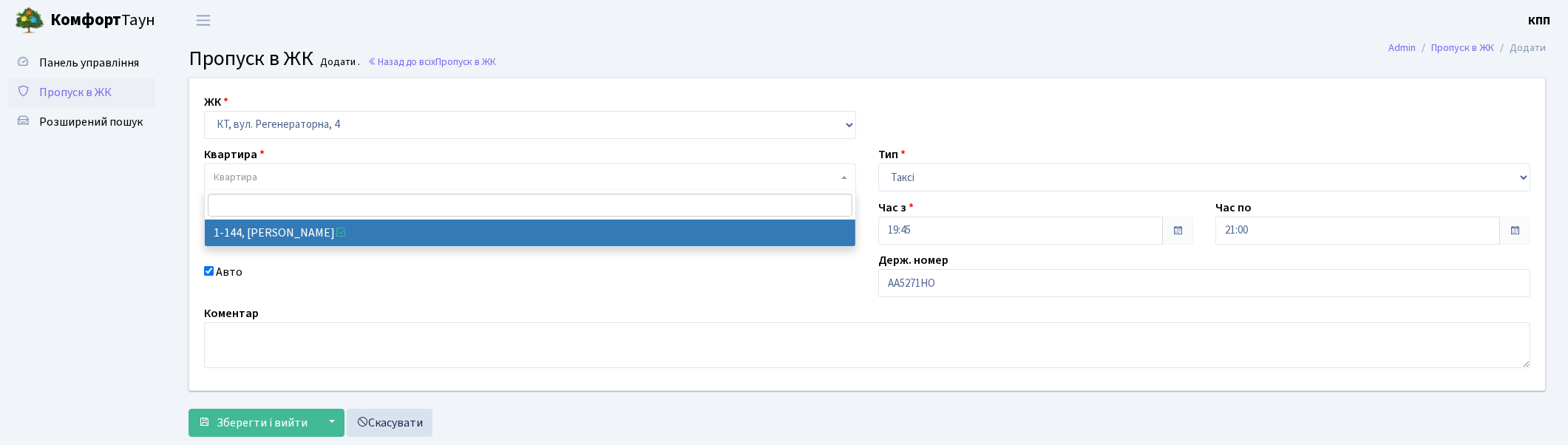
select select "144"
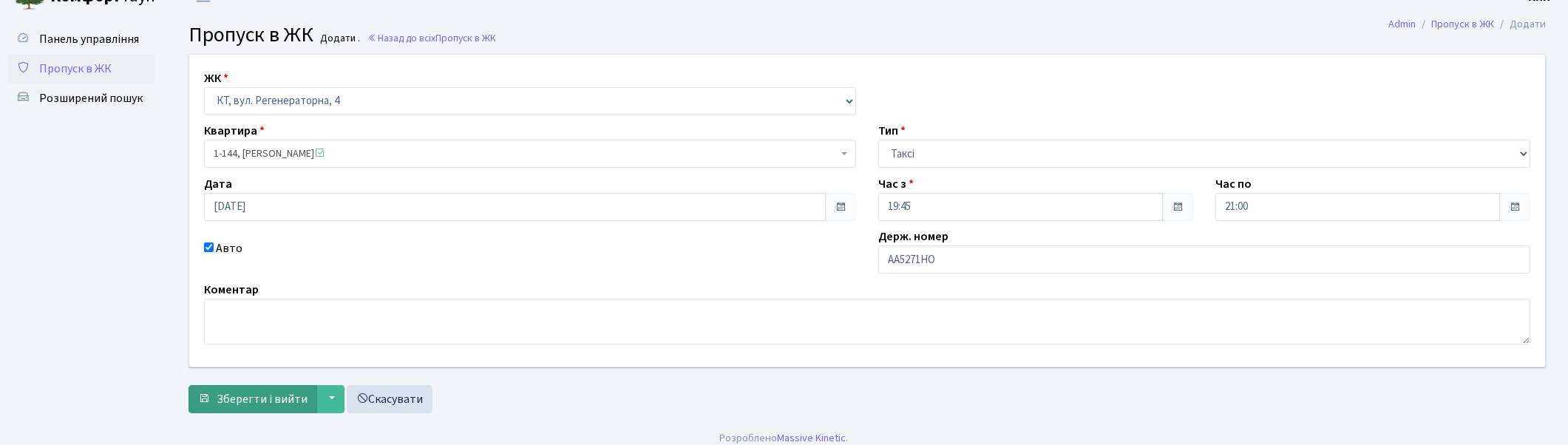
scroll to position [36, 0]
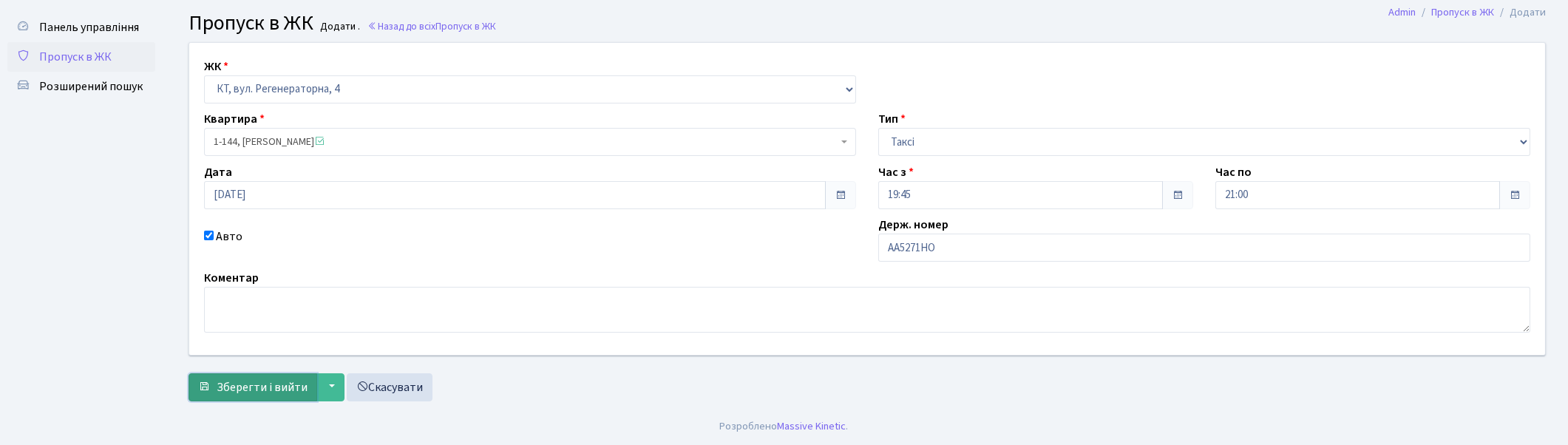
click at [262, 385] on span "Зберегти і вийти" at bounding box center [262, 387] width 91 height 16
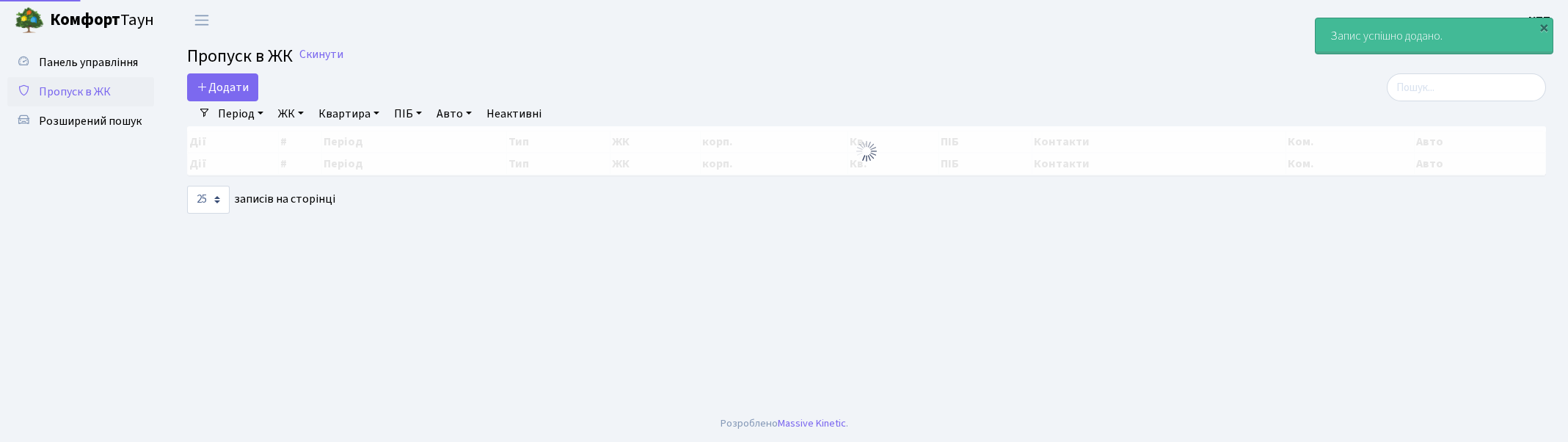
select select "25"
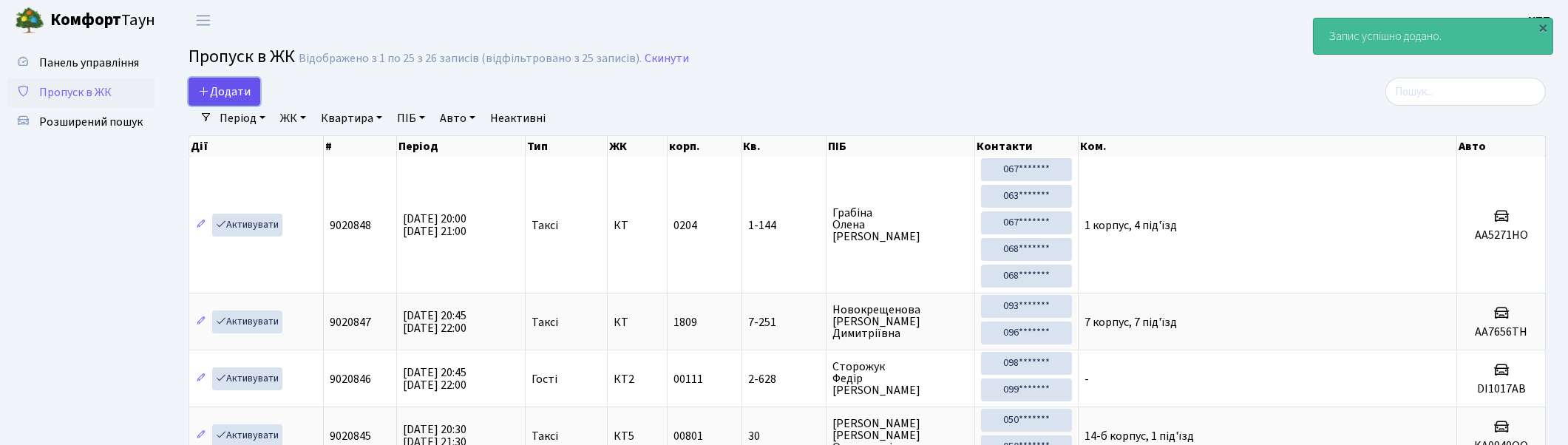
click at [230, 87] on span "Додати" at bounding box center [224, 91] width 52 height 16
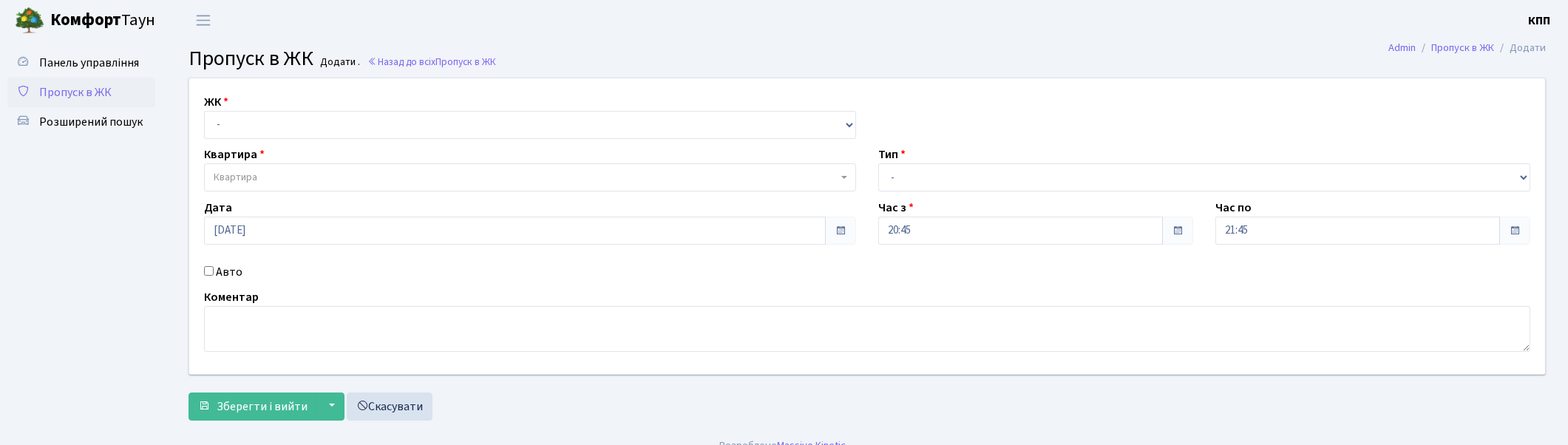
click at [207, 271] on input "Авто" at bounding box center [209, 270] width 10 height 10
checkbox input "true"
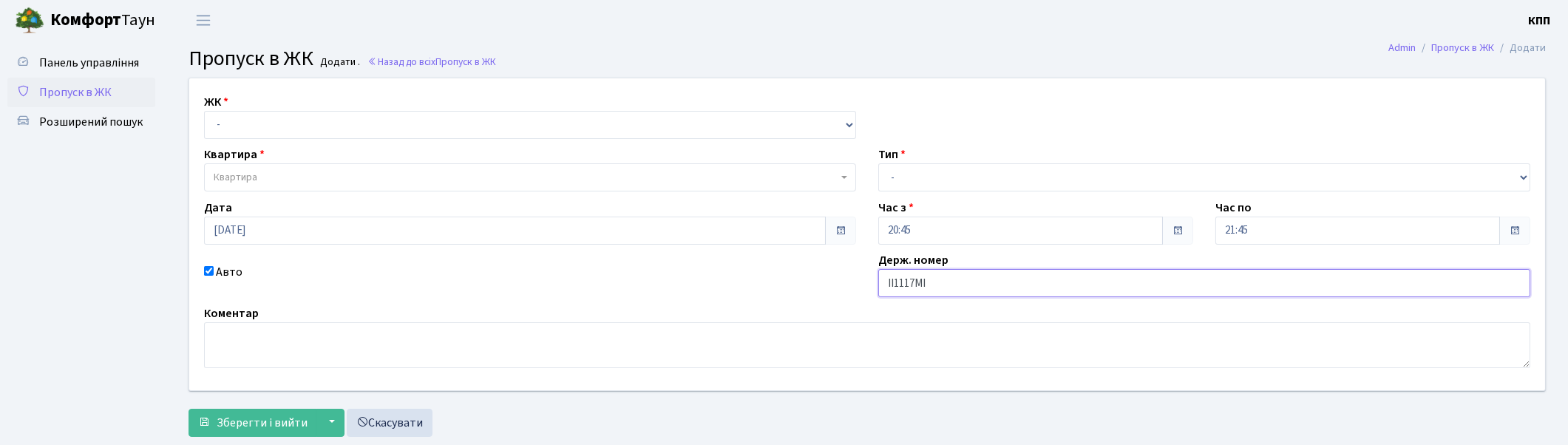
type input "ІІ1117МІ"
click at [913, 181] on select "- Доставка Таксі Гості Сервіс" at bounding box center [1205, 177] width 652 height 28
select select "3"
click at [879, 163] on select "- Доставка Таксі Гості Сервіс" at bounding box center [1205, 177] width 652 height 28
click at [270, 129] on select "- КТ, вул. Регенераторна, 4 КТ2, просп. Соборності, 17 КТ3, вул. Березнева, 16 …" at bounding box center [531, 125] width 652 height 28
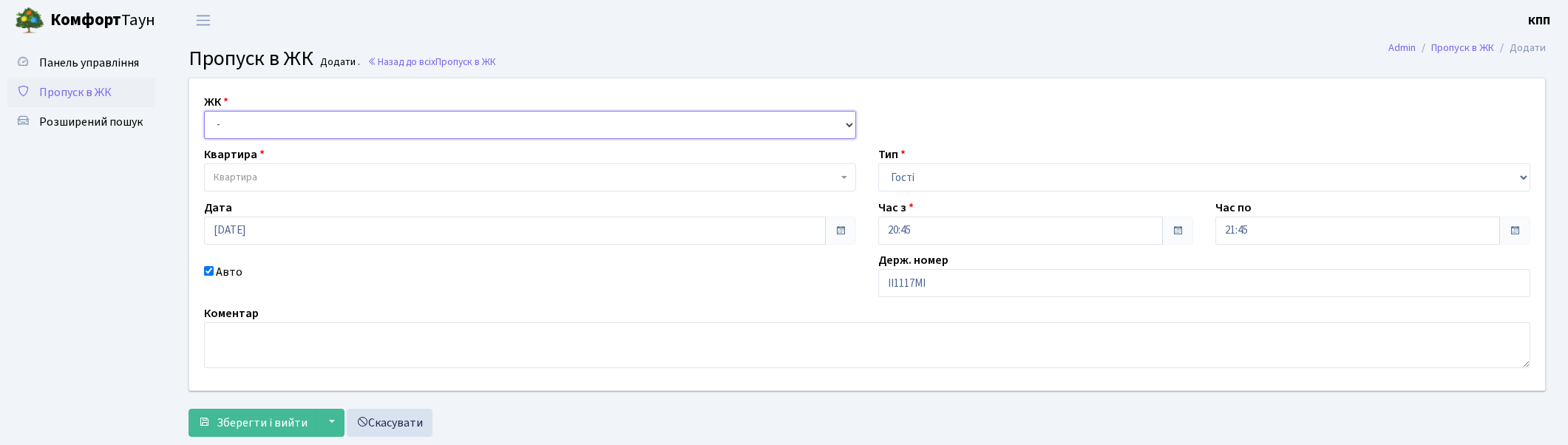
select select "271"
click at [204, 111] on select "- КТ, вул. Регенераторна, 4 КТ2, просп. Соборності, 17 КТ3, вул. Березнева, 16 …" at bounding box center [531, 125] width 652 height 28
select select
click at [268, 170] on span "Квартира" at bounding box center [525, 177] width 624 height 14
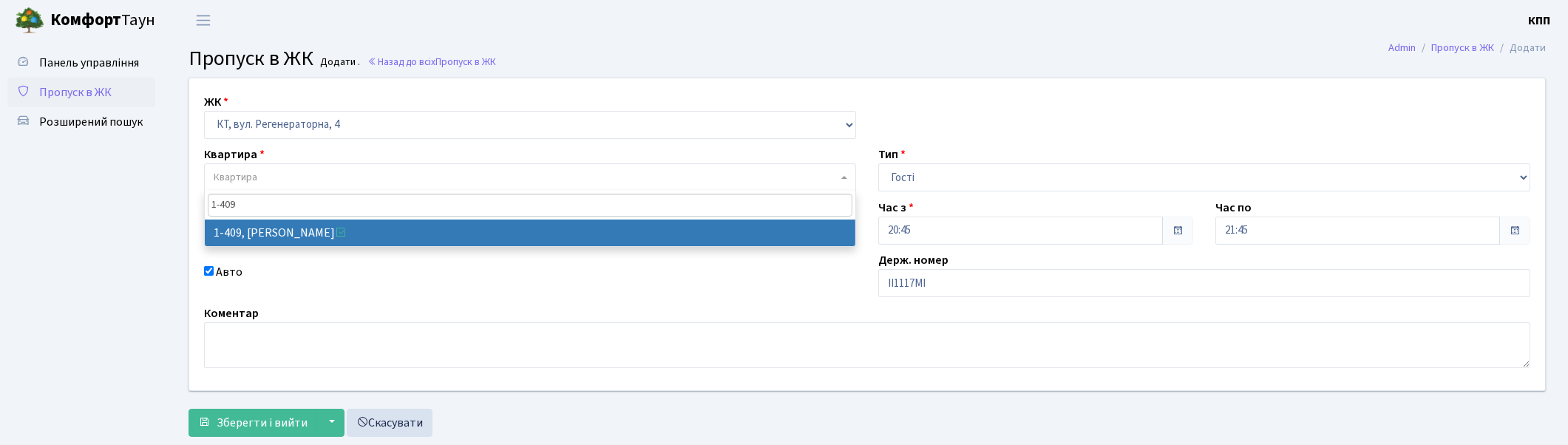
type input "1-409"
select select "460"
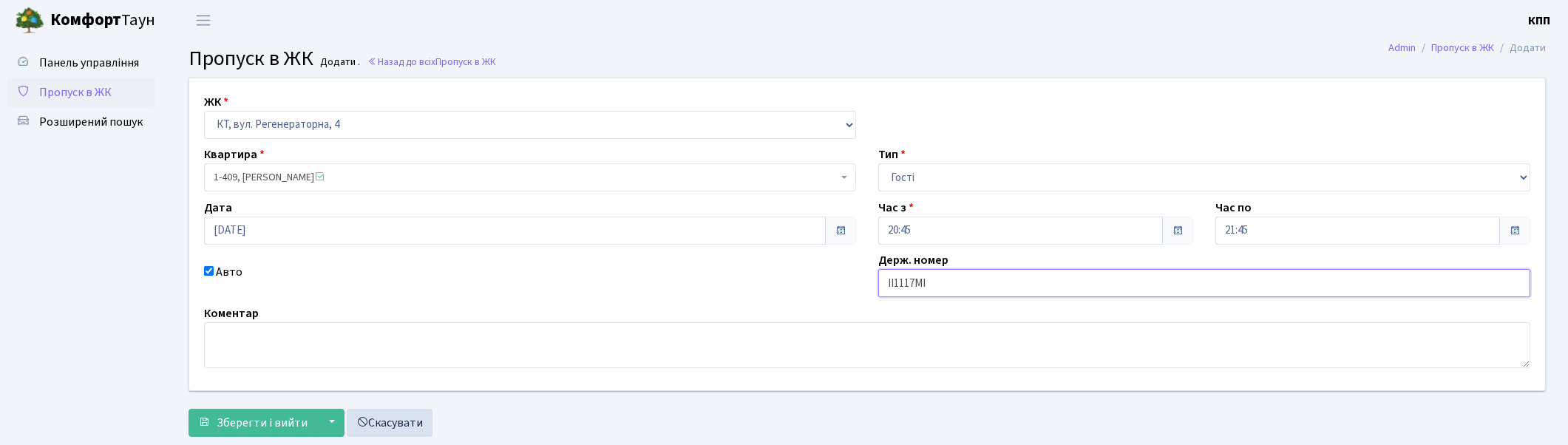
click at [914, 285] on input "ІІ1117МІ" at bounding box center [1205, 282] width 652 height 28
type input "ІІ1118МІ"
click at [257, 416] on span "Зберегти і вийти" at bounding box center [262, 422] width 91 height 16
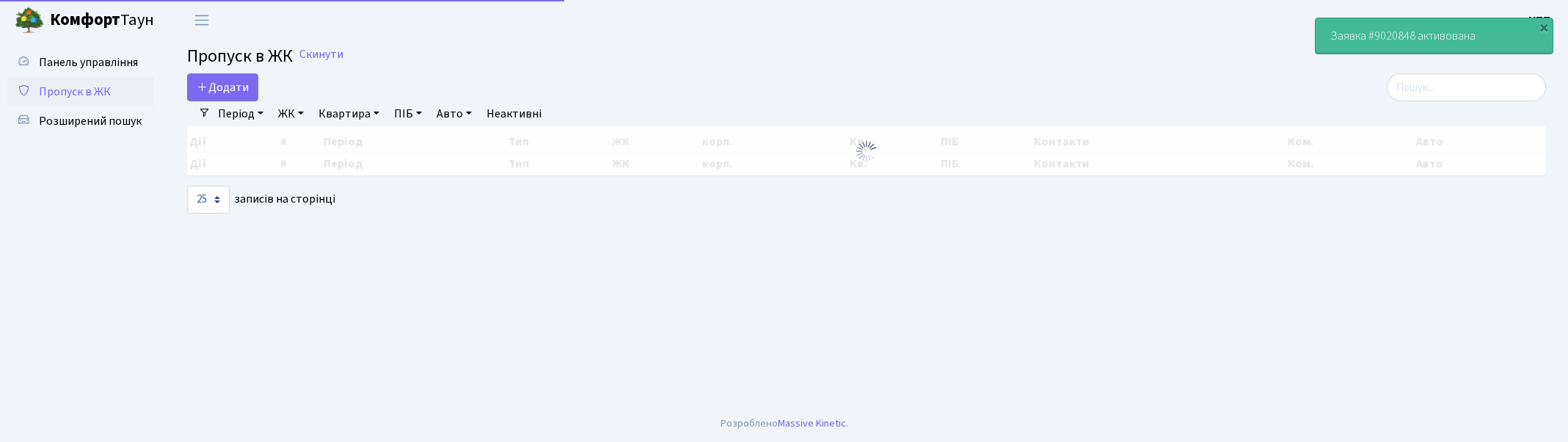
select select "25"
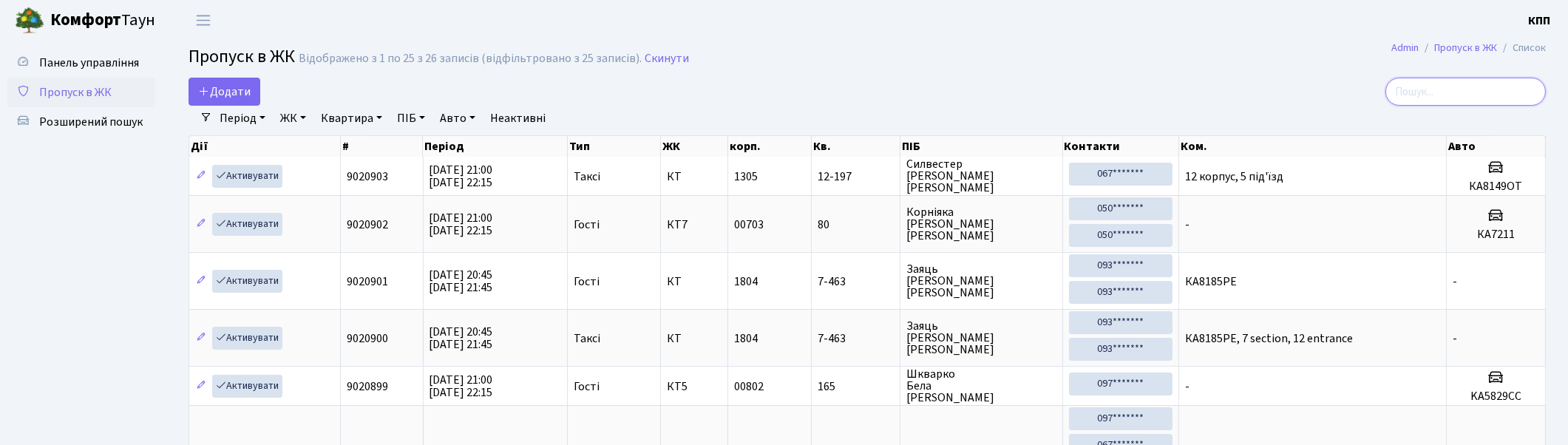
click at [1502, 87] on input "search" at bounding box center [1465, 91] width 160 height 28
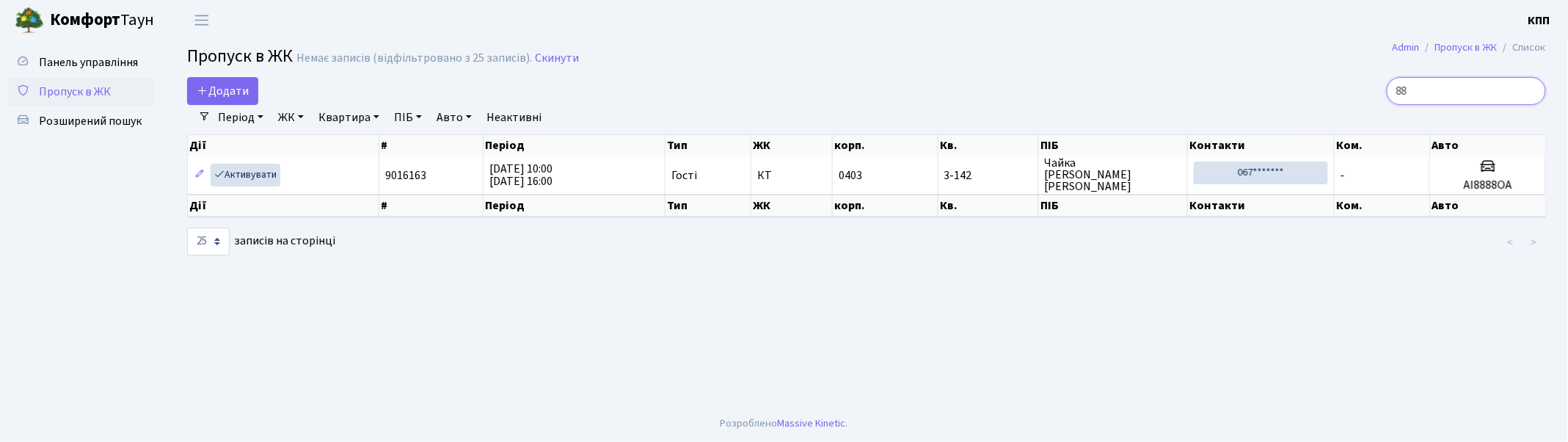
type input "8"
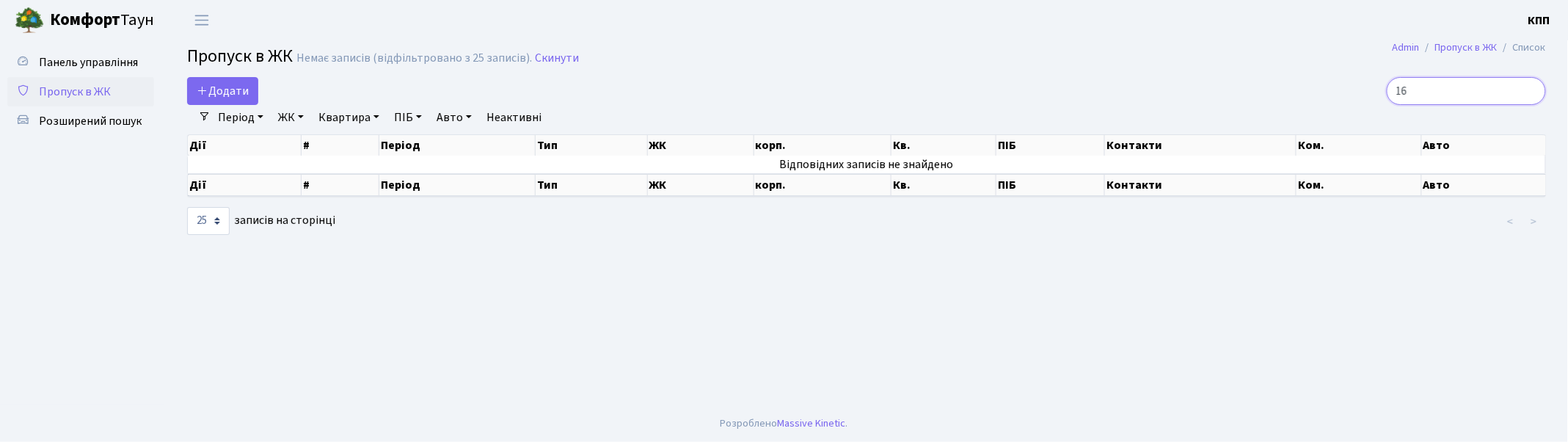
type input "1"
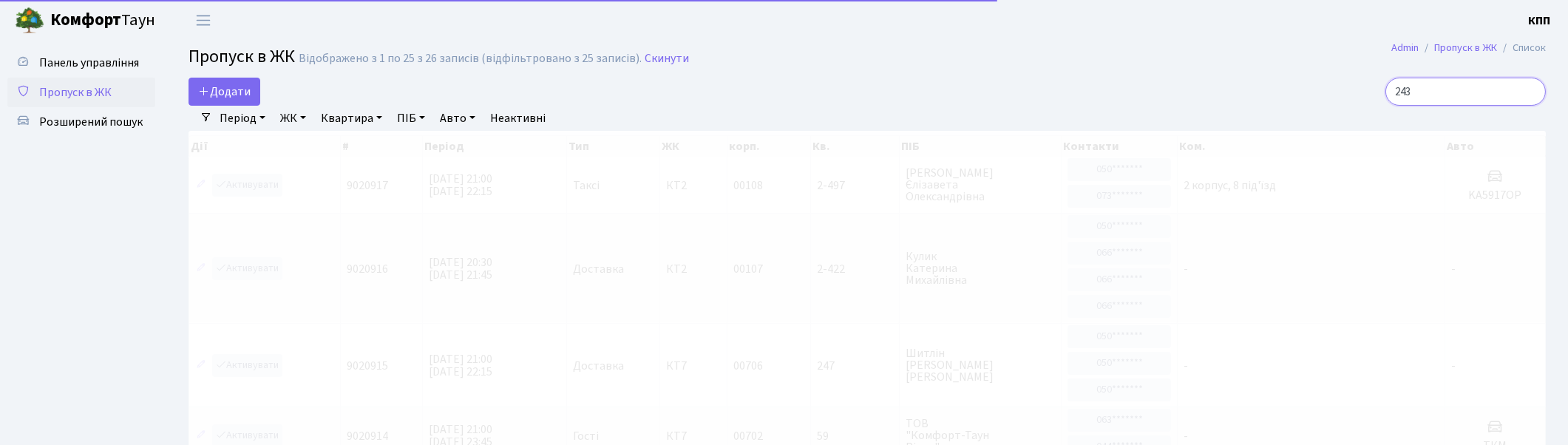
type input "2435"
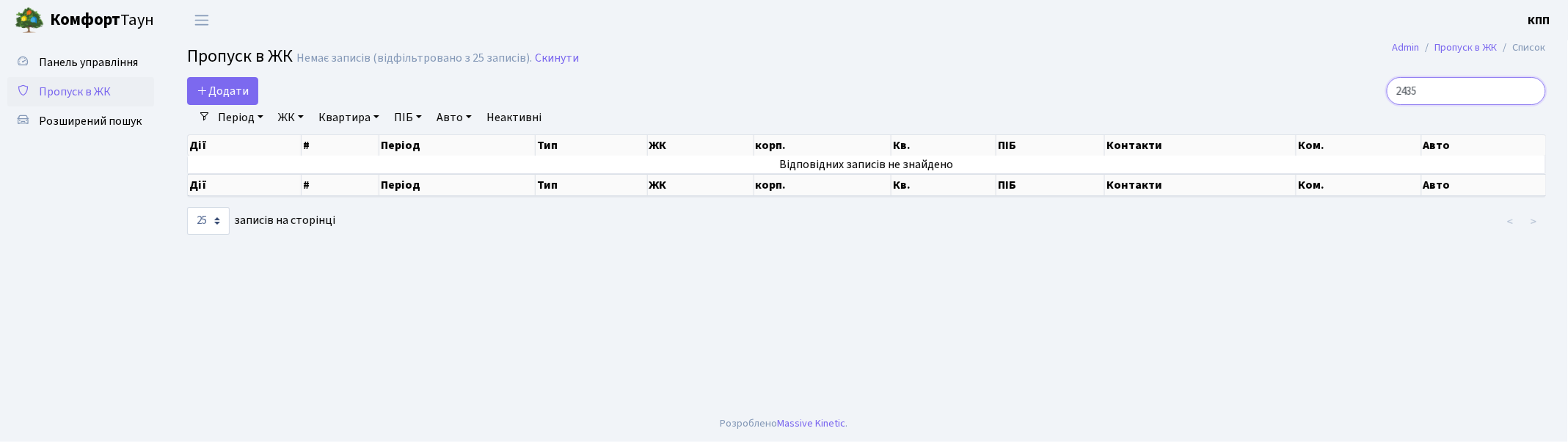
click at [1530, 91] on input "2435" at bounding box center [1466, 91] width 159 height 28
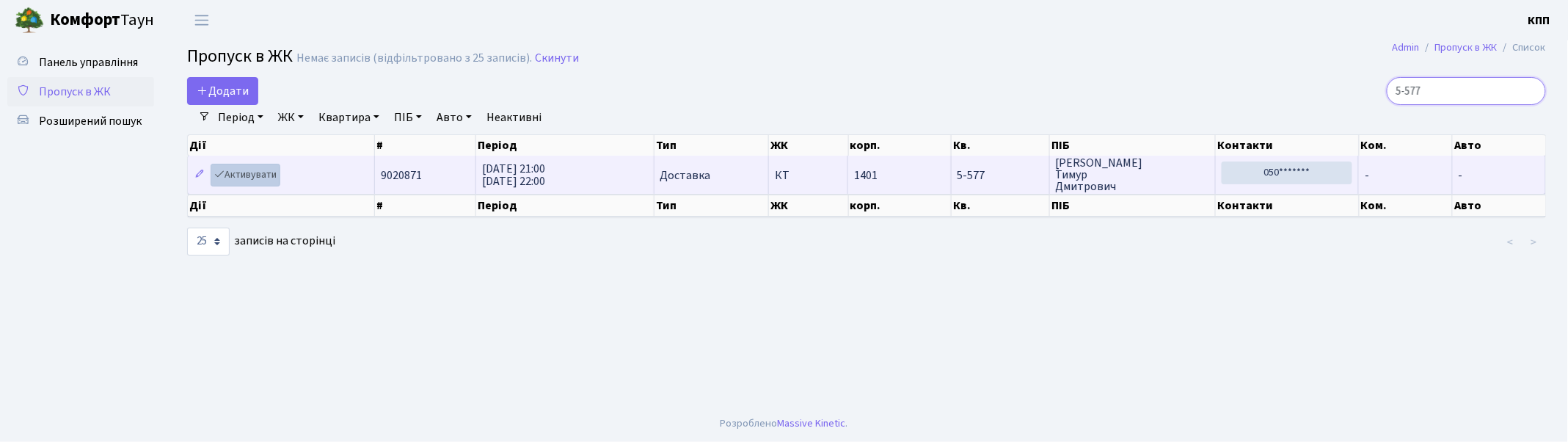
type input "5-577"
click at [259, 171] on link "Активувати" at bounding box center [245, 175] width 69 height 23
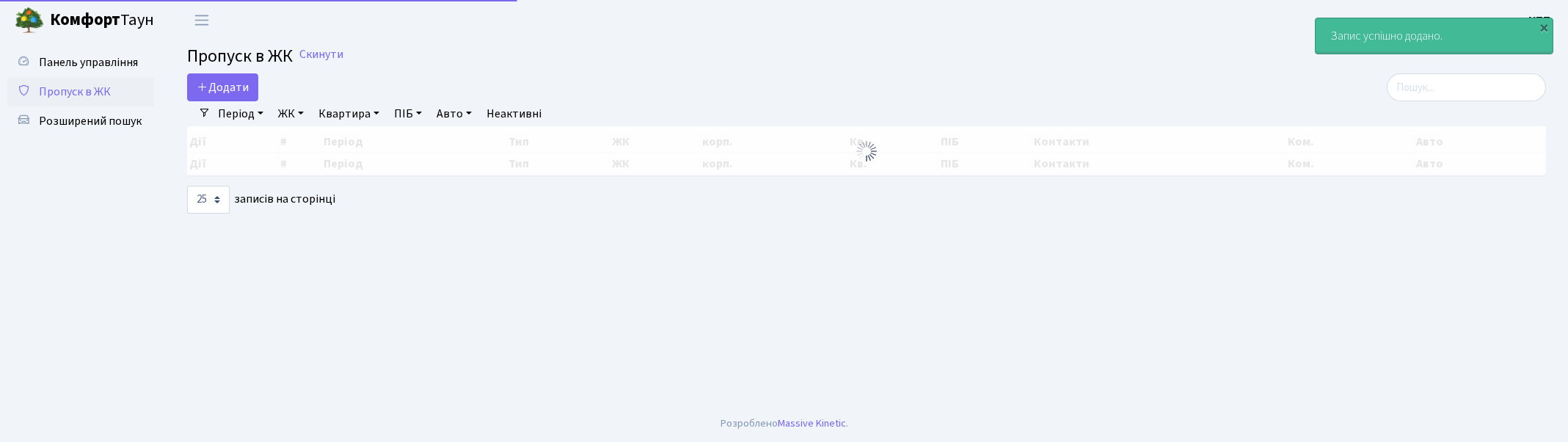
select select "25"
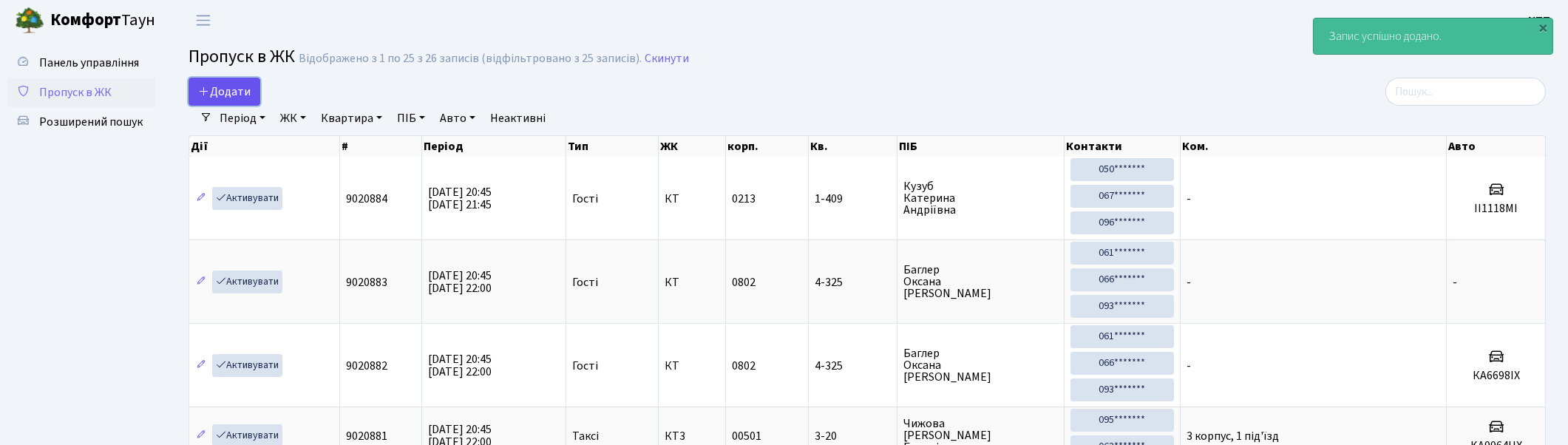
click at [232, 85] on span "Додати" at bounding box center [224, 91] width 52 height 16
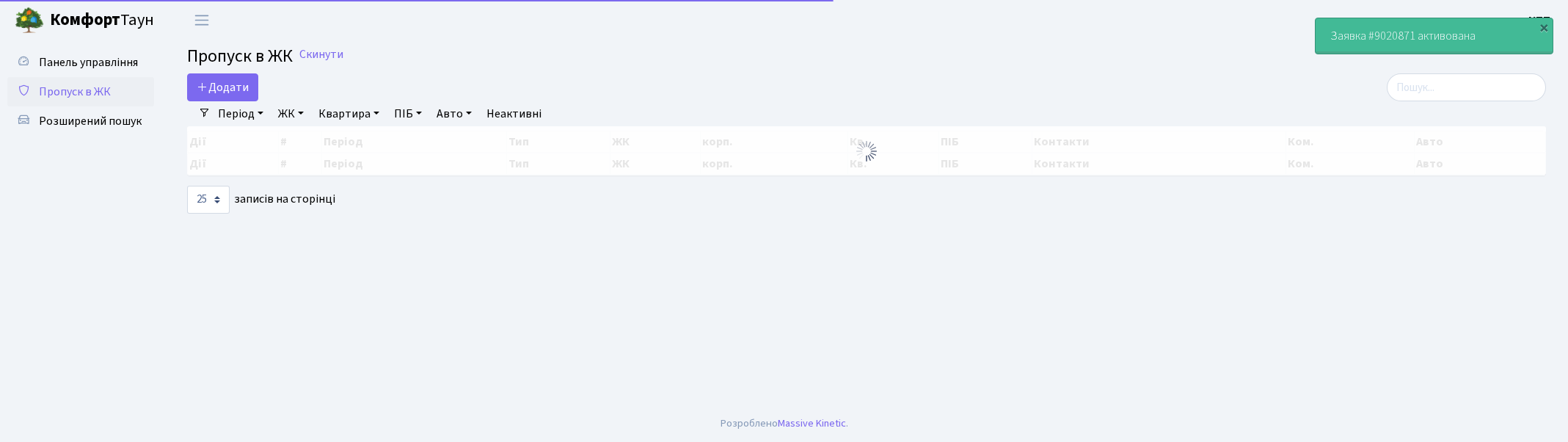
select select "25"
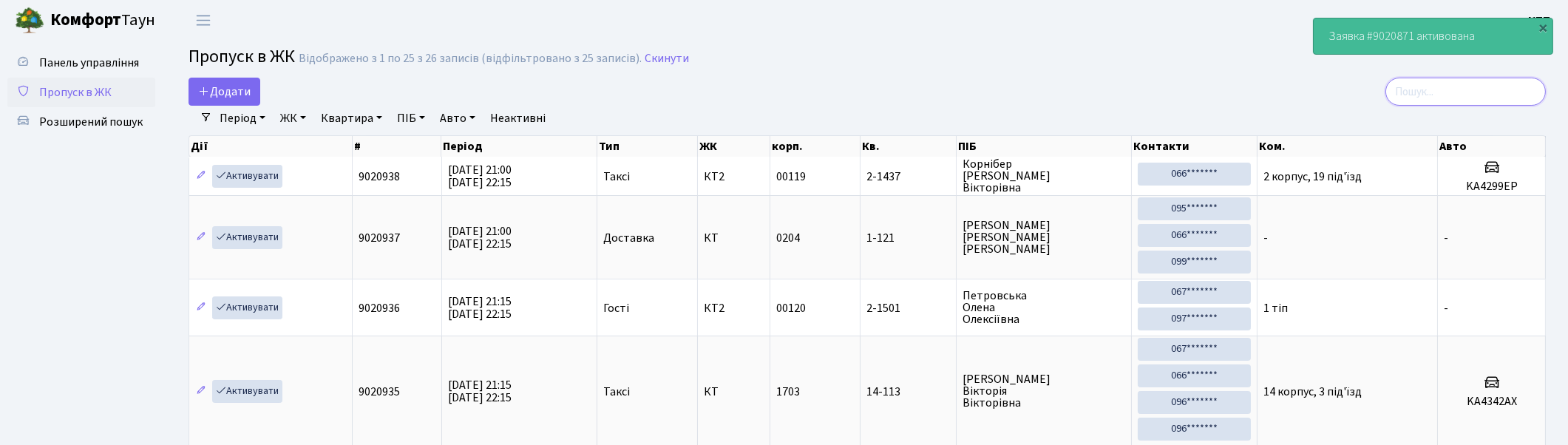
click at [1459, 90] on input "search" at bounding box center [1465, 91] width 160 height 28
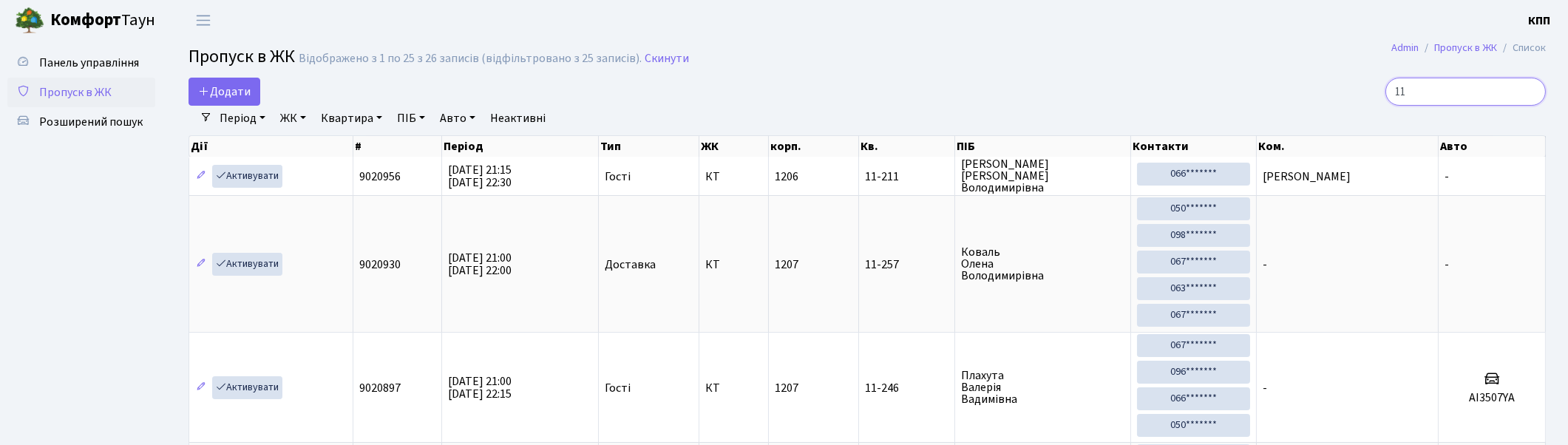
type input "1"
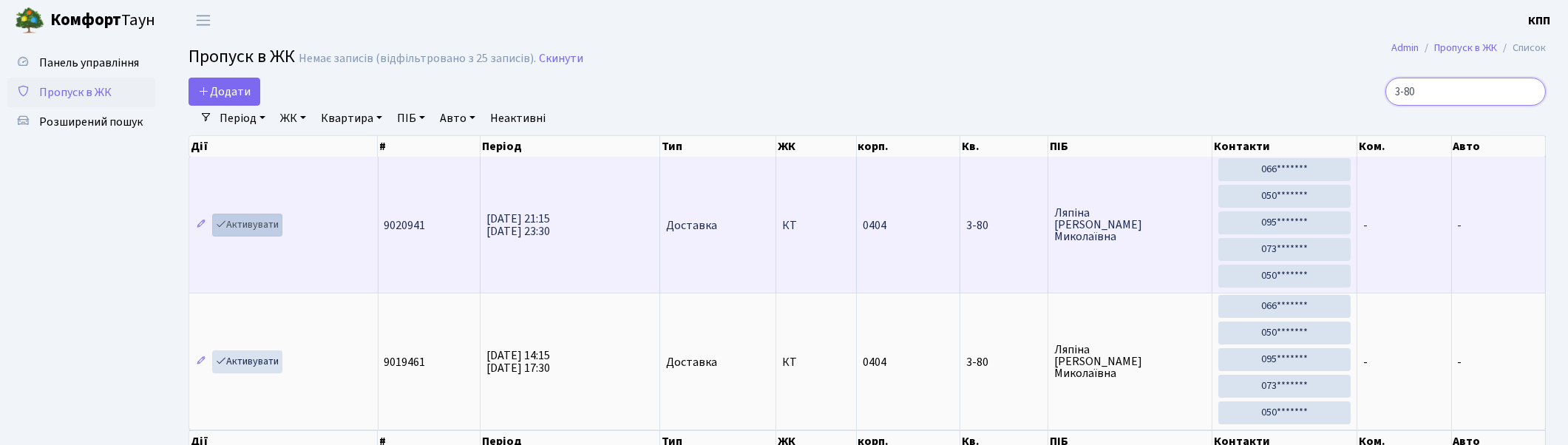
type input "3-80"
click at [252, 222] on link "Активувати" at bounding box center [247, 225] width 70 height 23
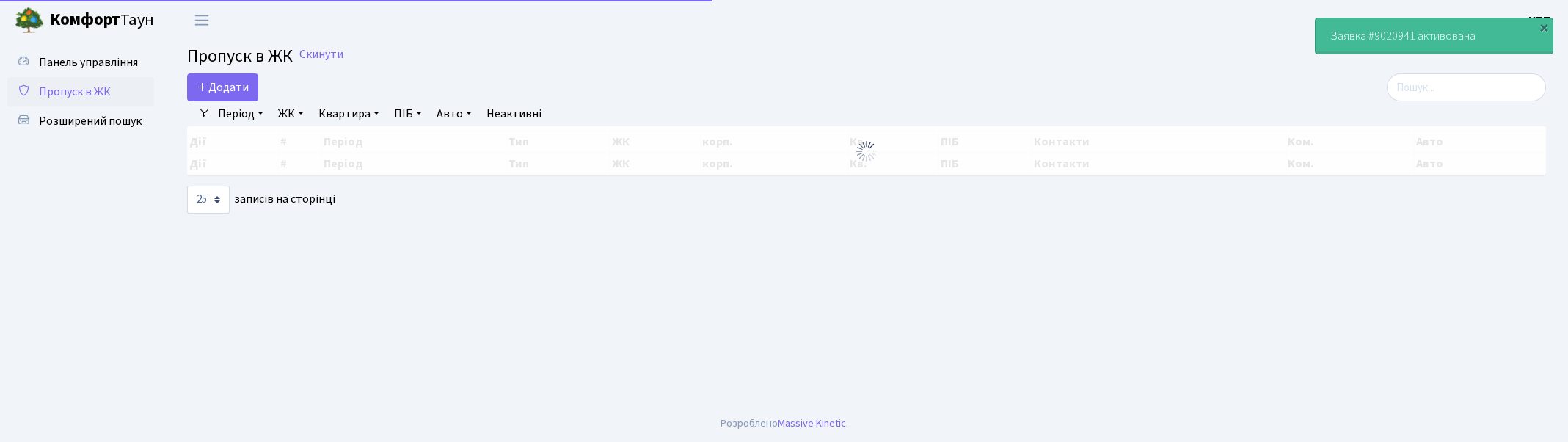
select select "25"
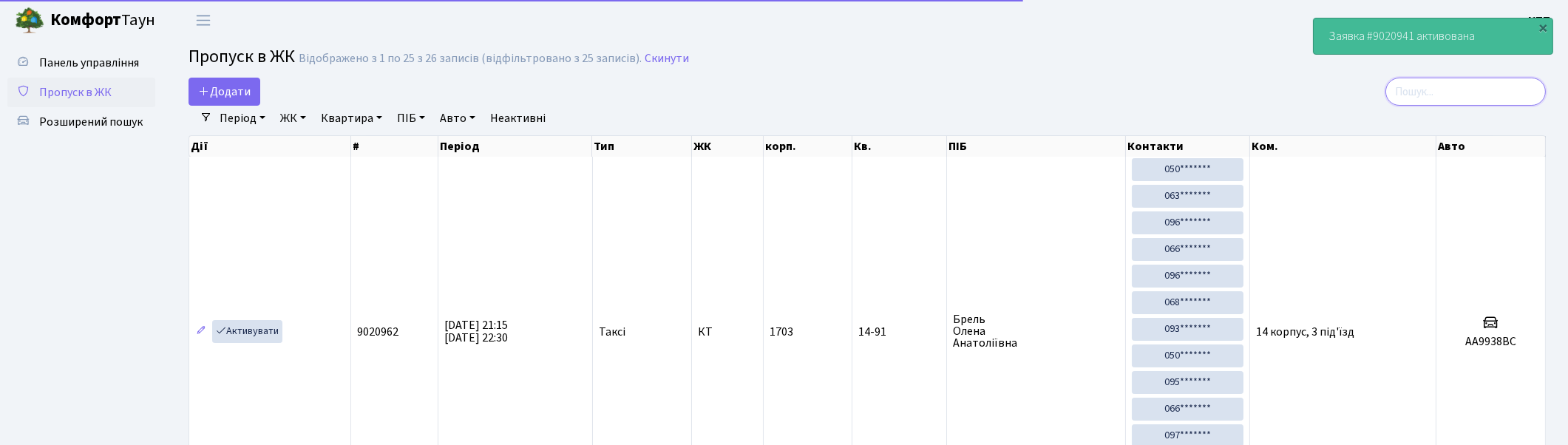
click at [1473, 80] on input "search" at bounding box center [1465, 91] width 160 height 28
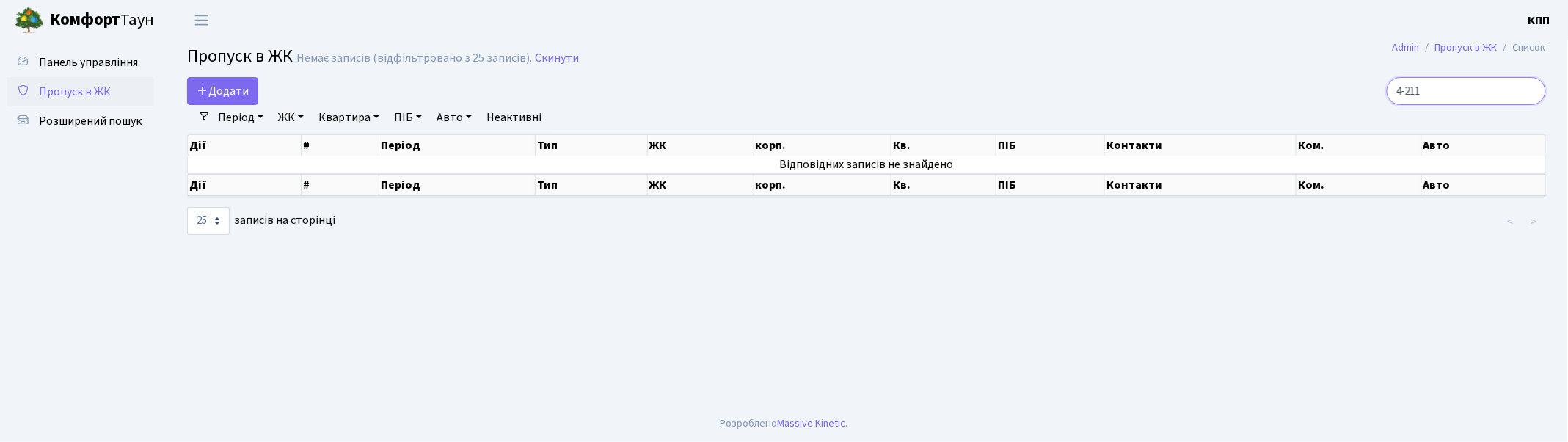
type input "4-211"
click at [1530, 91] on input "4-211" at bounding box center [1466, 91] width 159 height 28
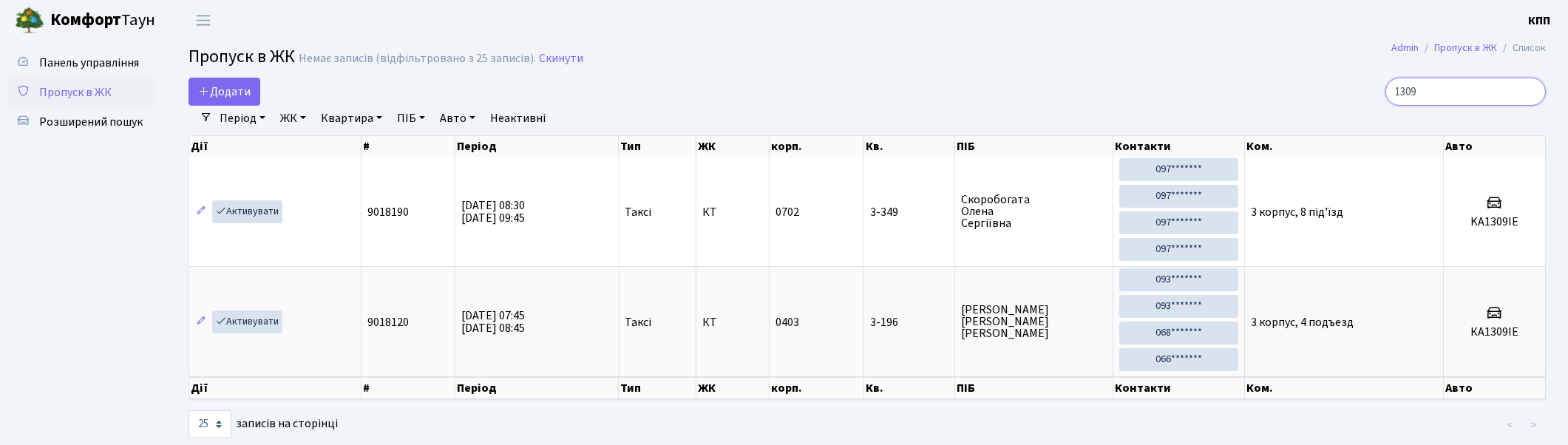
type input "1309"
click at [1531, 91] on input "1309" at bounding box center [1465, 91] width 160 height 28
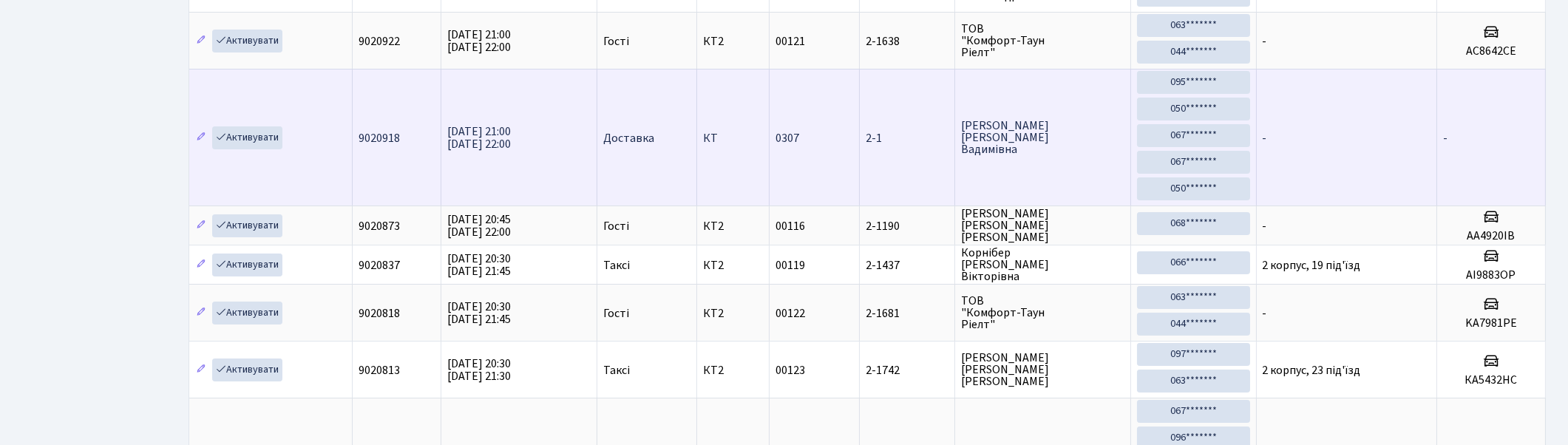
scroll to position [492, 0]
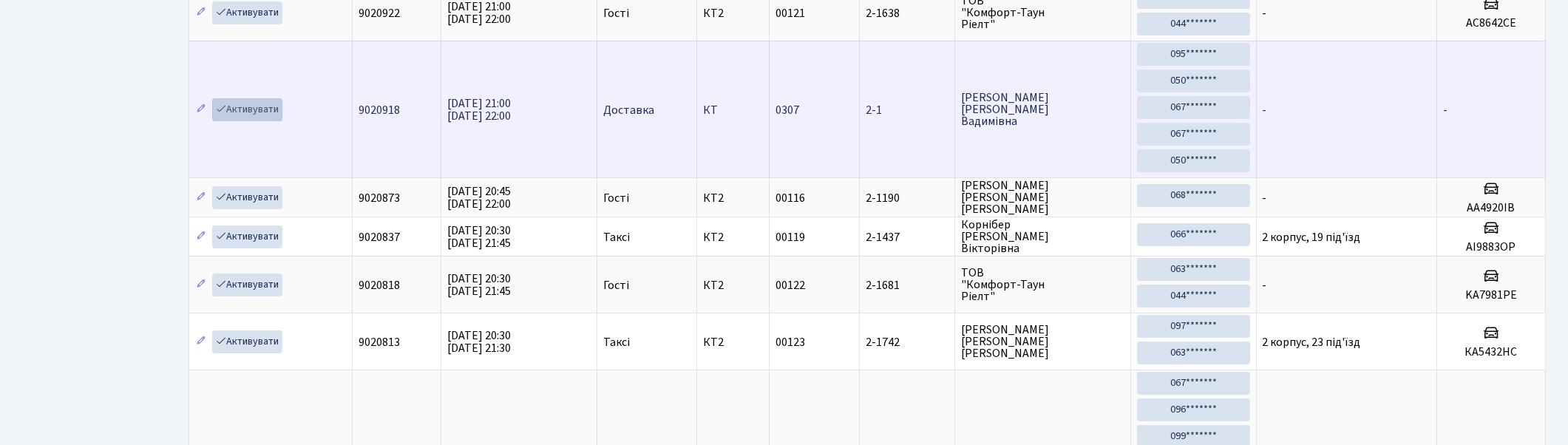
type input "2-1"
click at [246, 112] on link "Активувати" at bounding box center [247, 109] width 70 height 23
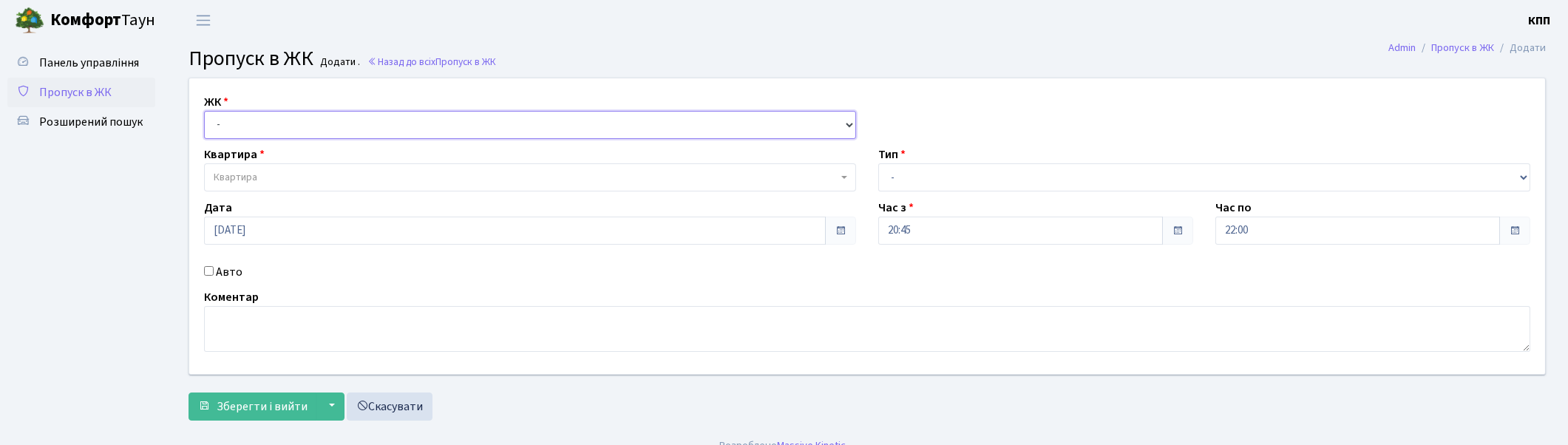
click at [253, 127] on select "- КТ, вул. Регенераторна, 4 КТ2, просп. Соборності, 17 КТ3, вул. Березнева, 16 …" at bounding box center [531, 125] width 652 height 28
select select "271"
click at [204, 111] on select "- КТ, вул. Регенераторна, 4 КТ2, просп. Соборності, 17 КТ3, вул. Березнева, 16 …" at bounding box center [531, 125] width 652 height 28
select select
click at [283, 122] on select "- КТ, вул. Регенераторна, 4 КТ2, просп. Соборності, 17 КТ3, вул. Березнева, 16 …" at bounding box center [531, 125] width 652 height 28
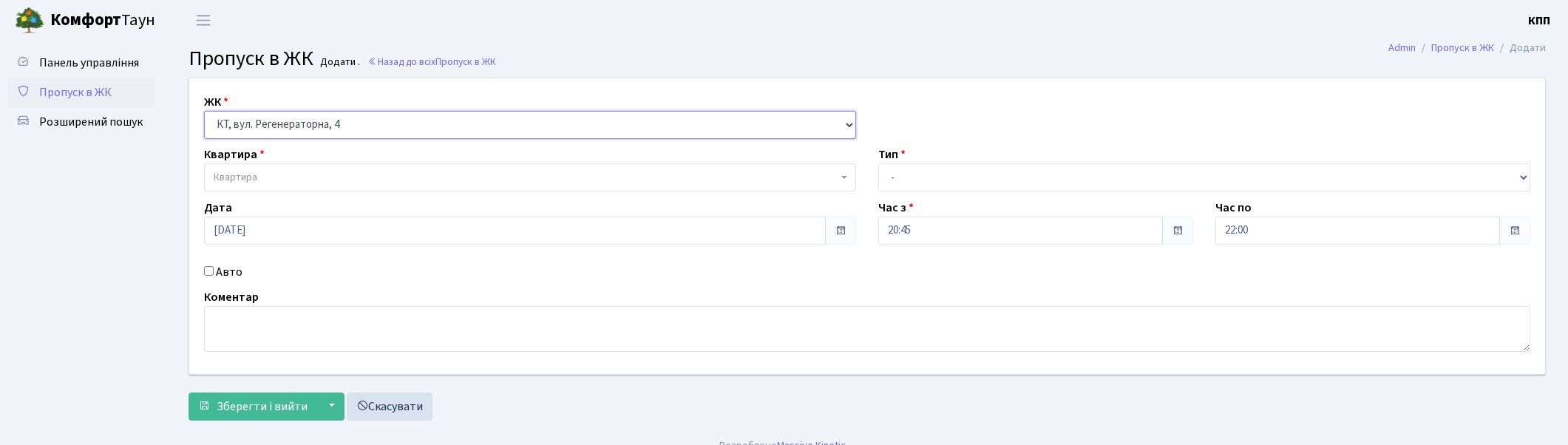
select select "295"
click at [204, 111] on select "- КТ, вул. Регенераторна, 4 КТ2, просп. Соборності, 17 КТ3, вул. Березнева, 16 …" at bounding box center [531, 125] width 652 height 28
select select
click at [296, 177] on span "Квартира" at bounding box center [525, 177] width 624 height 14
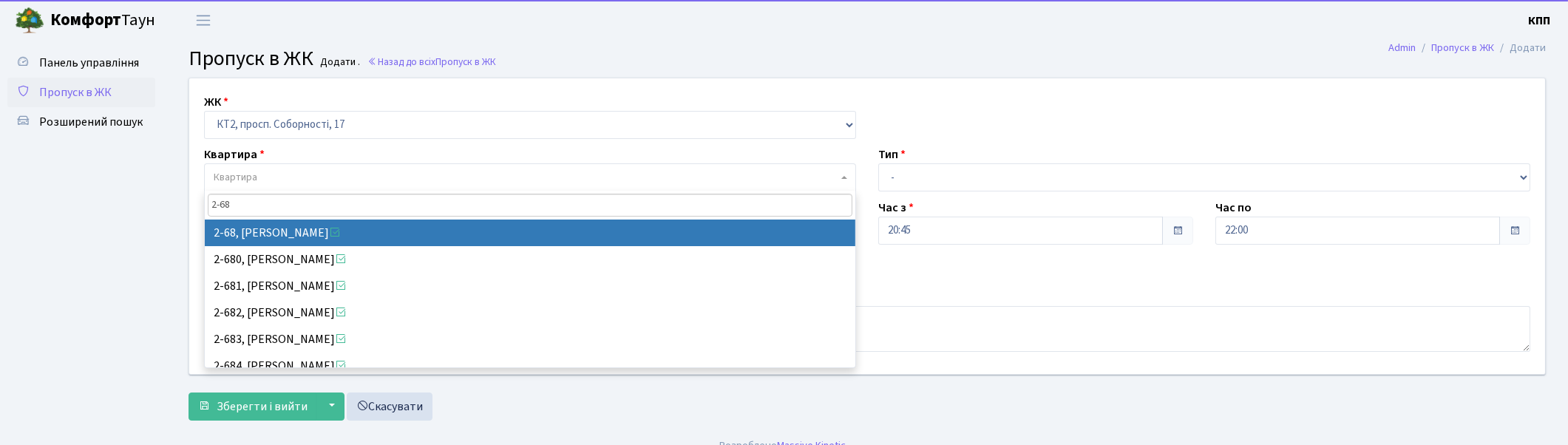
type input "2-68"
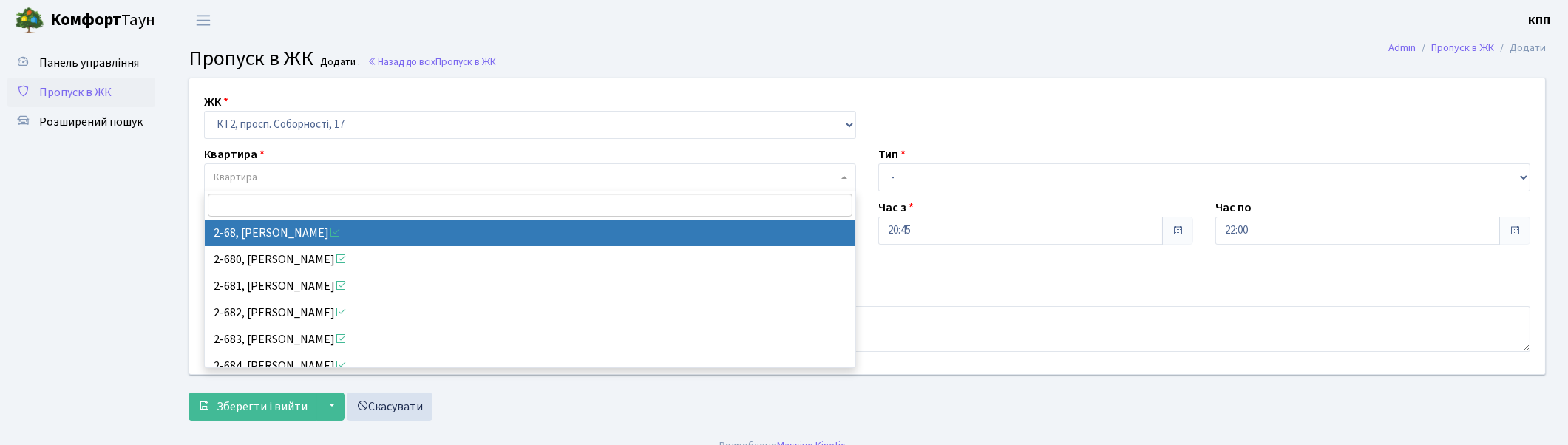
select select "15123"
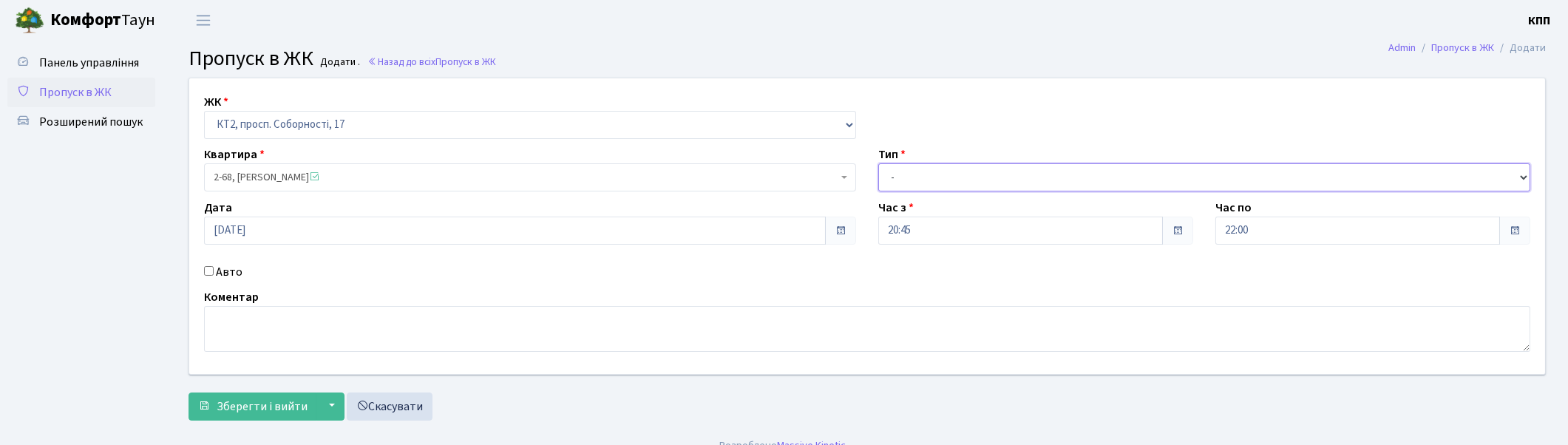
click at [904, 178] on select "- Доставка Таксі Гості Сервіс" at bounding box center [1205, 177] width 652 height 28
select select "3"
click at [879, 163] on select "- Доставка Таксі Гості Сервіс" at bounding box center [1205, 177] width 652 height 28
click at [205, 270] on input "Авто" at bounding box center [209, 270] width 10 height 10
checkbox input "true"
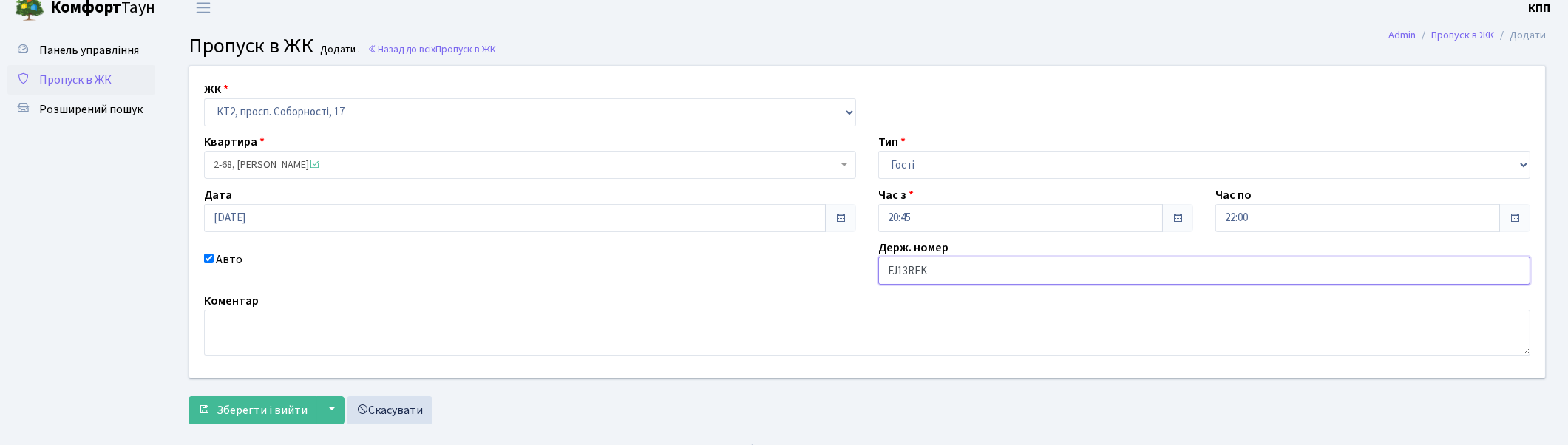
scroll to position [36, 0]
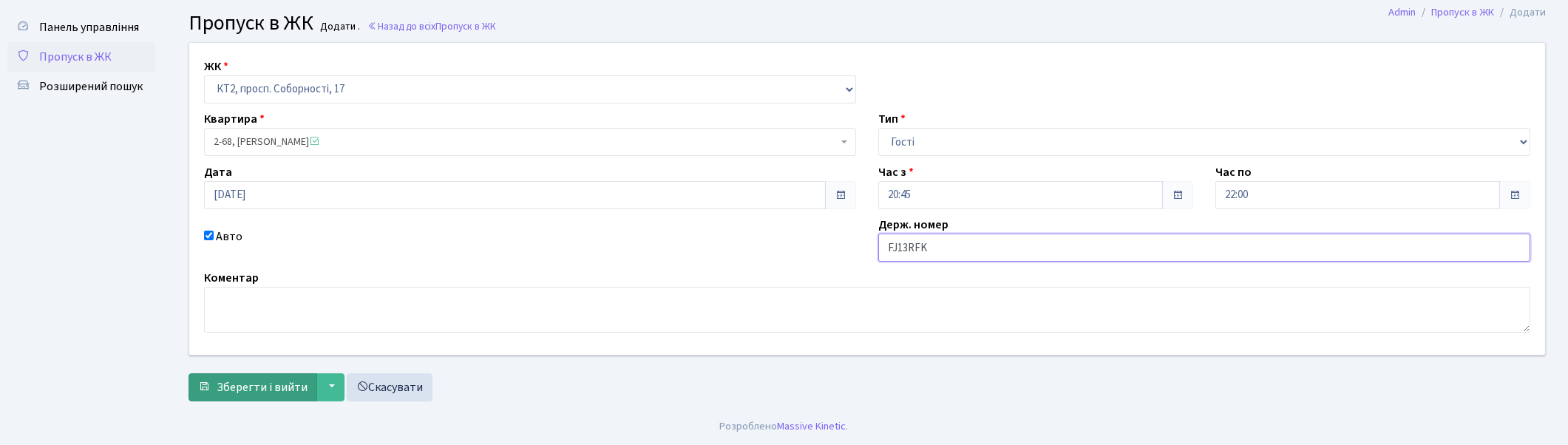
type input "FJ13RFK"
click at [256, 387] on span "Зберегти і вийти" at bounding box center [262, 387] width 91 height 16
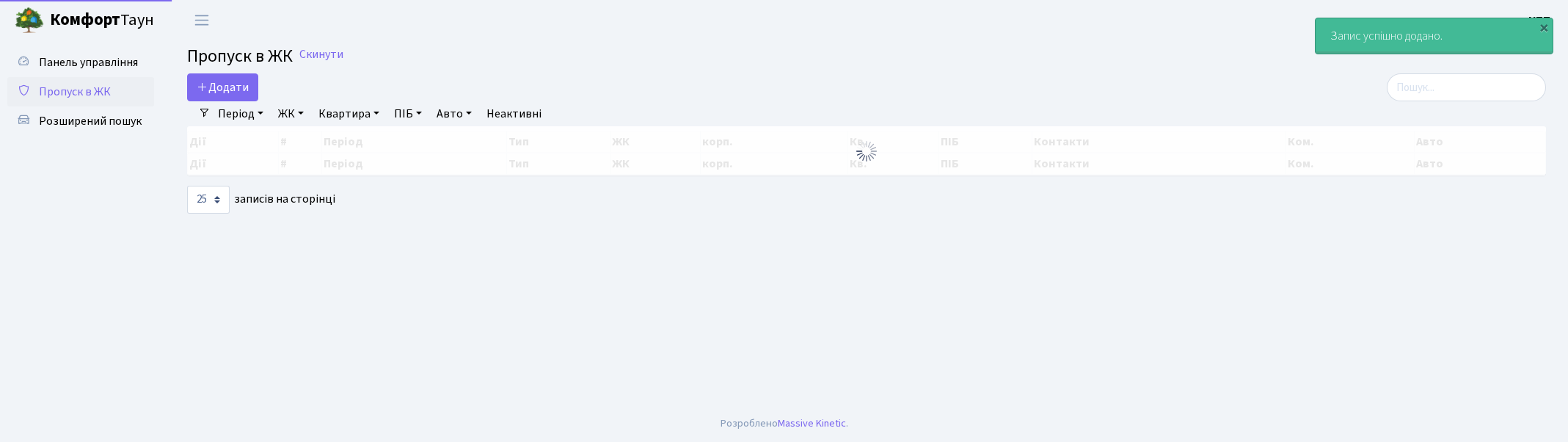
select select "25"
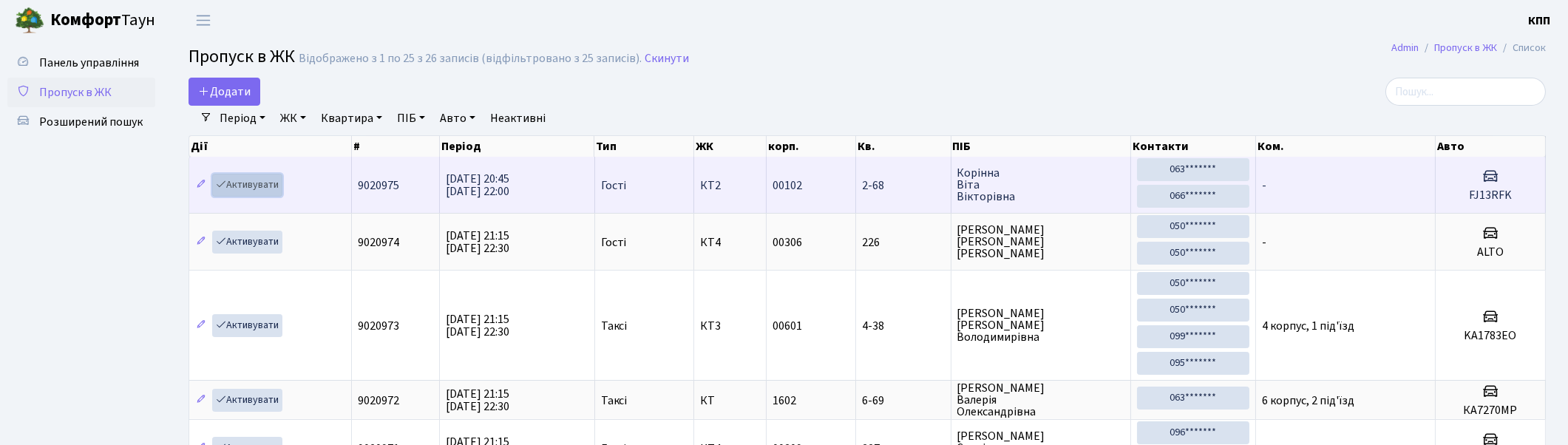
click at [249, 186] on link "Активувати" at bounding box center [247, 185] width 70 height 23
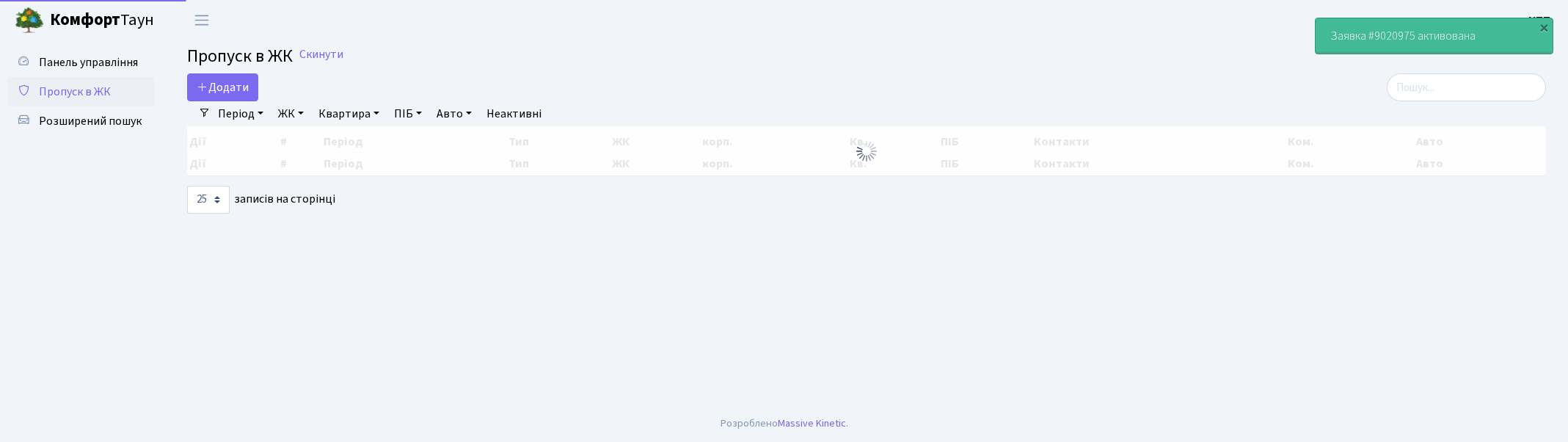
select select "25"
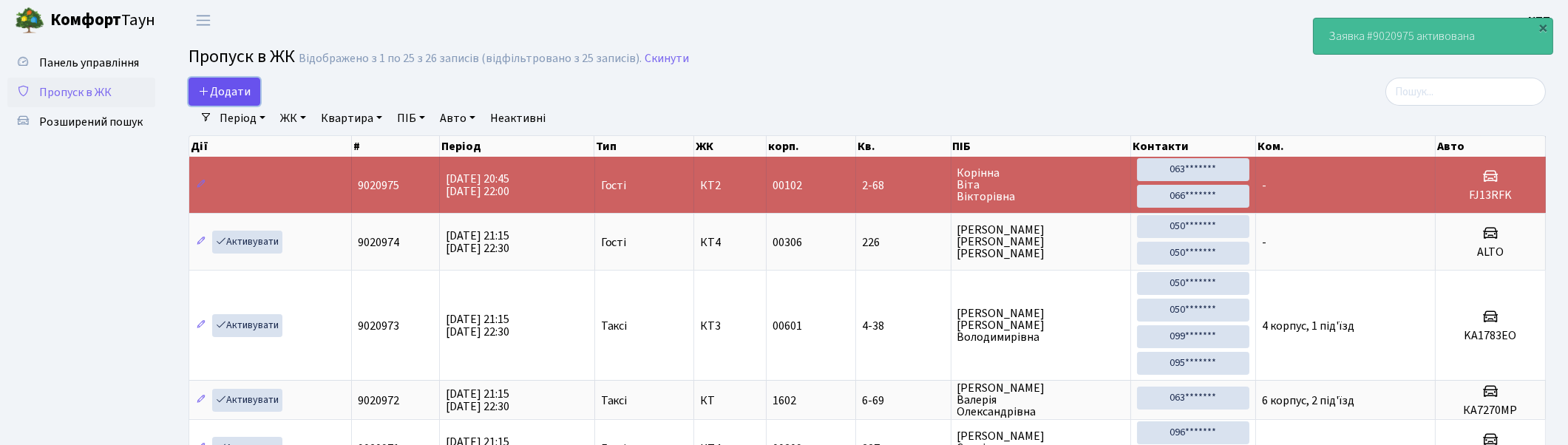
click at [230, 89] on span "Додати" at bounding box center [224, 91] width 52 height 16
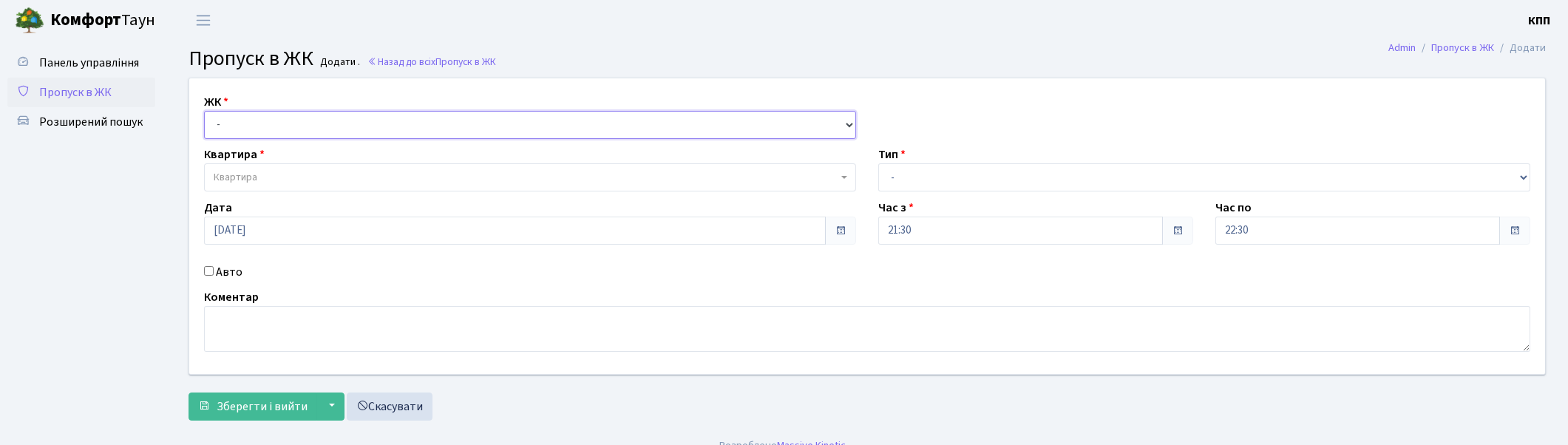
click at [250, 126] on select "- КТ, вул. Регенераторна, 4 КТ2, просп. [STREET_ADDRESS] [STREET_ADDRESS] [PERS…" at bounding box center [531, 125] width 652 height 28
select select "271"
click at [204, 111] on select "- КТ, вул. Регенераторна, 4 КТ2, просп. [STREET_ADDRESS] [STREET_ADDRESS] [PERS…" at bounding box center [531, 125] width 652 height 28
select select
click at [274, 169] on span "Квартира" at bounding box center [531, 177] width 652 height 28
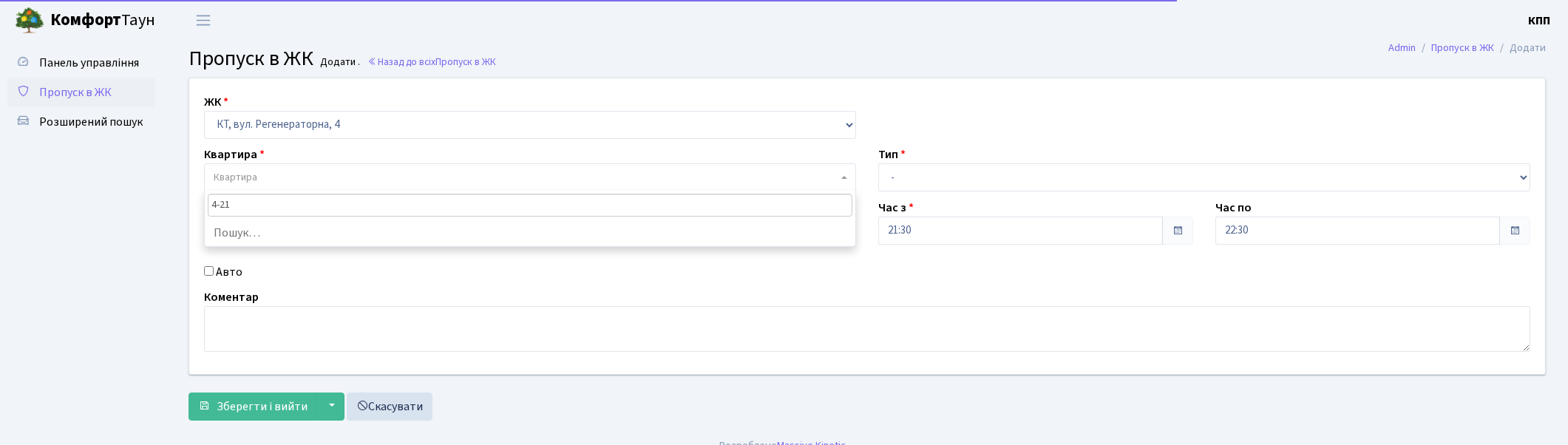
type input "4-211"
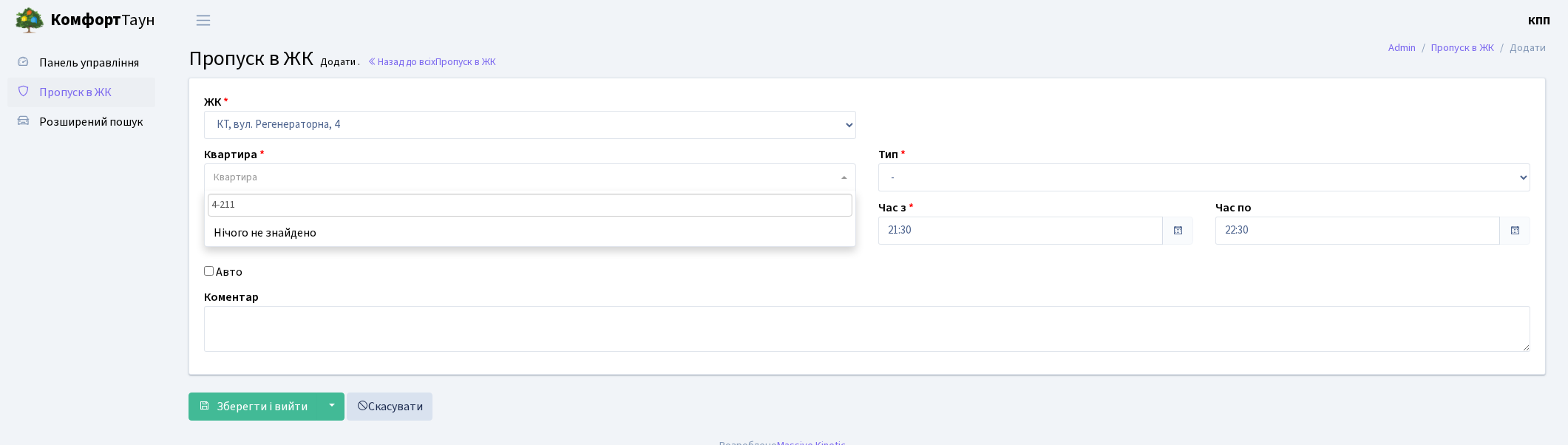
click at [349, 207] on input "4-211" at bounding box center [530, 205] width 645 height 23
click at [81, 84] on span "Пропуск в ЖК" at bounding box center [75, 92] width 72 height 16
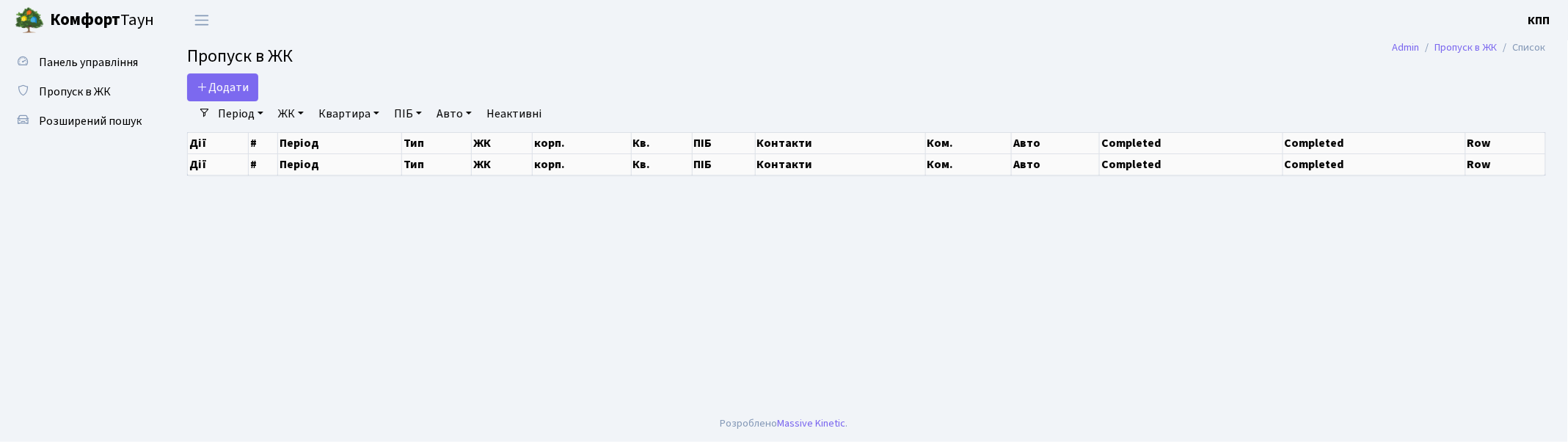
select select "25"
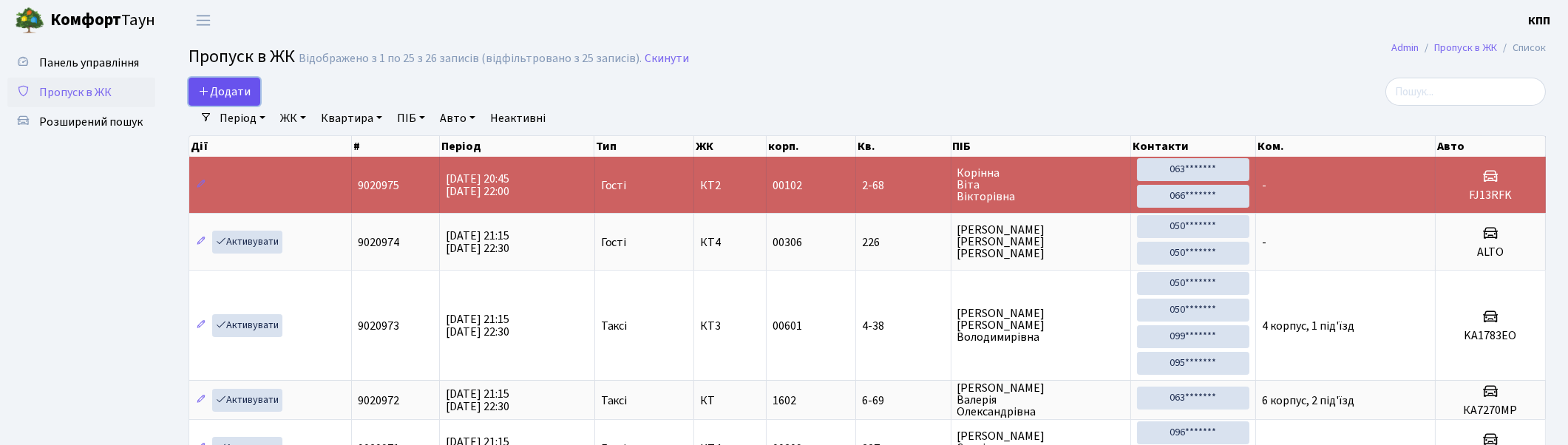
click at [223, 84] on span "Додати" at bounding box center [224, 91] width 52 height 16
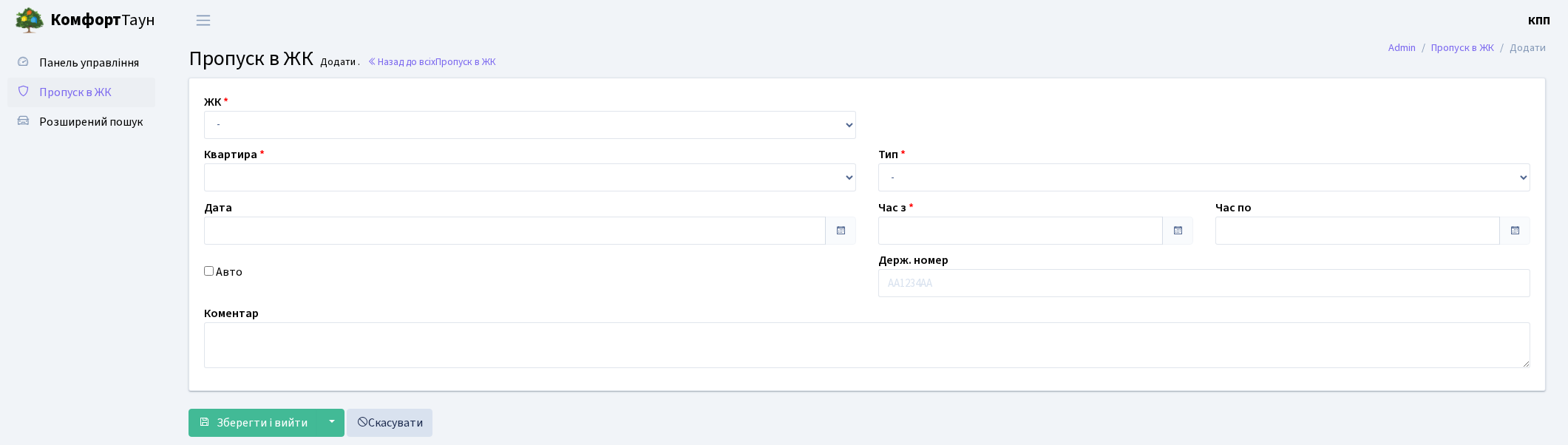
type input "[DATE]"
type input "21:30"
type input "22:30"
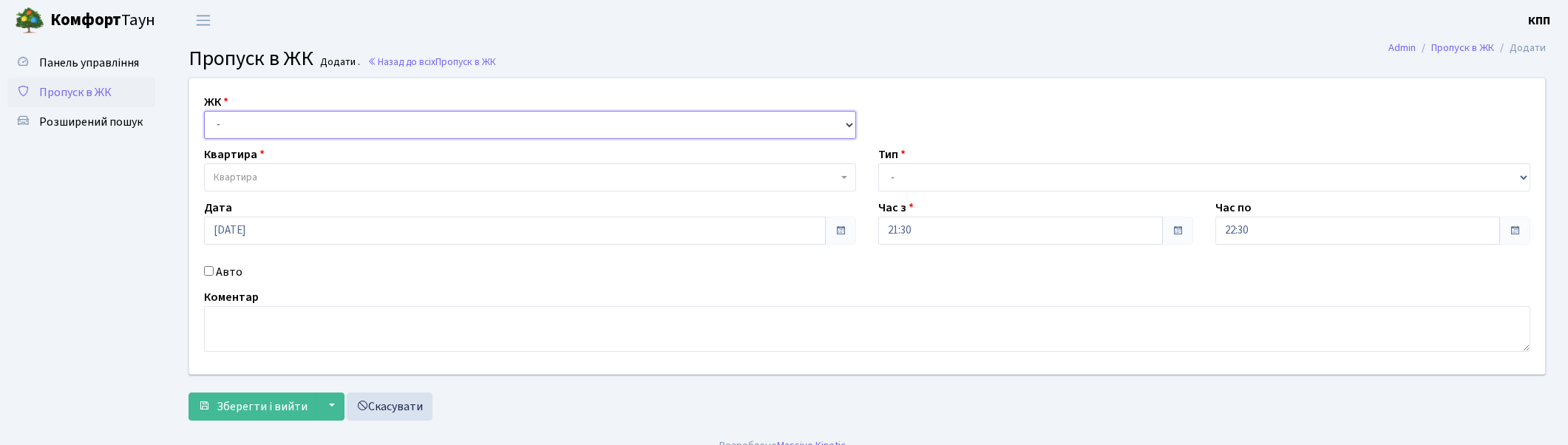
click at [256, 124] on select "- КТ, вул. Регенераторна, 4 КТ2, просп. [STREET_ADDRESS] [STREET_ADDRESS] [PERS…" at bounding box center [531, 125] width 652 height 28
select select "271"
click at [204, 111] on select "- КТ, вул. Регенераторна, 4 КТ2, просп. [STREET_ADDRESS] [STREET_ADDRESS] [PERS…" at bounding box center [531, 125] width 652 height 28
select select
click at [268, 171] on span "Квартира" at bounding box center [525, 177] width 624 height 14
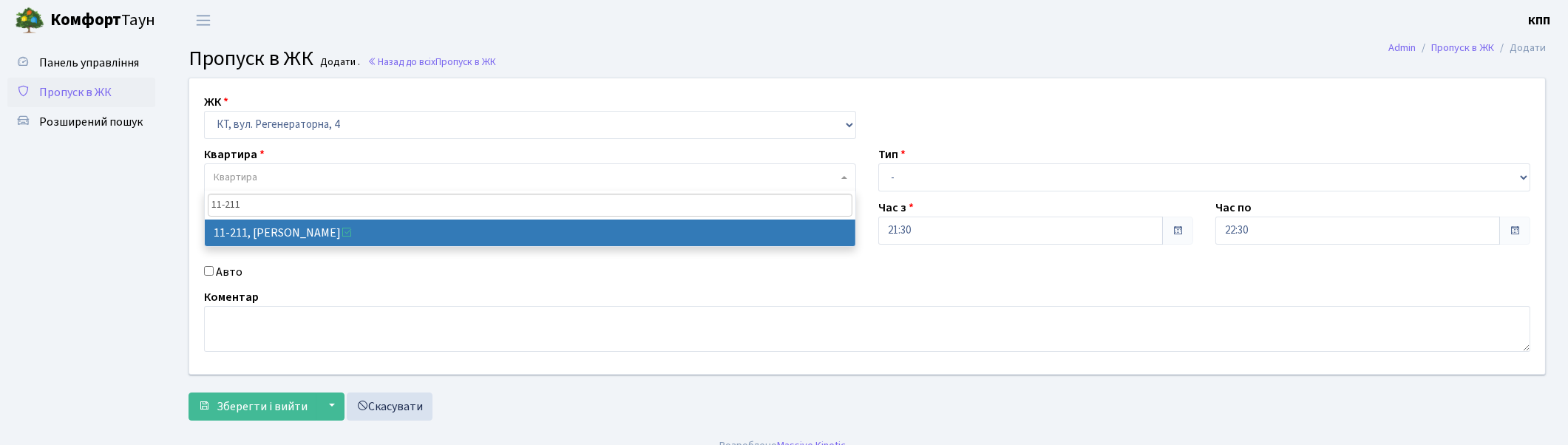
type input "11-211"
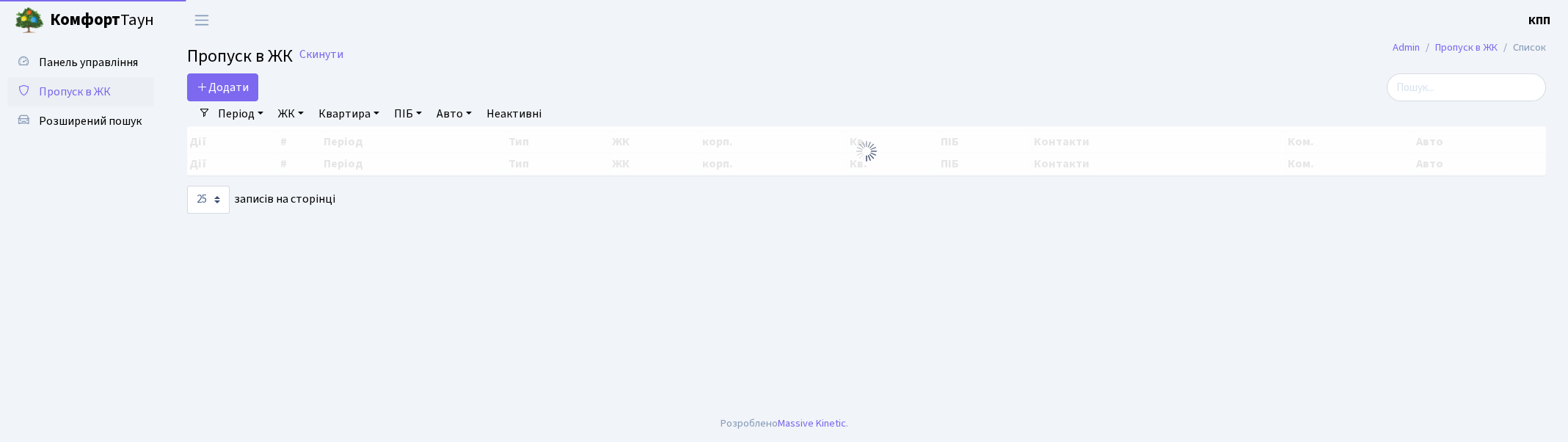
select select "25"
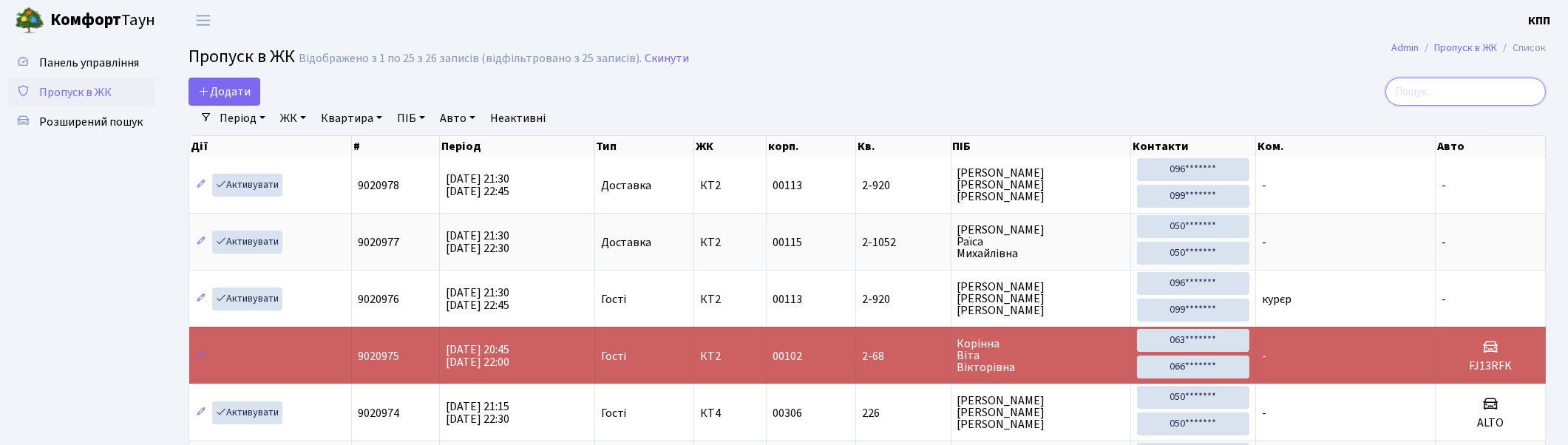
click at [1438, 90] on input "search" at bounding box center [1465, 91] width 160 height 28
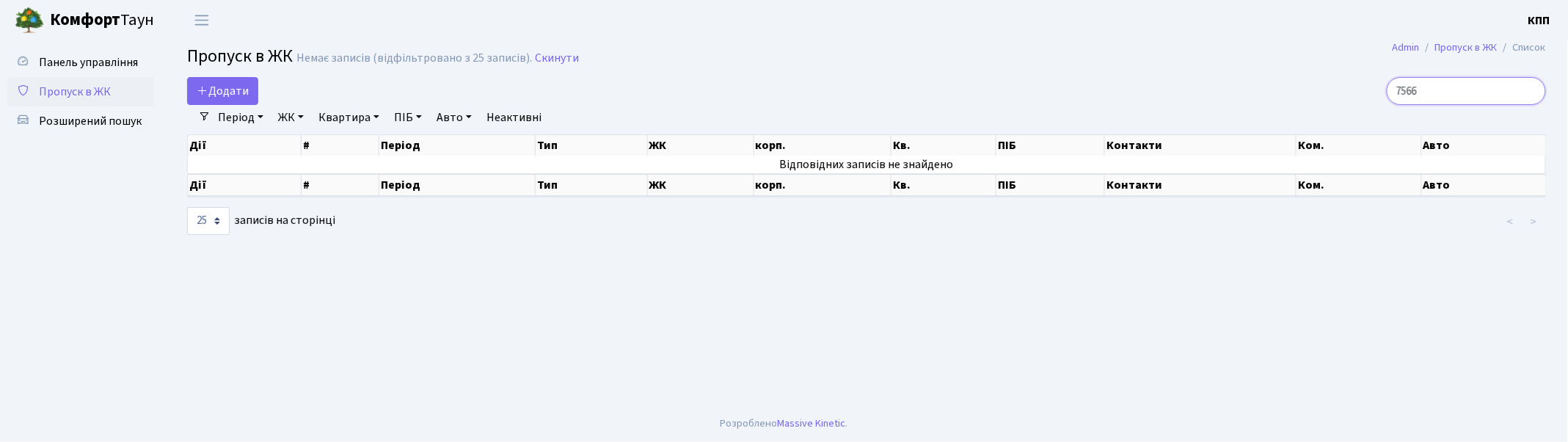
type input "7566"
click at [1530, 91] on input "7566" at bounding box center [1466, 91] width 159 height 28
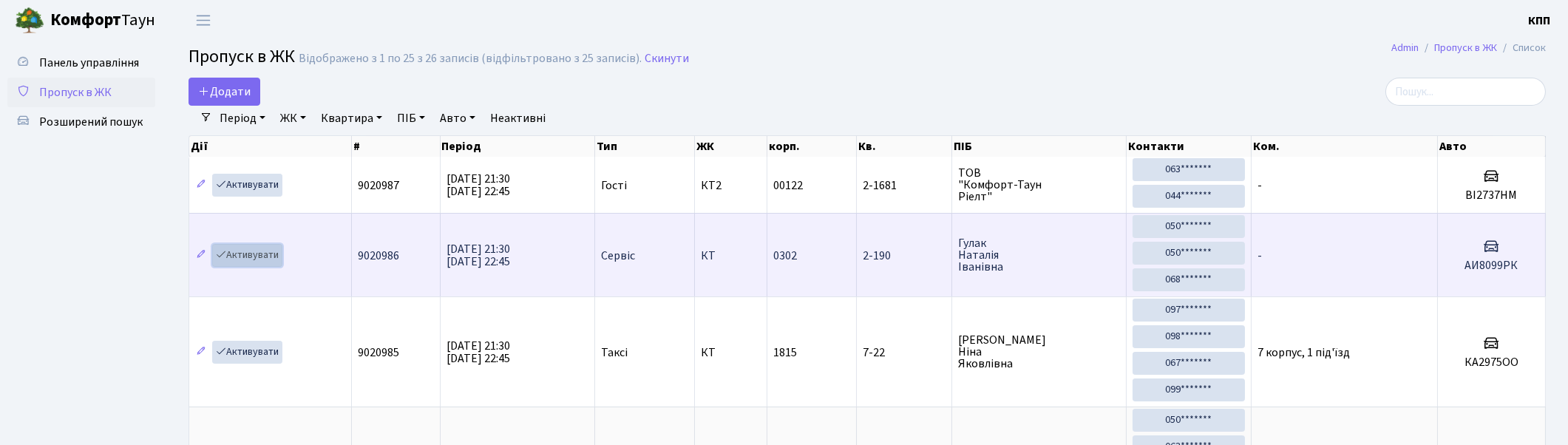
click at [253, 255] on link "Активувати" at bounding box center [247, 255] width 70 height 23
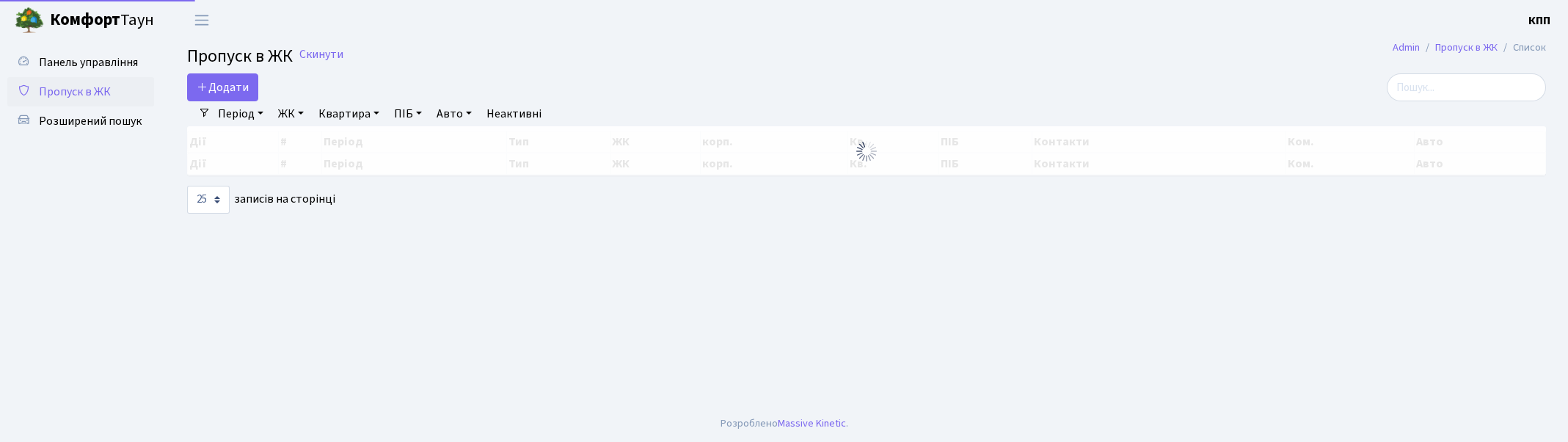
select select "25"
click at [1505, 93] on input "search" at bounding box center [1466, 87] width 159 height 28
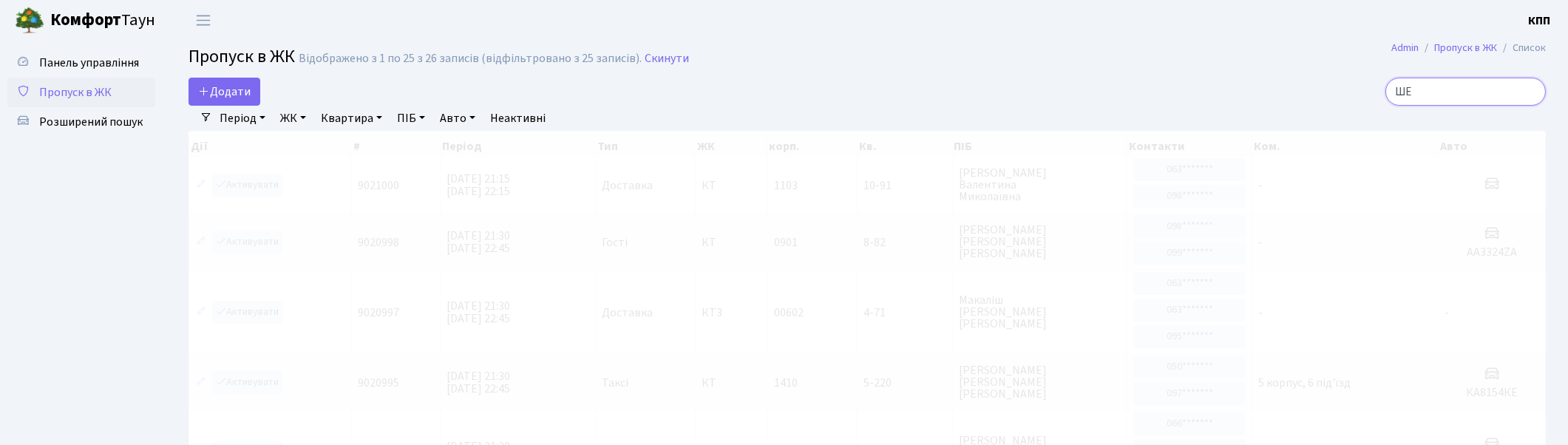
type input "Ш"
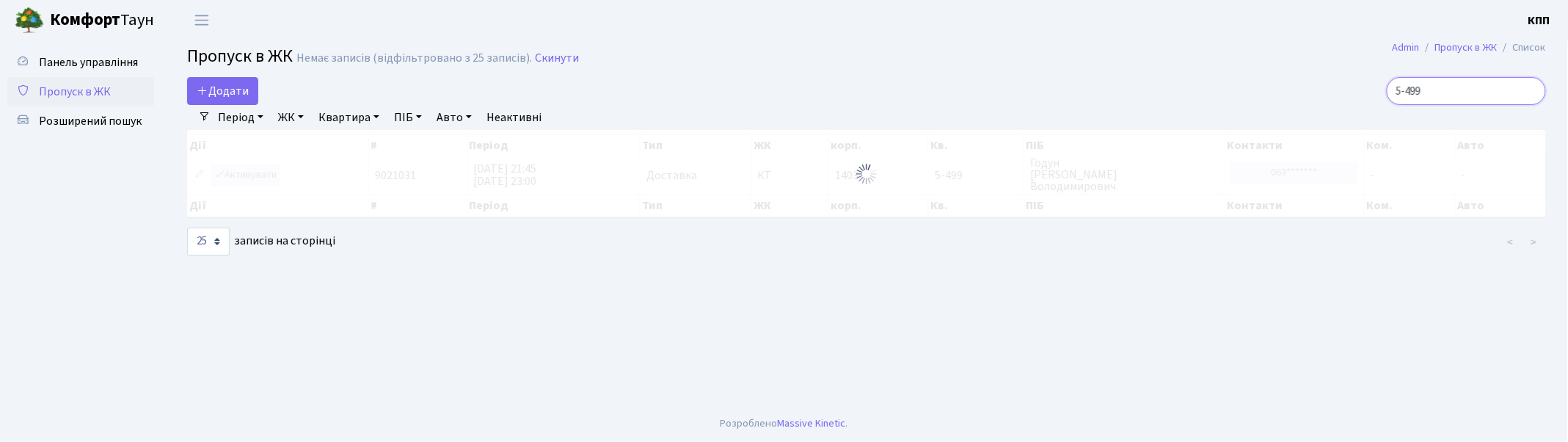
type input "5-499"
click at [247, 174] on div at bounding box center [867, 173] width 1359 height 87
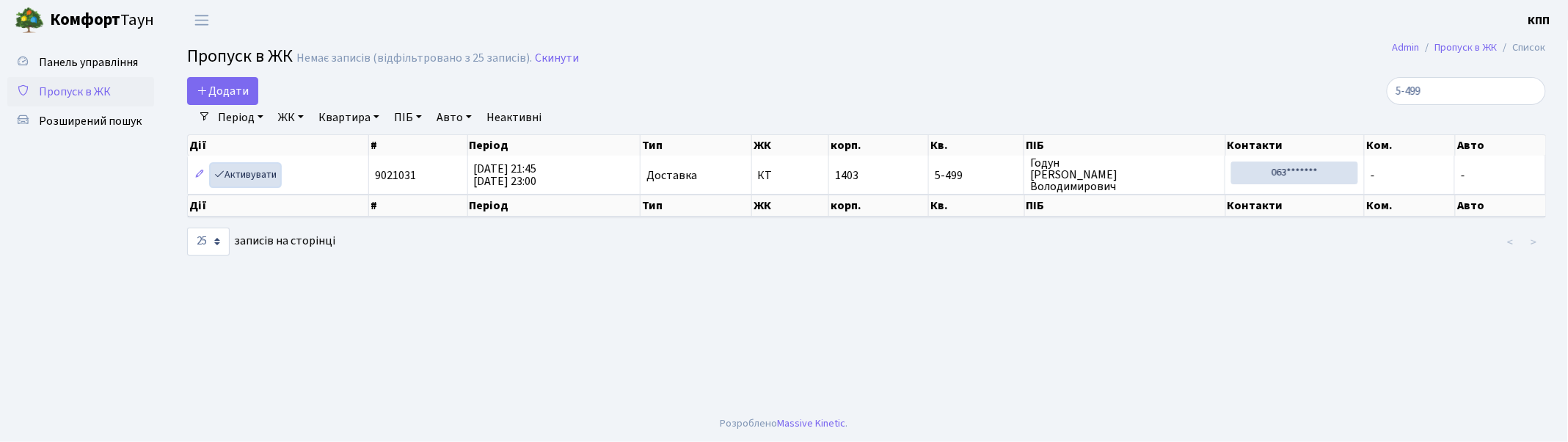
click at [253, 174] on link "Активувати" at bounding box center [245, 175] width 69 height 23
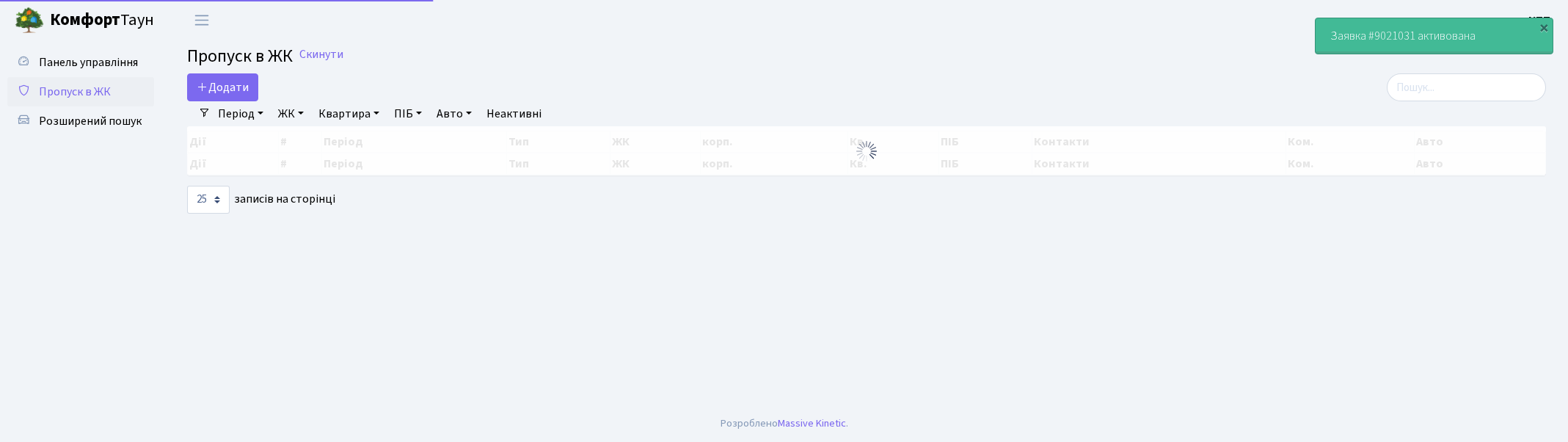
select select "25"
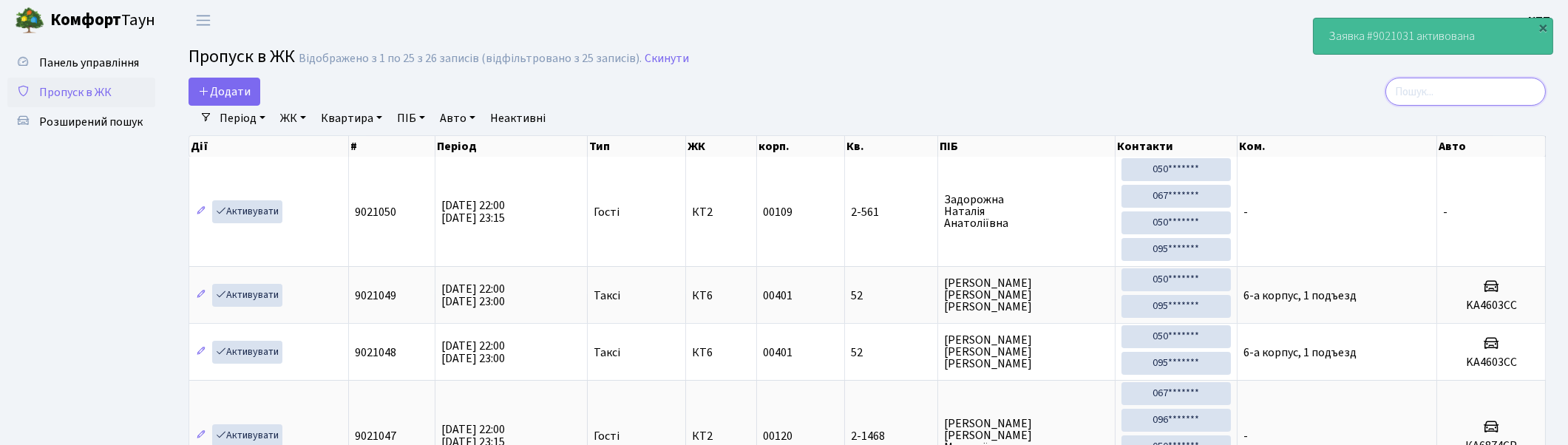
click at [1421, 89] on input "search" at bounding box center [1465, 91] width 160 height 28
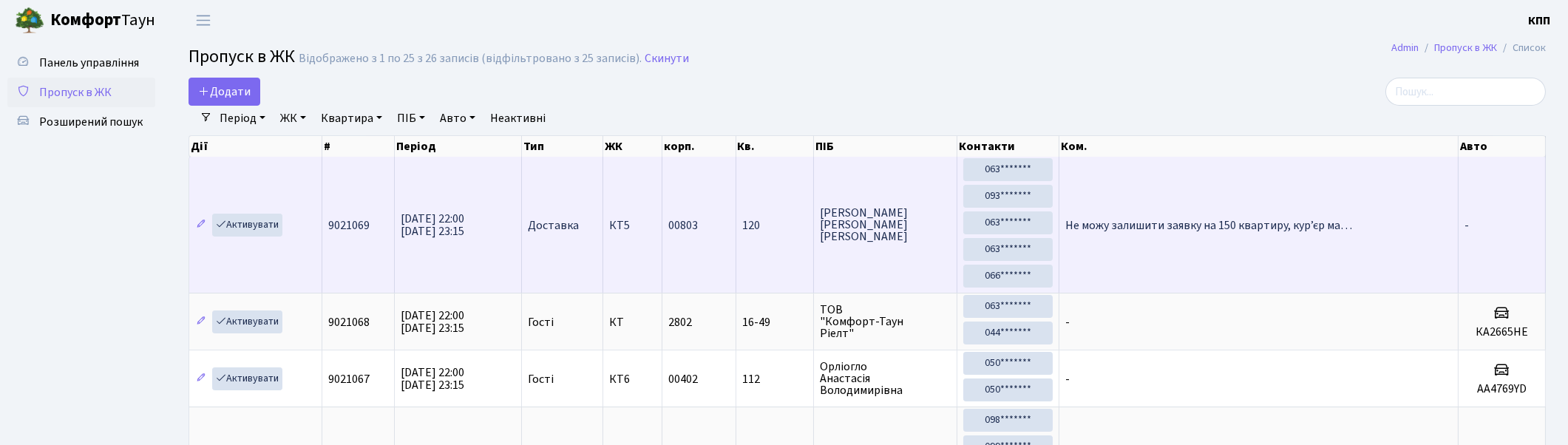
click at [1196, 260] on td "Не можу залишити заявку на 150 квартиру, курʼєр ма…" at bounding box center [1259, 224] width 399 height 136
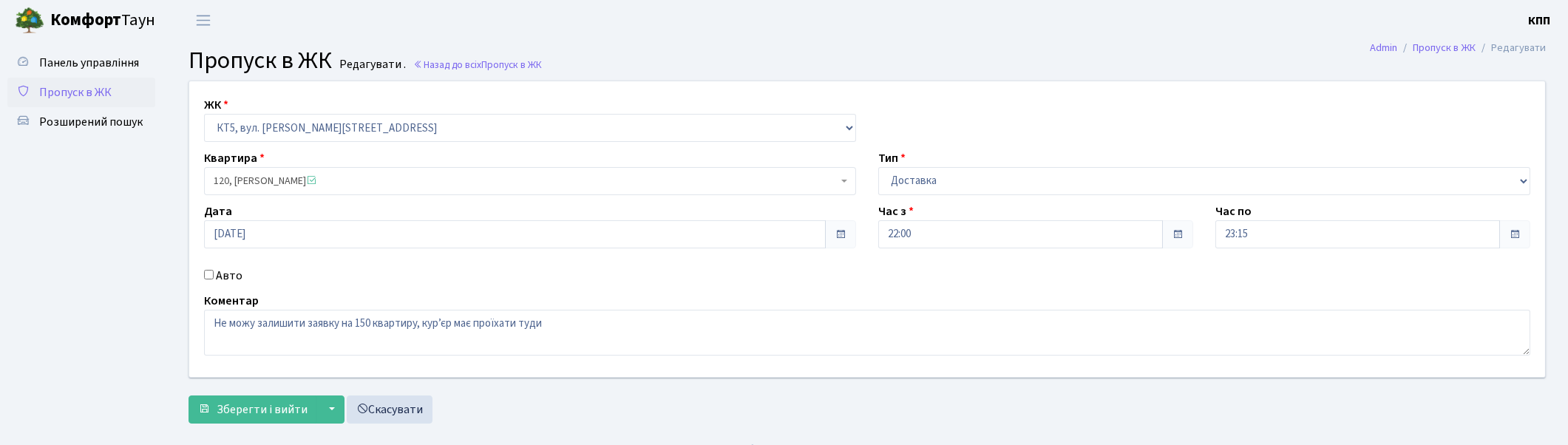
click at [59, 91] on span "Пропуск в ЖК" at bounding box center [75, 92] width 72 height 16
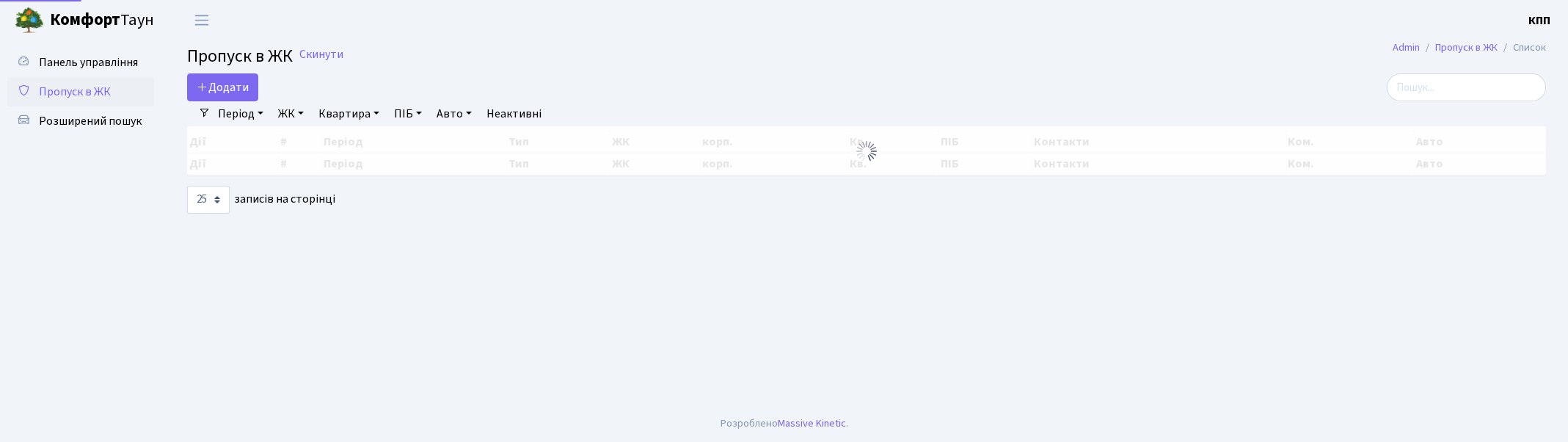
select select "25"
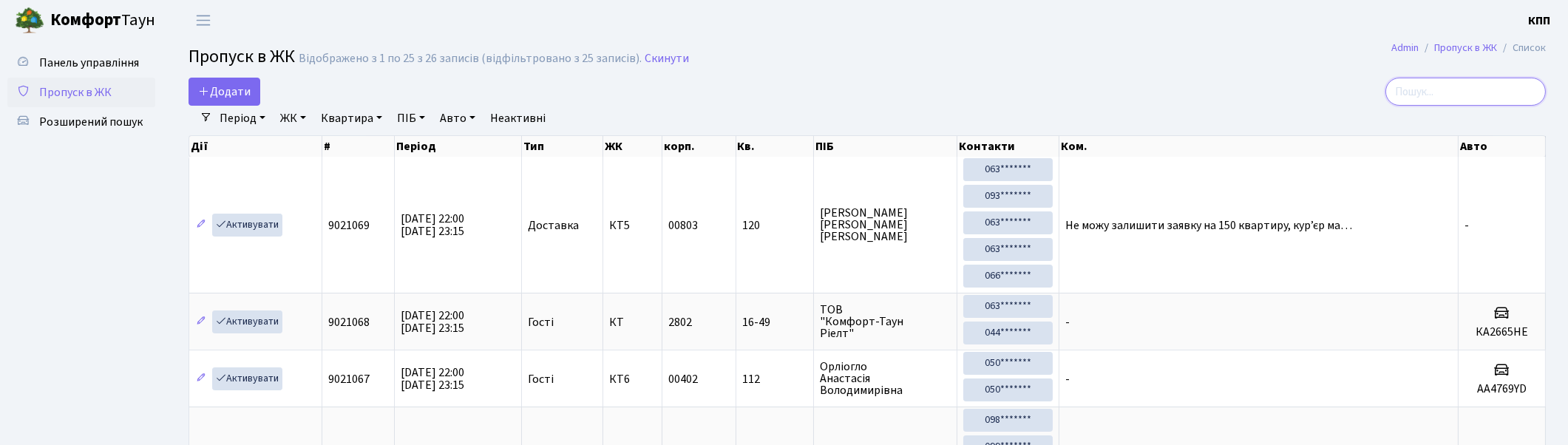
click at [1522, 87] on input "search" at bounding box center [1465, 91] width 160 height 28
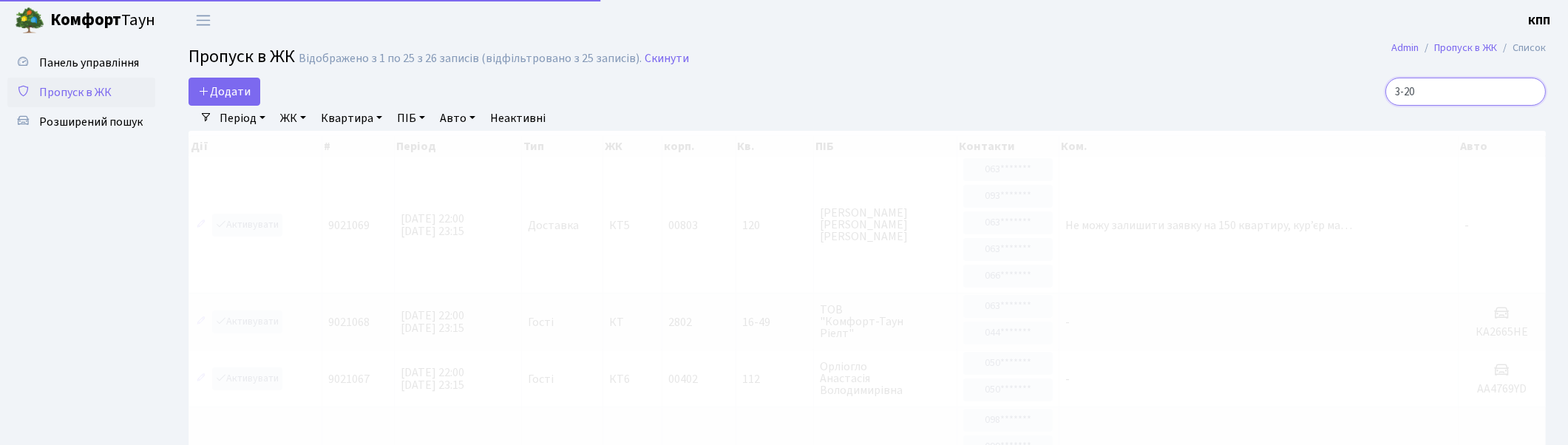
type input "3-200"
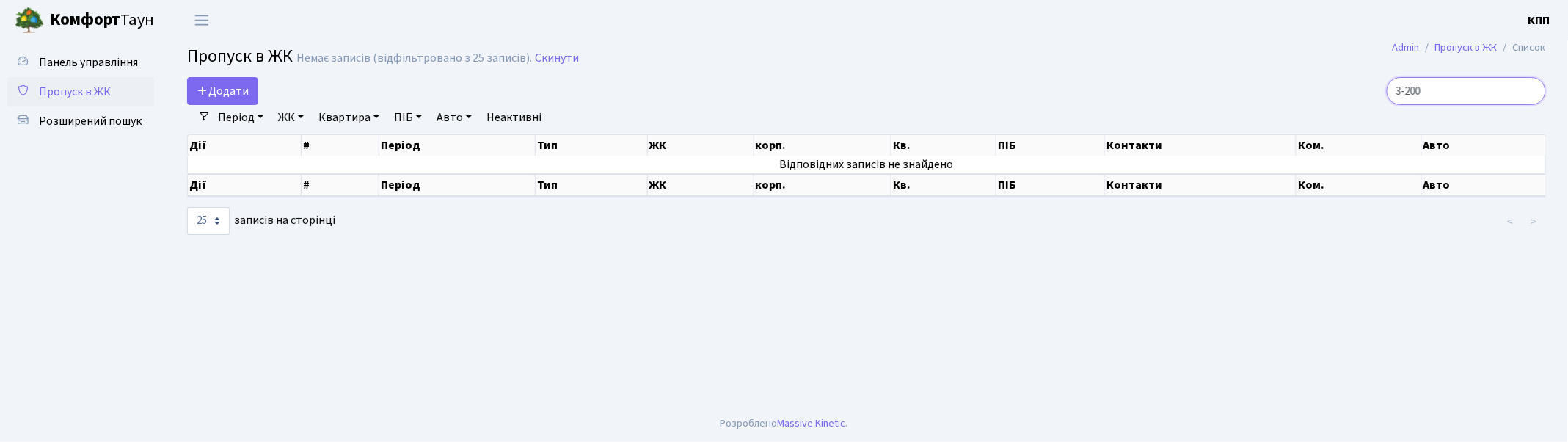
click at [1529, 90] on input "3-200" at bounding box center [1466, 91] width 159 height 28
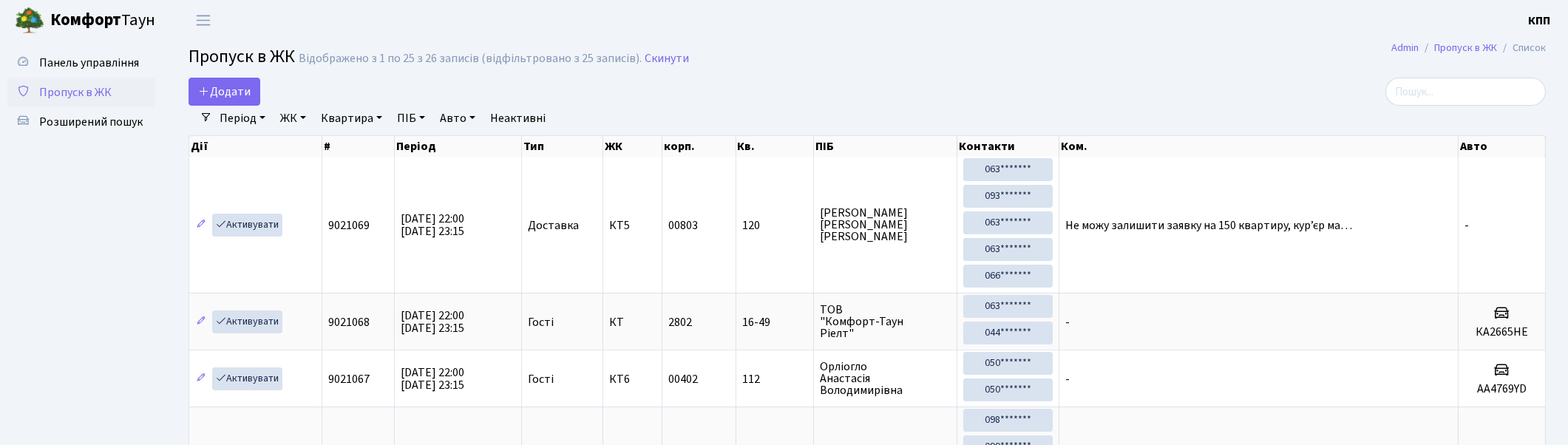
click at [290, 114] on link "ЖК" at bounding box center [293, 118] width 38 height 25
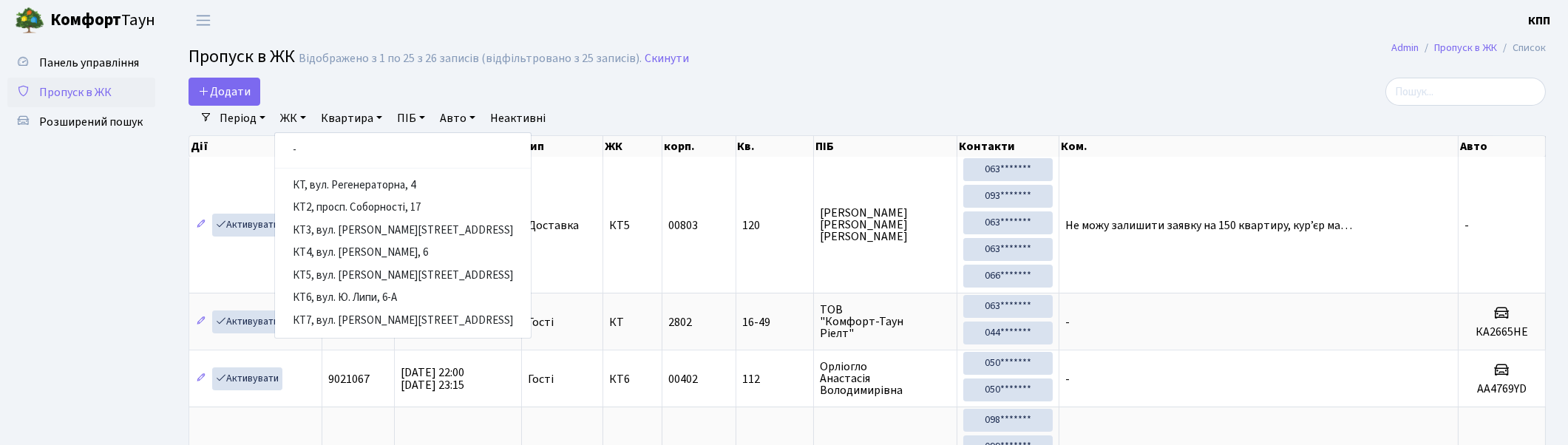
click at [291, 112] on link "ЖК" at bounding box center [293, 118] width 38 height 25
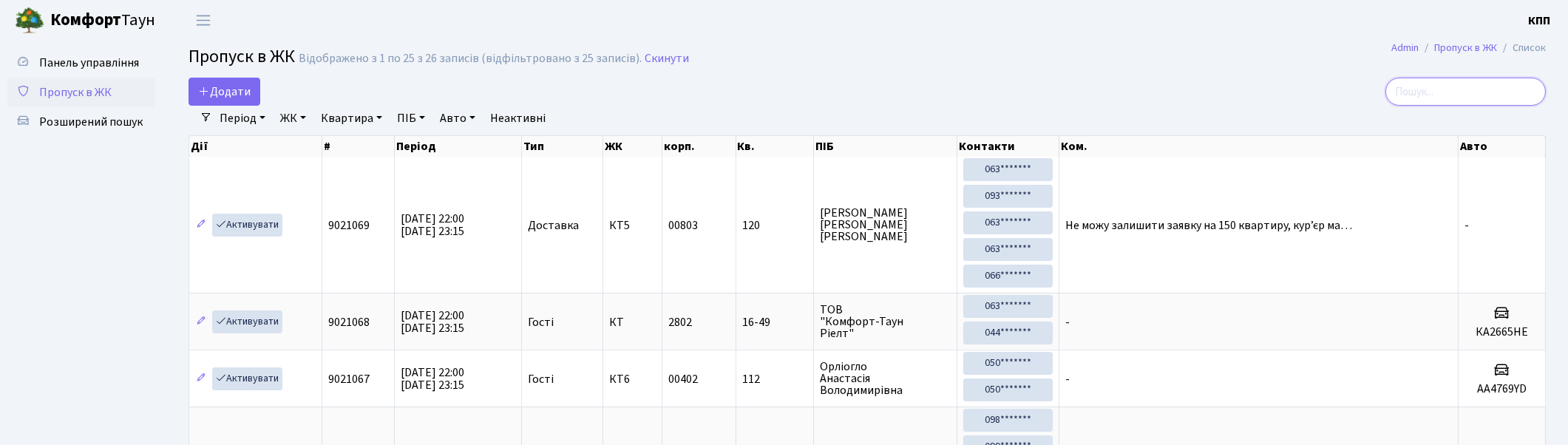
click at [1517, 91] on input "search" at bounding box center [1465, 91] width 160 height 28
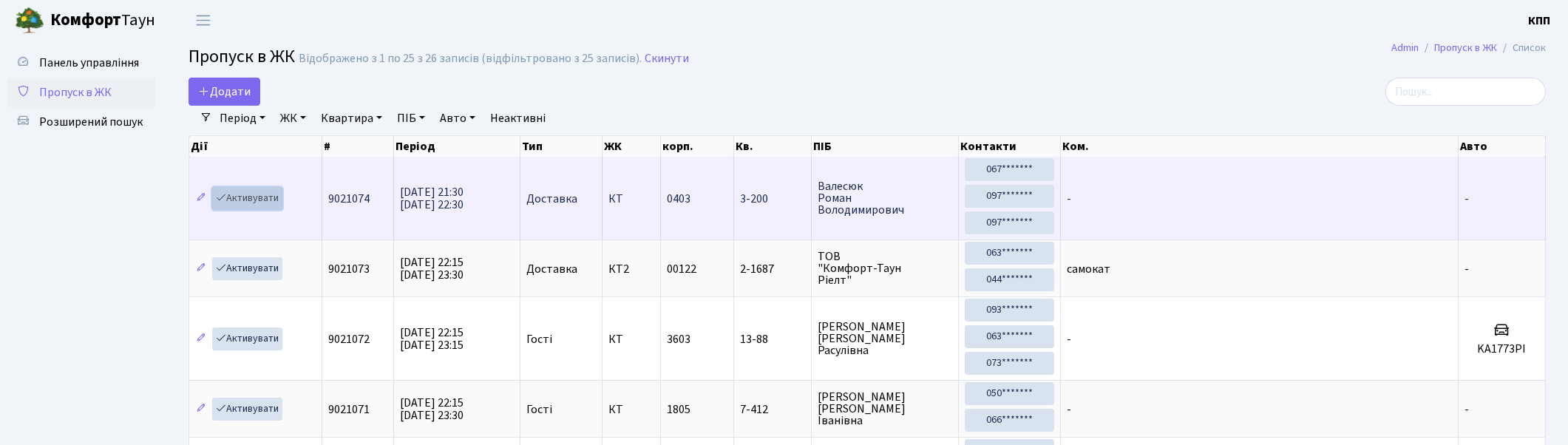
click at [252, 197] on link "Активувати" at bounding box center [247, 198] width 70 height 23
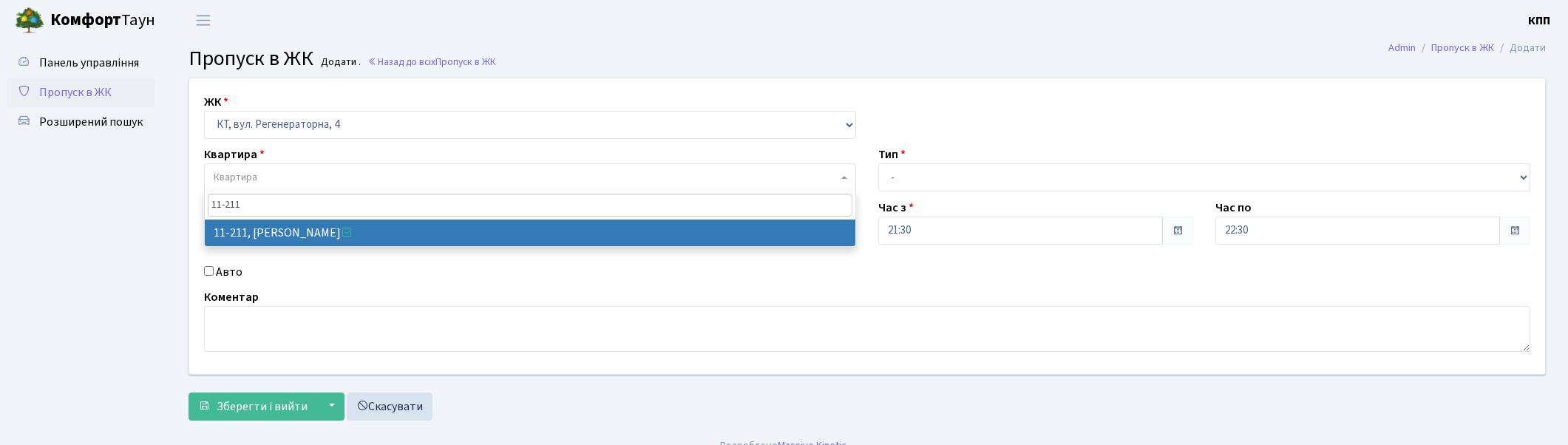
select select "271"
select select "7048"
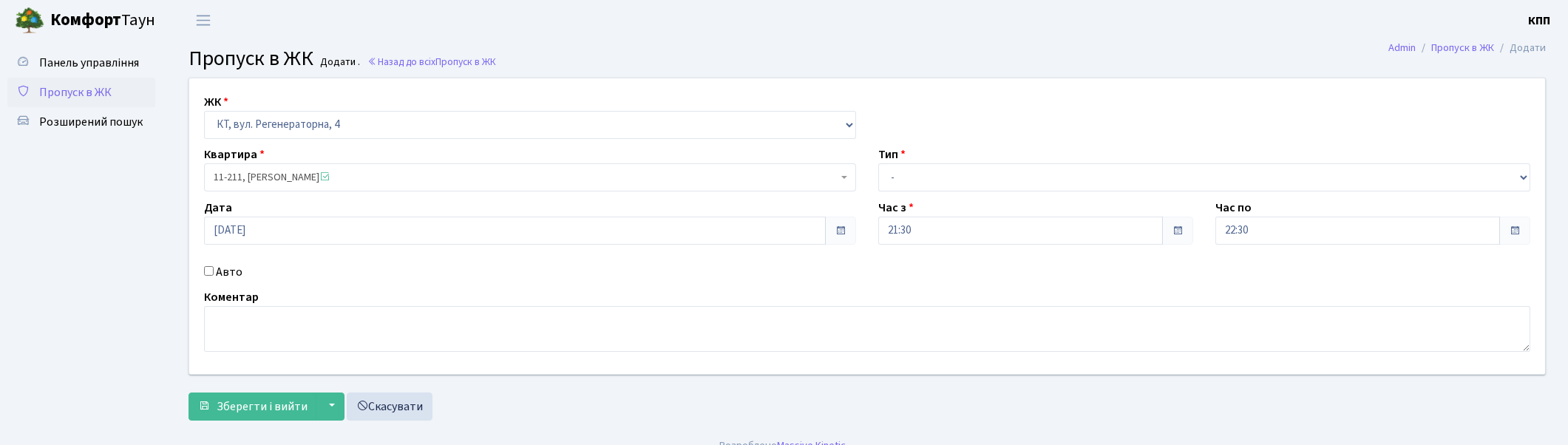
click at [476, 180] on span "11-211, Тимошенко Марина Володимирівна" at bounding box center [525, 177] width 624 height 14
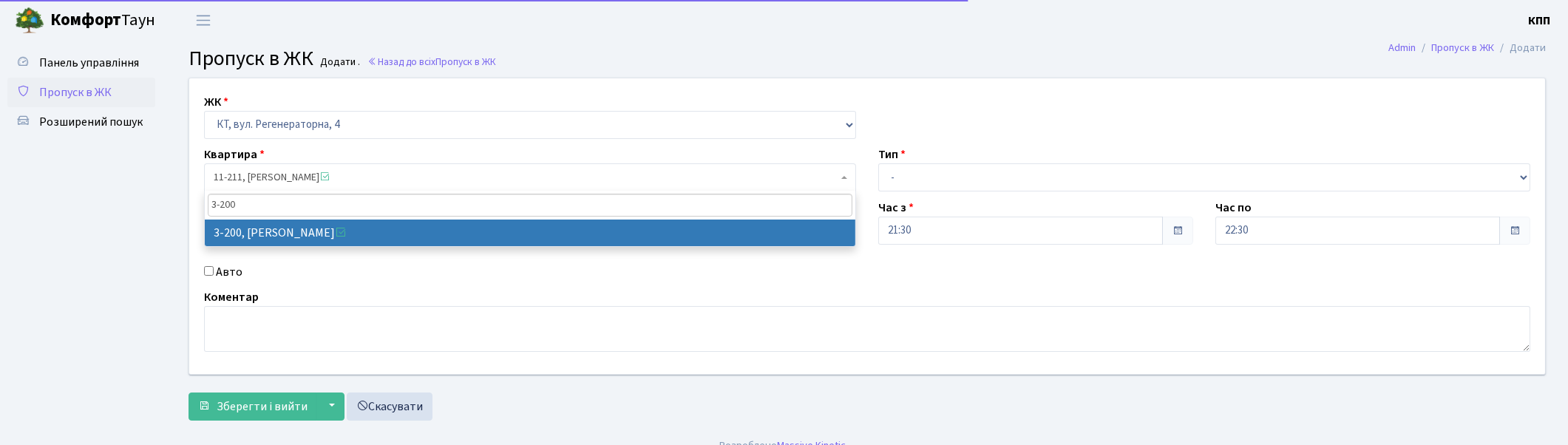
type input "3-200"
select select "867"
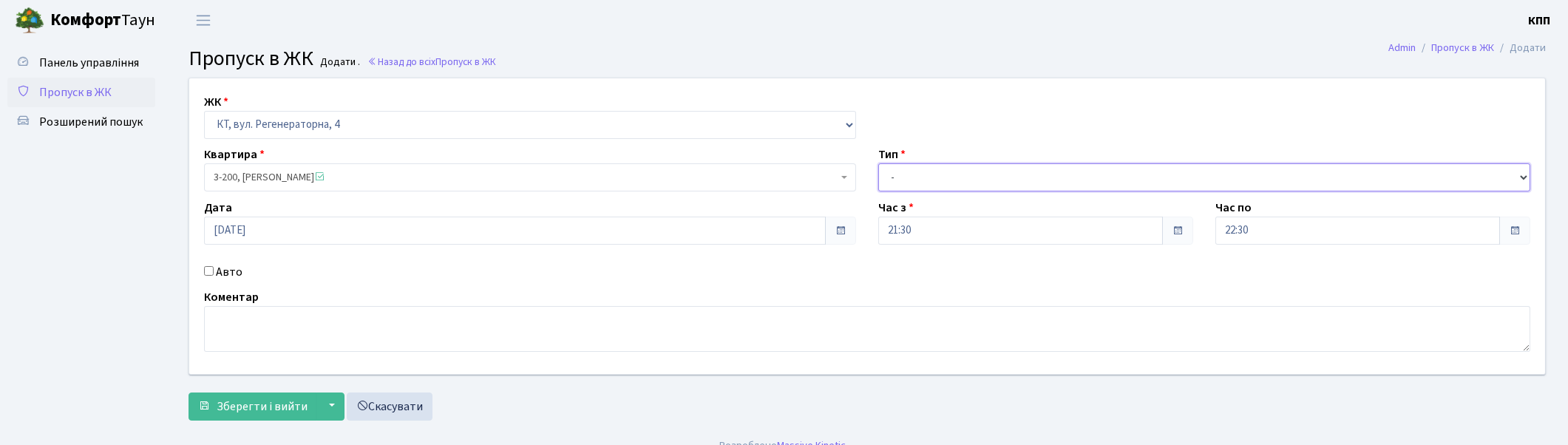
click at [927, 169] on select "- Доставка Таксі Гості Сервіс" at bounding box center [1205, 177] width 652 height 28
select select "1"
click at [879, 163] on select "- Доставка Таксі Гості Сервіс" at bounding box center [1205, 177] width 652 height 28
click at [253, 403] on span "Зберегти і вийти" at bounding box center [262, 406] width 91 height 16
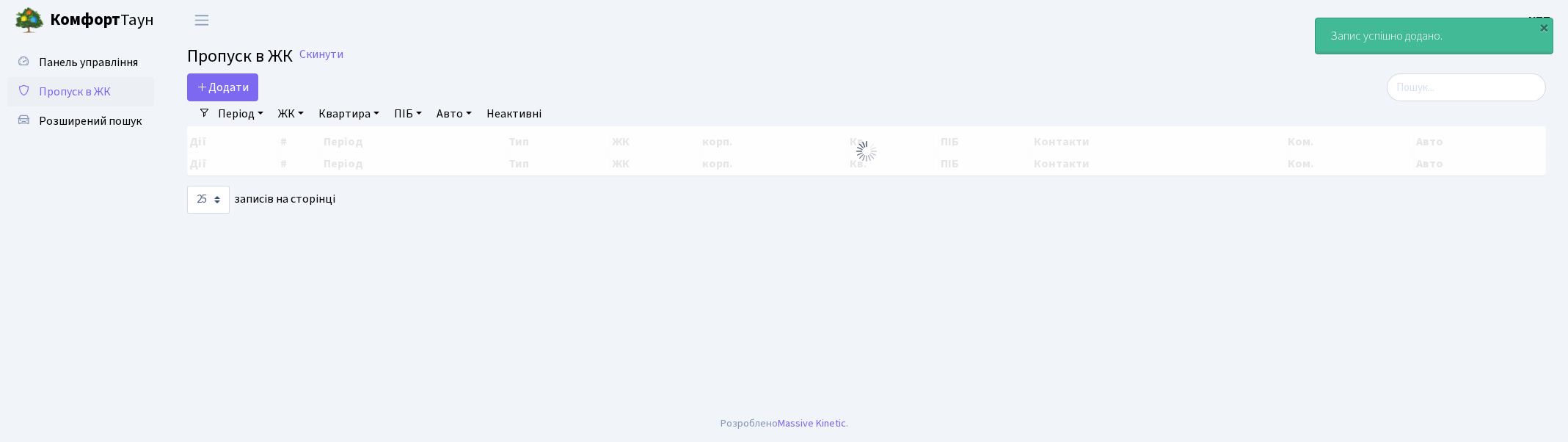
select select "25"
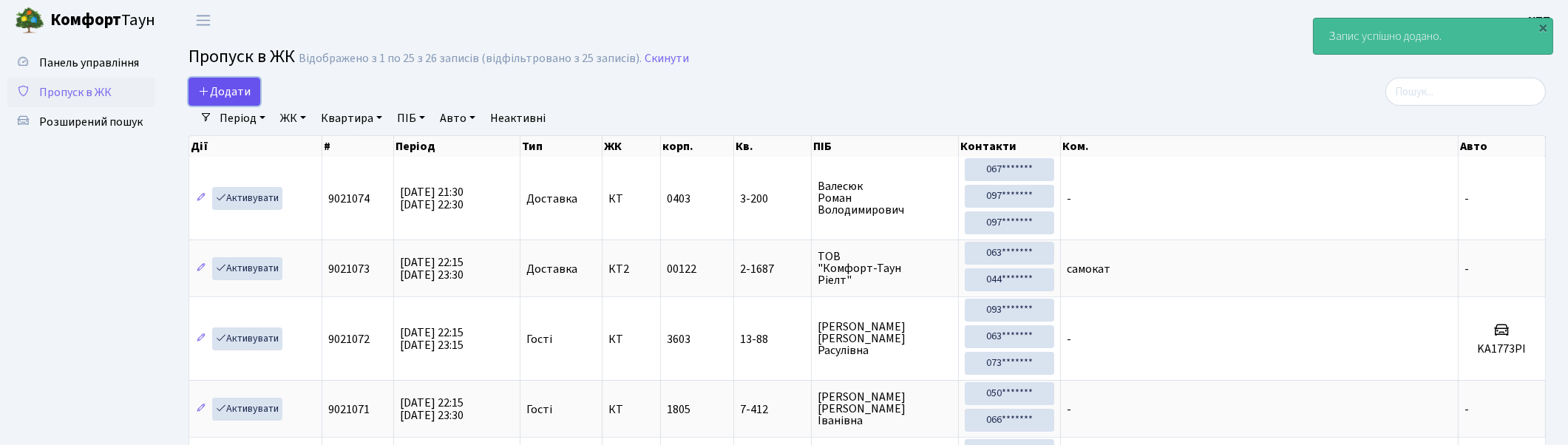
click at [232, 93] on span "Додати" at bounding box center [224, 91] width 52 height 16
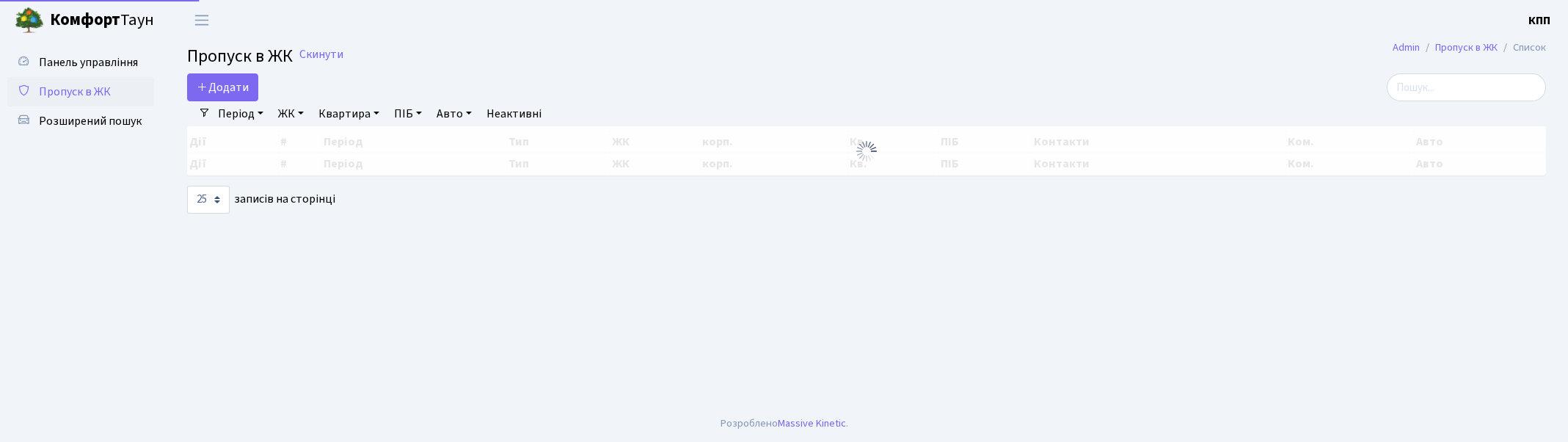
select select "25"
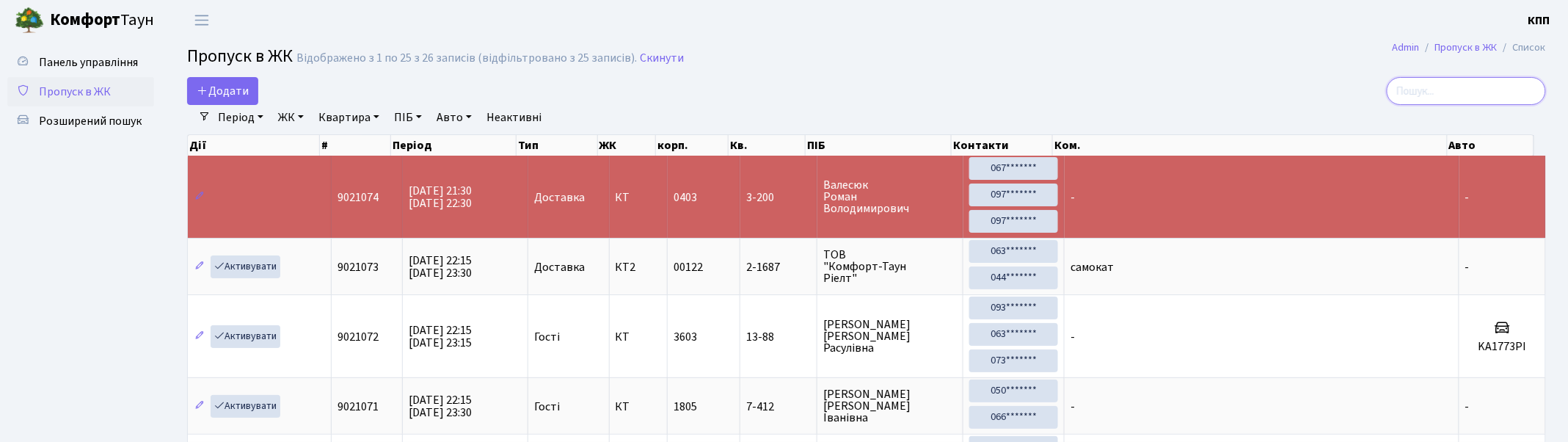
click at [1481, 84] on input "search" at bounding box center [1466, 91] width 159 height 28
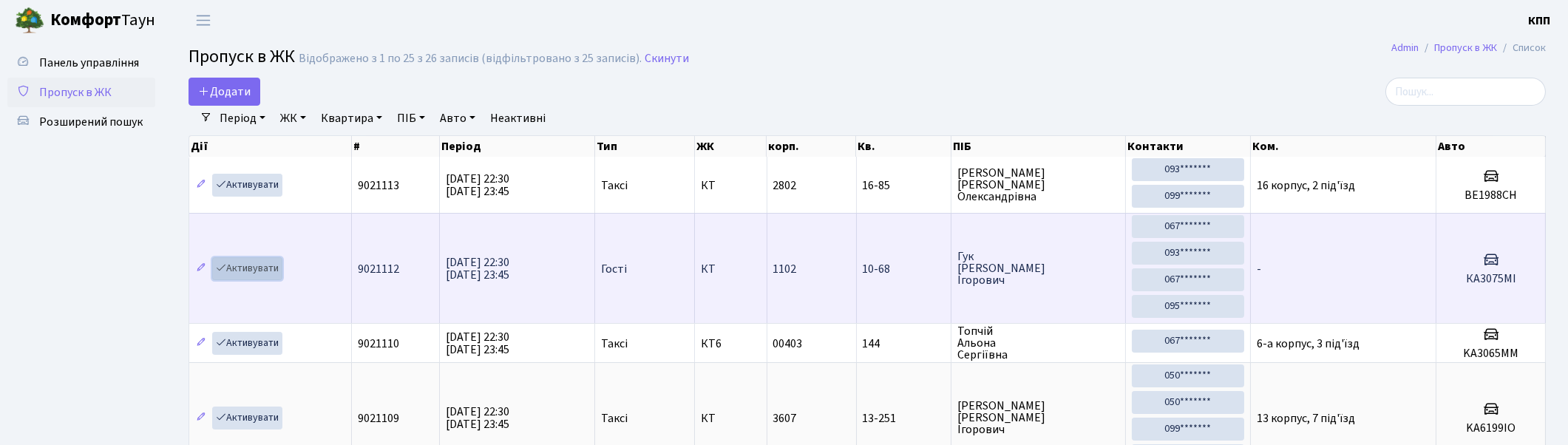
click at [250, 263] on link "Активувати" at bounding box center [247, 269] width 70 height 23
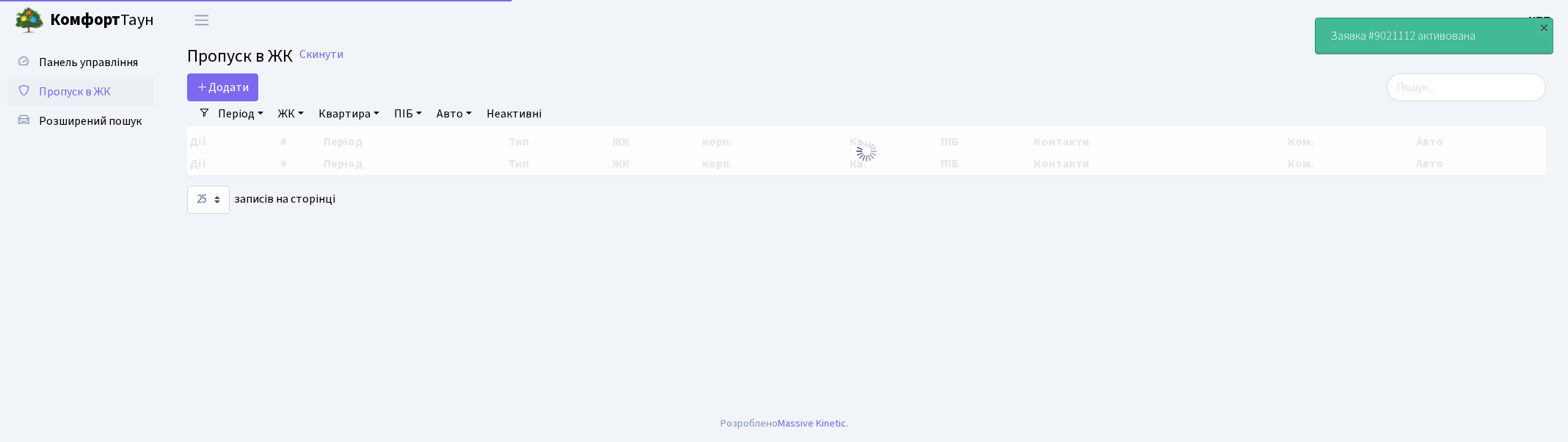
select select "25"
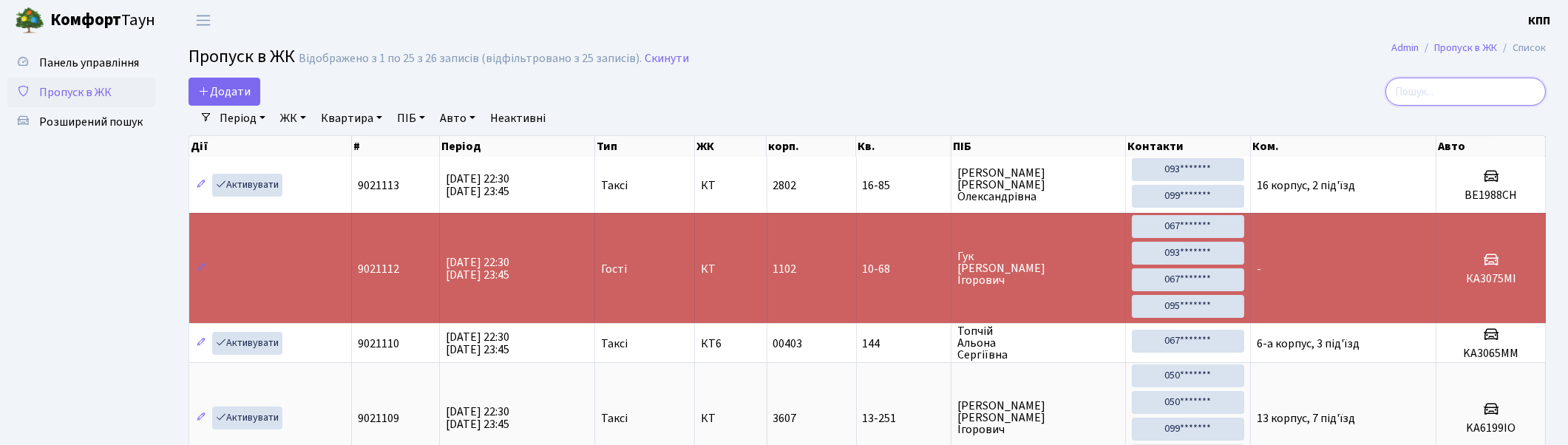
click at [1474, 89] on input "search" at bounding box center [1465, 91] width 160 height 28
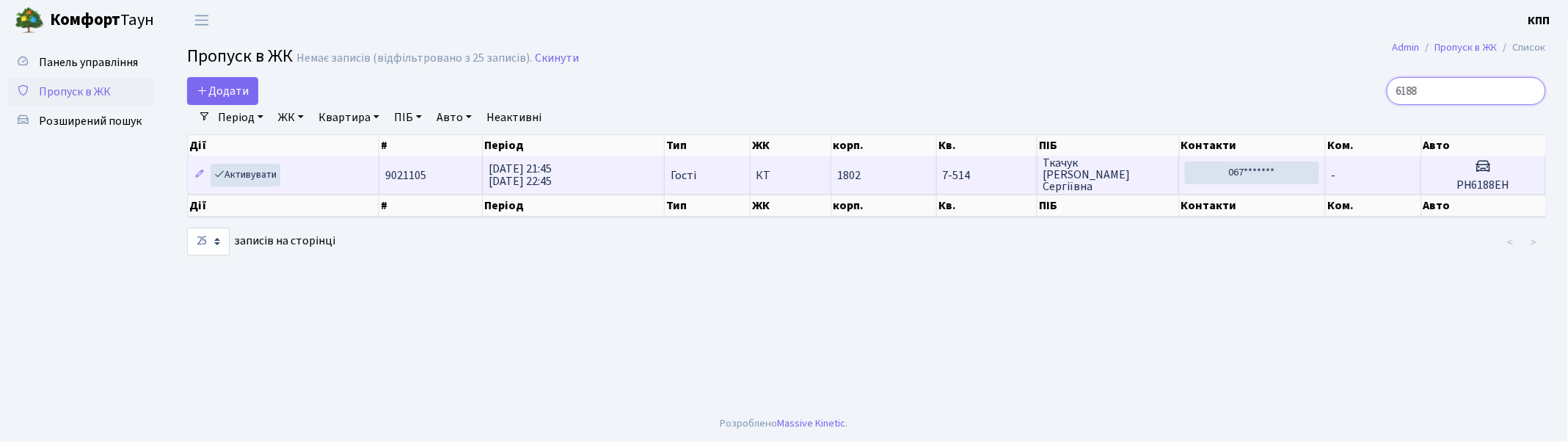
type input "6188"
click at [1367, 166] on td "-" at bounding box center [1373, 174] width 95 height 38
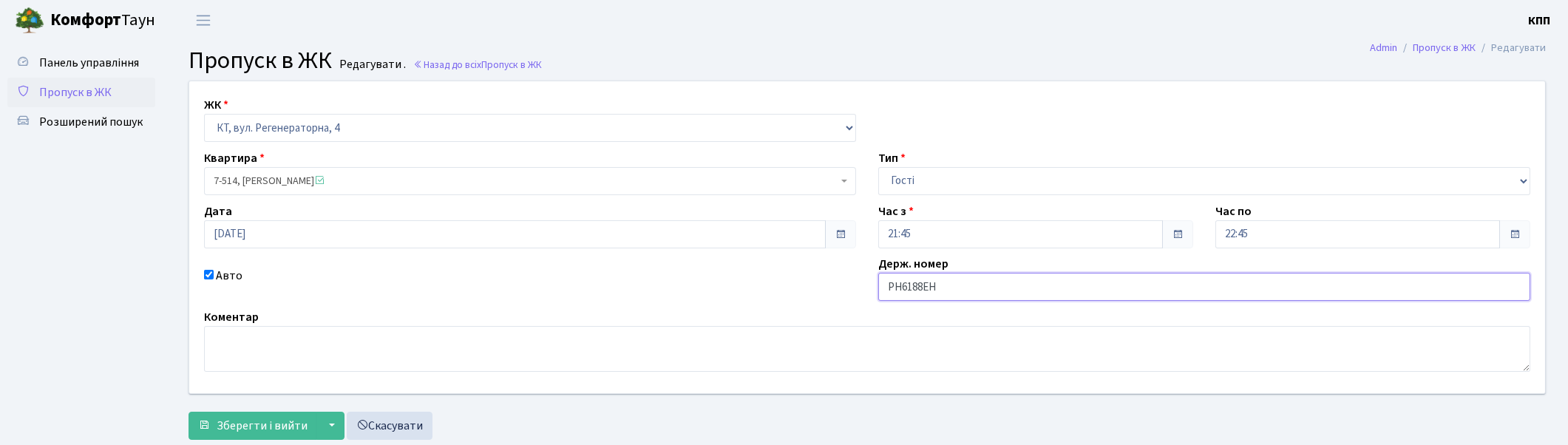
click at [1015, 292] on input "РН6188ЕН" at bounding box center [1205, 286] width 652 height 28
click at [1008, 279] on input "ВН6188ЕН" at bounding box center [1205, 286] width 652 height 28
type input "ВН6188ЕН"
click at [259, 425] on span "Зберегти і вийти" at bounding box center [262, 425] width 91 height 16
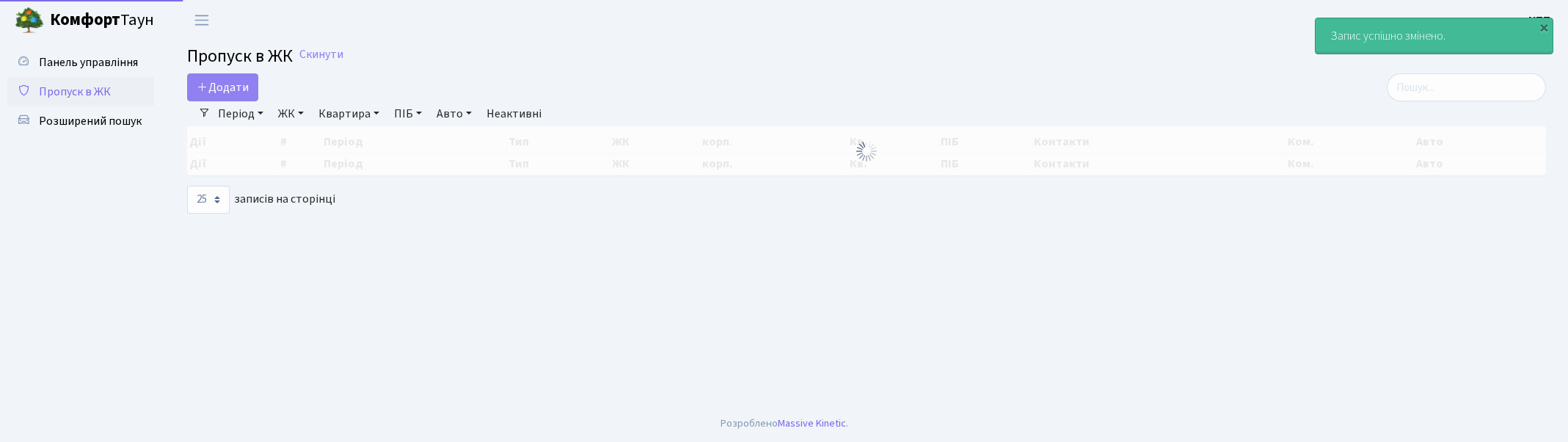
select select "25"
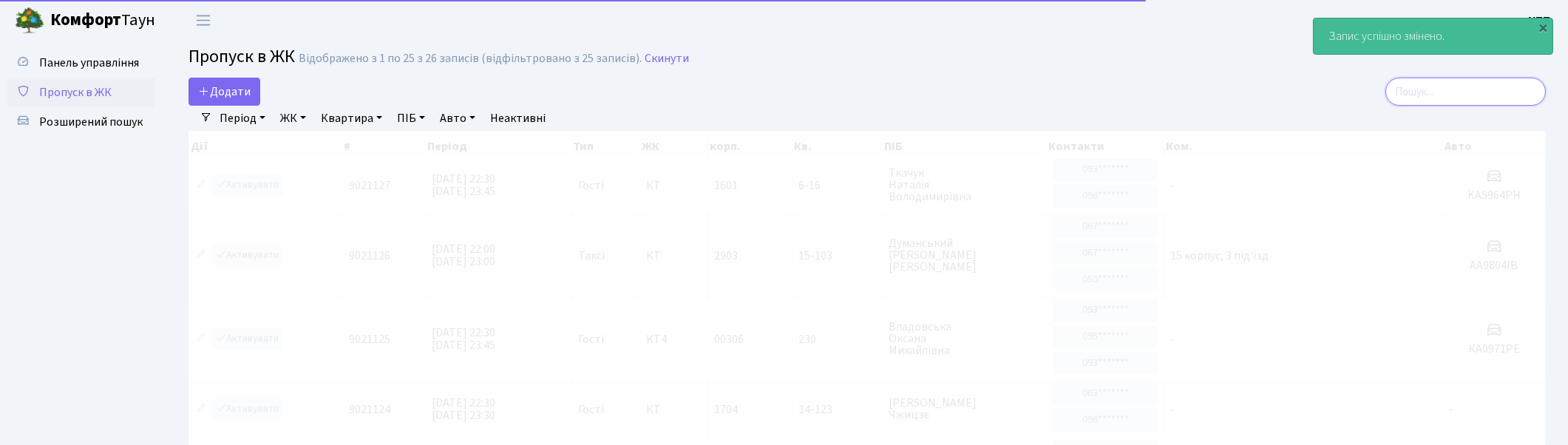
click at [1431, 83] on input "search" at bounding box center [1465, 91] width 160 height 28
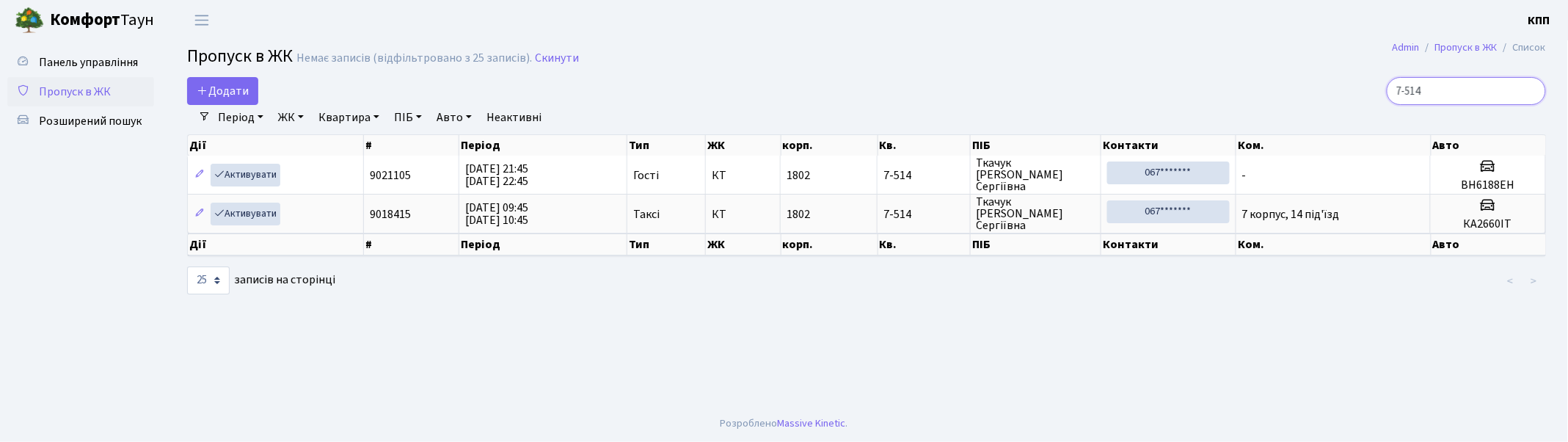
type input "7-514"
click at [250, 176] on link "Активувати" at bounding box center [245, 175] width 69 height 23
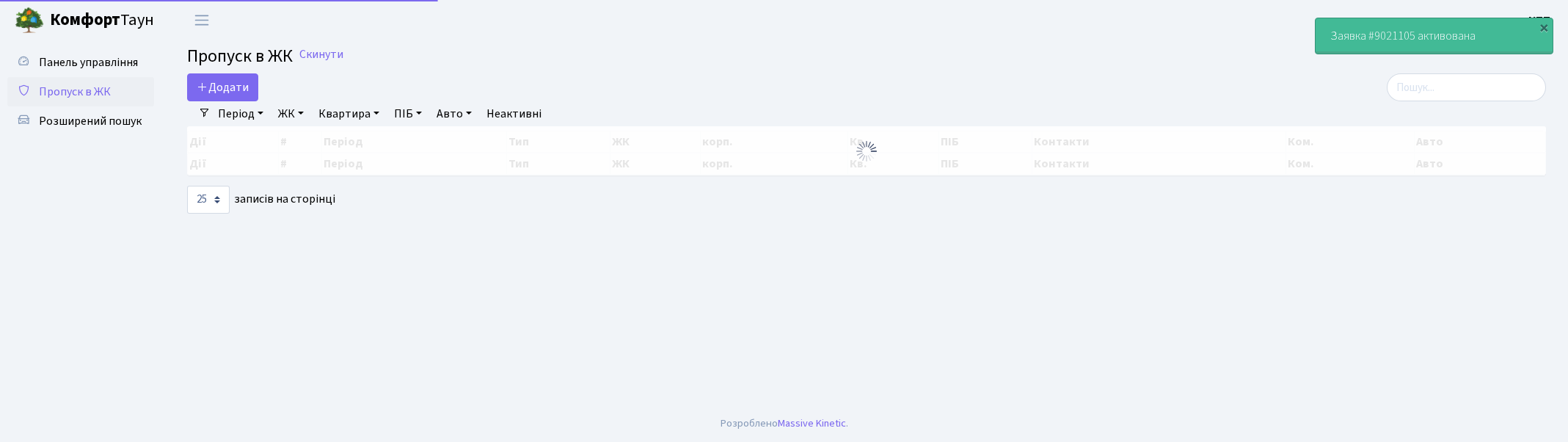
select select "25"
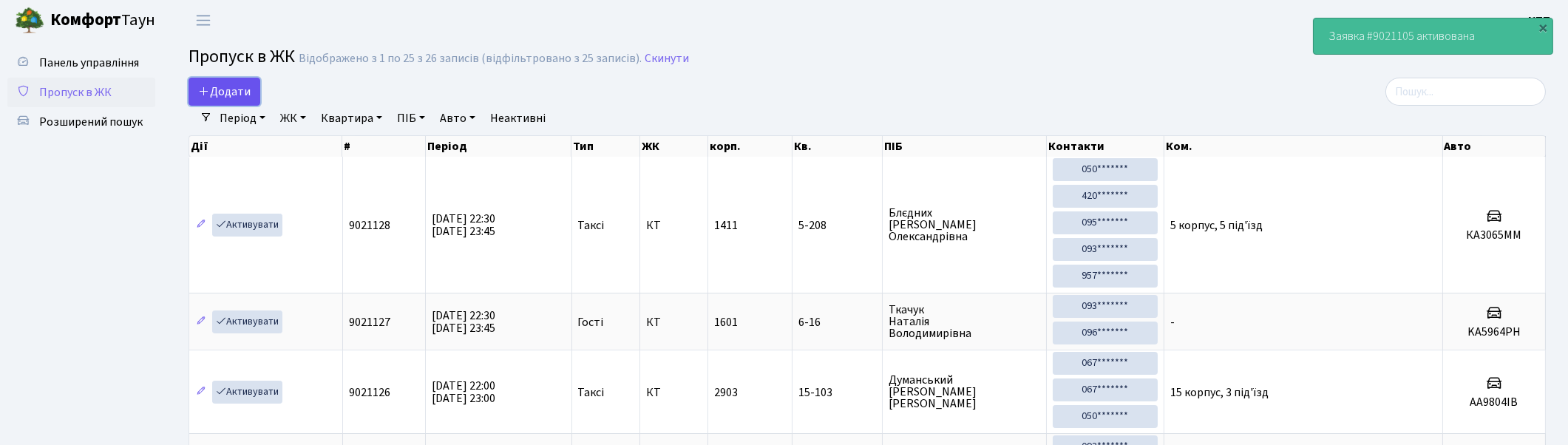
click at [232, 84] on span "Додати" at bounding box center [224, 91] width 52 height 16
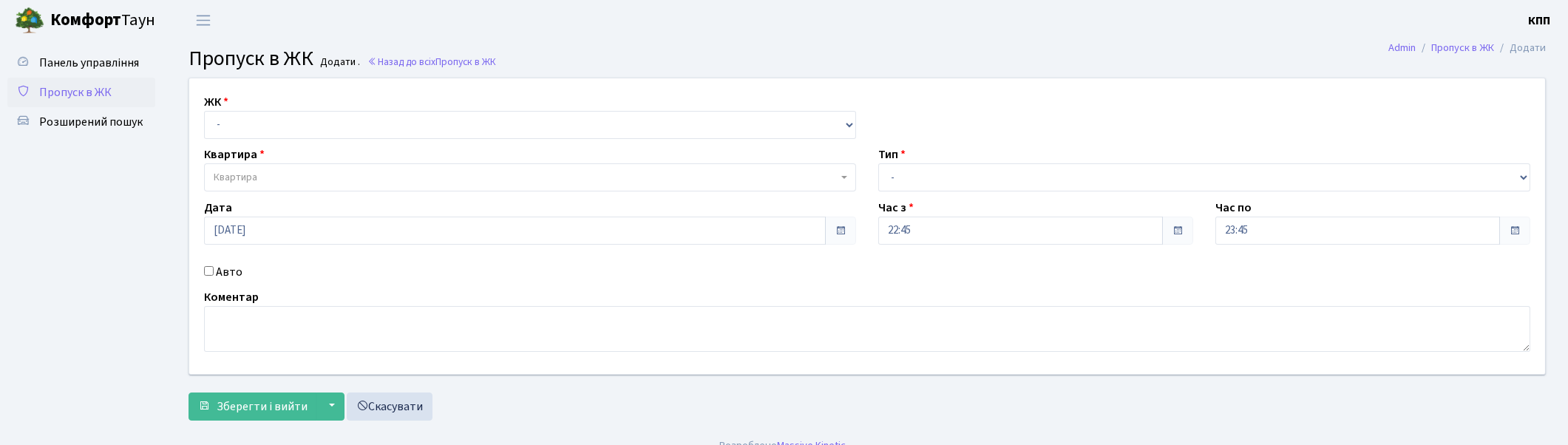
click at [207, 267] on input "Авто" at bounding box center [209, 270] width 10 height 10
checkbox input "true"
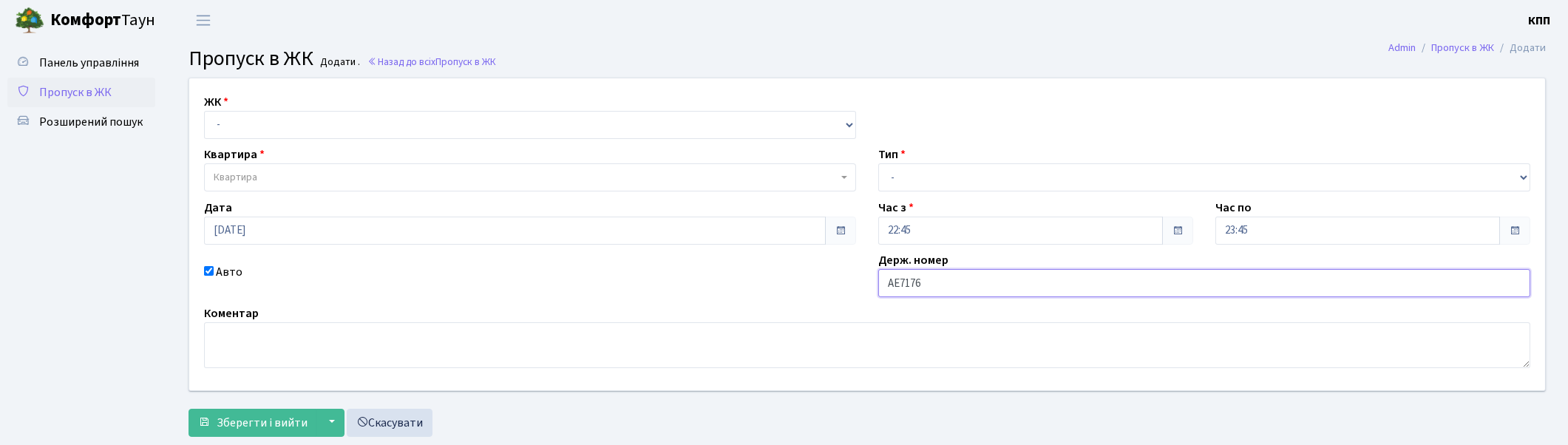
type input "АЕ7176"
click at [249, 129] on select "- КТ, вул. Регенераторна, 4 КТ2, просп. Соборності, 17 КТ3, вул. Березнева, 16 …" at bounding box center [531, 125] width 652 height 28
select select "271"
click at [204, 111] on select "- КТ, вул. Регенераторна, 4 КТ2, просп. Соборності, 17 КТ3, вул. Березнева, 16 …" at bounding box center [531, 125] width 652 height 28
select select
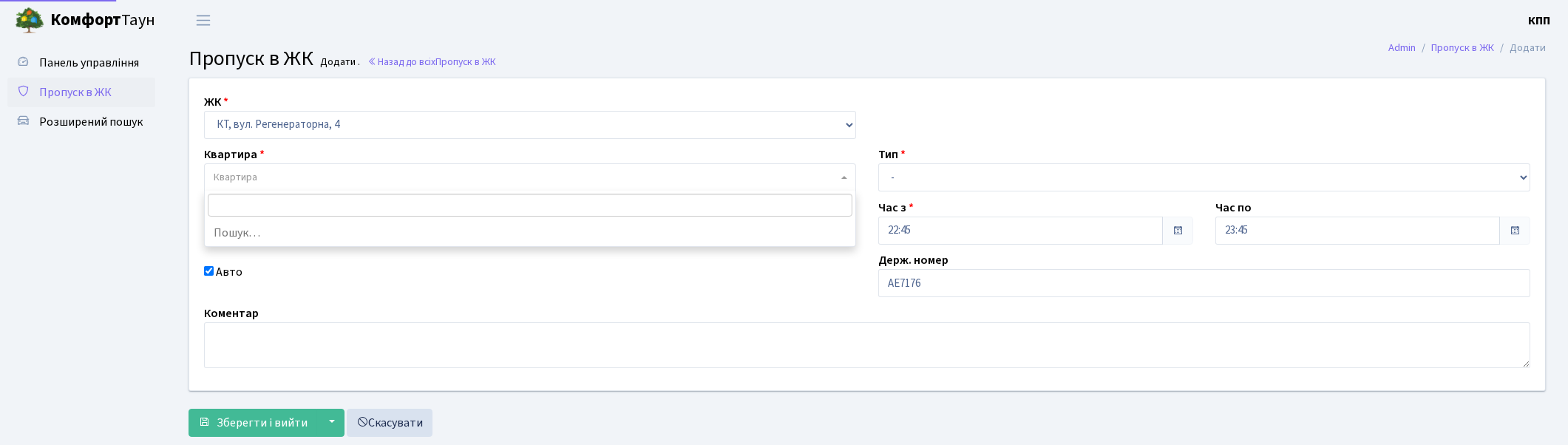
click at [265, 172] on span "Квартира" at bounding box center [525, 177] width 624 height 14
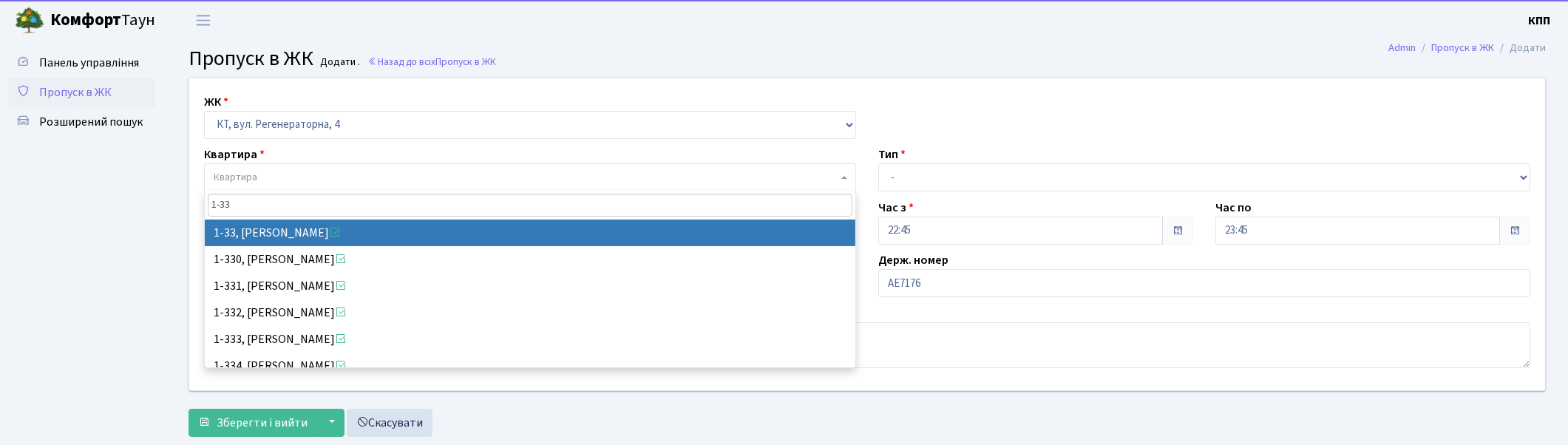
type input "1-33"
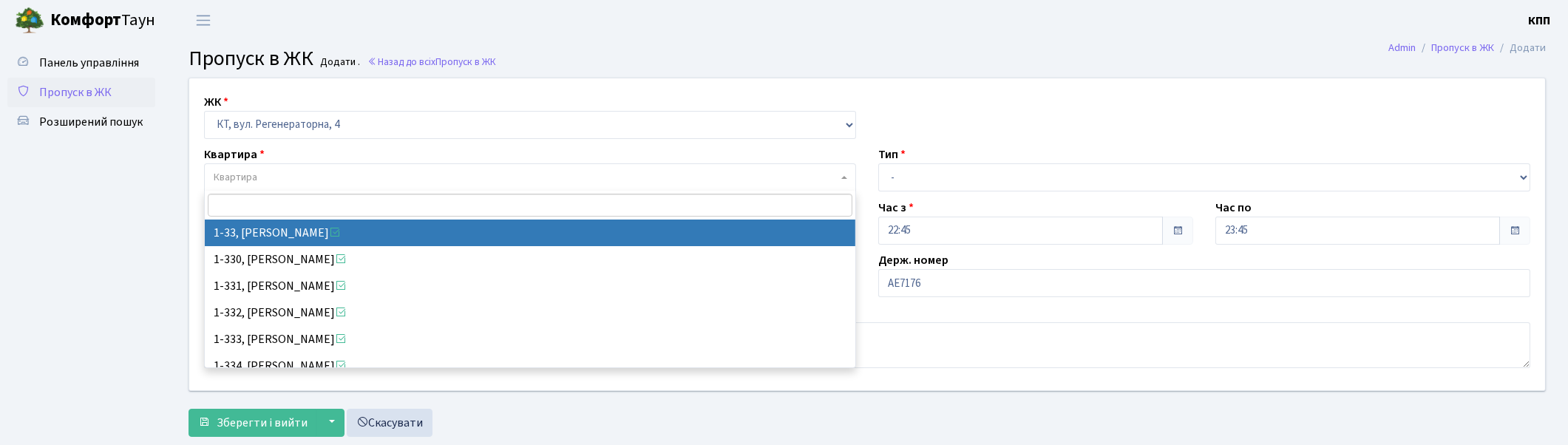
select select "33"
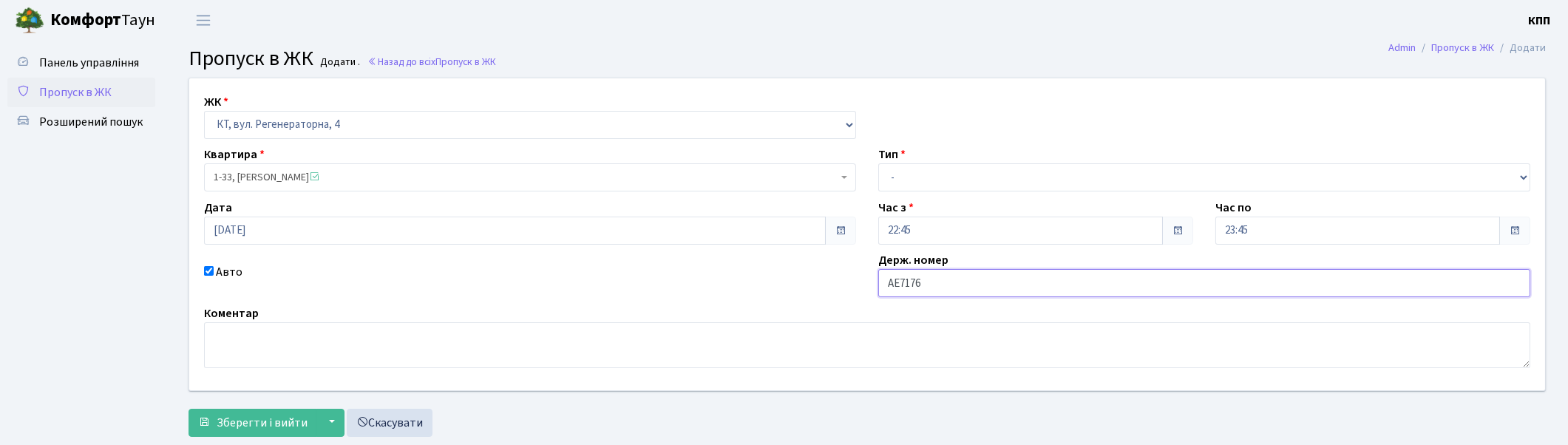
click at [947, 283] on input "АЕ7176" at bounding box center [1205, 282] width 652 height 28
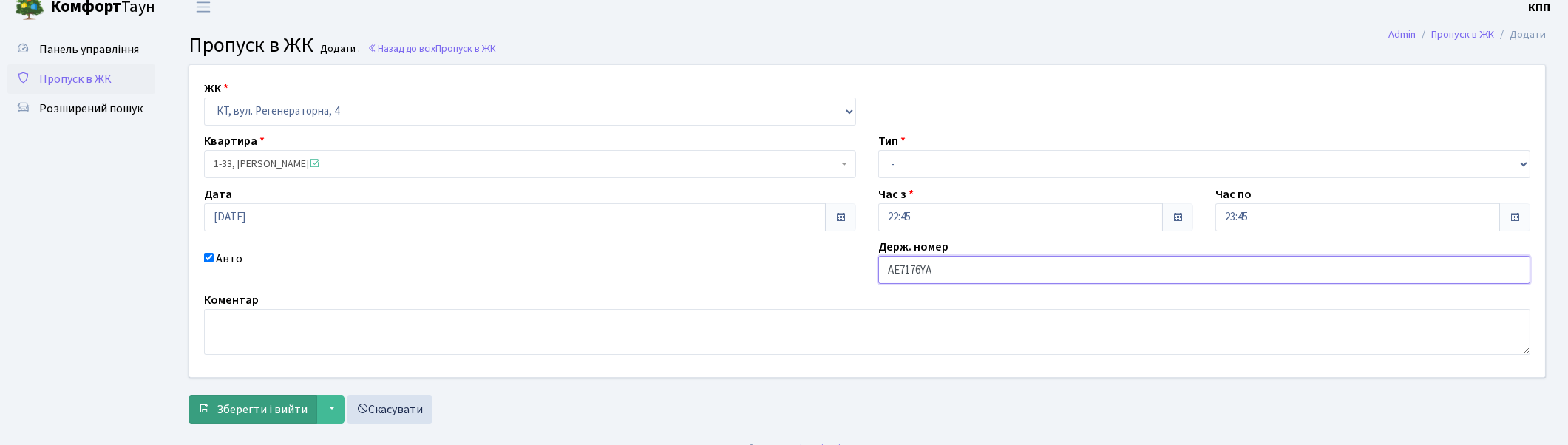
scroll to position [36, 0]
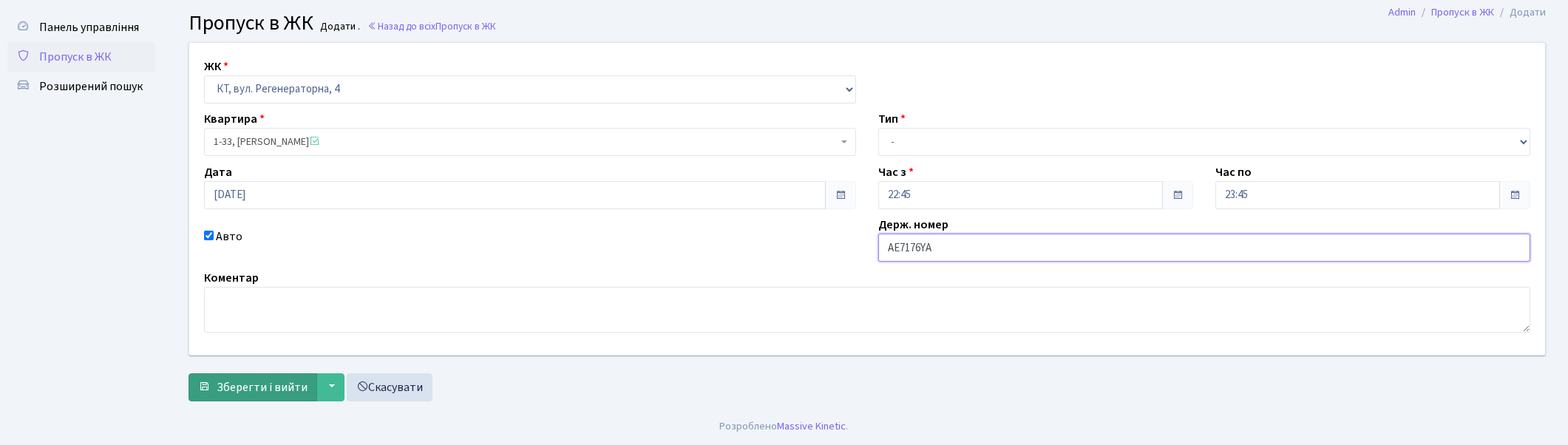
type input "АЕ7176YA"
click at [257, 387] on span "Зберегти і вийти" at bounding box center [262, 387] width 91 height 16
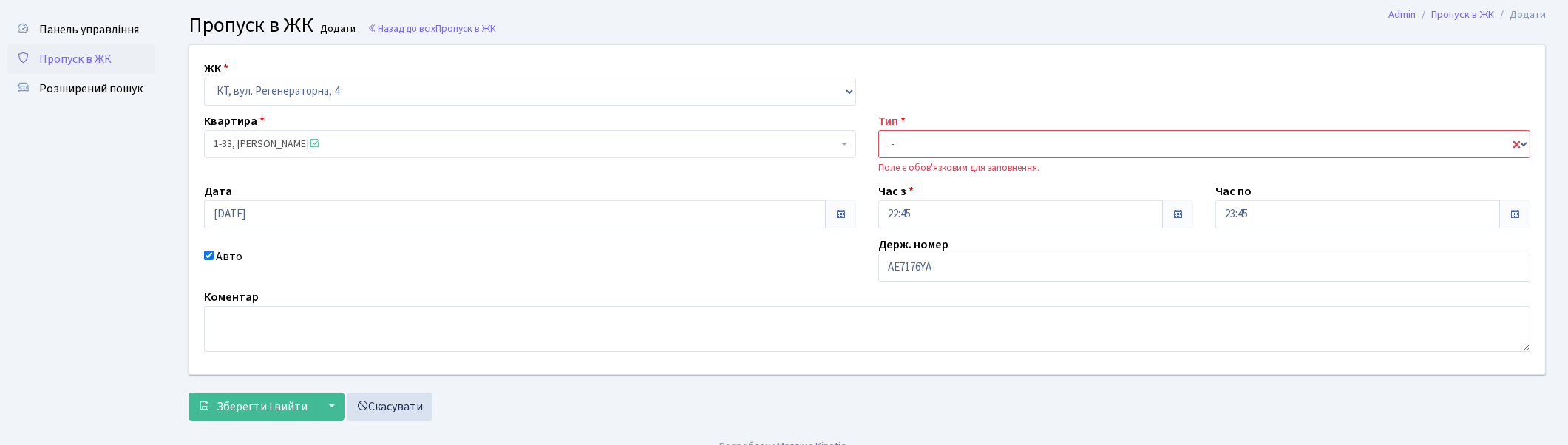
scroll to position [52, 0]
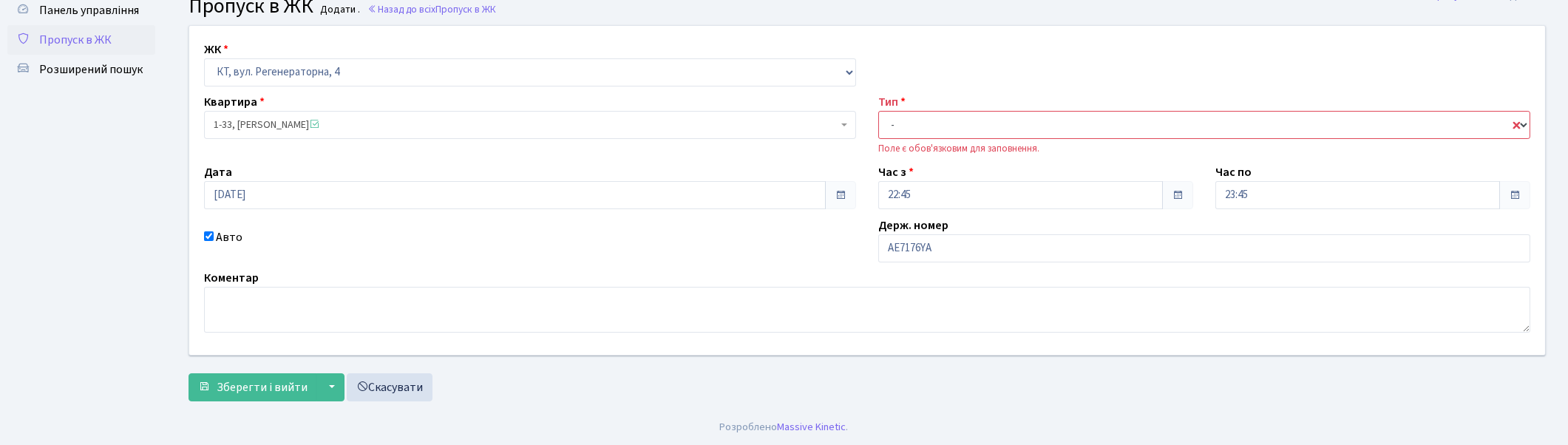
click at [926, 115] on select "- Доставка Таксі Гості Сервіс" at bounding box center [1205, 125] width 652 height 28
select select "2"
click at [879, 111] on select "- Доставка Таксі Гості Сервіс" at bounding box center [1205, 125] width 652 height 28
click at [233, 381] on span "Зберегти і вийти" at bounding box center [262, 387] width 91 height 16
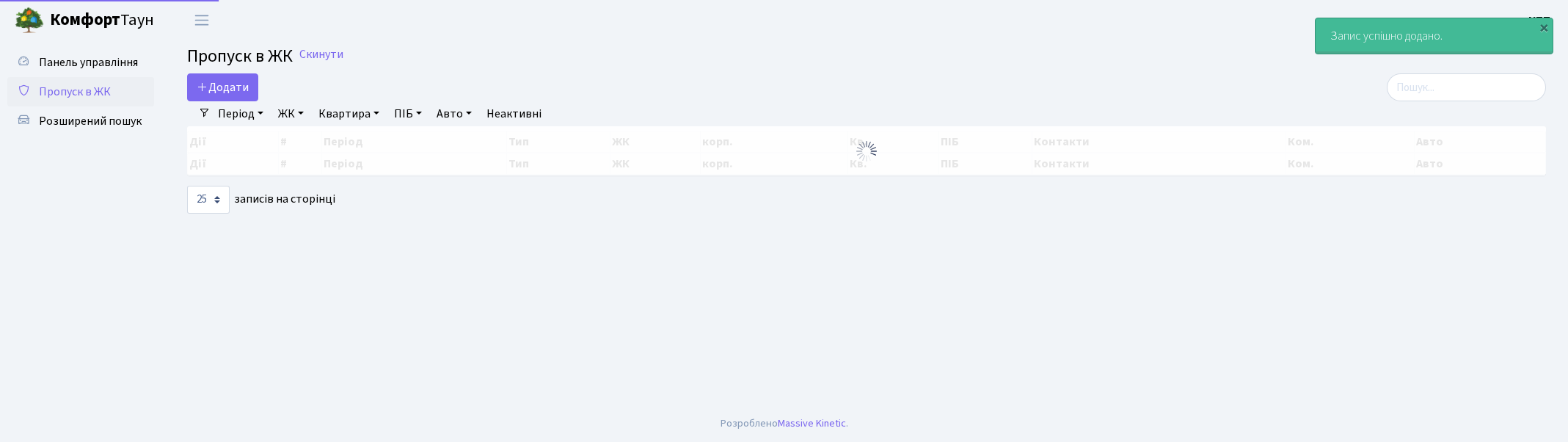
select select "25"
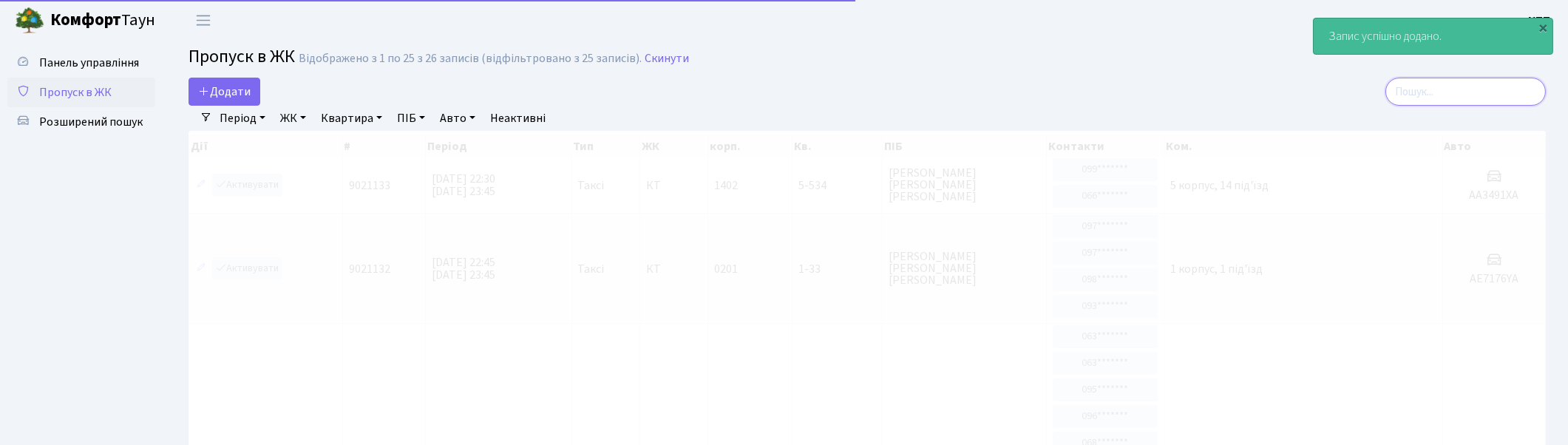
click at [1519, 85] on input "search" at bounding box center [1465, 91] width 160 height 28
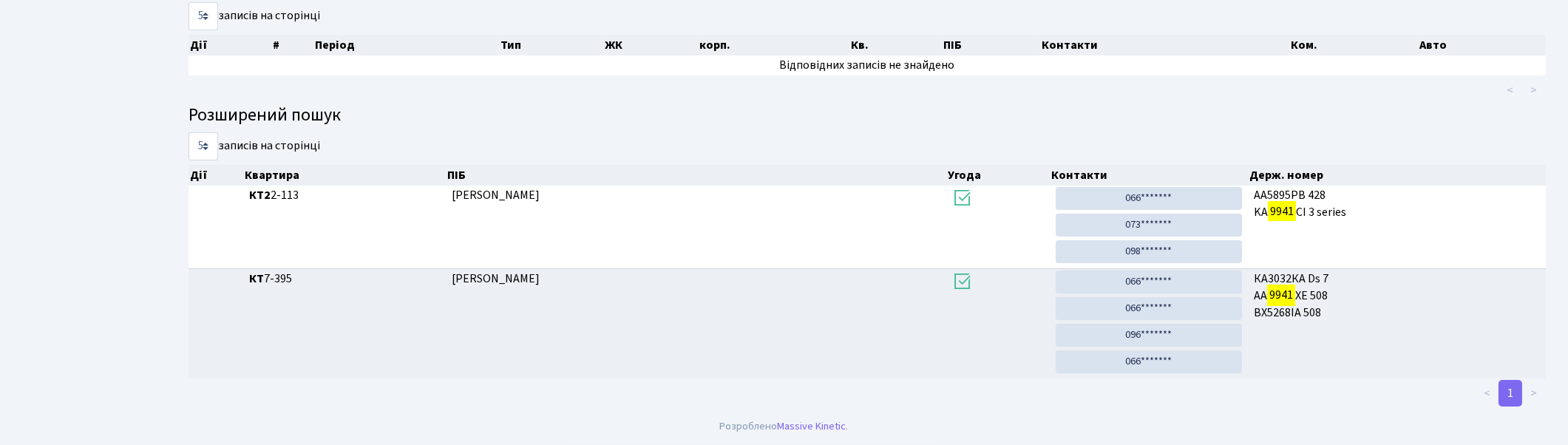
scroll to position [79, 0]
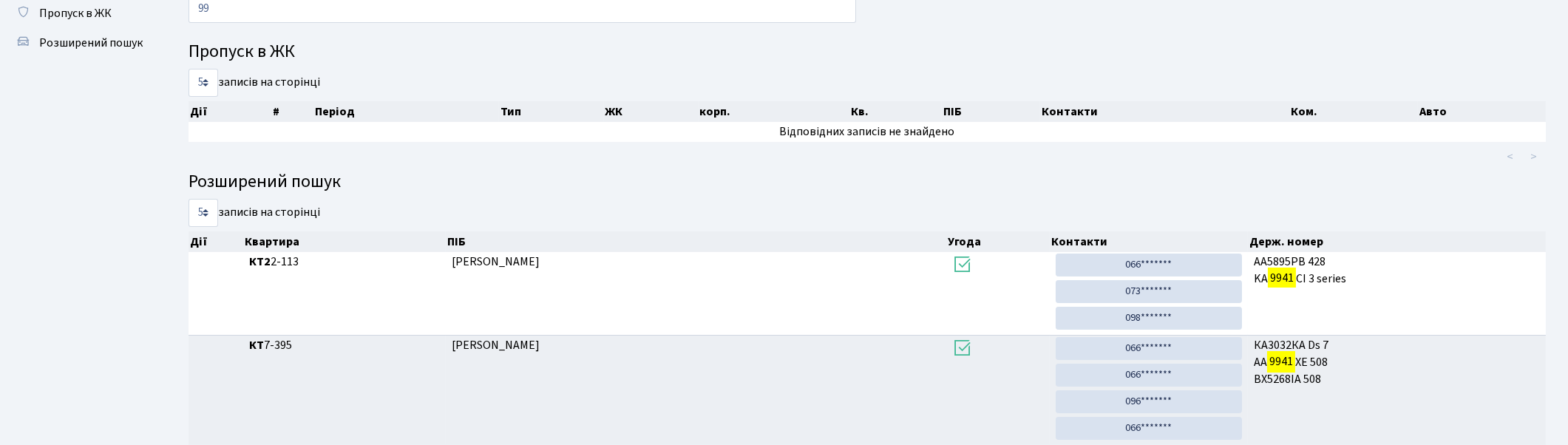
type input "9"
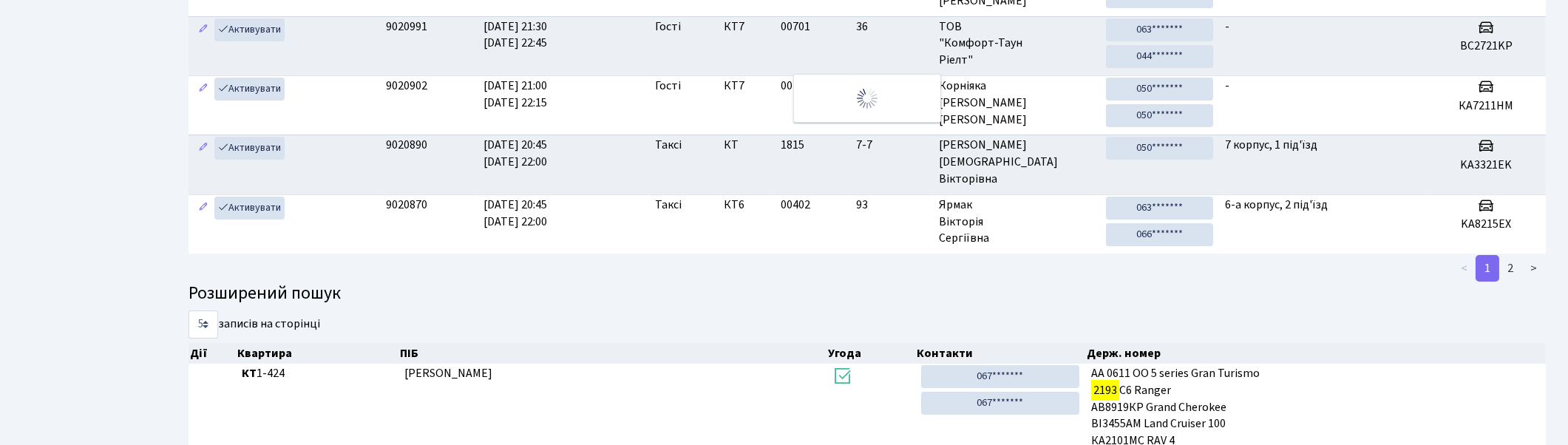
scroll to position [45, 0]
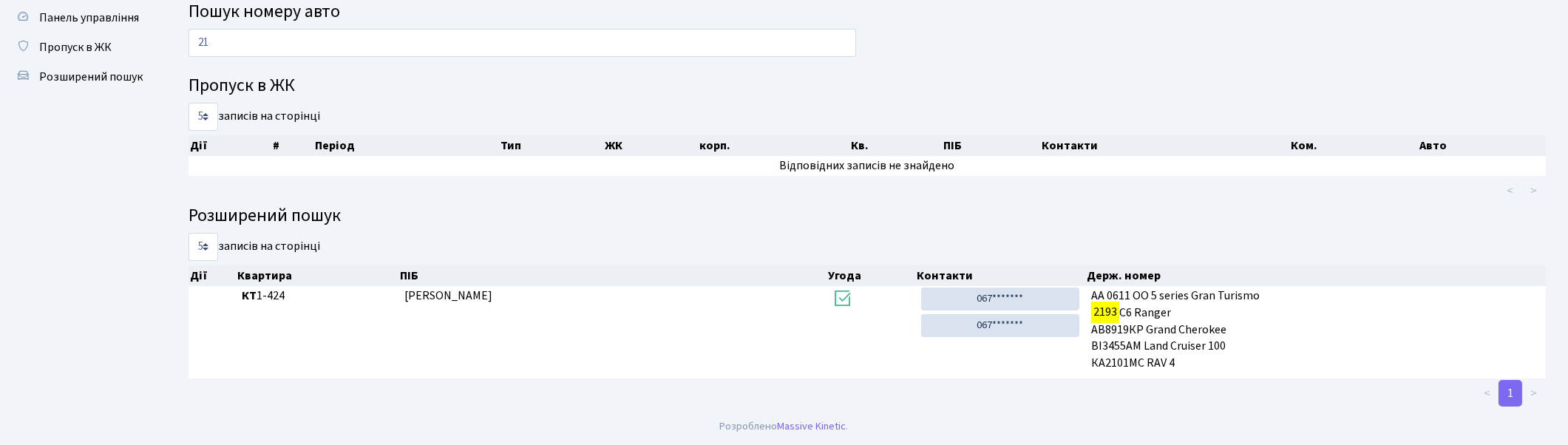
type input "2"
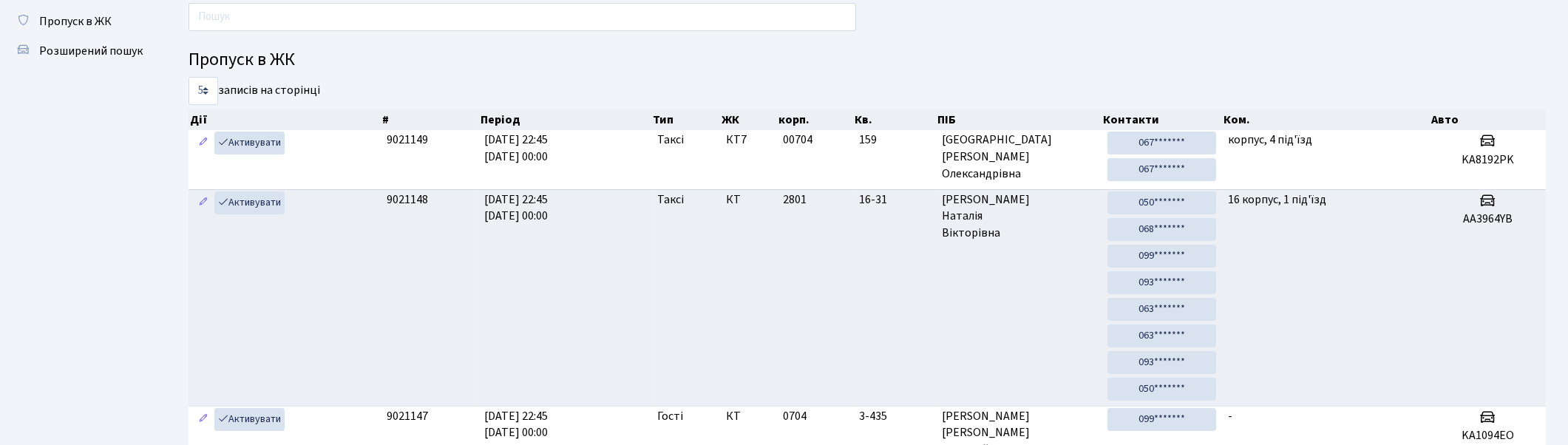
scroll to position [0, 0]
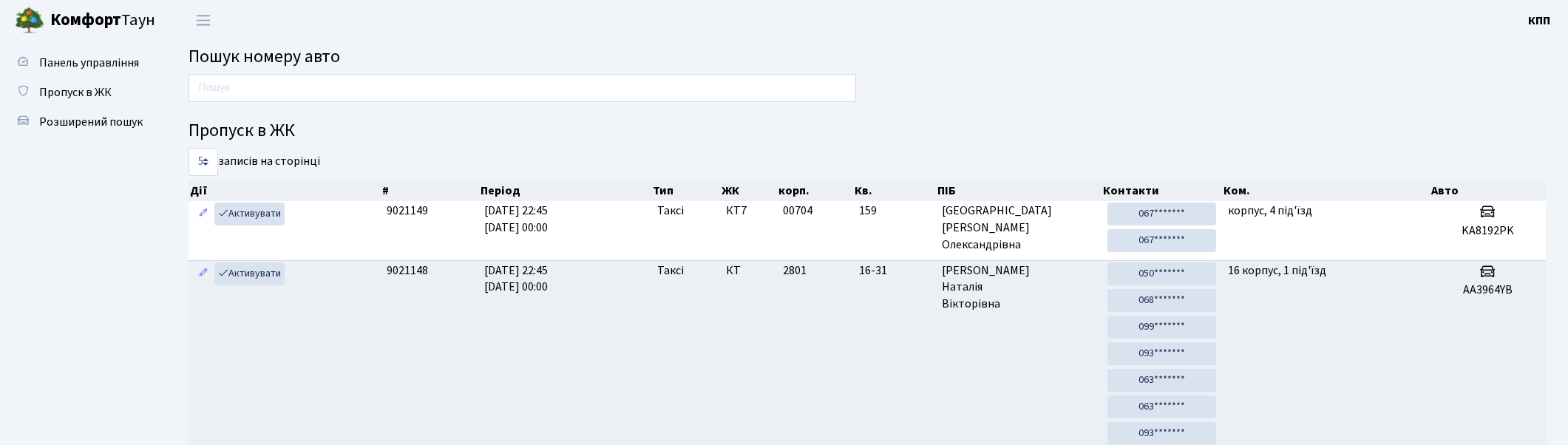
click at [491, 90] on input "text" at bounding box center [522, 87] width 667 height 28
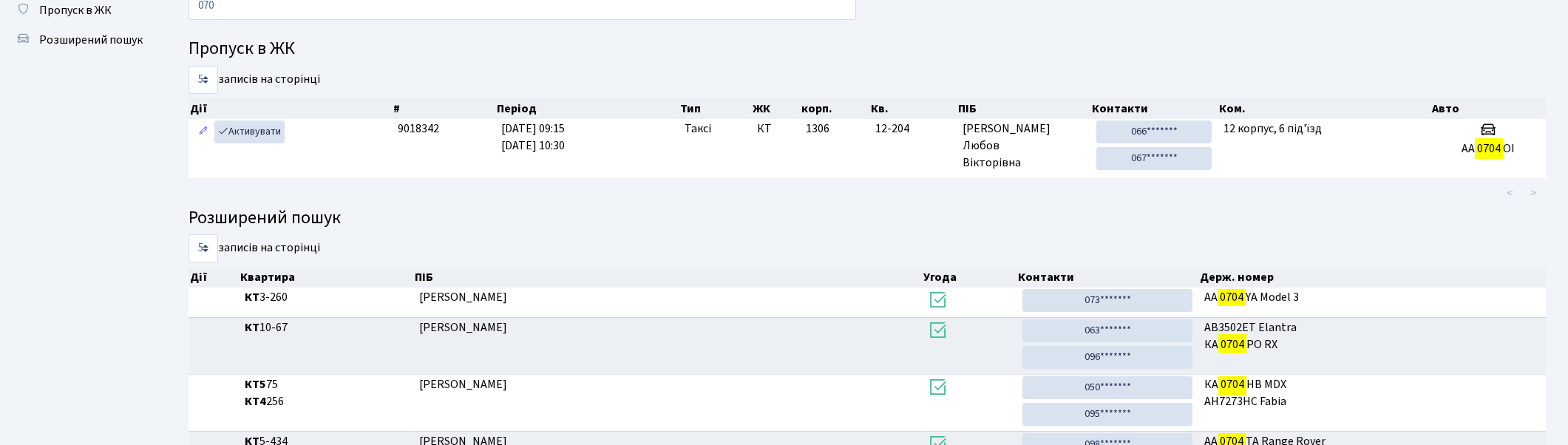
scroll to position [79, 0]
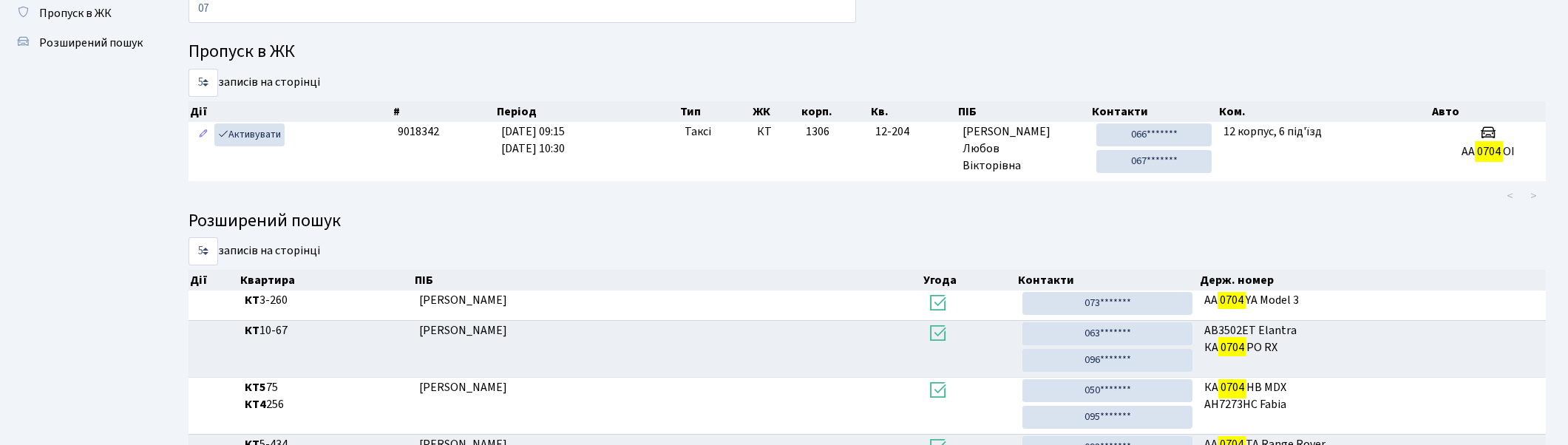
type input "0"
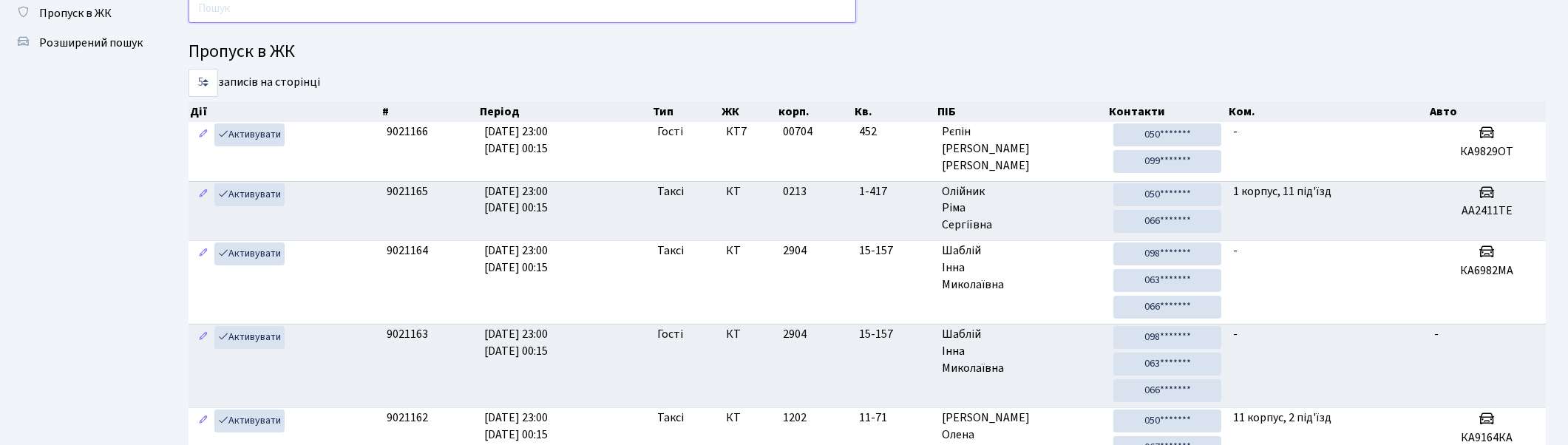
click at [442, 12] on input "text" at bounding box center [522, 8] width 667 height 28
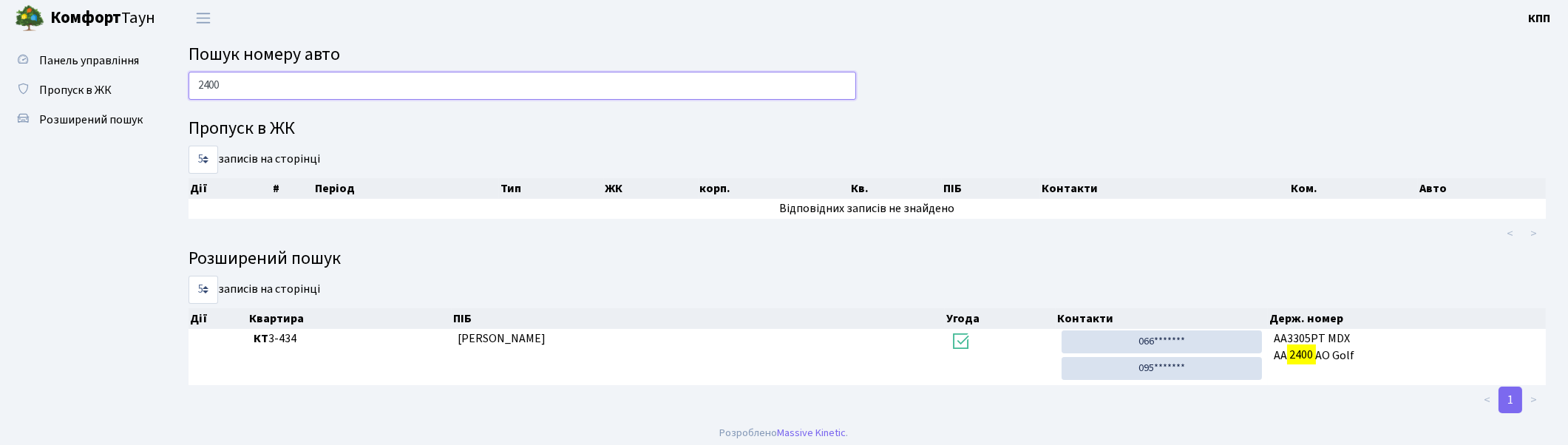
scroll to position [0, 0]
type input "2"
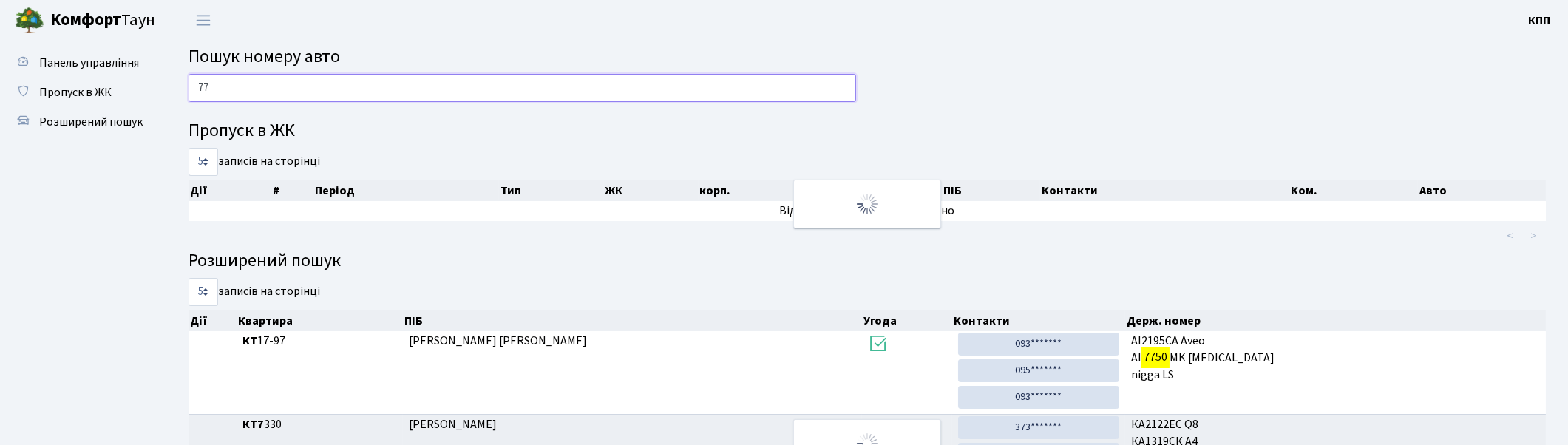
type input "7"
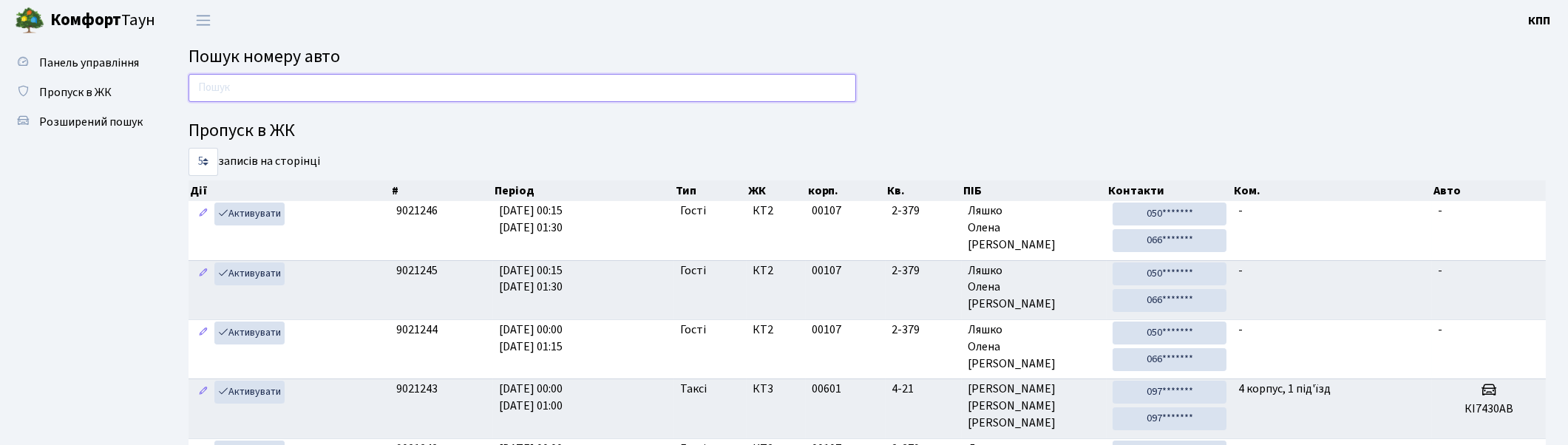
click at [467, 83] on input "text" at bounding box center [522, 87] width 667 height 28
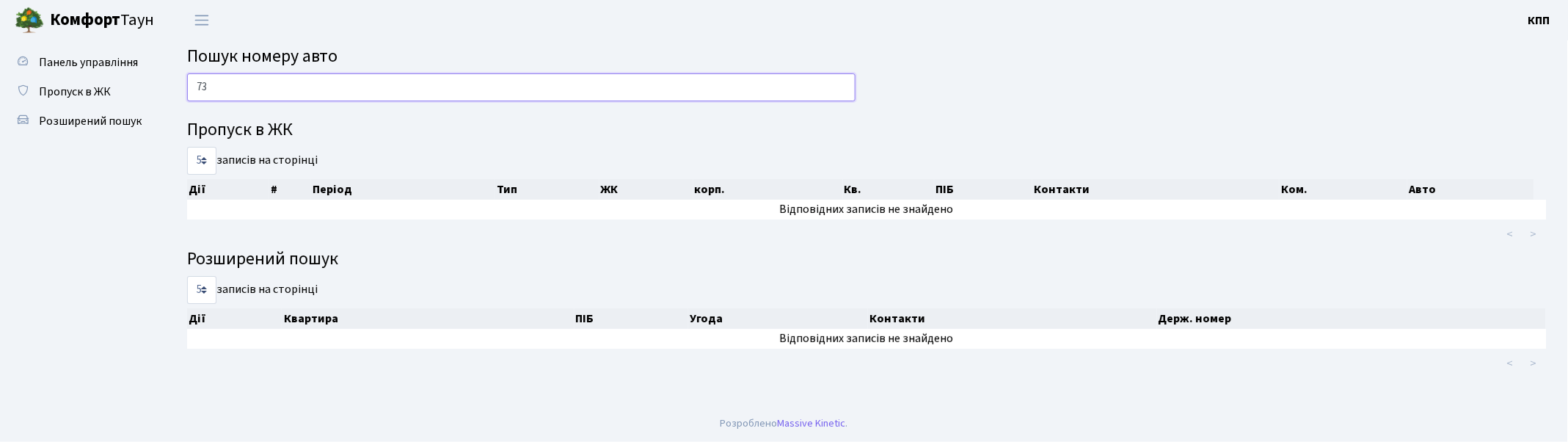
type input "7"
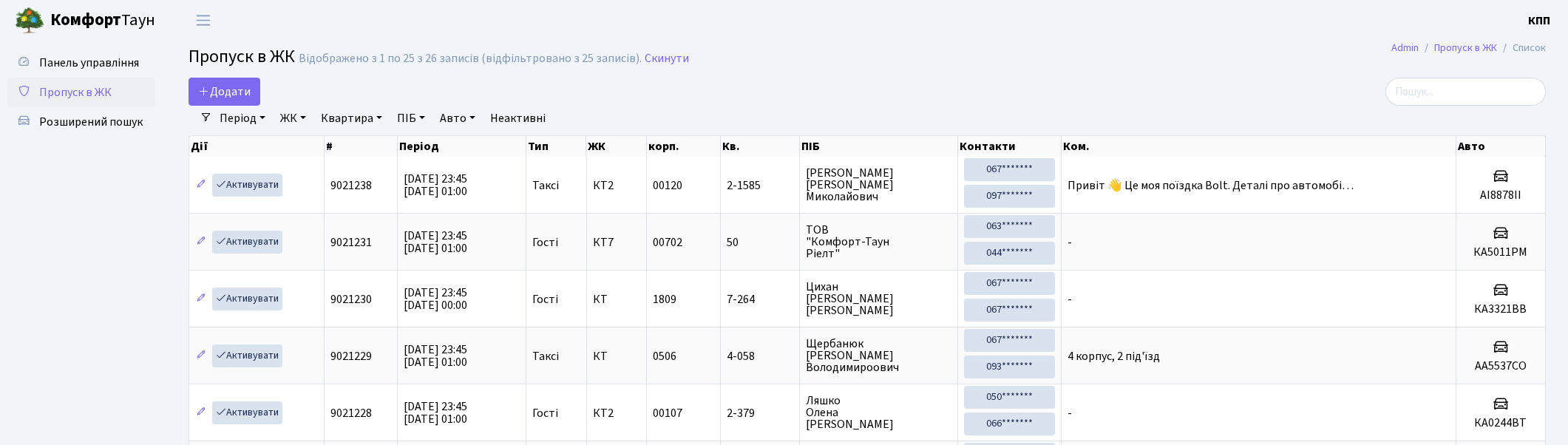
select select "25"
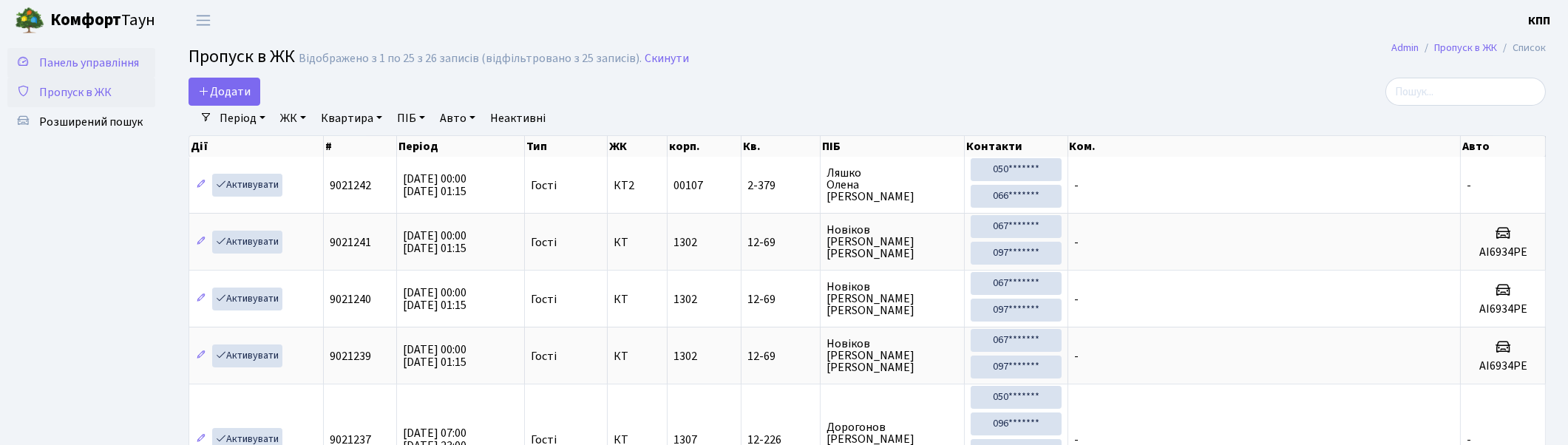
click at [71, 62] on span "Панель управління" at bounding box center [89, 62] width 100 height 16
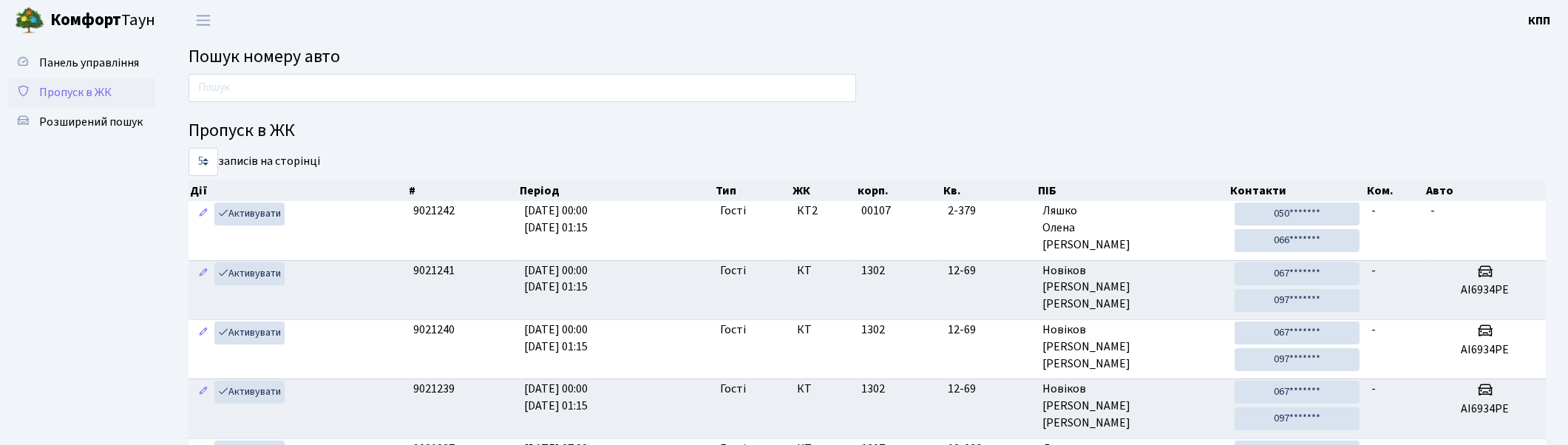
click at [79, 91] on span "Пропуск в ЖК" at bounding box center [75, 92] width 72 height 16
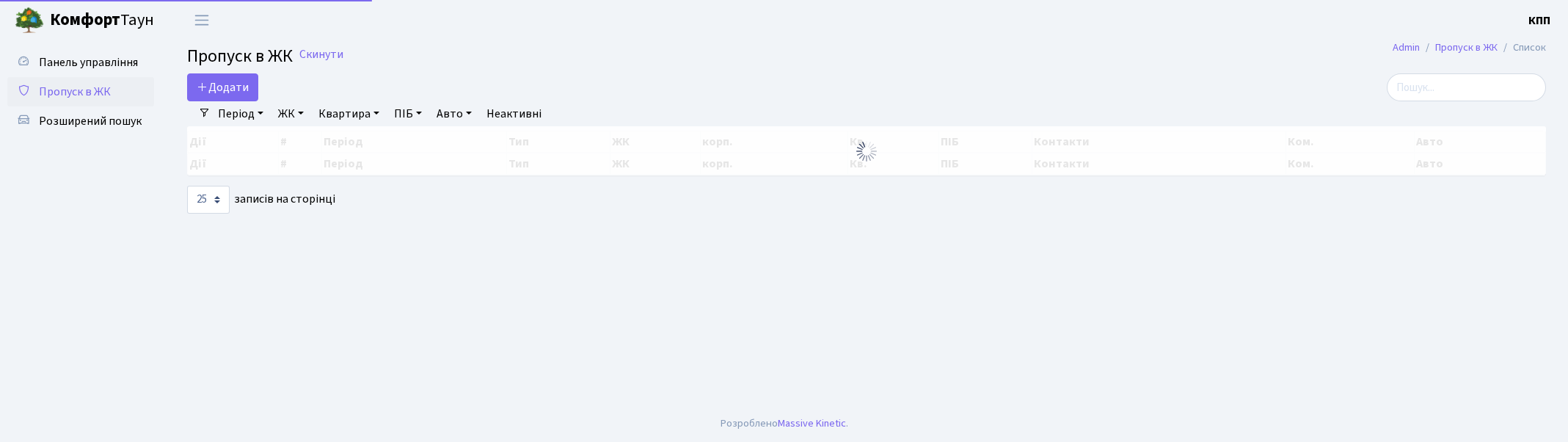
select select "25"
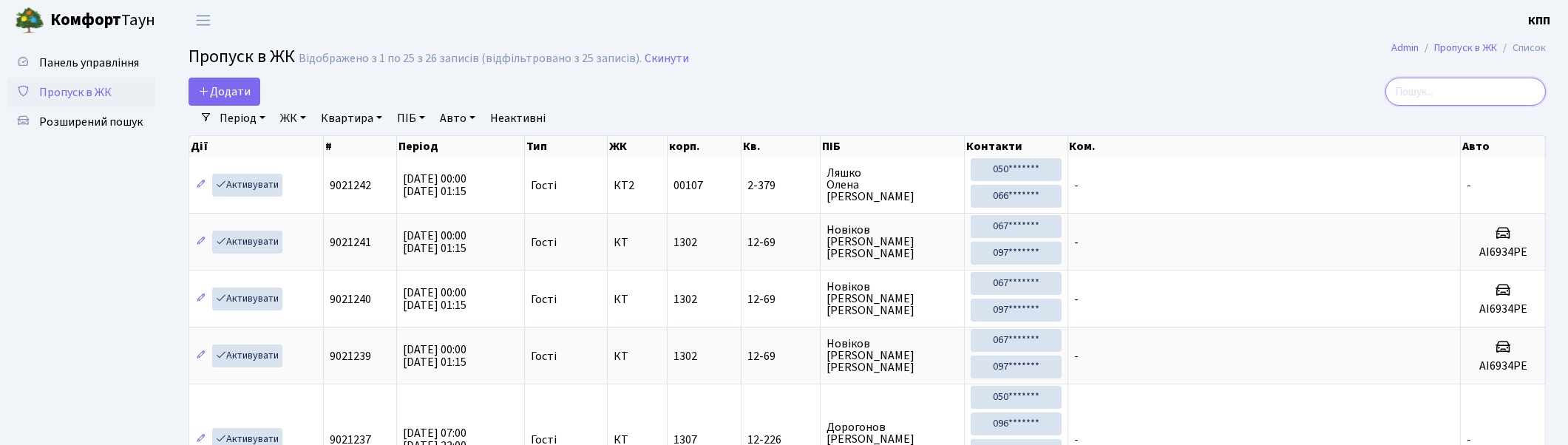
click at [1472, 87] on input "search" at bounding box center [1465, 91] width 160 height 28
click at [94, 65] on span "Панель управління" at bounding box center [89, 62] width 100 height 16
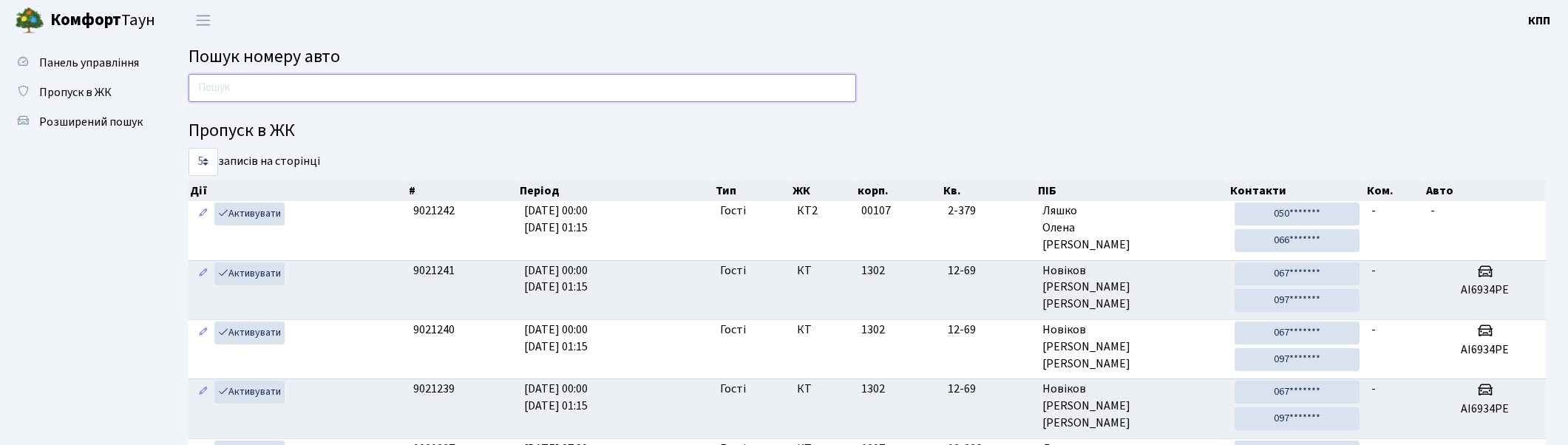
click at [268, 90] on input "text" at bounding box center [522, 87] width 667 height 28
click at [82, 89] on span "Пропуск в ЖК" at bounding box center [75, 92] width 72 height 16
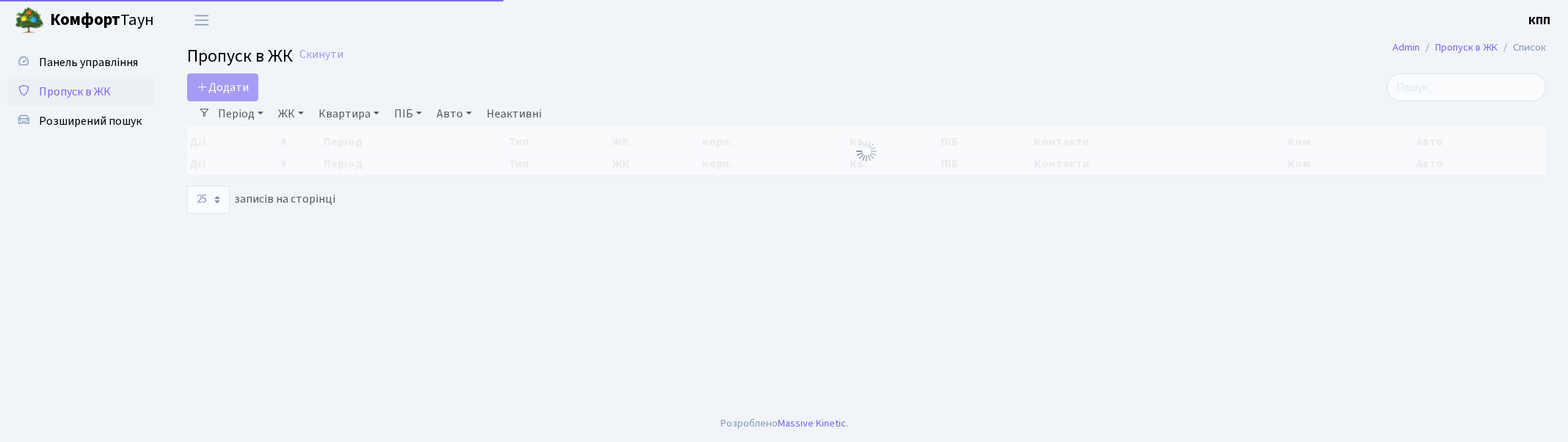
select select "25"
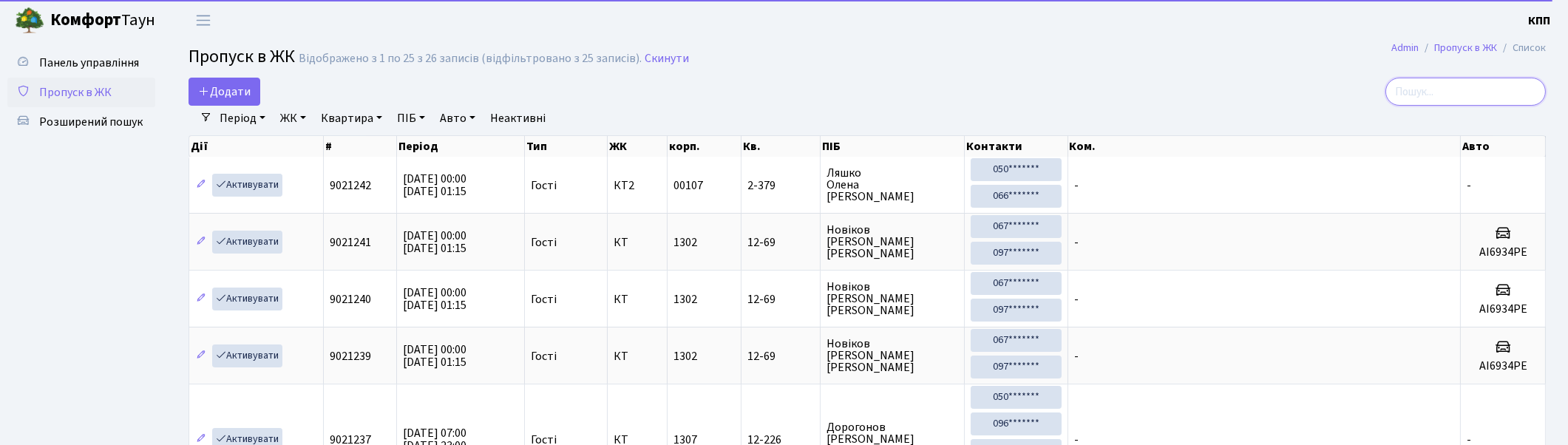
click at [1476, 89] on input "search" at bounding box center [1465, 91] width 160 height 28
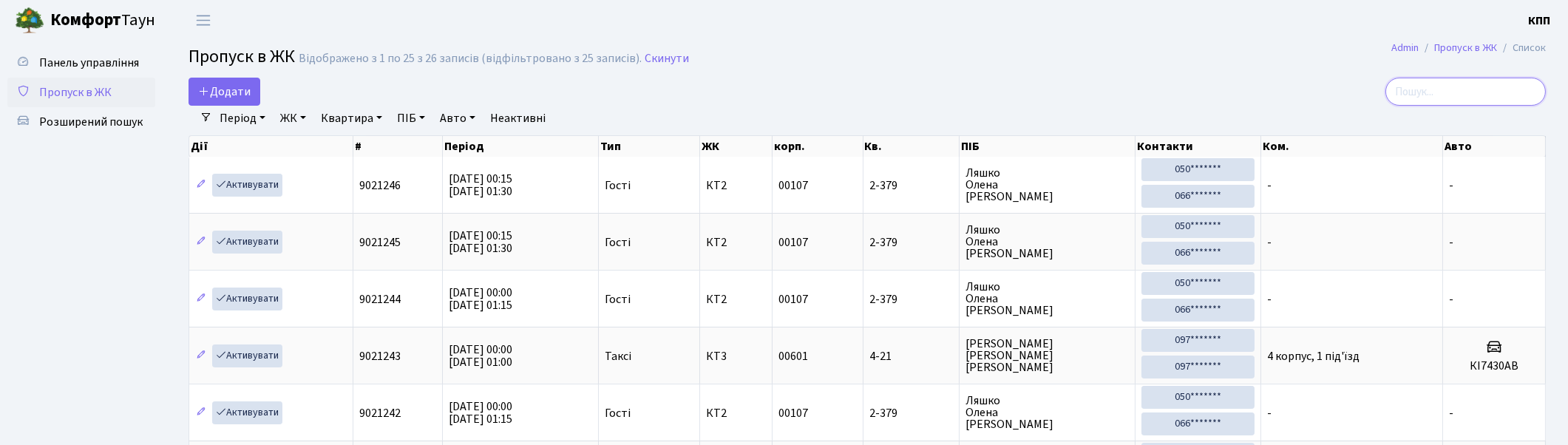
click at [1475, 90] on input "search" at bounding box center [1465, 91] width 160 height 28
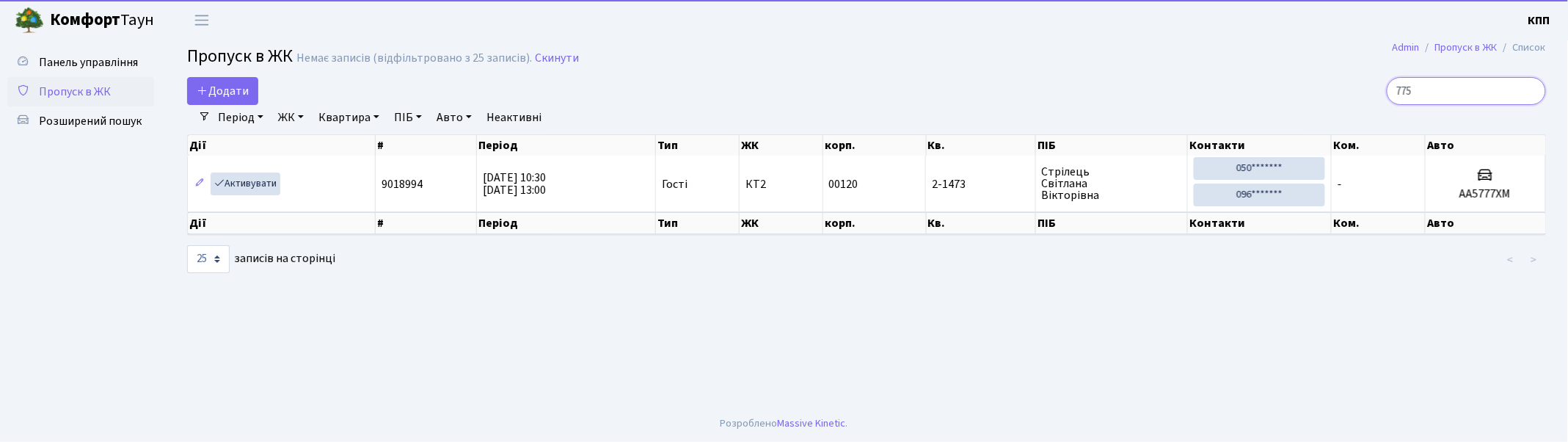
type input "7750"
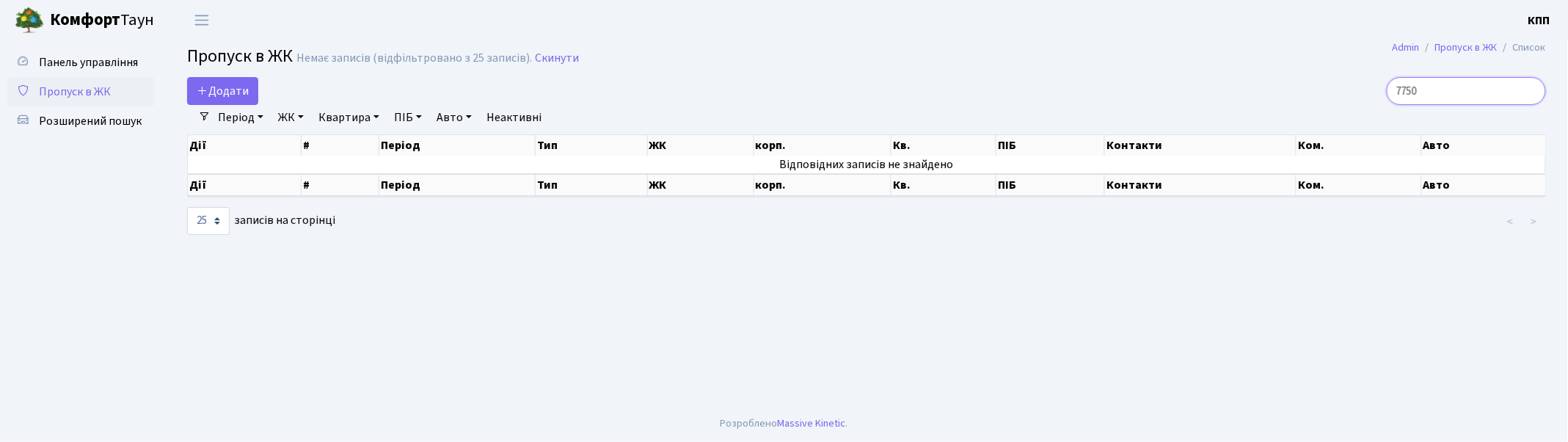
click at [1535, 88] on input "7750" at bounding box center [1466, 91] width 159 height 28
click at [1530, 88] on input "7750" at bounding box center [1466, 91] width 159 height 28
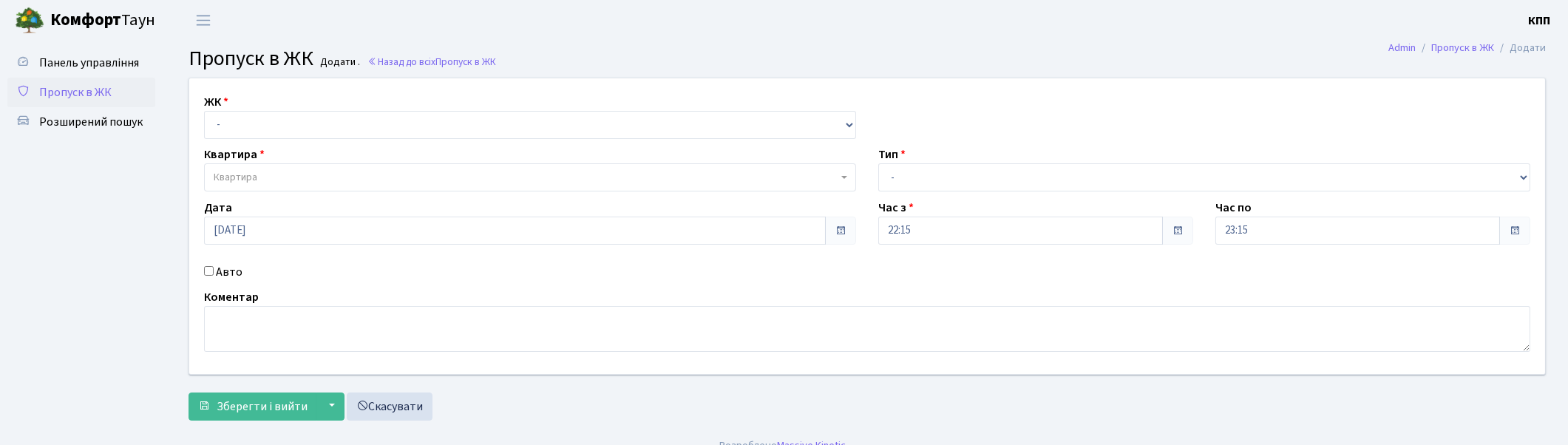
click at [46, 90] on span "Пропуск в ЖК" at bounding box center [75, 92] width 72 height 16
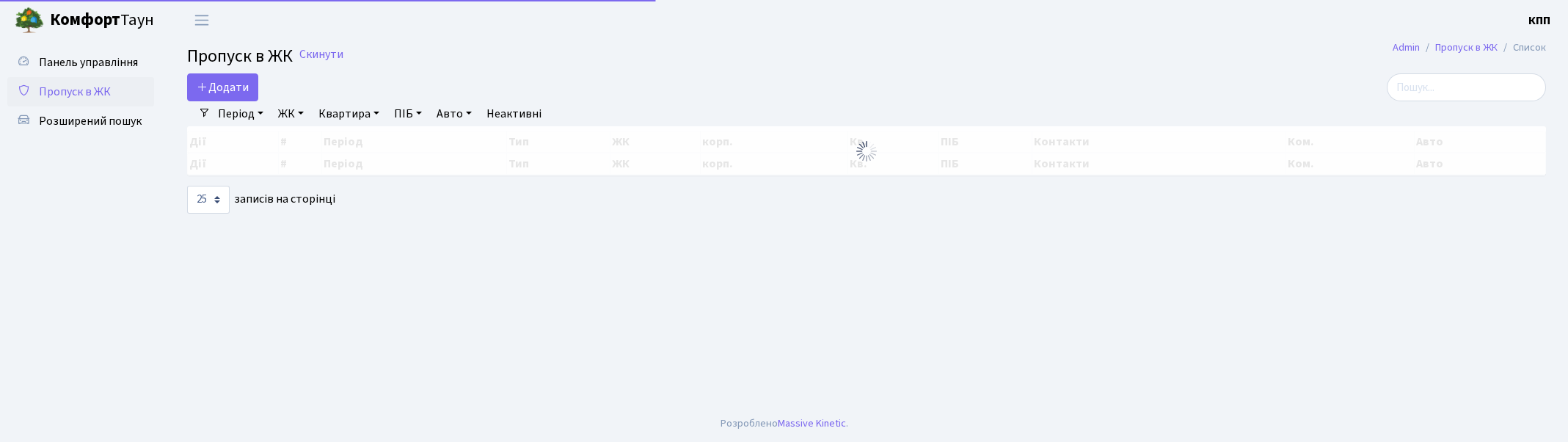
select select "25"
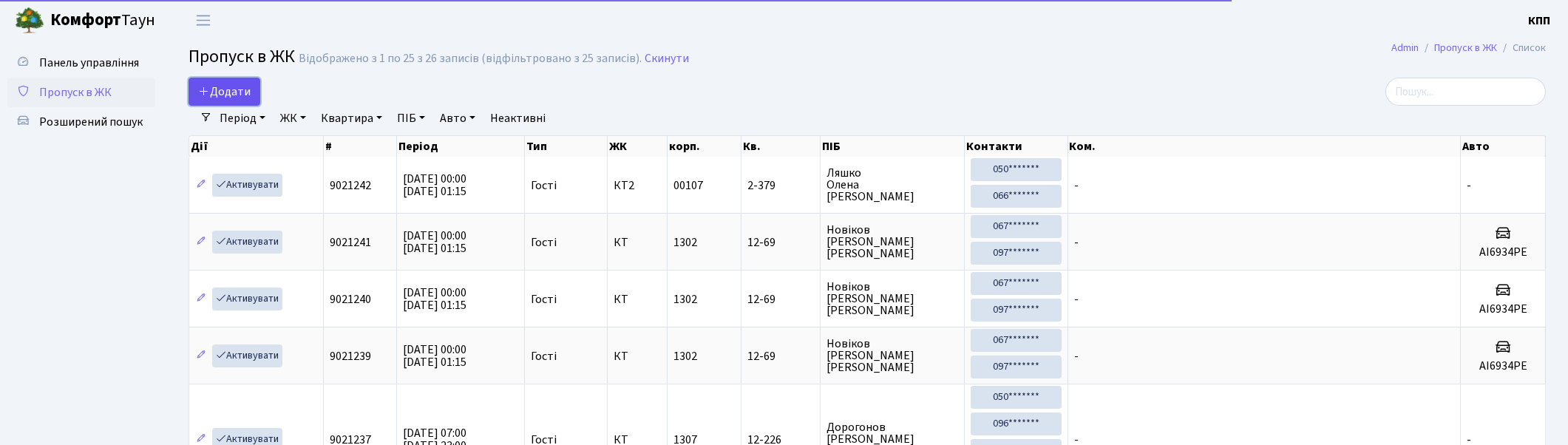
click at [230, 86] on span "Додати" at bounding box center [224, 91] width 52 height 16
